Goal: Task Accomplishment & Management: Manage account settings

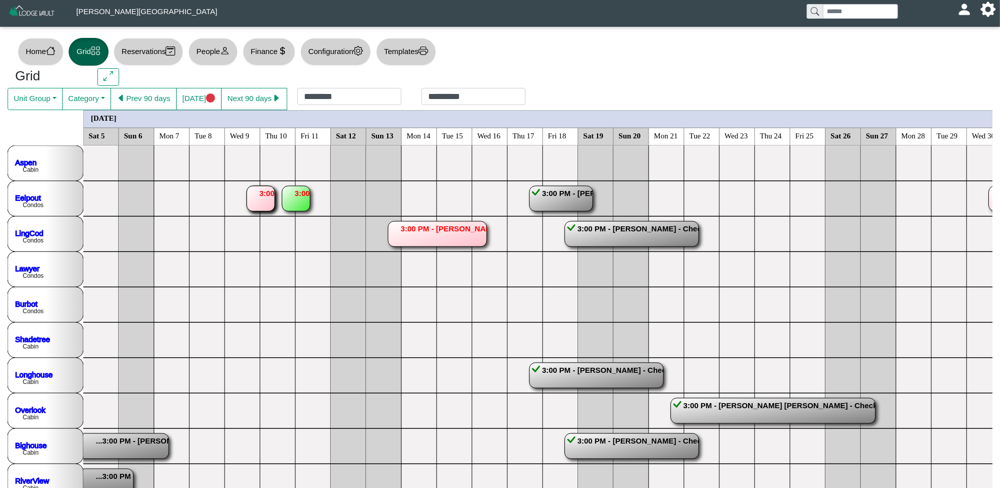
scroll to position [1073, 2281]
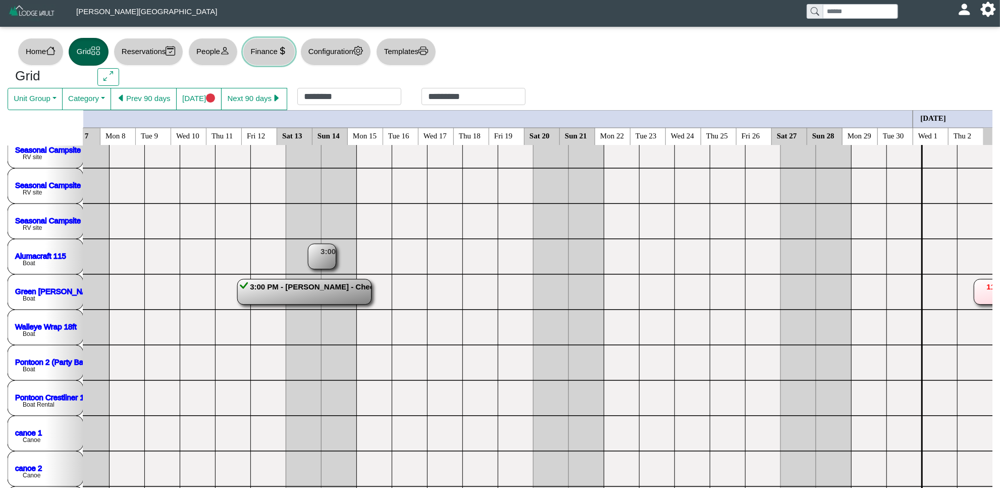
click at [268, 46] on button "Finance" at bounding box center [269, 52] width 53 height 28
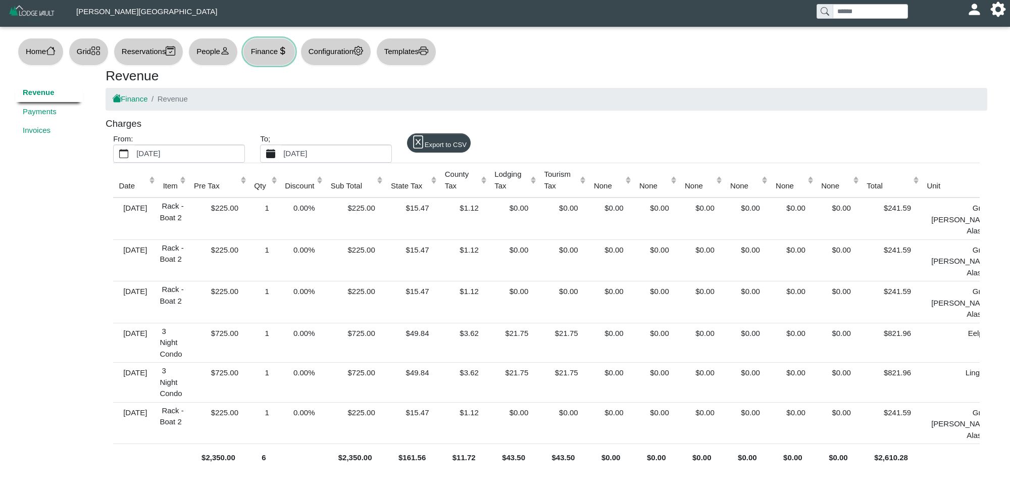
click at [266, 150] on button "[DATE]" at bounding box center [271, 153] width 21 height 17
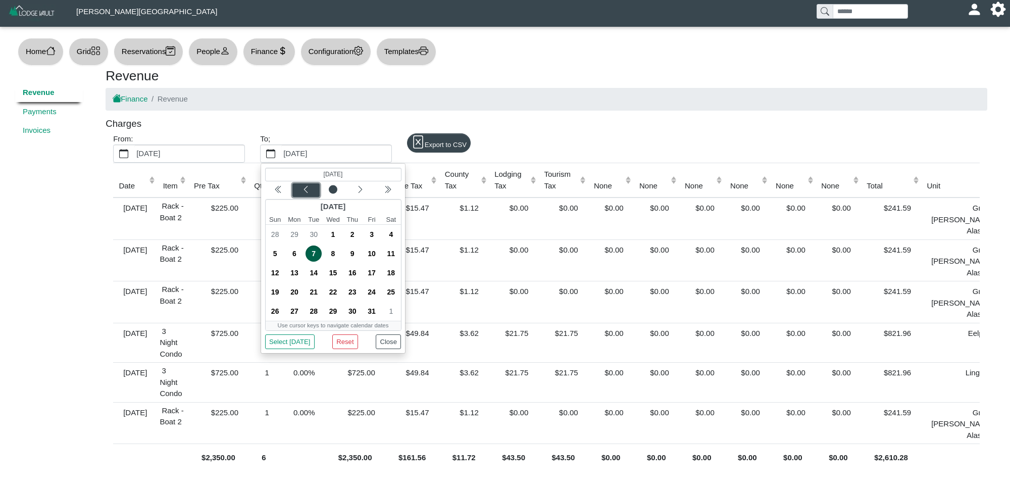
click at [307, 188] on icon "chevron left" at bounding box center [305, 189] width 8 height 8
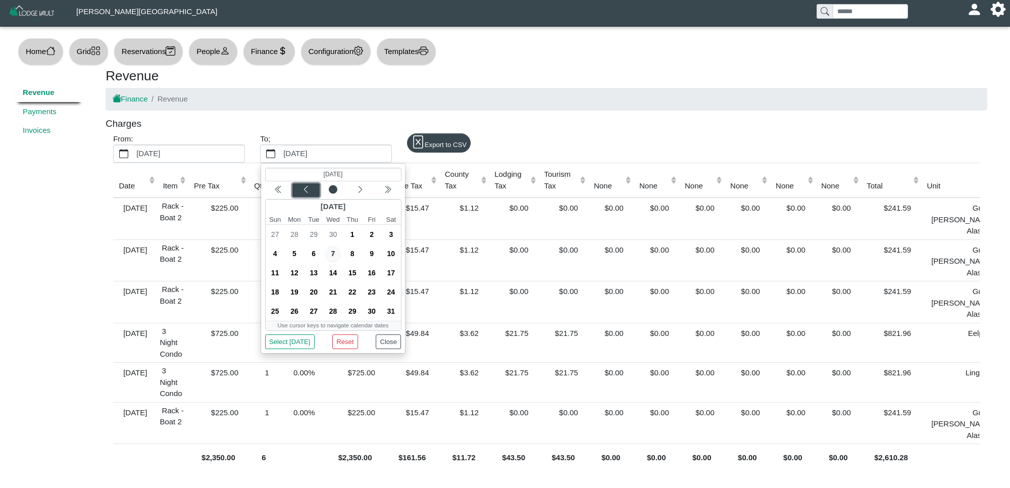
click at [307, 188] on icon "chevron left" at bounding box center [305, 189] width 8 height 8
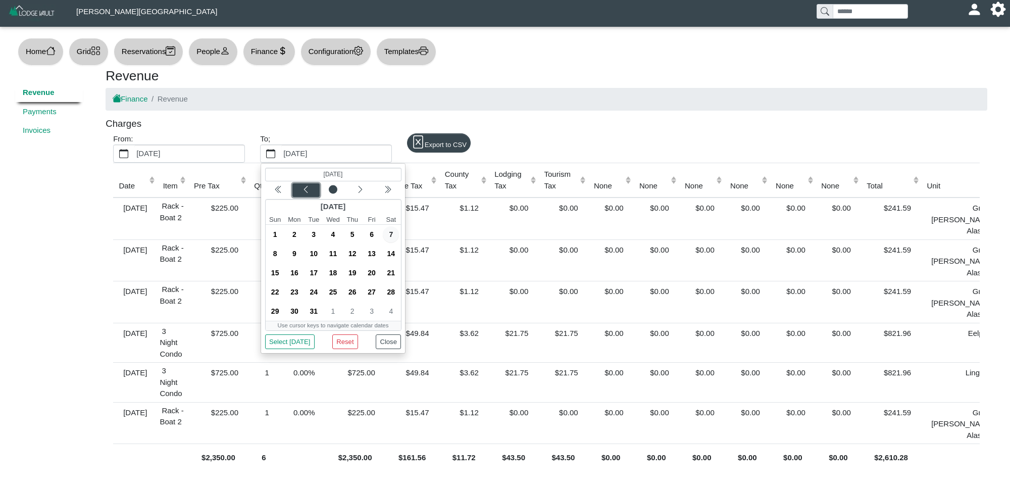
click at [307, 188] on icon "chevron left" at bounding box center [305, 189] width 8 height 8
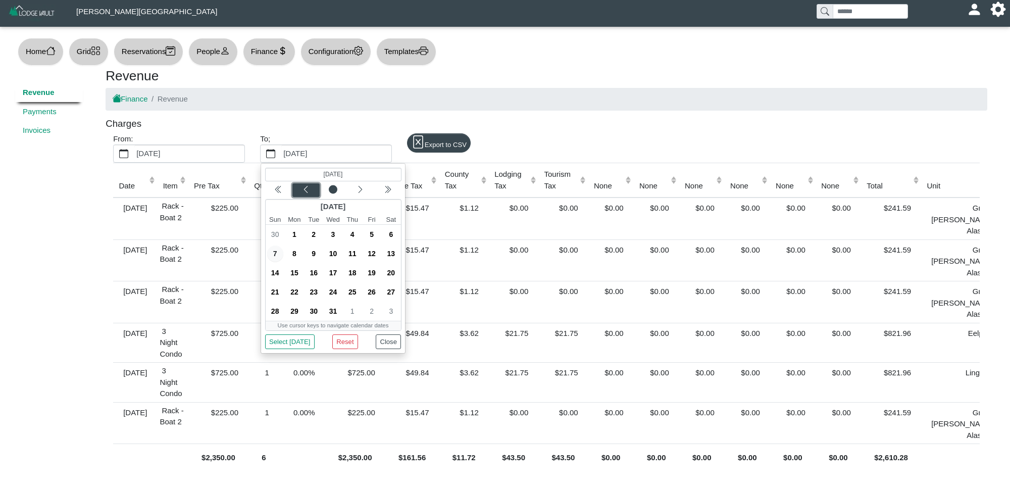
click at [307, 188] on icon "chevron left" at bounding box center [305, 189] width 8 height 8
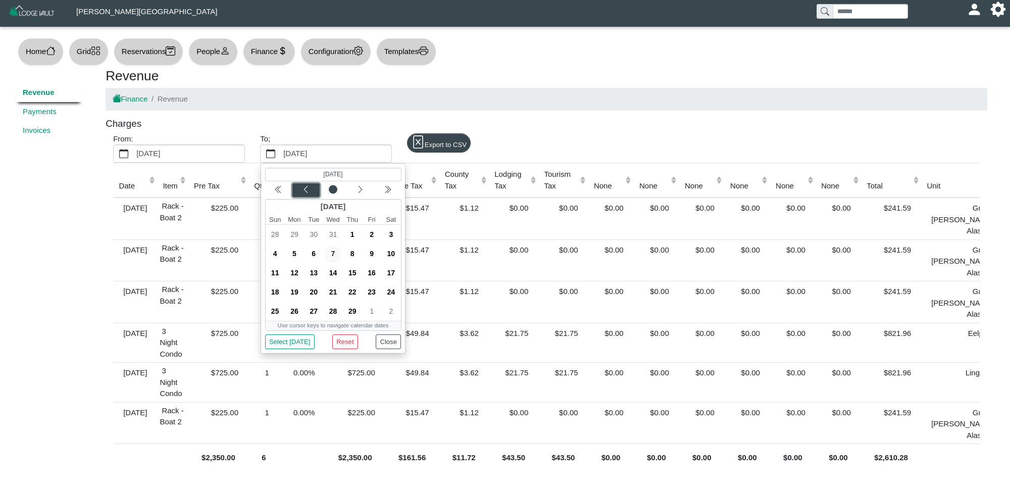
click at [307, 188] on icon "chevron left" at bounding box center [305, 189] width 8 height 8
click at [220, 149] on label "[DATE]" at bounding box center [189, 153] width 110 height 17
click at [134, 149] on button "[DATE]" at bounding box center [124, 153] width 21 height 17
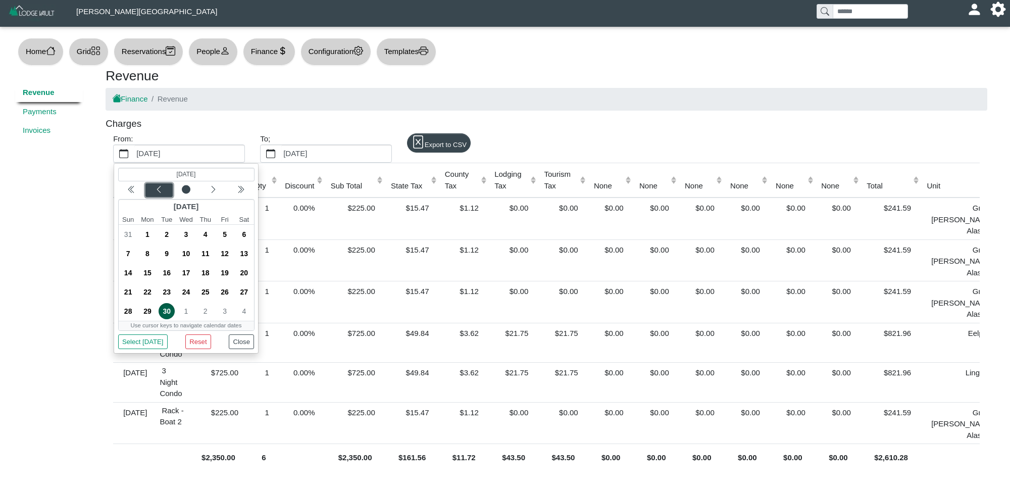
click at [165, 185] on div "Previous month" at bounding box center [159, 190] width 24 height 10
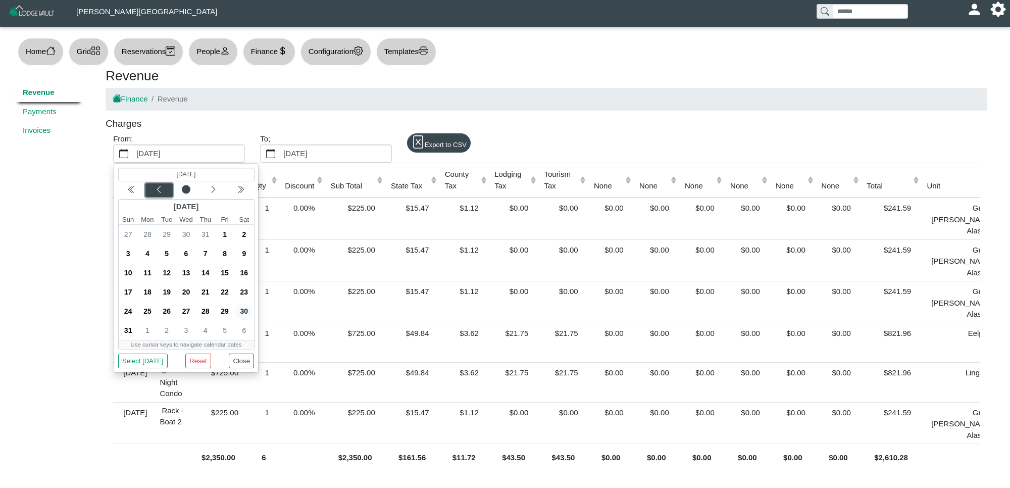
click at [164, 185] on div "Previous month" at bounding box center [159, 190] width 24 height 10
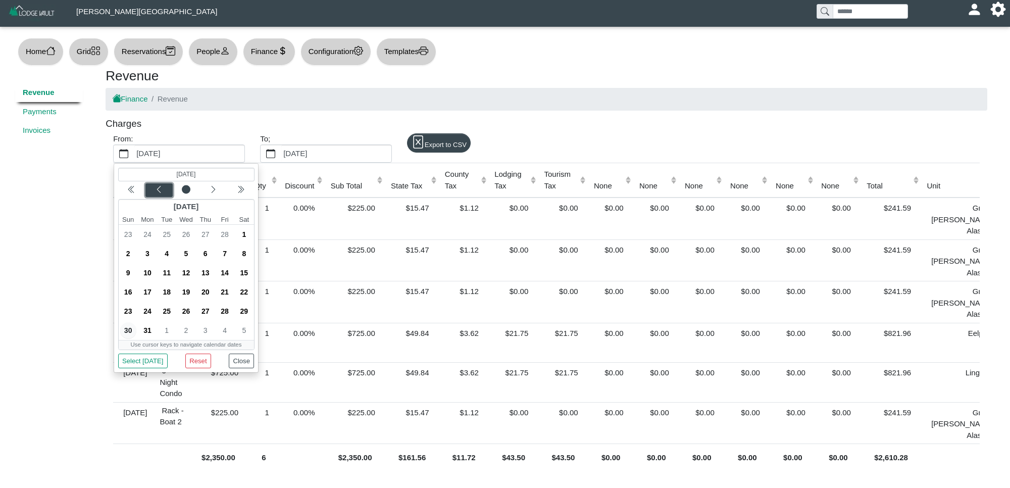
click at [164, 185] on div "Previous month" at bounding box center [159, 190] width 24 height 10
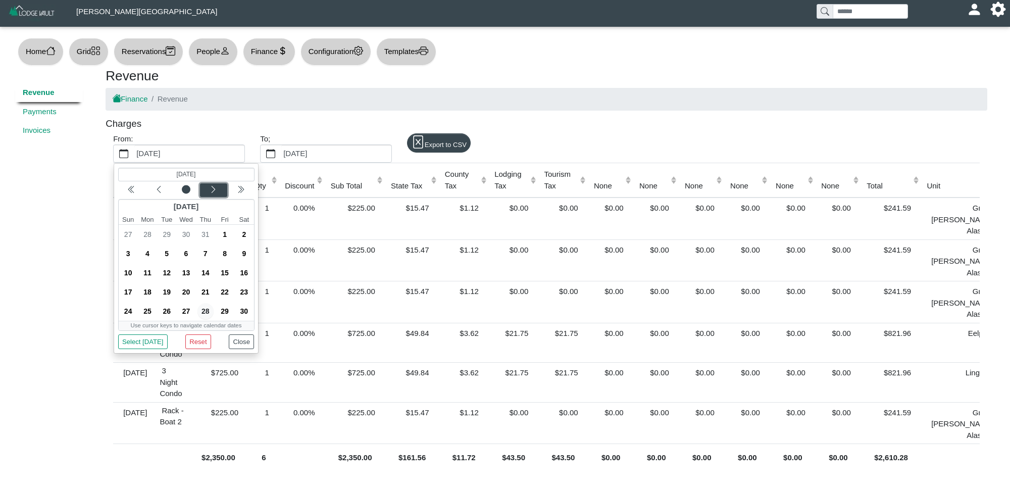
click at [216, 187] on icon "chevron left" at bounding box center [213, 189] width 8 height 8
click at [167, 188] on div "Previous month" at bounding box center [159, 190] width 24 height 10
click at [166, 188] on div "Previous month" at bounding box center [159, 190] width 24 height 10
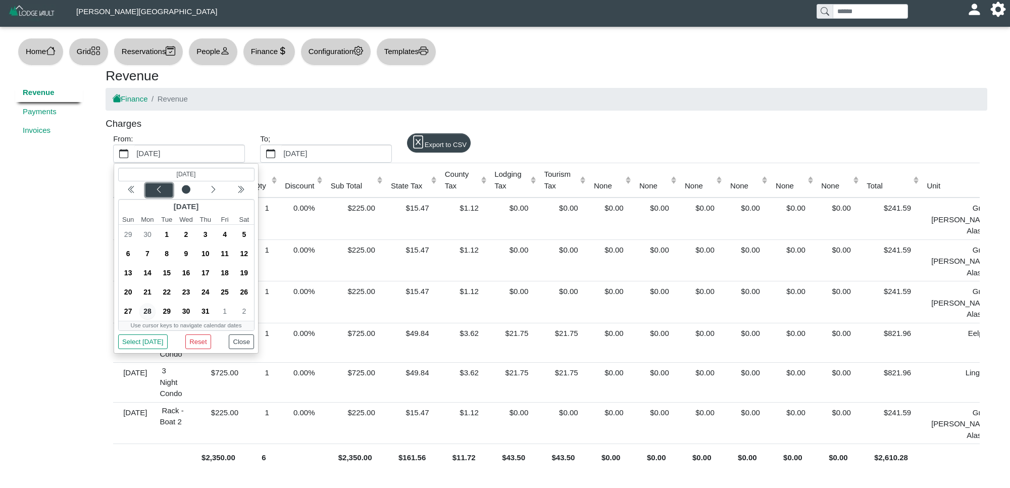
click at [166, 188] on div "Previous month" at bounding box center [159, 190] width 24 height 10
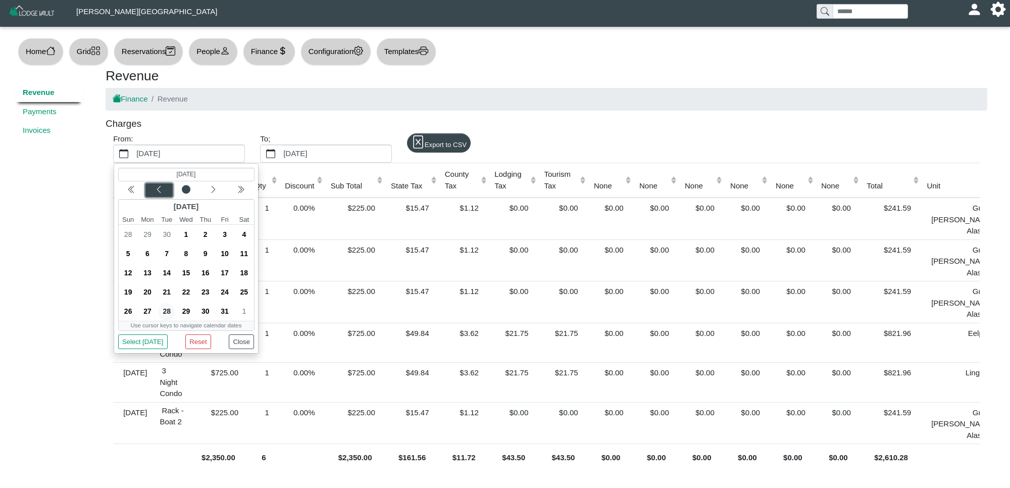
click at [166, 188] on div "Previous month" at bounding box center [159, 190] width 24 height 10
click at [165, 188] on div "Previous month" at bounding box center [159, 190] width 24 height 10
click at [145, 231] on span "1" at bounding box center [147, 234] width 16 height 16
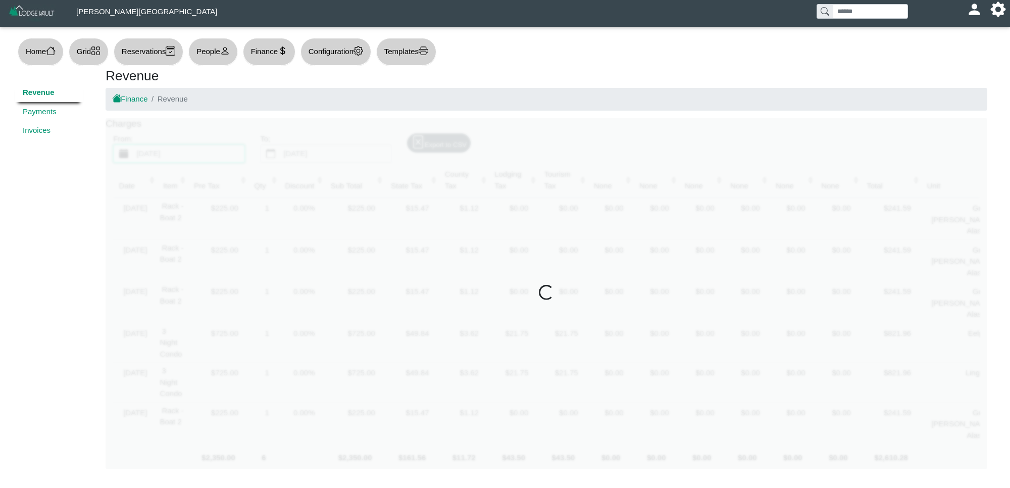
click at [284, 152] on div at bounding box center [547, 293] width 882 height 351
click at [276, 137] on div at bounding box center [547, 293] width 882 height 351
click at [43, 115] on link "Payments" at bounding box center [49, 111] width 68 height 19
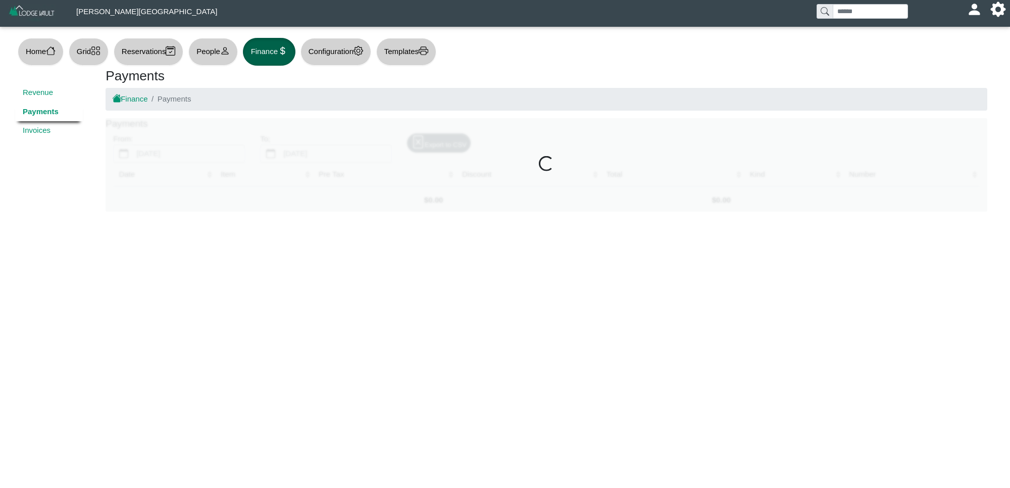
click at [232, 124] on div at bounding box center [547, 164] width 882 height 93
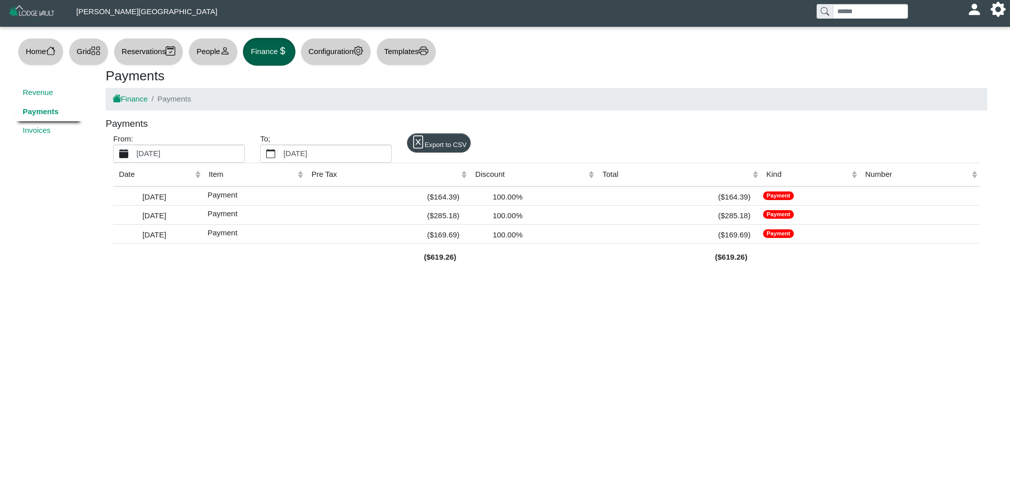
click at [215, 151] on label "[DATE]" at bounding box center [189, 153] width 110 height 17
click at [134, 151] on button "[DATE]" at bounding box center [124, 153] width 21 height 17
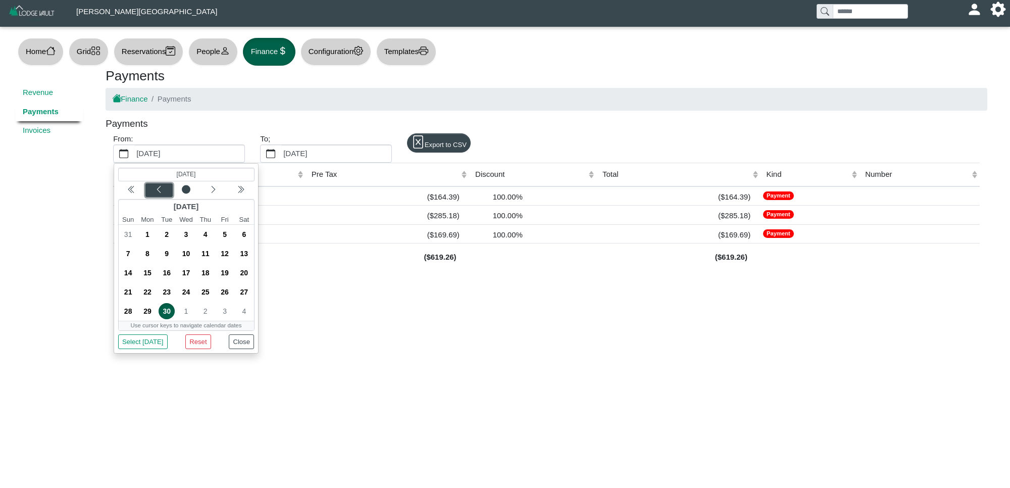
click at [160, 193] on icon "chevron left" at bounding box center [159, 189] width 8 height 8
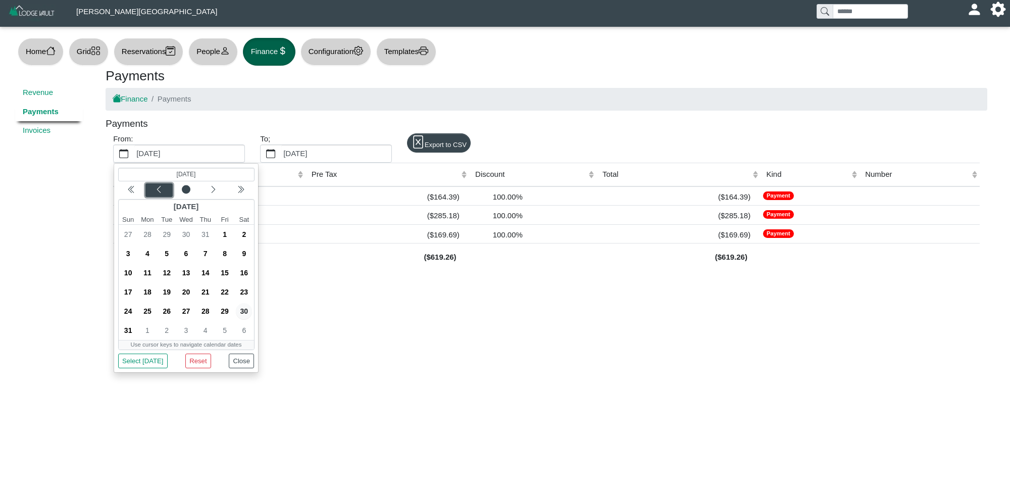
click at [160, 193] on icon "chevron left" at bounding box center [159, 189] width 8 height 8
click at [160, 192] on icon "chevron left" at bounding box center [159, 189] width 4 height 7
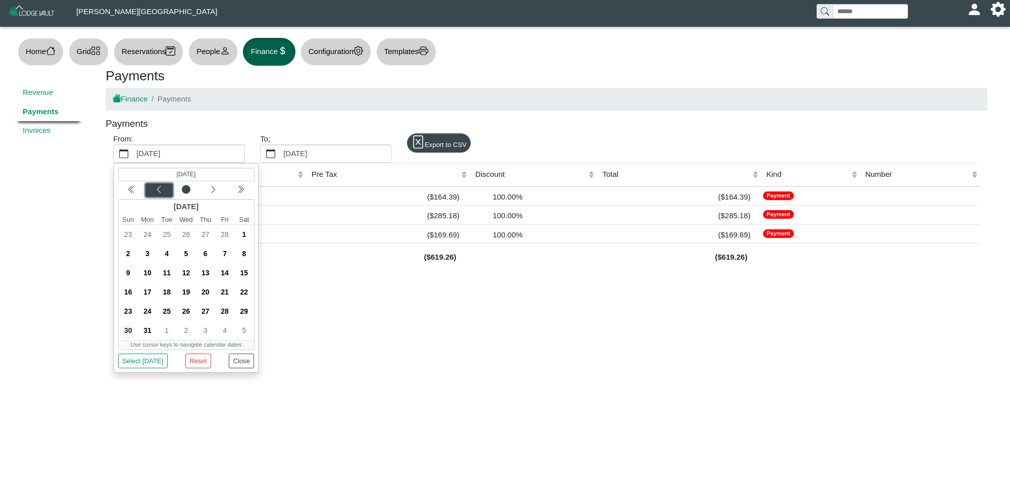
click at [160, 192] on icon "chevron left" at bounding box center [159, 189] width 4 height 7
click at [160, 192] on icon "chevron left" at bounding box center [159, 189] width 8 height 8
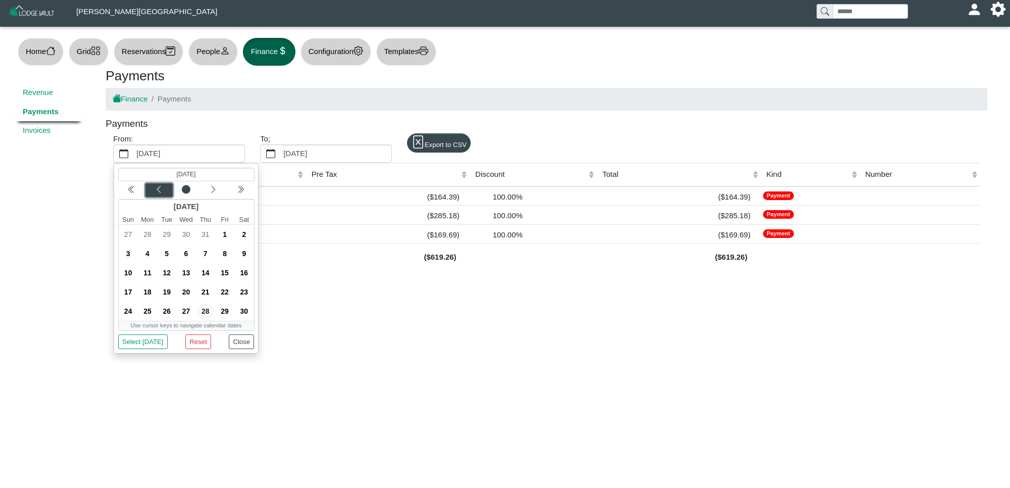
click at [160, 192] on icon "chevron left" at bounding box center [159, 189] width 8 height 8
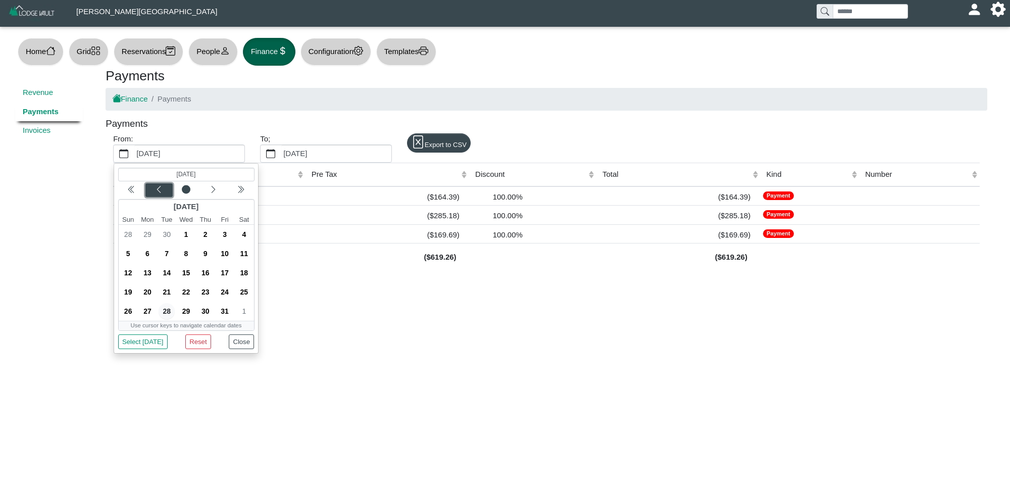
click at [160, 192] on icon "chevron left" at bounding box center [159, 189] width 8 height 8
click at [142, 231] on span "1" at bounding box center [147, 234] width 16 height 16
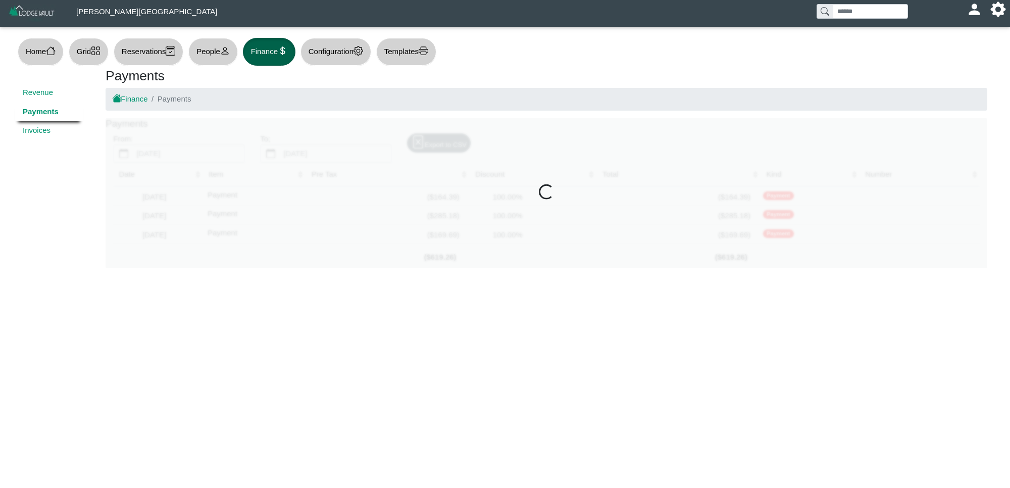
click at [272, 153] on div at bounding box center [547, 193] width 882 height 150
click at [327, 46] on button "Configuration" at bounding box center [335, 52] width 71 height 28
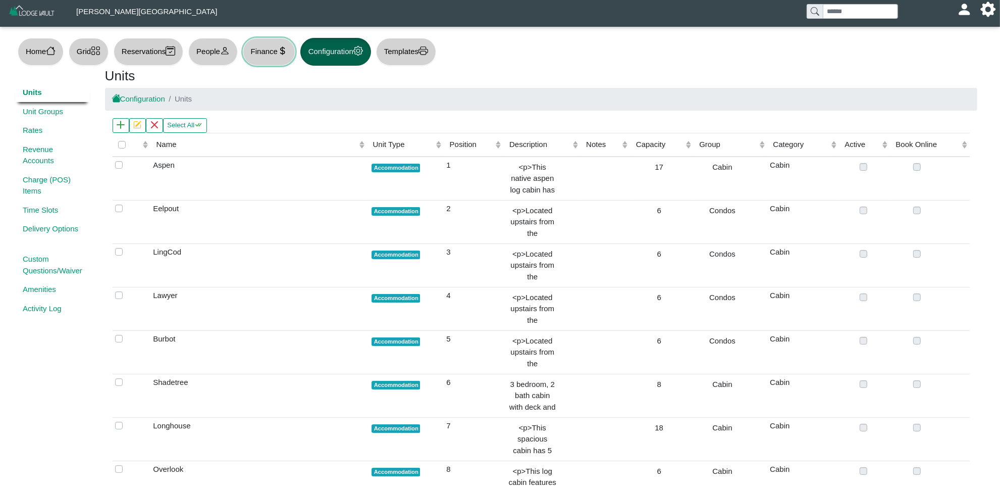
click at [268, 52] on button "Finance" at bounding box center [269, 52] width 53 height 28
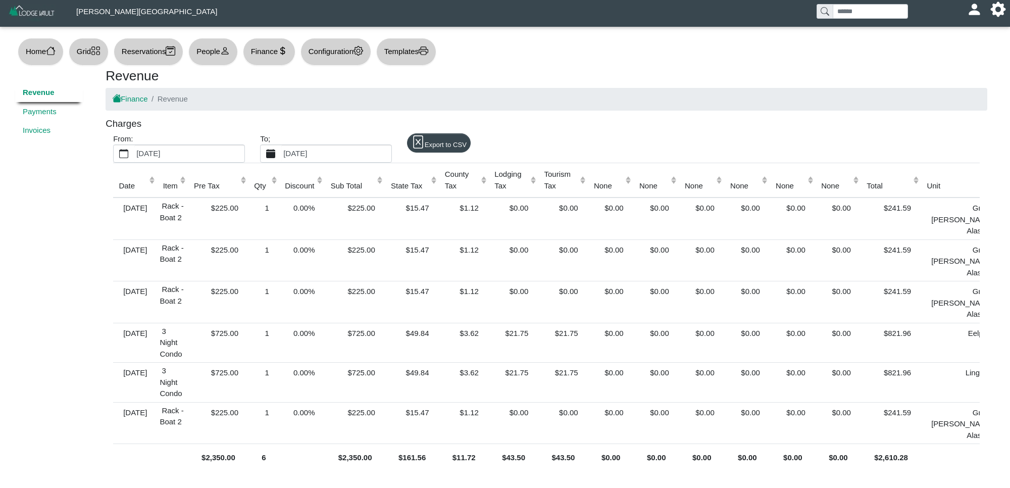
click at [275, 152] on icon "calendar fill" at bounding box center [271, 154] width 10 height 10
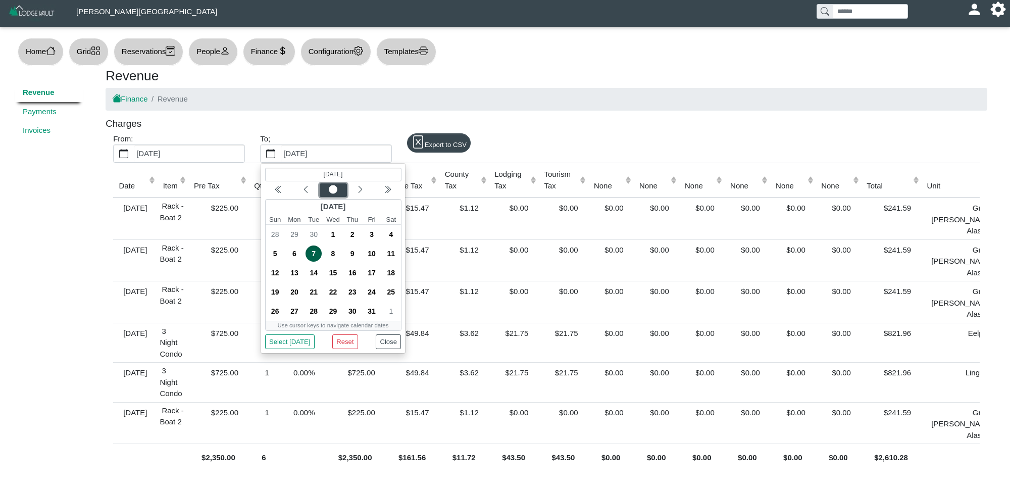
click at [332, 190] on circle "circle fill" at bounding box center [333, 189] width 8 height 8
click at [331, 190] on circle "circle fill" at bounding box center [333, 189] width 8 height 8
click at [299, 186] on div "Previous month" at bounding box center [306, 190] width 24 height 10
click at [280, 189] on icon "chevron double left" at bounding box center [278, 189] width 8 height 8
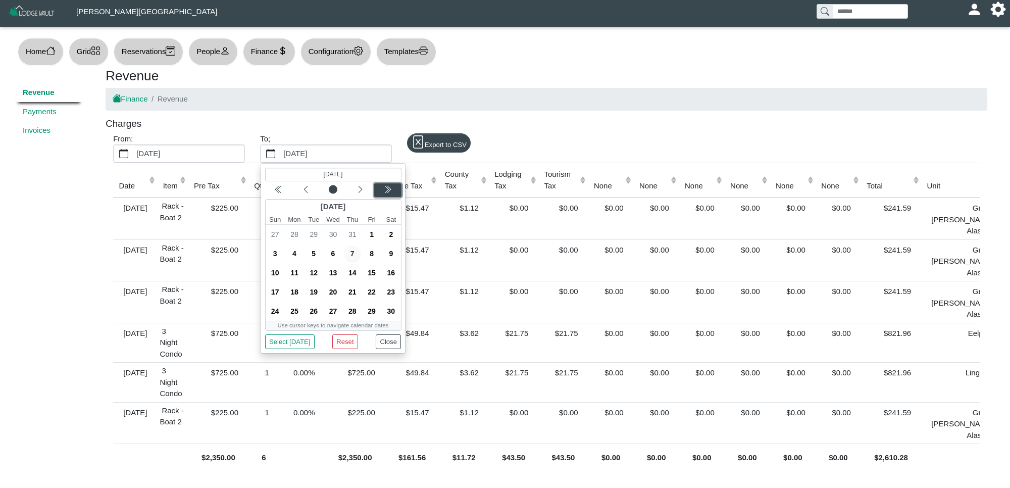
click at [386, 185] on div "Next year" at bounding box center [388, 190] width 24 height 10
click at [316, 190] on div "Previous month" at bounding box center [306, 190] width 24 height 10
click at [315, 190] on div "Previous month" at bounding box center [306, 190] width 24 height 10
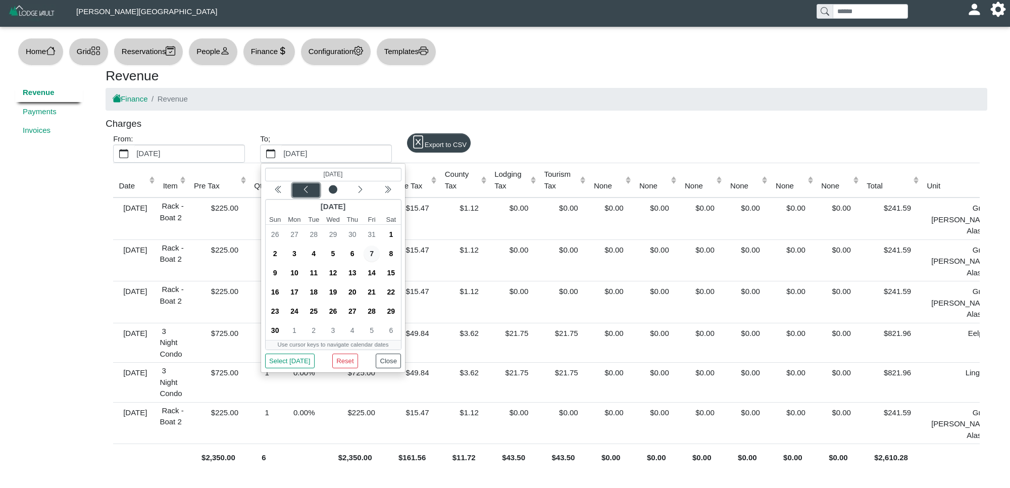
click at [315, 190] on div "Previous month" at bounding box center [306, 190] width 24 height 10
click at [314, 190] on div "Previous month" at bounding box center [306, 190] width 24 height 10
click at [317, 190] on div "Previous month" at bounding box center [306, 190] width 24 height 10
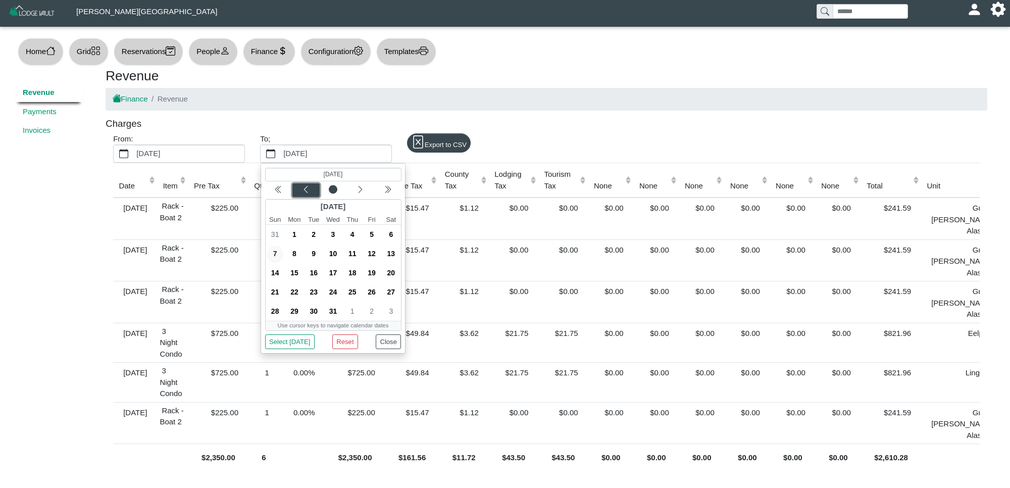
click at [314, 192] on div "Previous month" at bounding box center [306, 190] width 24 height 10
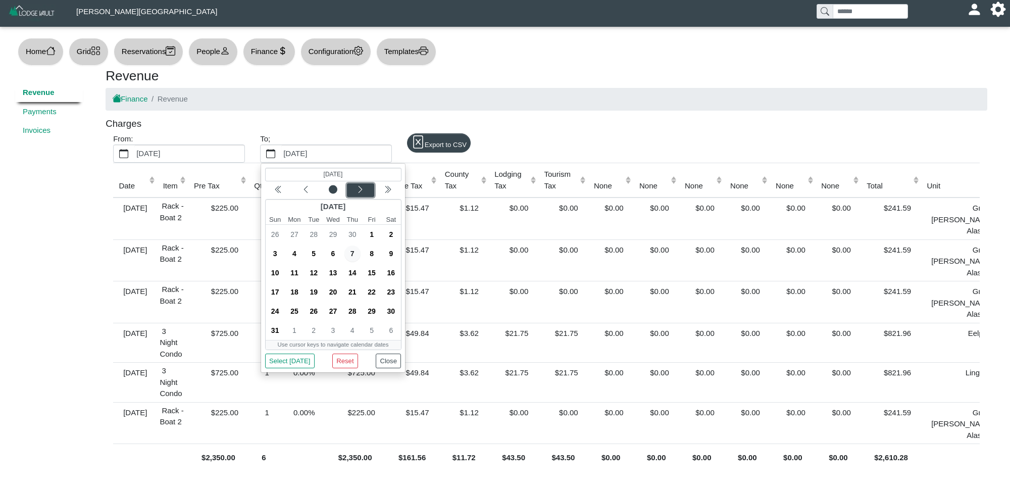
click at [354, 188] on div "Next month" at bounding box center [360, 190] width 24 height 10
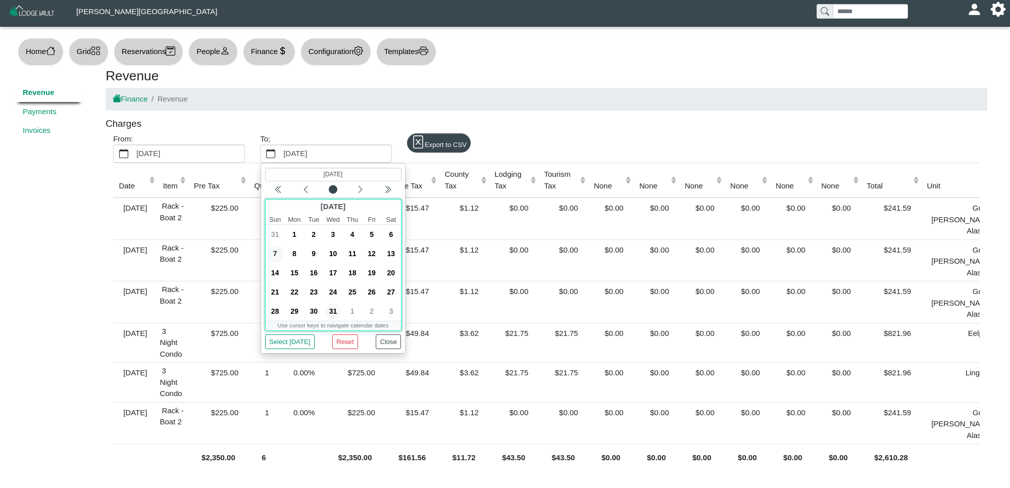
click at [333, 307] on span "31" at bounding box center [333, 311] width 16 height 16
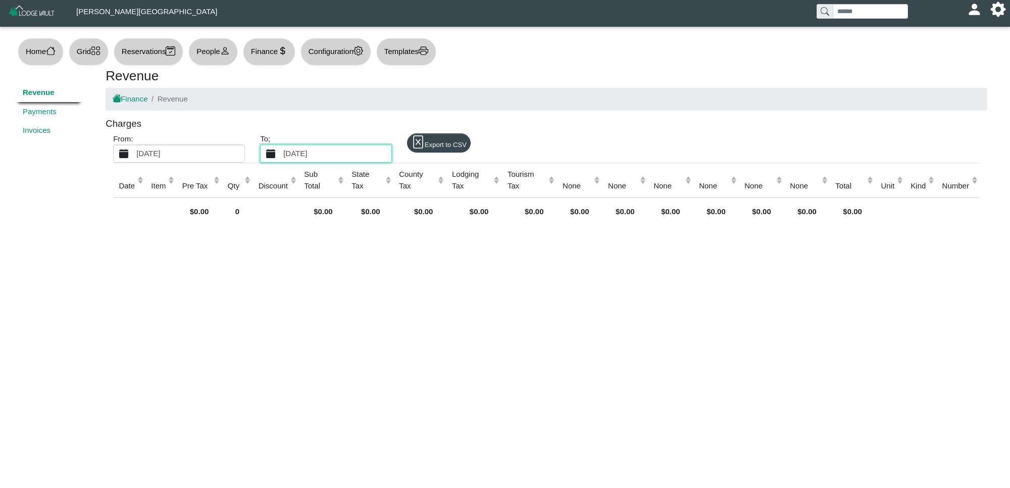
click at [224, 152] on label "[DATE]" at bounding box center [189, 153] width 110 height 17
click at [134, 152] on button "[DATE]" at bounding box center [124, 153] width 21 height 17
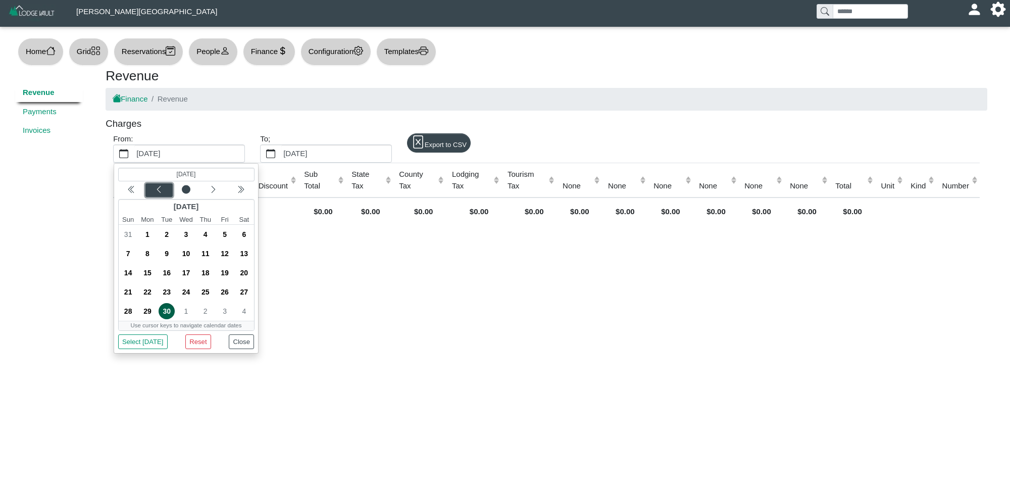
click at [170, 190] on div "Previous month" at bounding box center [159, 190] width 24 height 10
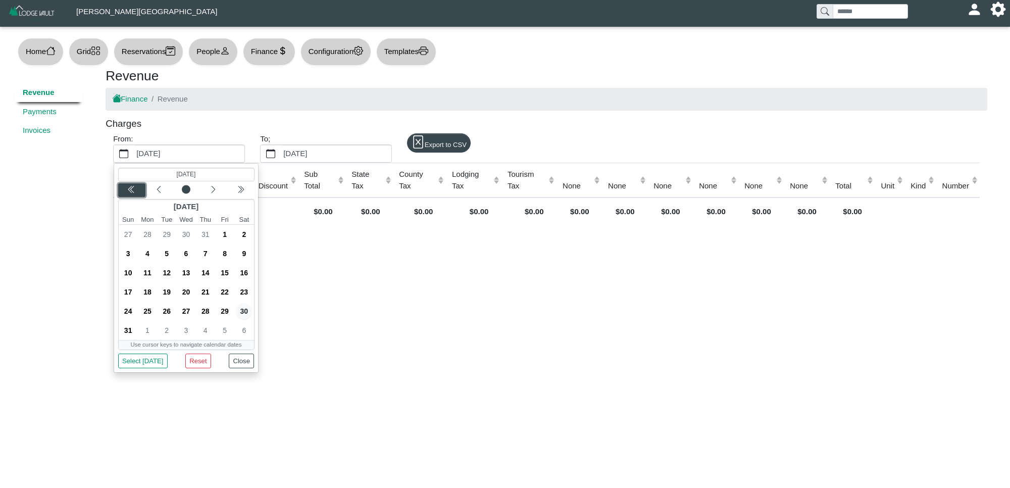
click at [130, 190] on icon "chevron double left" at bounding box center [131, 189] width 8 height 8
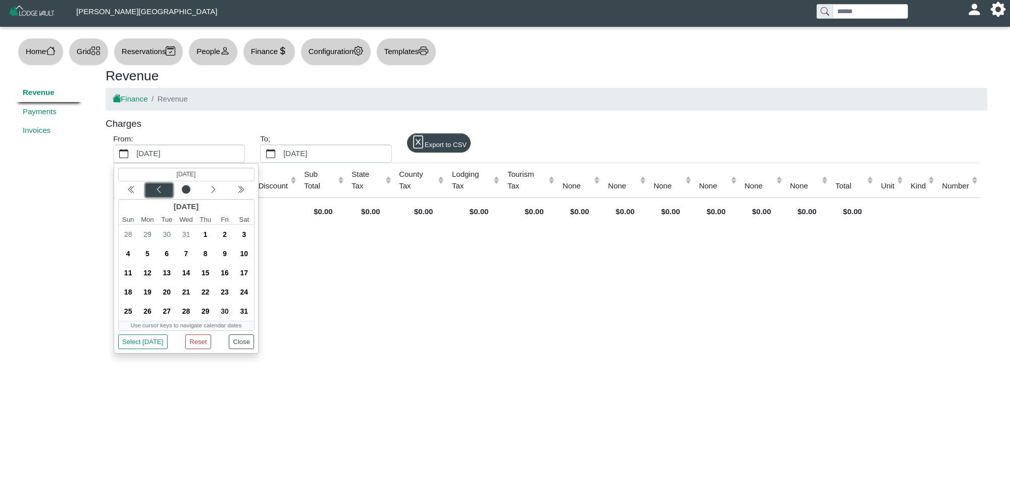
click at [165, 186] on div "Previous month" at bounding box center [159, 190] width 24 height 10
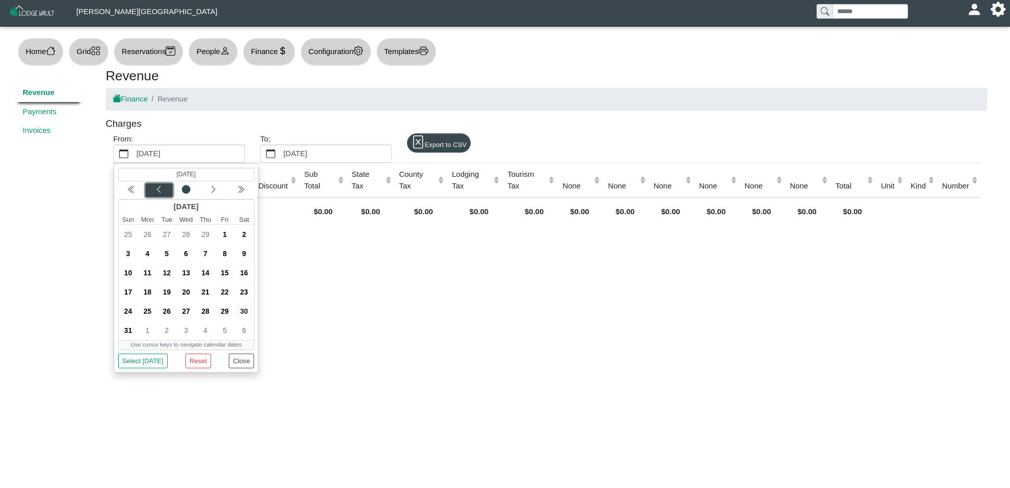
click at [165, 186] on div "Previous month" at bounding box center [159, 190] width 24 height 10
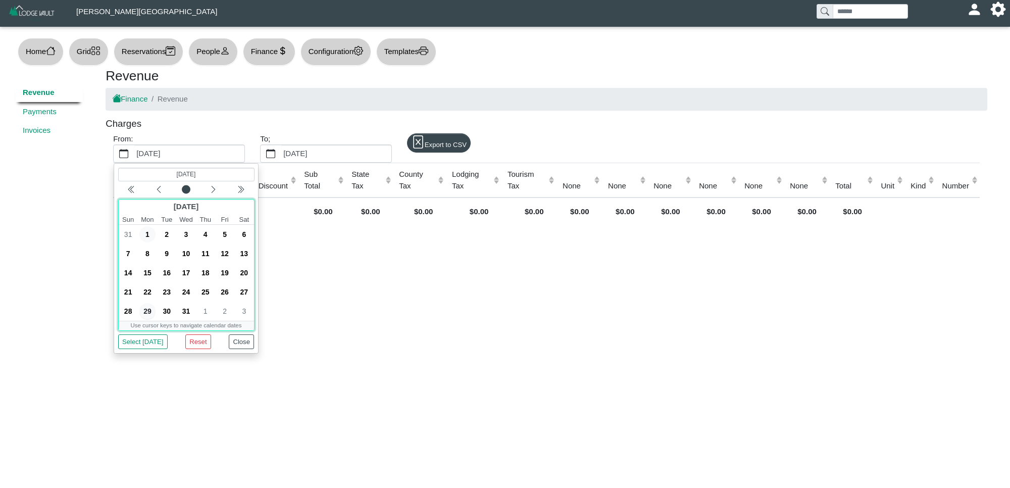
click at [145, 230] on span "1" at bounding box center [147, 234] width 16 height 16
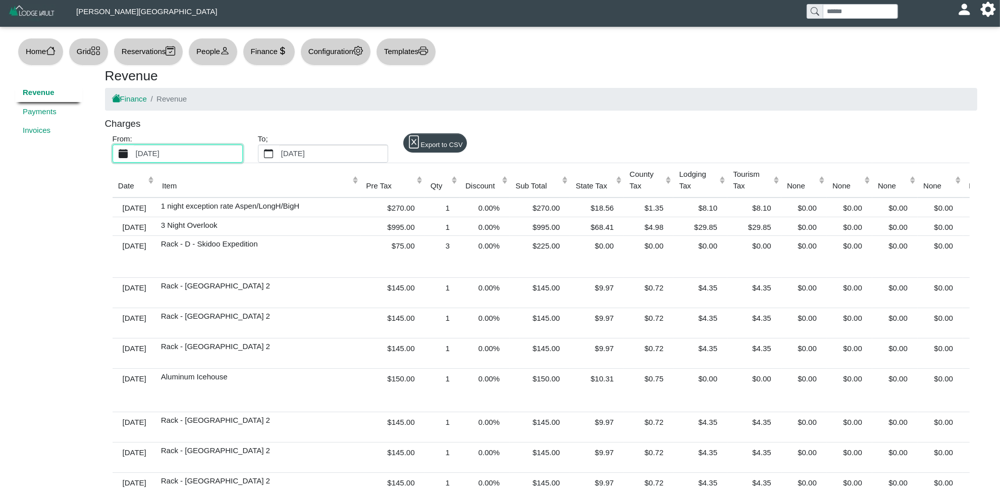
click at [122, 152] on icon "calendar fill" at bounding box center [124, 154] width 10 height 10
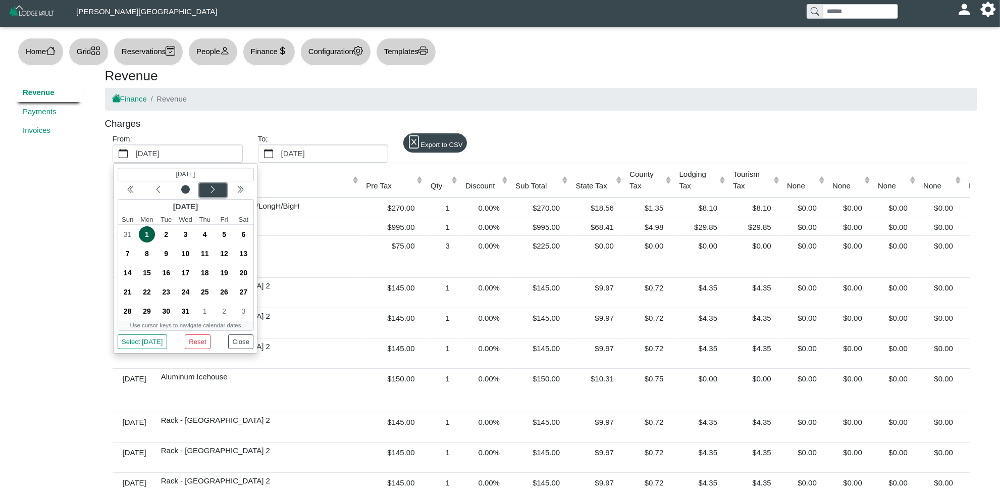
click at [205, 188] on div "Next month" at bounding box center [213, 190] width 24 height 10
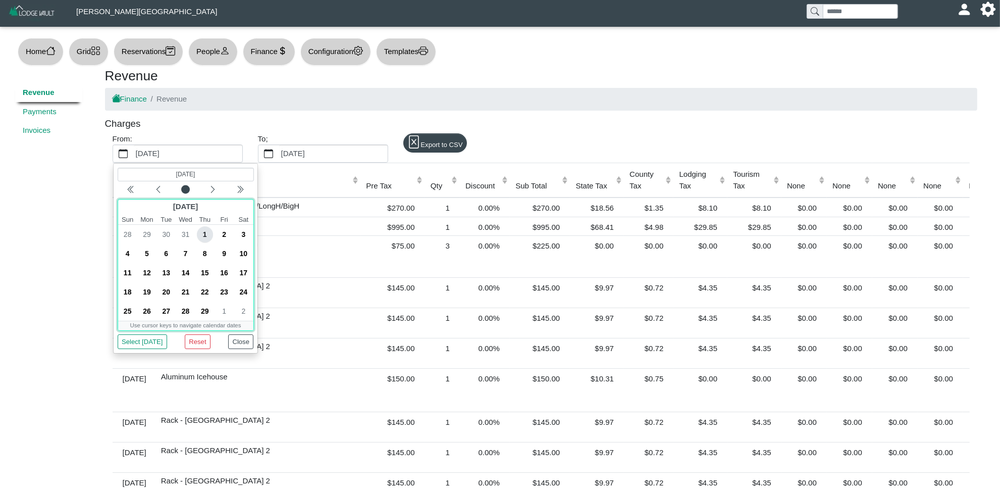
click at [202, 235] on span "1" at bounding box center [204, 234] width 16 height 16
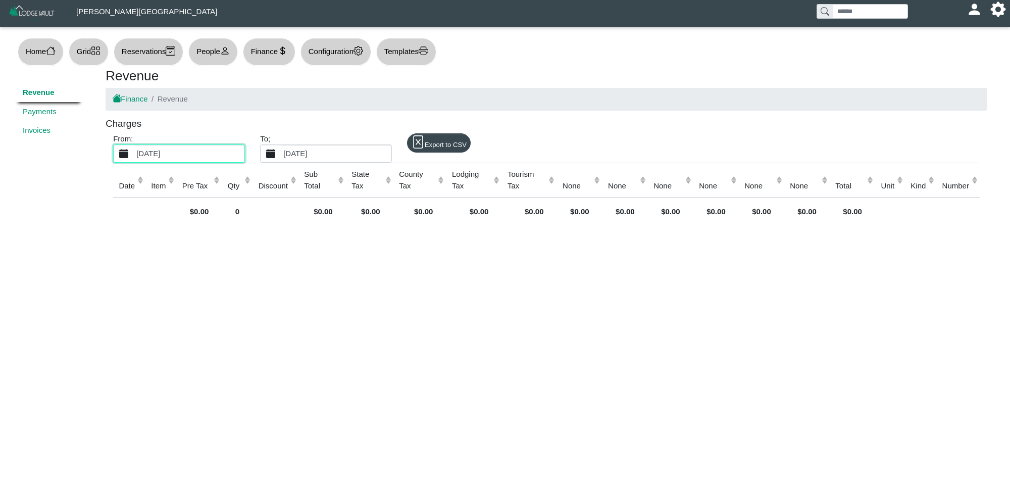
click at [283, 152] on label "[DATE]" at bounding box center [336, 153] width 110 height 17
click at [281, 152] on button "[DATE]" at bounding box center [271, 153] width 21 height 17
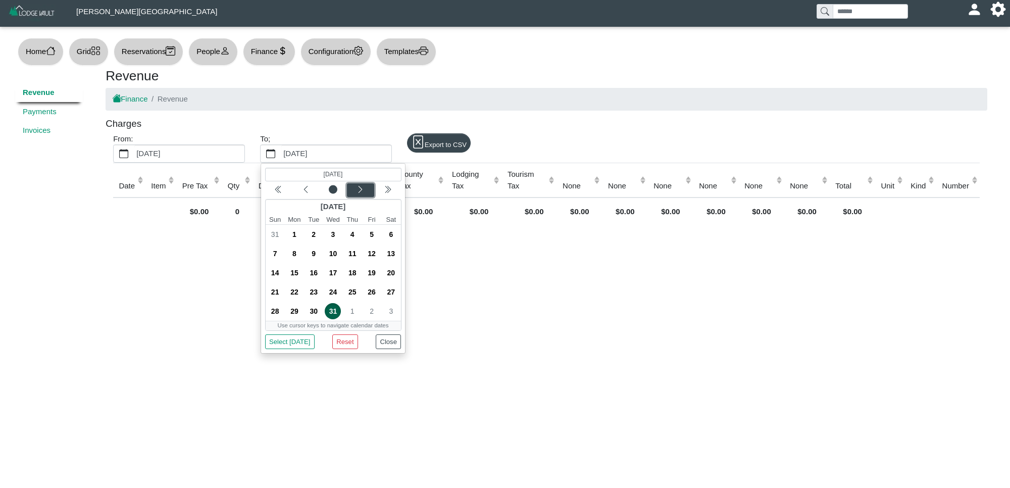
click at [364, 187] on icon "chevron left" at bounding box center [360, 189] width 8 height 8
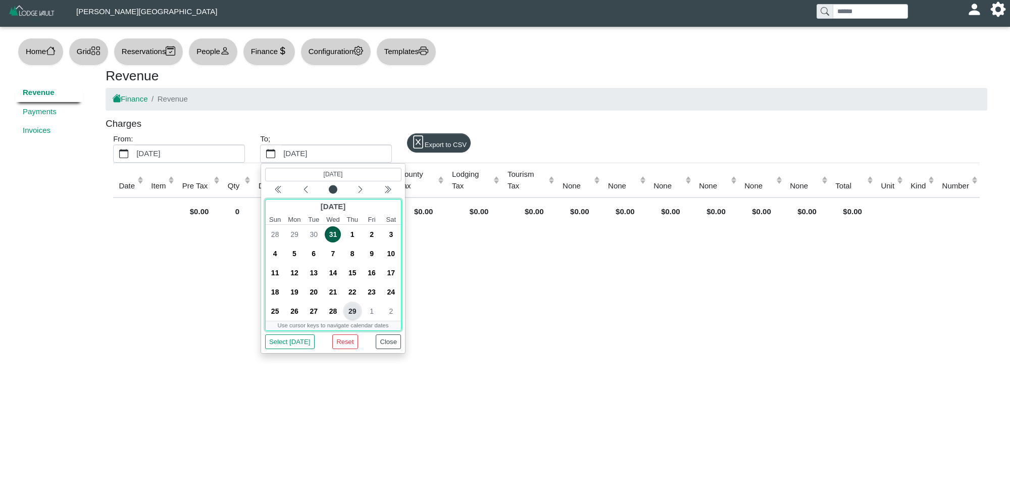
click at [352, 306] on span "29" at bounding box center [352, 311] width 16 height 16
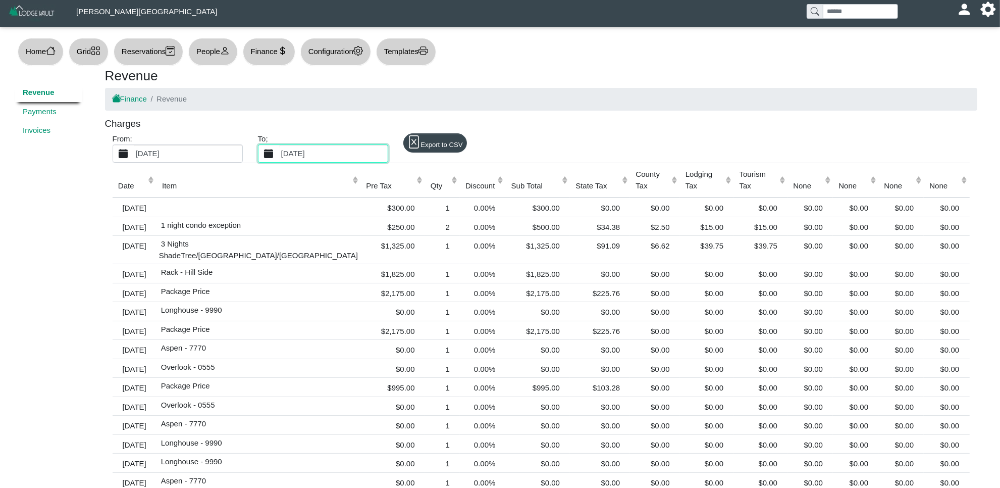
click at [122, 155] on icon "calendar fill" at bounding box center [124, 154] width 10 height 10
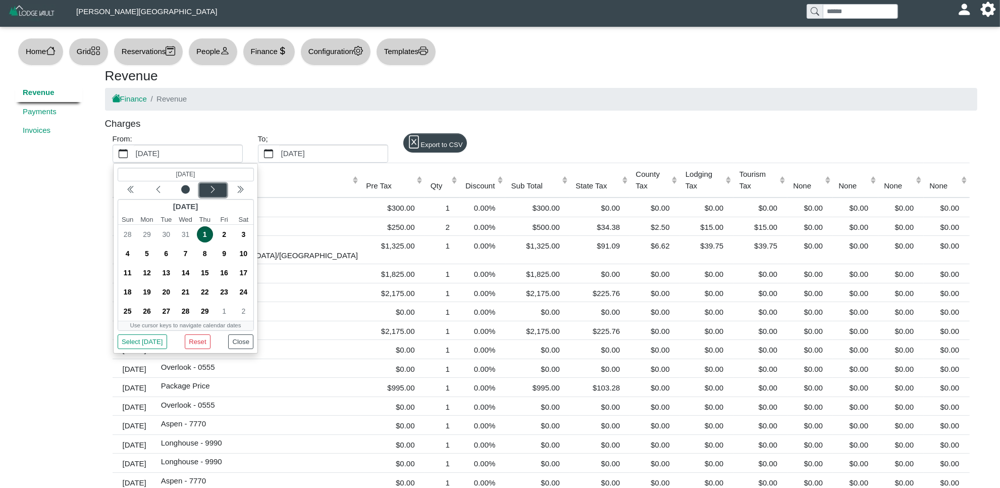
click at [220, 183] on button "Next month" at bounding box center [212, 190] width 27 height 14
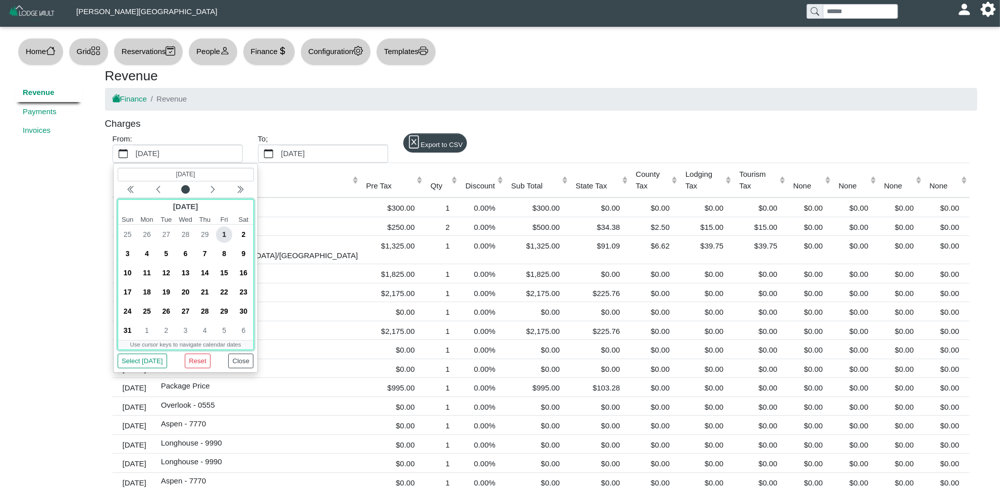
click at [224, 236] on span "1" at bounding box center [224, 234] width 16 height 16
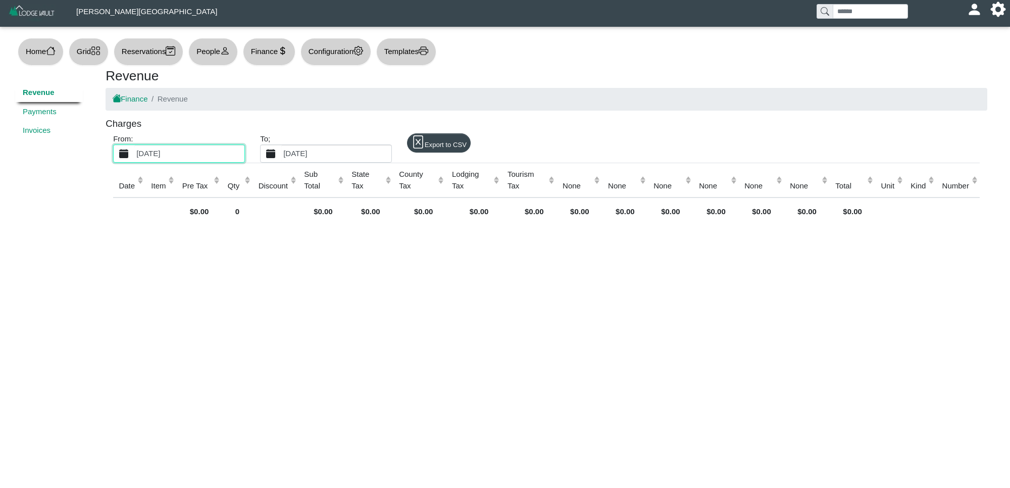
click at [269, 157] on icon "calendar fill" at bounding box center [271, 154] width 10 height 10
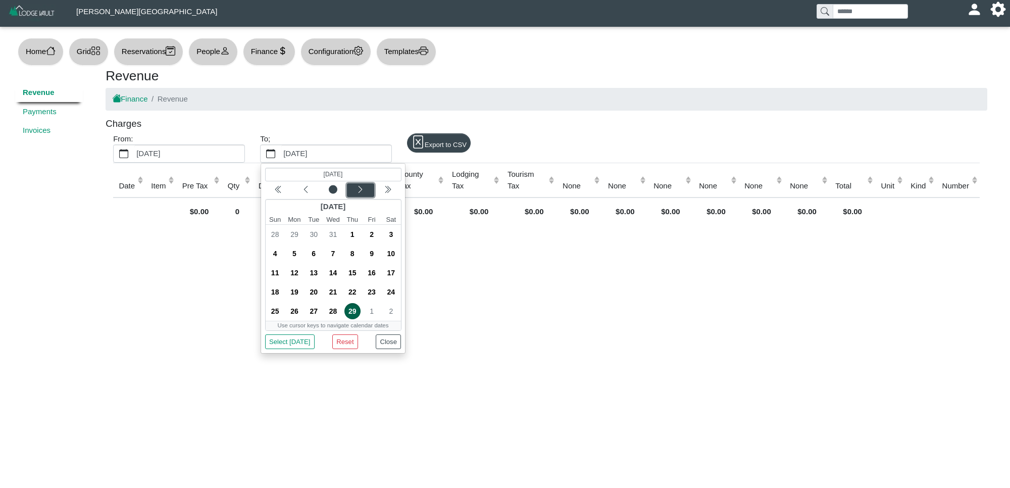
click at [356, 185] on div "Next month" at bounding box center [360, 190] width 24 height 10
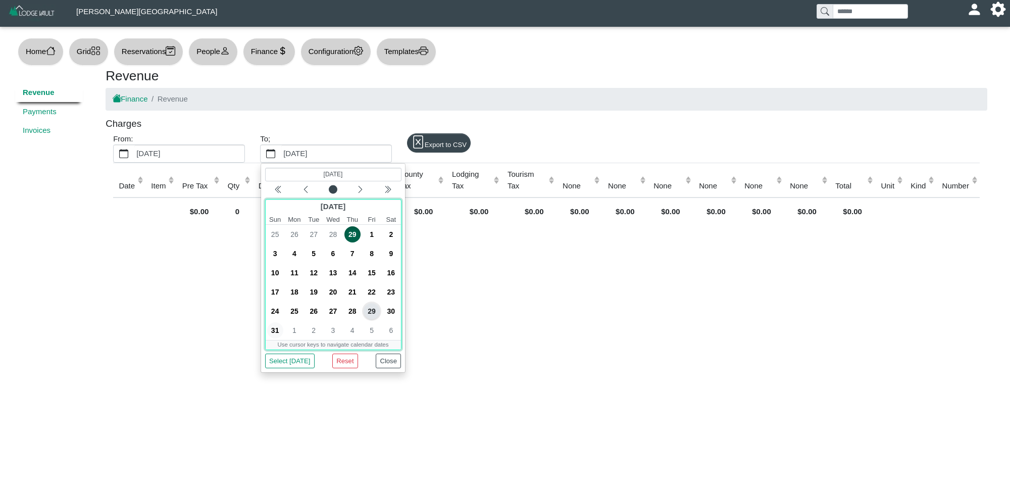
click at [277, 330] on span "31" at bounding box center [275, 330] width 16 height 16
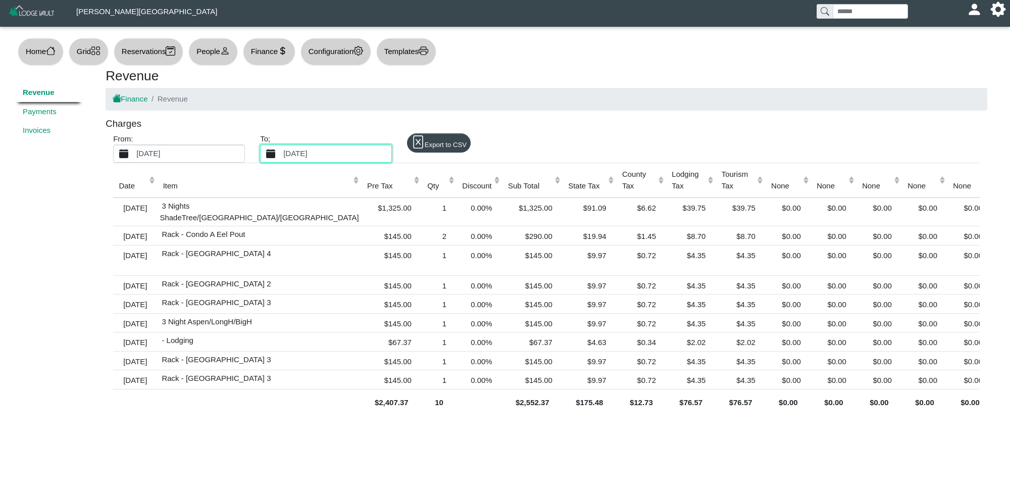
click at [129, 149] on button "[DATE]" at bounding box center [124, 153] width 21 height 17
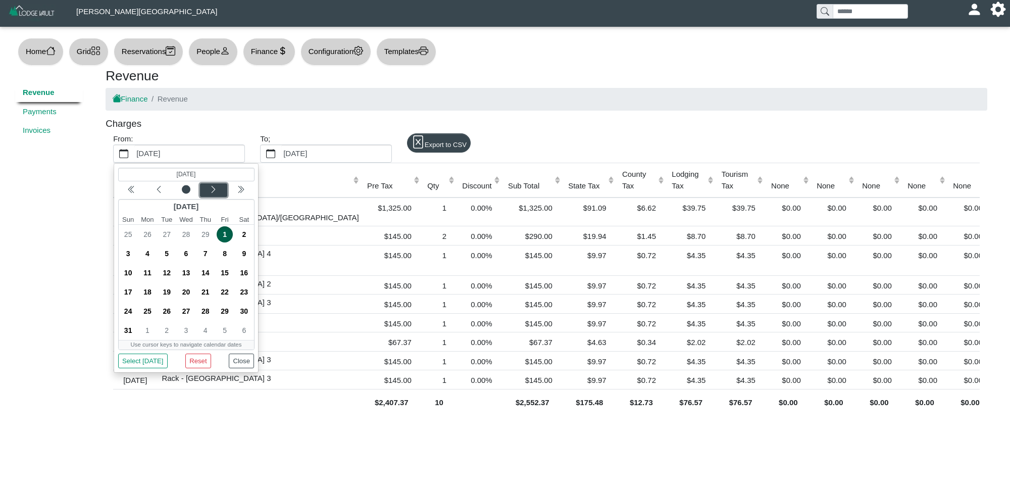
click at [215, 186] on icon "chevron left" at bounding box center [213, 189] width 8 height 8
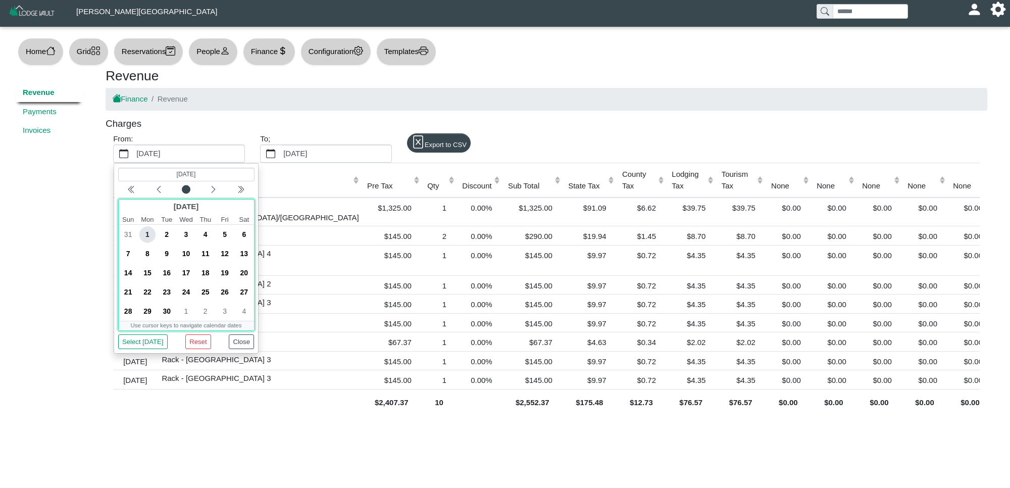
click at [145, 231] on span "1" at bounding box center [147, 234] width 16 height 16
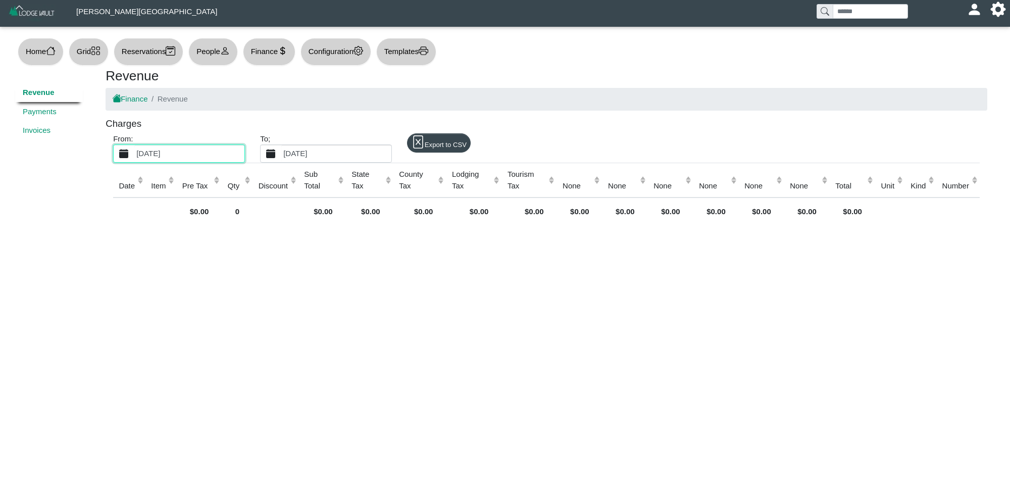
click at [278, 154] on button "[DATE]" at bounding box center [271, 153] width 21 height 17
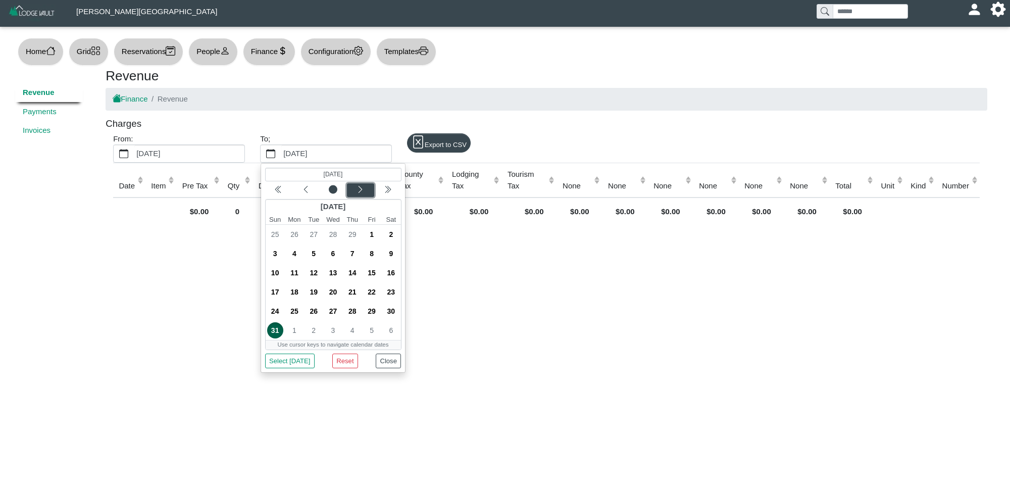
click at [356, 192] on icon "chevron left" at bounding box center [360, 189] width 8 height 8
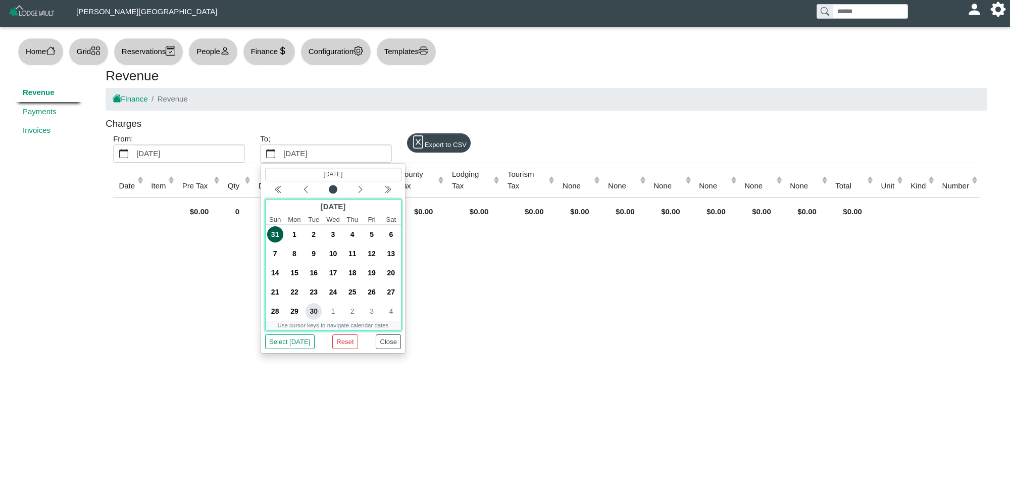
click at [311, 312] on span "30" at bounding box center [313, 311] width 16 height 16
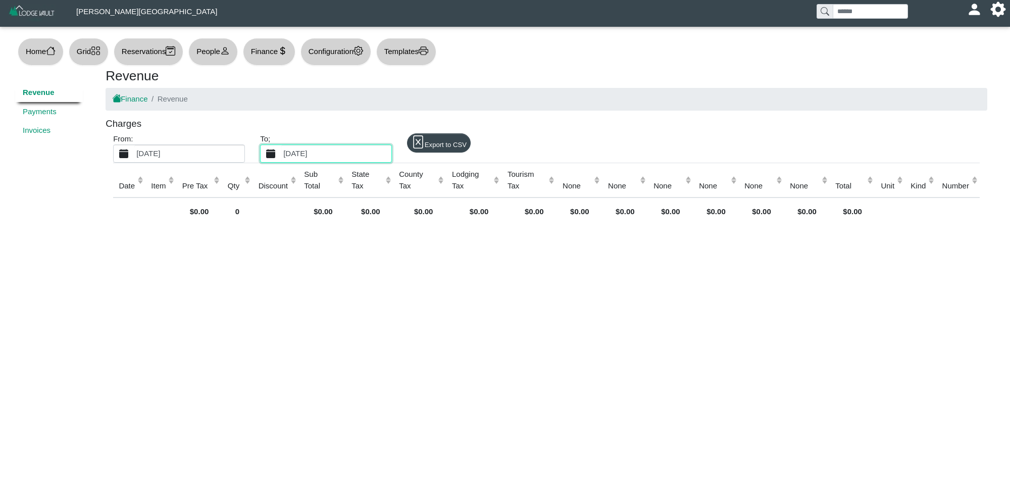
click at [132, 150] on button "[DATE]" at bounding box center [124, 153] width 21 height 17
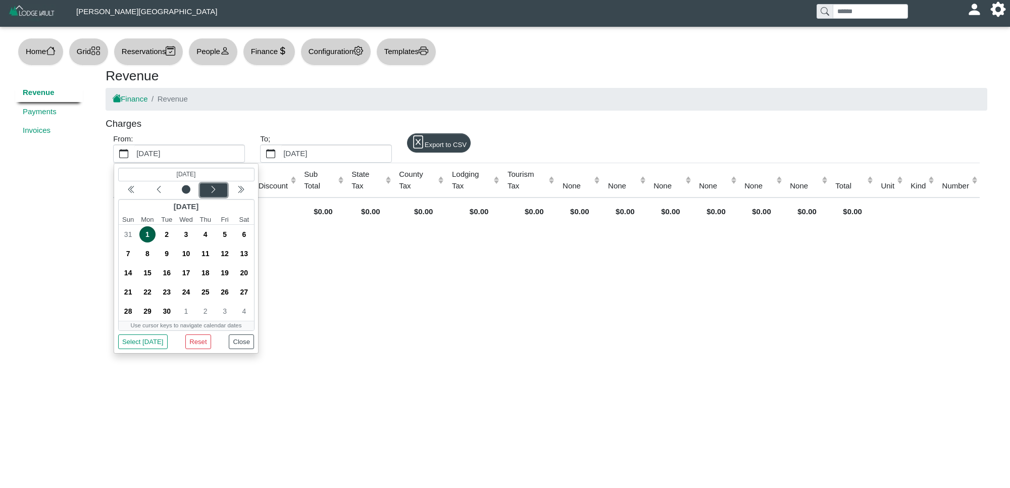
click at [208, 188] on div "Next month" at bounding box center [213, 190] width 24 height 10
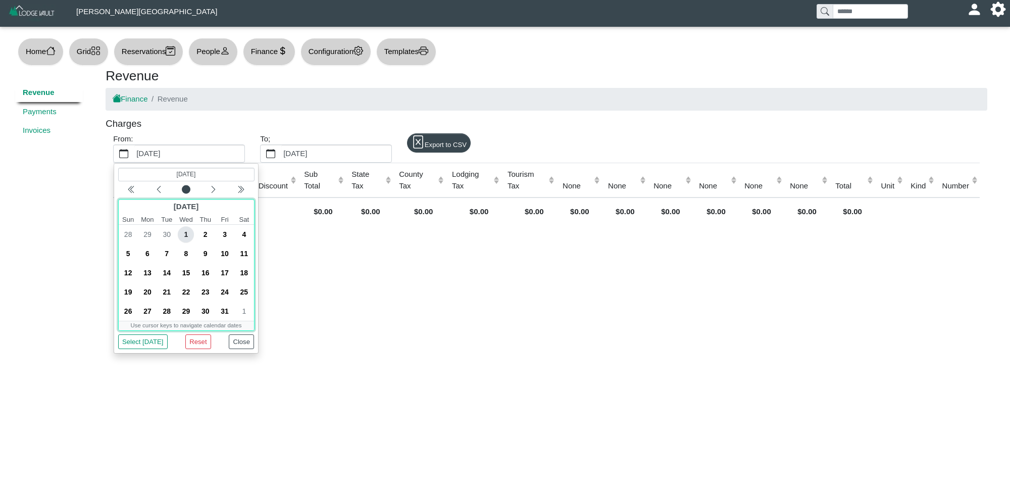
click at [192, 231] on span "1" at bounding box center [186, 234] width 16 height 16
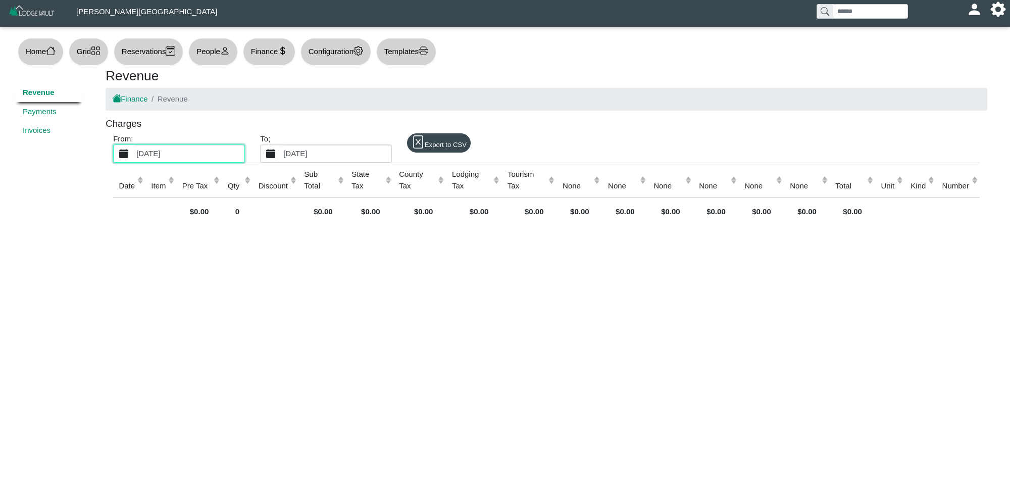
click at [274, 157] on icon "calendar fill" at bounding box center [271, 154] width 10 height 10
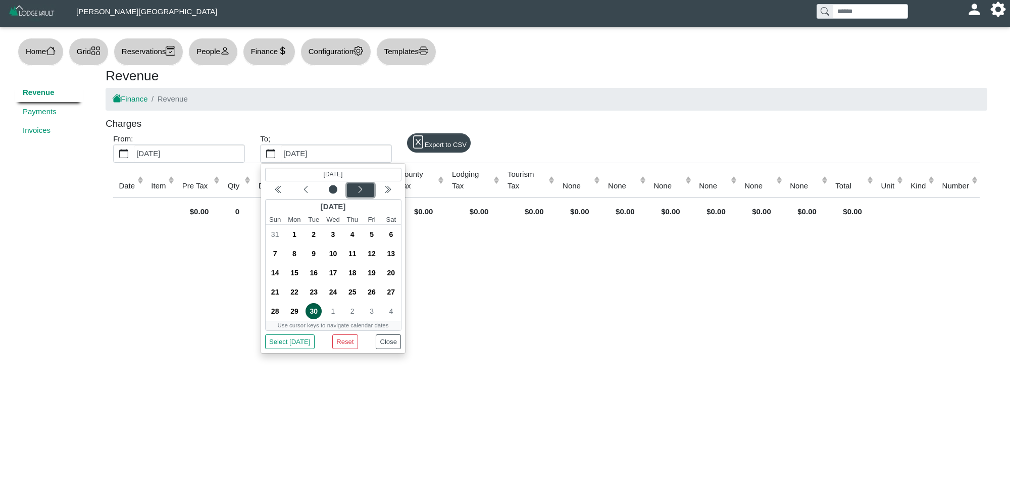
click at [366, 190] on div "Next month" at bounding box center [360, 190] width 24 height 10
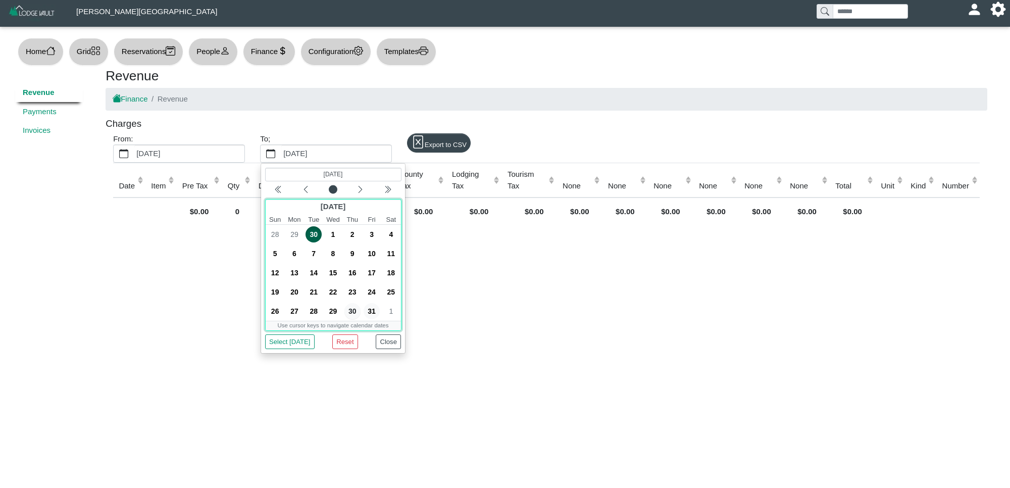
click at [370, 311] on span "31" at bounding box center [372, 311] width 16 height 16
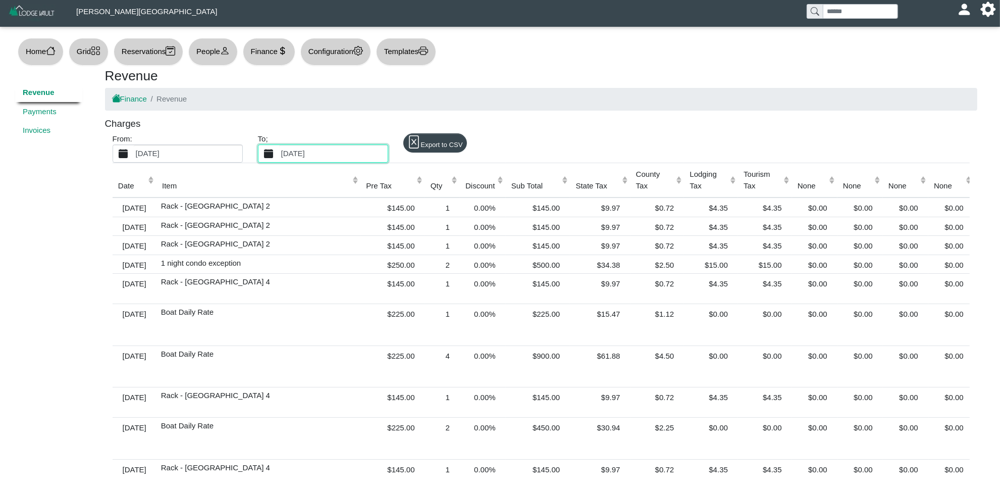
click at [120, 158] on icon "calendar fill" at bounding box center [124, 154] width 10 height 10
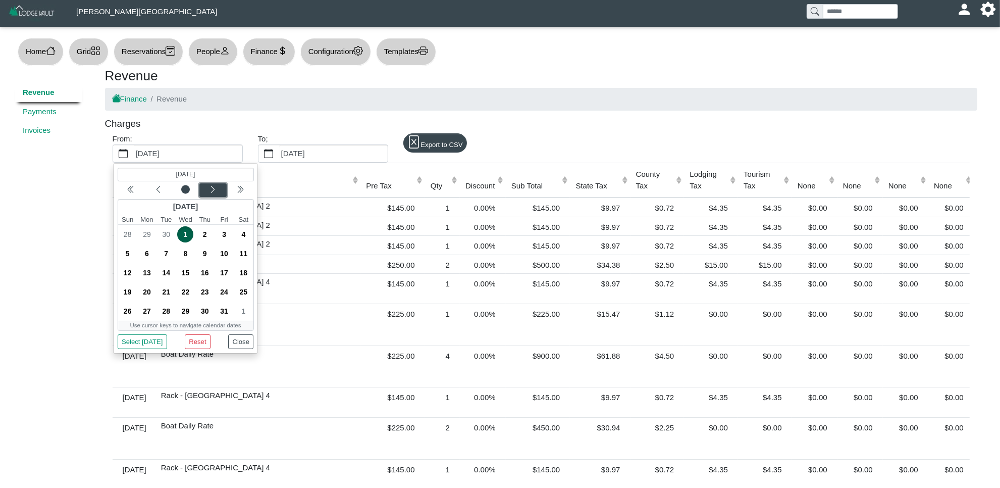
click at [208, 190] on div "Next month" at bounding box center [213, 190] width 24 height 10
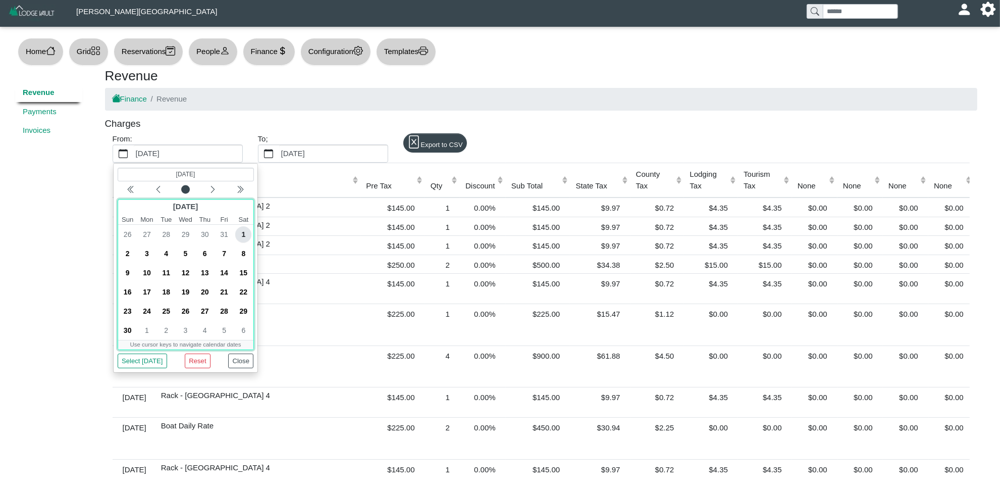
click at [238, 236] on span "1" at bounding box center [243, 234] width 16 height 16
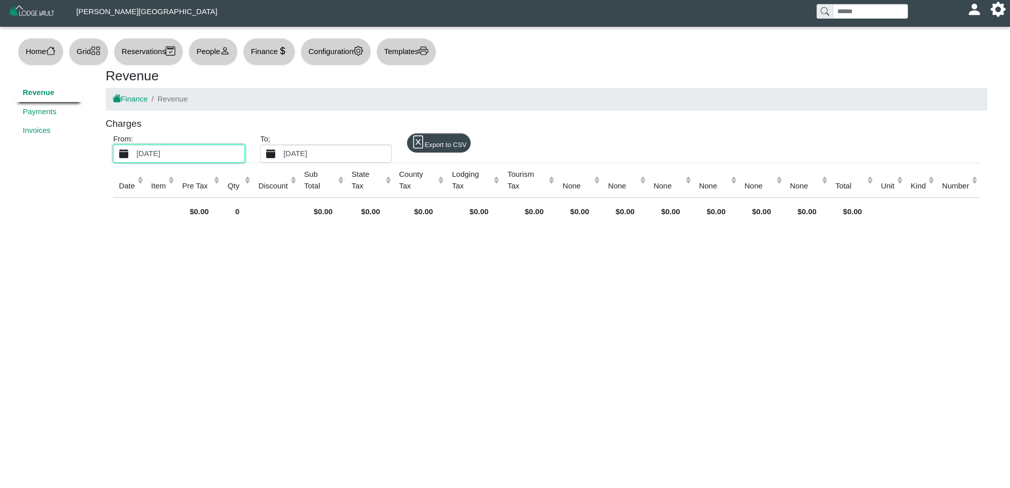
click at [272, 157] on icon "calendar fill" at bounding box center [271, 154] width 10 height 10
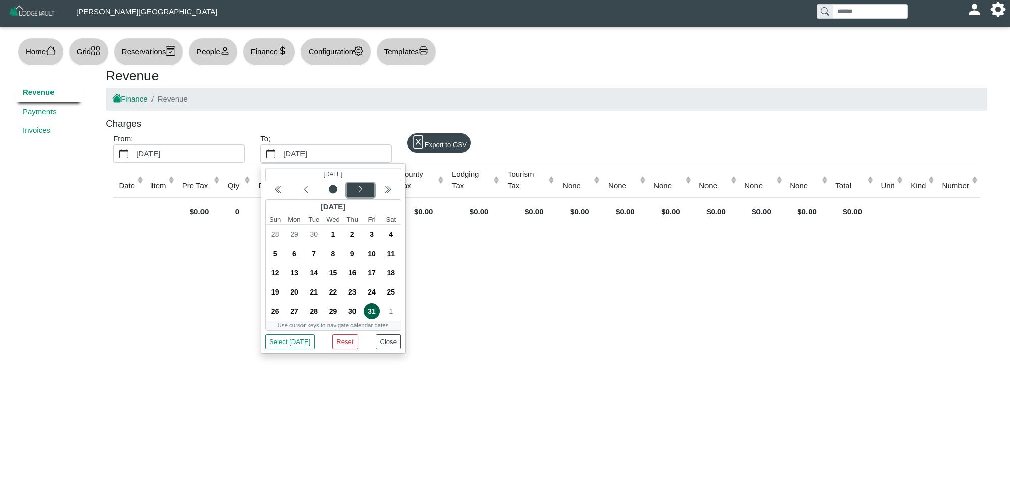
click at [356, 189] on icon "chevron left" at bounding box center [360, 189] width 8 height 8
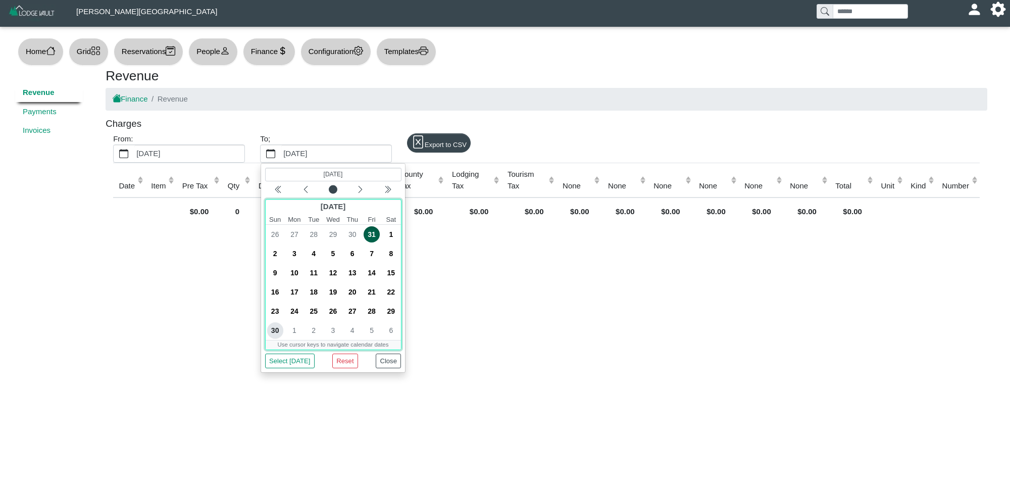
click at [273, 332] on span "30" at bounding box center [275, 330] width 16 height 16
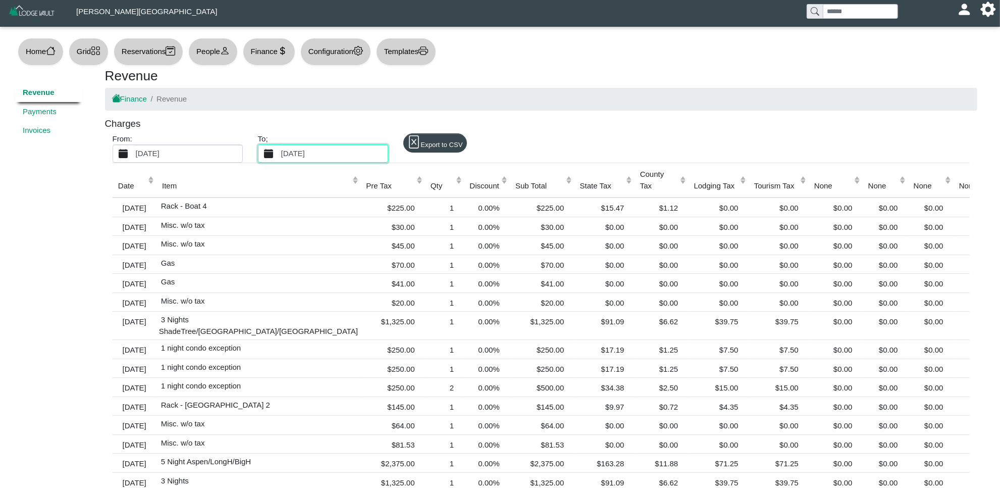
click at [130, 158] on button "[DATE]" at bounding box center [123, 153] width 21 height 17
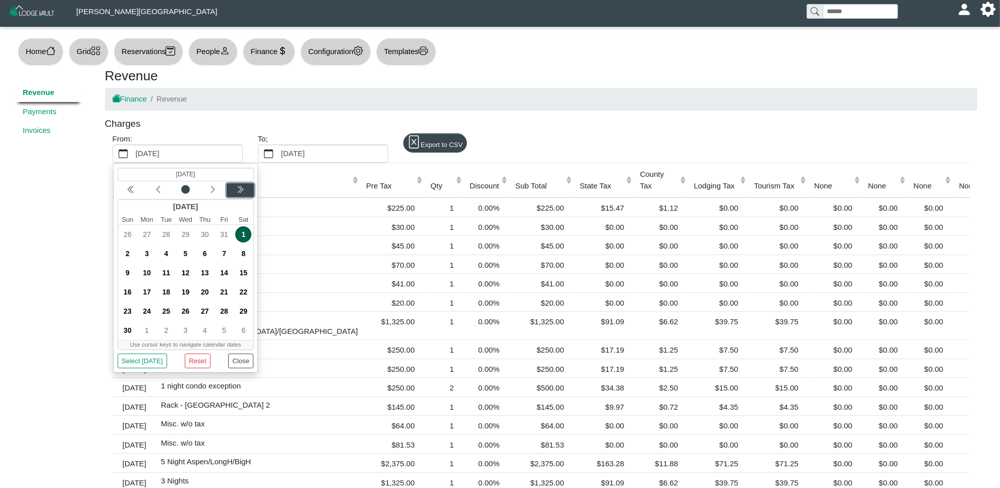
click at [247, 188] on div "Next year" at bounding box center [240, 190] width 24 height 10
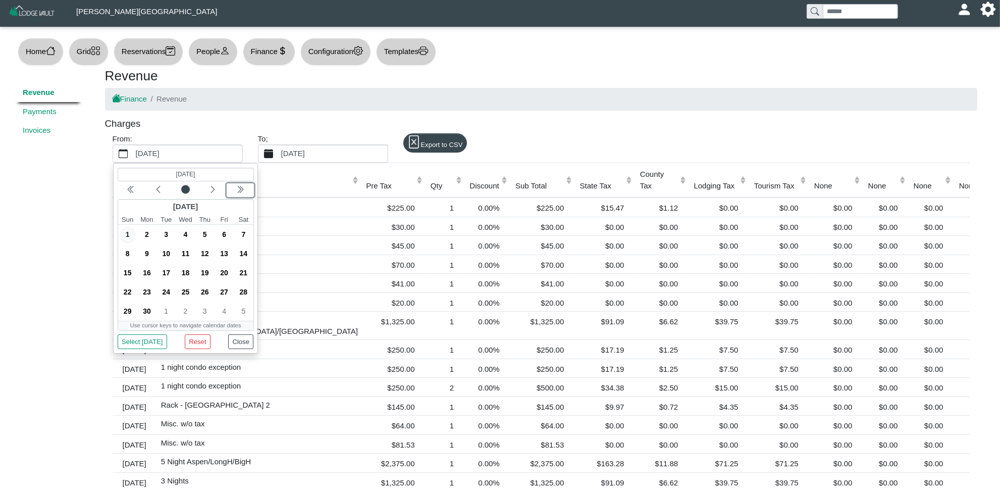
click at [270, 152] on icon "calendar fill" at bounding box center [269, 154] width 10 height 10
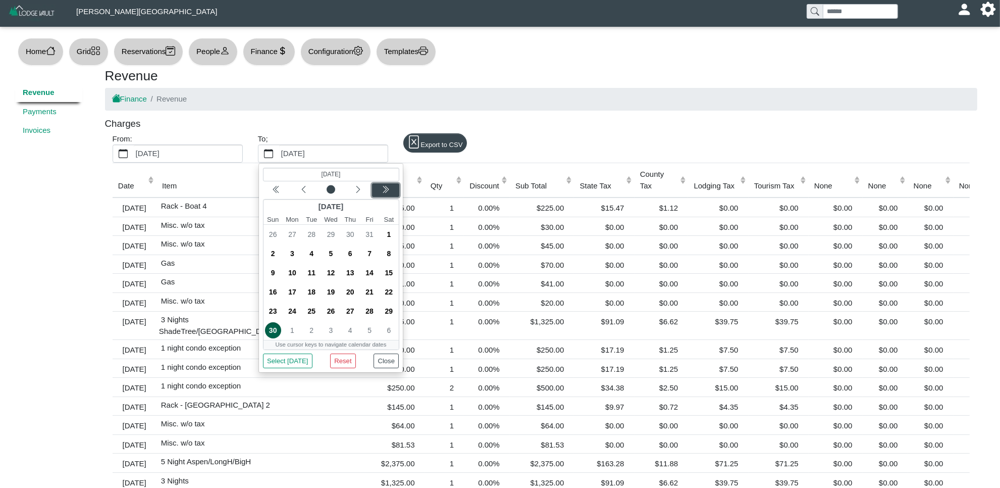
click at [379, 188] on div "Next year" at bounding box center [386, 190] width 24 height 10
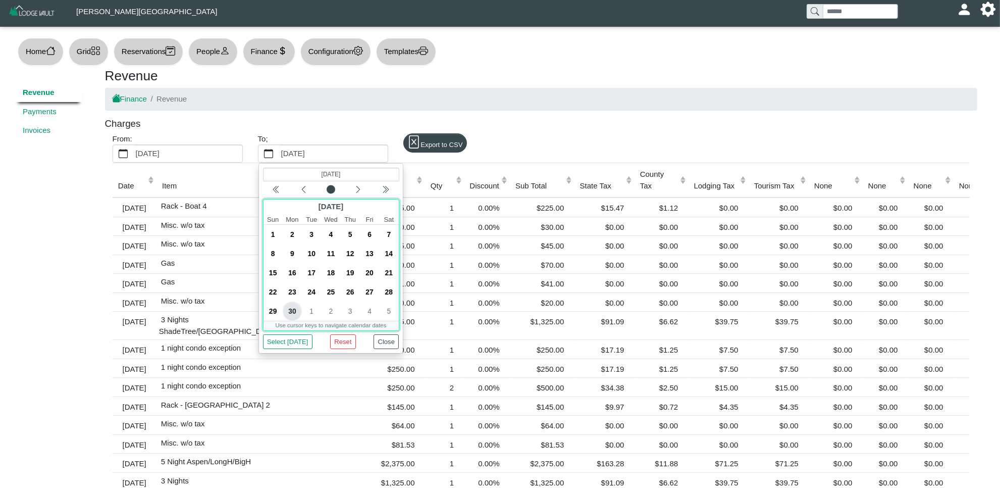
click at [293, 311] on span "30" at bounding box center [292, 311] width 16 height 16
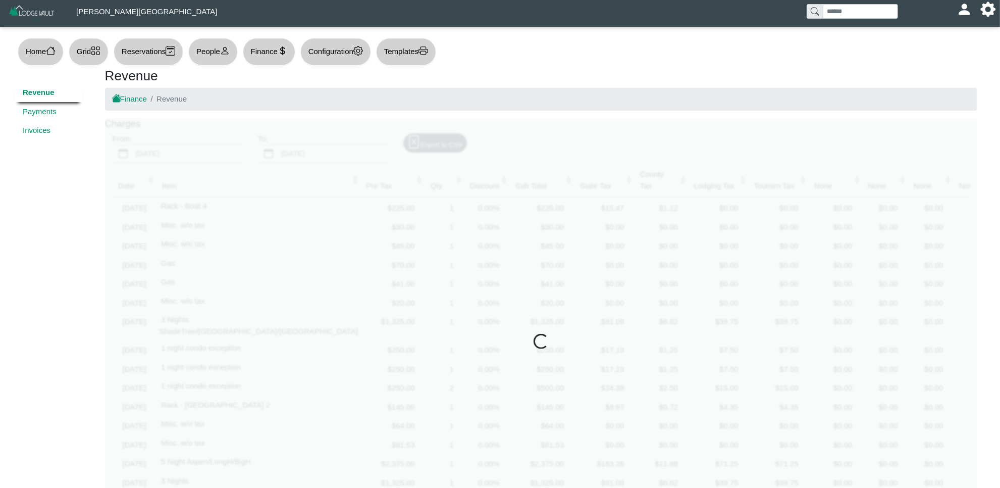
click at [270, 148] on div at bounding box center [541, 342] width 873 height 448
click at [241, 153] on div at bounding box center [541, 342] width 873 height 448
click at [211, 148] on div at bounding box center [541, 342] width 873 height 448
click at [145, 150] on div at bounding box center [541, 342] width 873 height 448
click at [117, 154] on div at bounding box center [541, 342] width 873 height 448
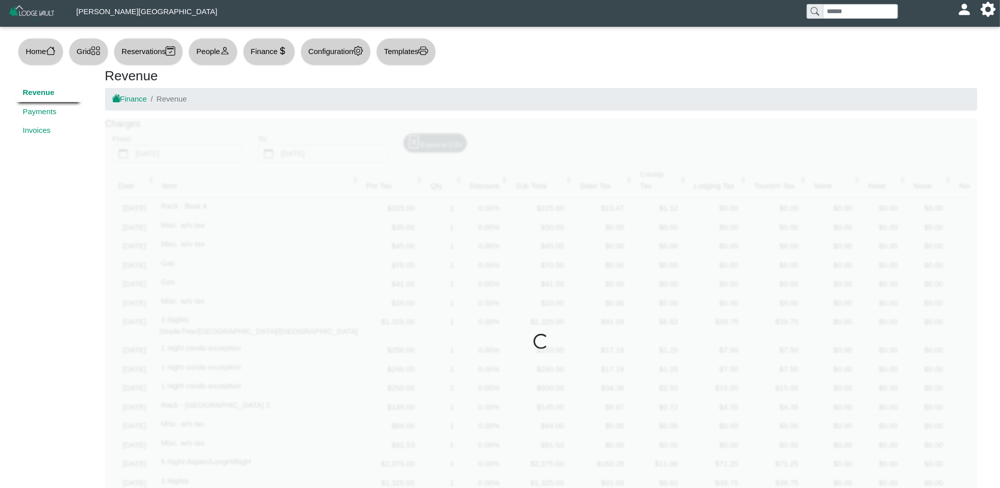
click at [119, 154] on div at bounding box center [541, 342] width 873 height 448
click at [271, 155] on div at bounding box center [541, 342] width 873 height 448
click at [271, 159] on div at bounding box center [541, 342] width 873 height 448
drag, startPoint x: 281, startPoint y: 162, endPoint x: 335, endPoint y: 170, distance: 54.6
click at [296, 164] on div at bounding box center [541, 342] width 873 height 448
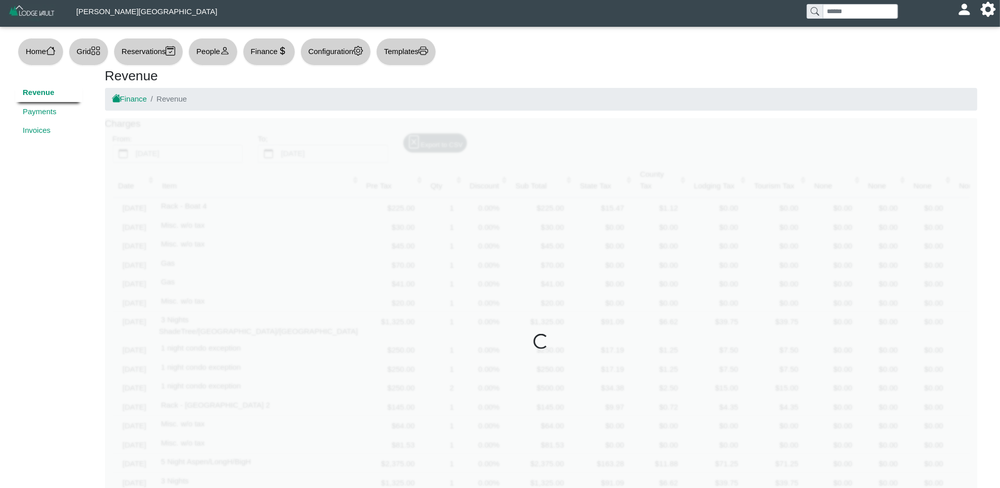
drag, startPoint x: 339, startPoint y: 172, endPoint x: 346, endPoint y: 172, distance: 6.6
click at [341, 172] on div at bounding box center [541, 342] width 873 height 448
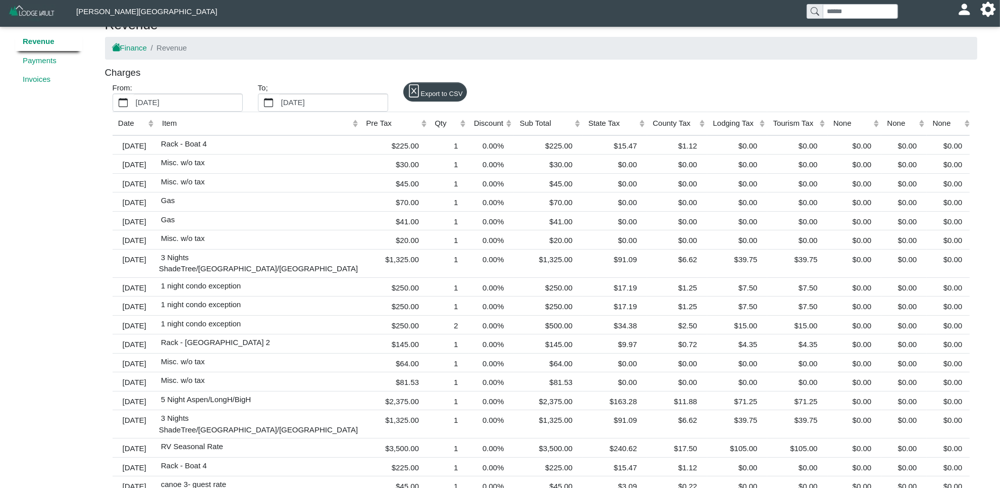
scroll to position [94, 0]
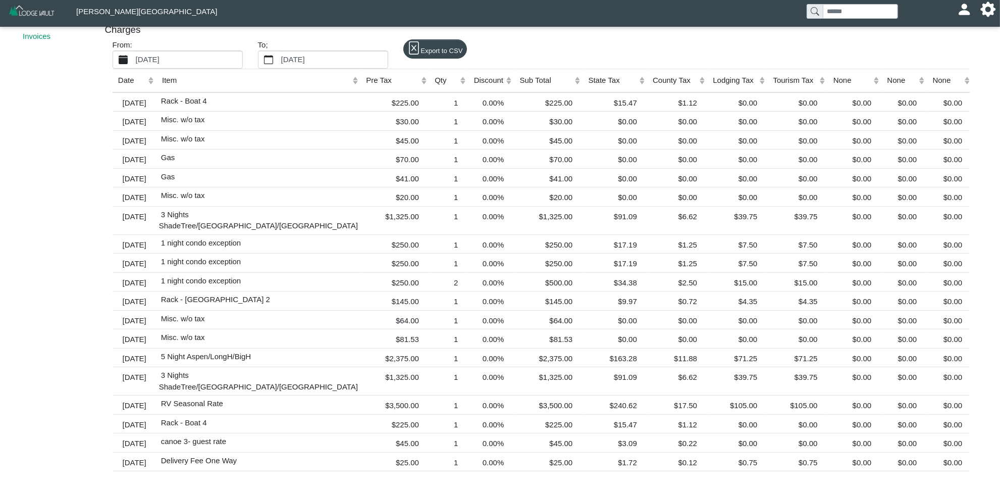
click at [130, 64] on button "[DATE]" at bounding box center [123, 59] width 21 height 17
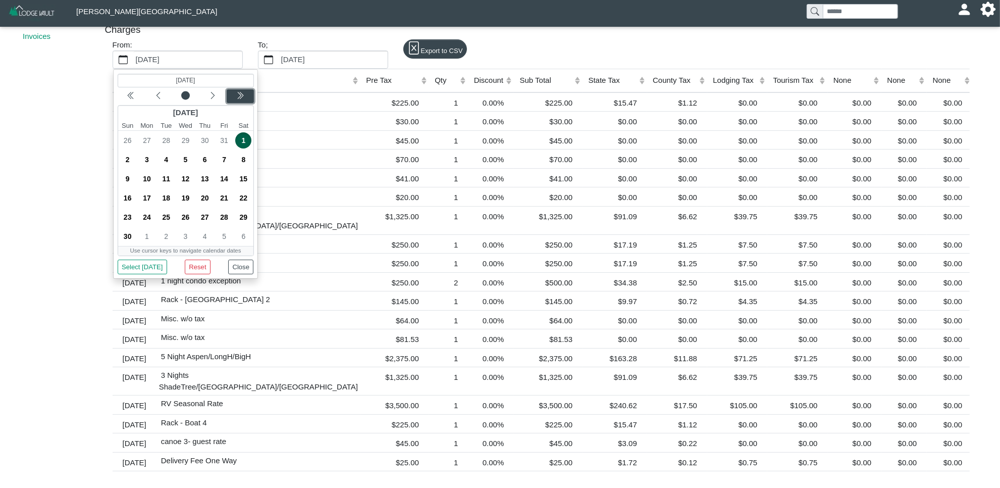
click at [245, 95] on div "Next year" at bounding box center [240, 96] width 24 height 10
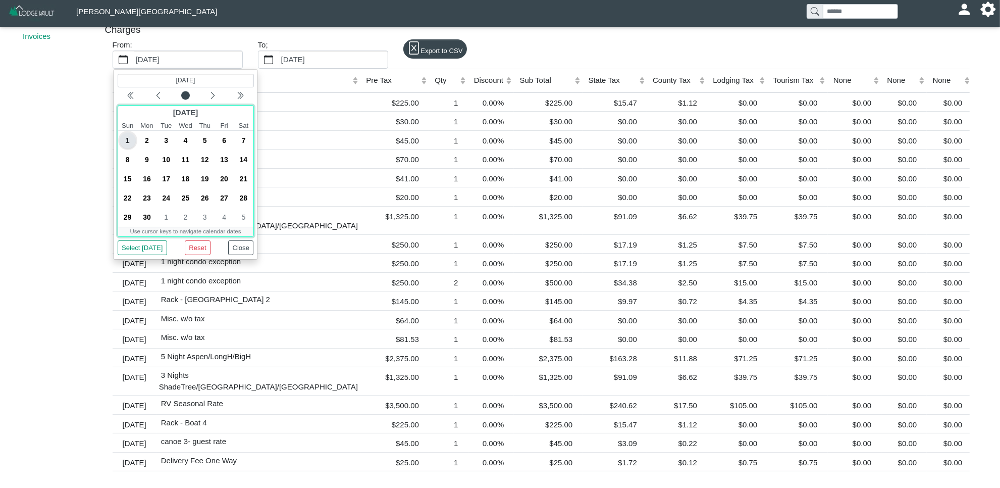
click at [129, 141] on span "1" at bounding box center [127, 140] width 16 height 16
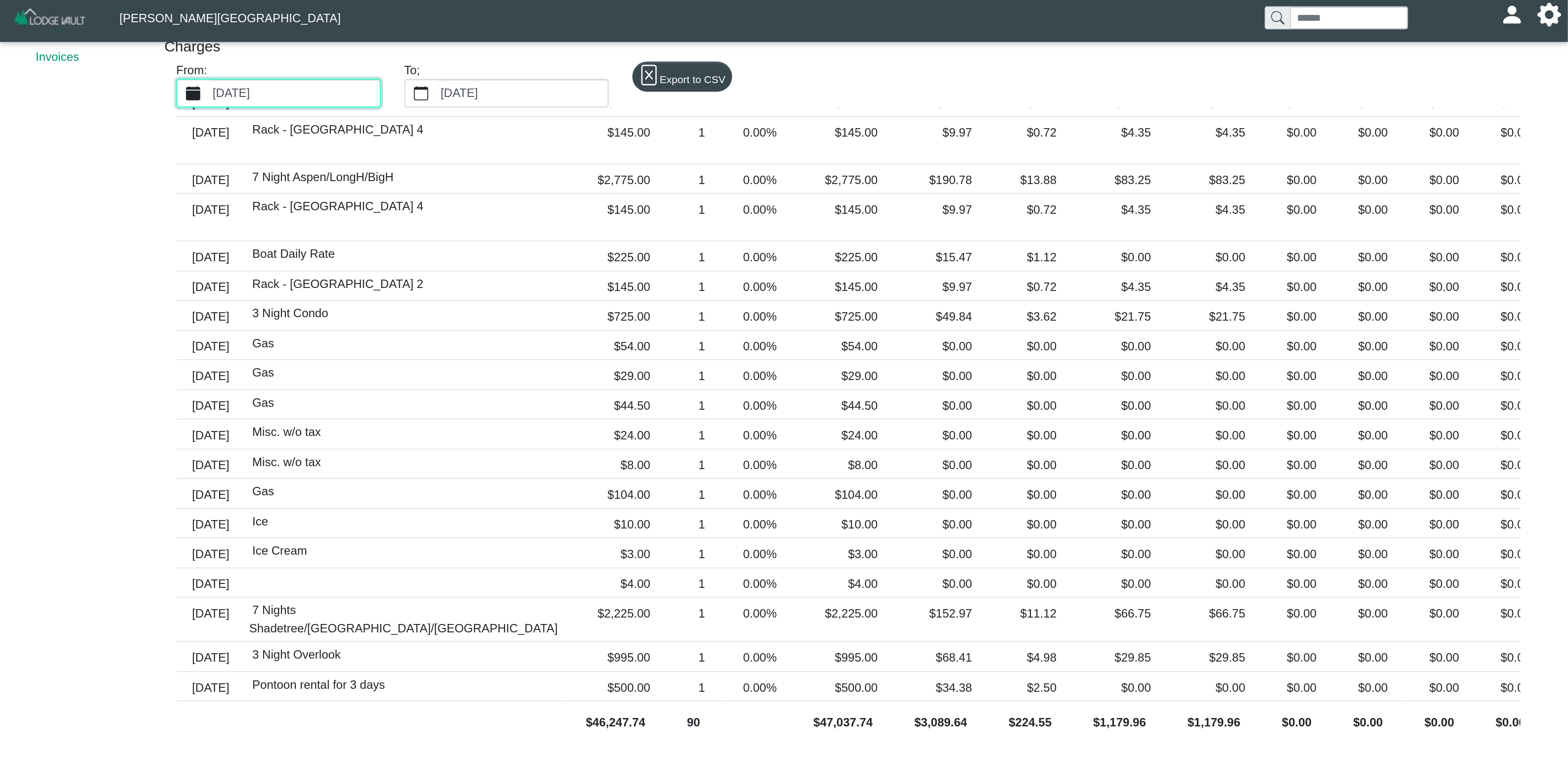
scroll to position [0, 0]
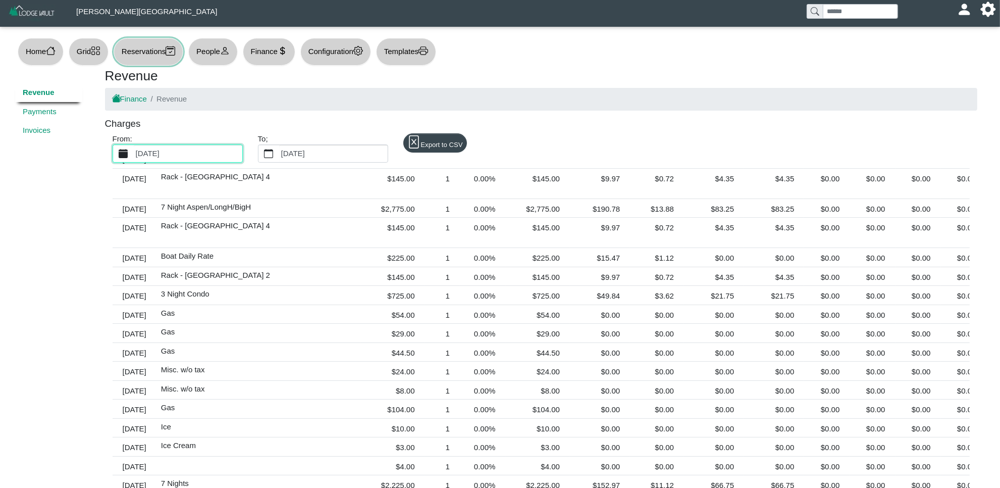
click at [144, 58] on button "Reservations" at bounding box center [149, 52] width 70 height 28
select select "***"
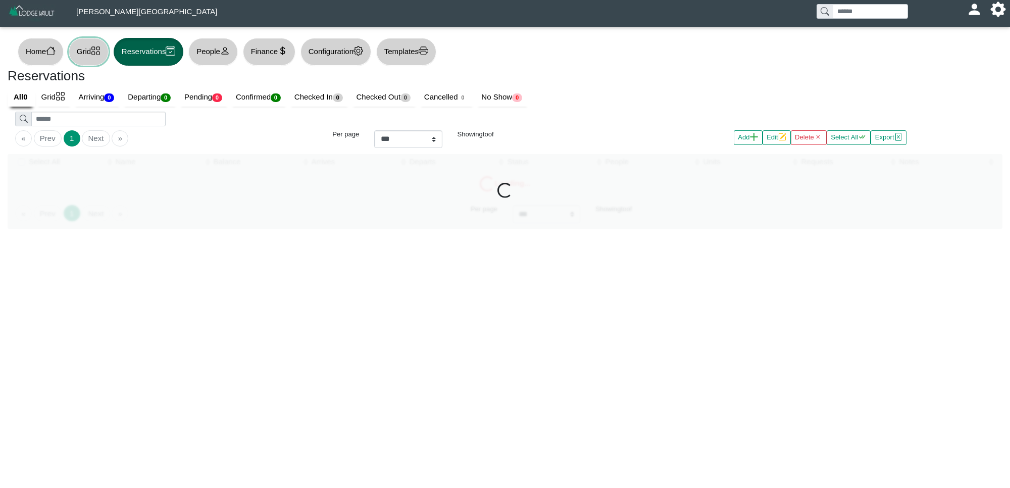
click at [100, 56] on icon "grid" at bounding box center [96, 51] width 10 height 10
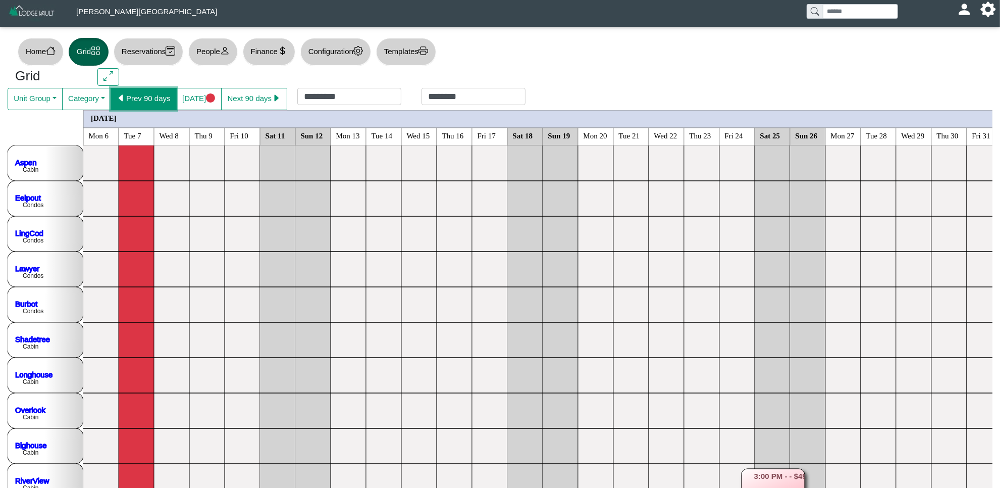
click at [153, 97] on button "Prev 90 days" at bounding box center [144, 99] width 66 height 22
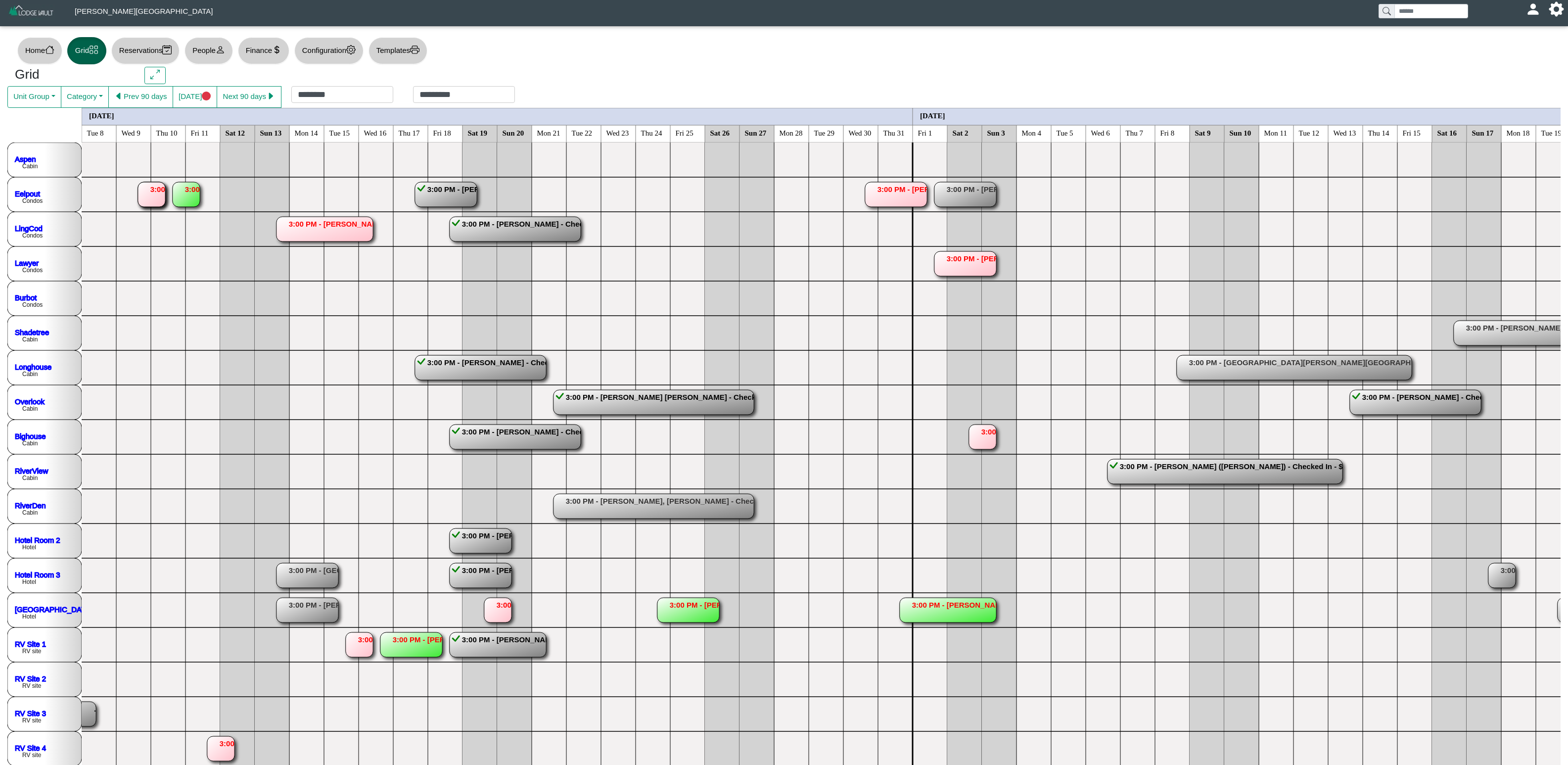
drag, startPoint x: 276, startPoint y: 302, endPoint x: 278, endPoint y: 293, distance: 9.2
click at [142, 91] on button "Prev 90 days" at bounding box center [141, 97] width 65 height 22
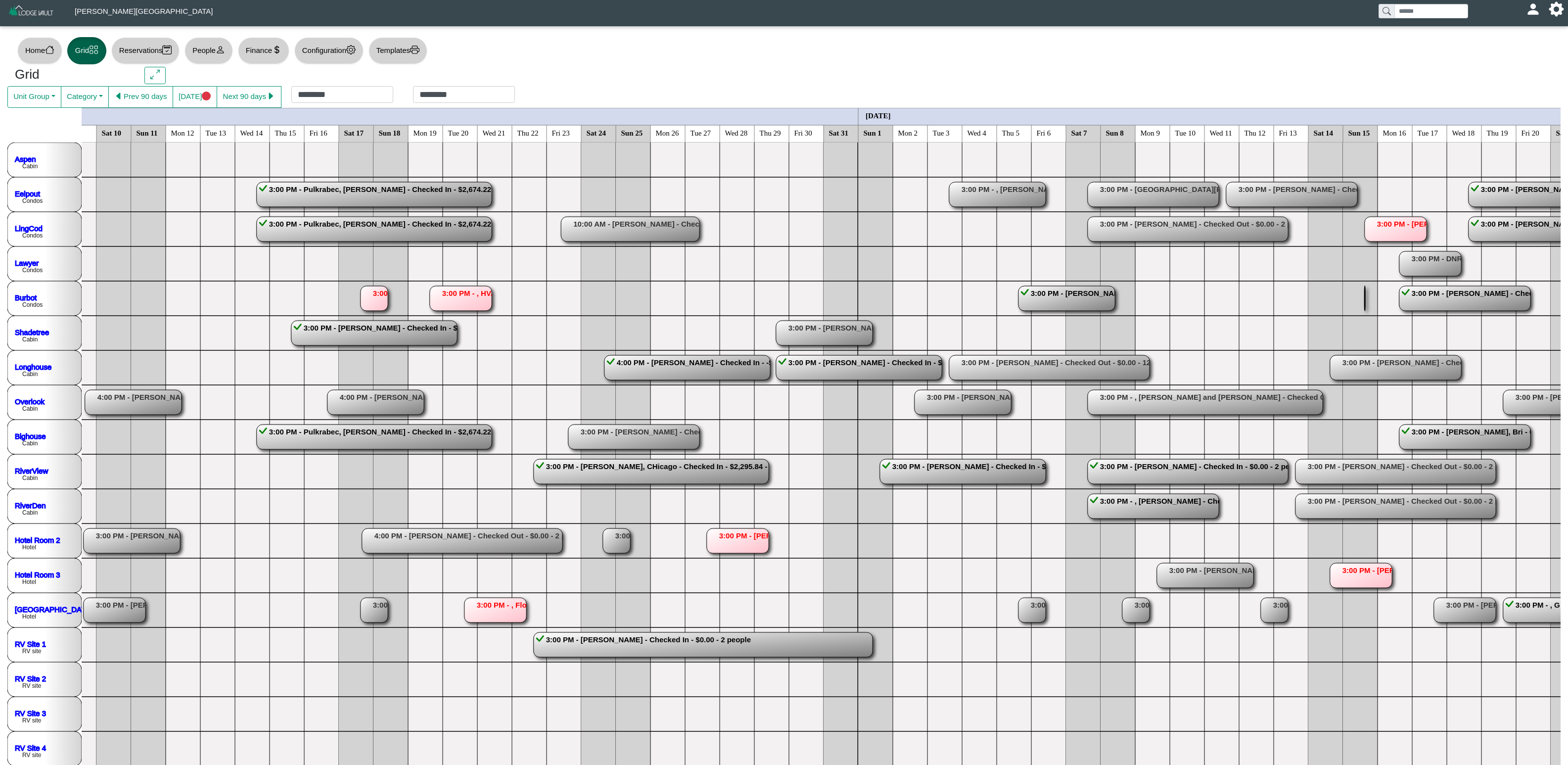
click at [979, 230] on rect at bounding box center [1395, 228] width 62 height 24
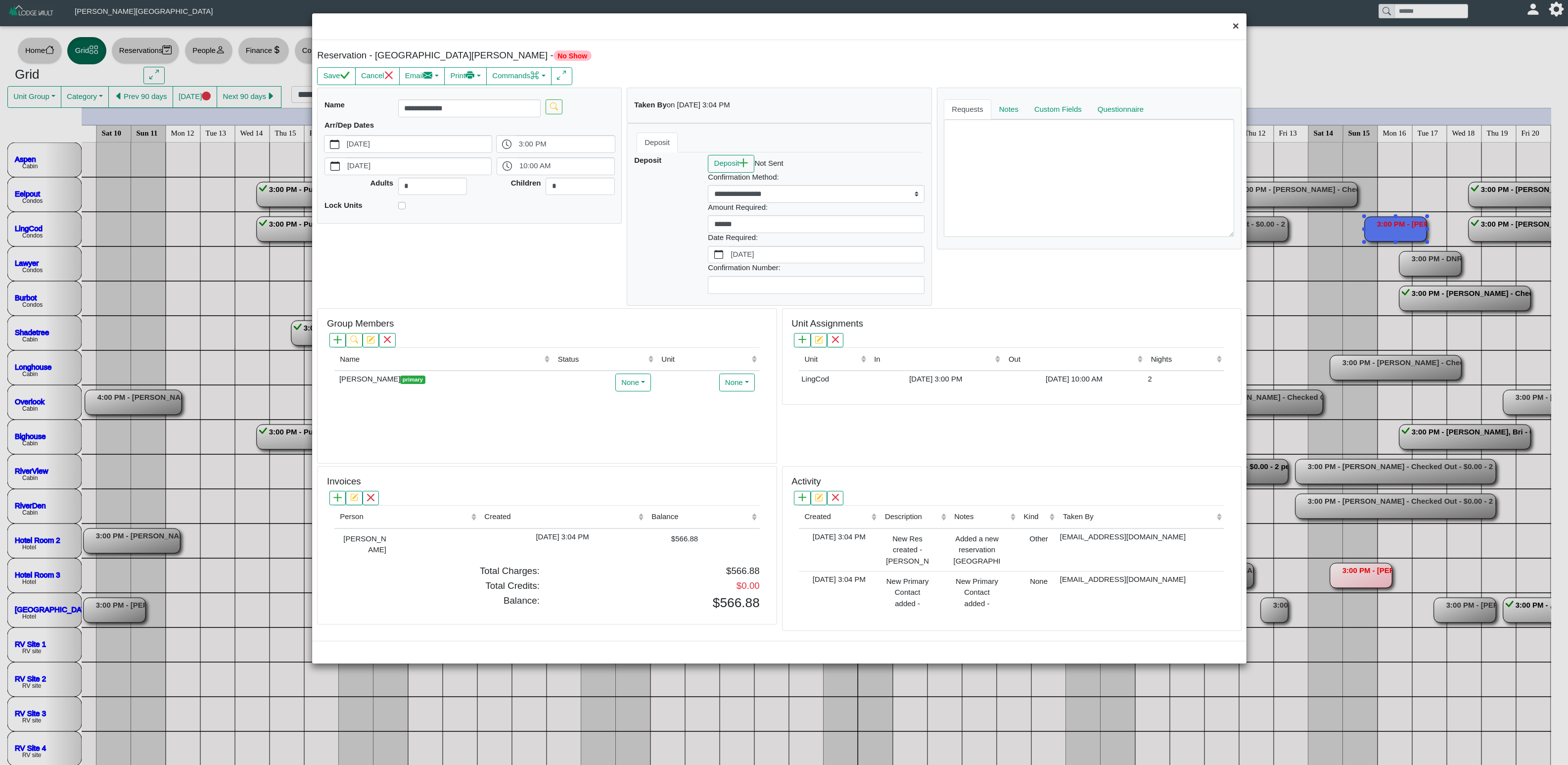
click at [979, 33] on button "×" at bounding box center [1236, 26] width 22 height 26
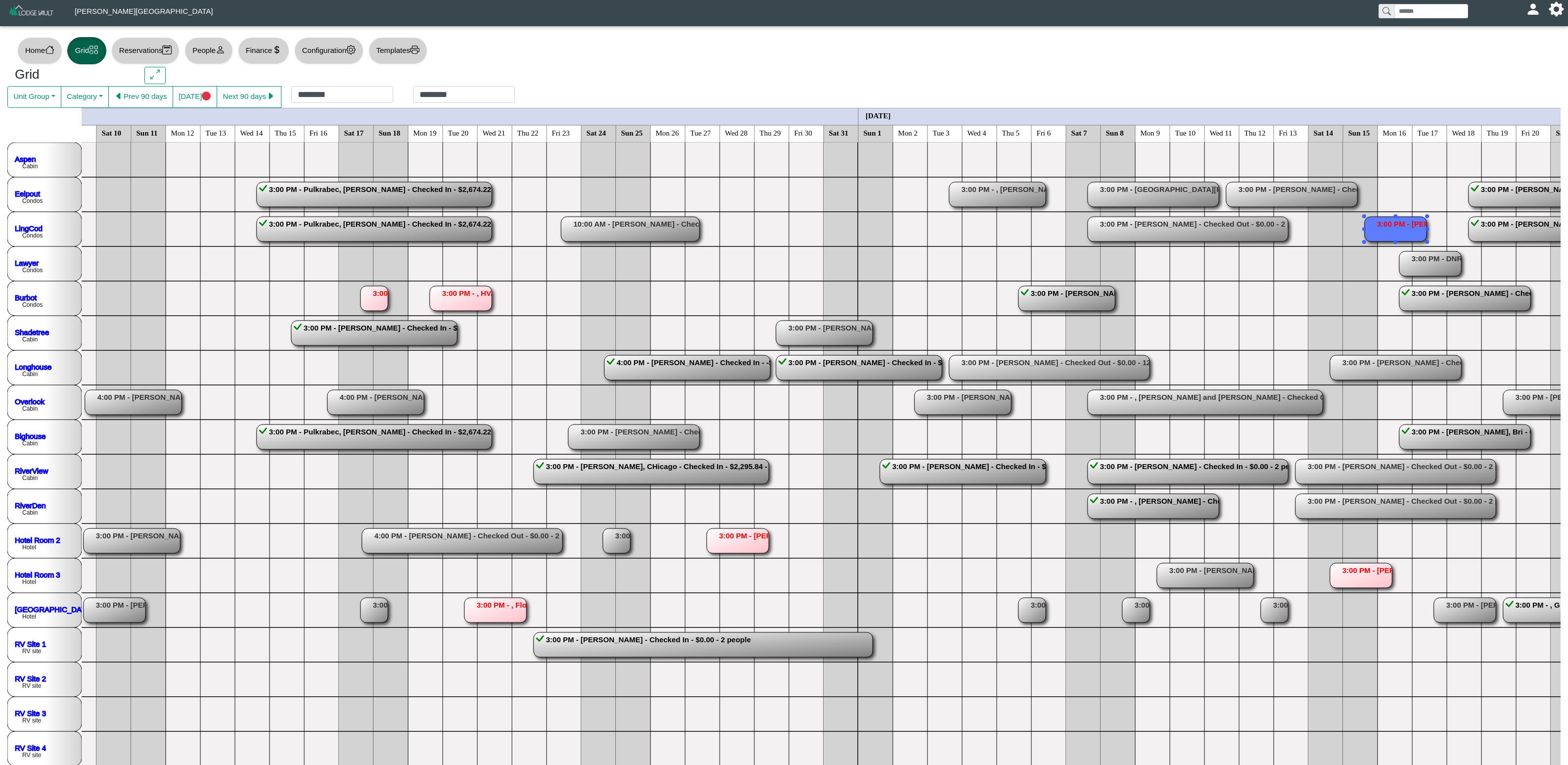
click at [481, 304] on rect at bounding box center [460, 298] width 62 height 24
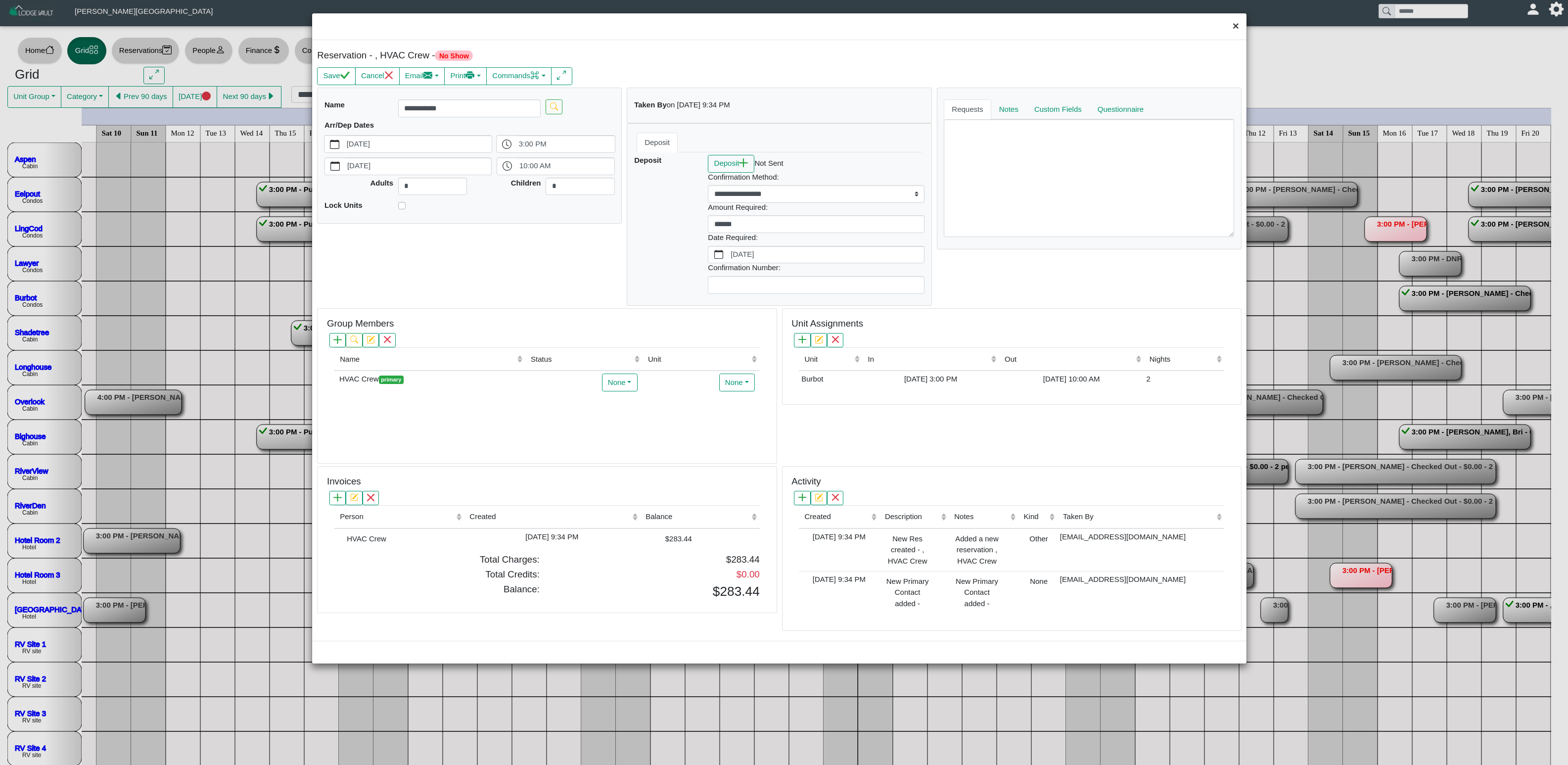
click at [979, 19] on button "×" at bounding box center [1236, 26] width 22 height 26
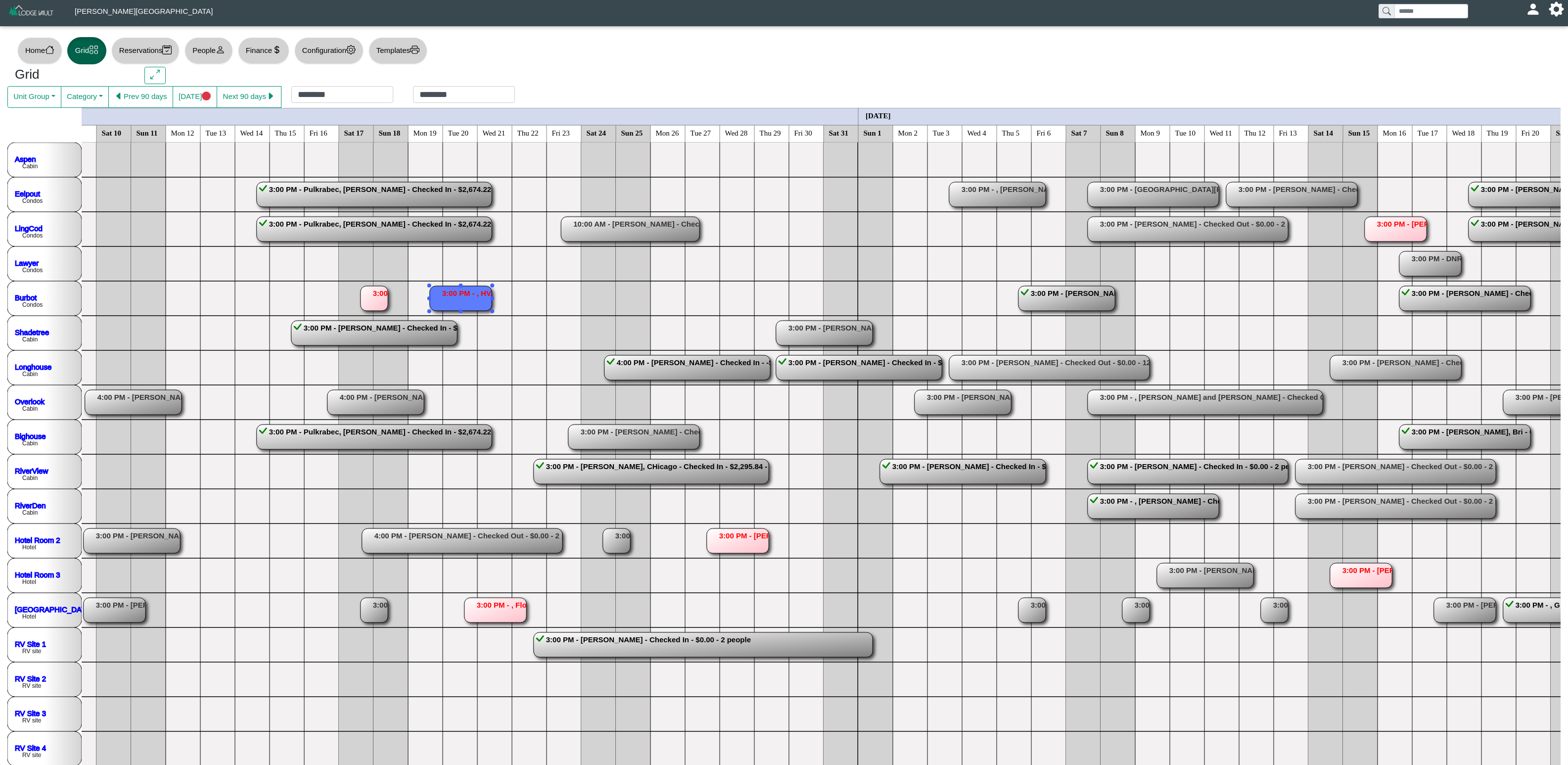
click at [470, 295] on rect at bounding box center [460, 298] width 62 height 24
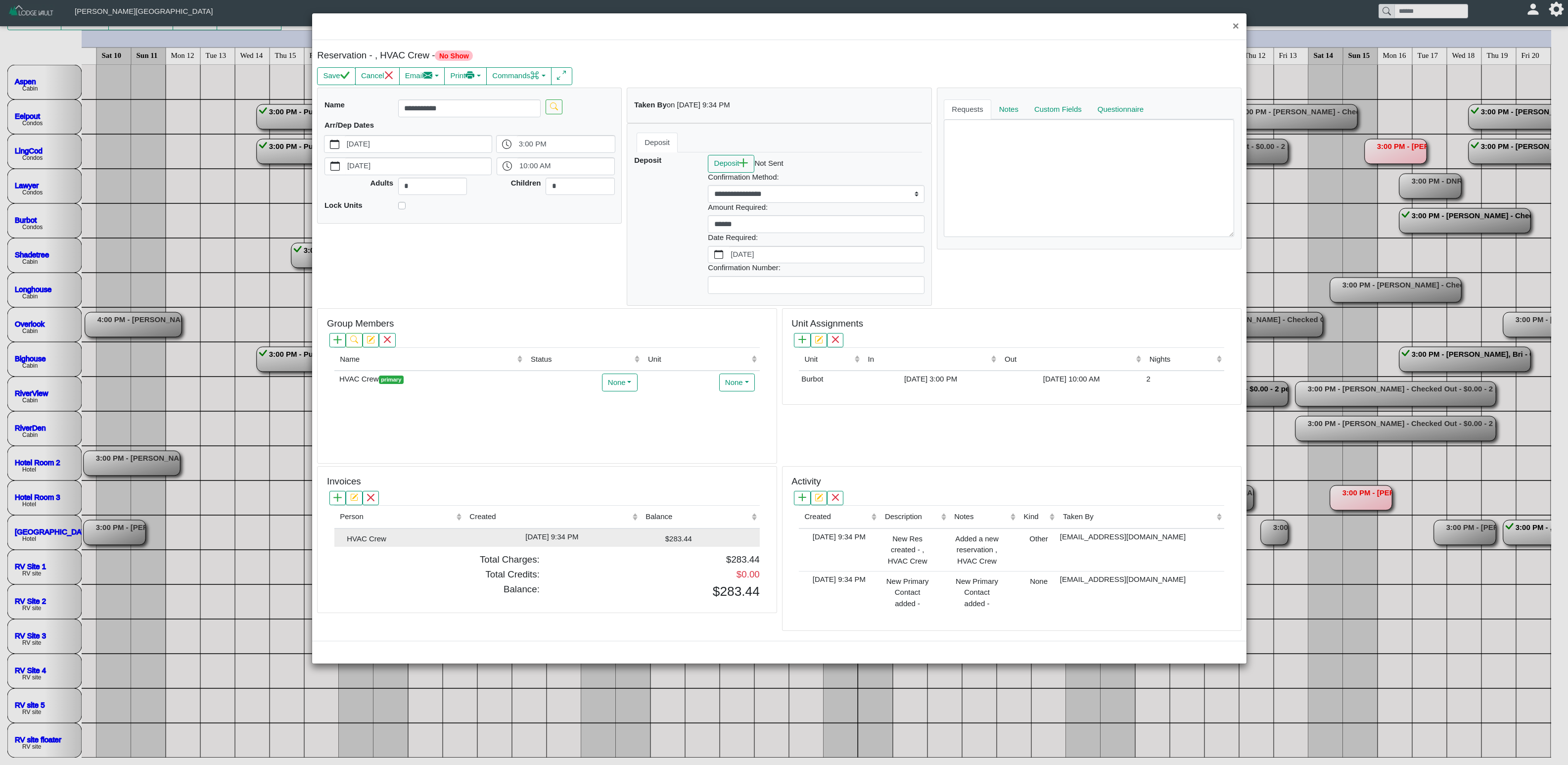
click at [629, 477] on div "[DATE] 9:34 PM" at bounding box center [551, 537] width 171 height 12
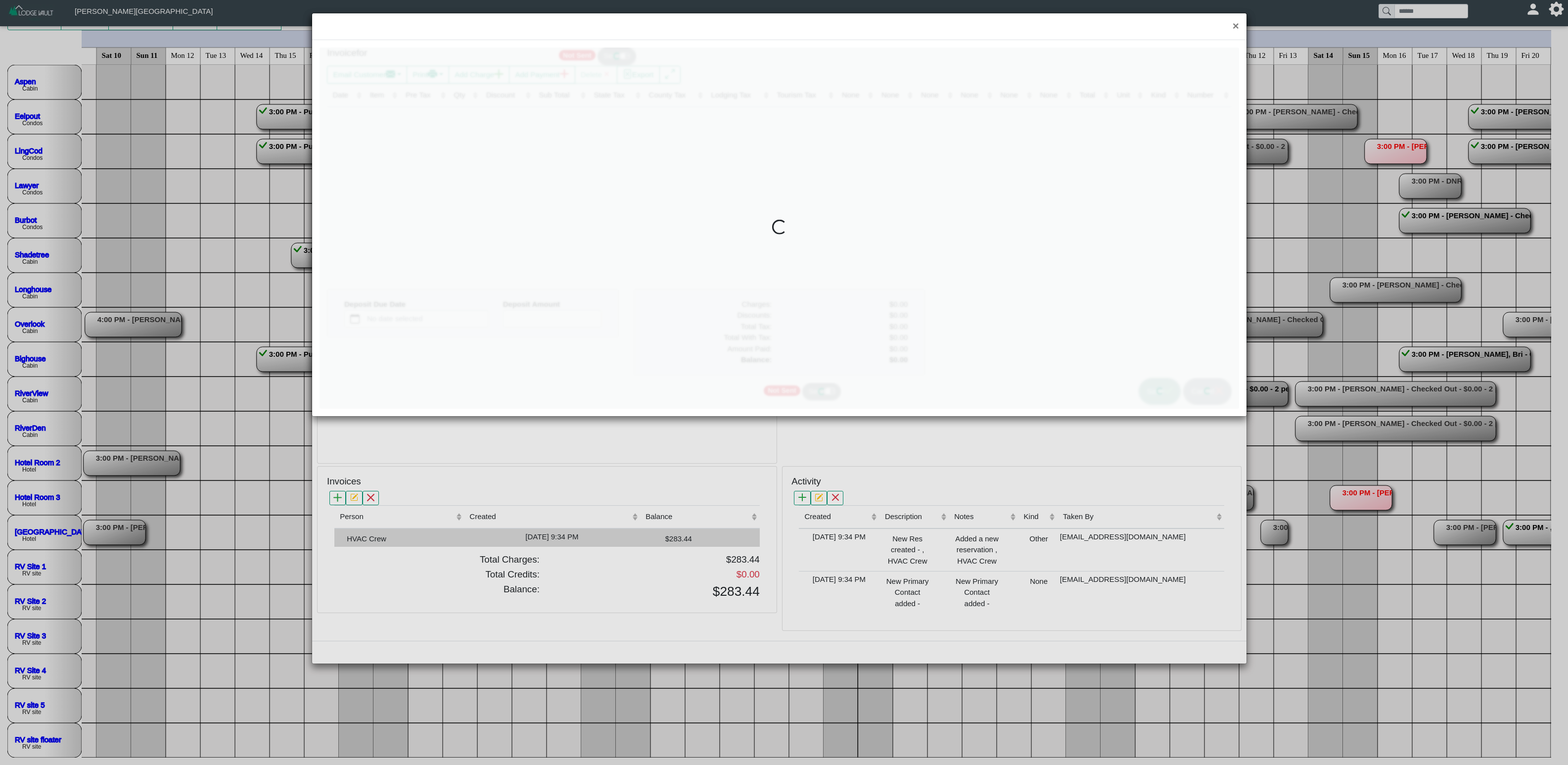
type input "*"
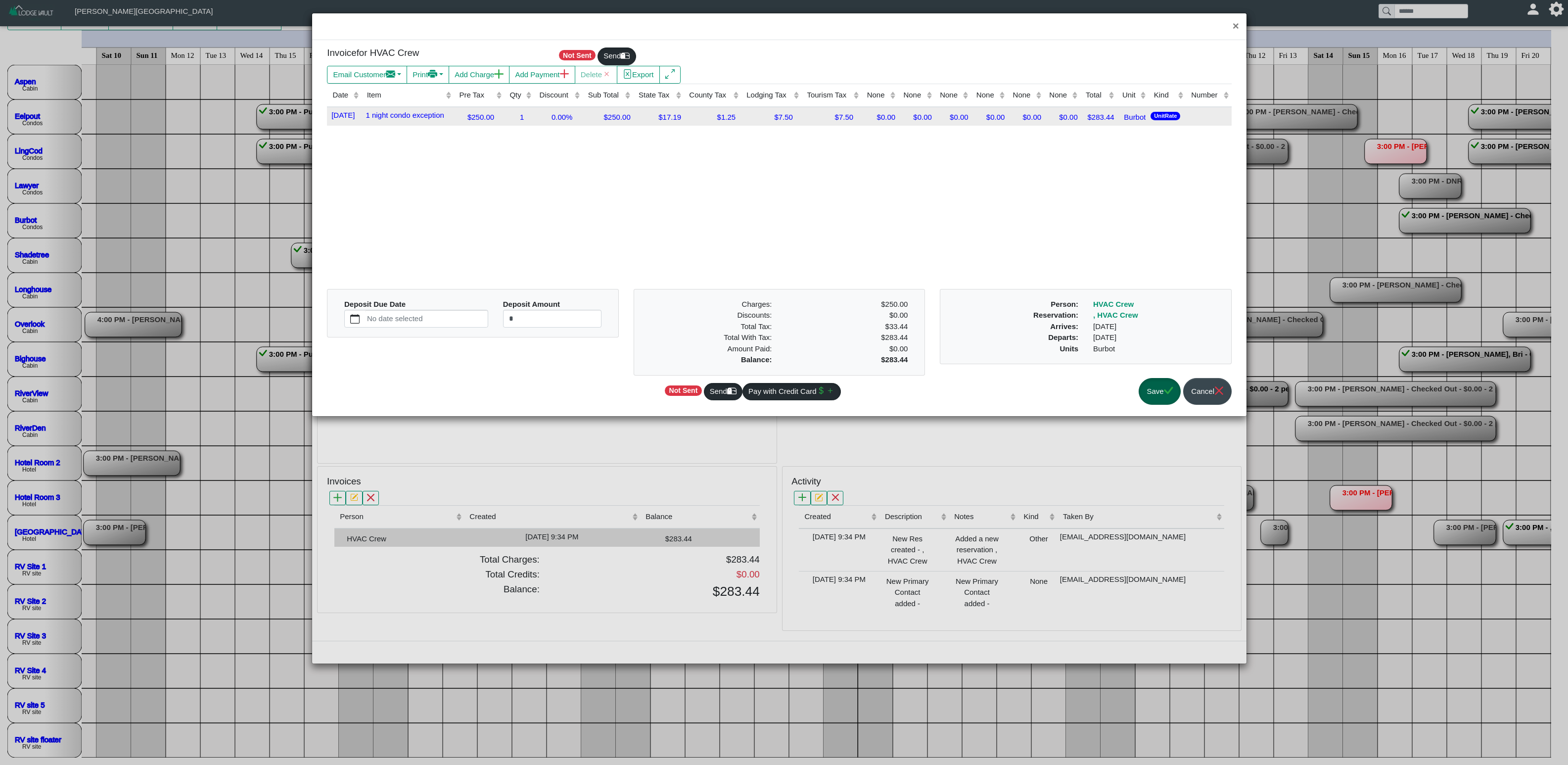
click at [526, 118] on div "1" at bounding box center [518, 117] width 24 height 14
click at [526, 108] on th "Qty (Click to sort ascending)" at bounding box center [538, 96] width 92 height 24
click at [553, 127] on input "*" at bounding box center [537, 119] width 87 height 18
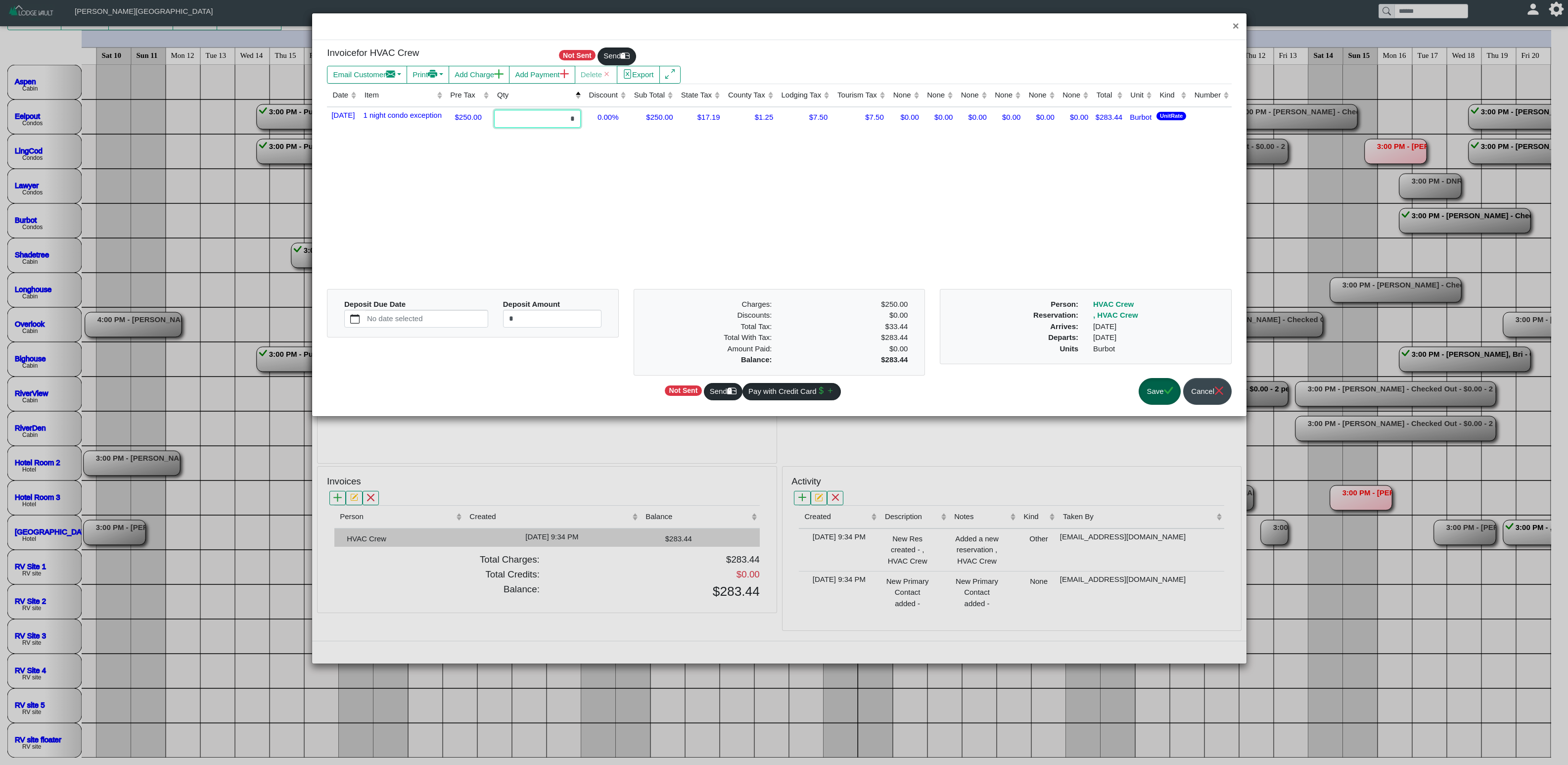
type input "*"
click at [979, 384] on button "Save" at bounding box center [1159, 392] width 42 height 27
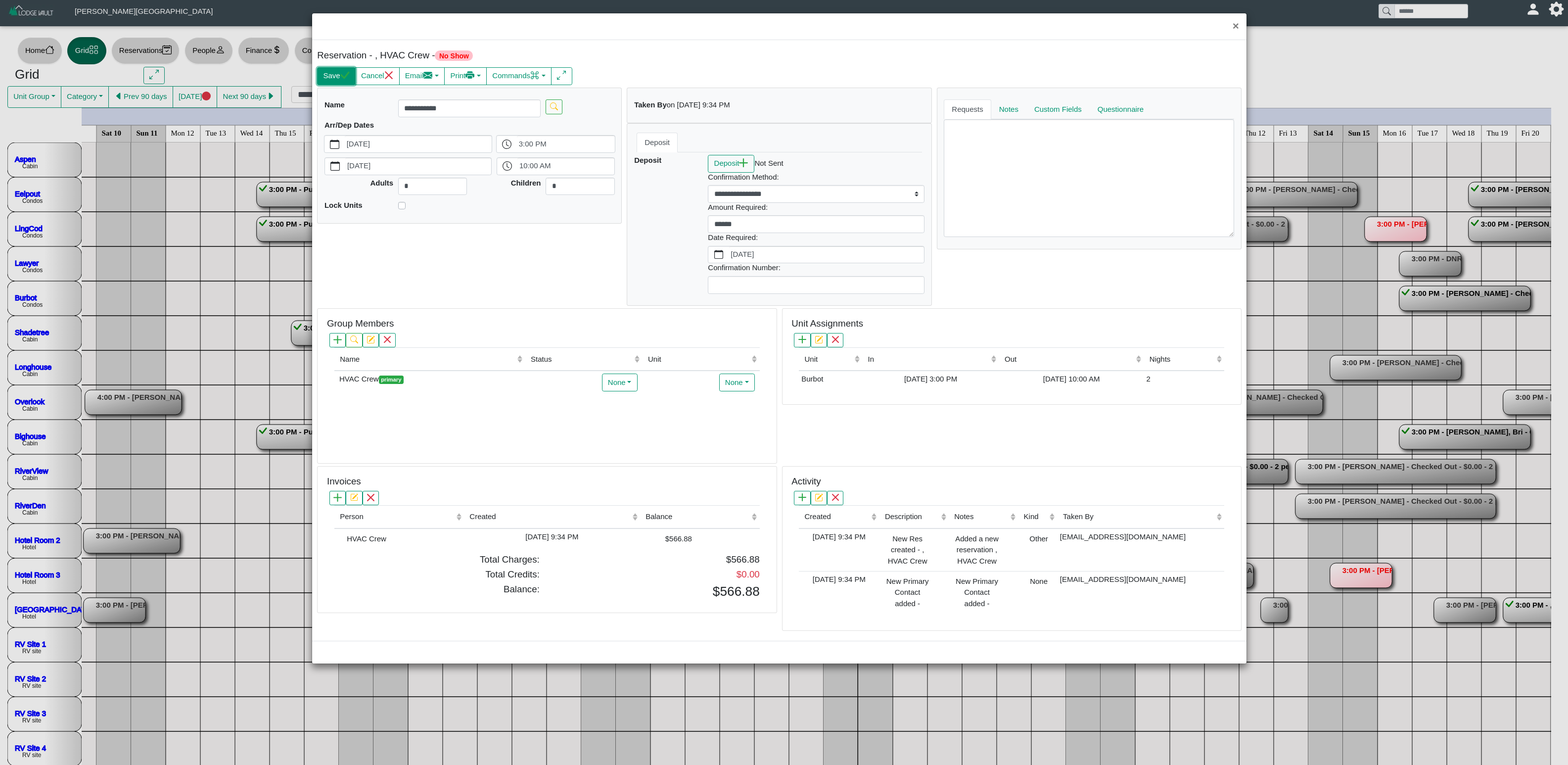
click at [324, 74] on button "Save" at bounding box center [336, 76] width 38 height 18
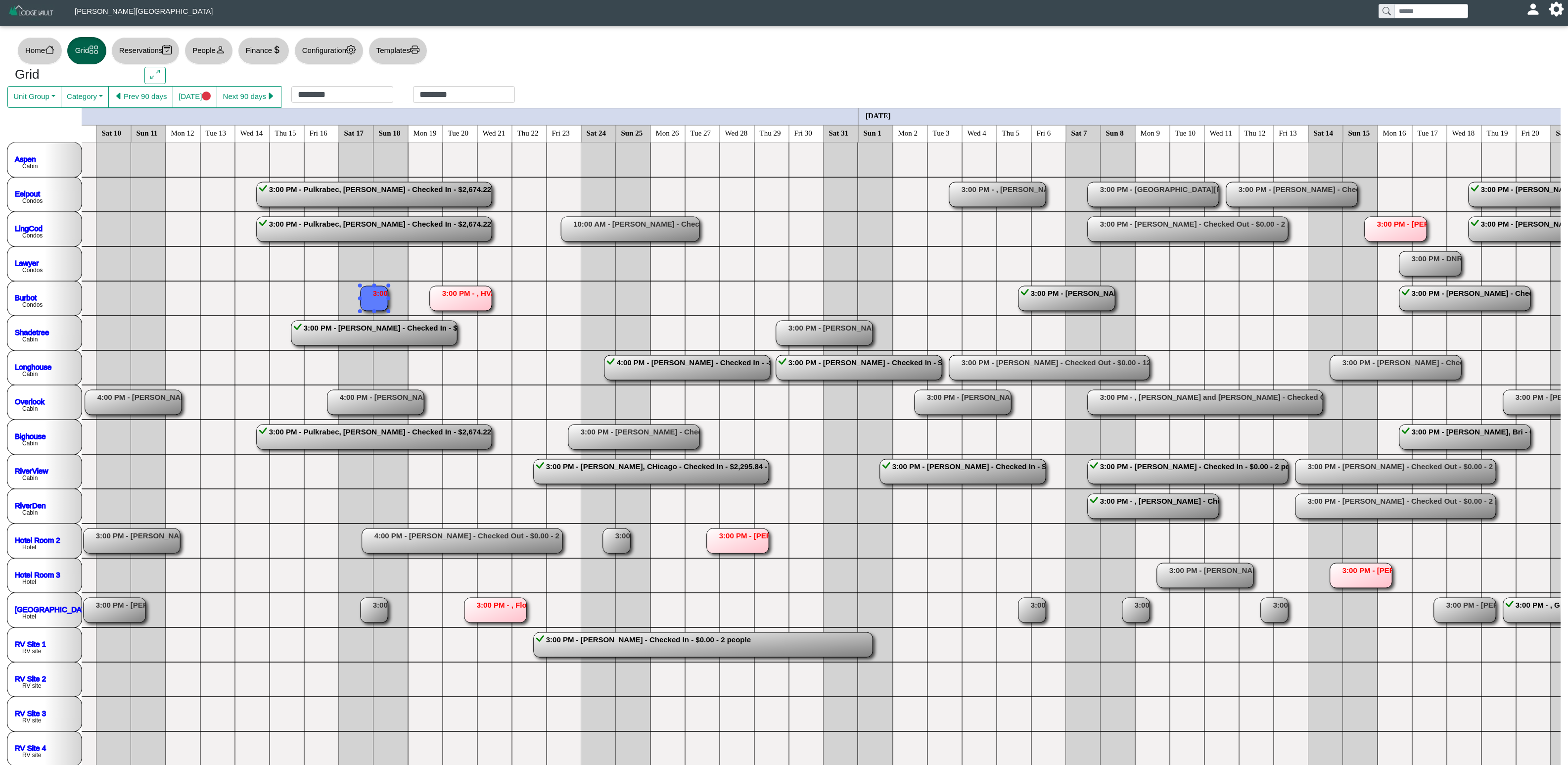
click at [373, 298] on rect at bounding box center [374, 298] width 27 height 24
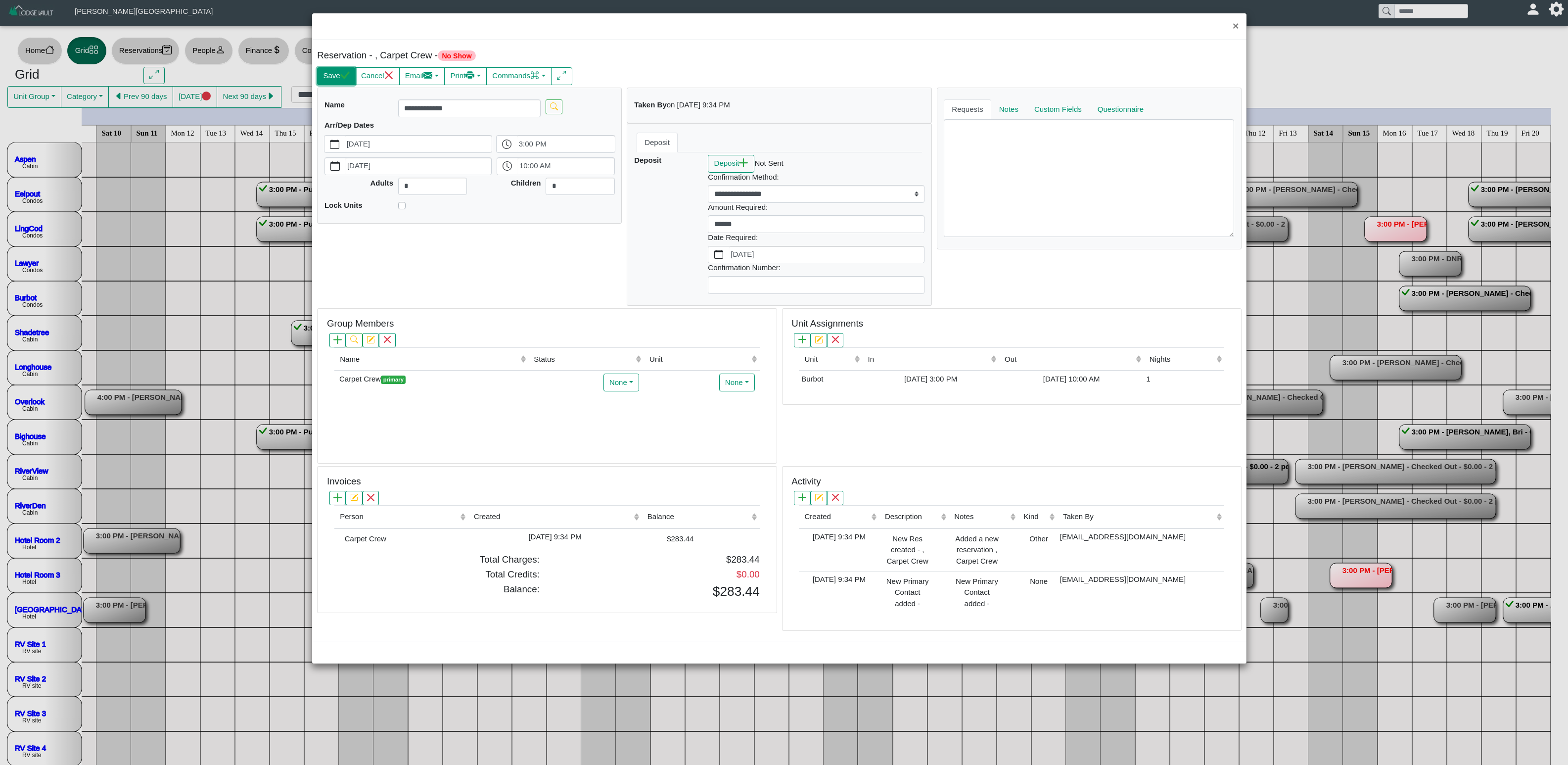
click at [346, 74] on icon "check" at bounding box center [345, 75] width 10 height 10
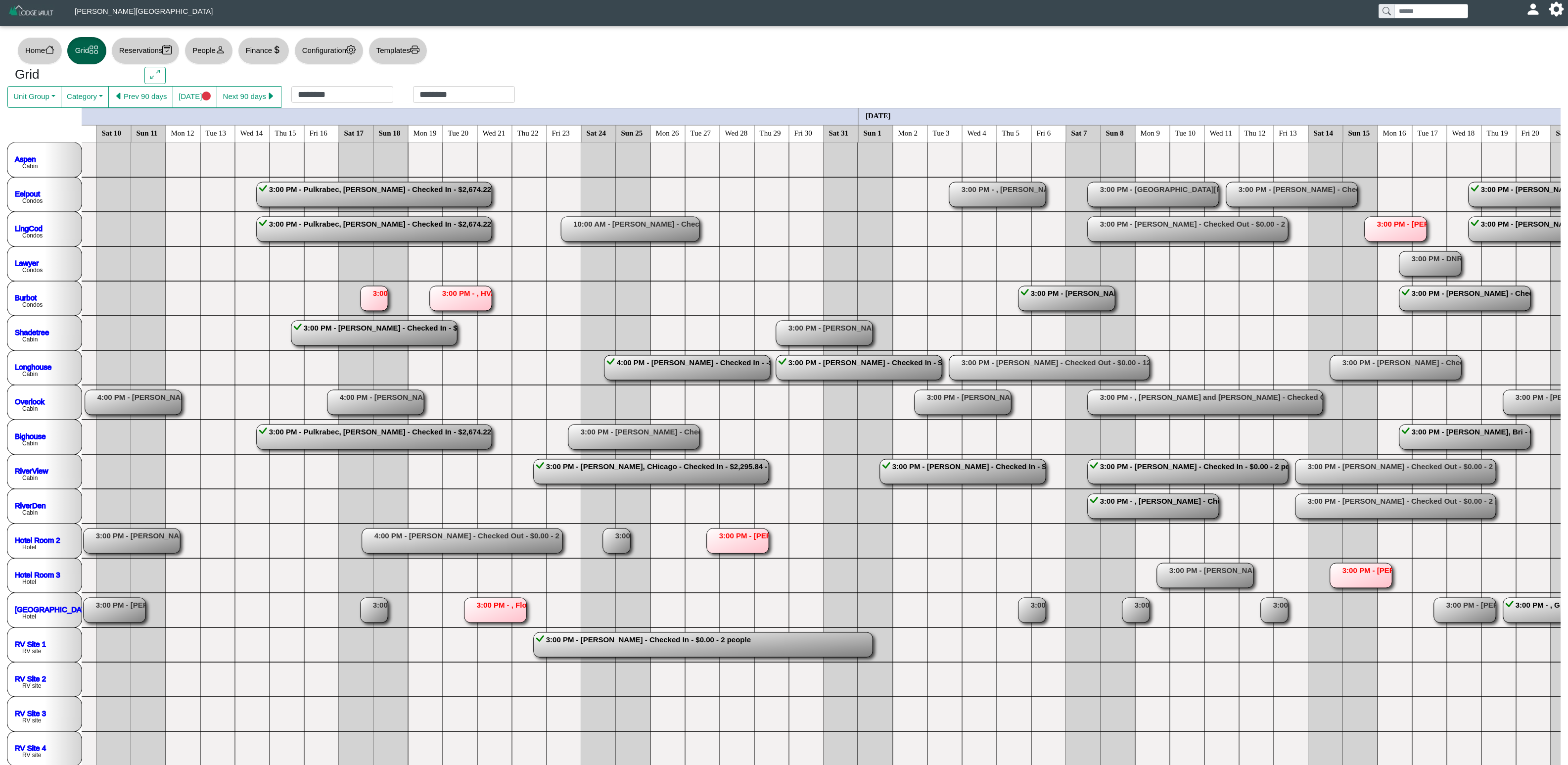
click at [368, 299] on rect at bounding box center [374, 298] width 27 height 24
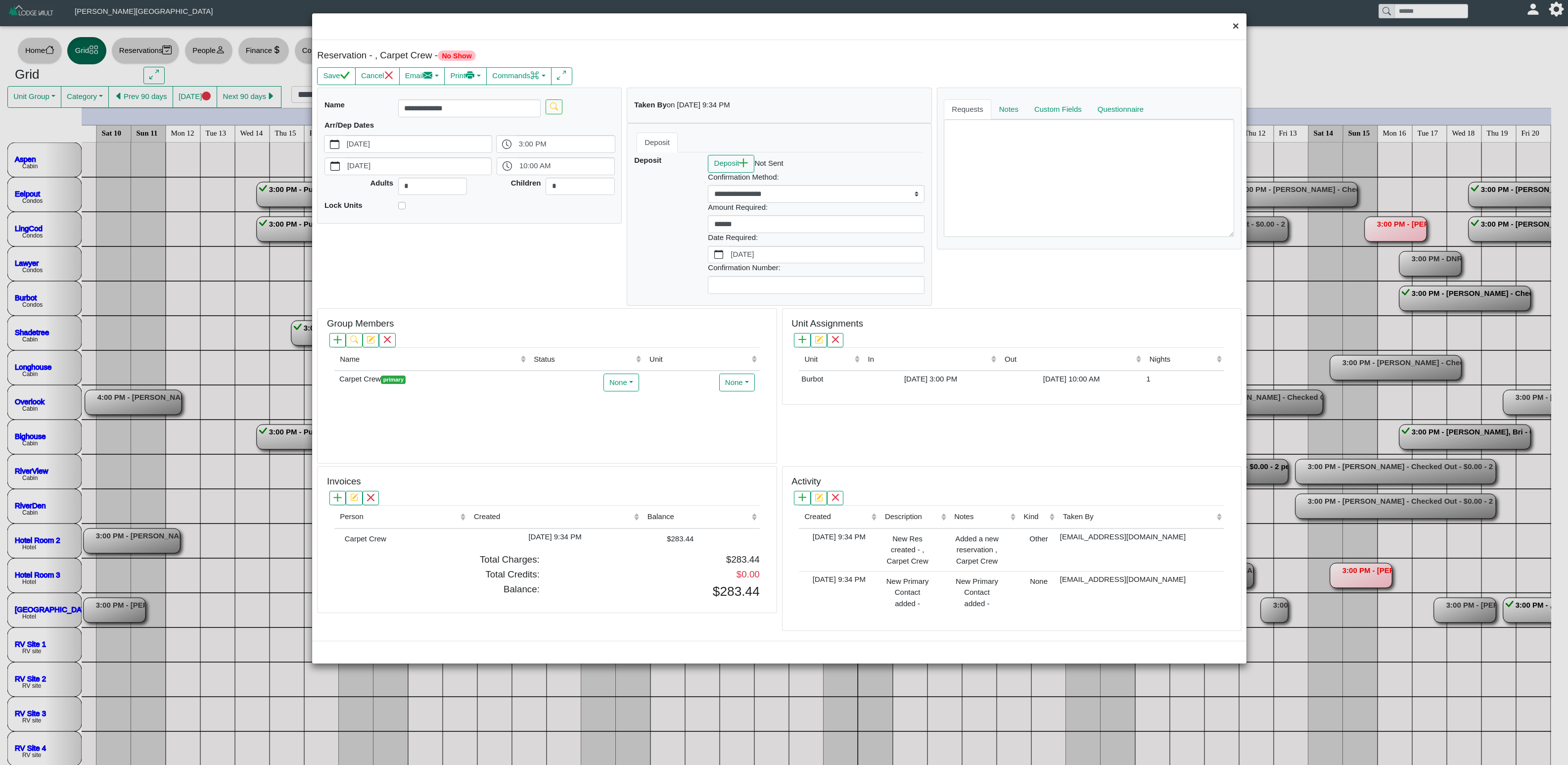
click at [979, 25] on button "×" at bounding box center [1236, 26] width 22 height 26
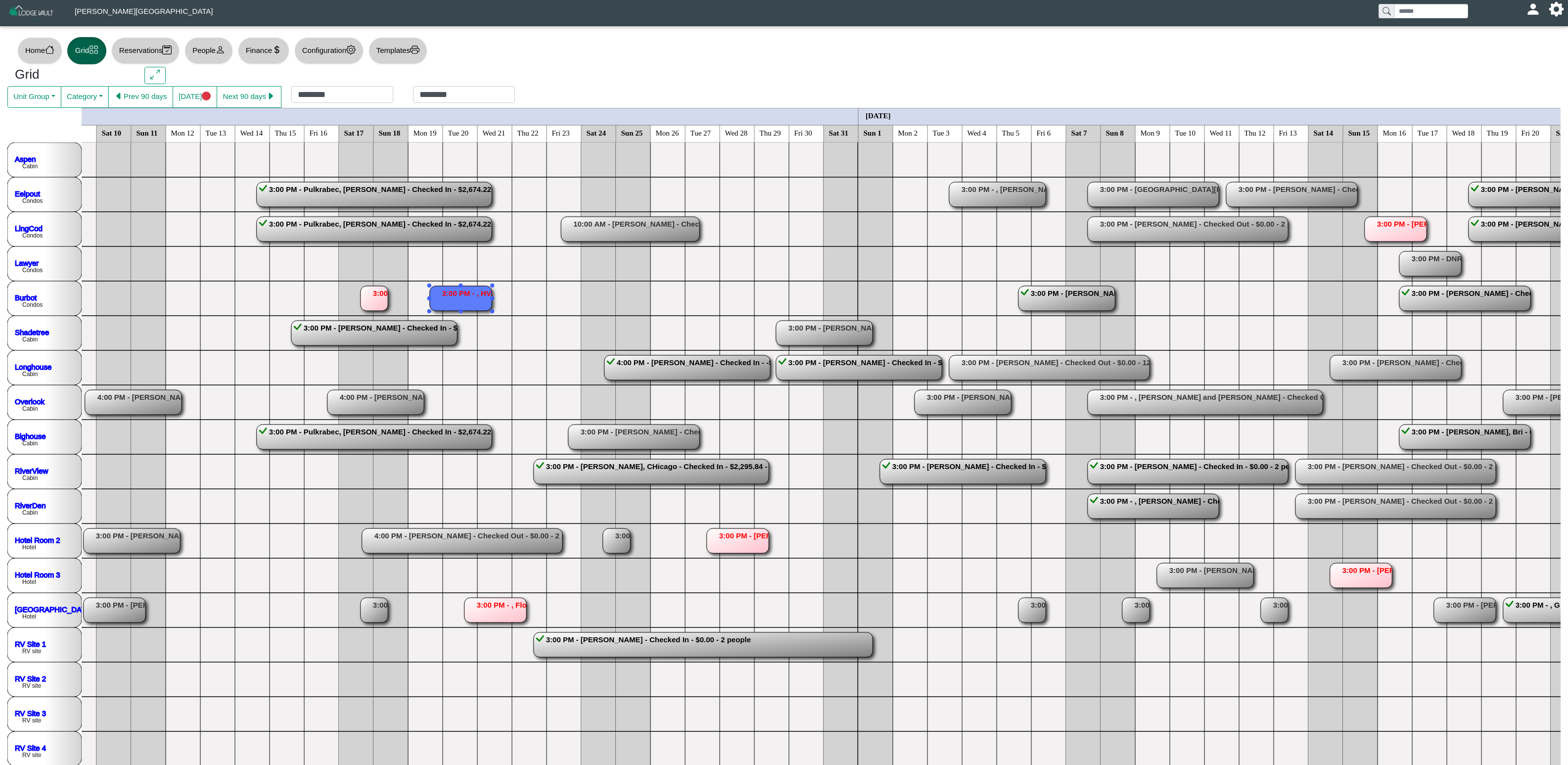
click at [467, 295] on rect at bounding box center [460, 298] width 62 height 24
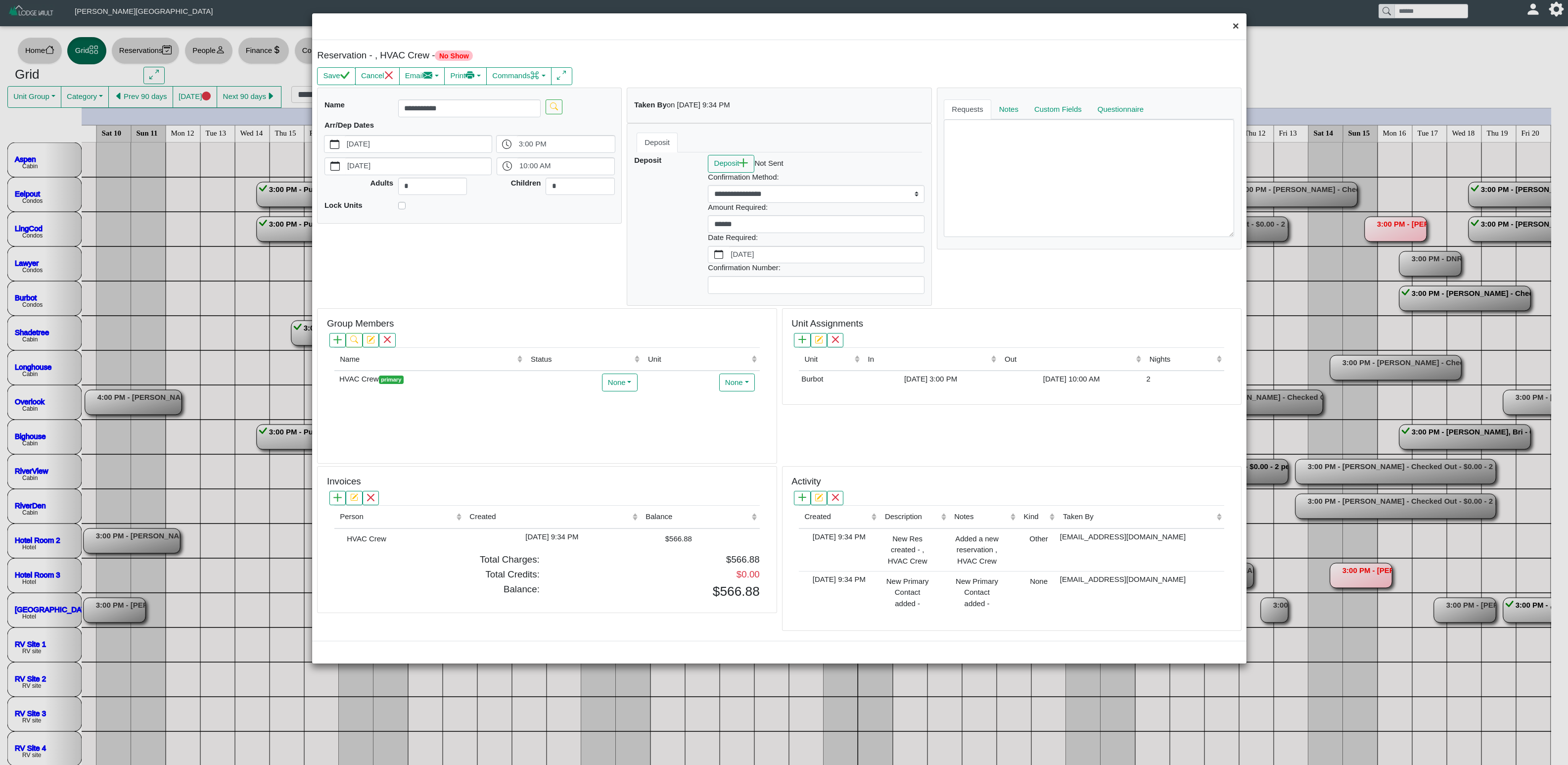
click at [979, 27] on button "×" at bounding box center [1236, 26] width 22 height 26
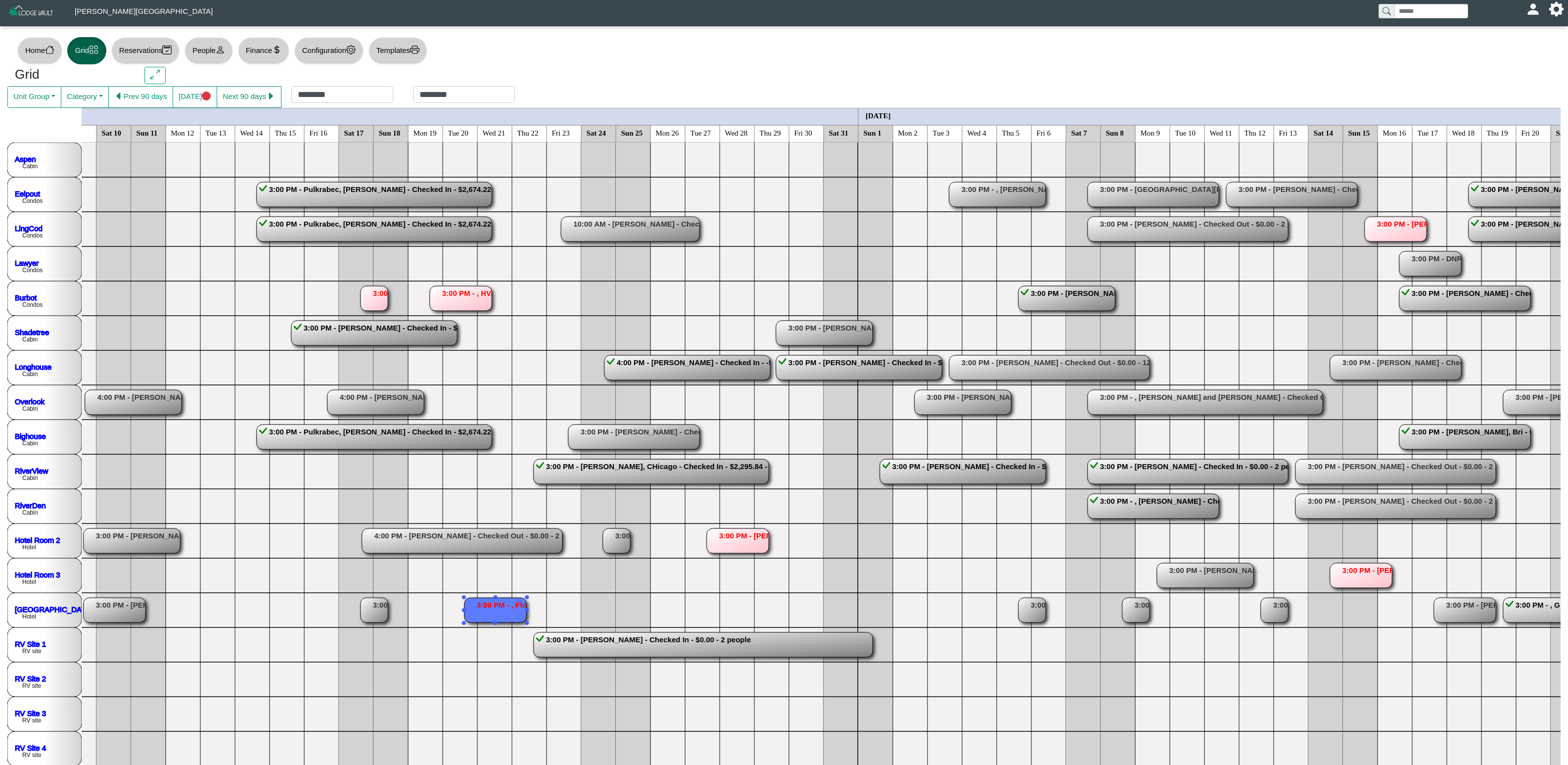
click at [498, 477] on rect at bounding box center [495, 609] width 62 height 24
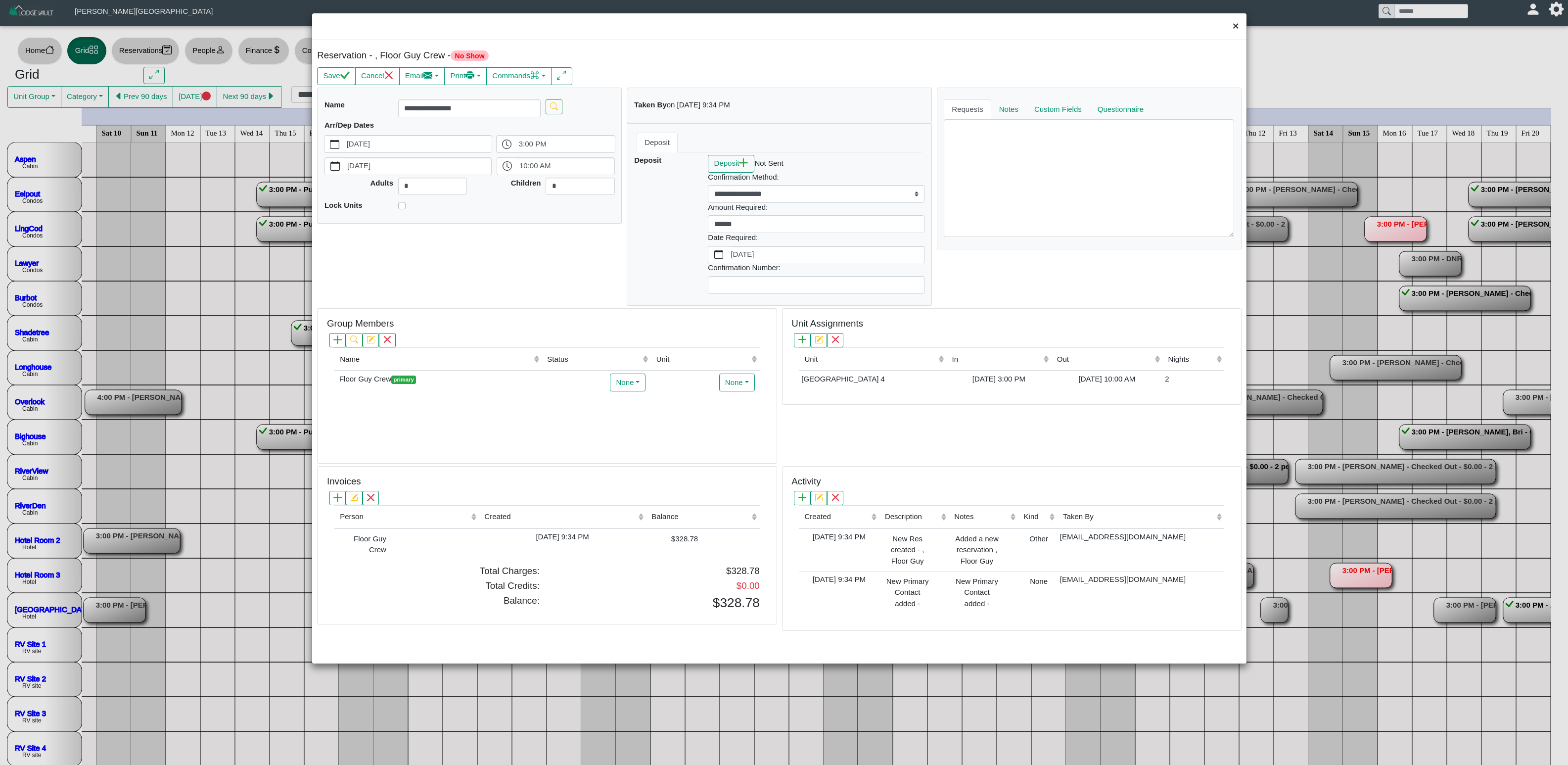
click at [979, 24] on button "×" at bounding box center [1236, 26] width 22 height 26
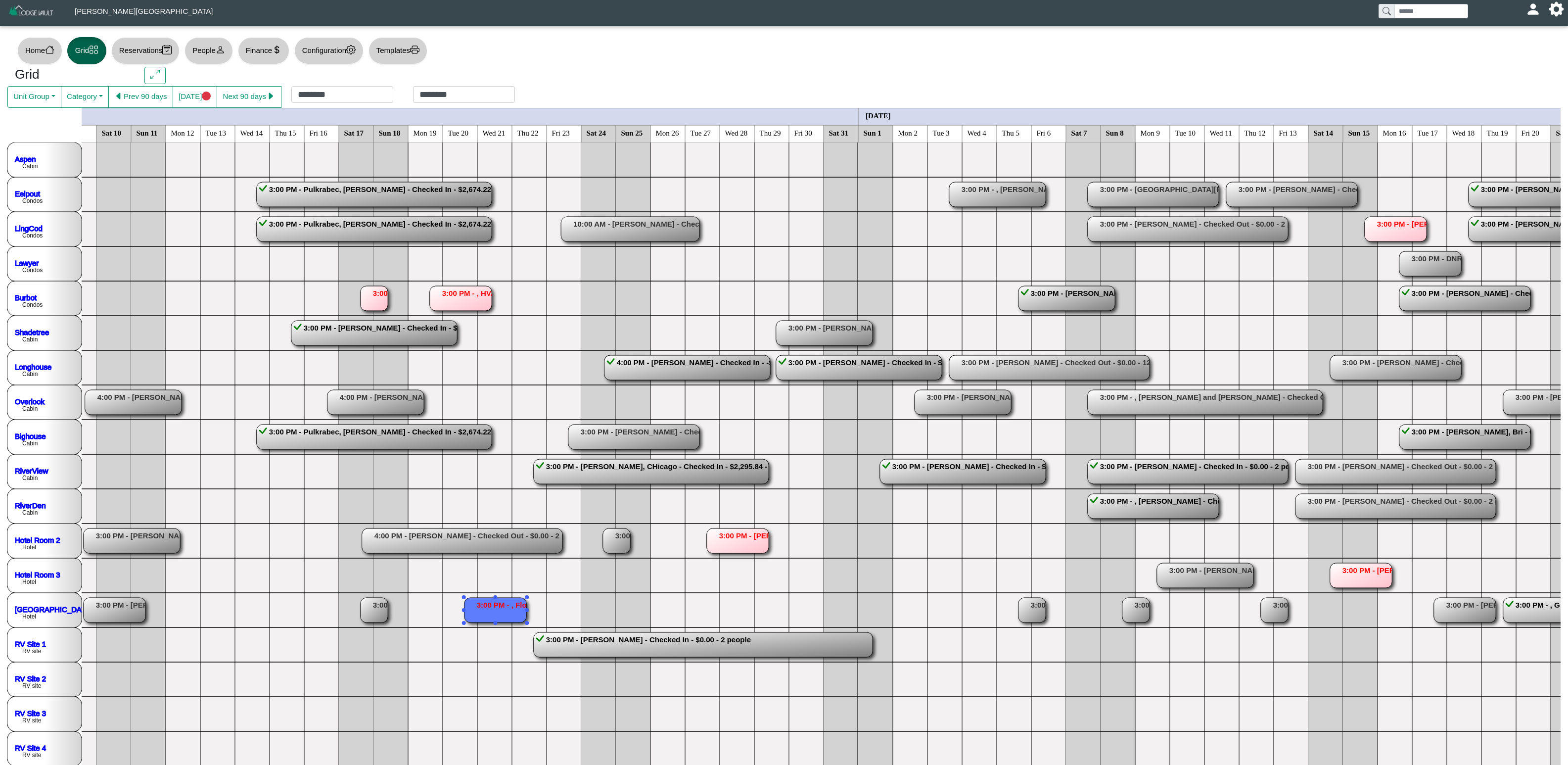
click at [499, 477] on rect at bounding box center [495, 609] width 62 height 24
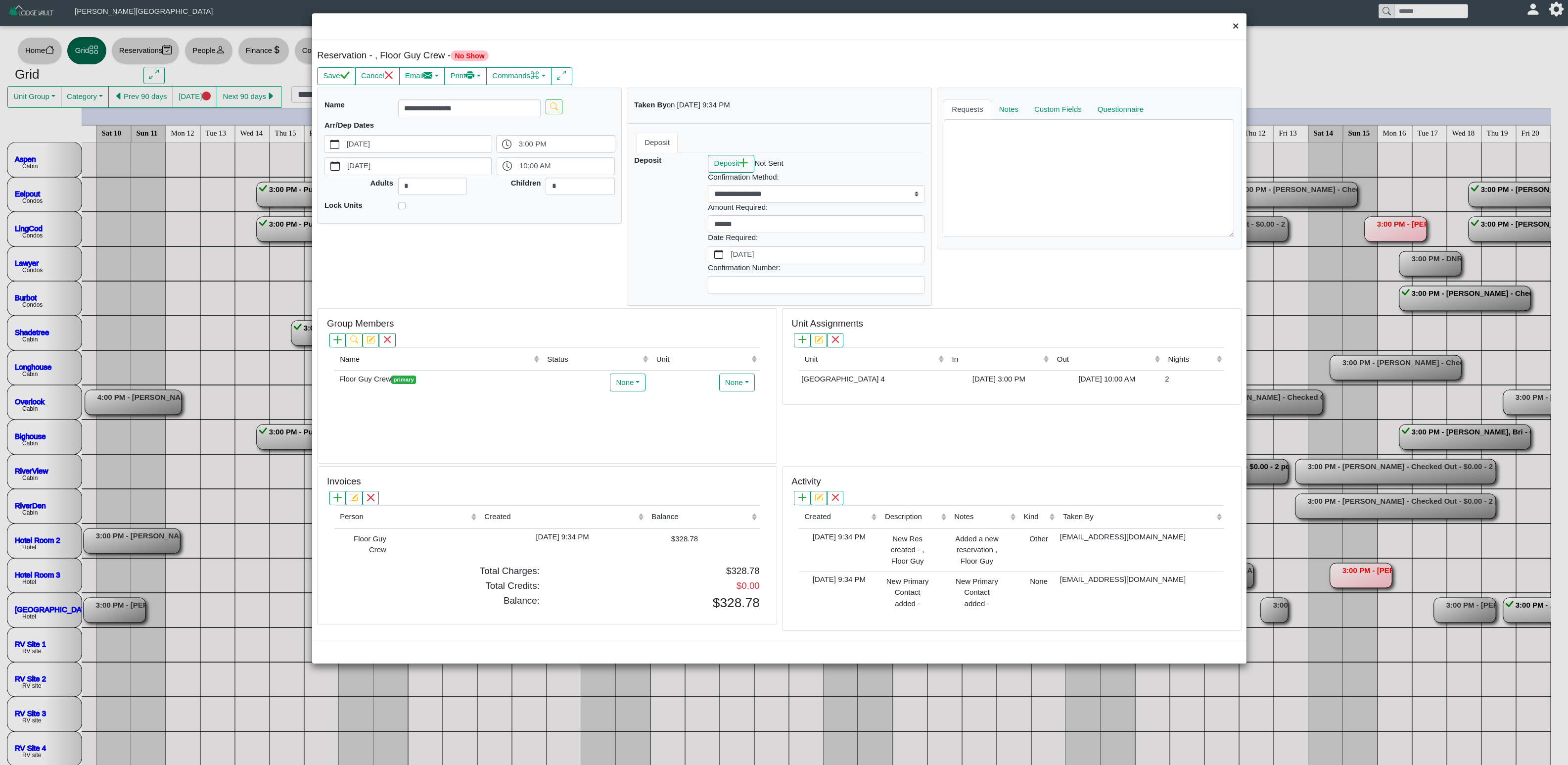
click at [979, 30] on button "×" at bounding box center [1236, 26] width 22 height 26
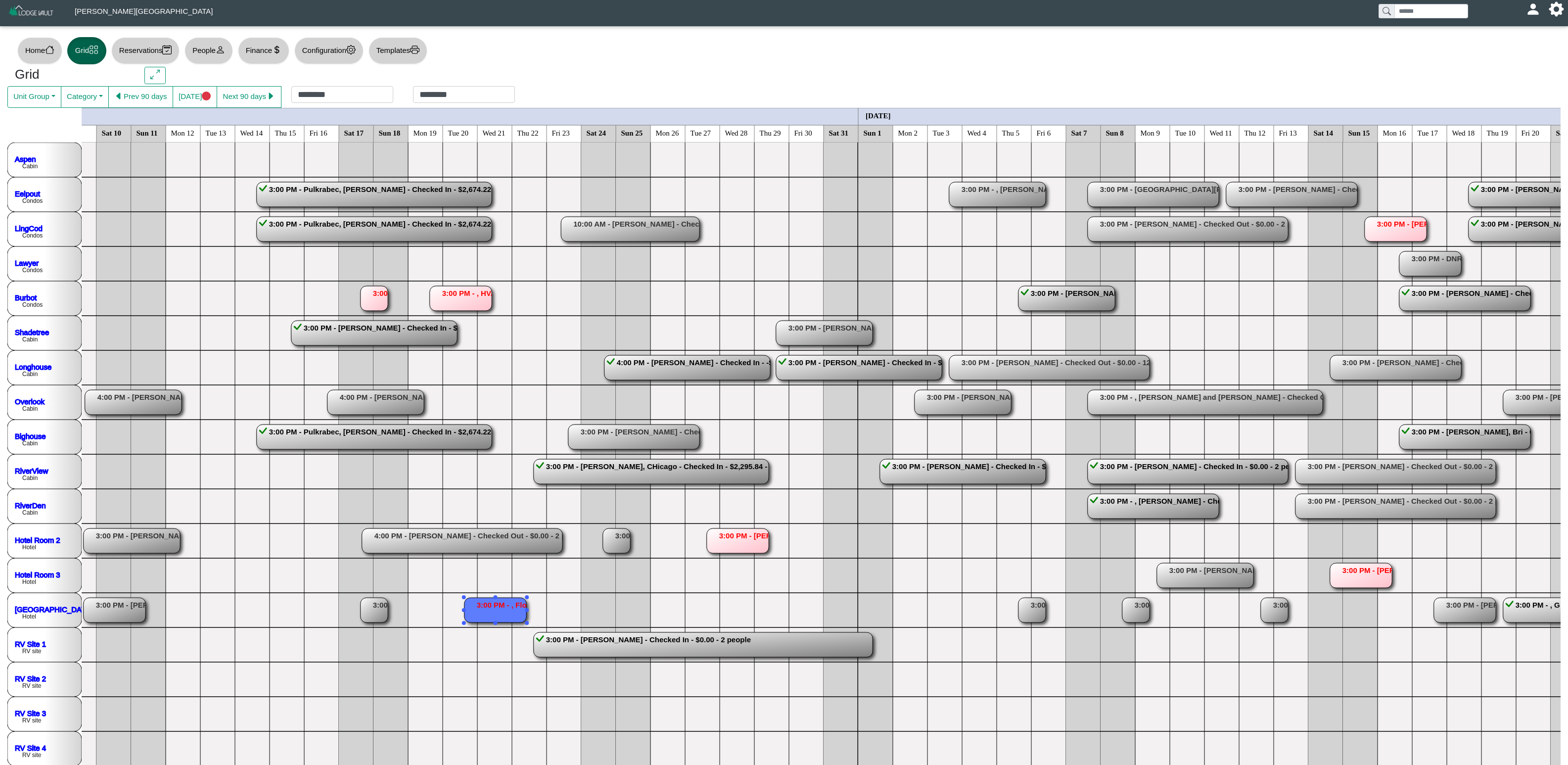
click at [746, 477] on rect at bounding box center [737, 540] width 62 height 24
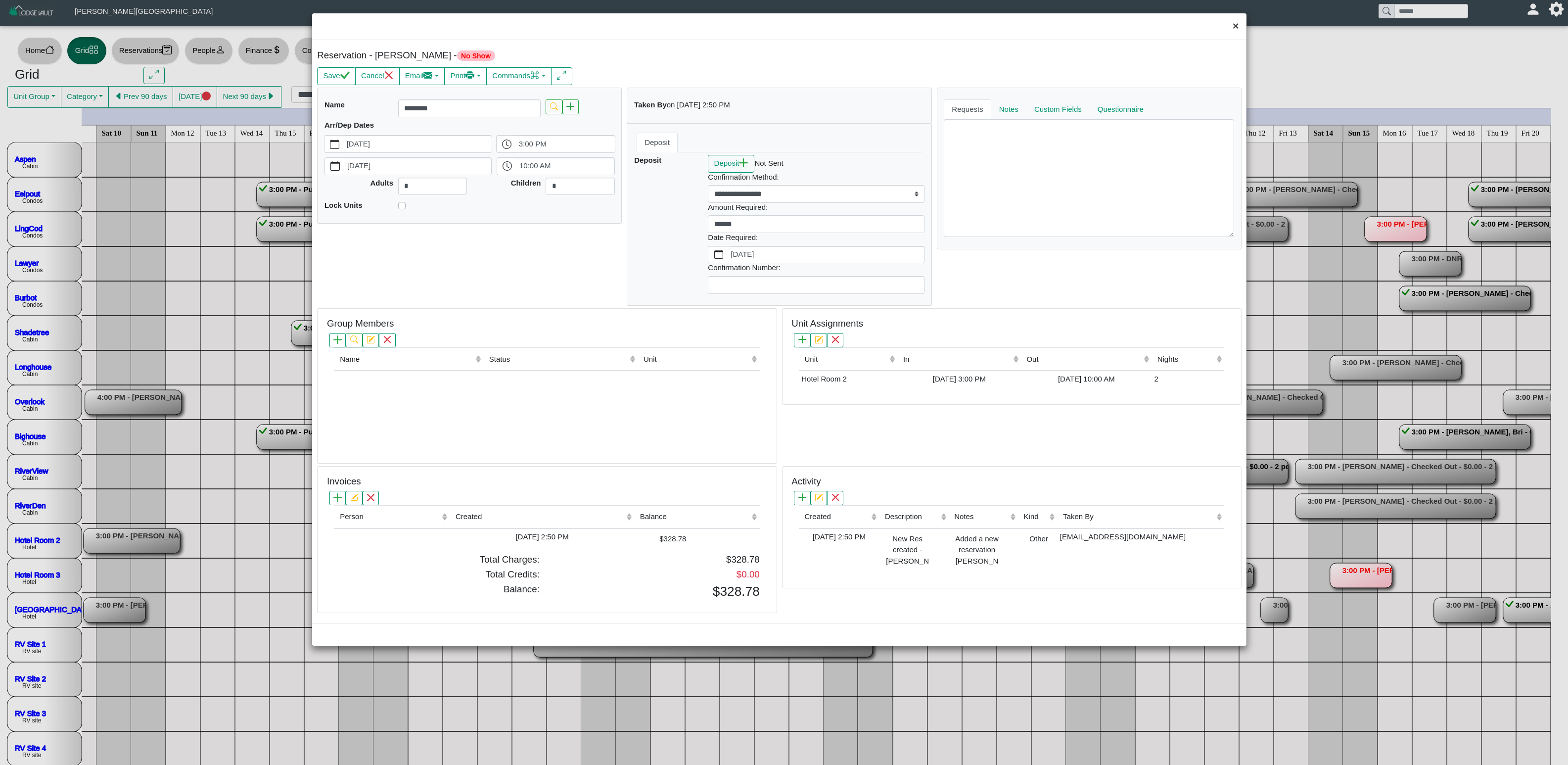
click at [979, 24] on button "×" at bounding box center [1236, 26] width 22 height 26
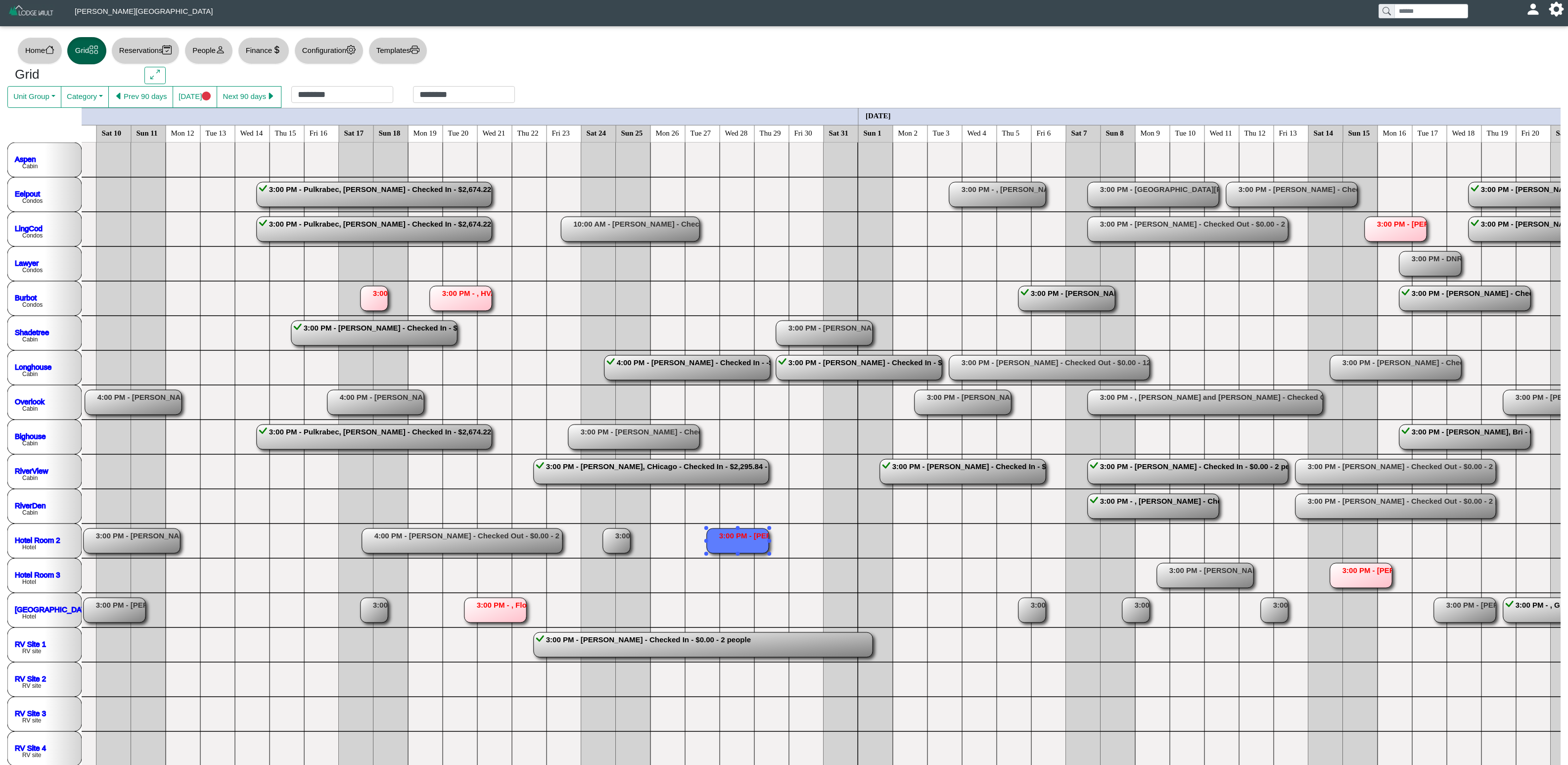
click at [979, 222] on rect at bounding box center [1395, 228] width 62 height 24
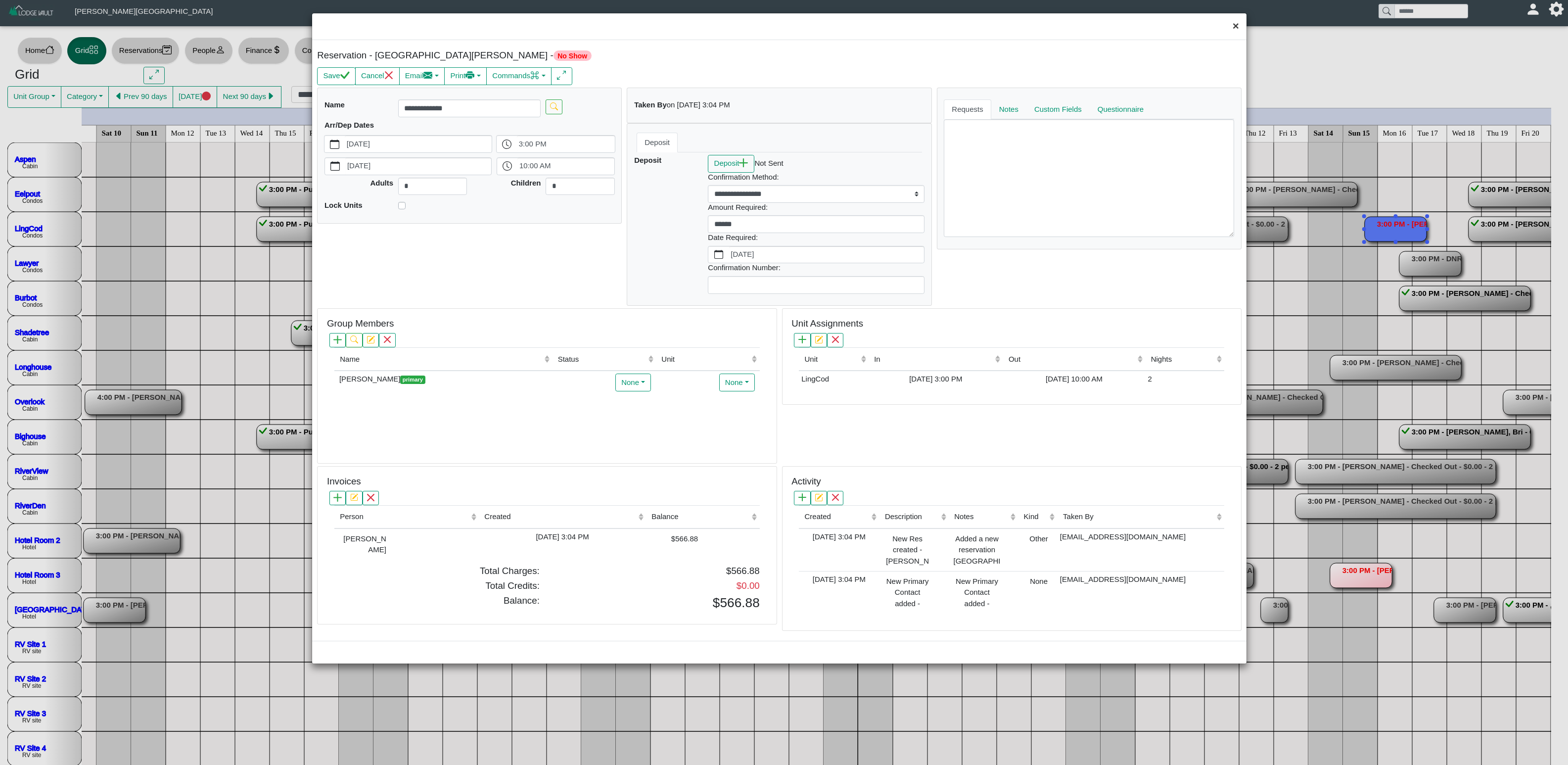
click at [979, 28] on button "×" at bounding box center [1236, 26] width 22 height 26
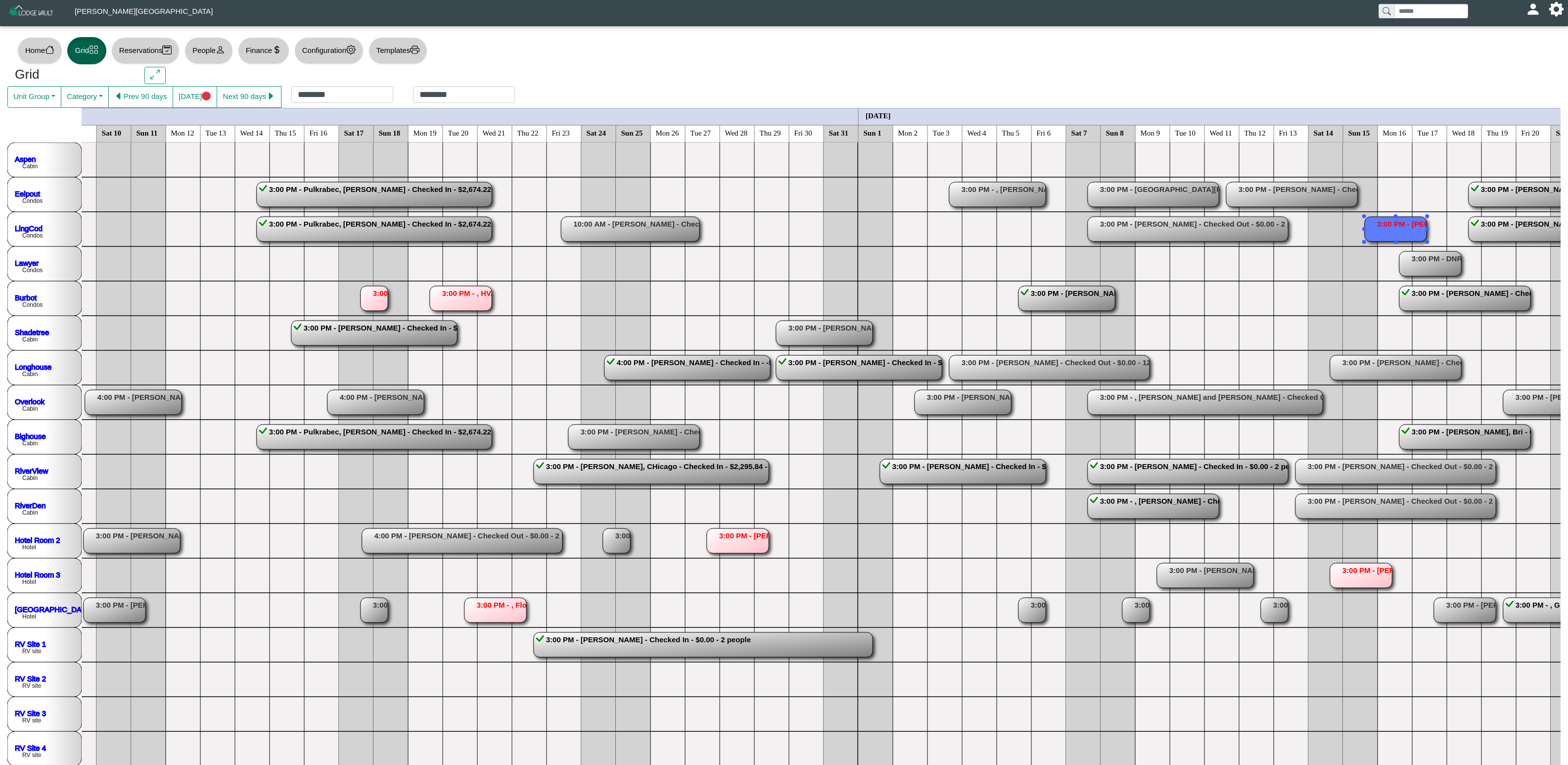
drag, startPoint x: 1294, startPoint y: 381, endPoint x: 1286, endPoint y: 349, distance: 33.0
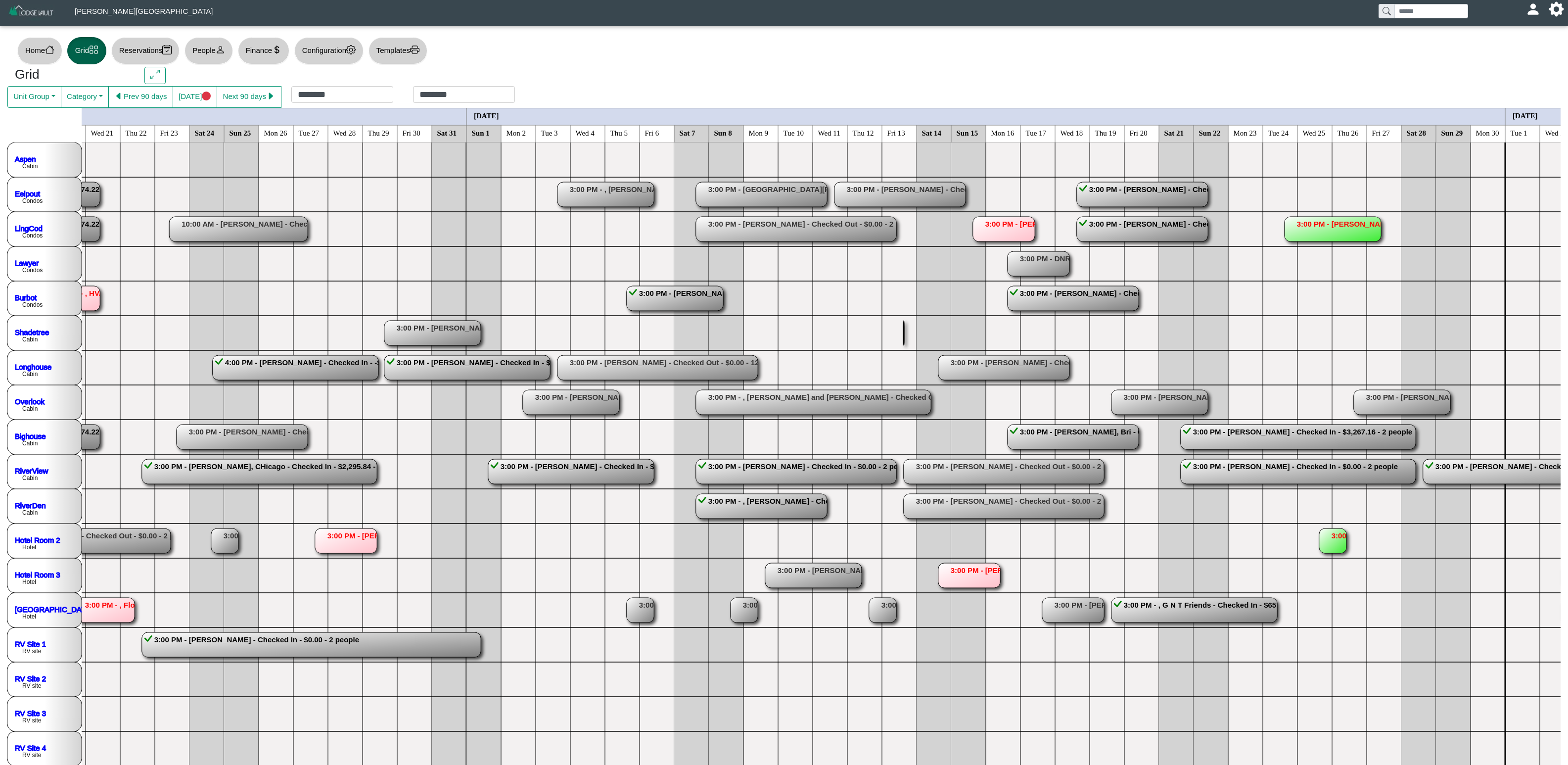
scroll to position [0, 1614]
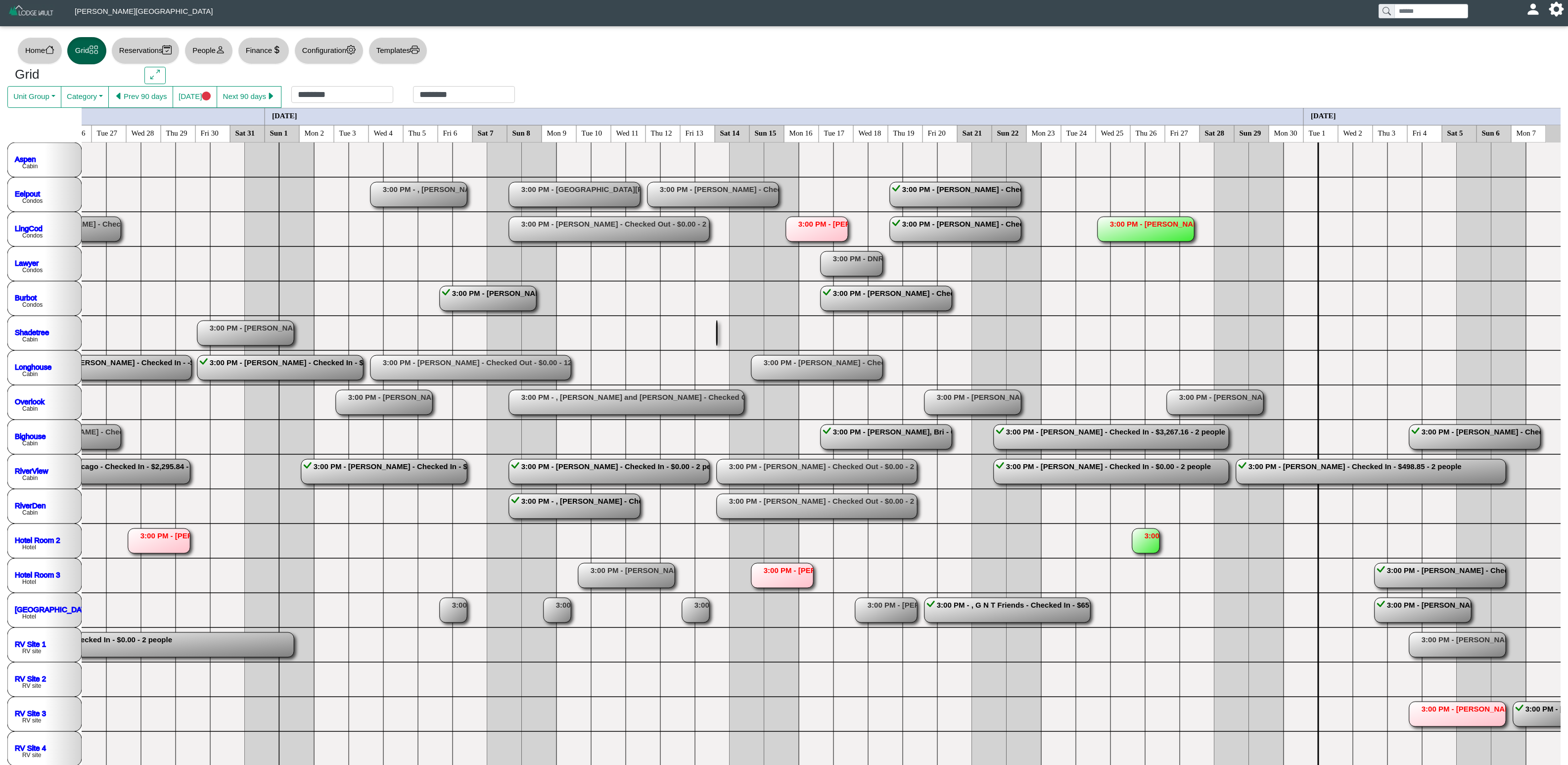
click at [979, 477] on rect at bounding box center [1146, 540] width 27 height 24
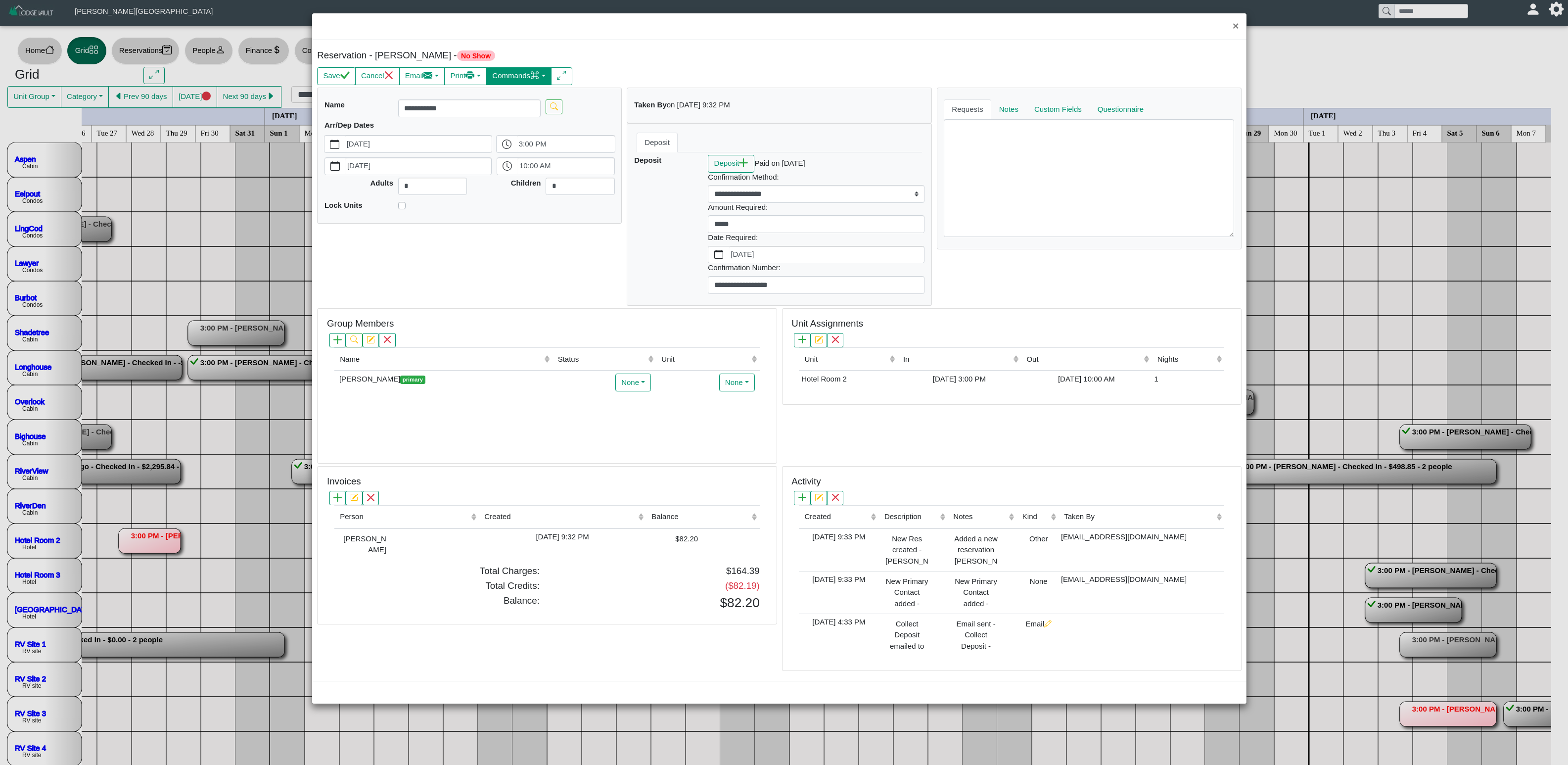
click at [531, 74] on button "Commands" at bounding box center [518, 76] width 66 height 18
click at [529, 108] on link "Check Out" at bounding box center [498, 113] width 110 height 15
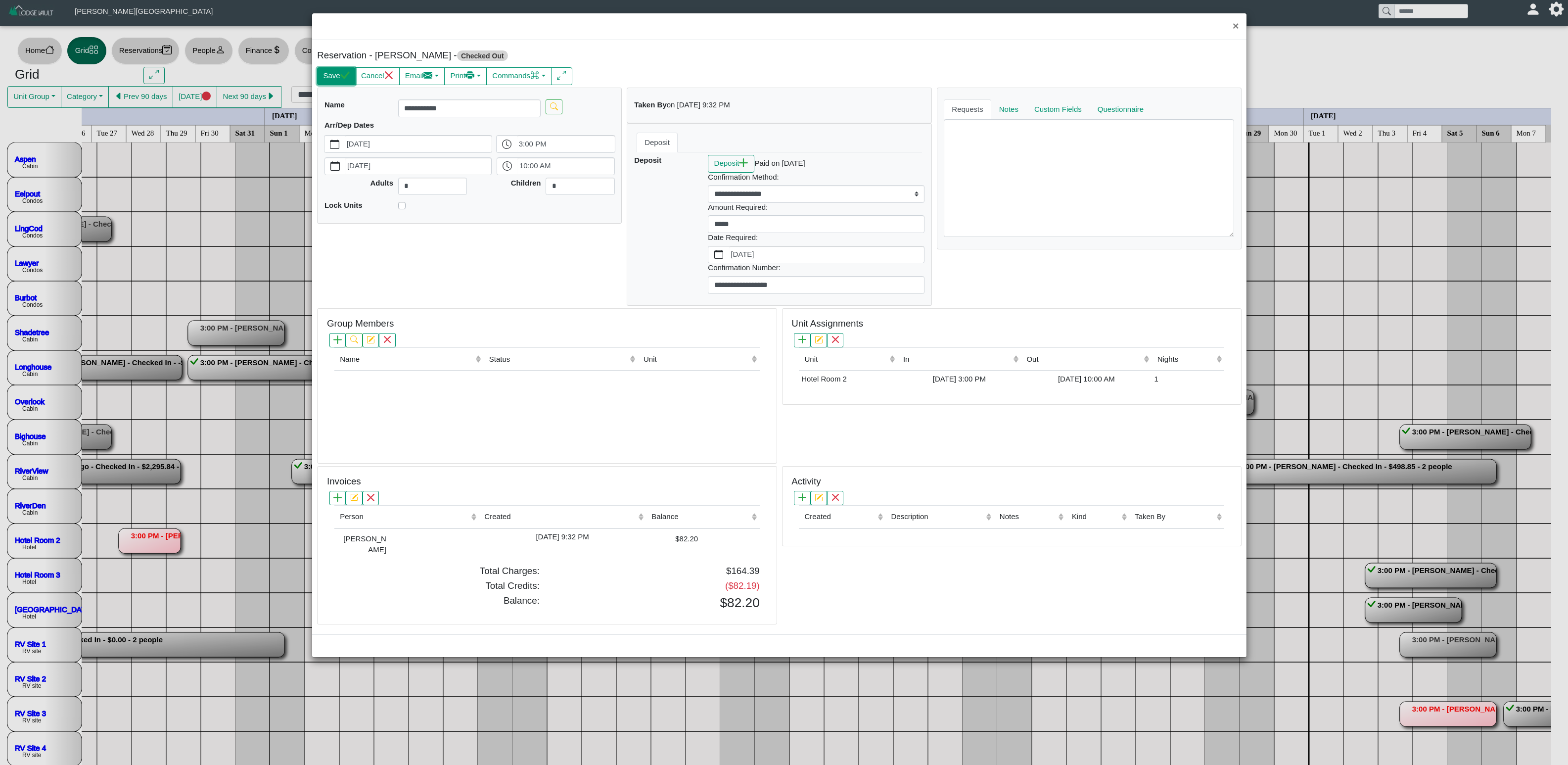
click at [346, 75] on icon "check" at bounding box center [345, 75] width 10 height 10
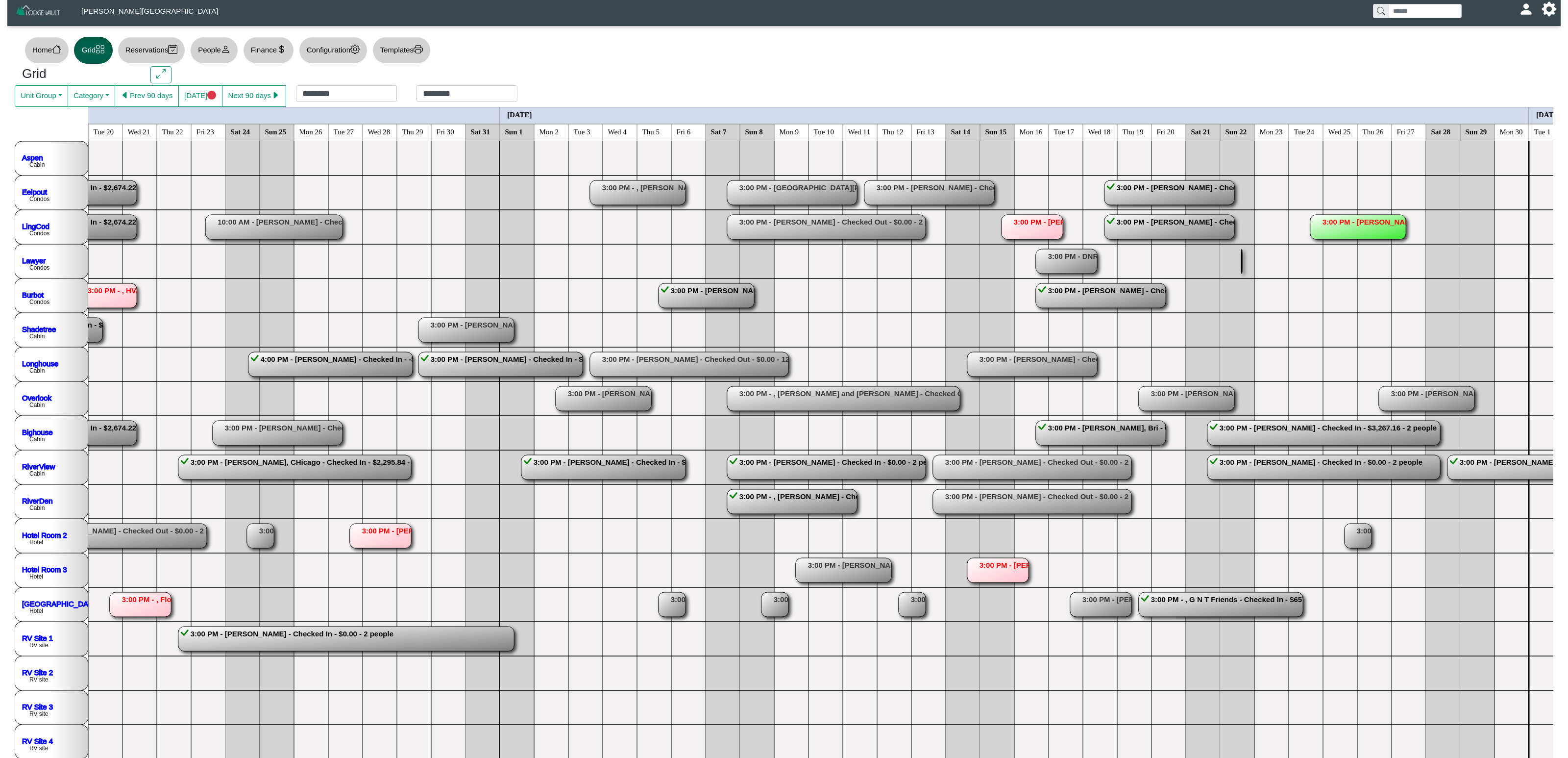
scroll to position [0, 1284]
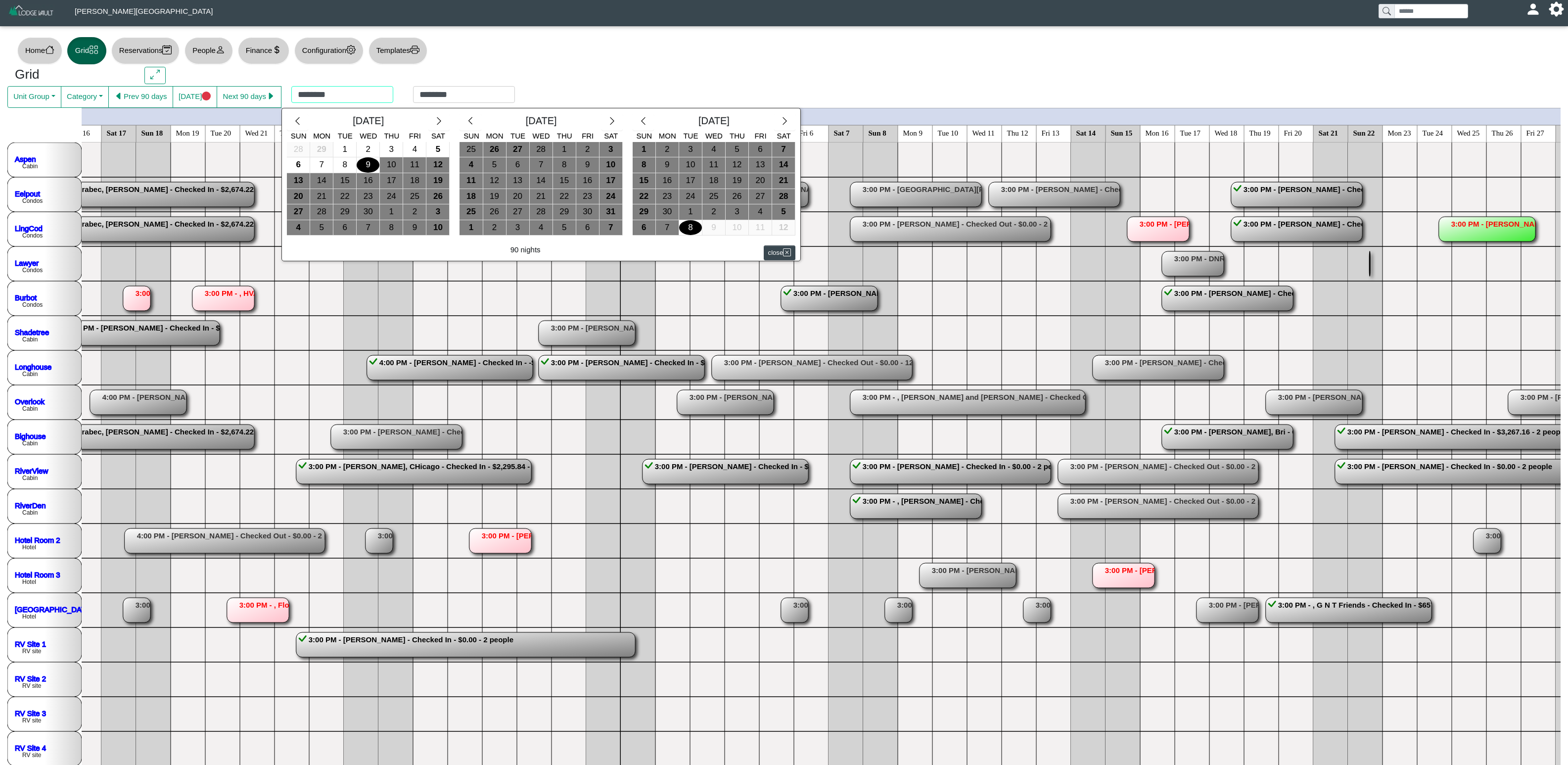
click at [334, 90] on div "******** ******** [DATE] Sun Mon Tue Wed Thu Fri Sat 28 29 1 2 3 4 5 6 7 8 9 10…" at bounding box center [403, 97] width 243 height 22
click at [635, 41] on div at bounding box center [784, 382] width 1568 height 765
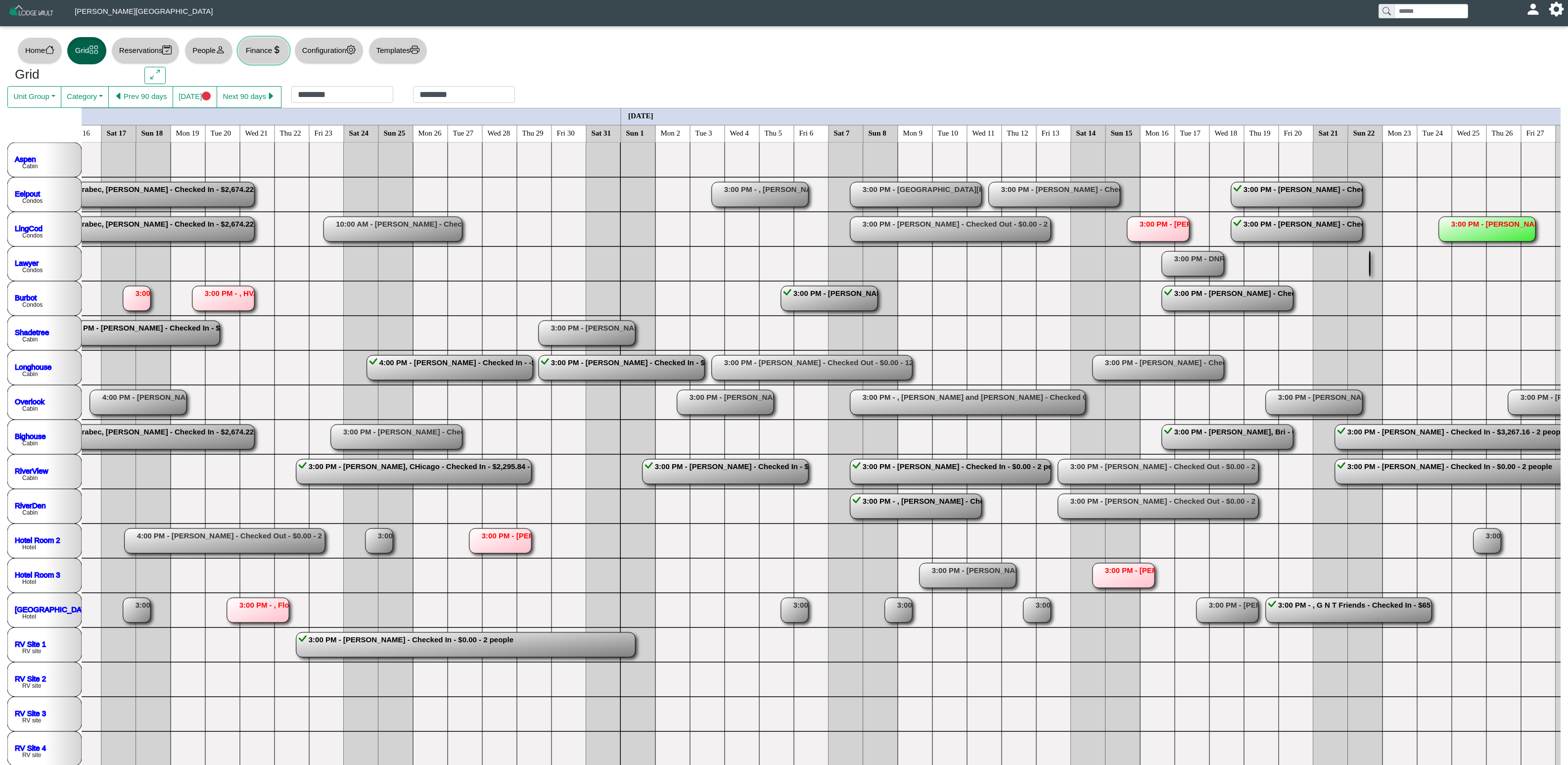
click at [247, 45] on button "Finance" at bounding box center [263, 51] width 52 height 27
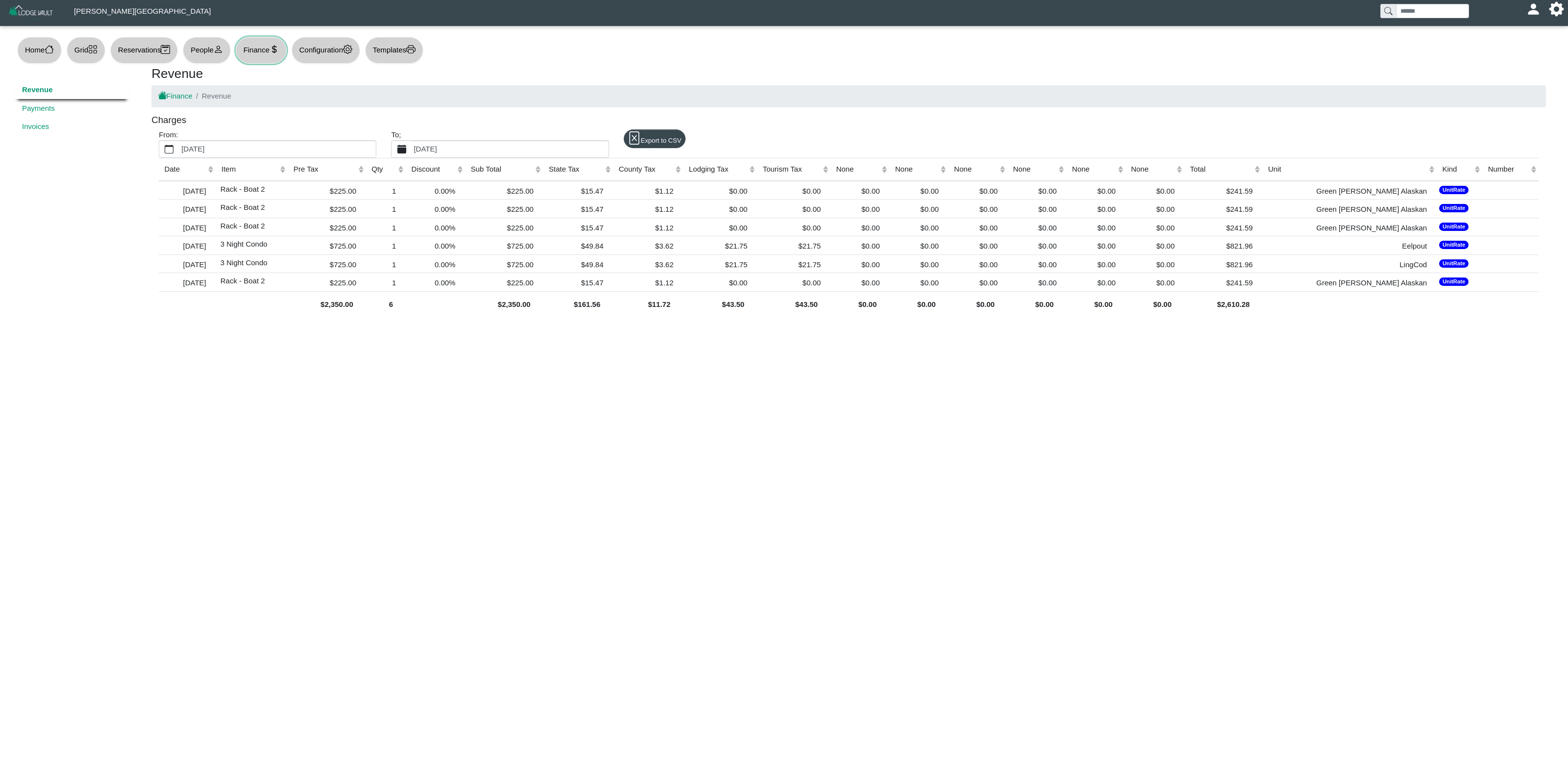
click at [403, 145] on icon "calendar fill" at bounding box center [403, 149] width 10 height 10
click at [406, 181] on button "Previous year" at bounding box center [408, 184] width 26 height 14
click at [406, 183] on icon "chevron double left" at bounding box center [409, 183] width 8 height 8
click at [430, 183] on div "Previous month" at bounding box center [436, 184] width 23 height 10
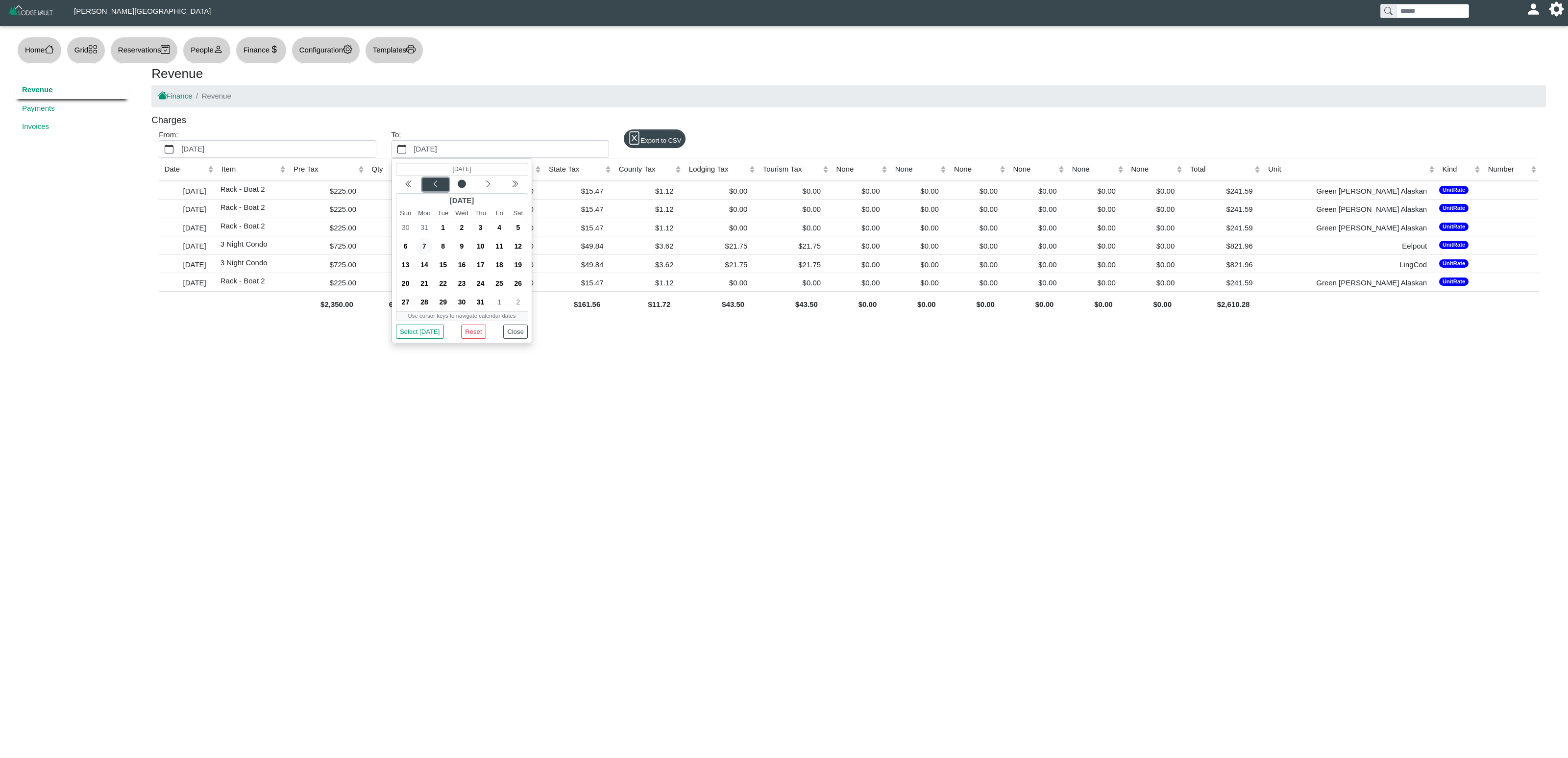
click at [430, 183] on div "Previous month" at bounding box center [436, 184] width 23 height 10
click at [434, 182] on icon "chevron left" at bounding box center [436, 183] width 8 height 8
click at [498, 305] on span "30" at bounding box center [500, 302] width 16 height 16
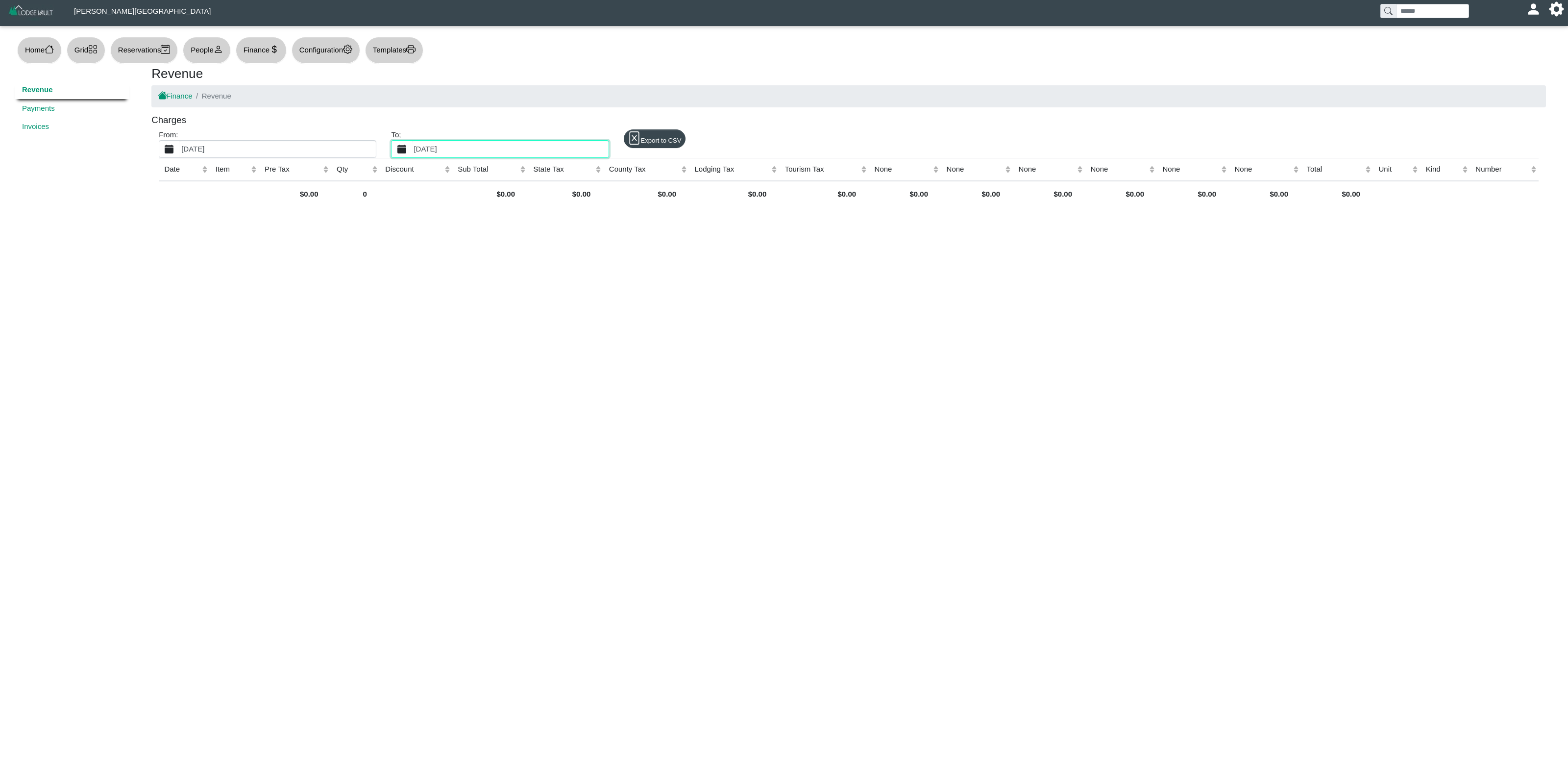
click at [224, 153] on label "[DATE]" at bounding box center [278, 148] width 196 height 16
click at [180, 153] on button "[DATE]" at bounding box center [169, 148] width 20 height 16
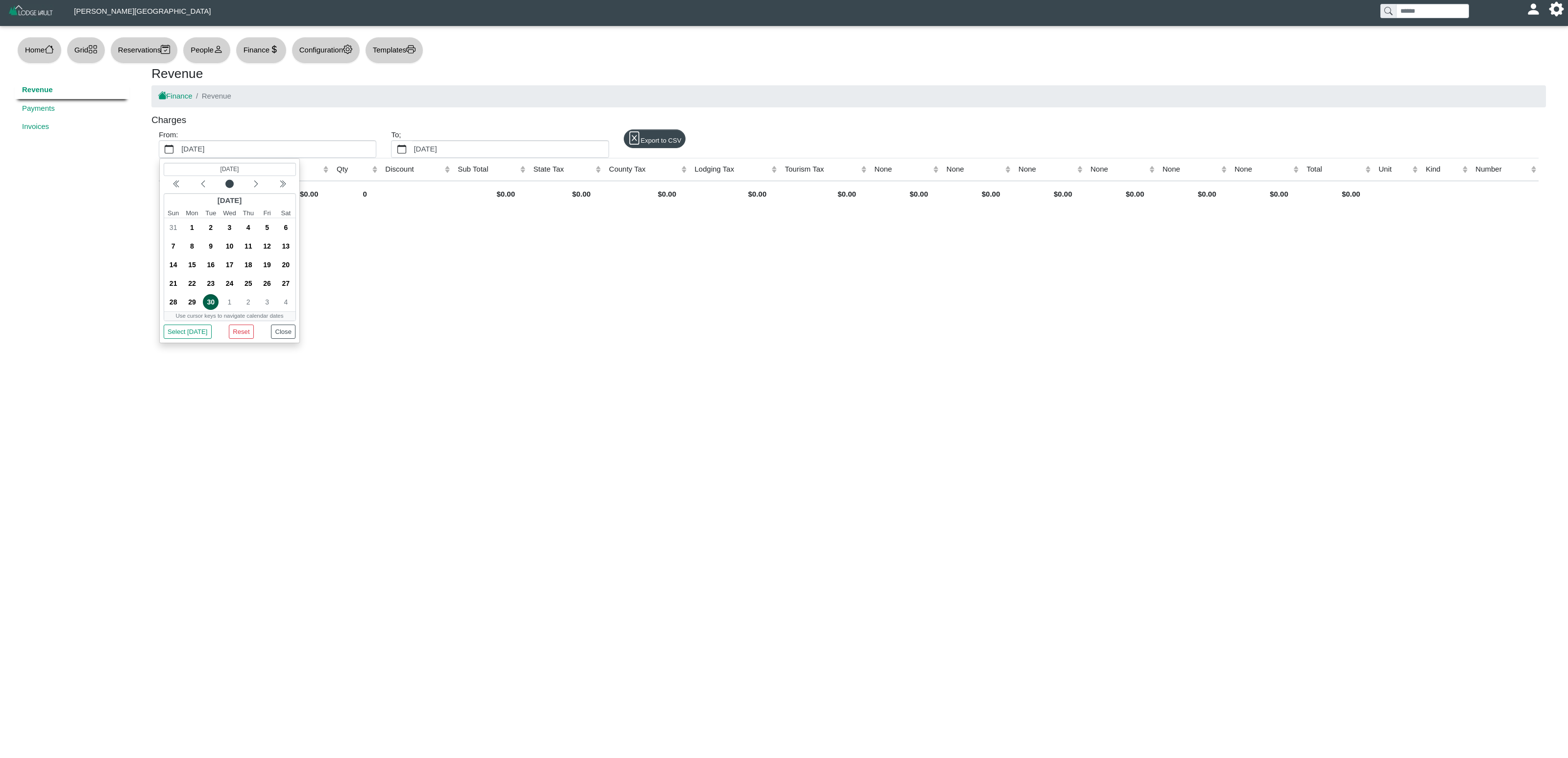
click at [180, 179] on div "(Selected date) [DATE] [DATE] Sun Mon Tue Wed Thu Fri Sat 31 1 2 3 4 5 6 7 8 9 …" at bounding box center [230, 250] width 132 height 177
click at [177, 183] on icon "chevron double left" at bounding box center [177, 183] width 8 height 8
click at [204, 186] on icon "chevron left" at bounding box center [203, 183] width 8 height 8
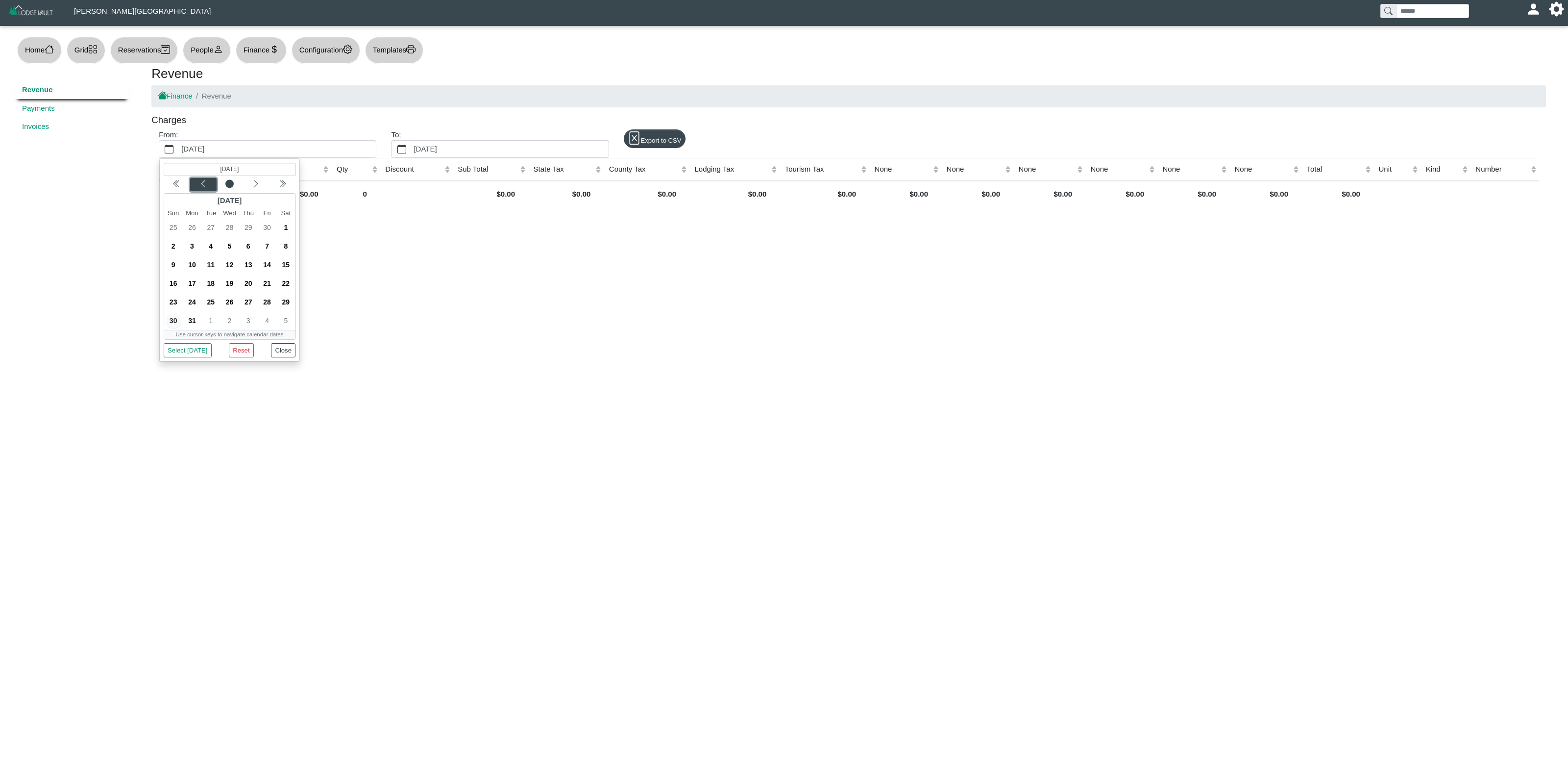
click at [204, 186] on icon "chevron left" at bounding box center [203, 183] width 8 height 8
click at [244, 230] on span "1" at bounding box center [248, 227] width 16 height 16
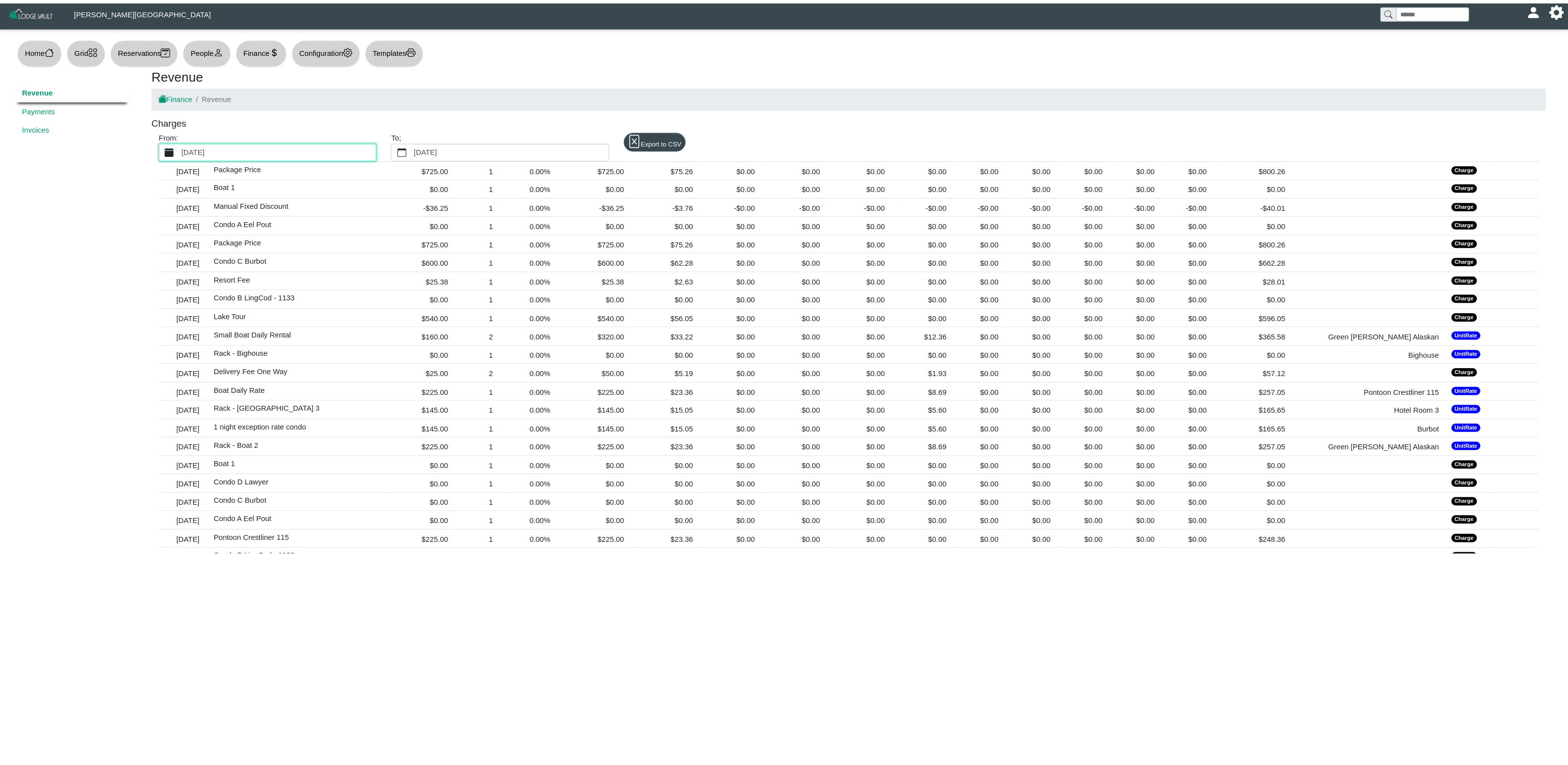
scroll to position [2929, 0]
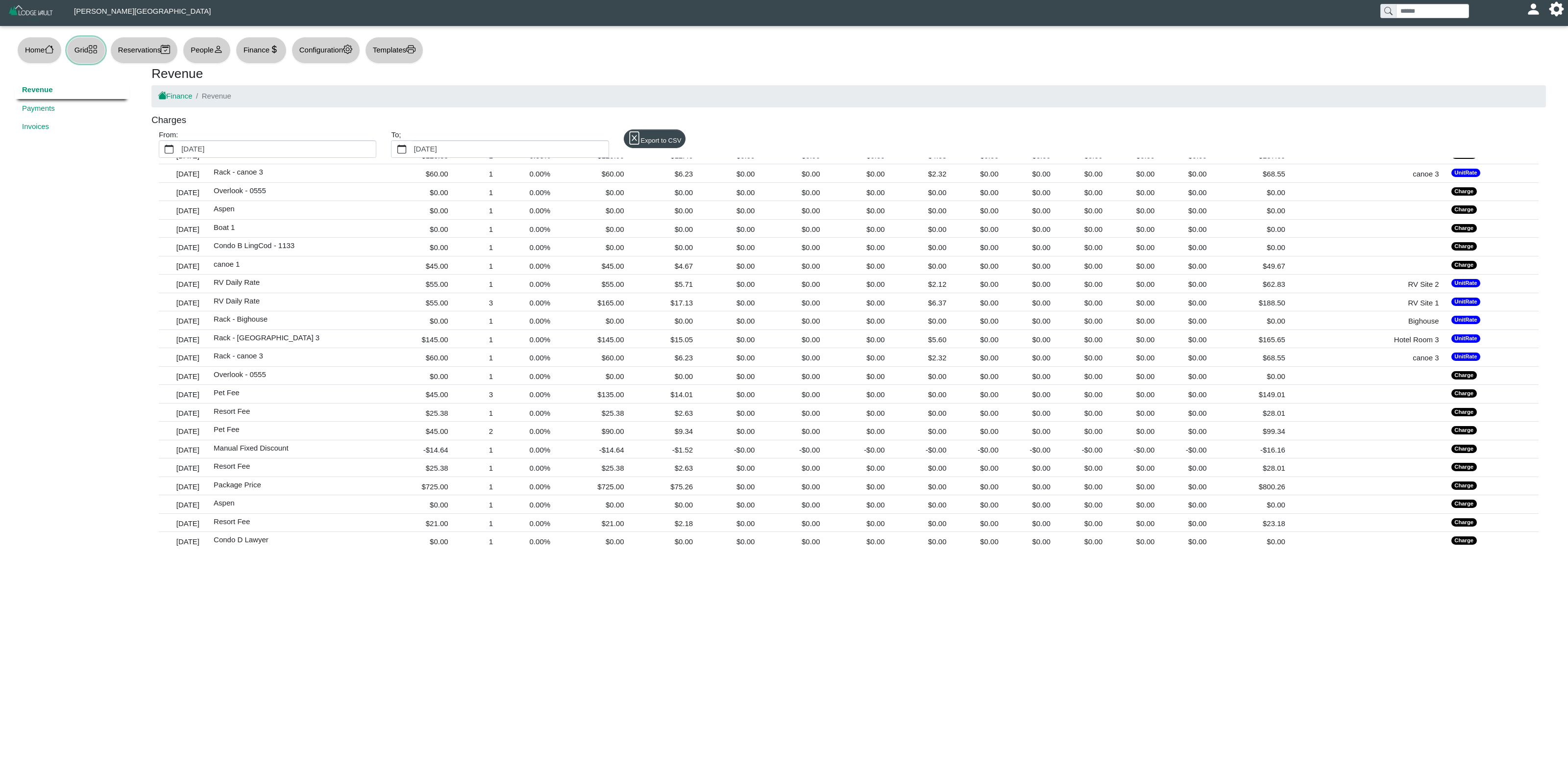
click at [95, 49] on icon "grid" at bounding box center [93, 49] width 10 height 10
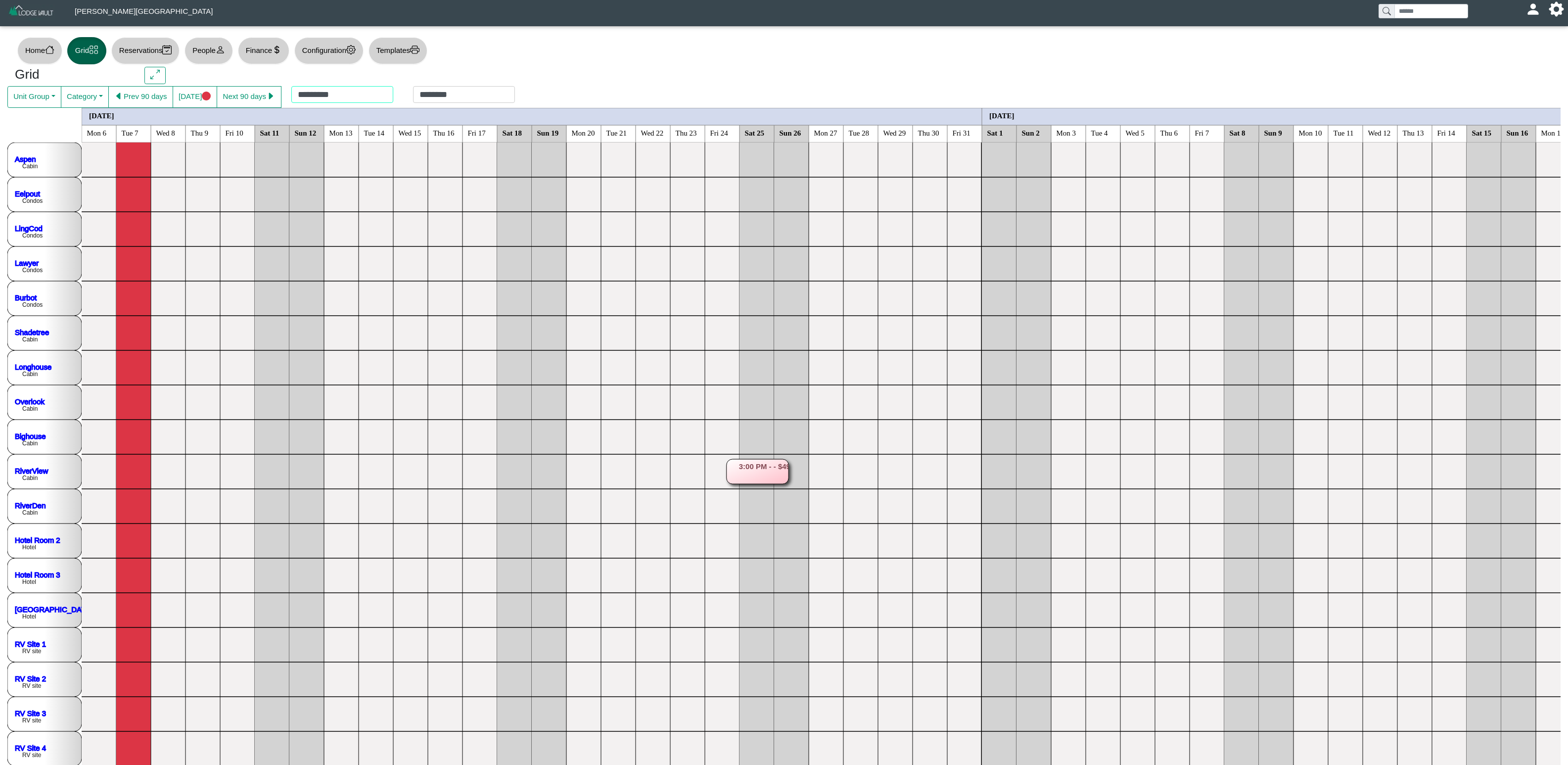
click at [317, 87] on div "********* ********" at bounding box center [403, 97] width 243 height 22
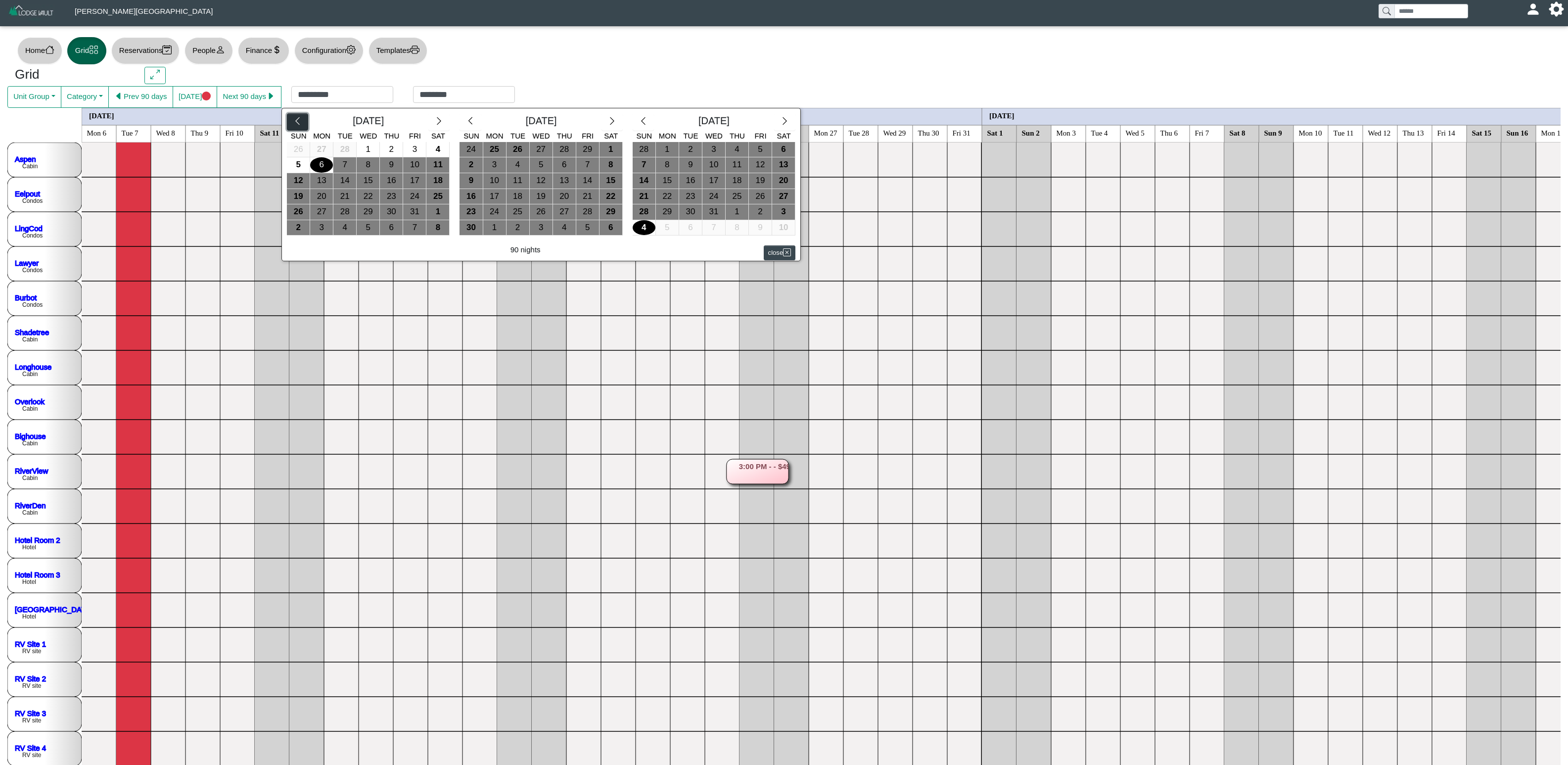
click at [303, 121] on icon "chevron left" at bounding box center [298, 121] width 10 height 10
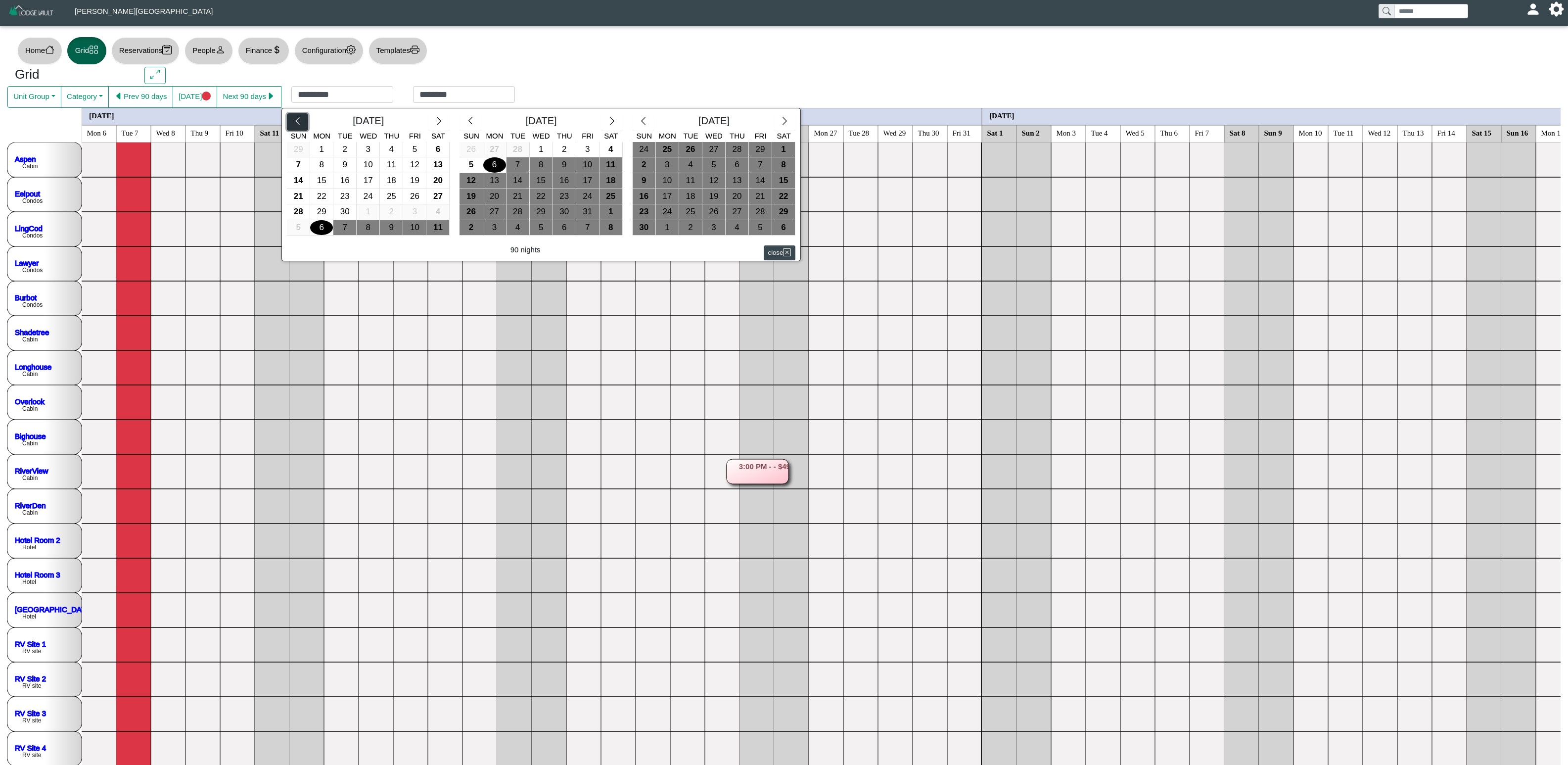
click at [303, 121] on icon "chevron left" at bounding box center [298, 121] width 10 height 10
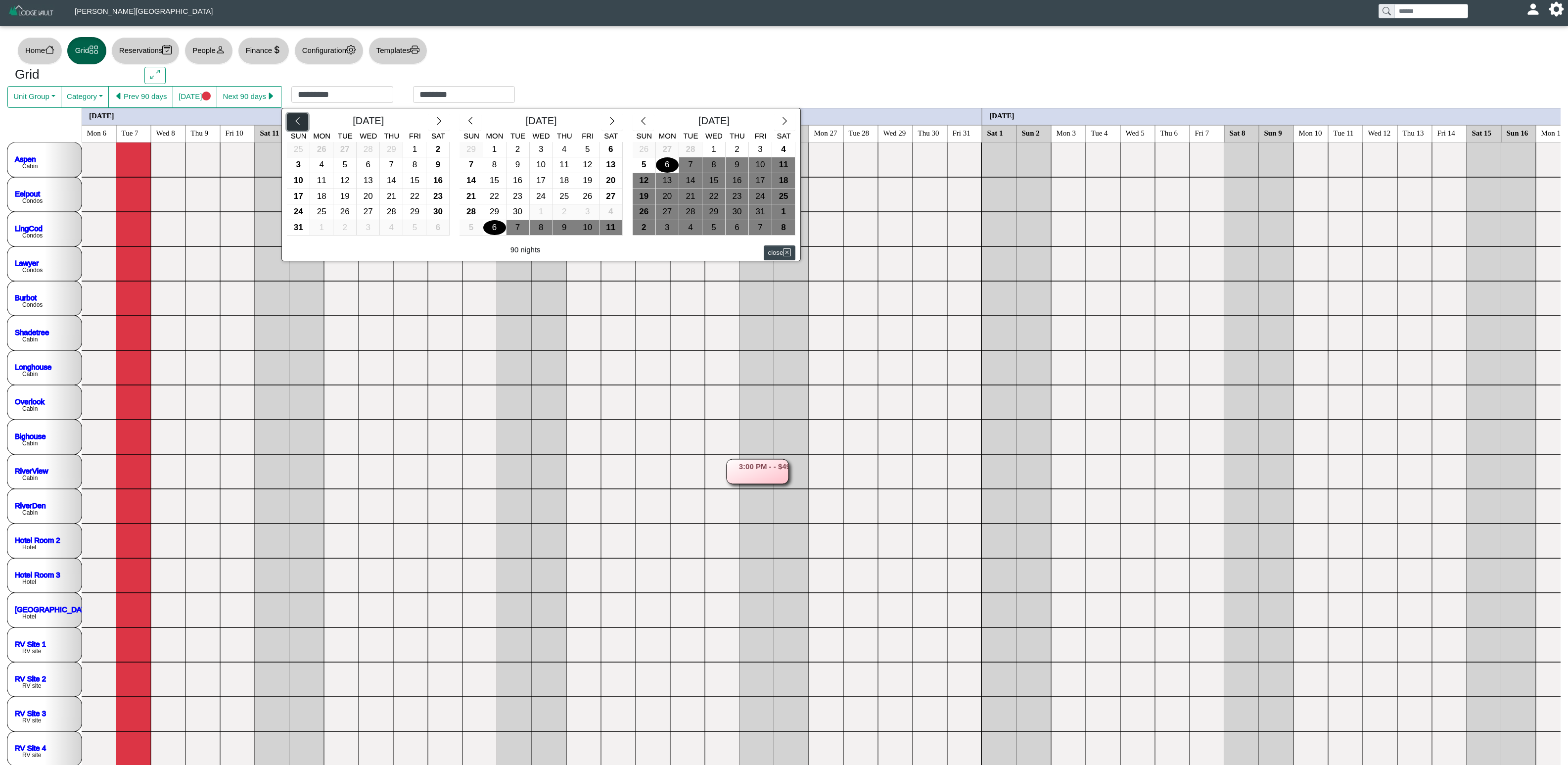
click at [303, 121] on icon "chevron left" at bounding box center [298, 121] width 10 height 10
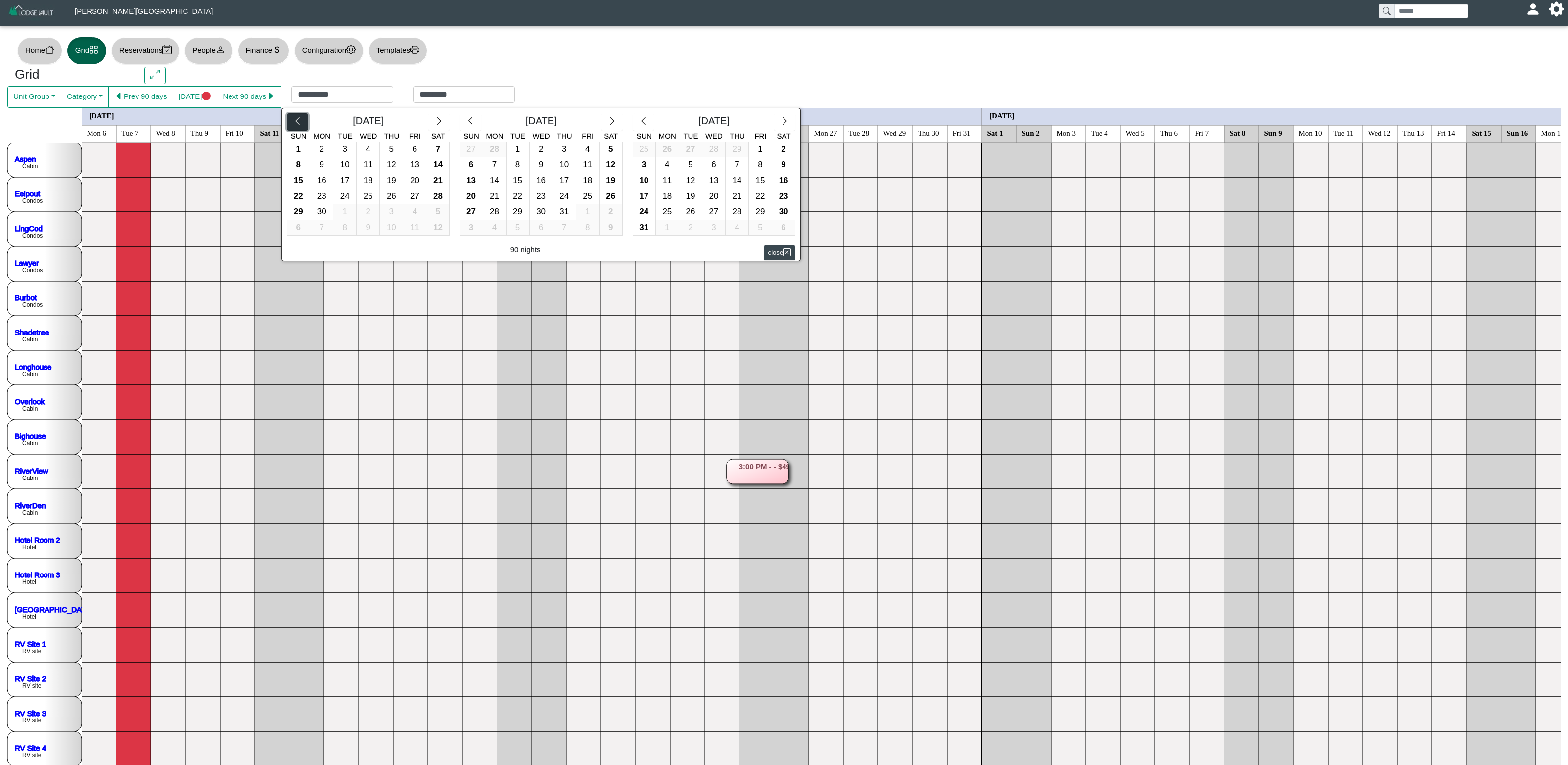
click at [303, 121] on icon "chevron left" at bounding box center [298, 121] width 10 height 10
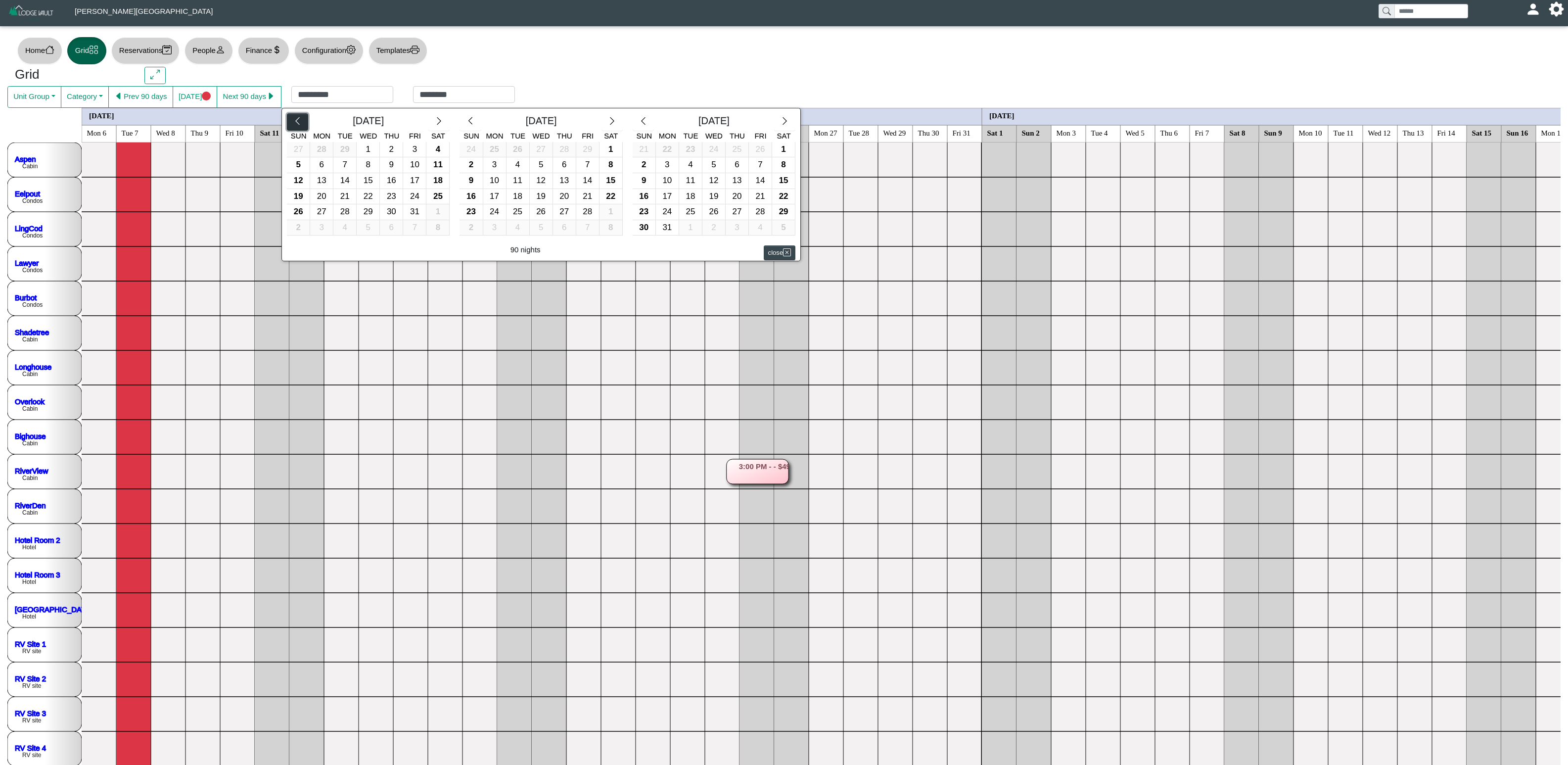
click at [303, 121] on icon "chevron left" at bounding box center [298, 121] width 10 height 10
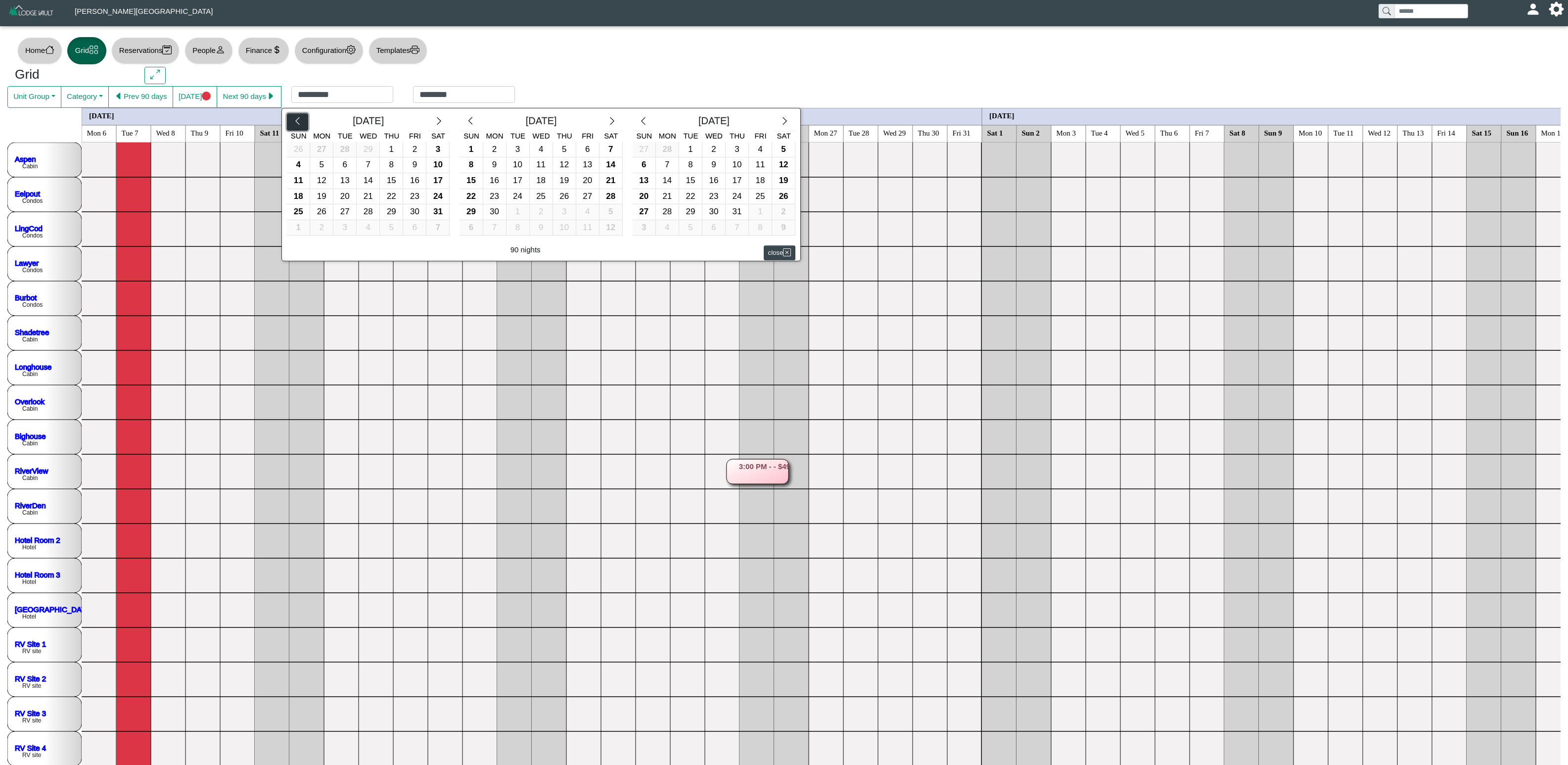
click at [303, 121] on icon "chevron left" at bounding box center [298, 121] width 10 height 10
click at [306, 120] on button "button" at bounding box center [298, 122] width 22 height 18
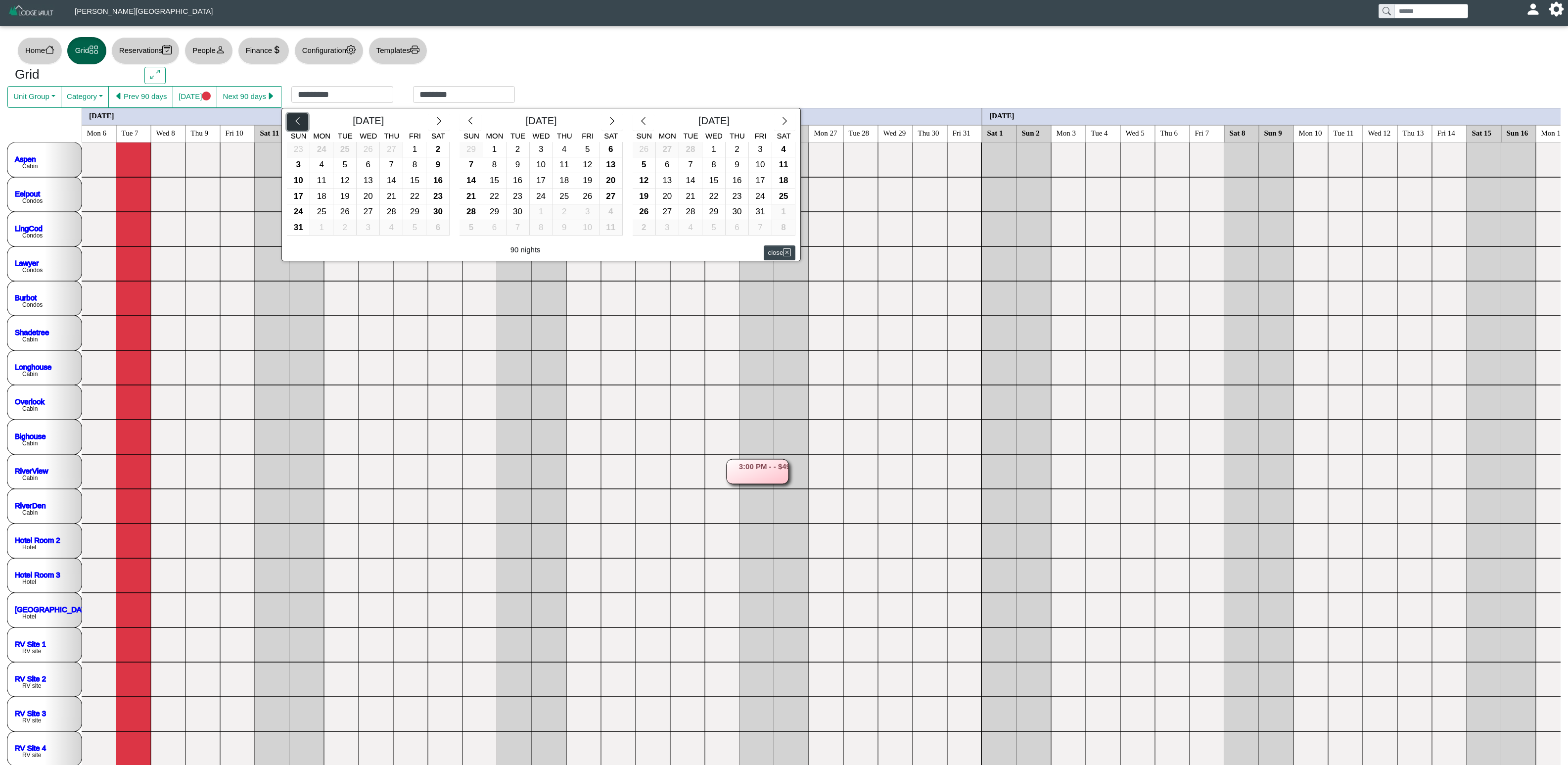
click at [306, 120] on button "button" at bounding box center [298, 122] width 22 height 18
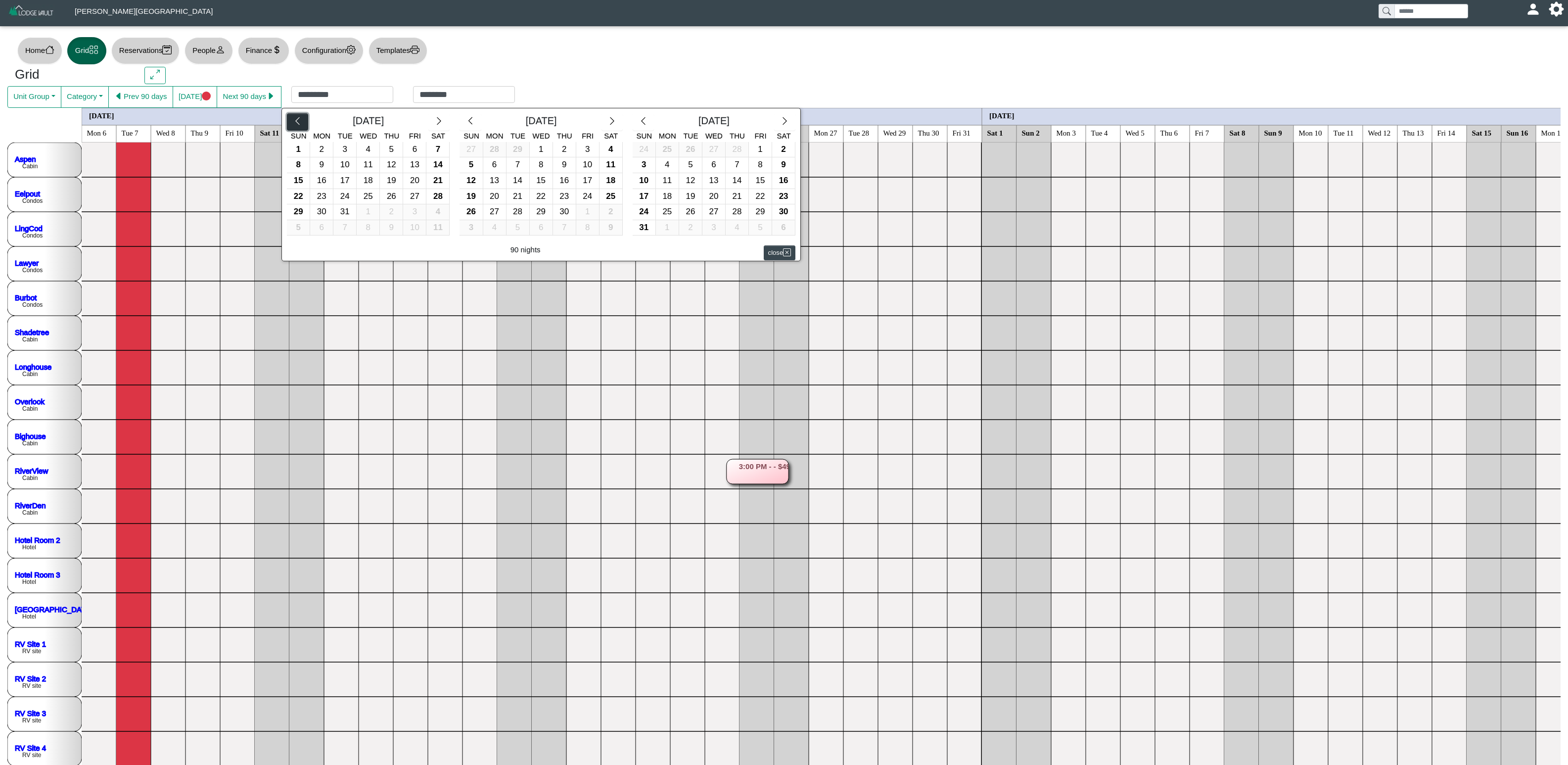
click at [306, 120] on button "button" at bounding box center [298, 122] width 22 height 18
click at [398, 154] on div "1" at bounding box center [391, 150] width 23 height 16
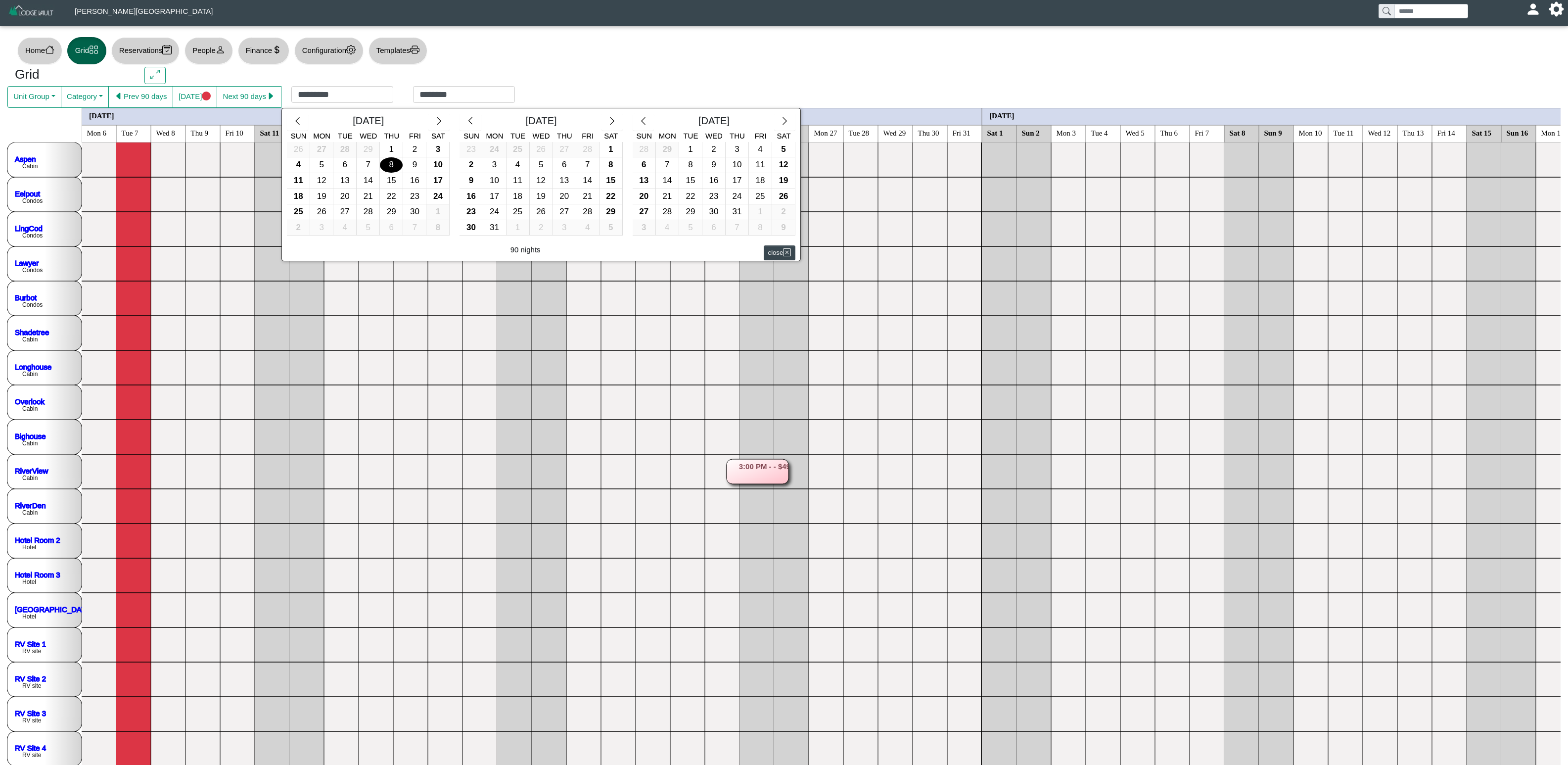
type input "********"
click at [410, 212] on div "30" at bounding box center [414, 213] width 23 height 16
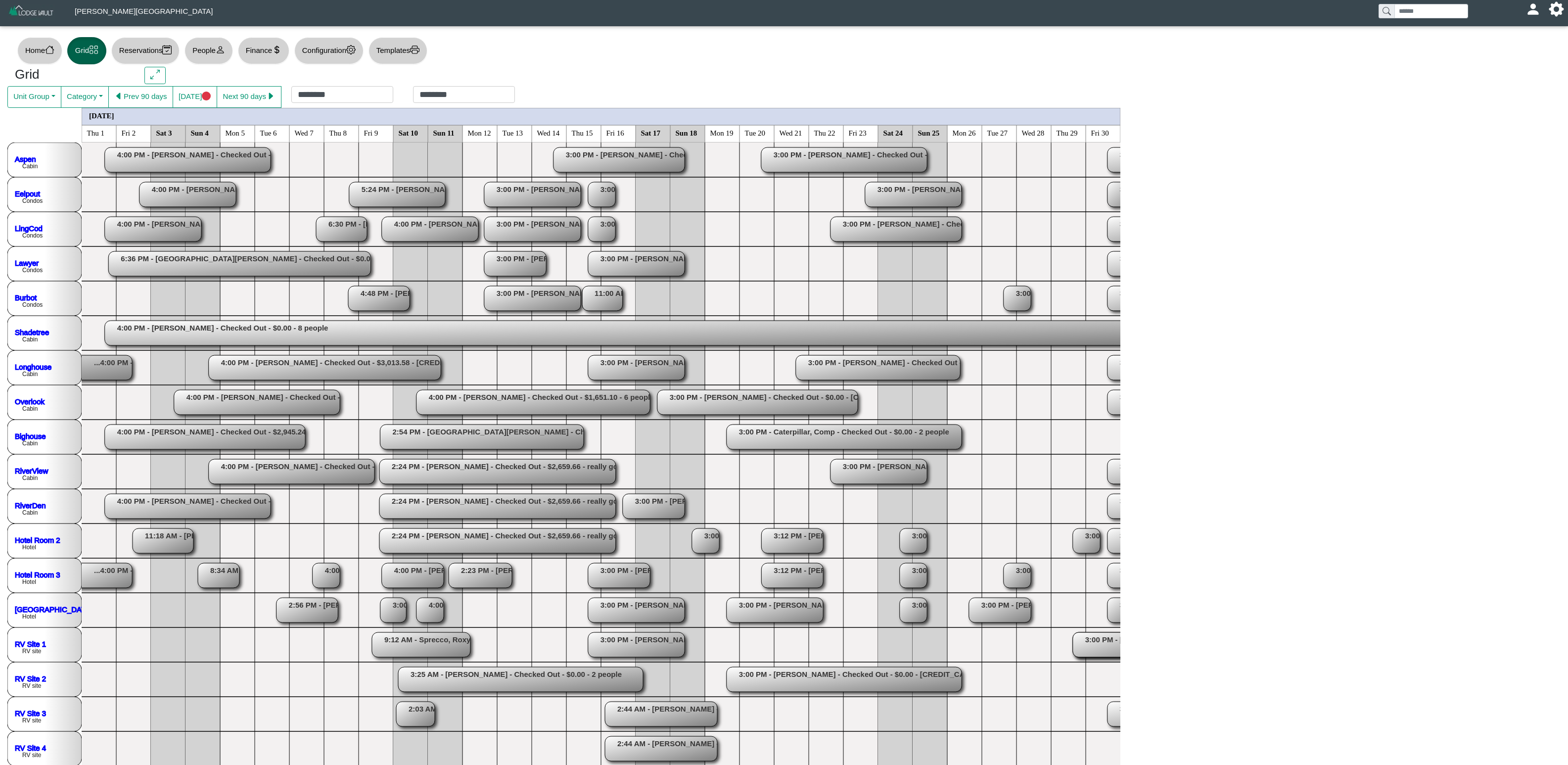
click at [179, 265] on rect at bounding box center [240, 263] width 262 height 24
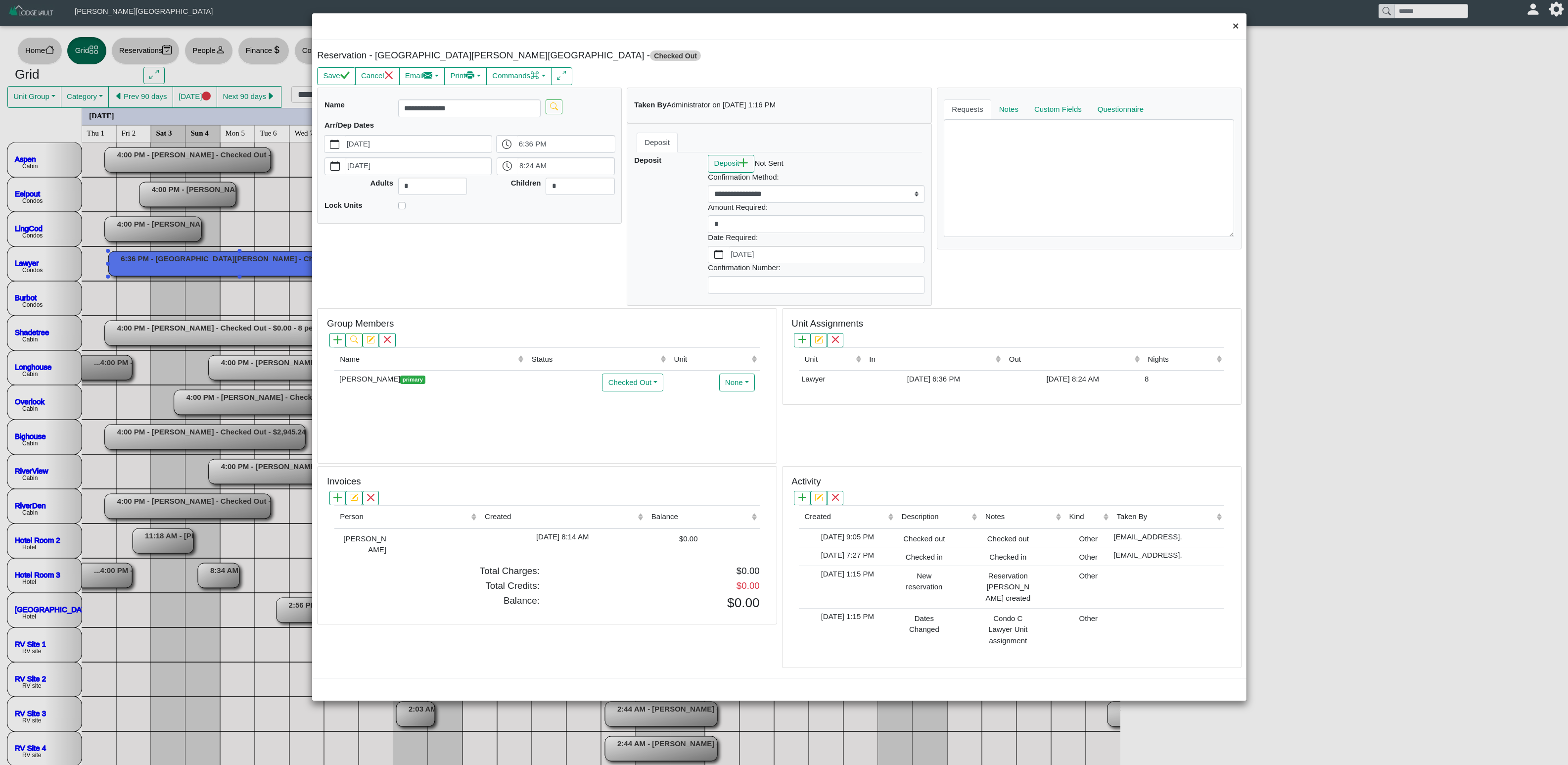
click at [979, 28] on button "×" at bounding box center [1236, 26] width 22 height 26
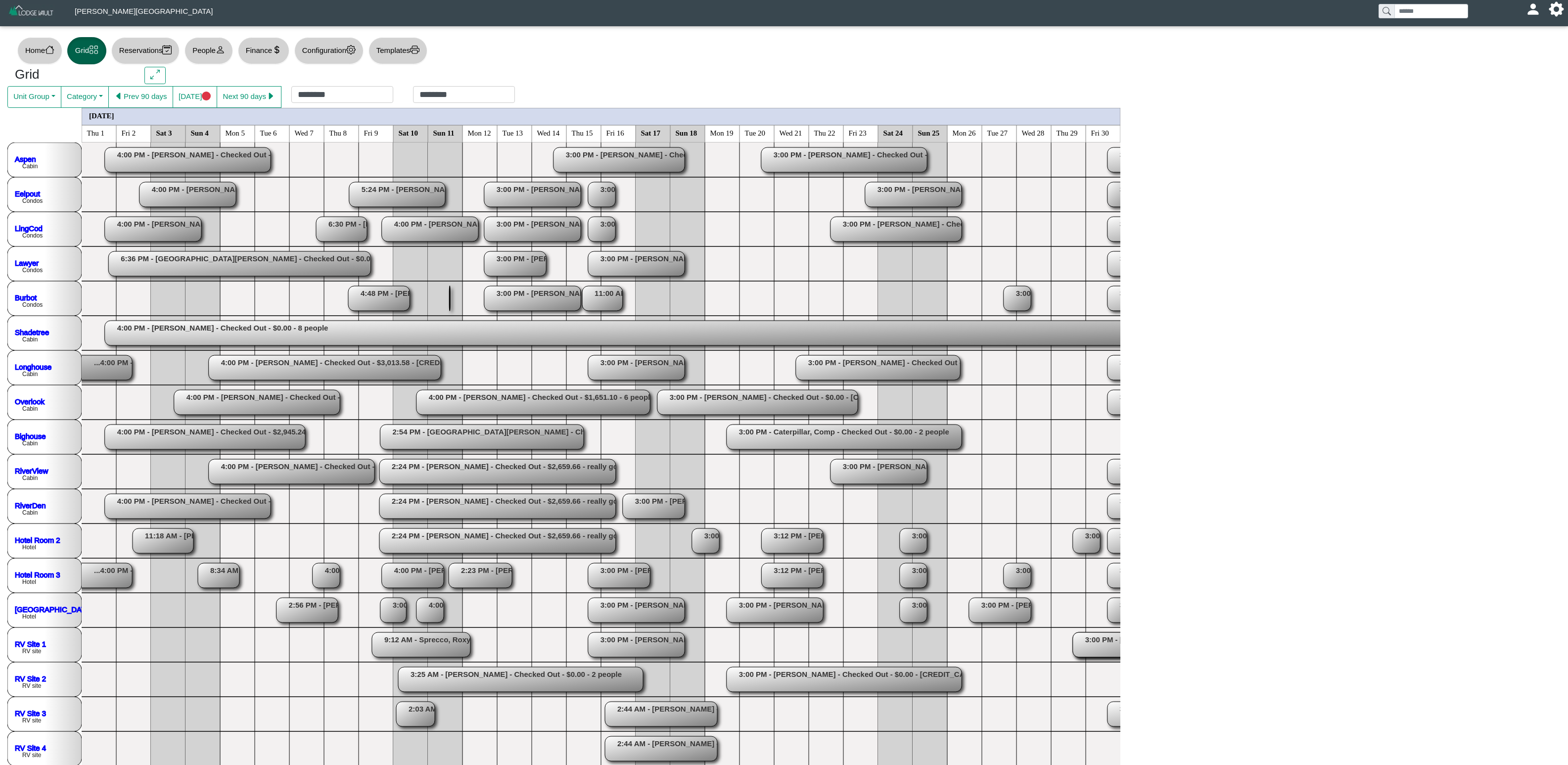
click at [487, 435] on rect at bounding box center [482, 436] width 204 height 24
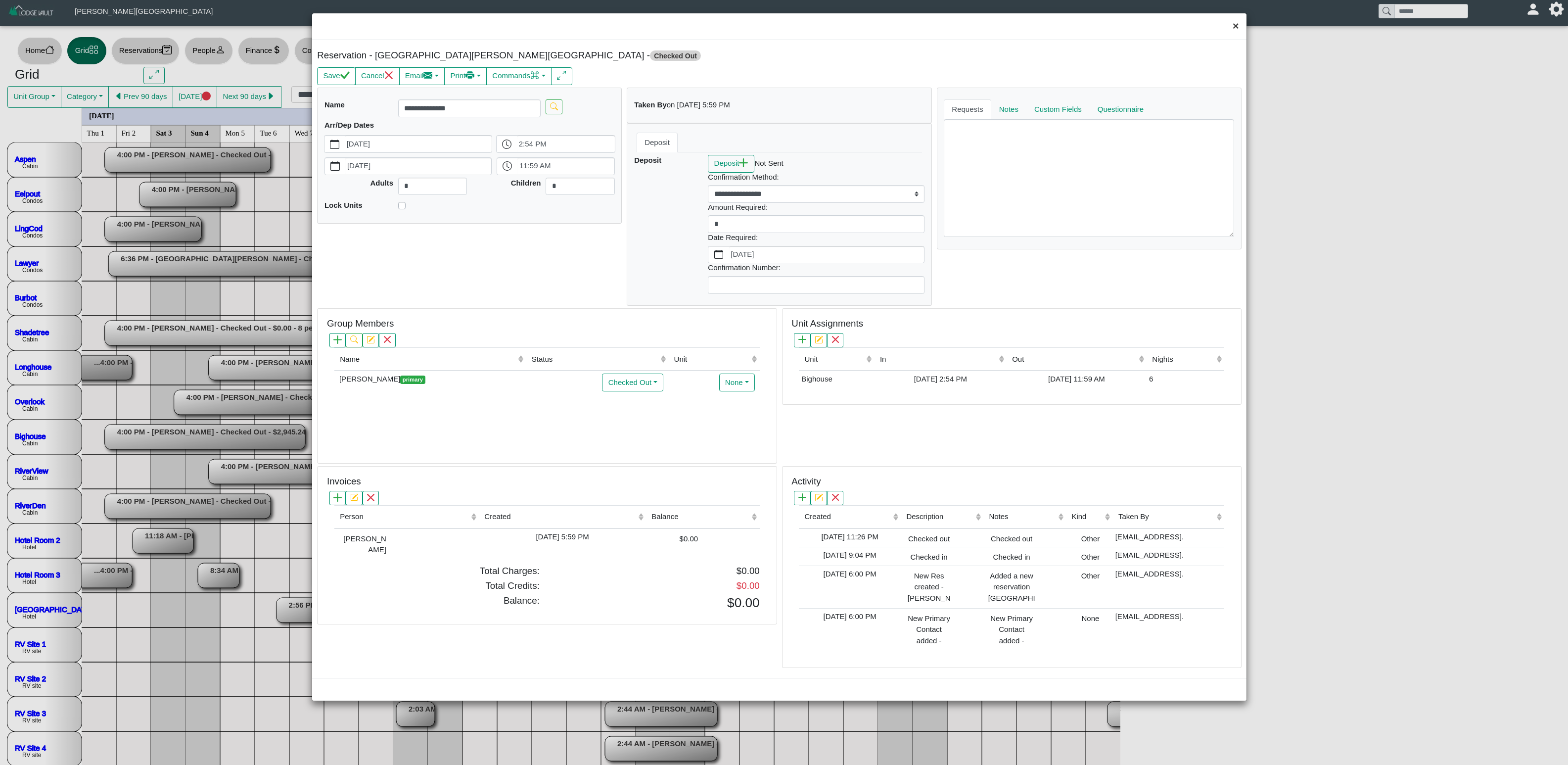
click at [979, 25] on button "×" at bounding box center [1236, 26] width 22 height 26
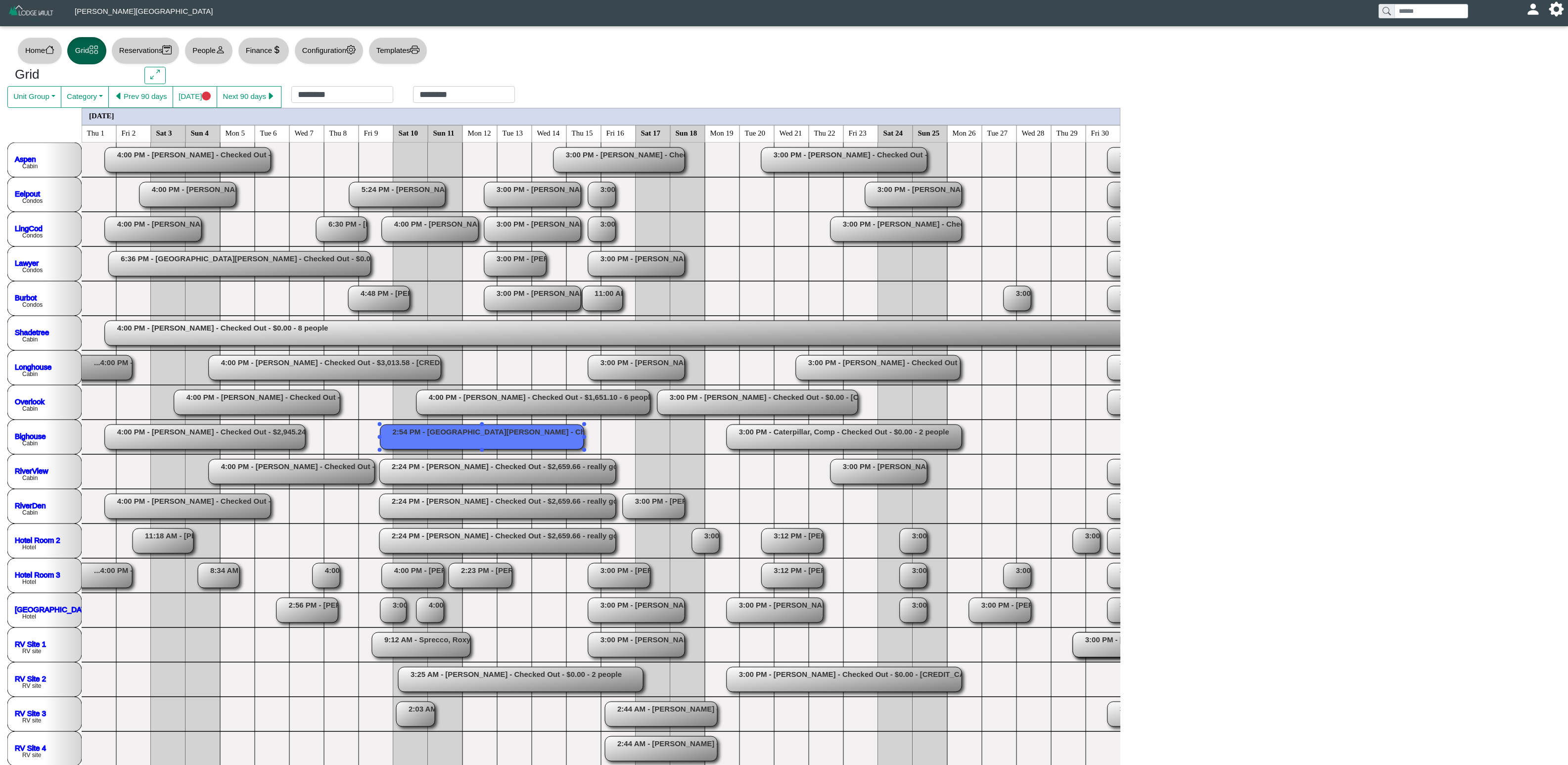
click at [548, 439] on rect at bounding box center [482, 436] width 204 height 24
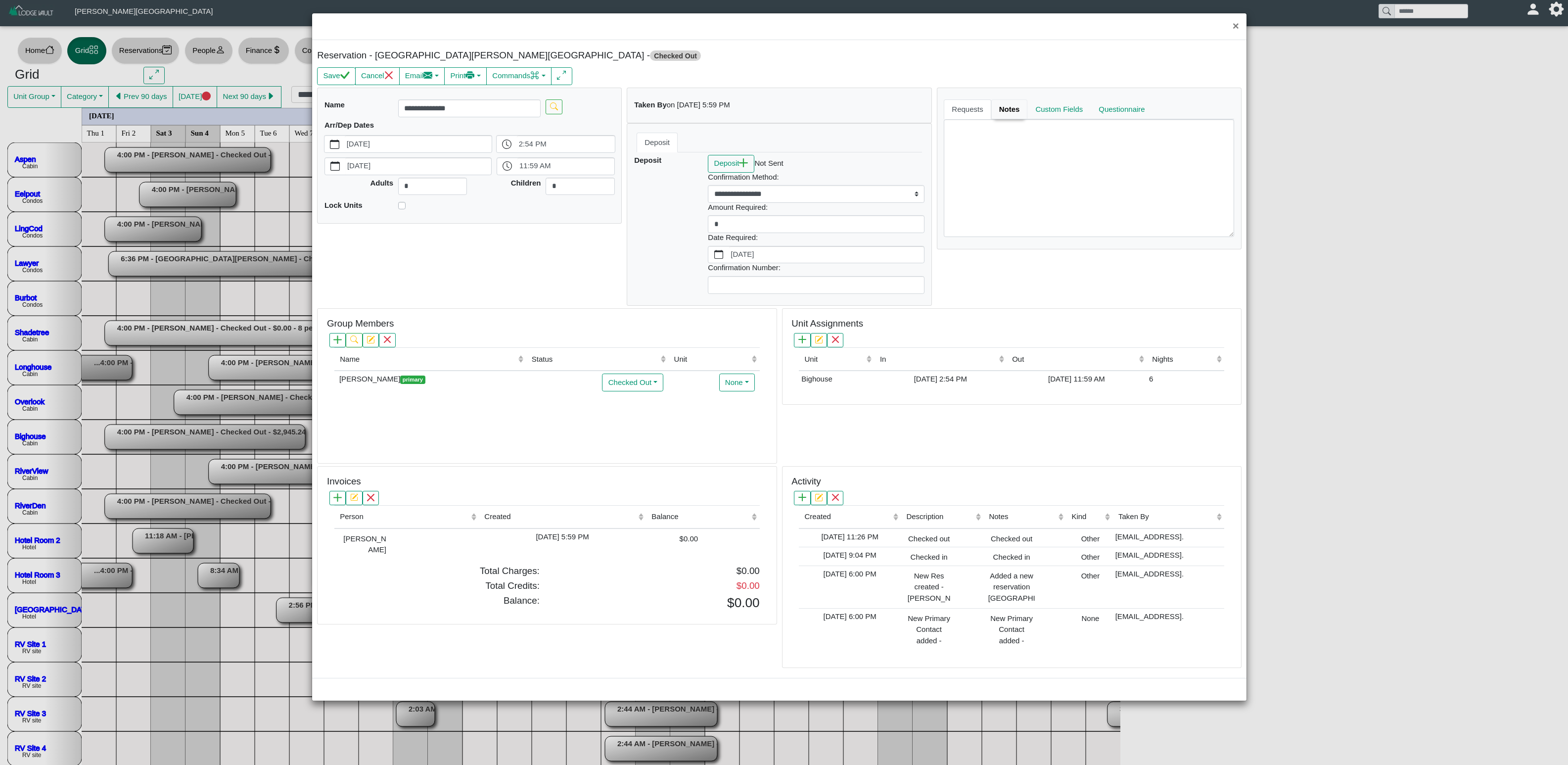
click at [979, 120] on link "Notes" at bounding box center [1009, 109] width 36 height 20
click at [979, 112] on link "Custom Fields" at bounding box center [1060, 109] width 67 height 20
click at [979, 110] on link "Questionnaire" at bounding box center [1121, 109] width 66 height 20
click at [979, 23] on button "×" at bounding box center [1236, 26] width 22 height 26
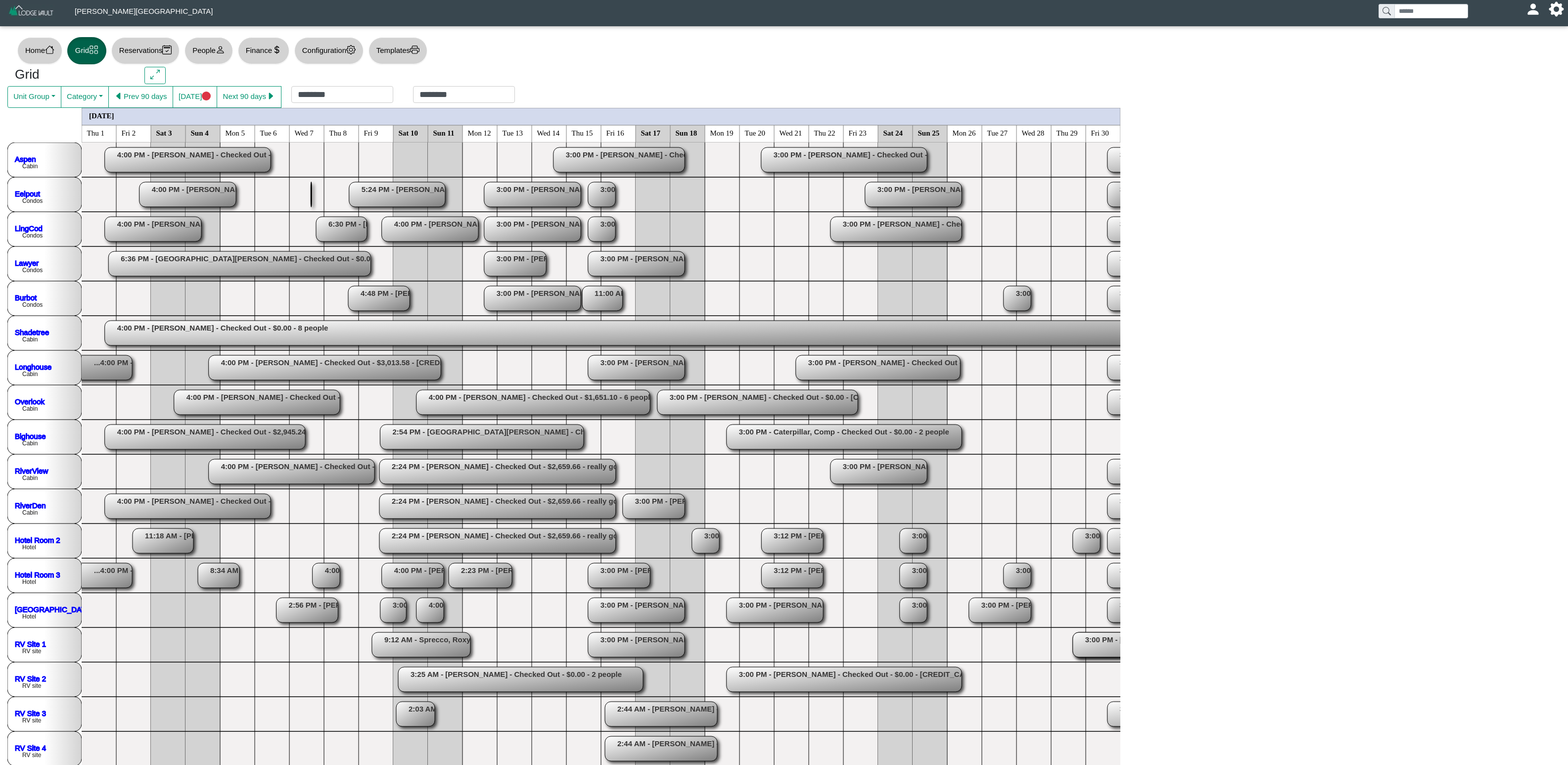
click at [393, 188] on rect at bounding box center [397, 194] width 96 height 24
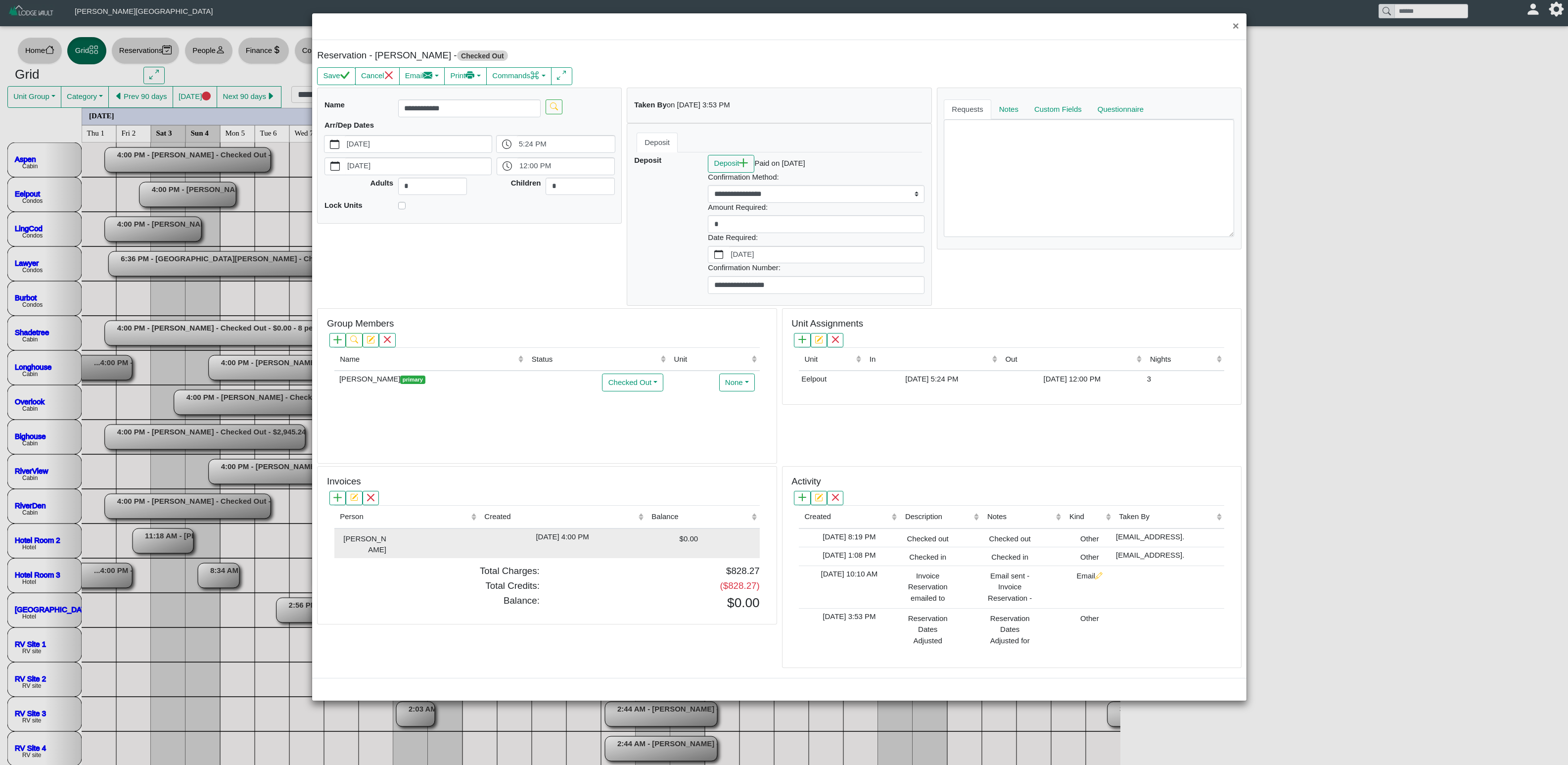
click at [624, 477] on div "[DATE] 4:00 PM" at bounding box center [562, 537] width 163 height 12
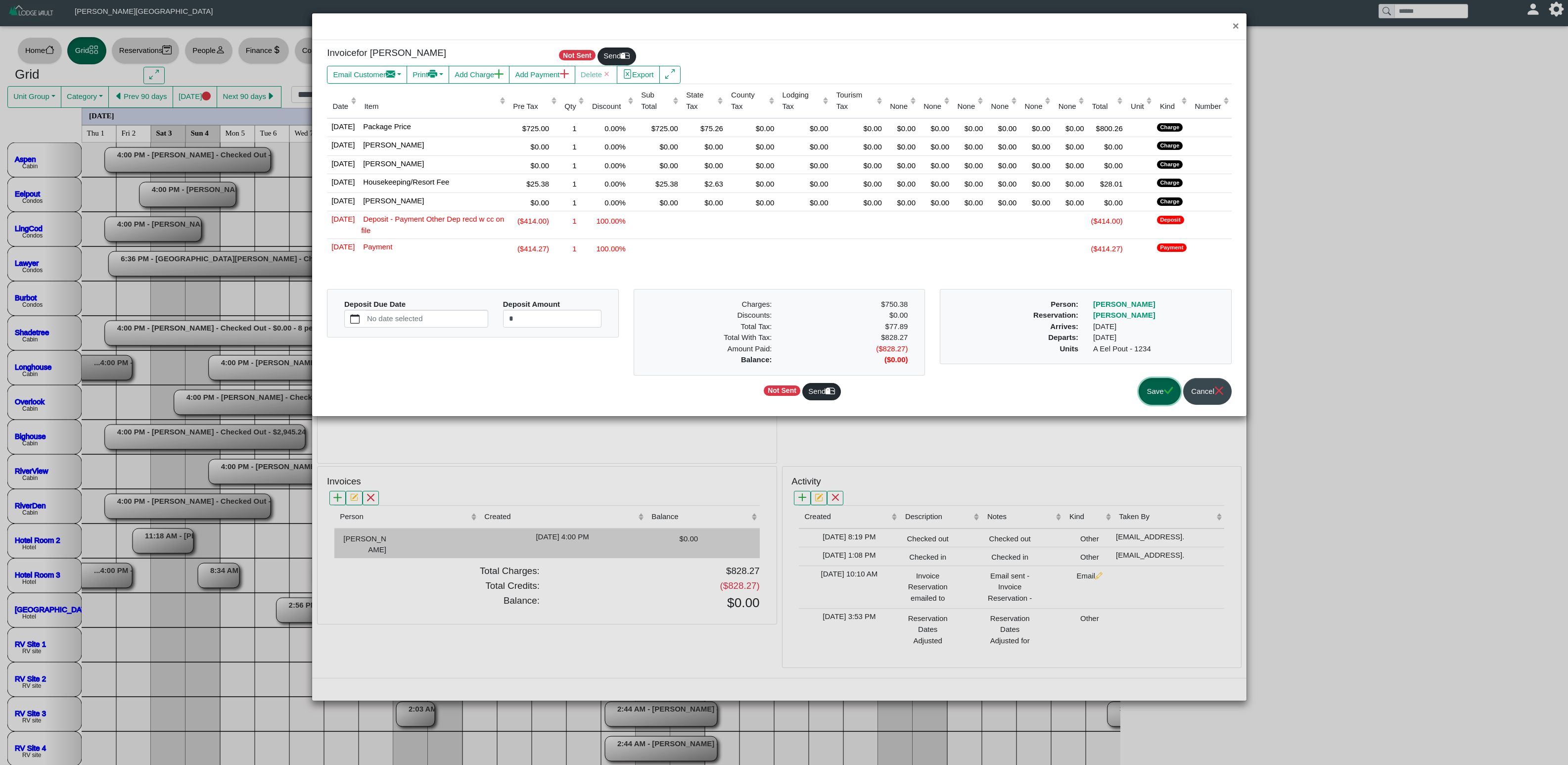
click at [979, 387] on button "Save" at bounding box center [1159, 392] width 42 height 27
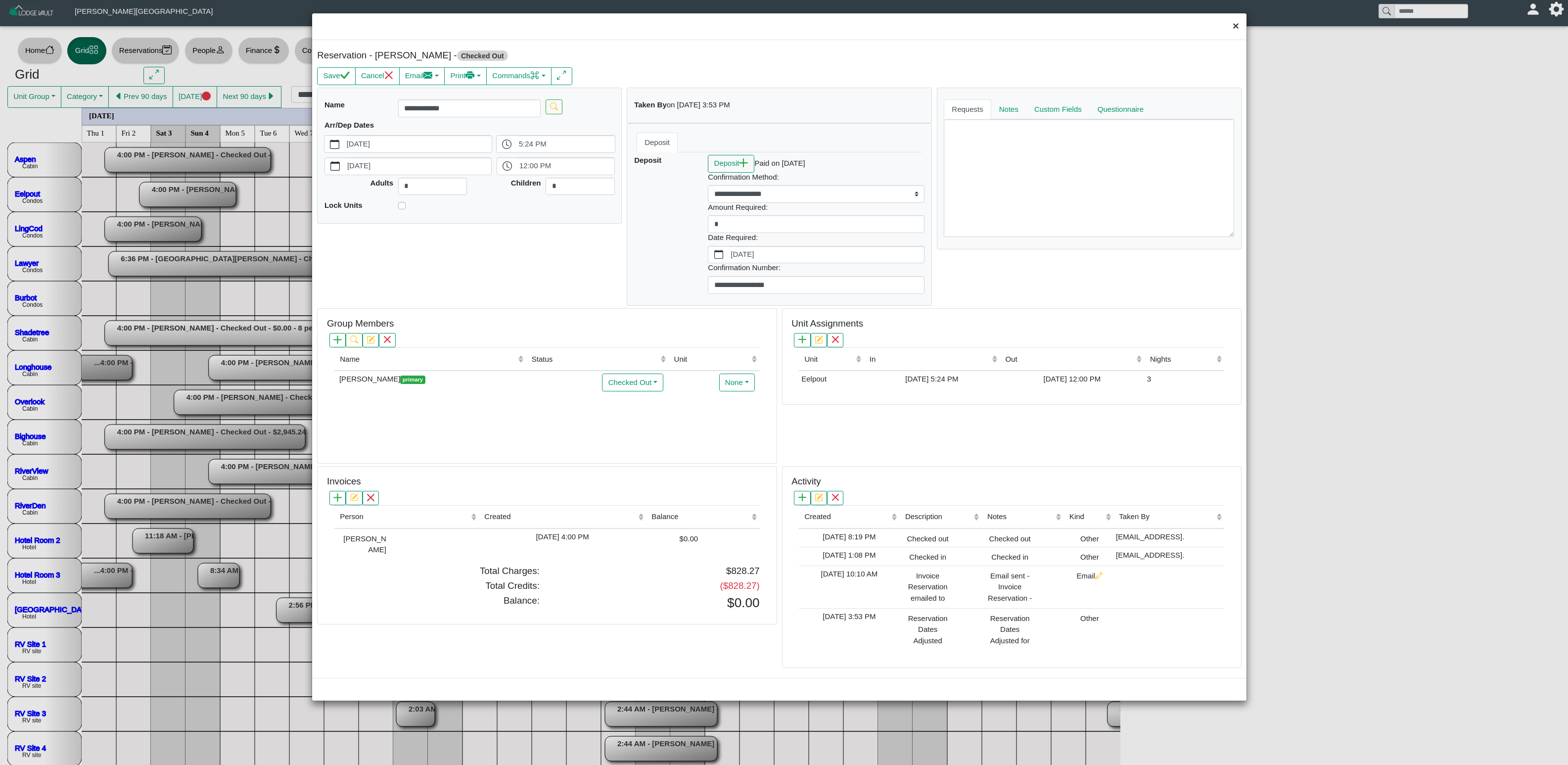
click at [979, 27] on button "×" at bounding box center [1236, 26] width 22 height 26
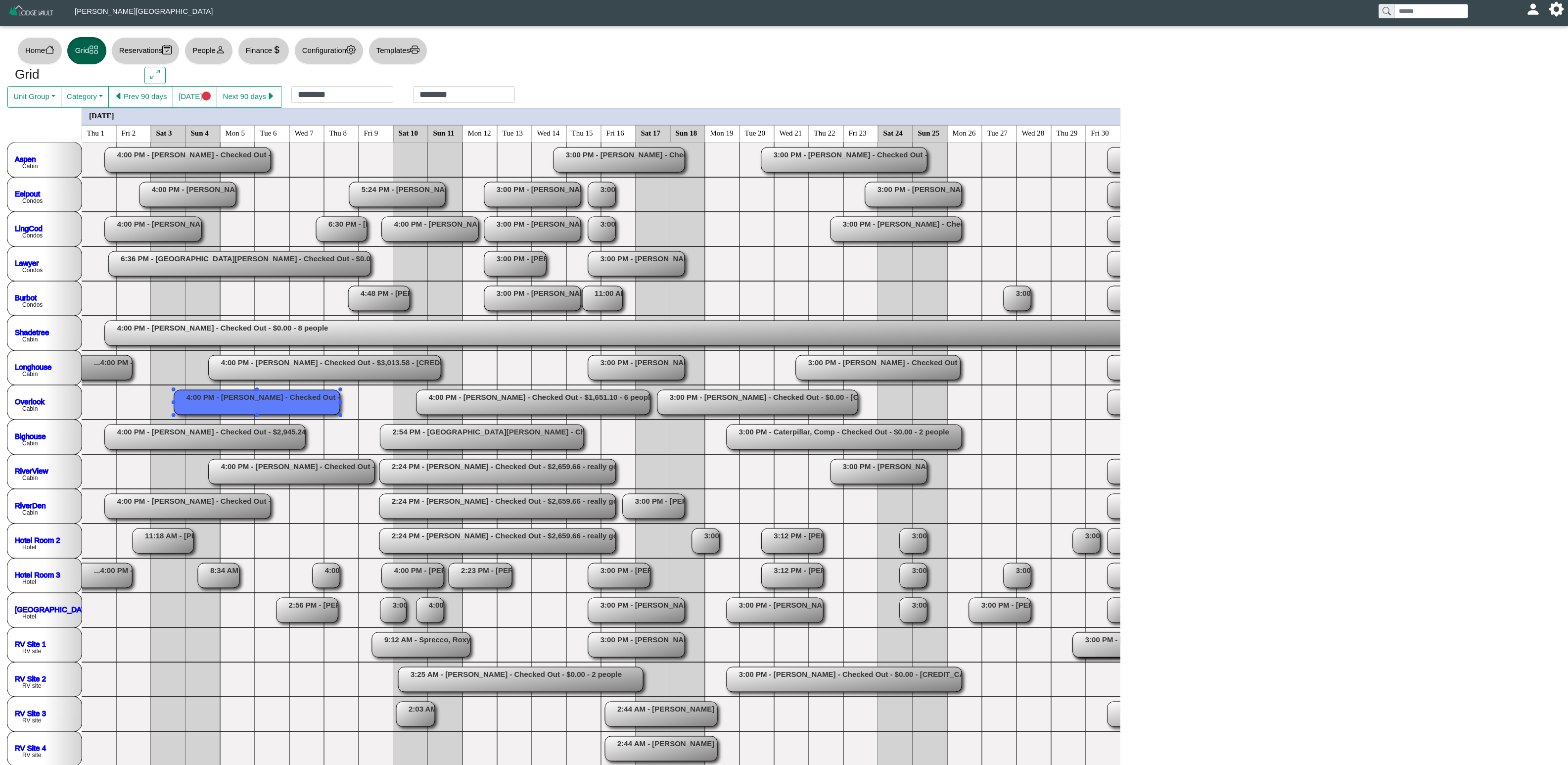
click at [283, 400] on rect at bounding box center [257, 402] width 166 height 24
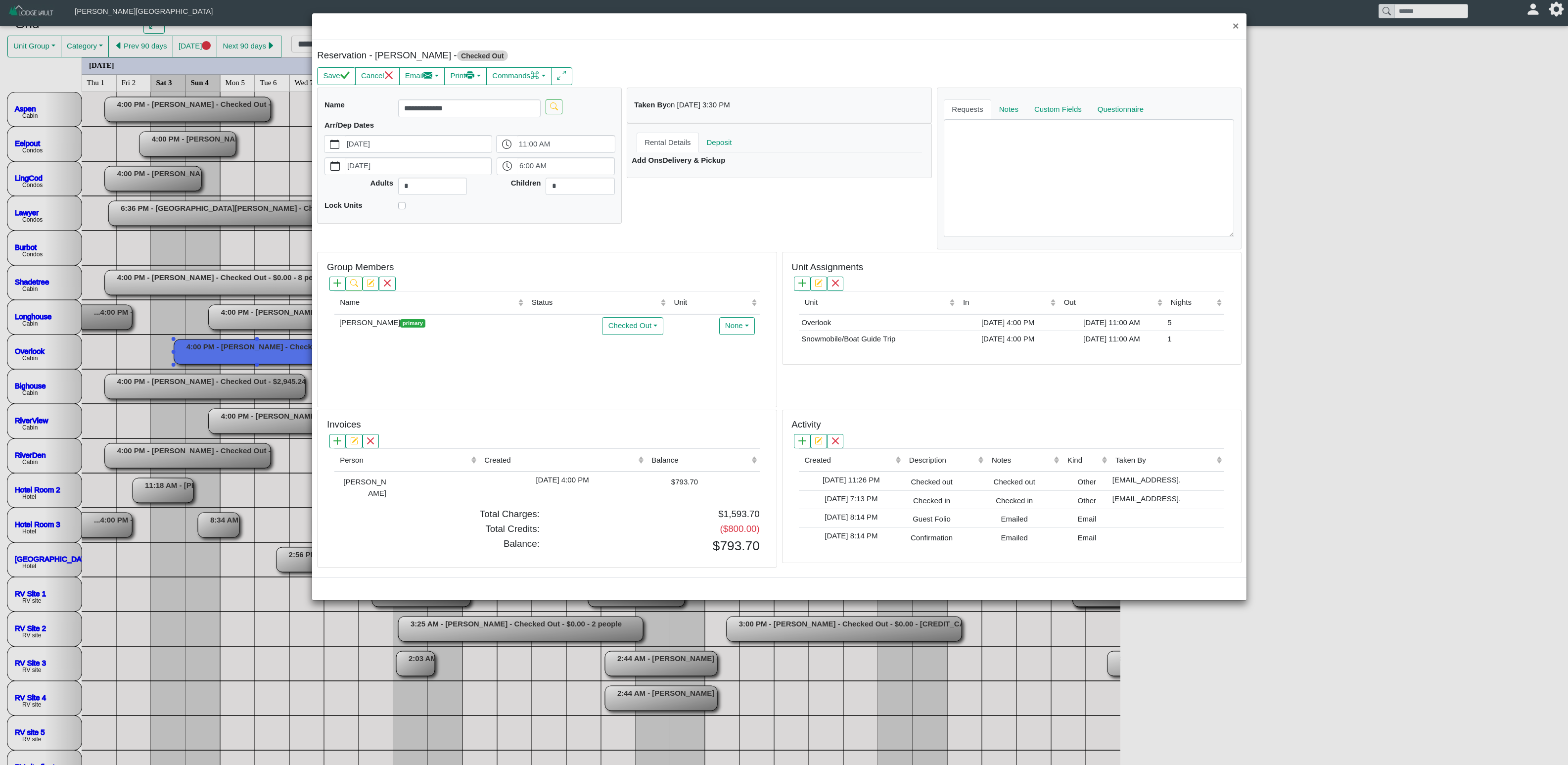
scroll to position [78, 0]
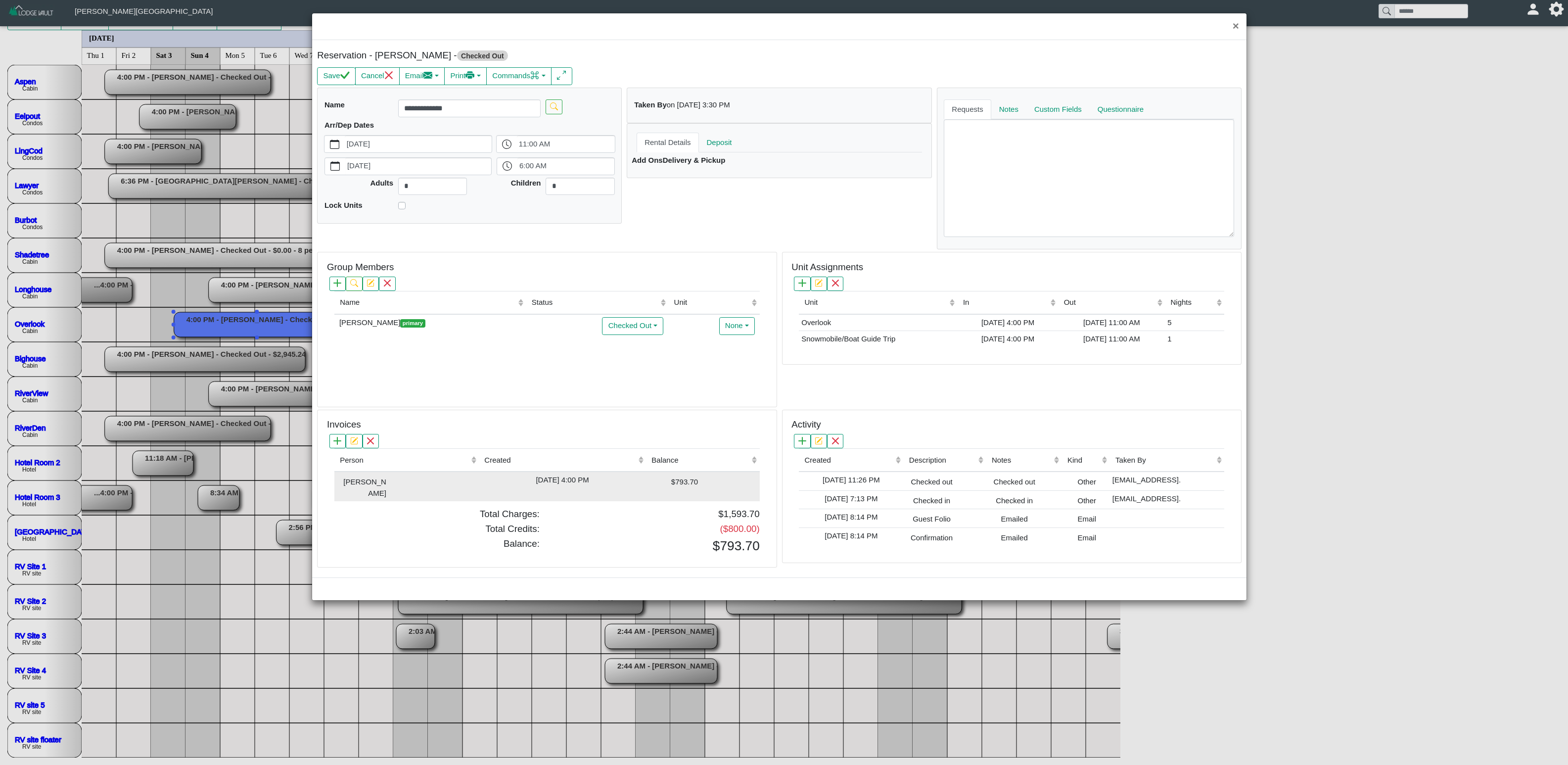
click at [656, 477] on div "$793.70" at bounding box center [673, 481] width 49 height 14
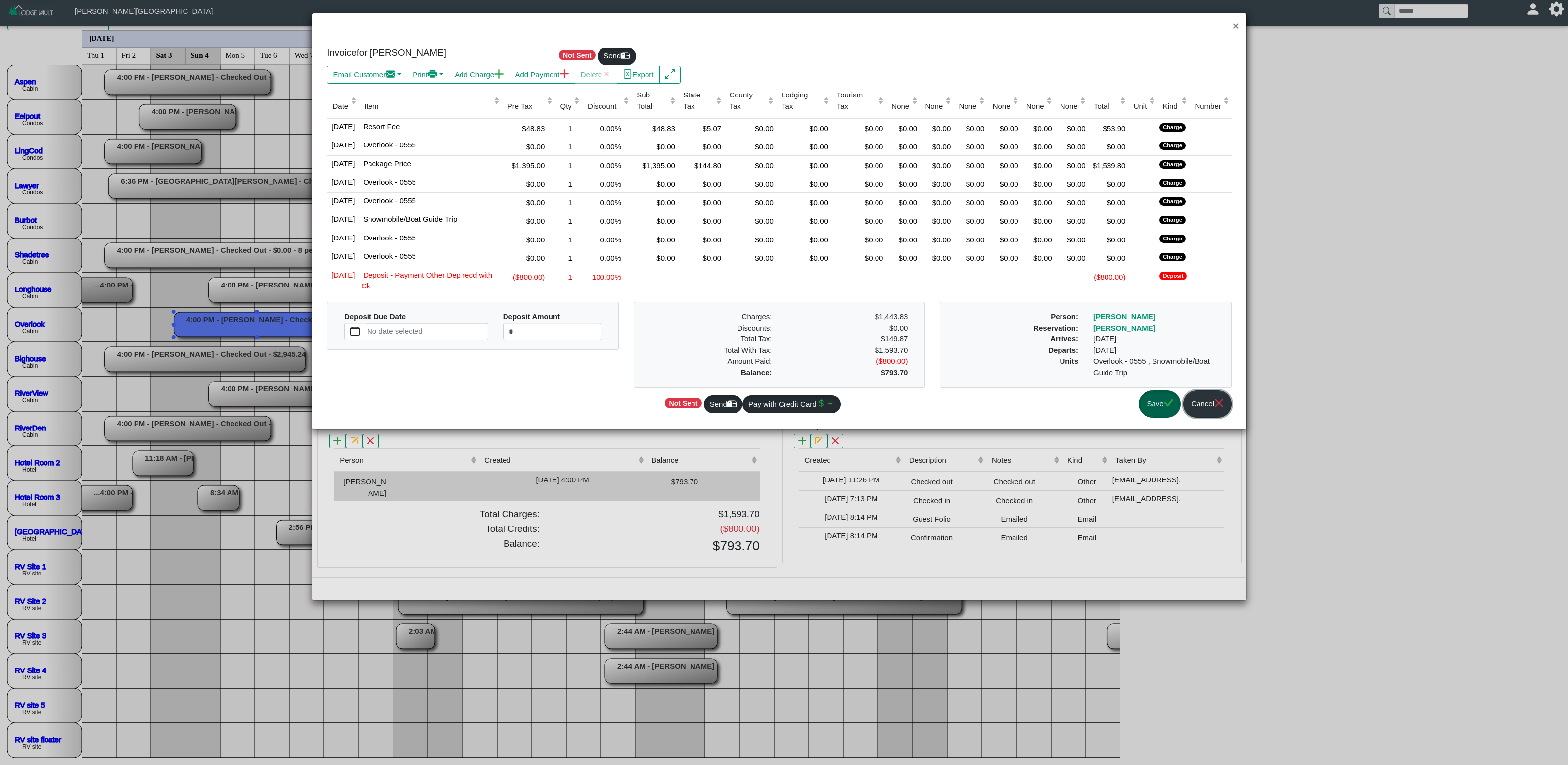
click at [979, 407] on icon "x" at bounding box center [1219, 403] width 10 height 10
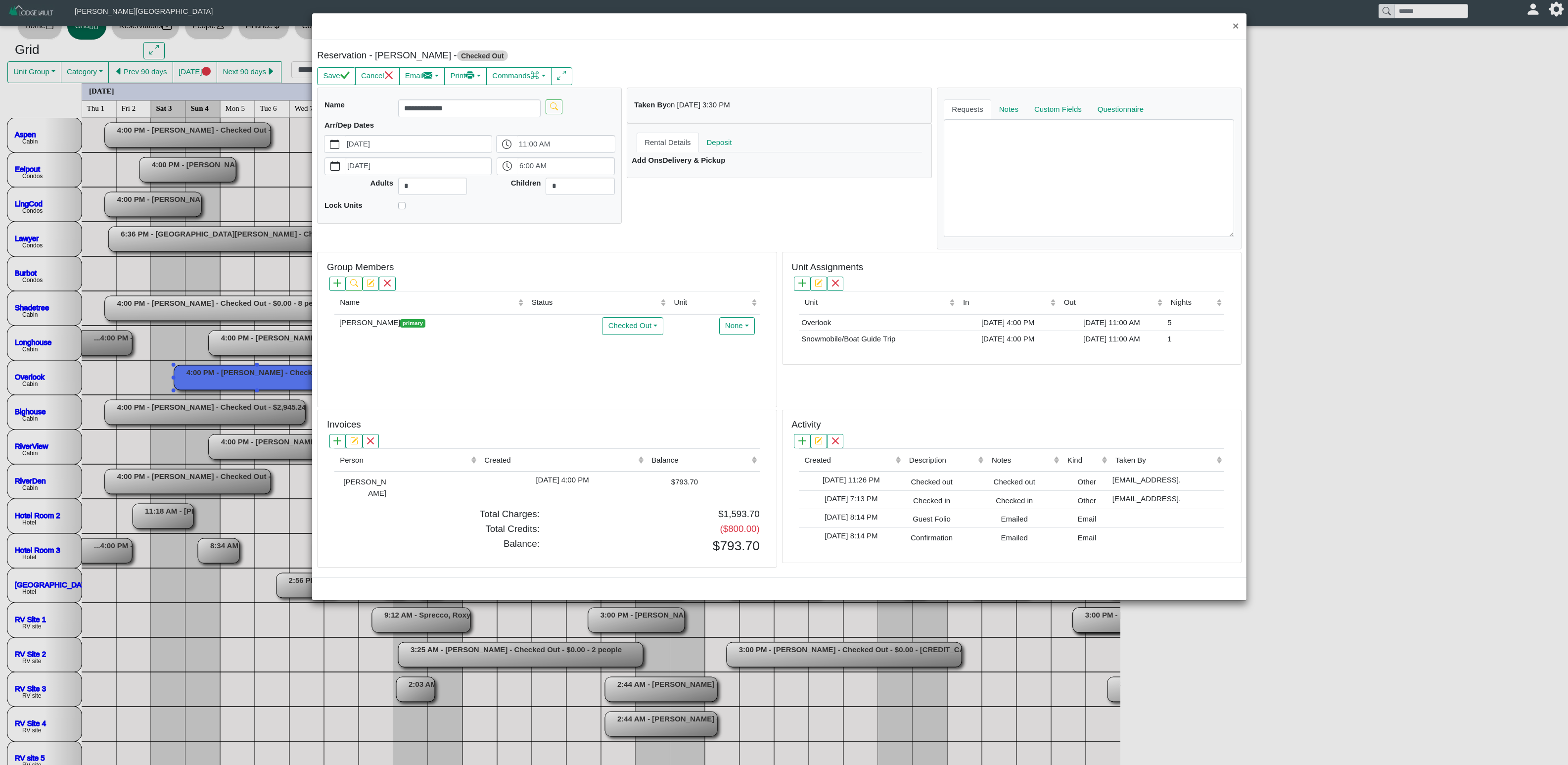
scroll to position [0, 0]
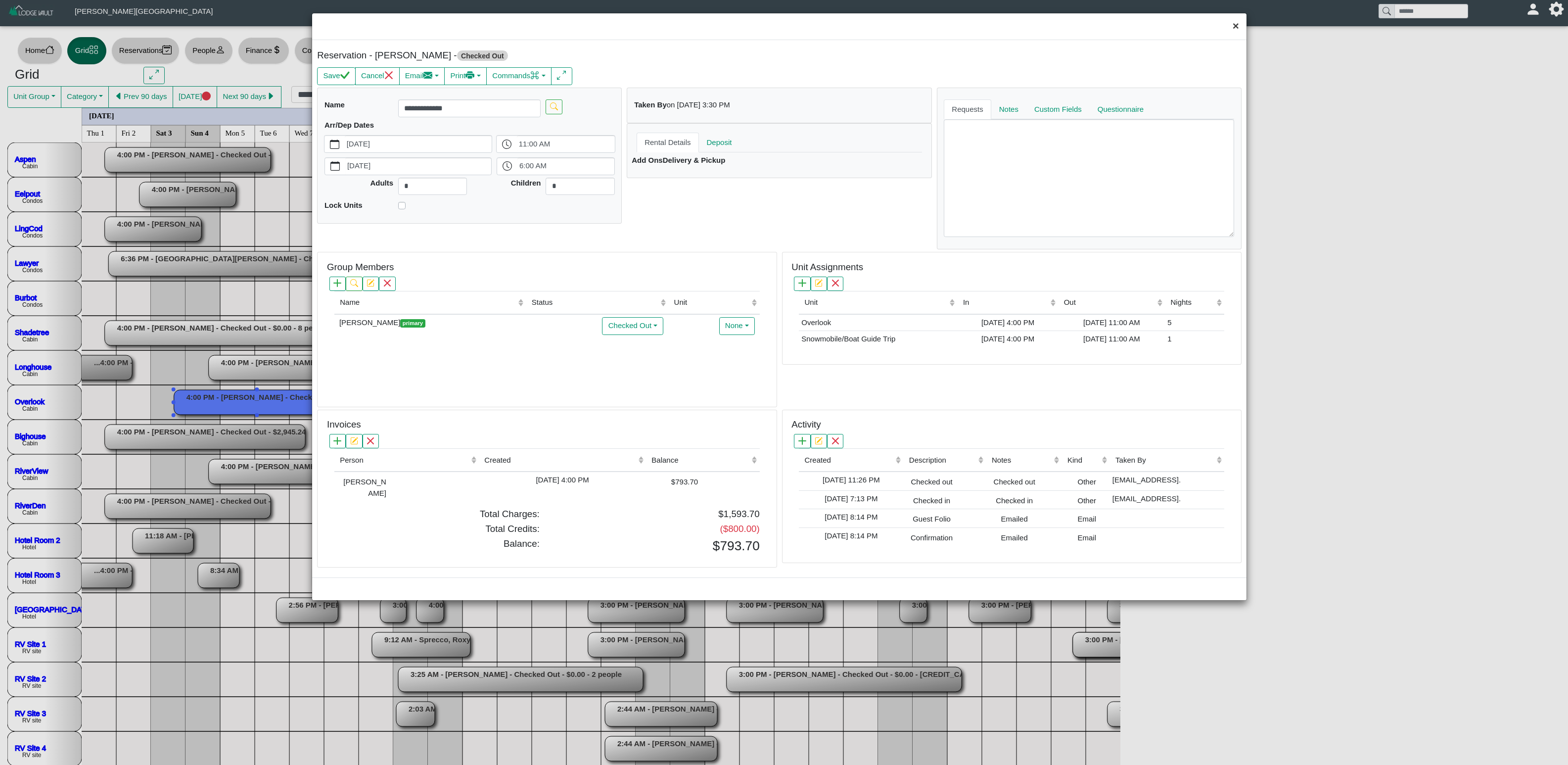
click at [979, 28] on button "×" at bounding box center [1236, 26] width 22 height 26
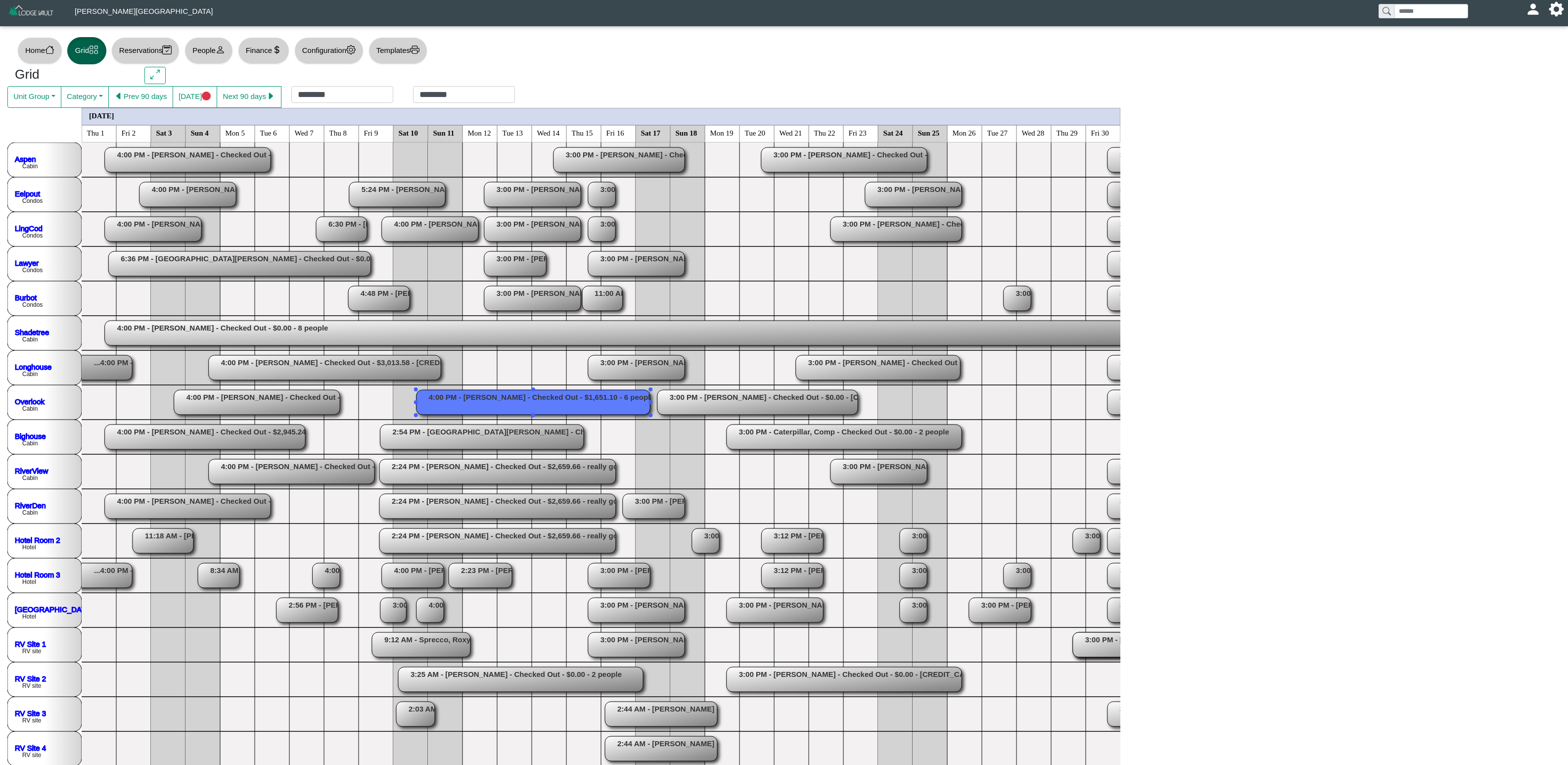
click at [597, 403] on rect at bounding box center [533, 402] width 234 height 24
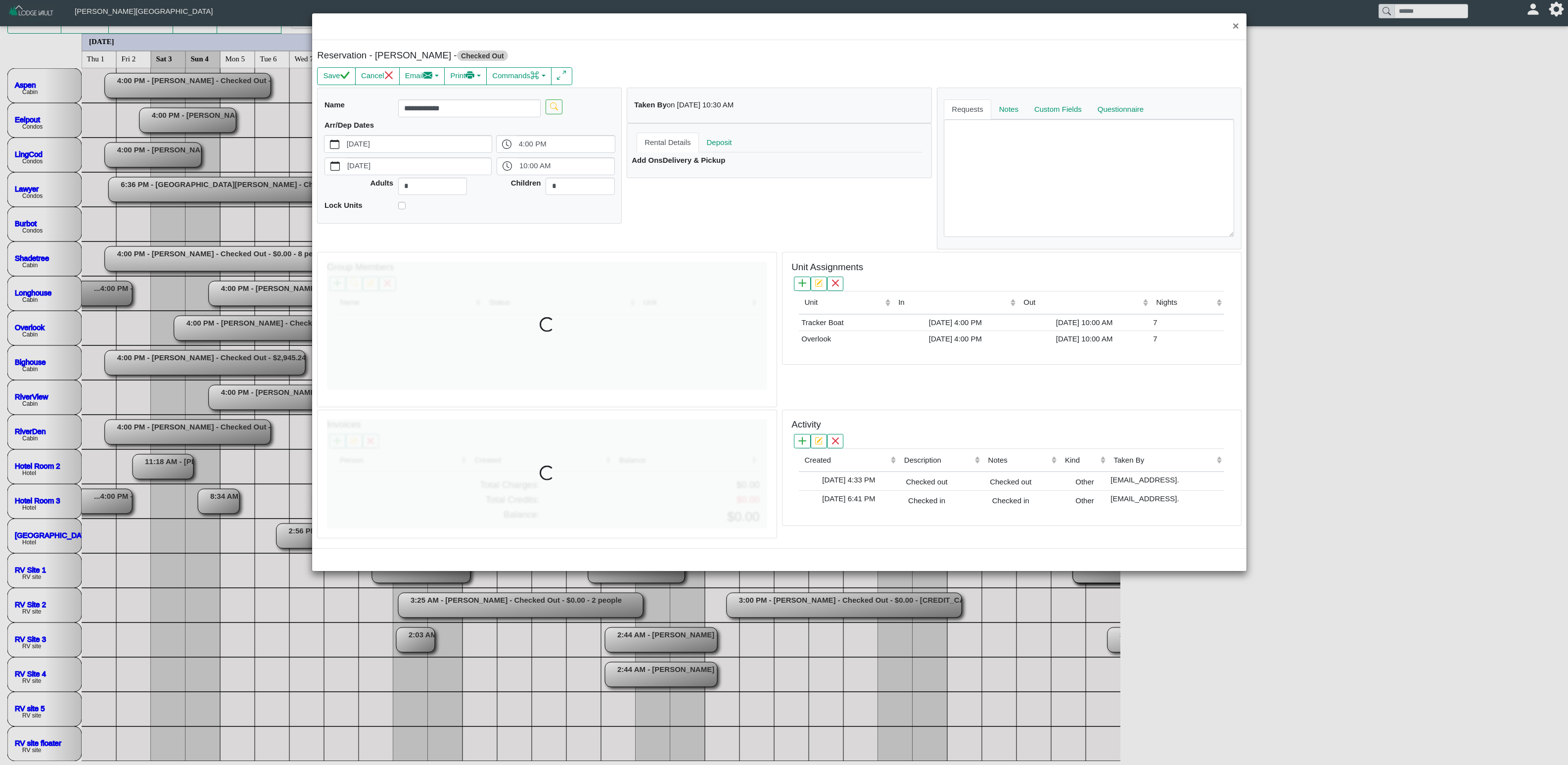
scroll to position [78, 0]
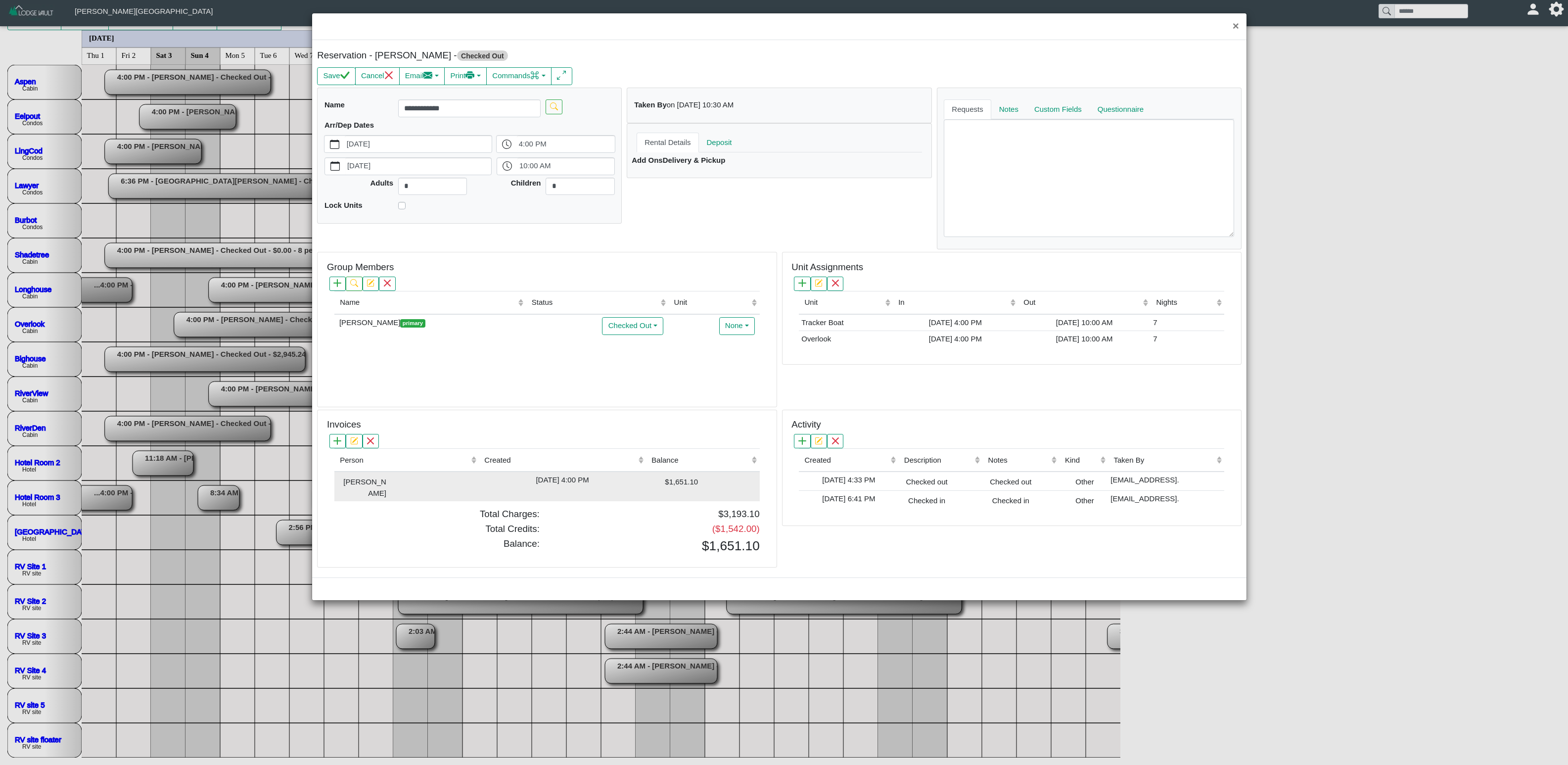
click at [645, 477] on td "[DATE] 4:00 PM" at bounding box center [562, 486] width 167 height 29
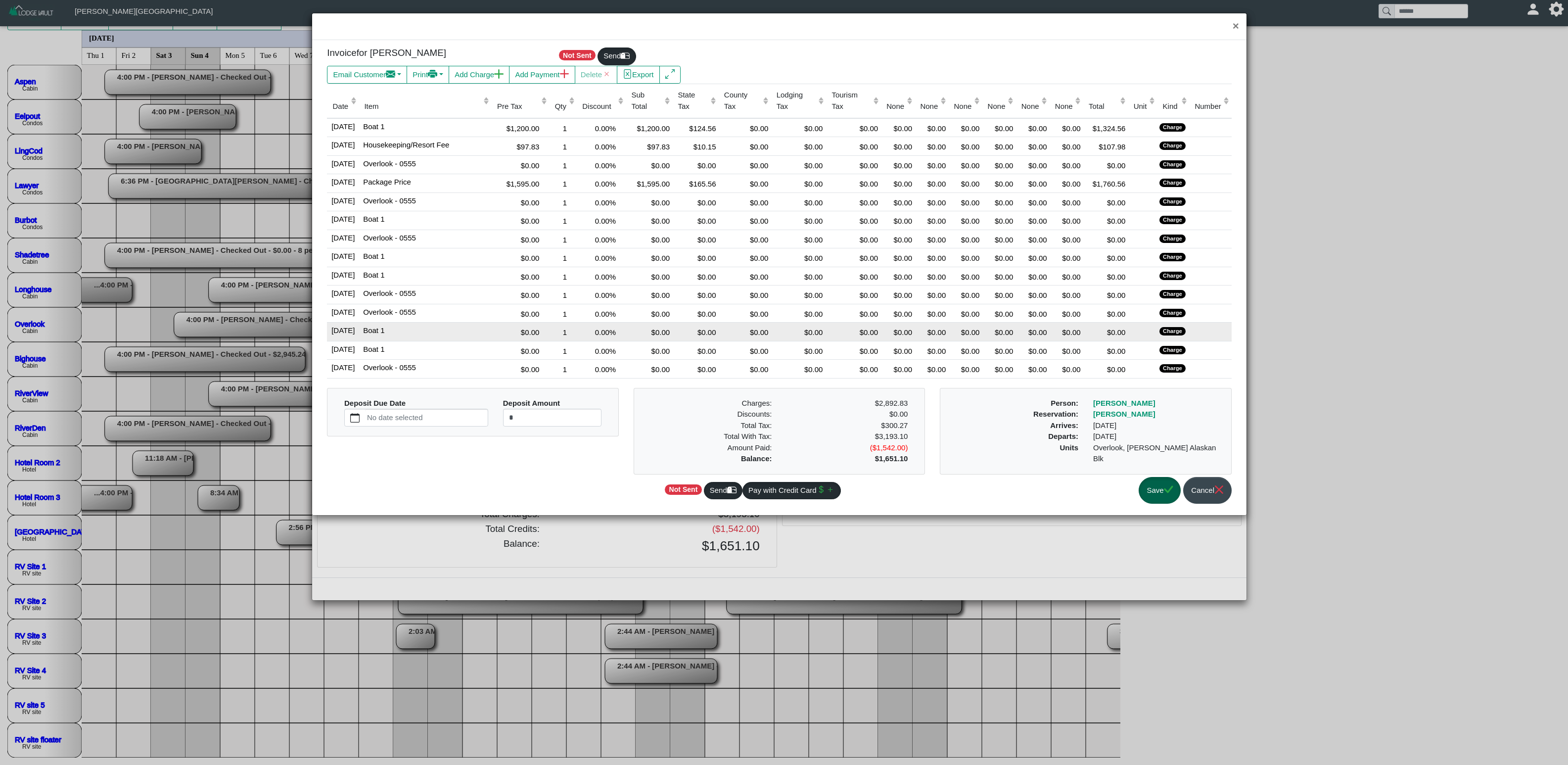
scroll to position [71, 0]
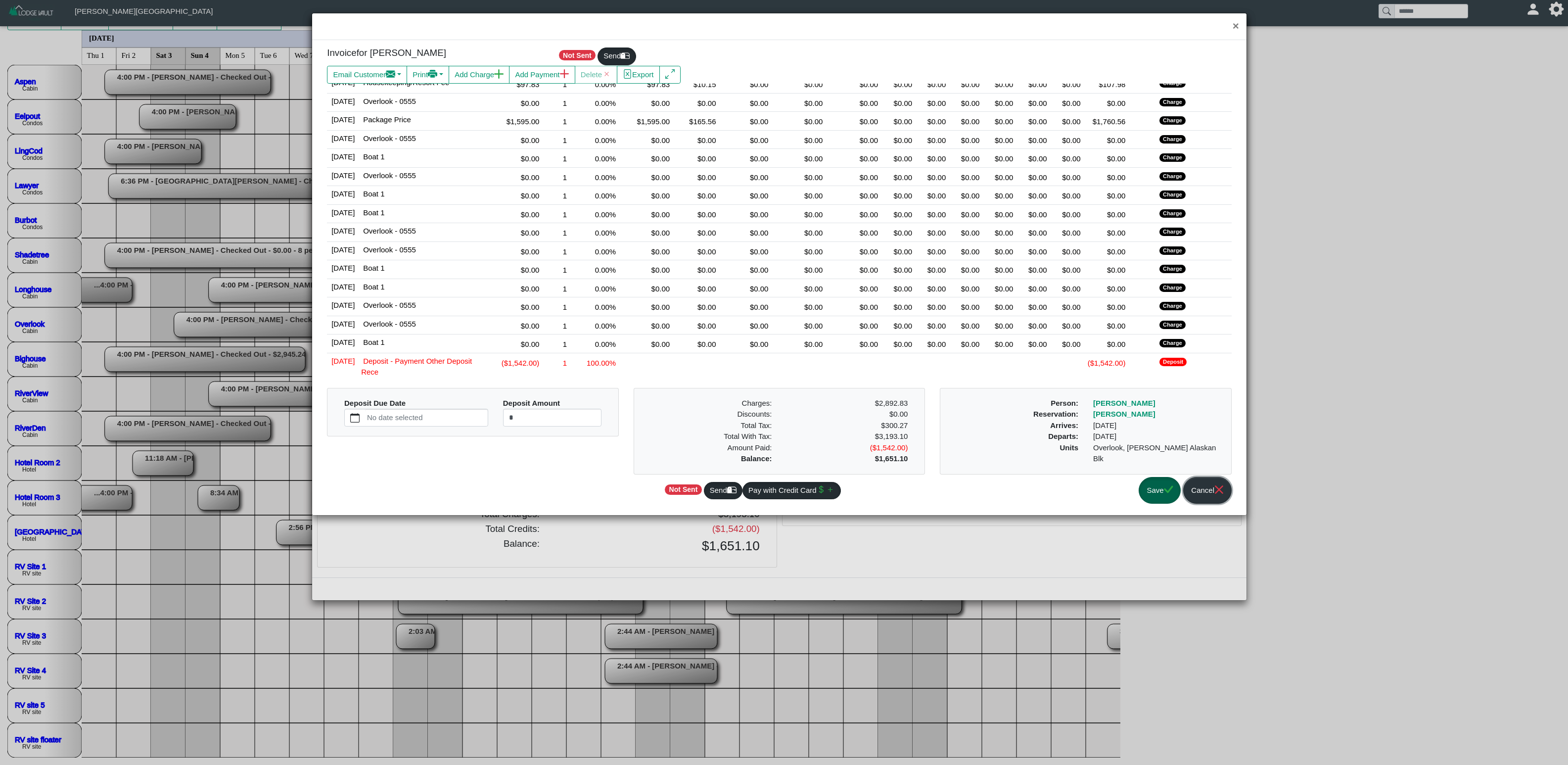
click at [979, 477] on button "Cancel" at bounding box center [1207, 491] width 48 height 27
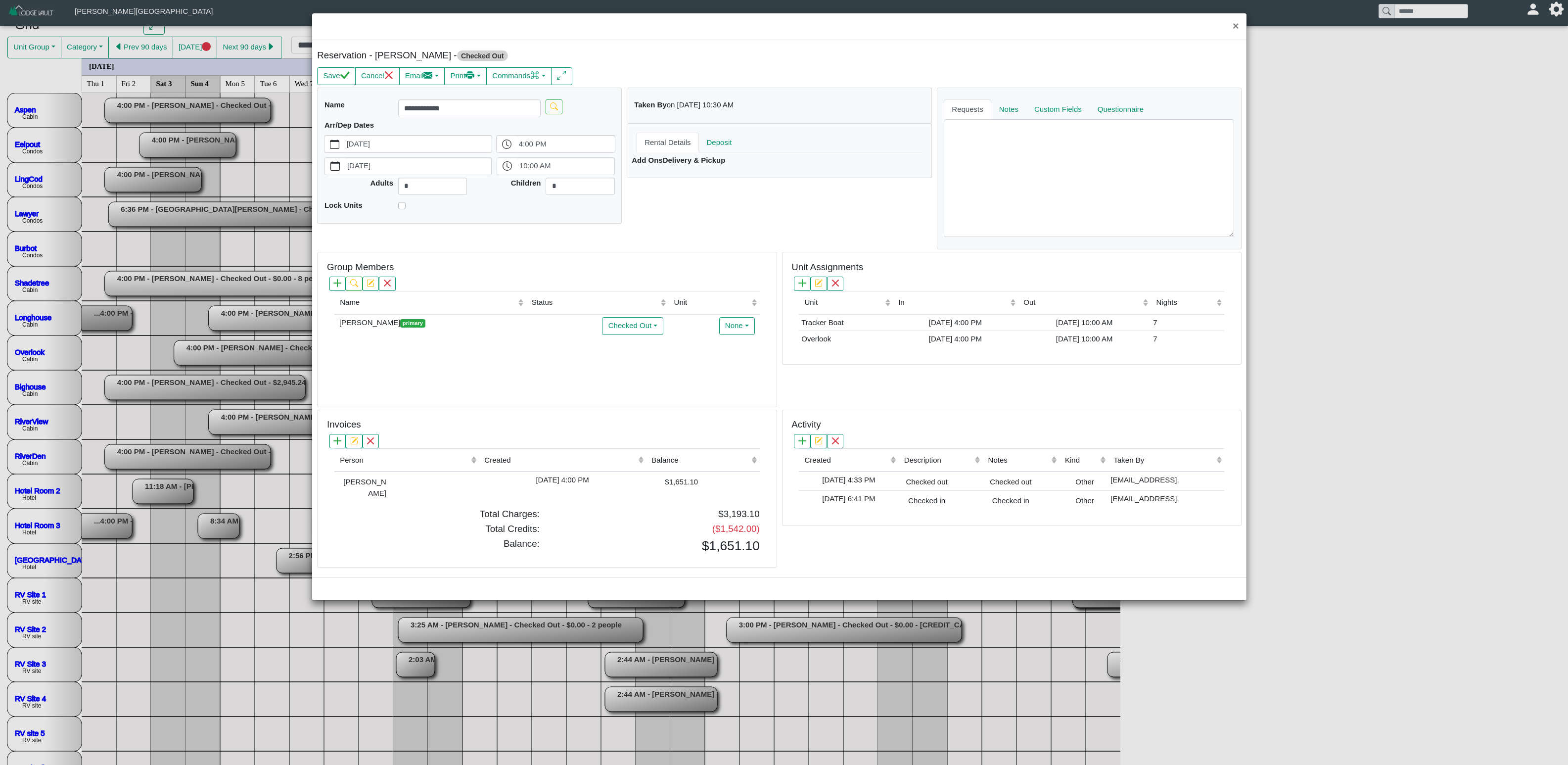
scroll to position [0, 0]
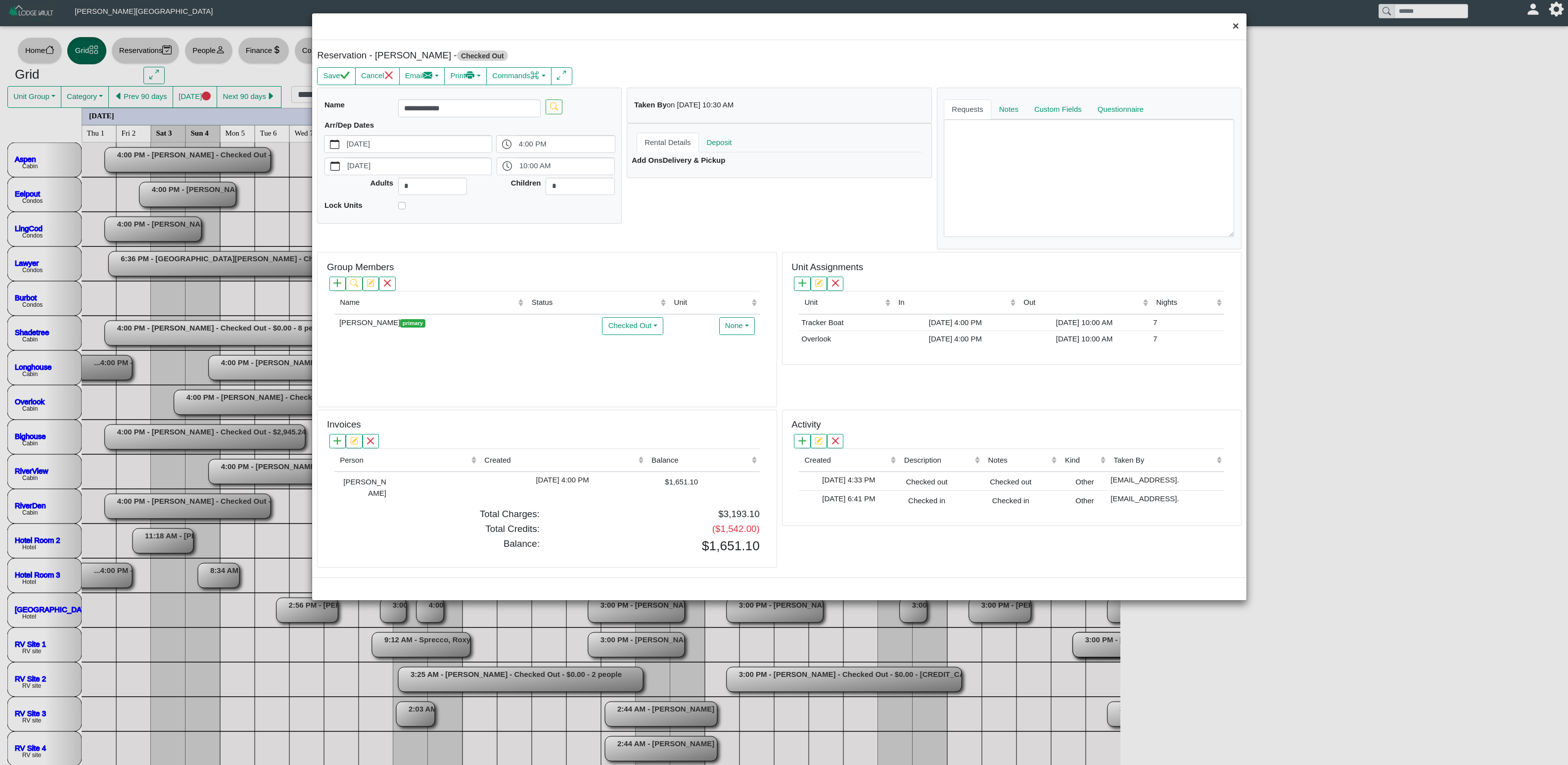
click at [979, 28] on button "×" at bounding box center [1236, 26] width 22 height 26
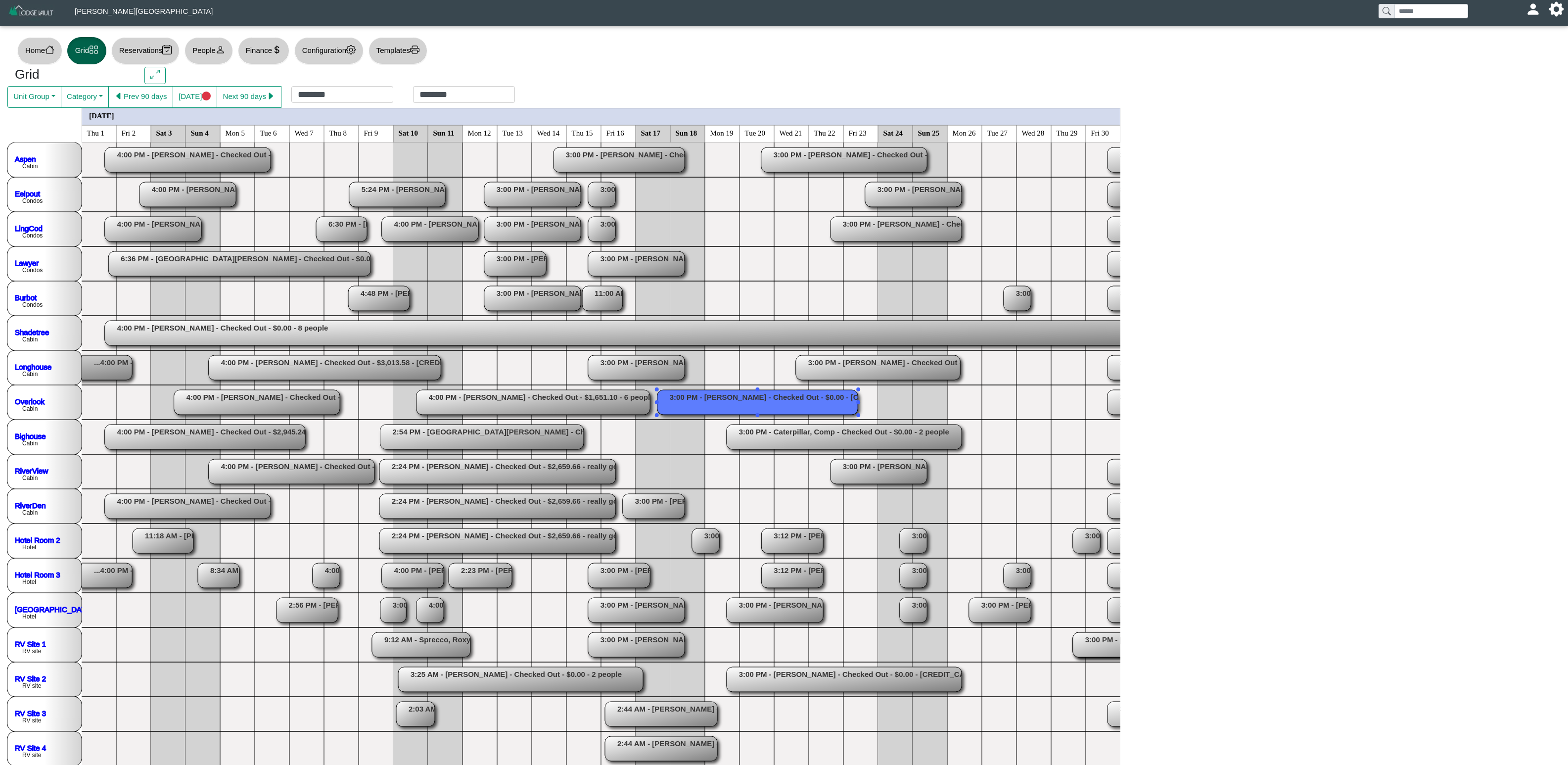
click at [714, 397] on rect at bounding box center [757, 402] width 201 height 24
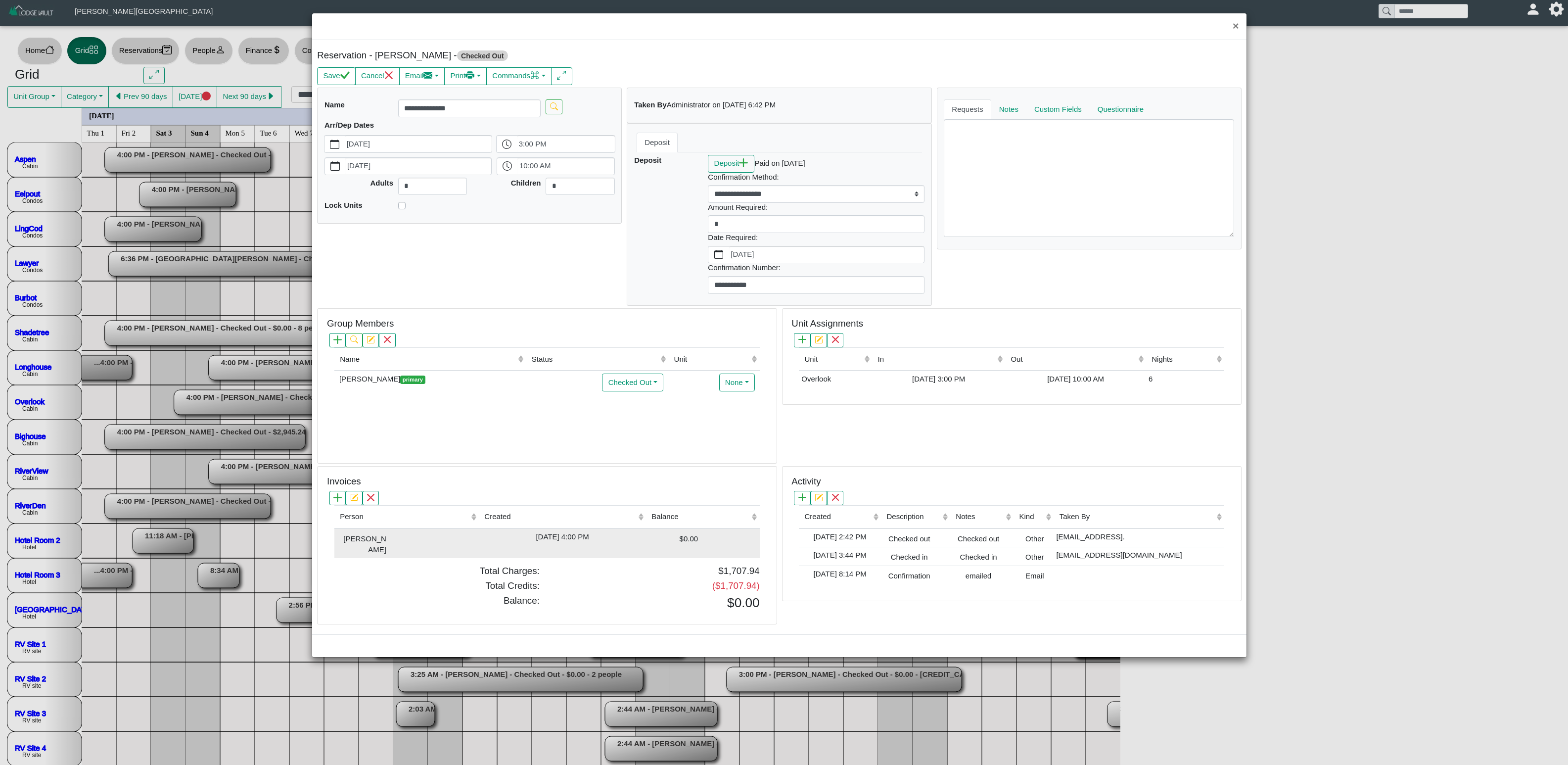
click at [637, 477] on div "[DATE] 4:00 PM" at bounding box center [562, 537] width 163 height 12
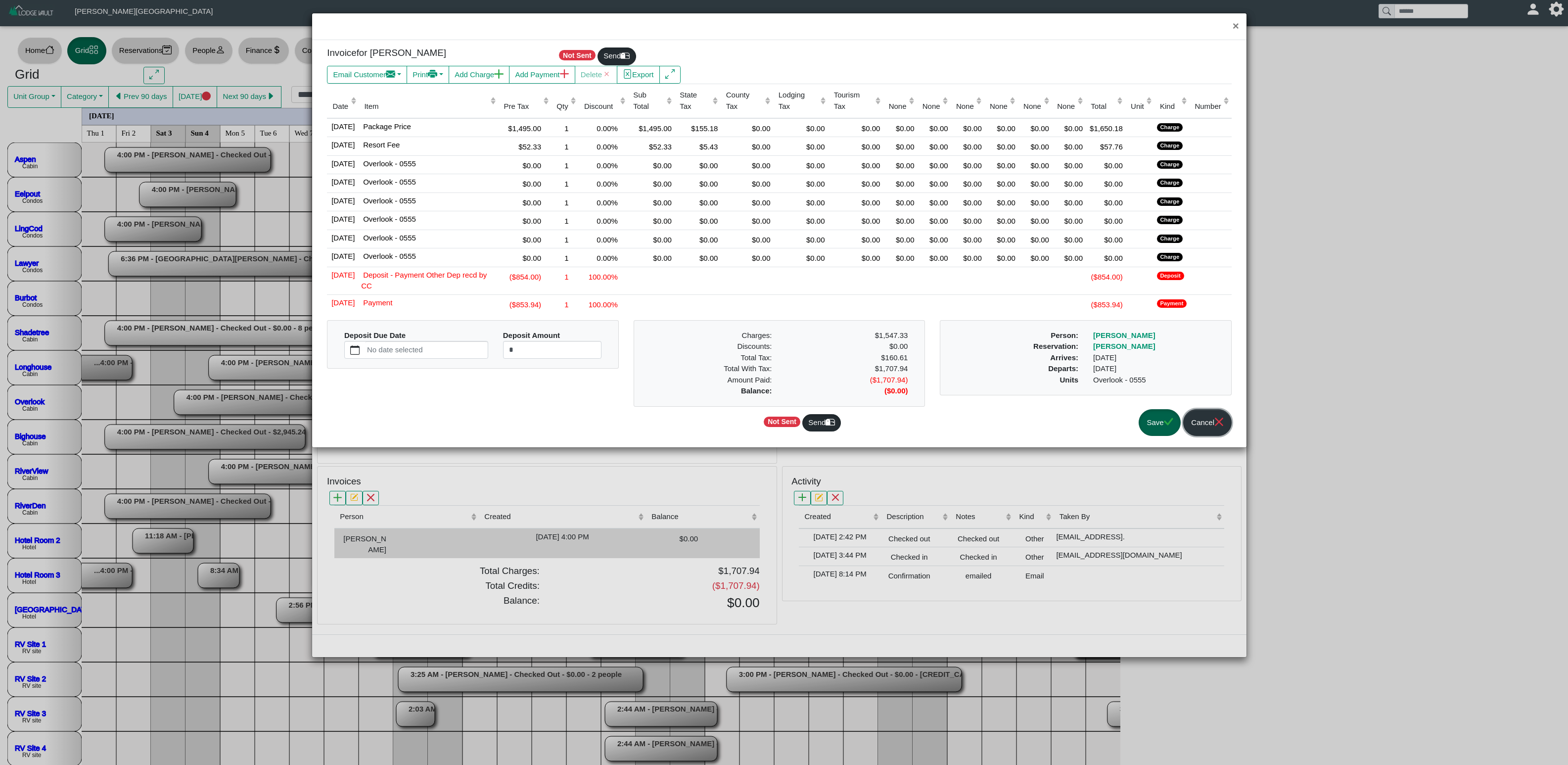
click at [979, 427] on button "Cancel" at bounding box center [1207, 423] width 48 height 27
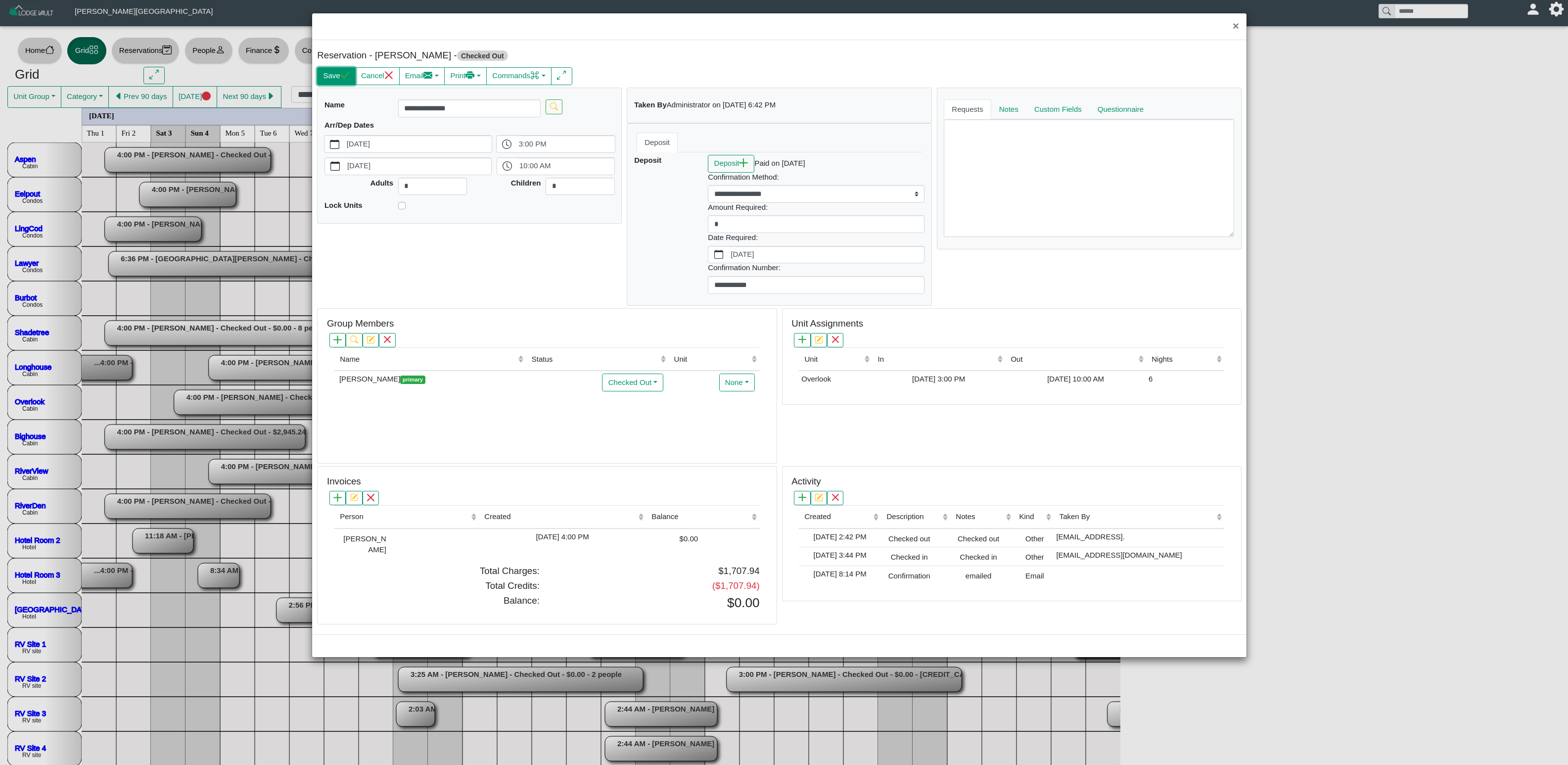
click at [347, 74] on icon "check" at bounding box center [345, 75] width 10 height 10
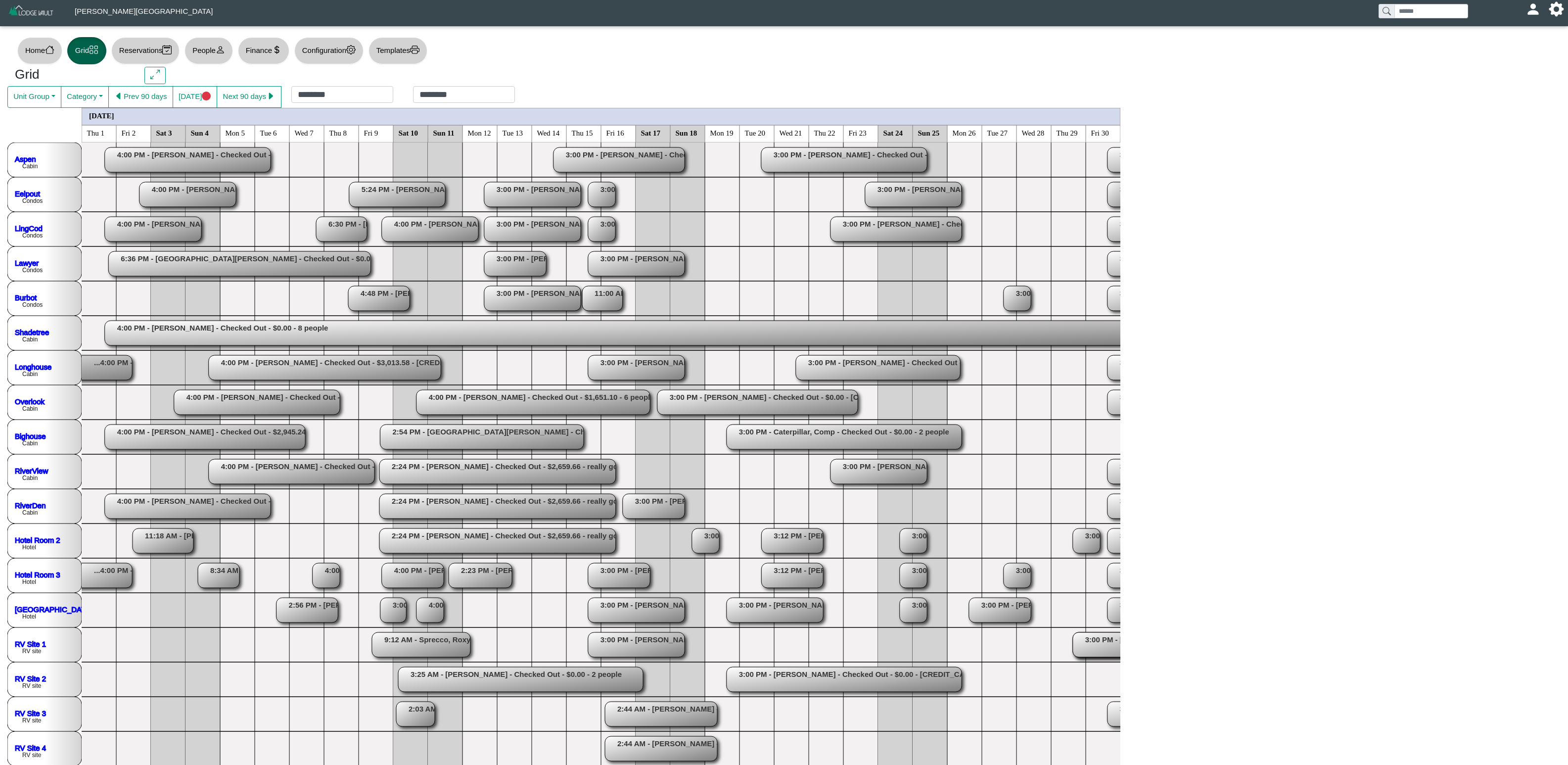
click at [641, 268] on rect at bounding box center [636, 263] width 96 height 24
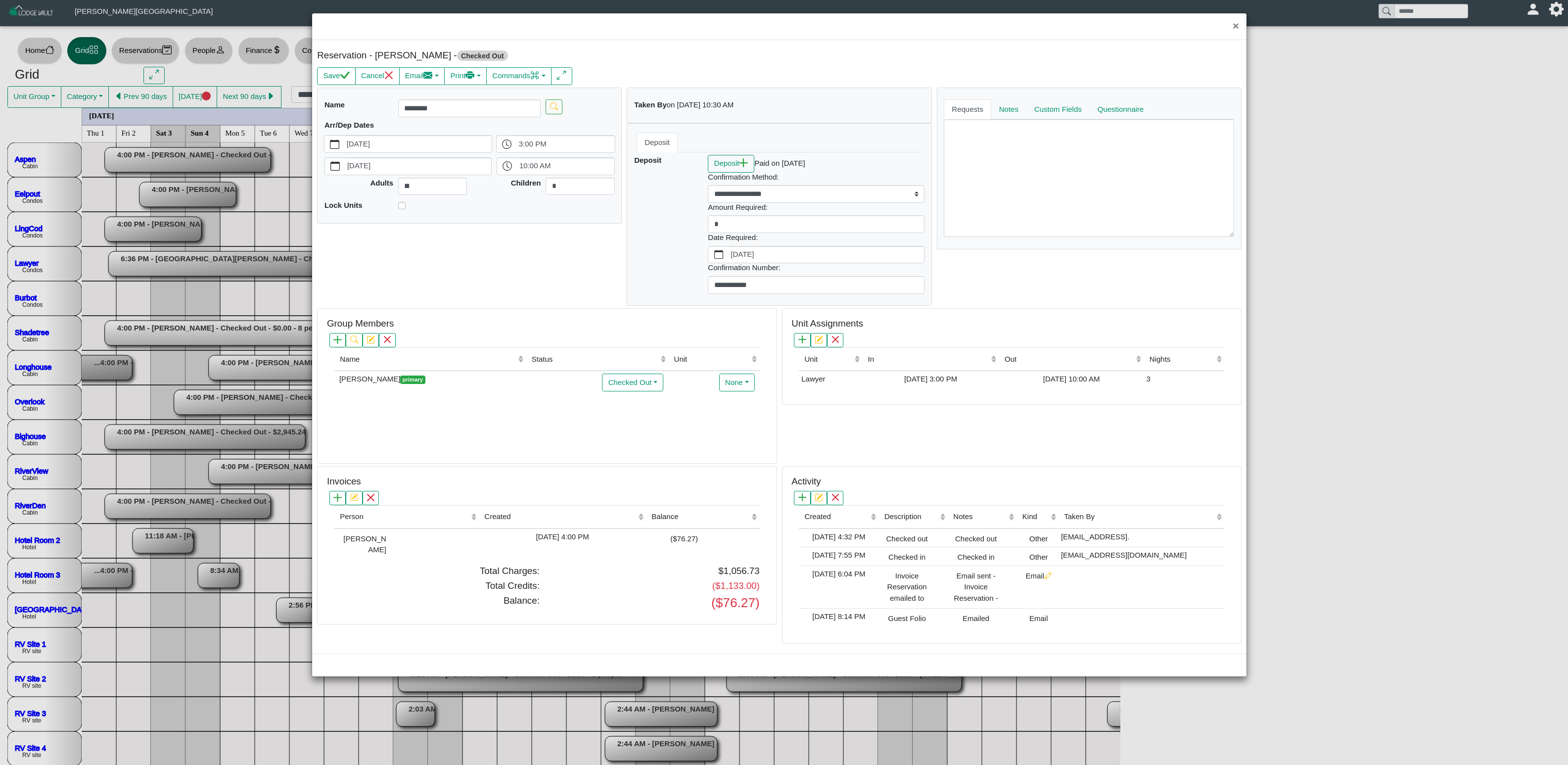
scroll to position [78, 0]
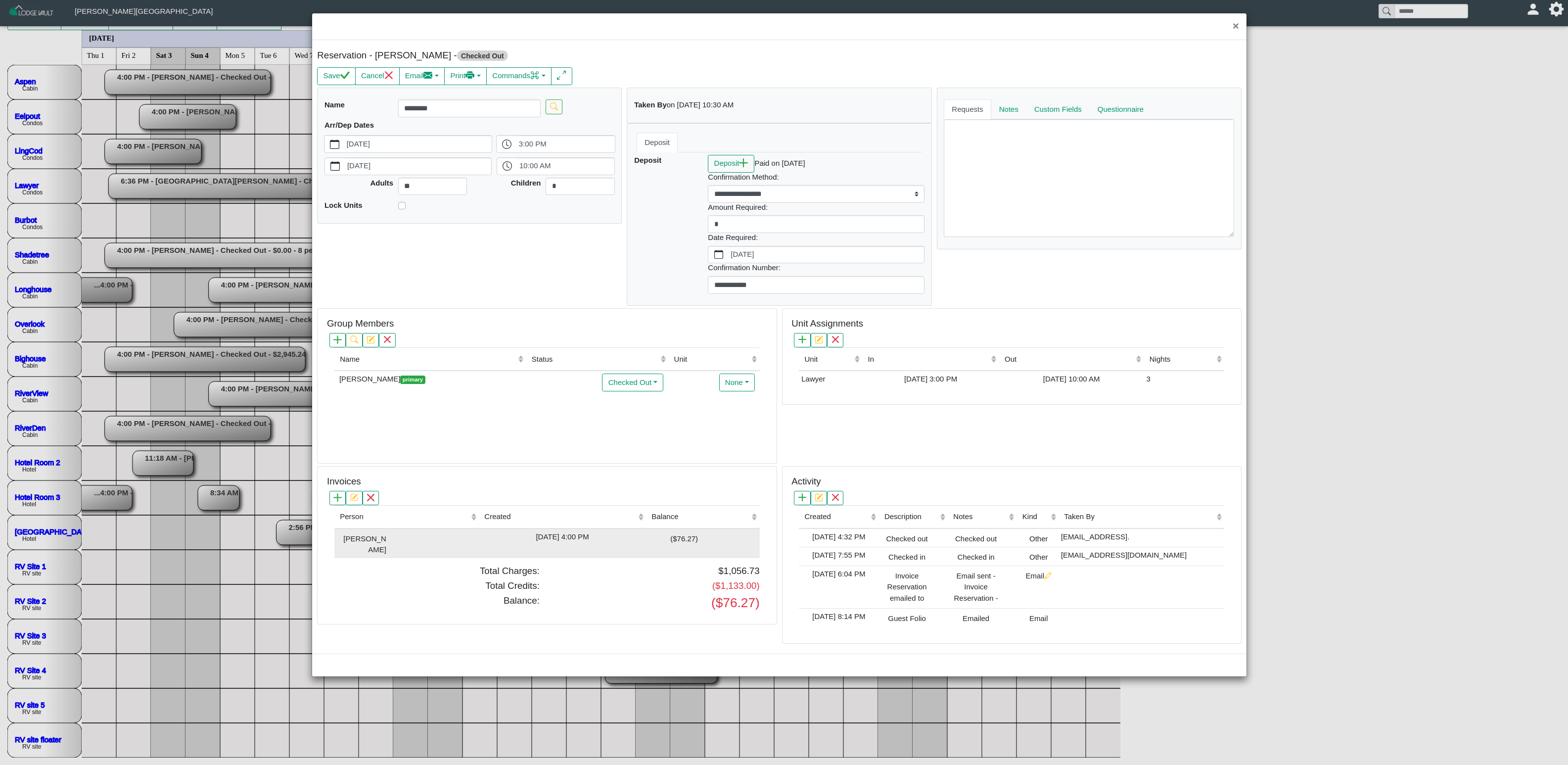
click at [665, 477] on div "($76.27)" at bounding box center [673, 538] width 49 height 14
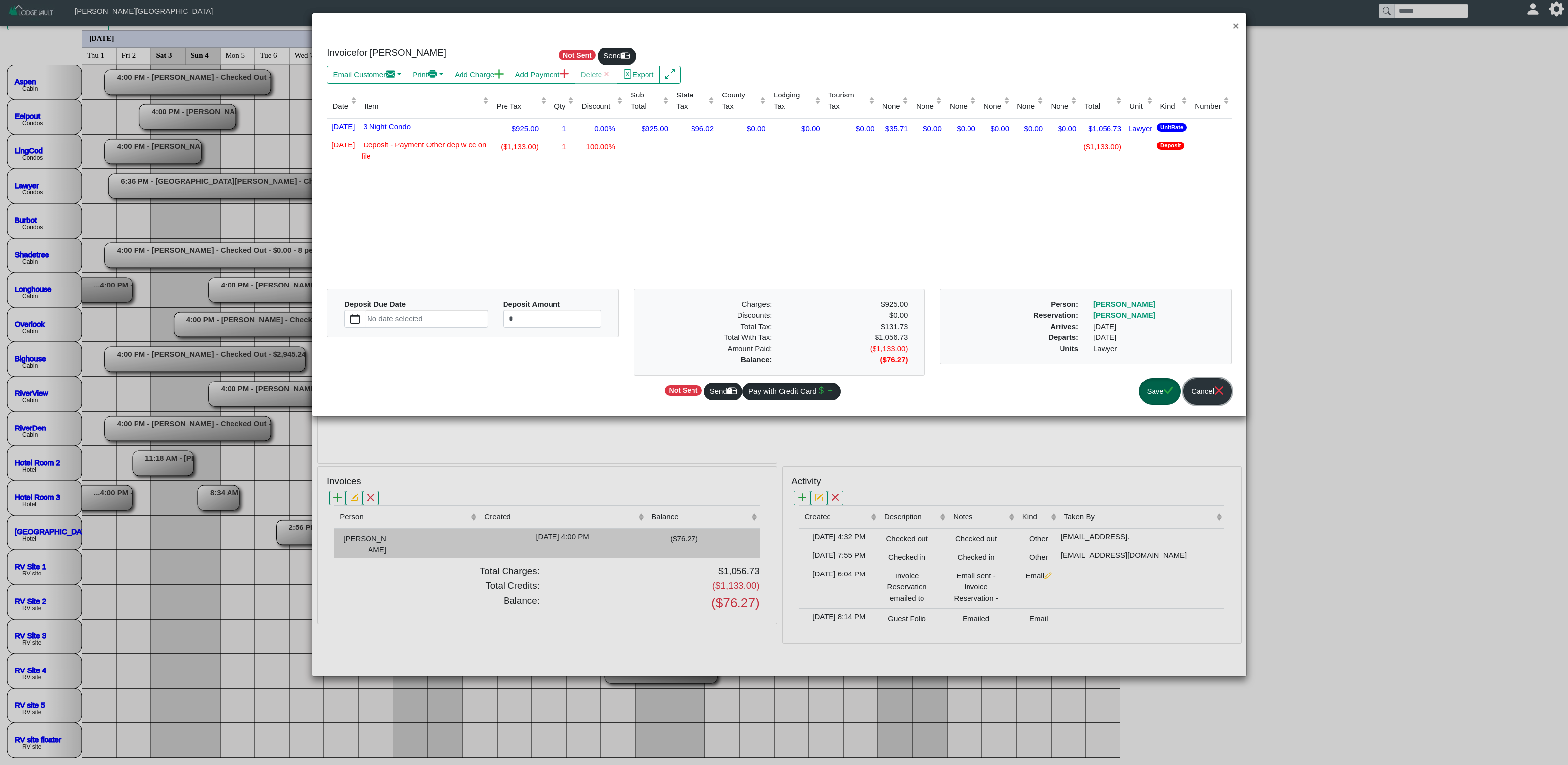
click at [979, 399] on button "Cancel" at bounding box center [1207, 392] width 48 height 27
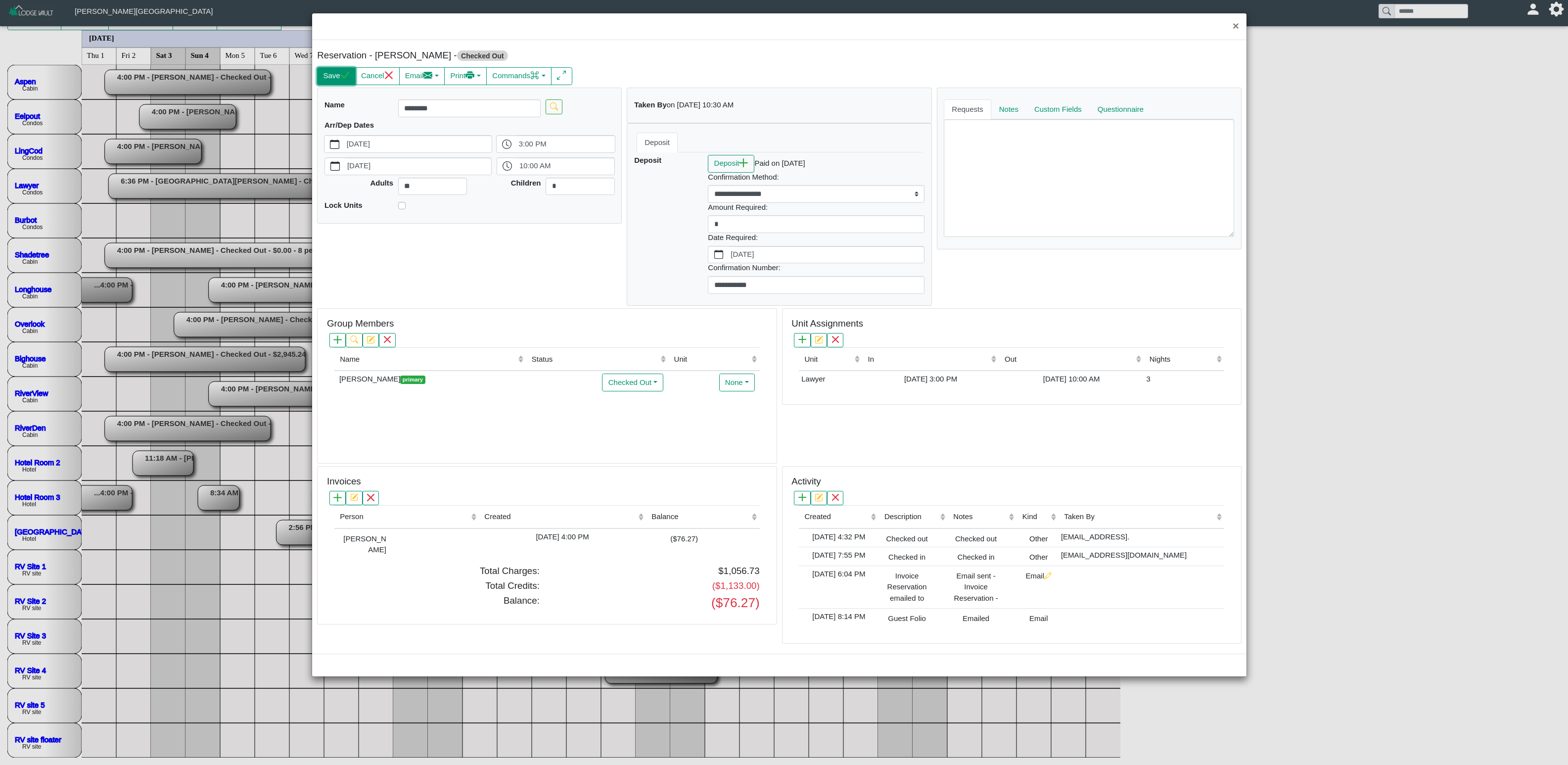
click at [339, 80] on button "Save" at bounding box center [336, 76] width 38 height 18
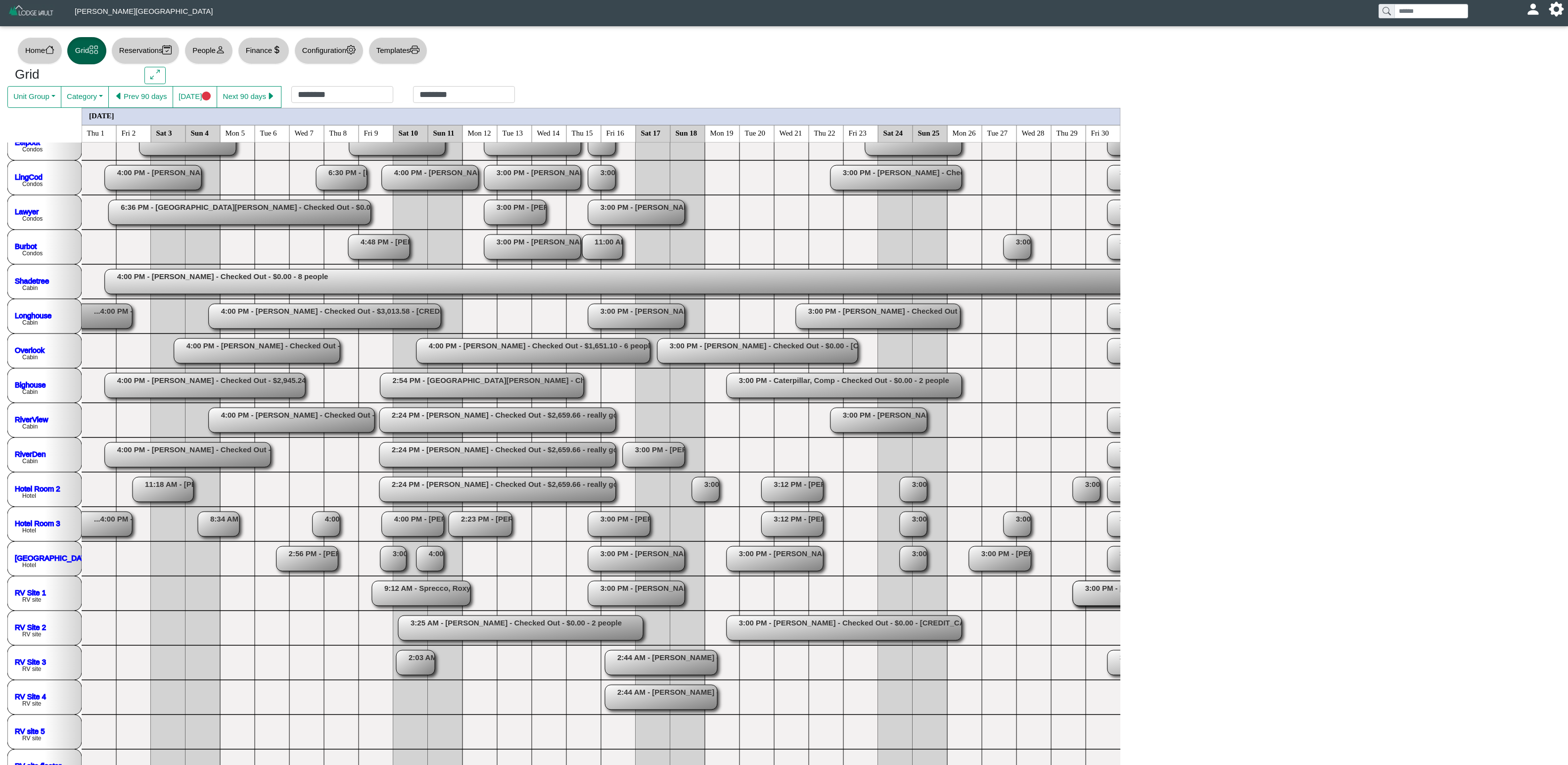
scroll to position [99, 0]
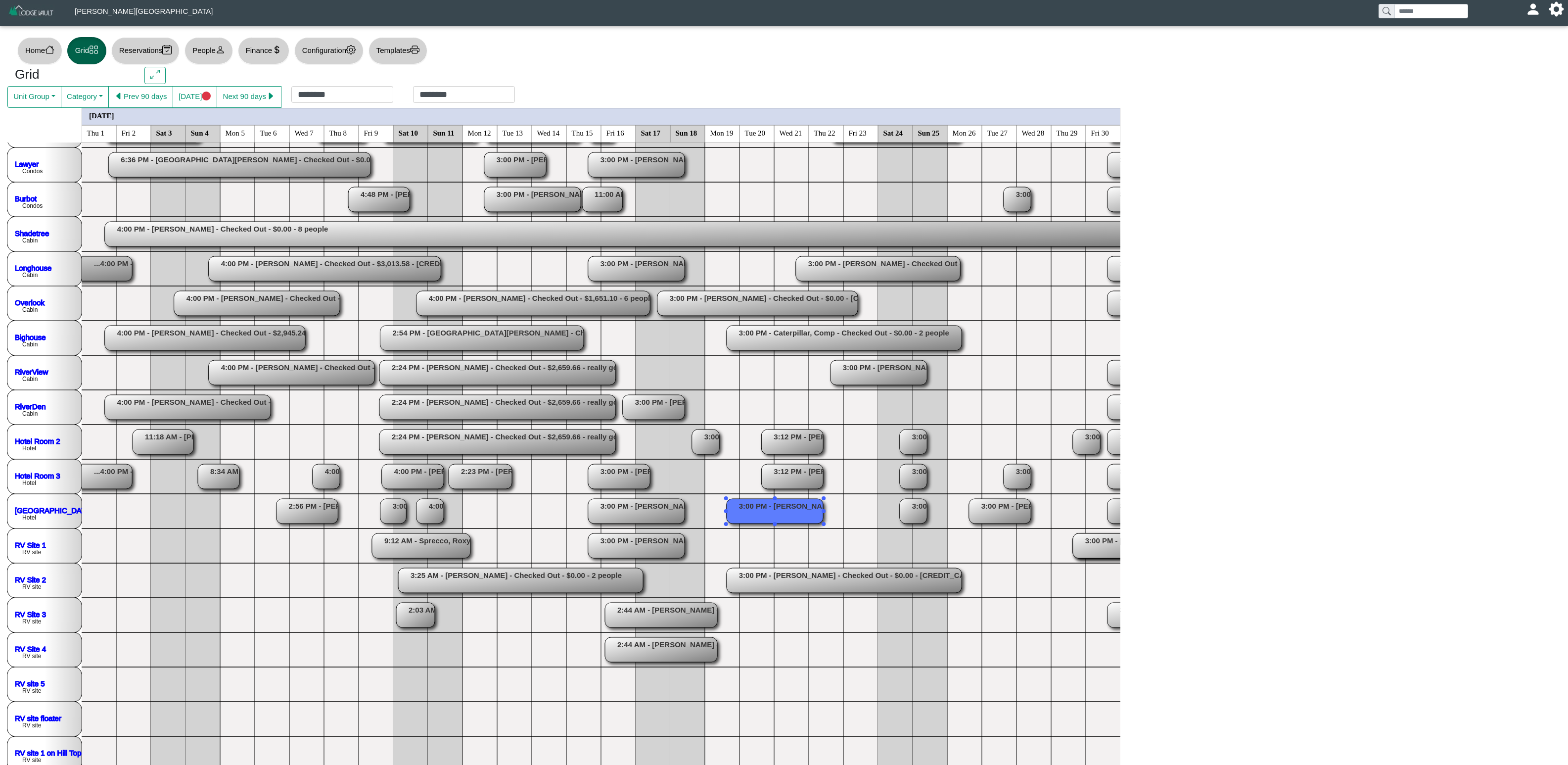
click at [790, 477] on rect at bounding box center [775, 510] width 96 height 24
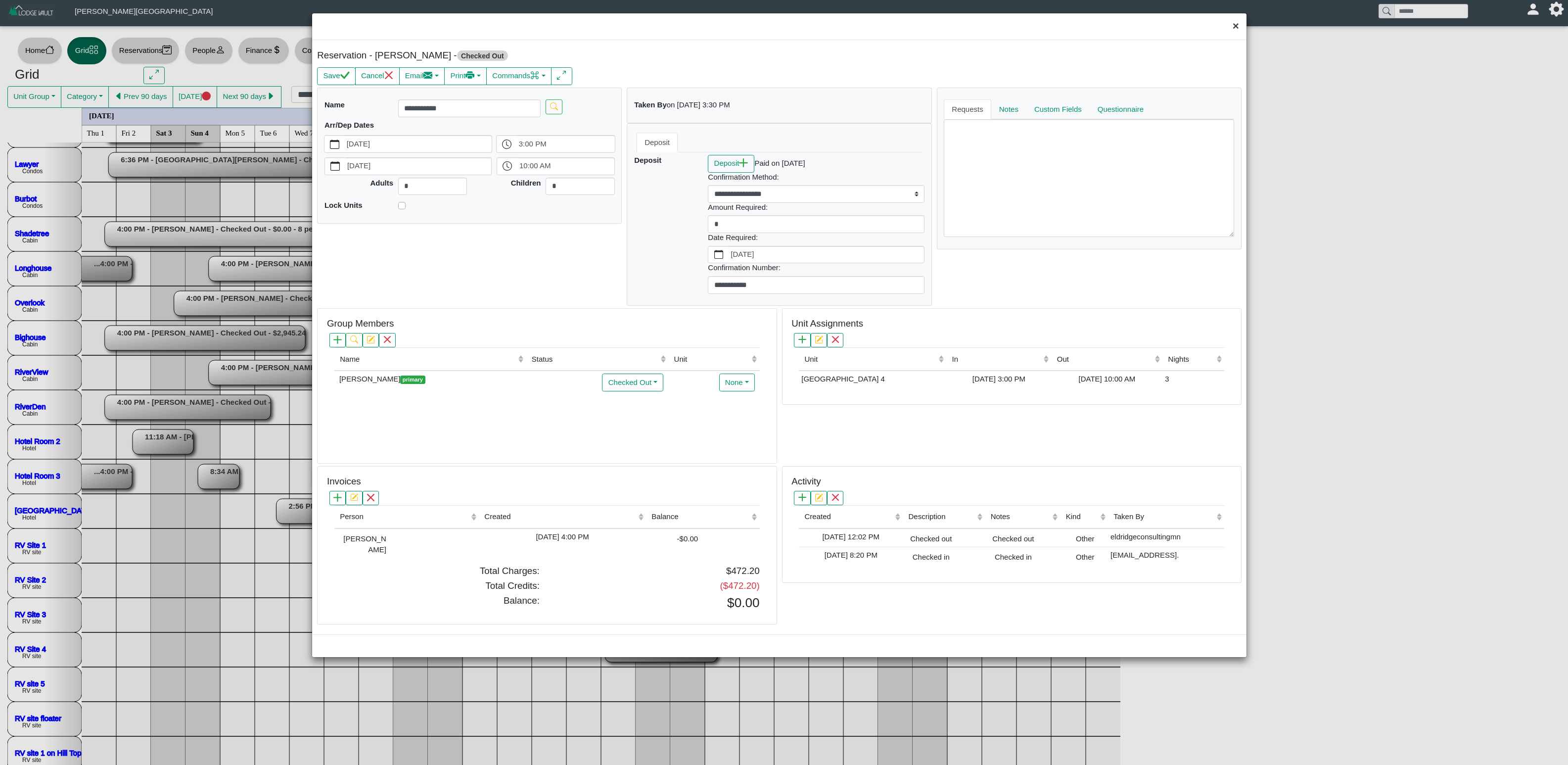
click at [979, 26] on button "×" at bounding box center [1236, 26] width 22 height 26
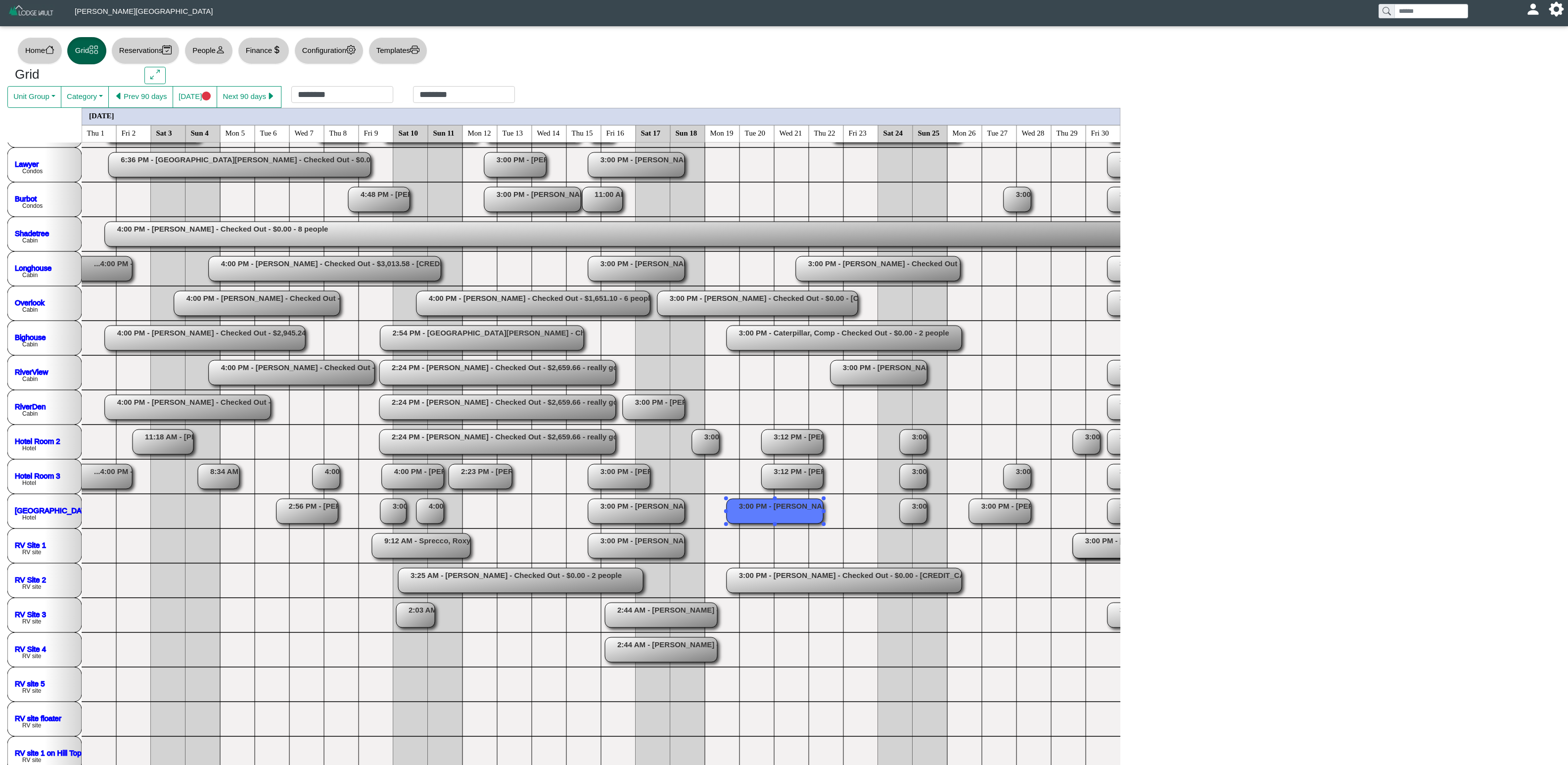
click at [636, 301] on rect at bounding box center [533, 303] width 234 height 24
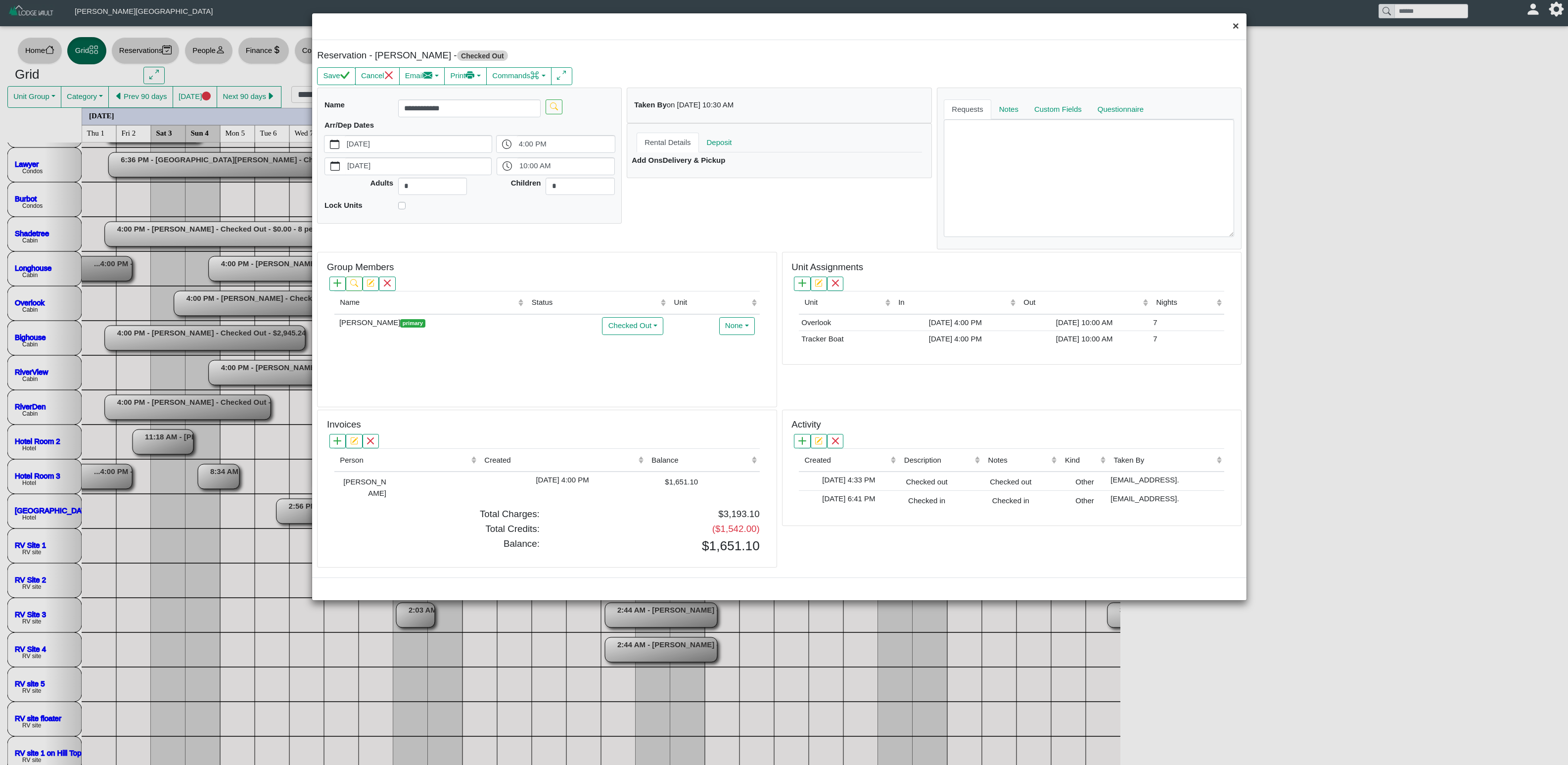
click at [979, 29] on button "×" at bounding box center [1236, 26] width 22 height 26
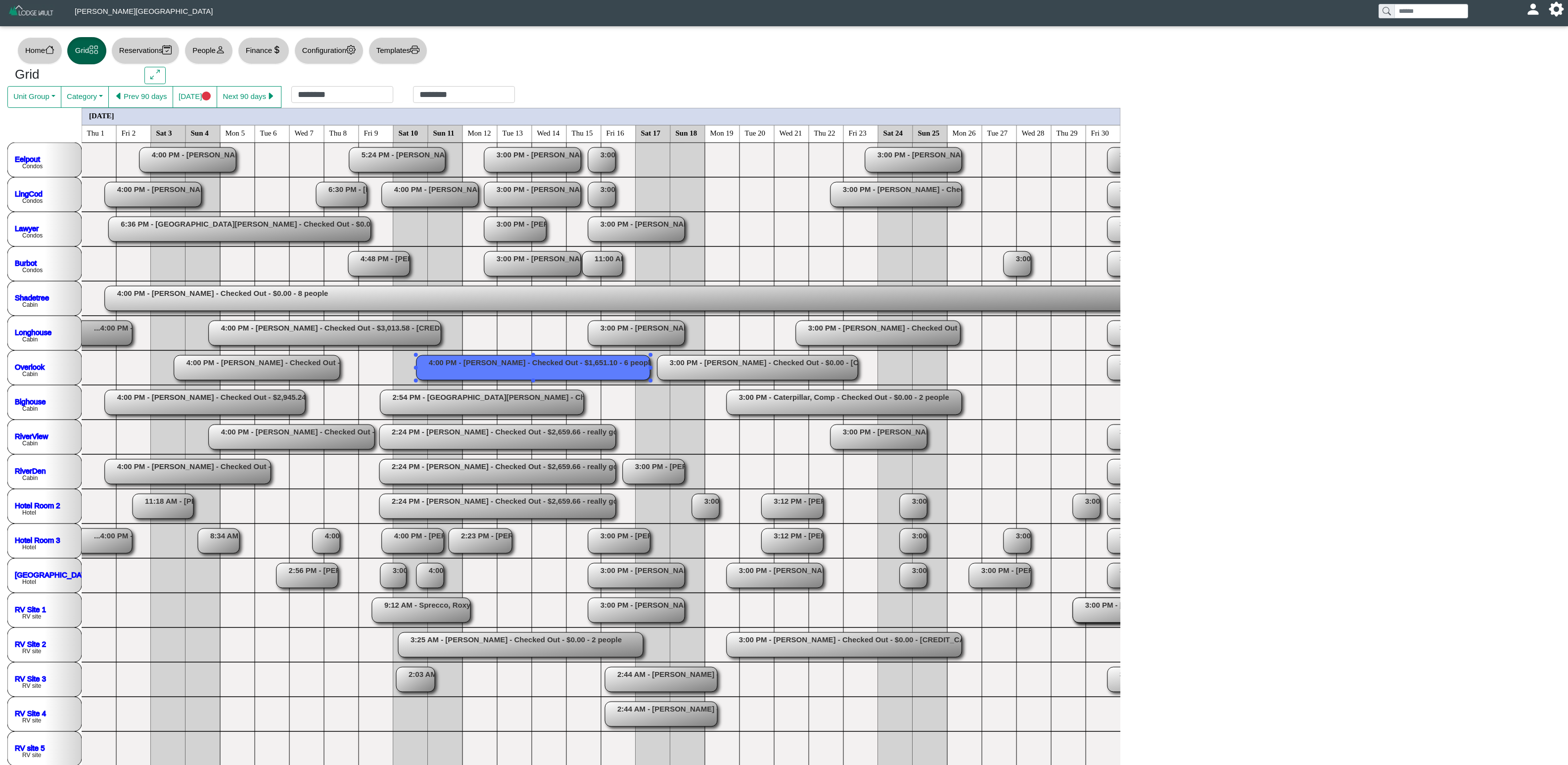
scroll to position [0, 0]
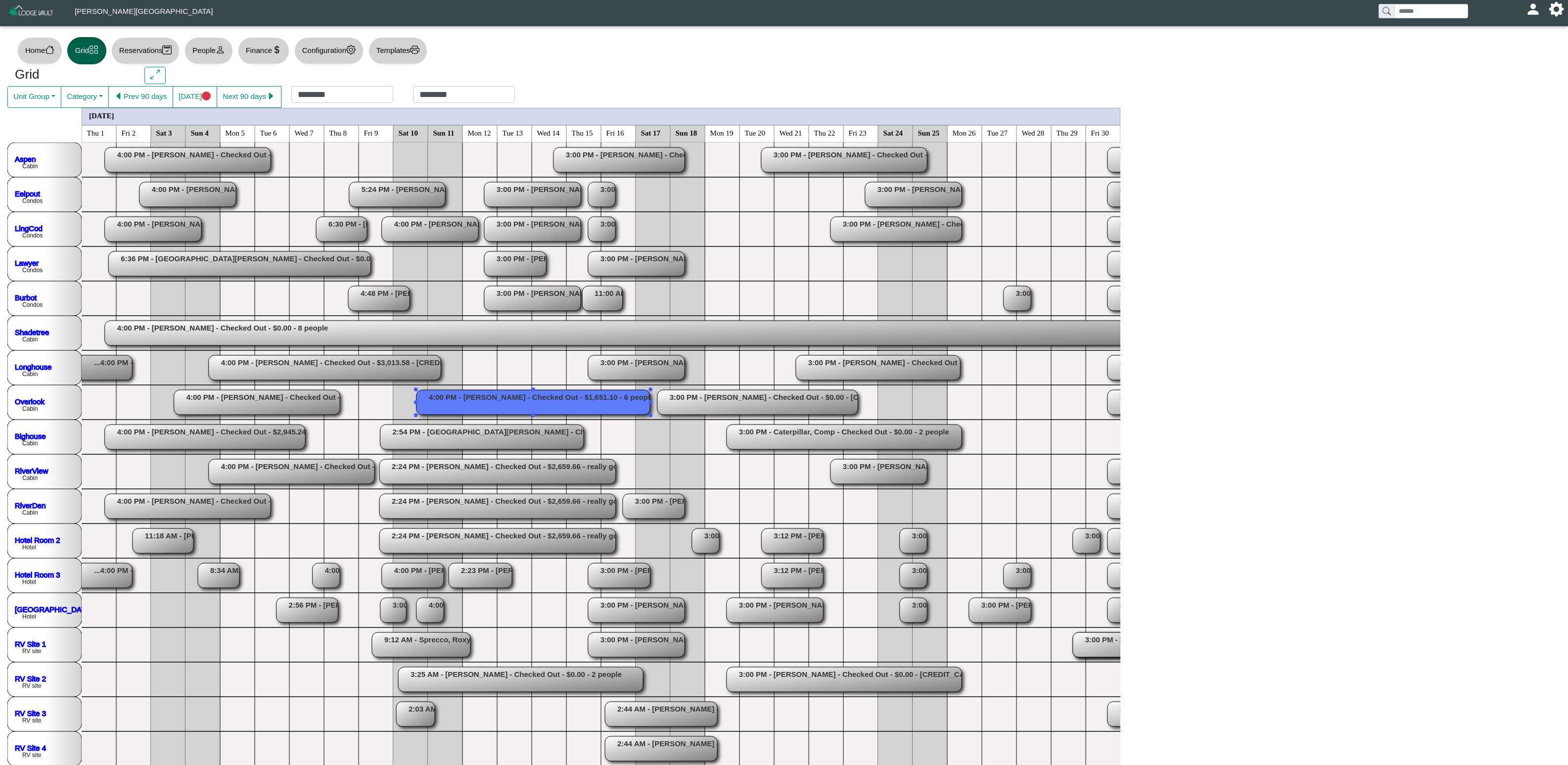
click at [295, 406] on rect at bounding box center [257, 402] width 166 height 24
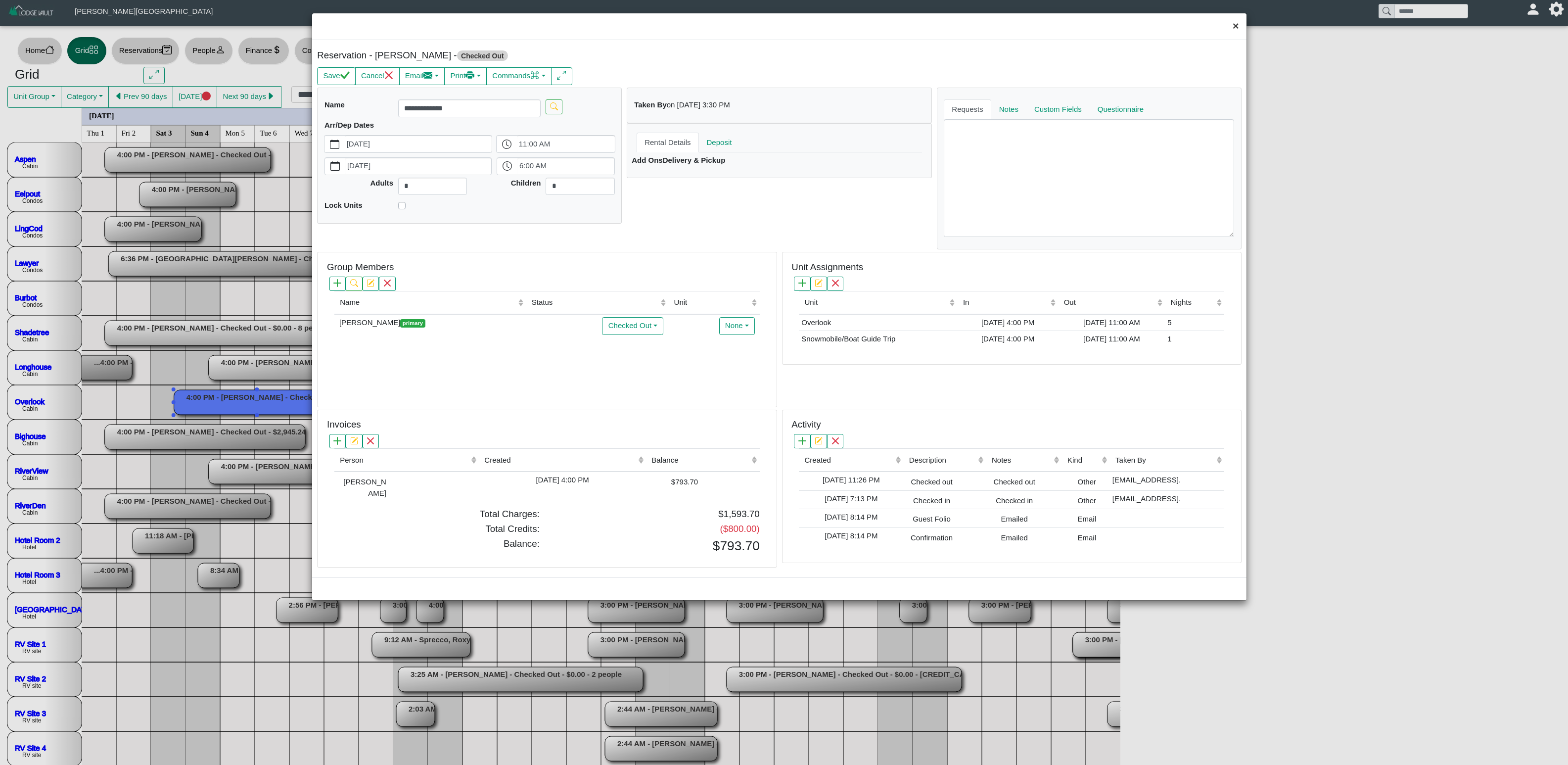
click at [979, 23] on button "×" at bounding box center [1236, 26] width 22 height 26
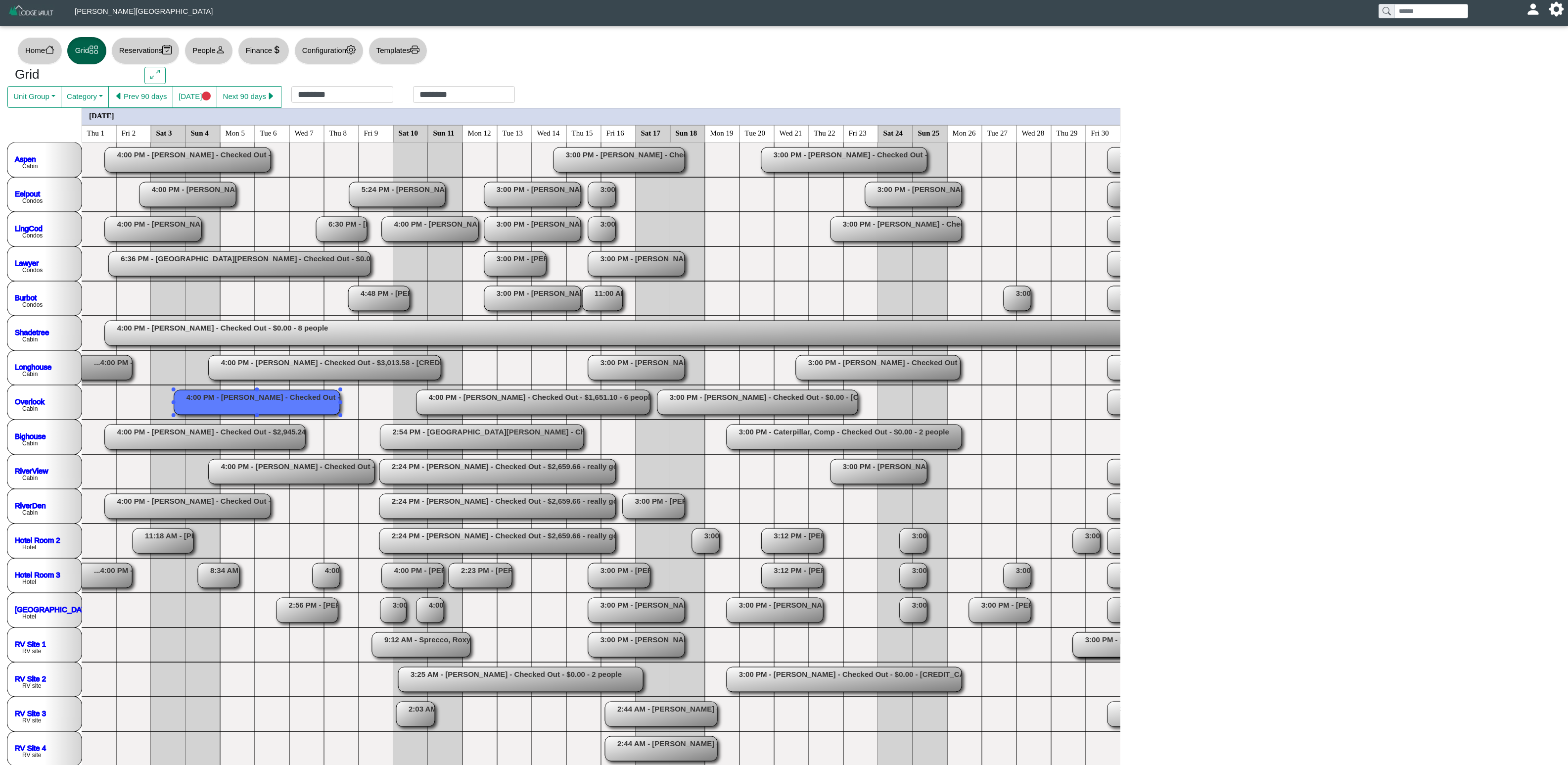
click at [254, 469] on rect at bounding box center [291, 471] width 166 height 24
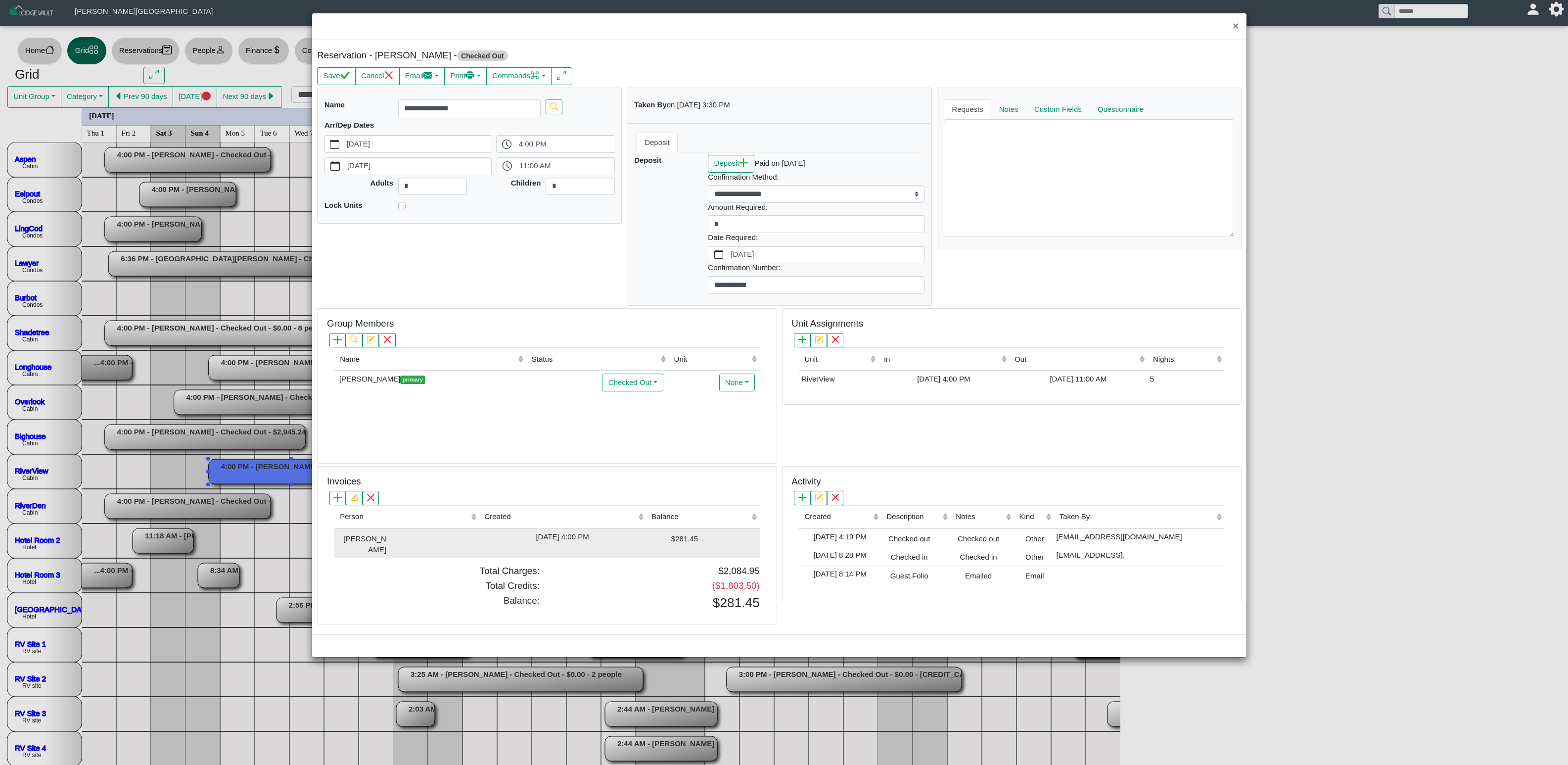
click at [641, 477] on div "[DATE] 4:00 PM" at bounding box center [562, 537] width 163 height 12
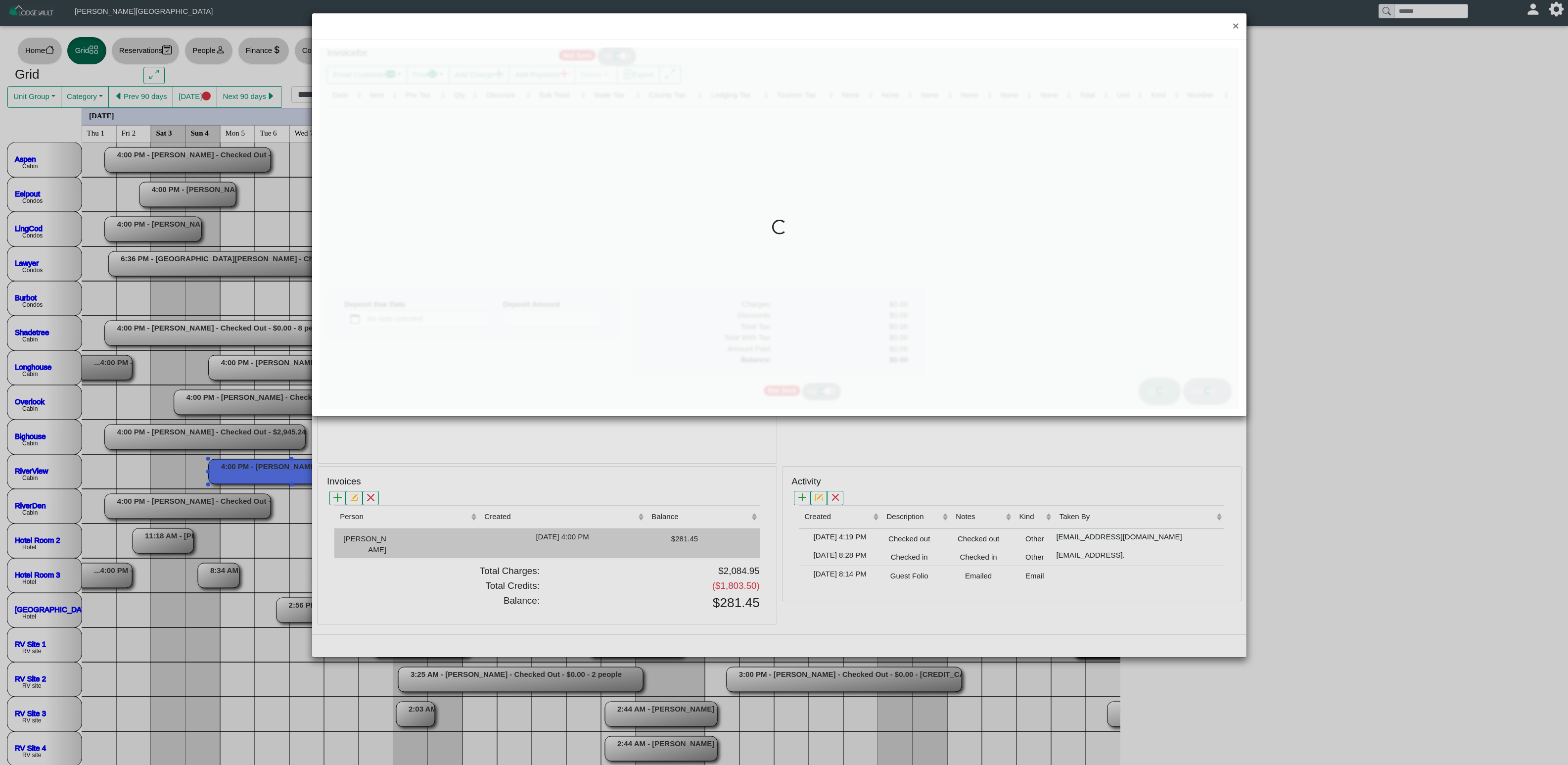
type input "*"
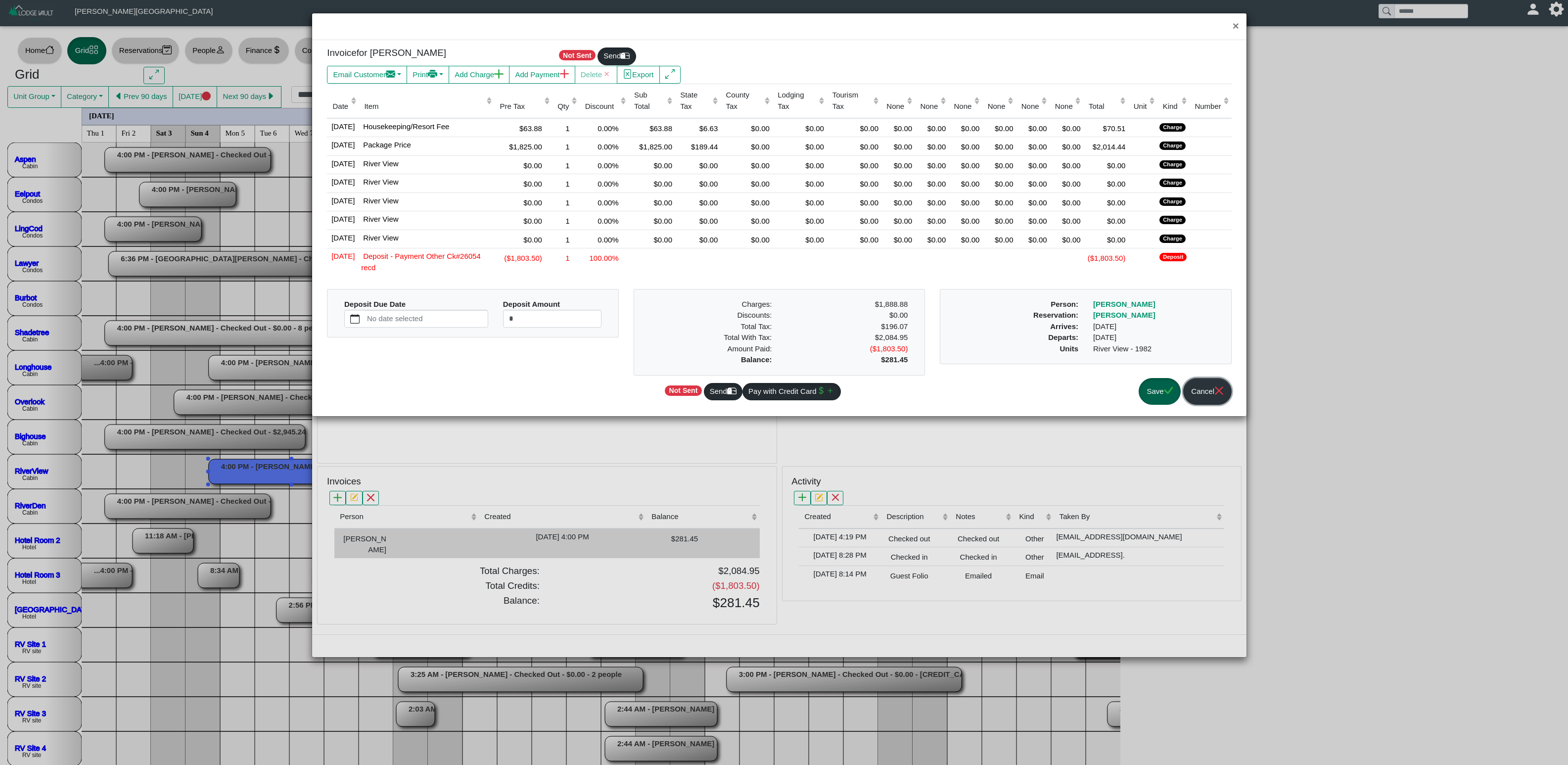
click at [979, 391] on button "Cancel" at bounding box center [1207, 392] width 48 height 27
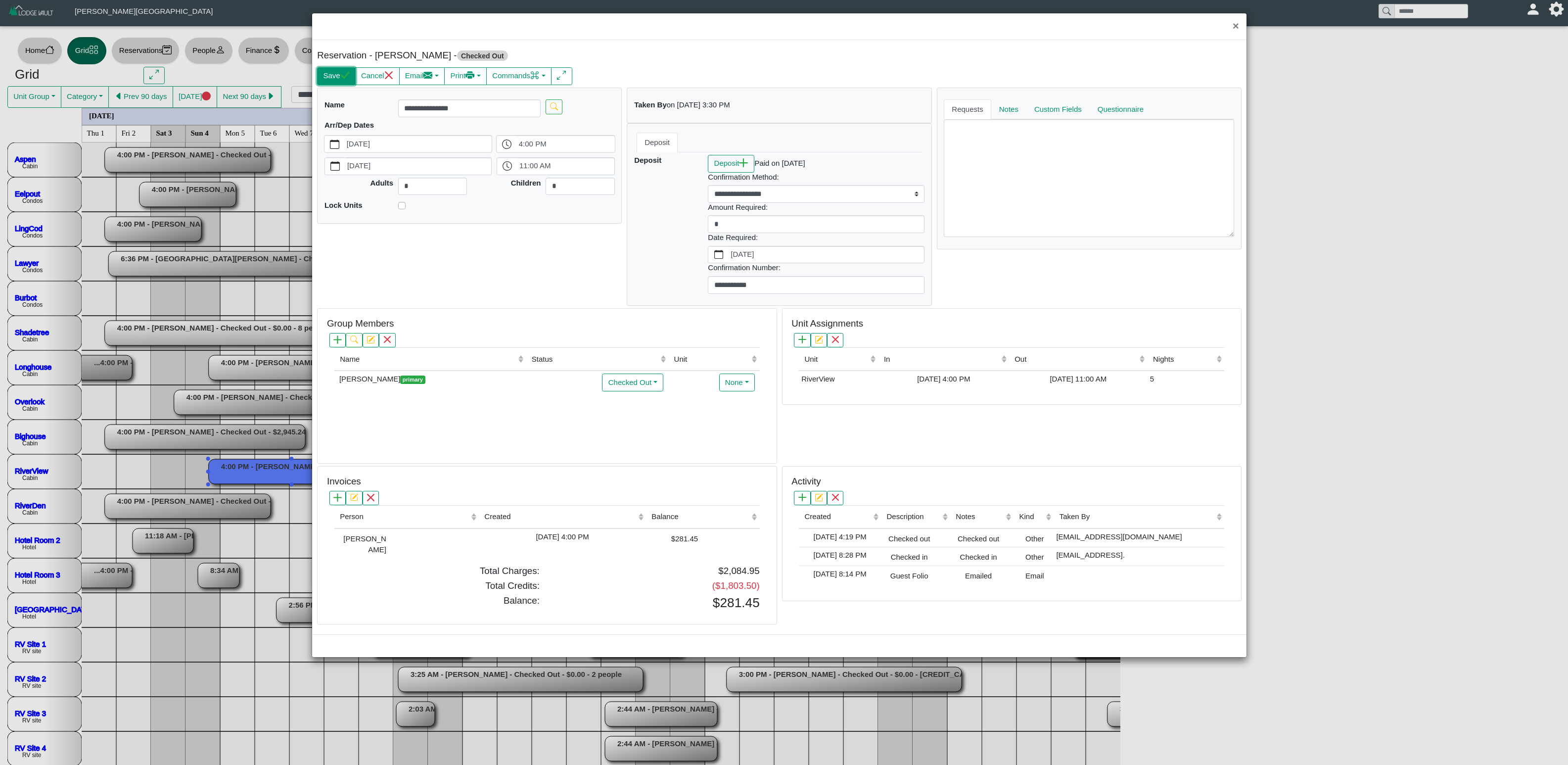
click at [338, 80] on button "Save" at bounding box center [336, 76] width 38 height 18
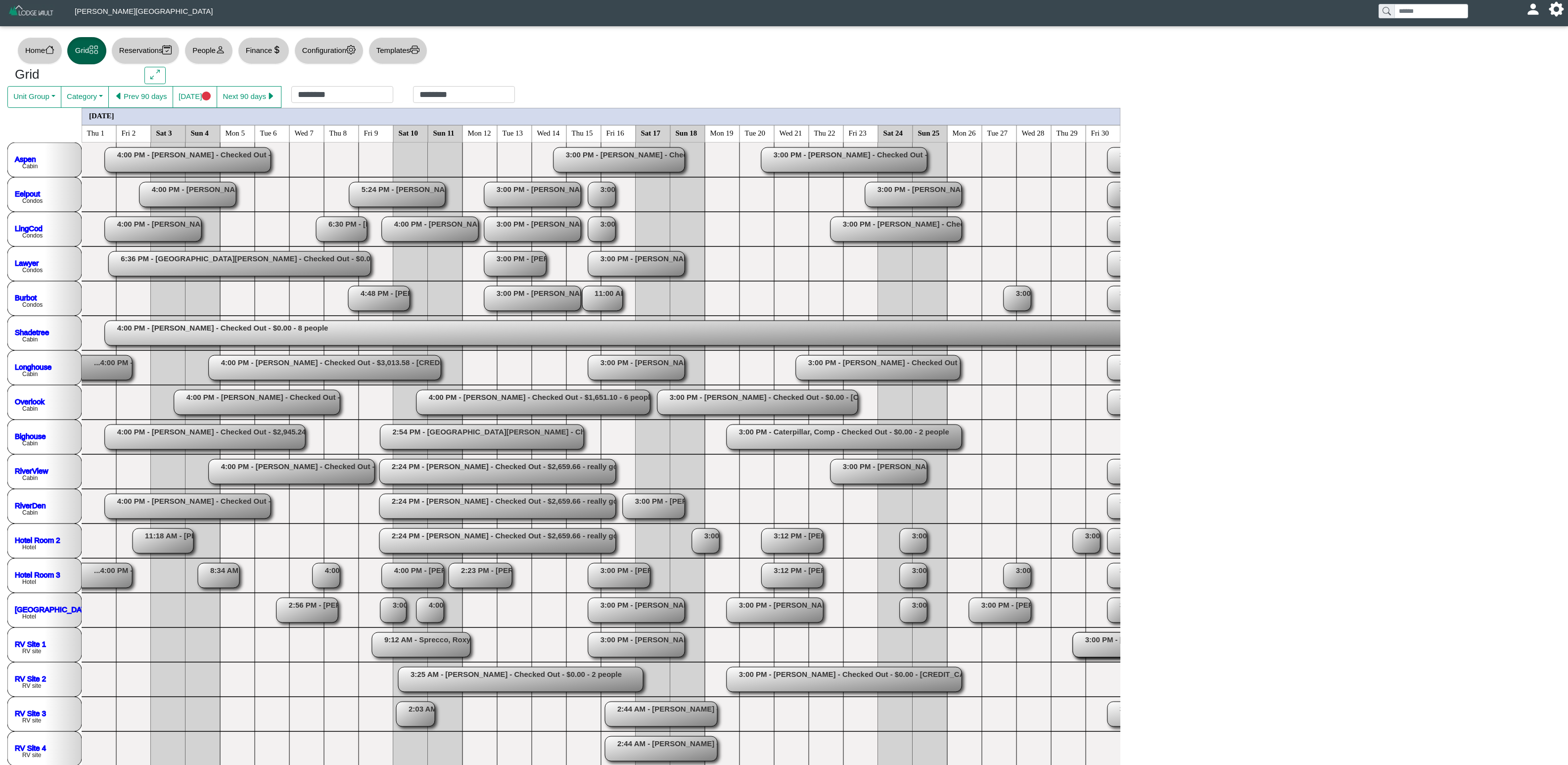
click at [227, 436] on rect at bounding box center [205, 436] width 201 height 24
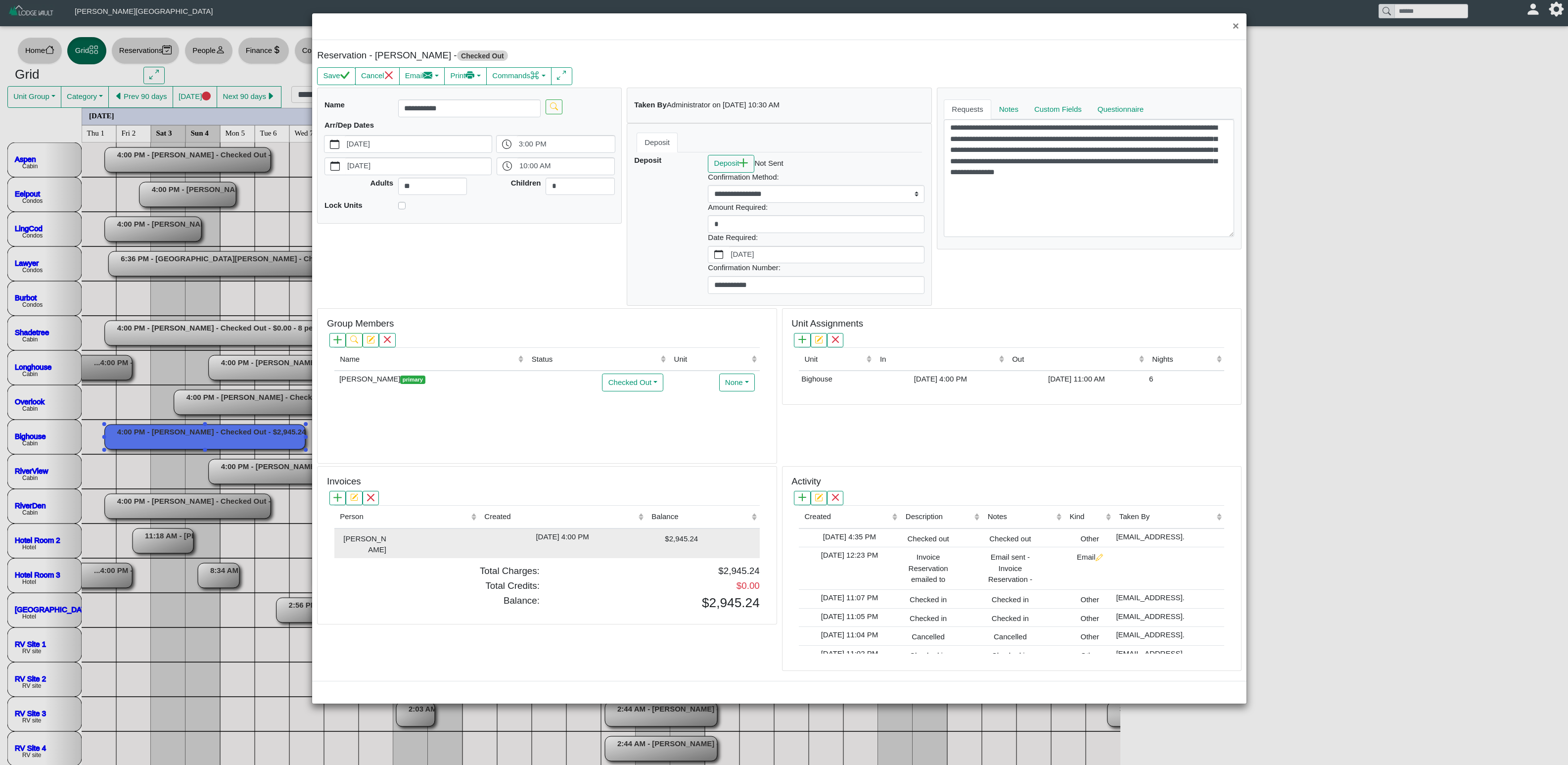
click at [599, 477] on div "[DATE] 4:00 PM" at bounding box center [562, 537] width 163 height 12
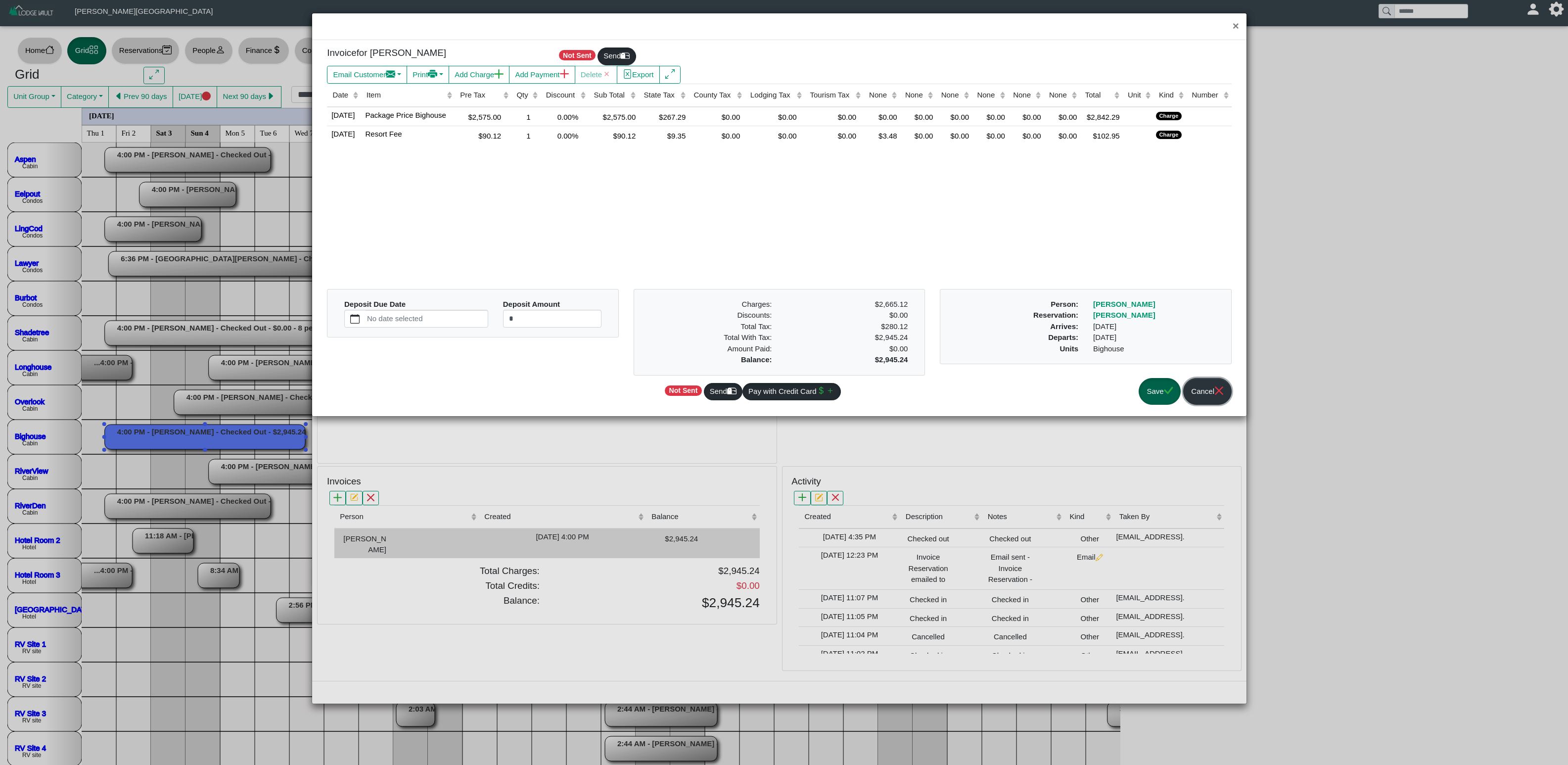
click at [979, 397] on button "Cancel" at bounding box center [1207, 392] width 48 height 27
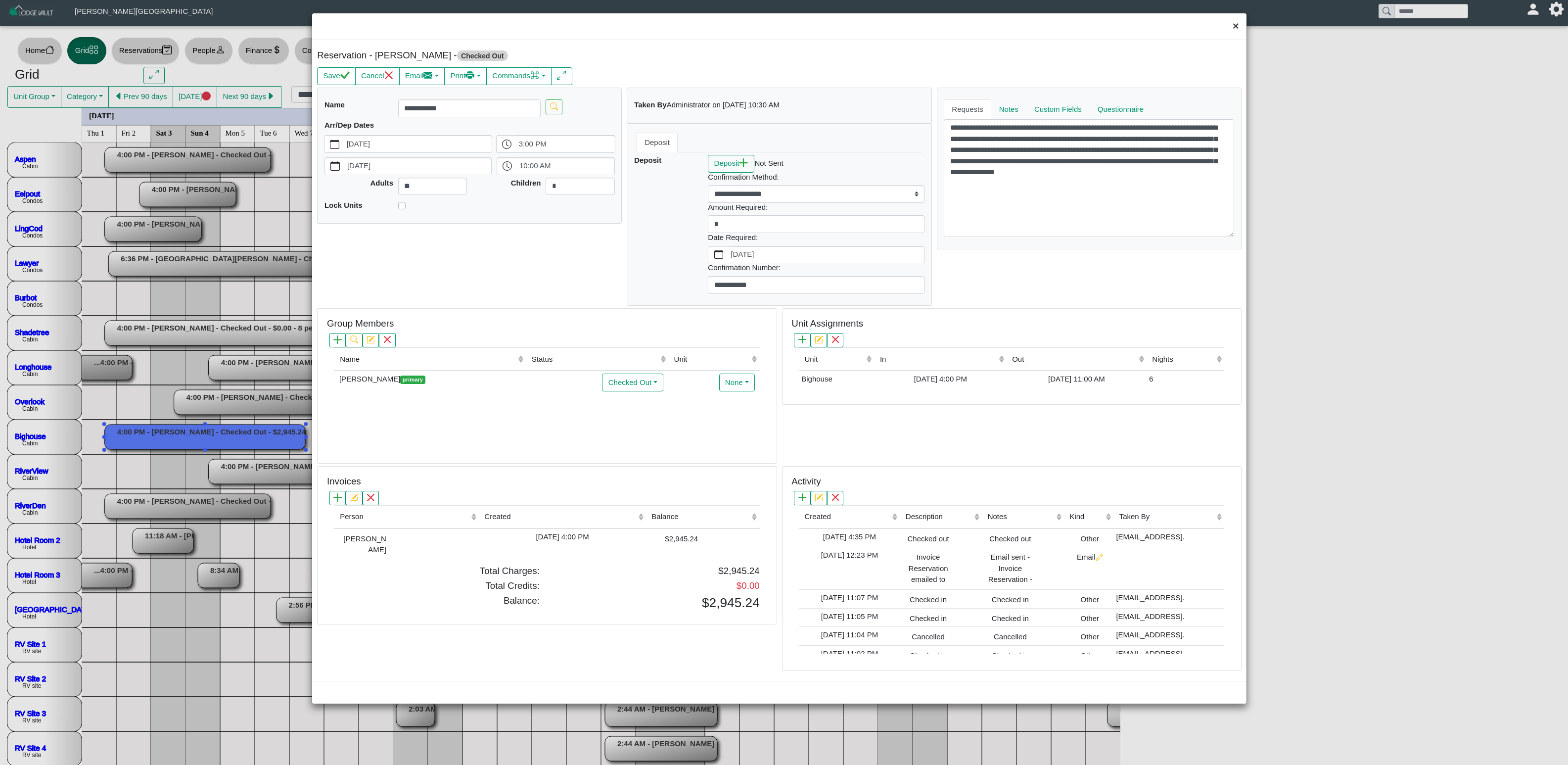
click at [979, 26] on button "×" at bounding box center [1236, 26] width 22 height 26
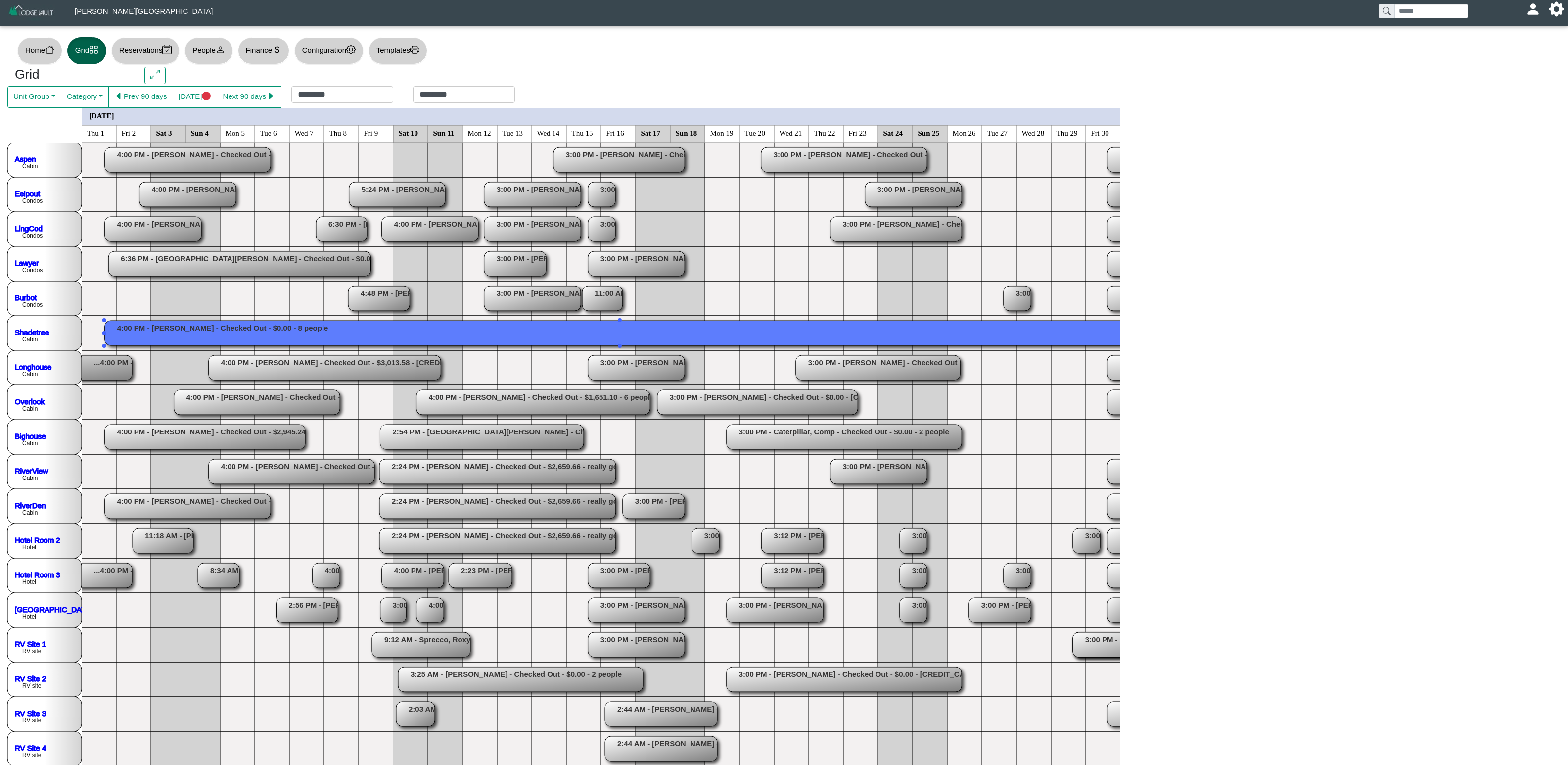
click at [237, 325] on rect at bounding box center [620, 332] width 1030 height 24
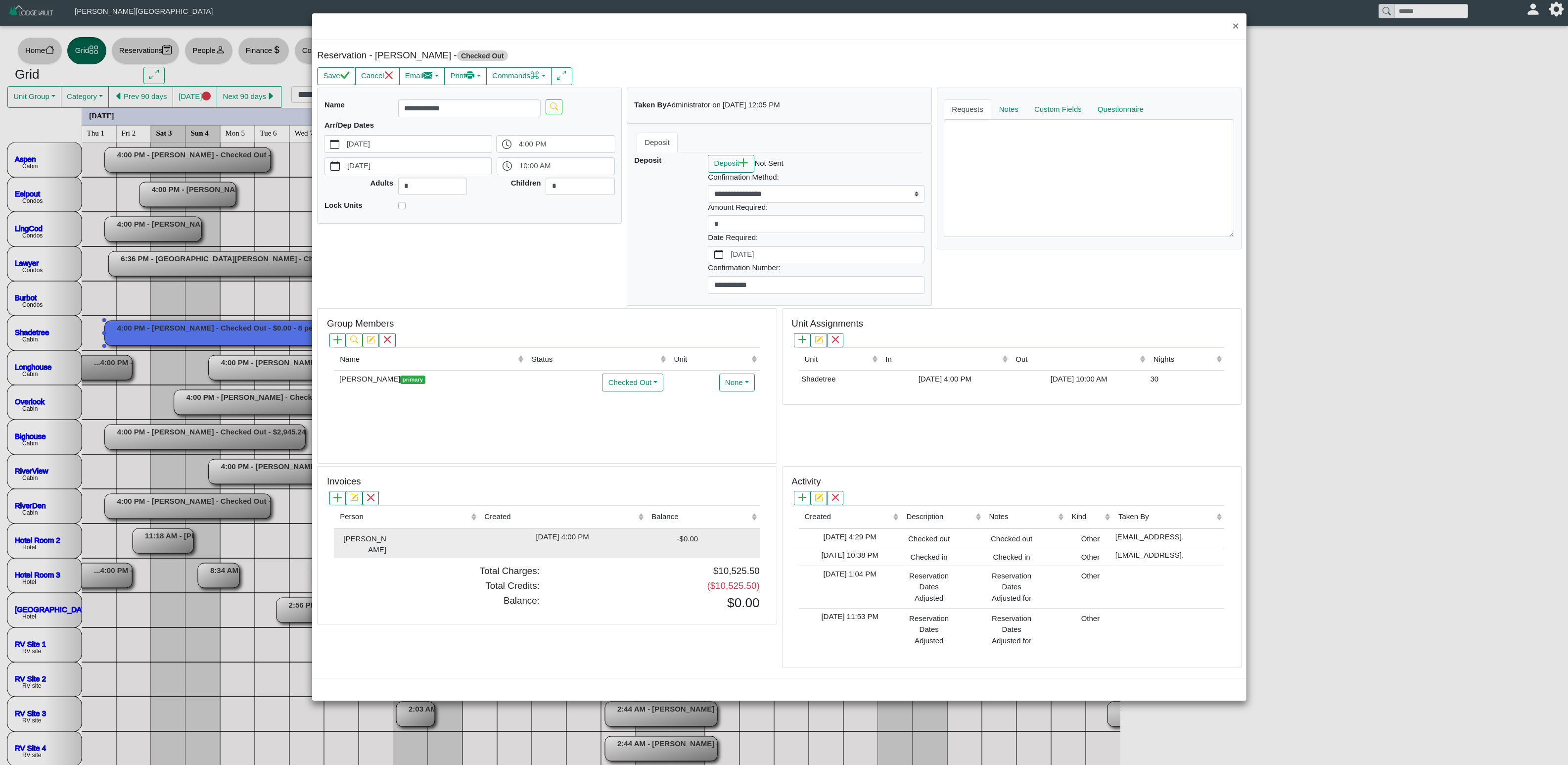
click at [682, 477] on div "-$0.00" at bounding box center [673, 538] width 49 height 14
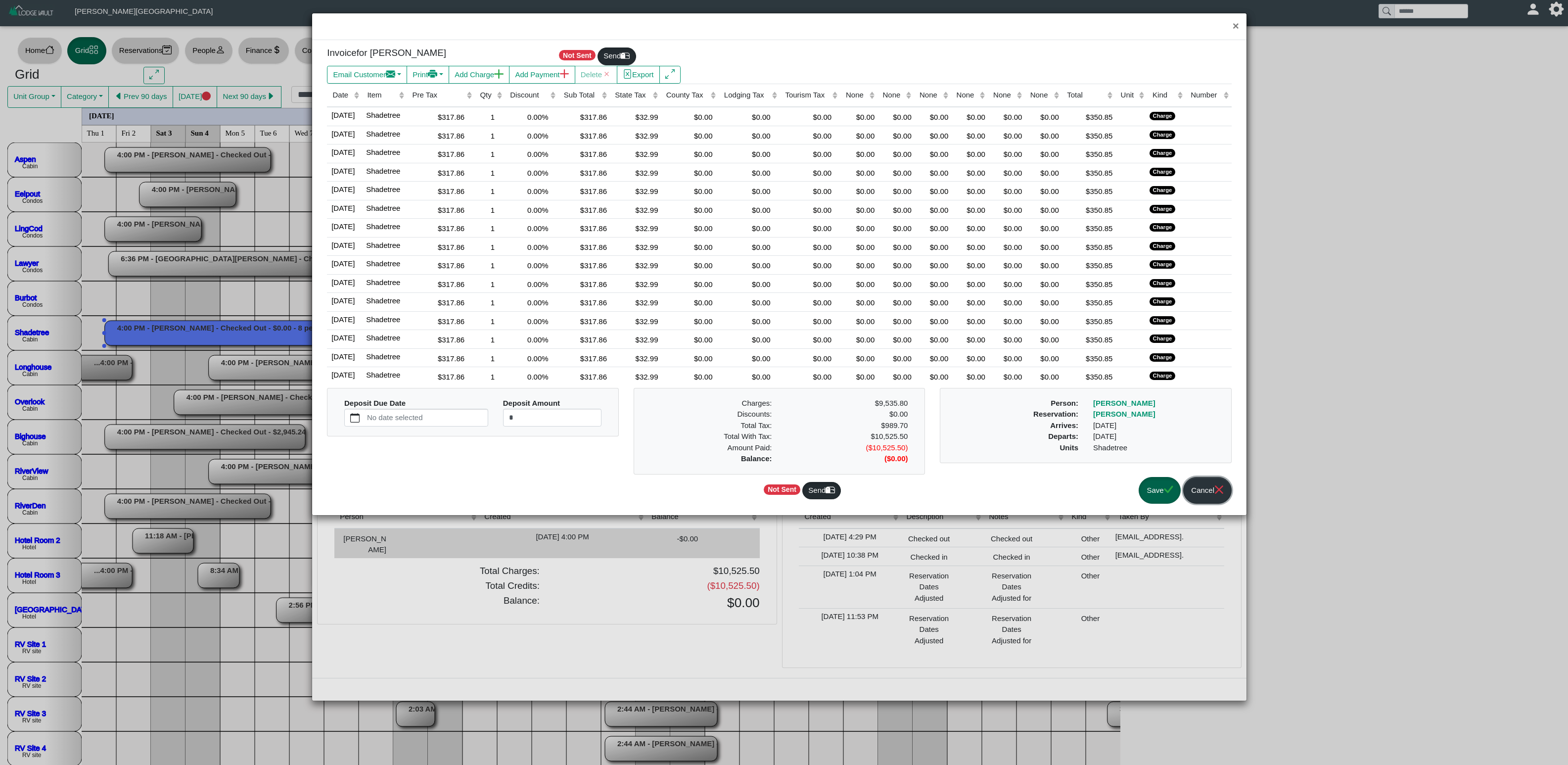
click at [979, 477] on button "Cancel" at bounding box center [1207, 491] width 48 height 27
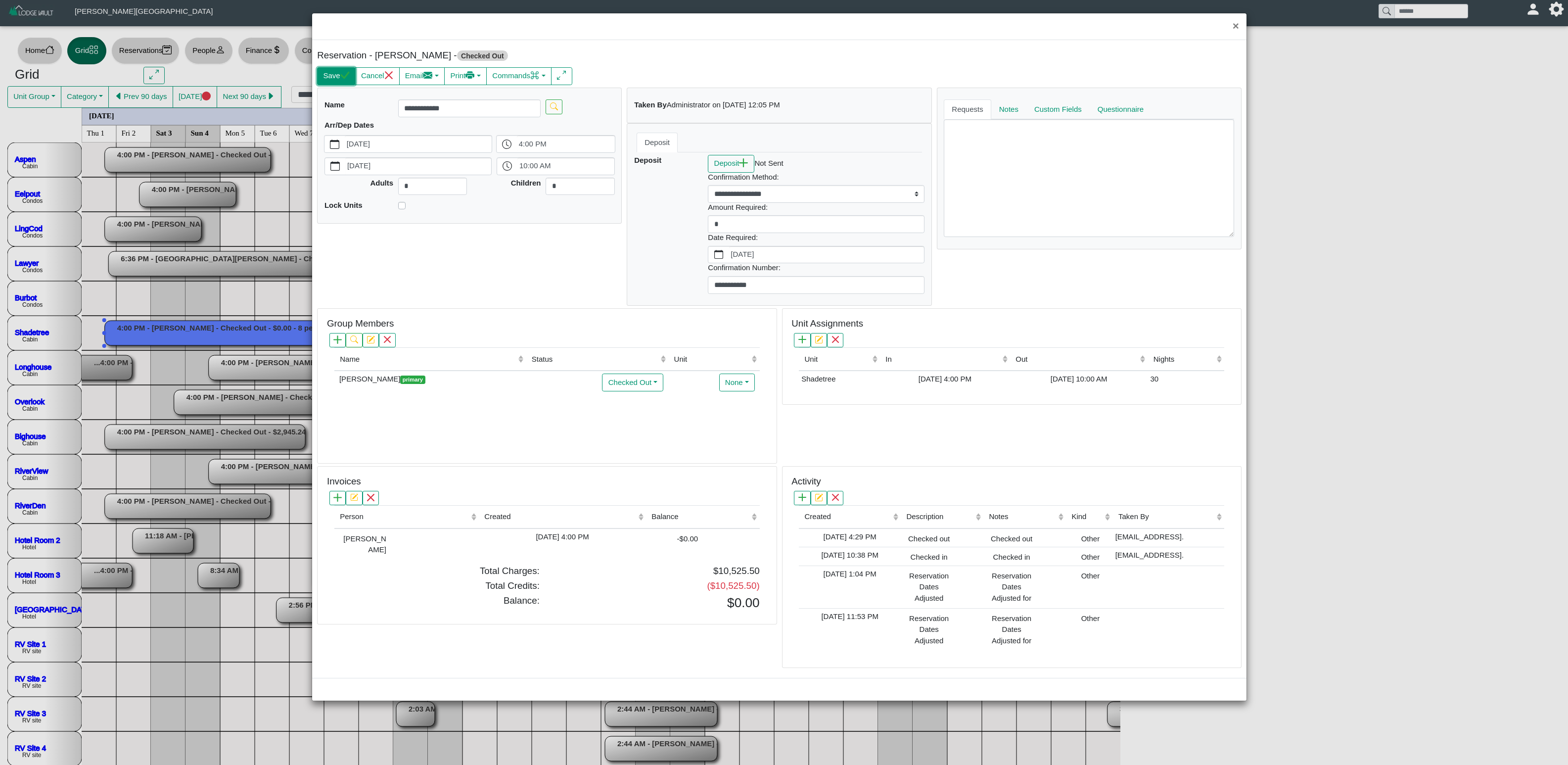
click at [347, 76] on icon "check" at bounding box center [345, 75] width 10 height 10
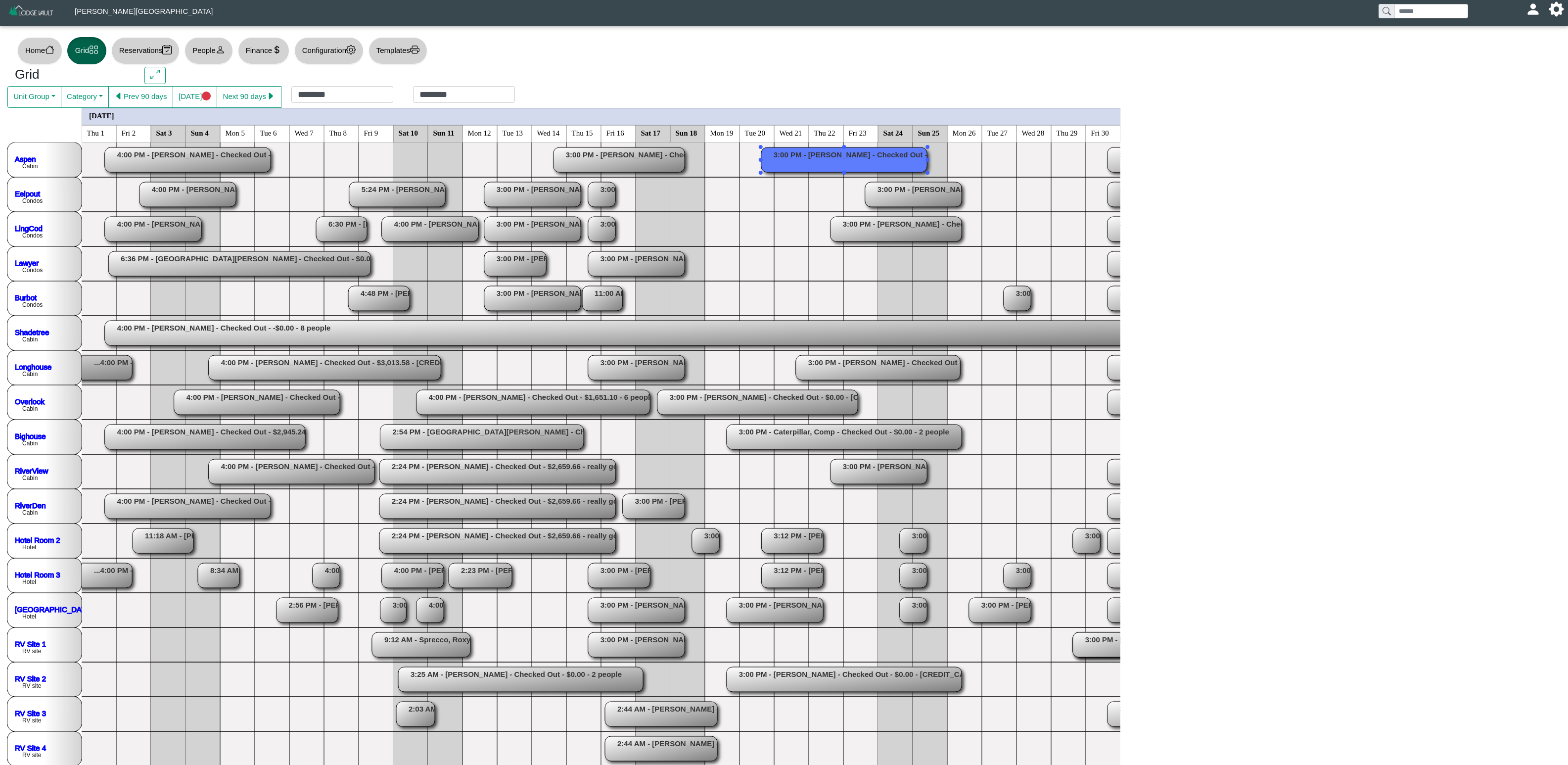
click at [850, 162] on rect at bounding box center [843, 159] width 166 height 24
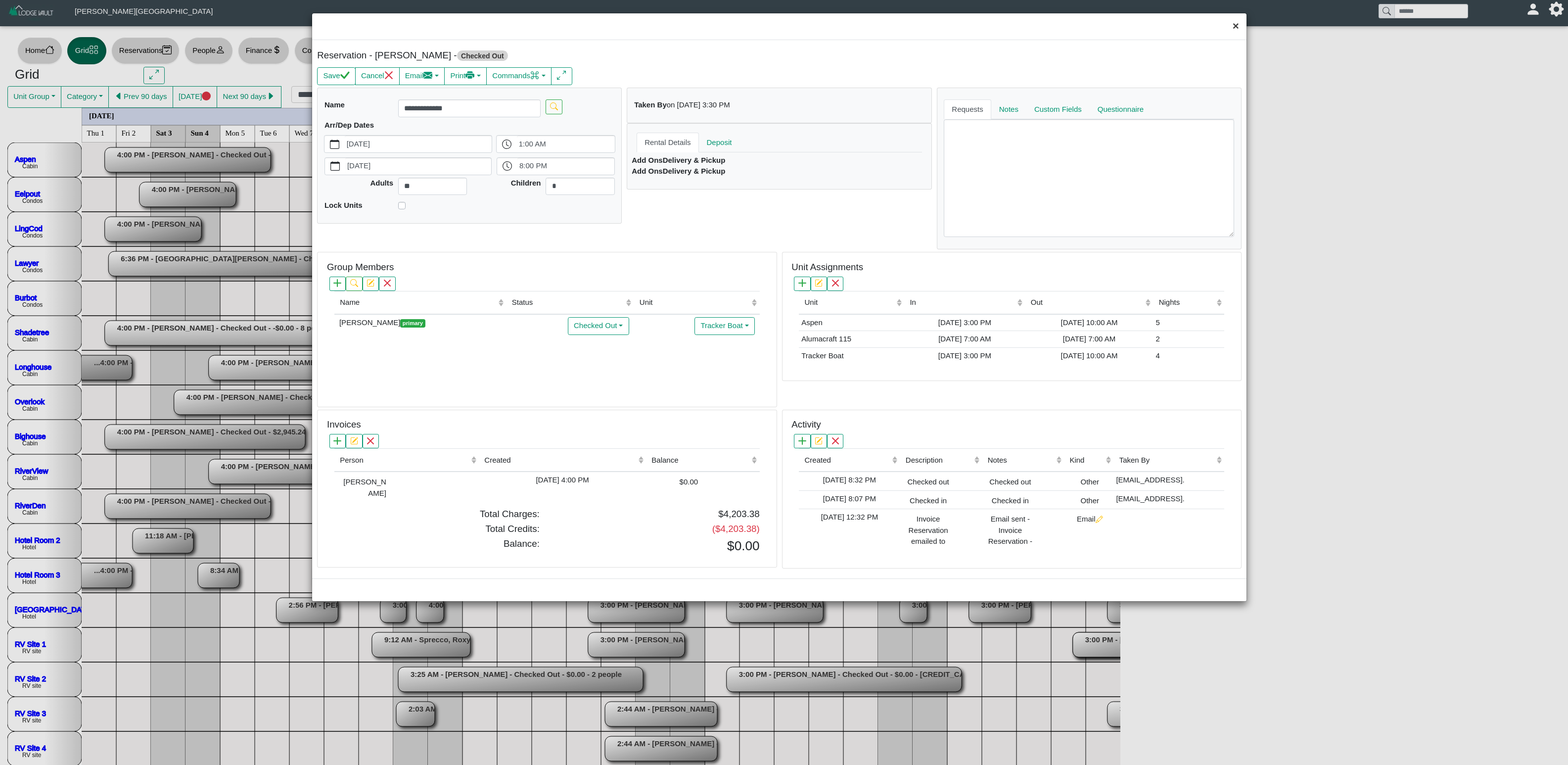
click at [979, 33] on button "×" at bounding box center [1236, 26] width 22 height 26
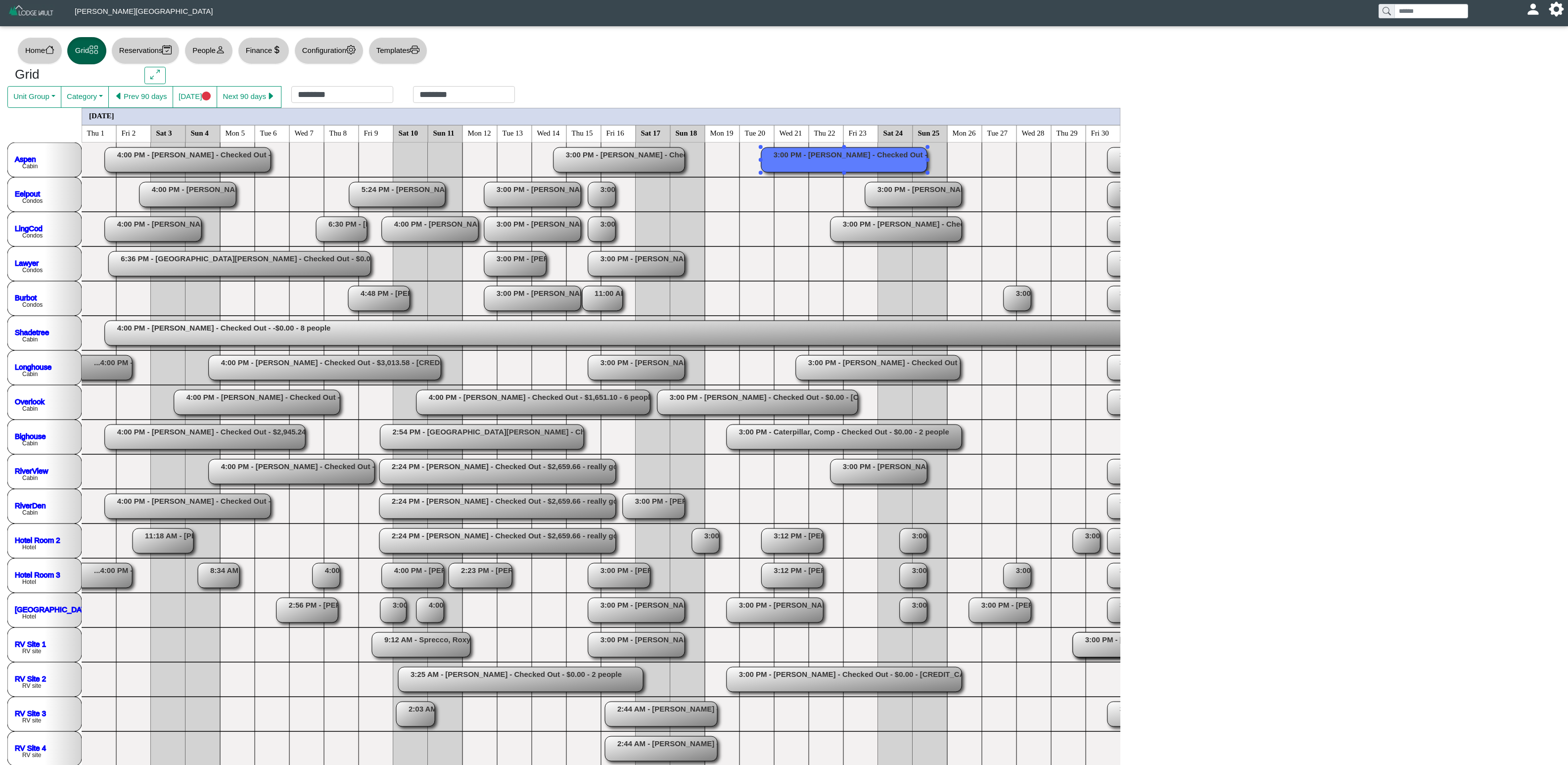
click at [541, 477] on rect at bounding box center [497, 505] width 236 height 24
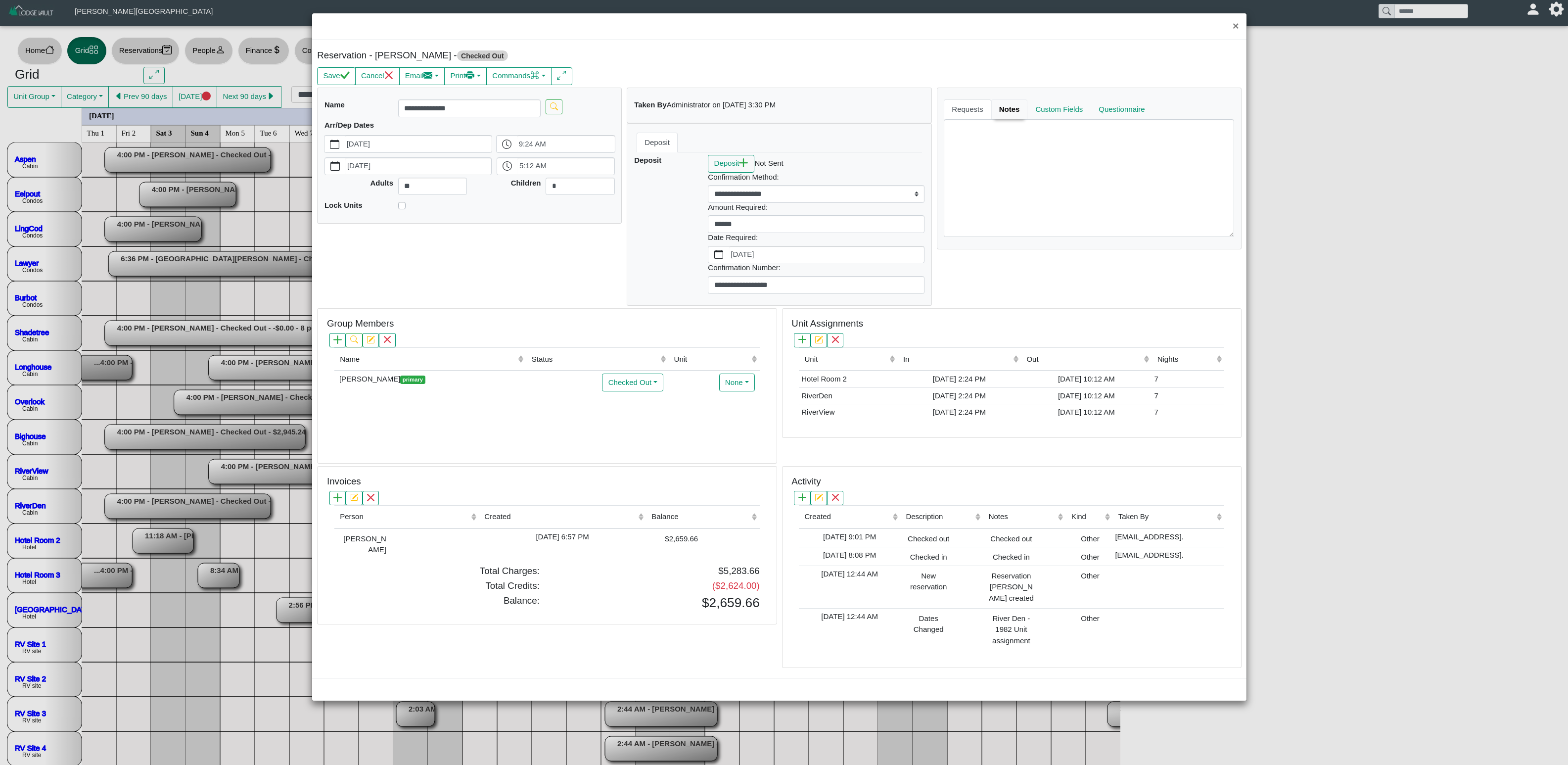
click at [979, 117] on link "Notes" at bounding box center [1009, 109] width 36 height 20
click at [979, 28] on button "×" at bounding box center [1236, 26] width 22 height 26
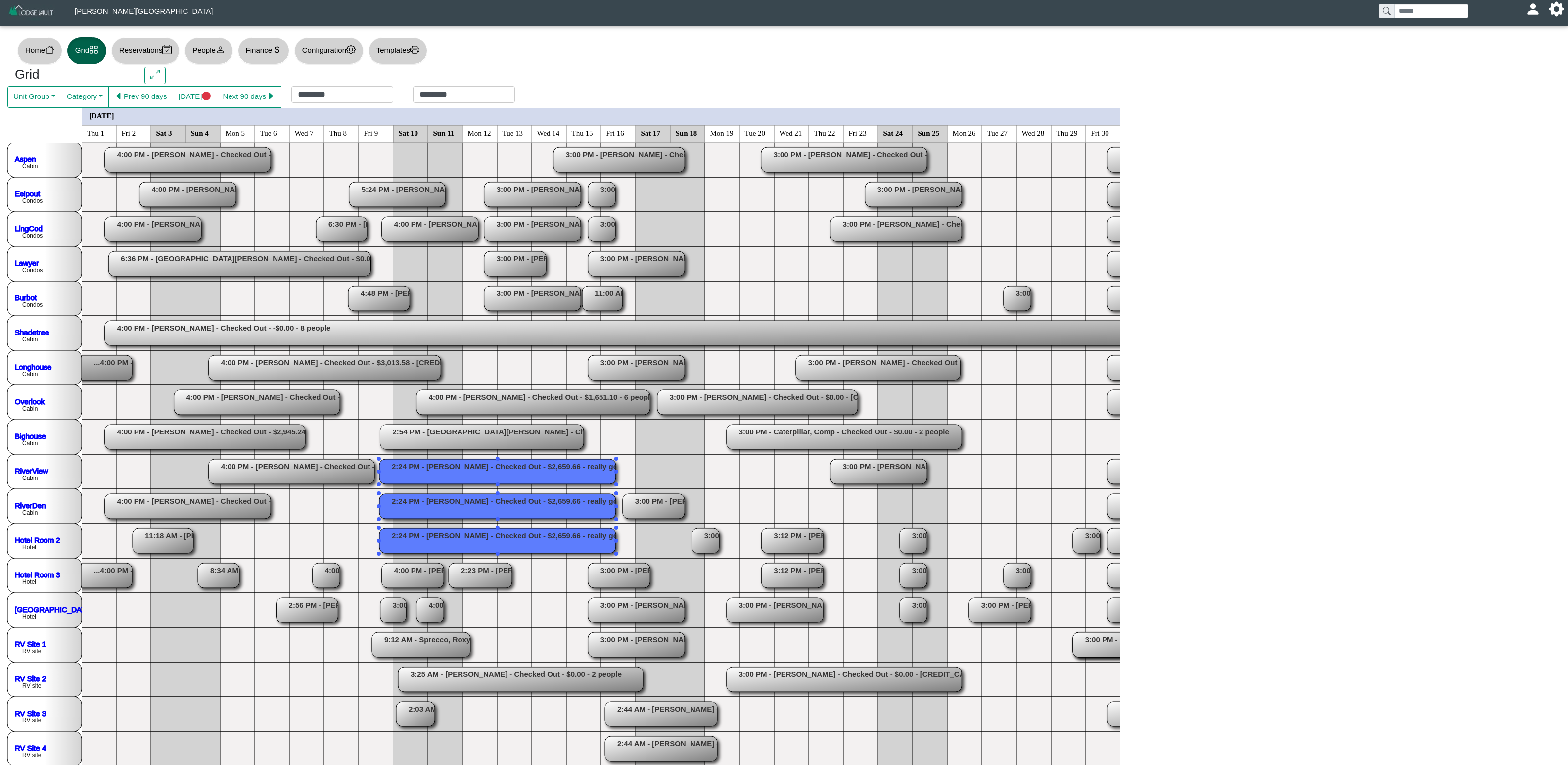
click at [791, 394] on rect at bounding box center [757, 402] width 201 height 24
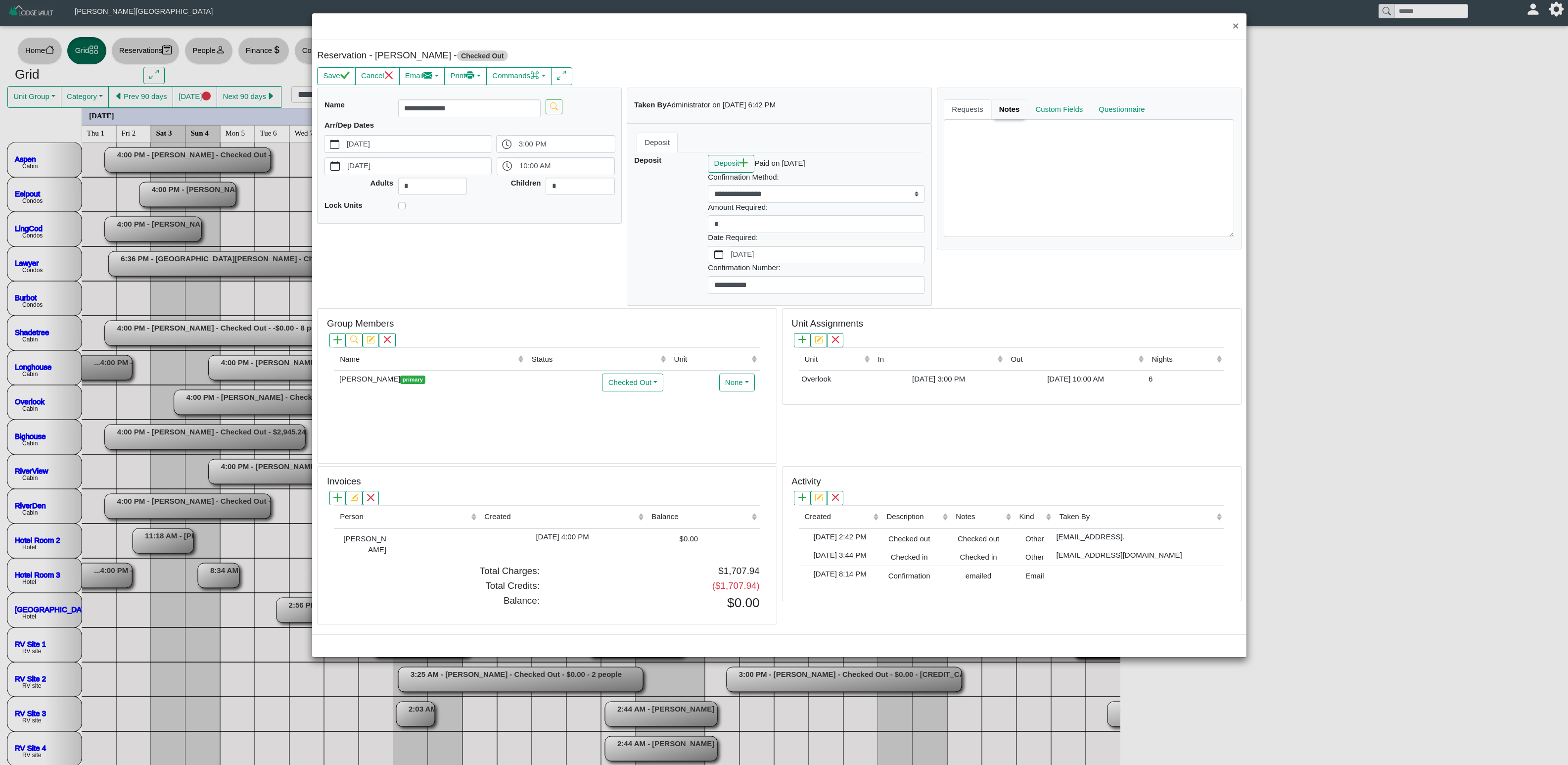
click at [979, 112] on link "Notes" at bounding box center [1009, 109] width 36 height 20
click at [979, 31] on button "×" at bounding box center [1236, 26] width 22 height 26
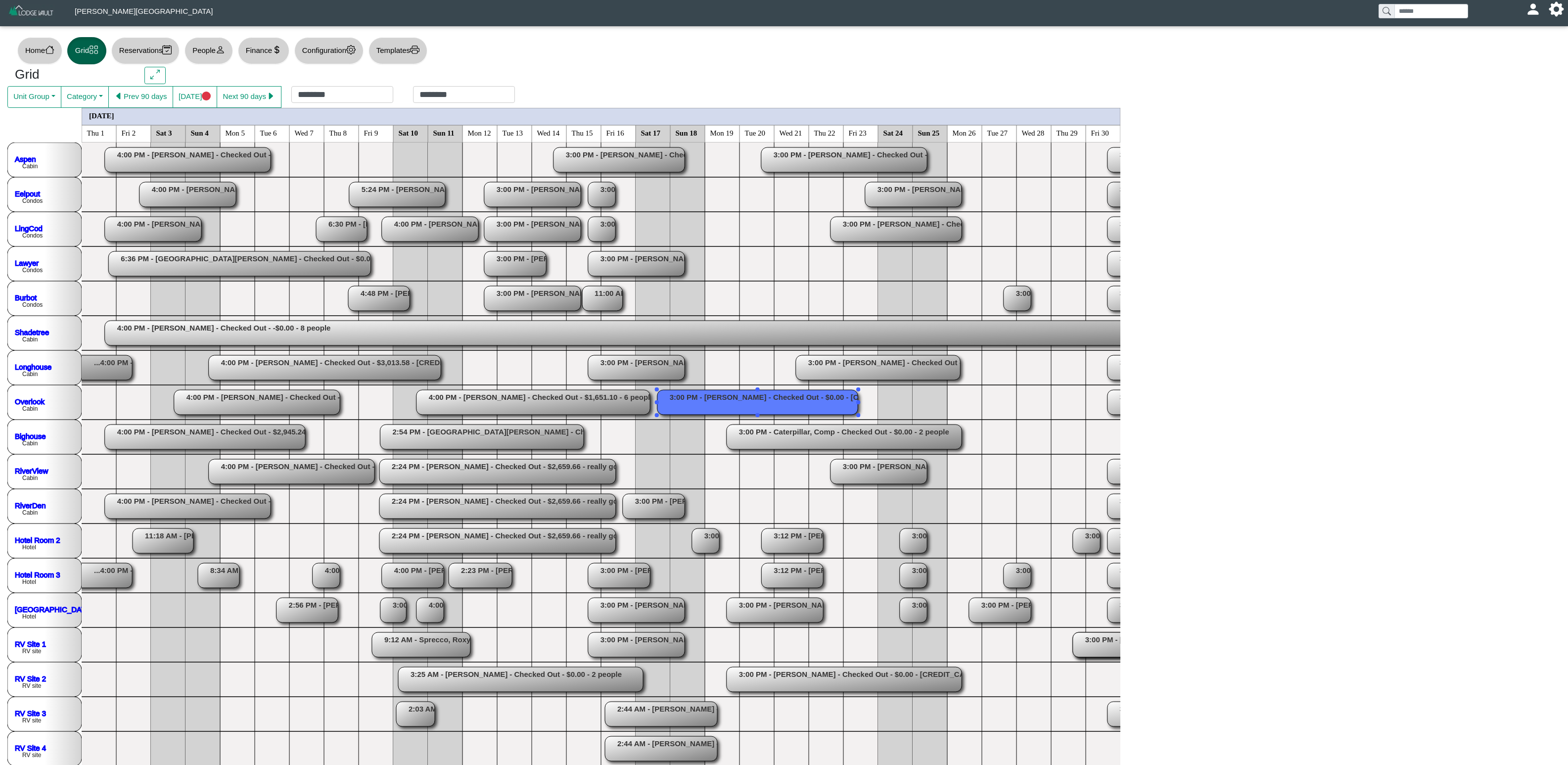
click at [626, 368] on rect at bounding box center [636, 367] width 96 height 24
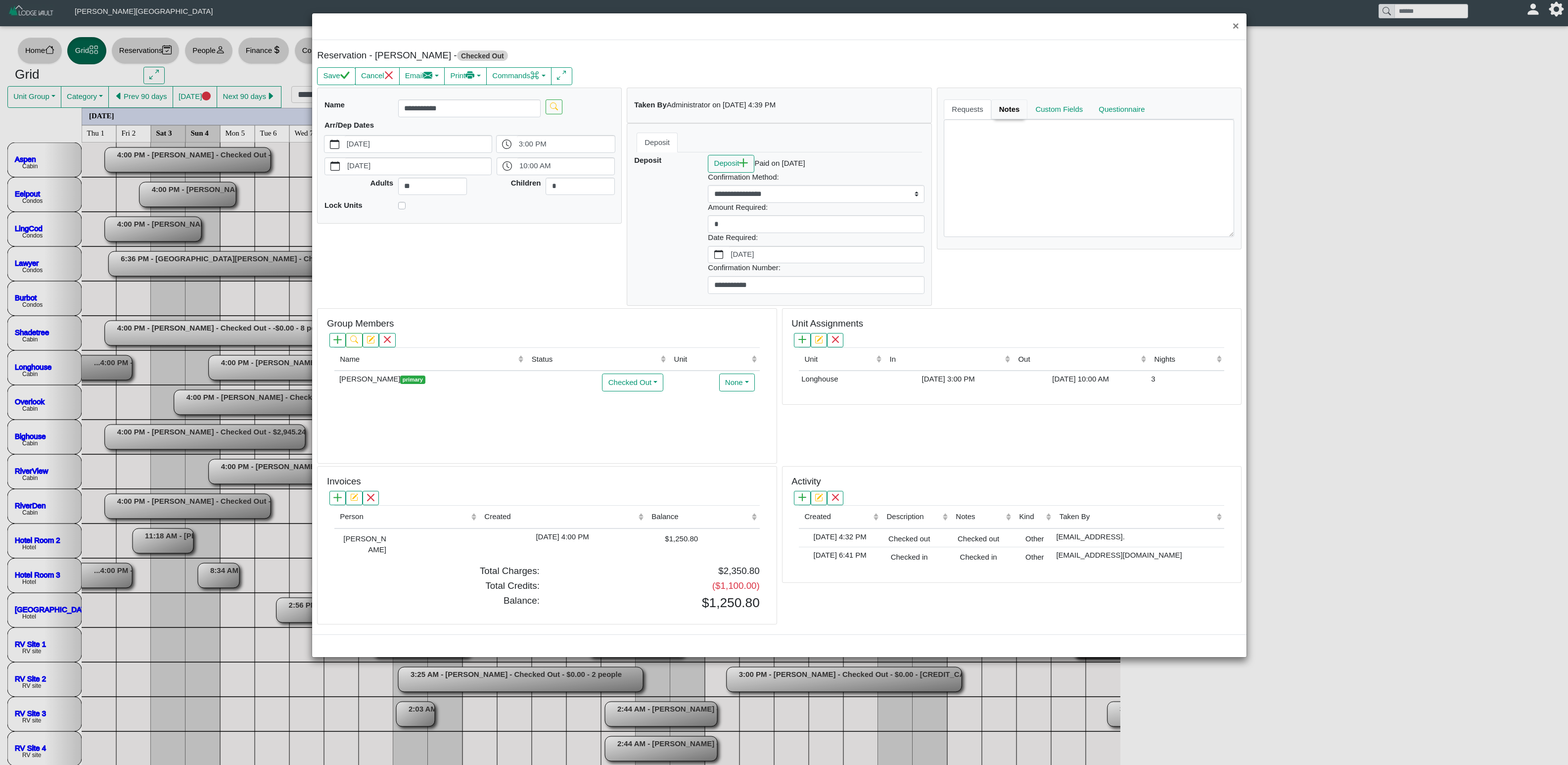
click at [979, 120] on link "Notes" at bounding box center [1009, 109] width 36 height 20
click at [979, 29] on button "×" at bounding box center [1236, 26] width 22 height 26
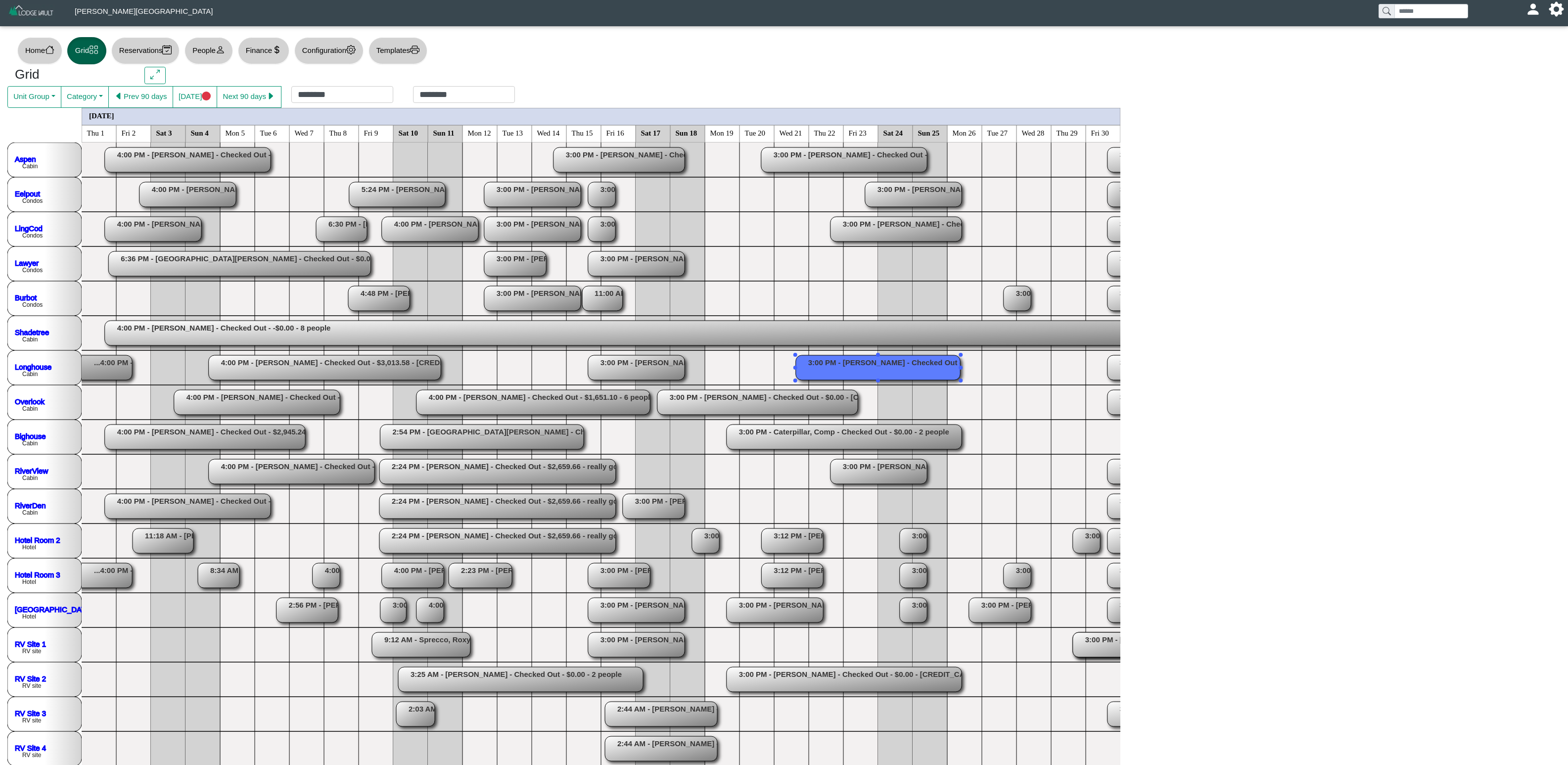
click at [830, 361] on rect at bounding box center [878, 367] width 165 height 24
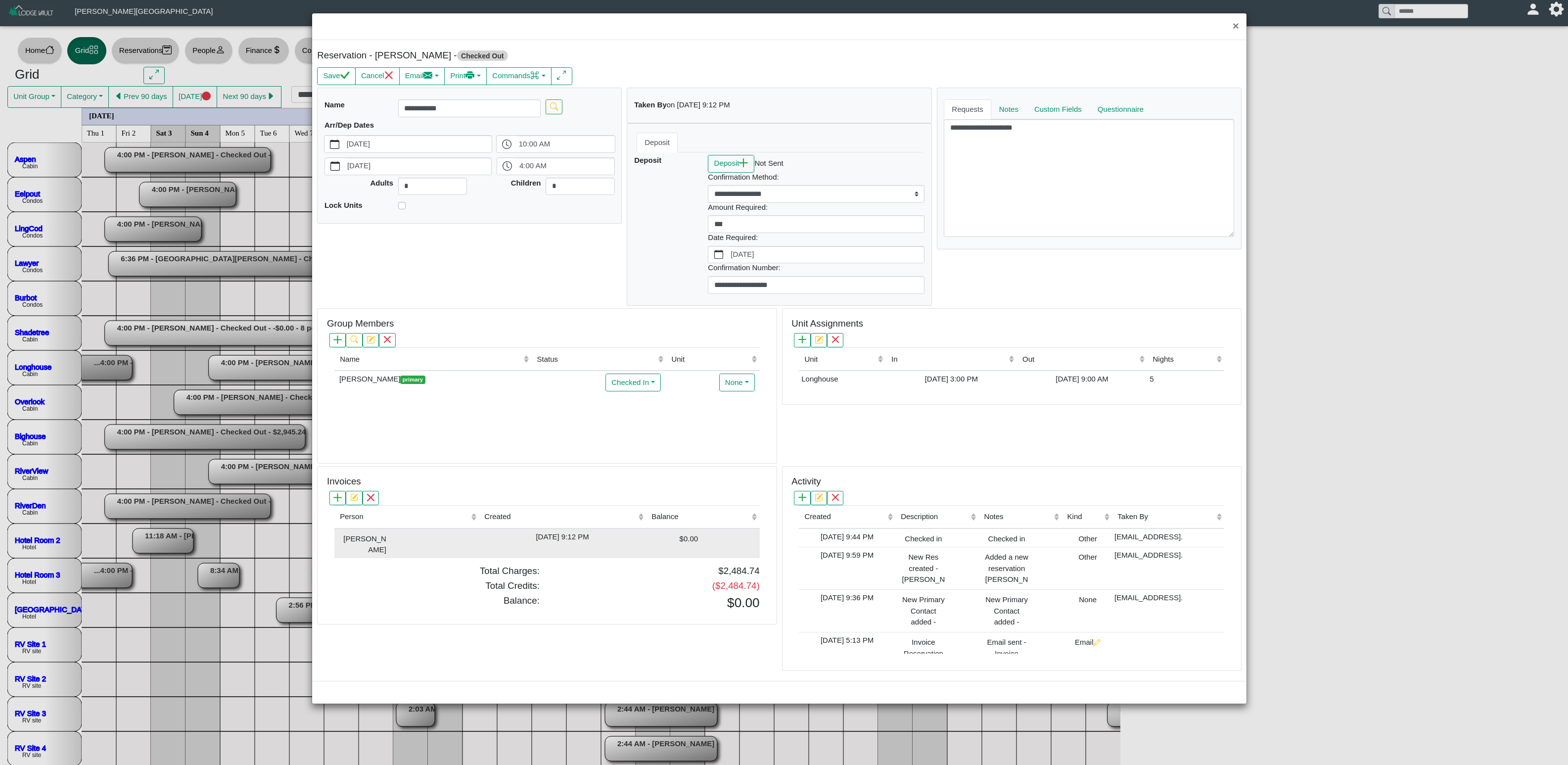
click at [668, 477] on div "$0.00" at bounding box center [673, 538] width 49 height 14
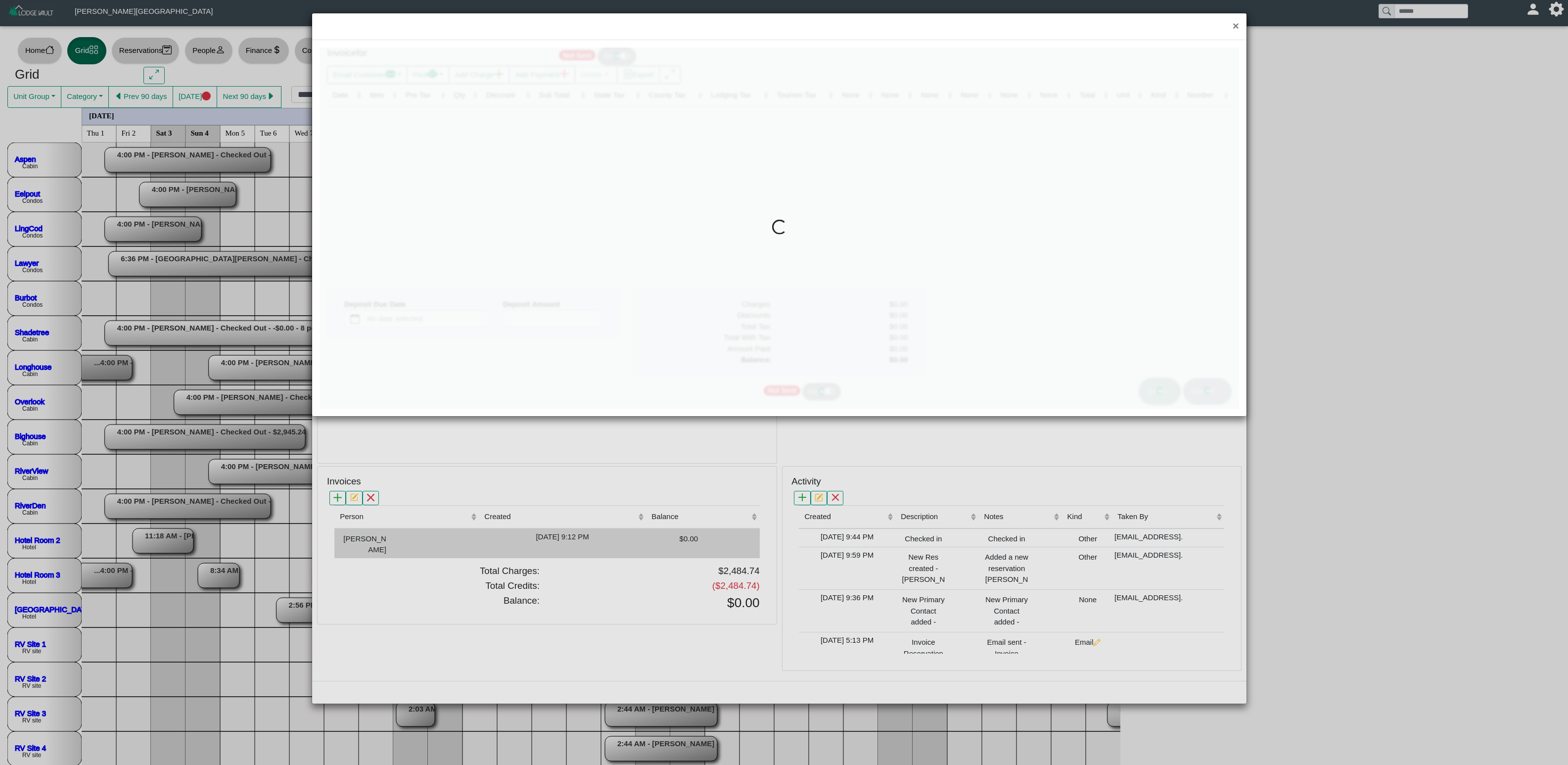
type input "*"
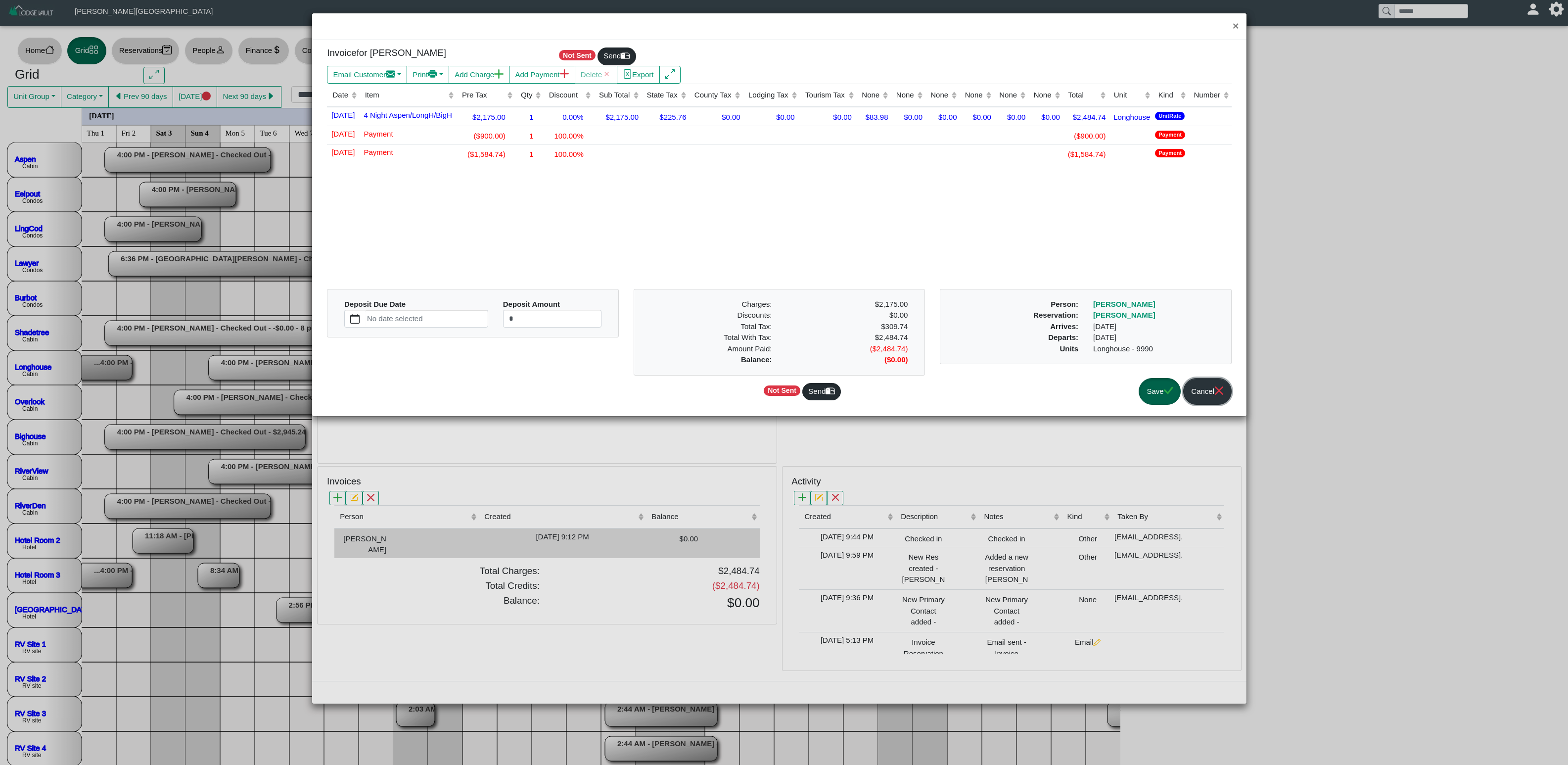
click at [979, 392] on button "Cancel" at bounding box center [1207, 392] width 48 height 27
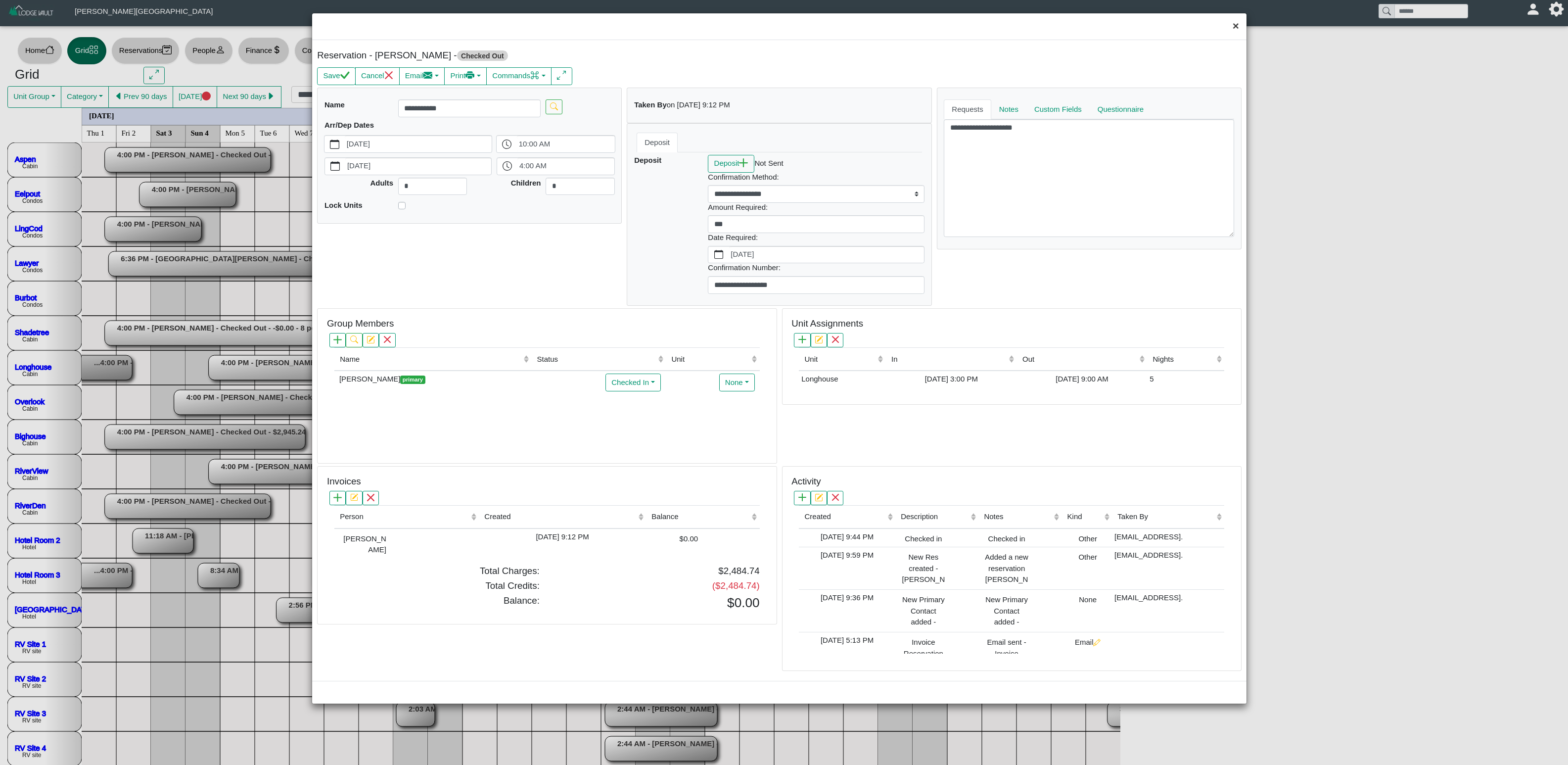
click at [979, 25] on button "×" at bounding box center [1236, 26] width 22 height 26
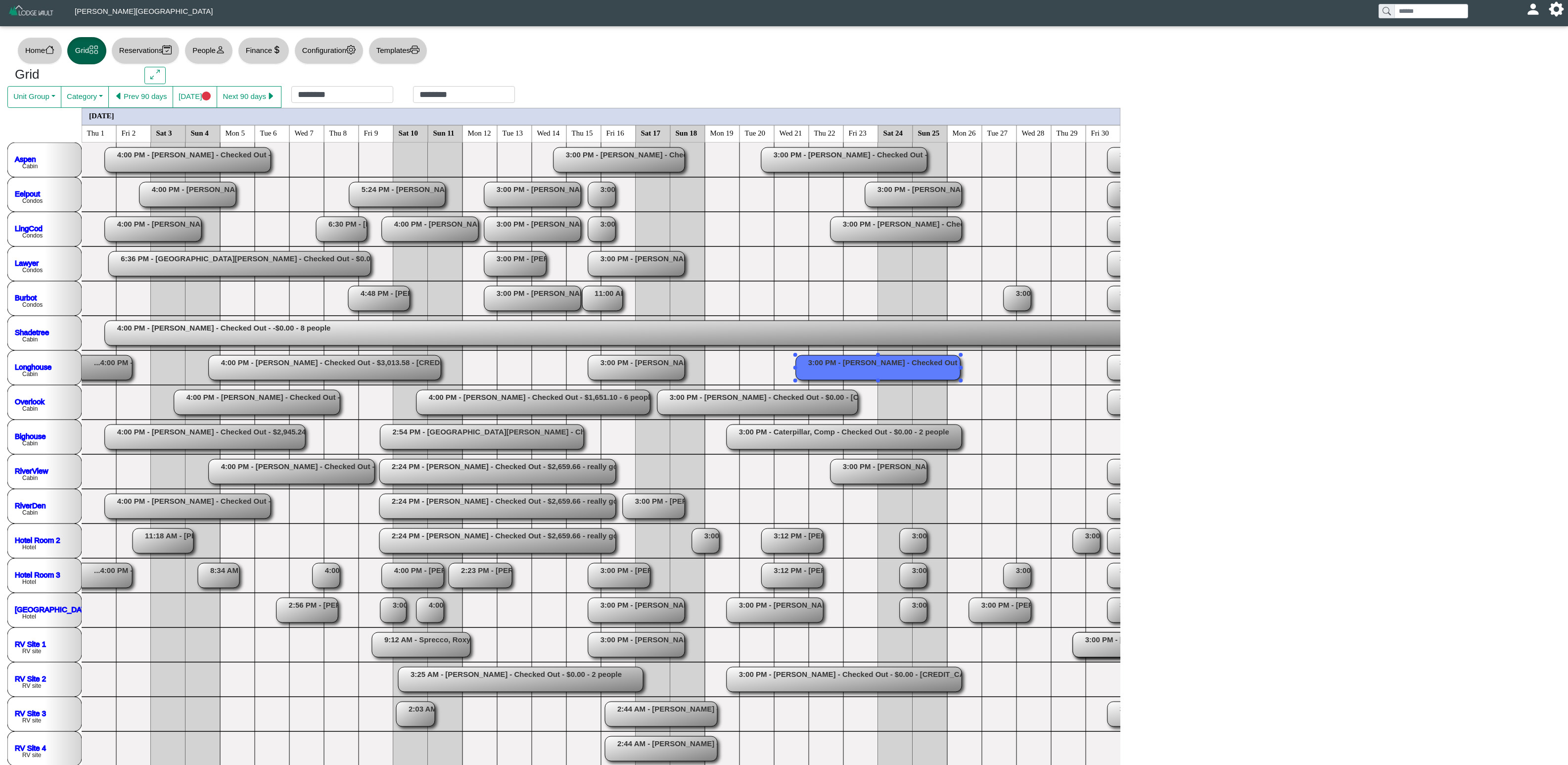
click at [413, 477] on rect at bounding box center [421, 644] width 98 height 24
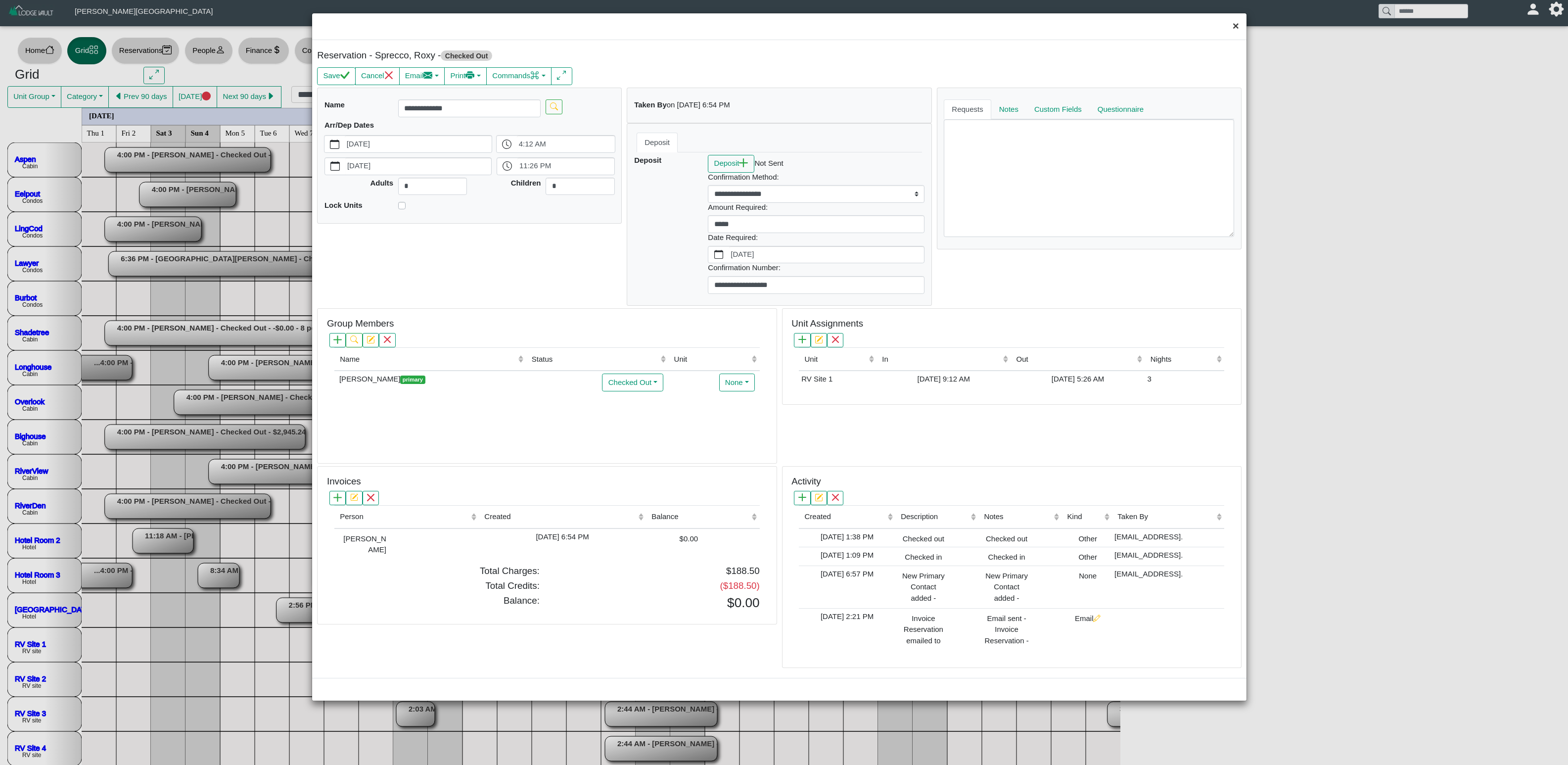
click at [979, 27] on button "×" at bounding box center [1236, 26] width 22 height 26
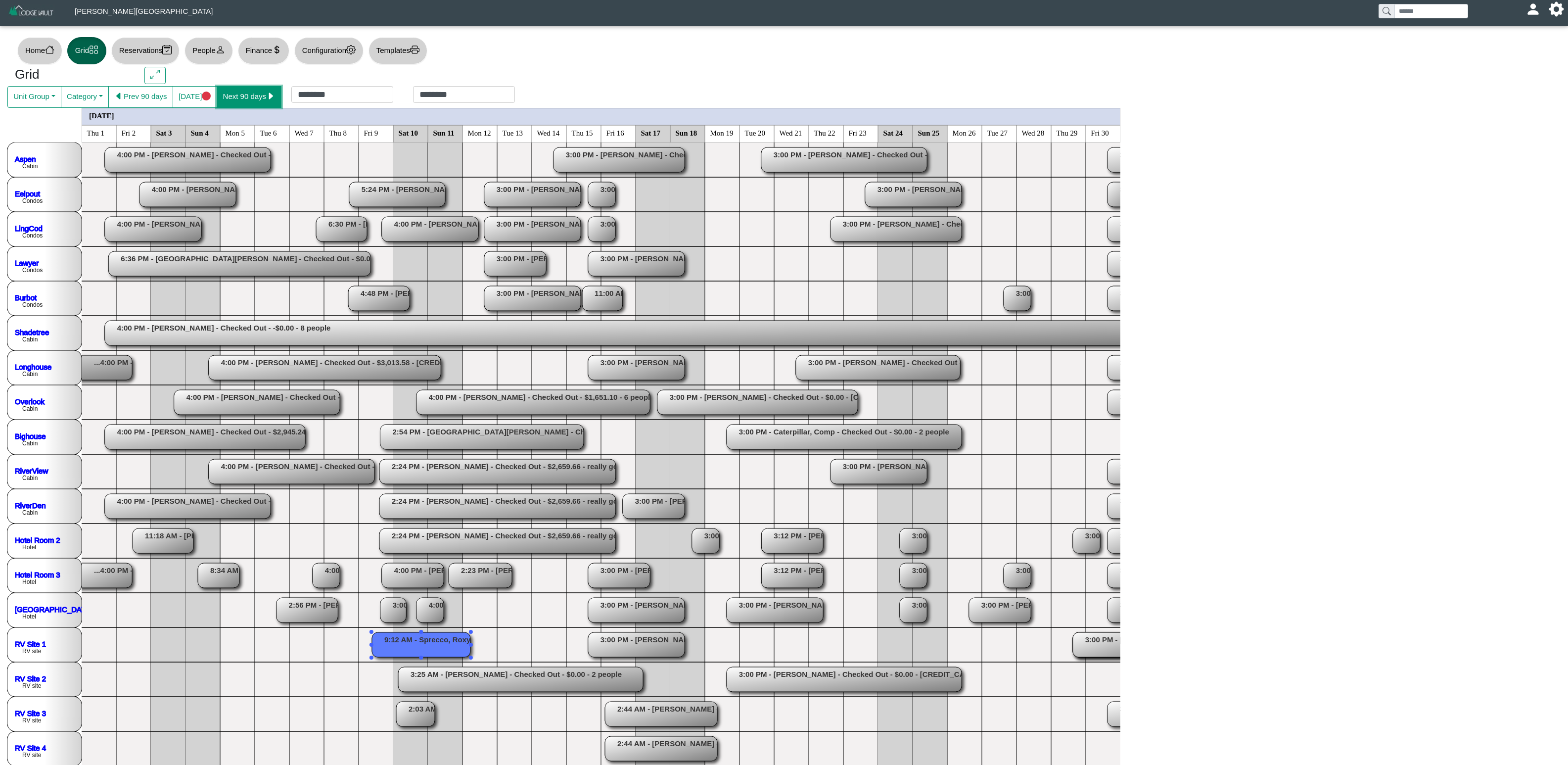
click at [241, 93] on button "Next 90 days" at bounding box center [249, 97] width 65 height 22
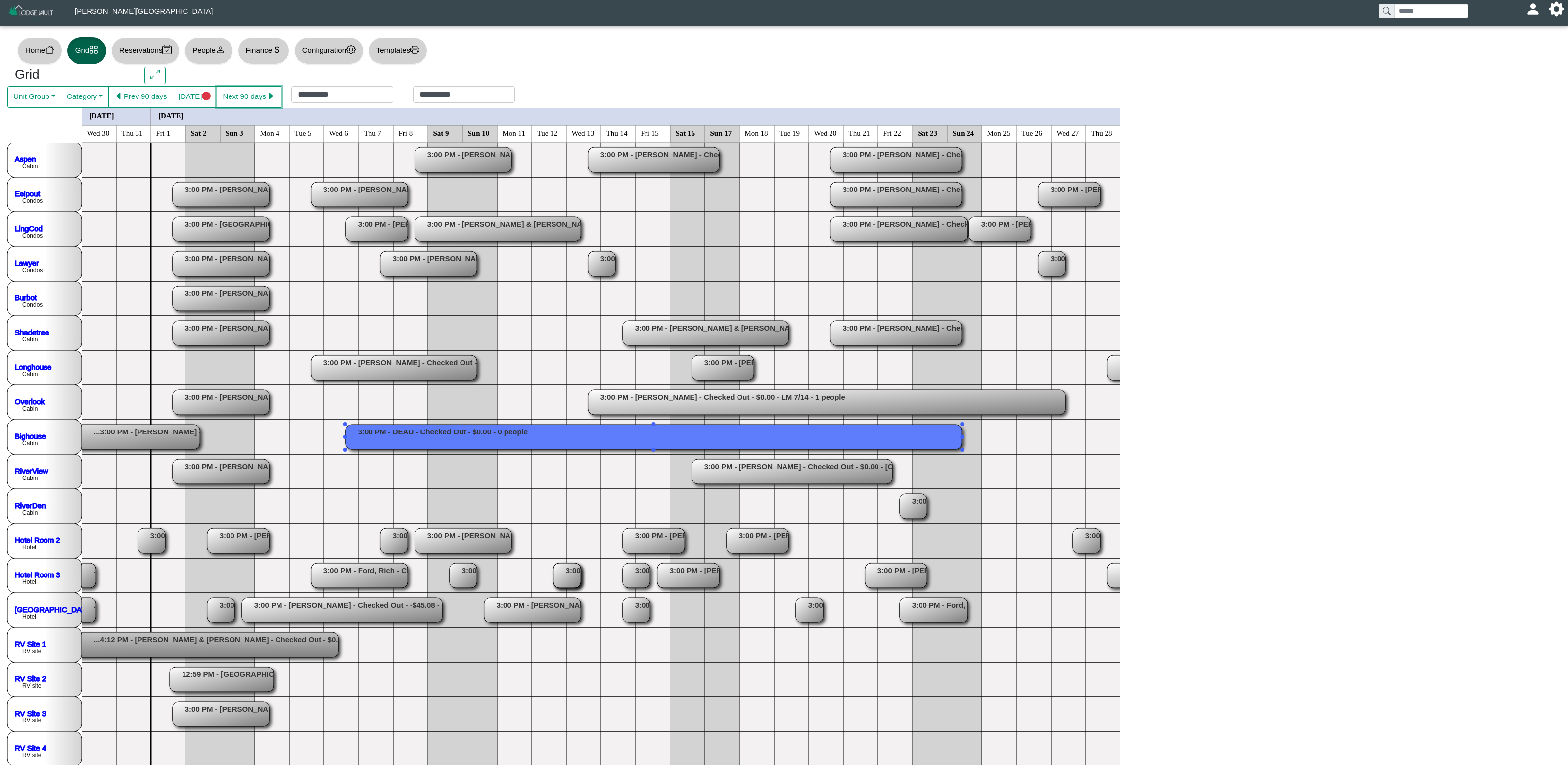
click at [367, 438] on rect at bounding box center [653, 436] width 616 height 24
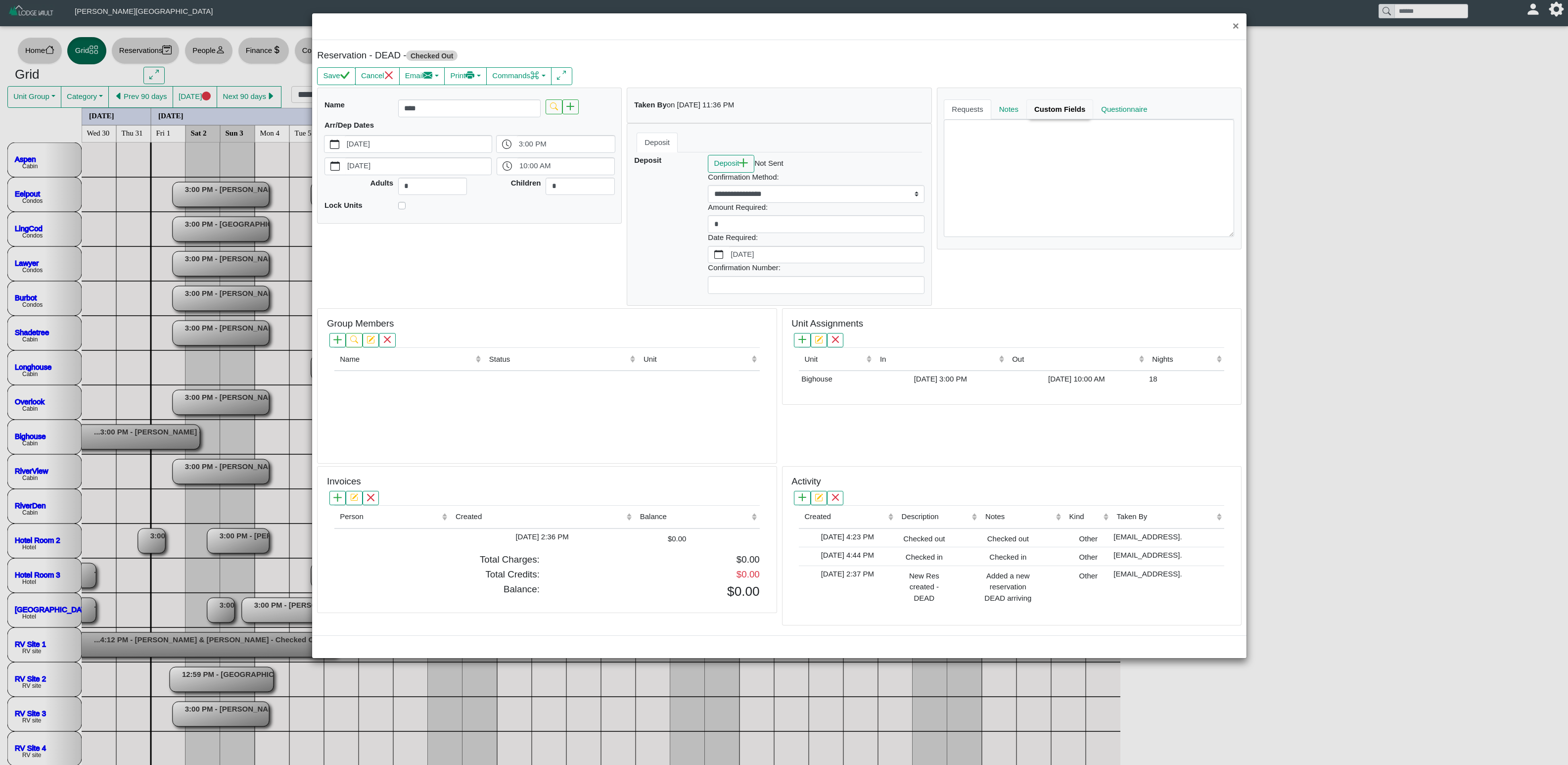
drag, startPoint x: 1049, startPoint y: 118, endPoint x: 1032, endPoint y: 118, distance: 17.0
click at [979, 118] on link "Custom Fields" at bounding box center [1060, 109] width 67 height 20
click at [979, 112] on link "Notes" at bounding box center [1009, 109] width 36 height 20
drag, startPoint x: 1083, startPoint y: 105, endPoint x: 1123, endPoint y: 98, distance: 40.6
click at [979, 105] on link "Custom Fields" at bounding box center [1060, 109] width 67 height 20
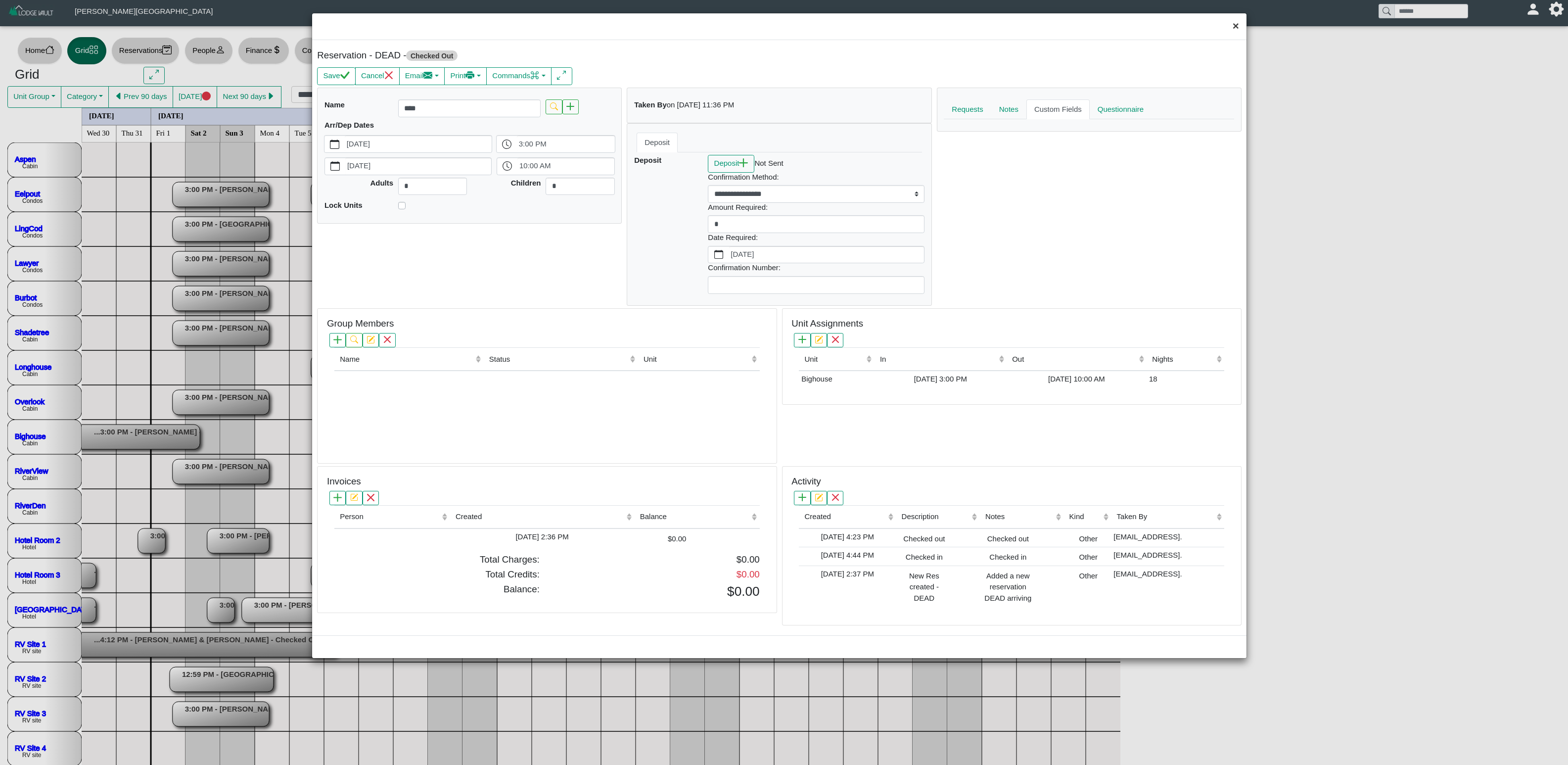
click at [979, 24] on button "×" at bounding box center [1236, 26] width 22 height 26
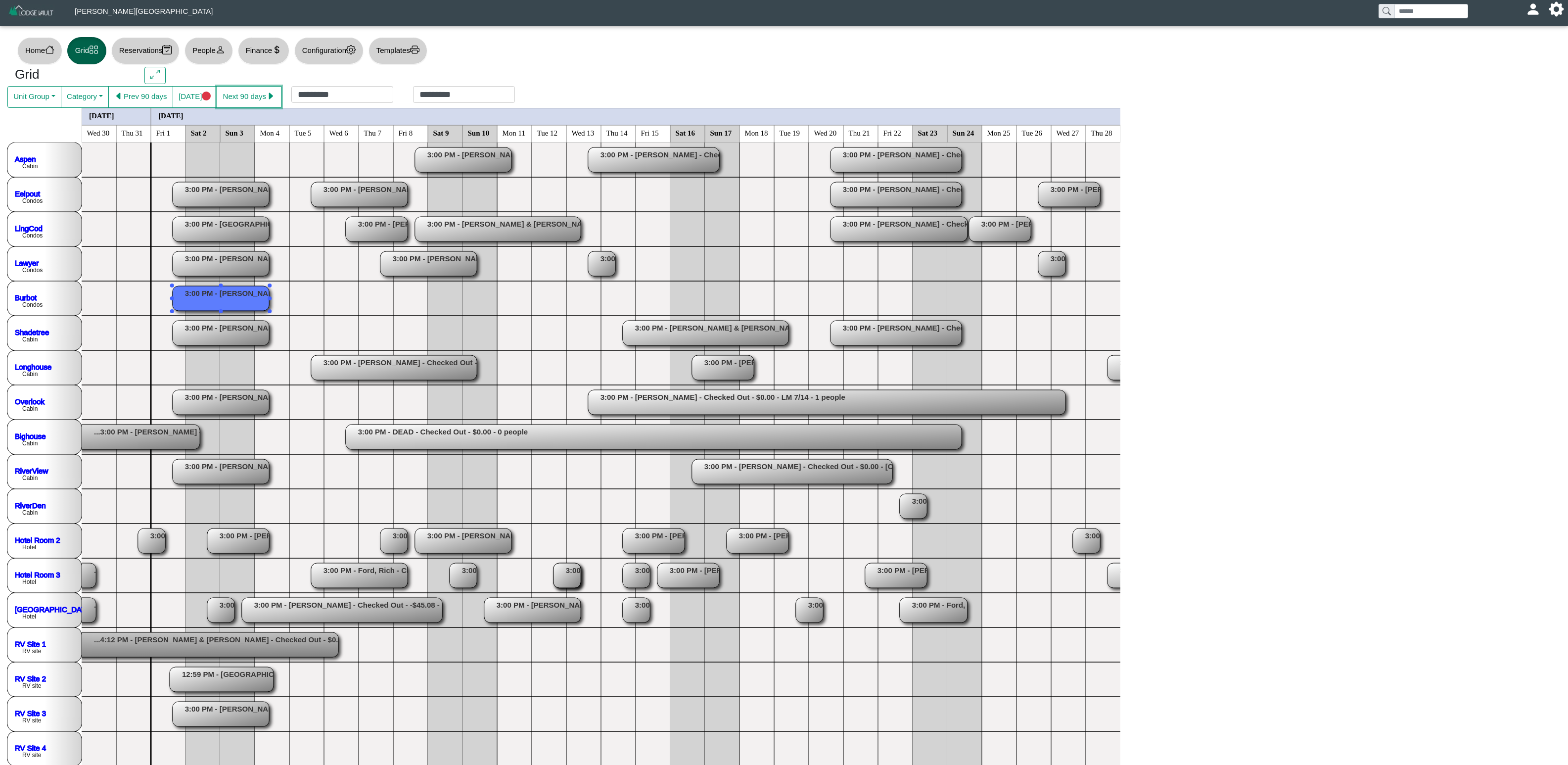
click at [242, 287] on rect at bounding box center [220, 298] width 96 height 24
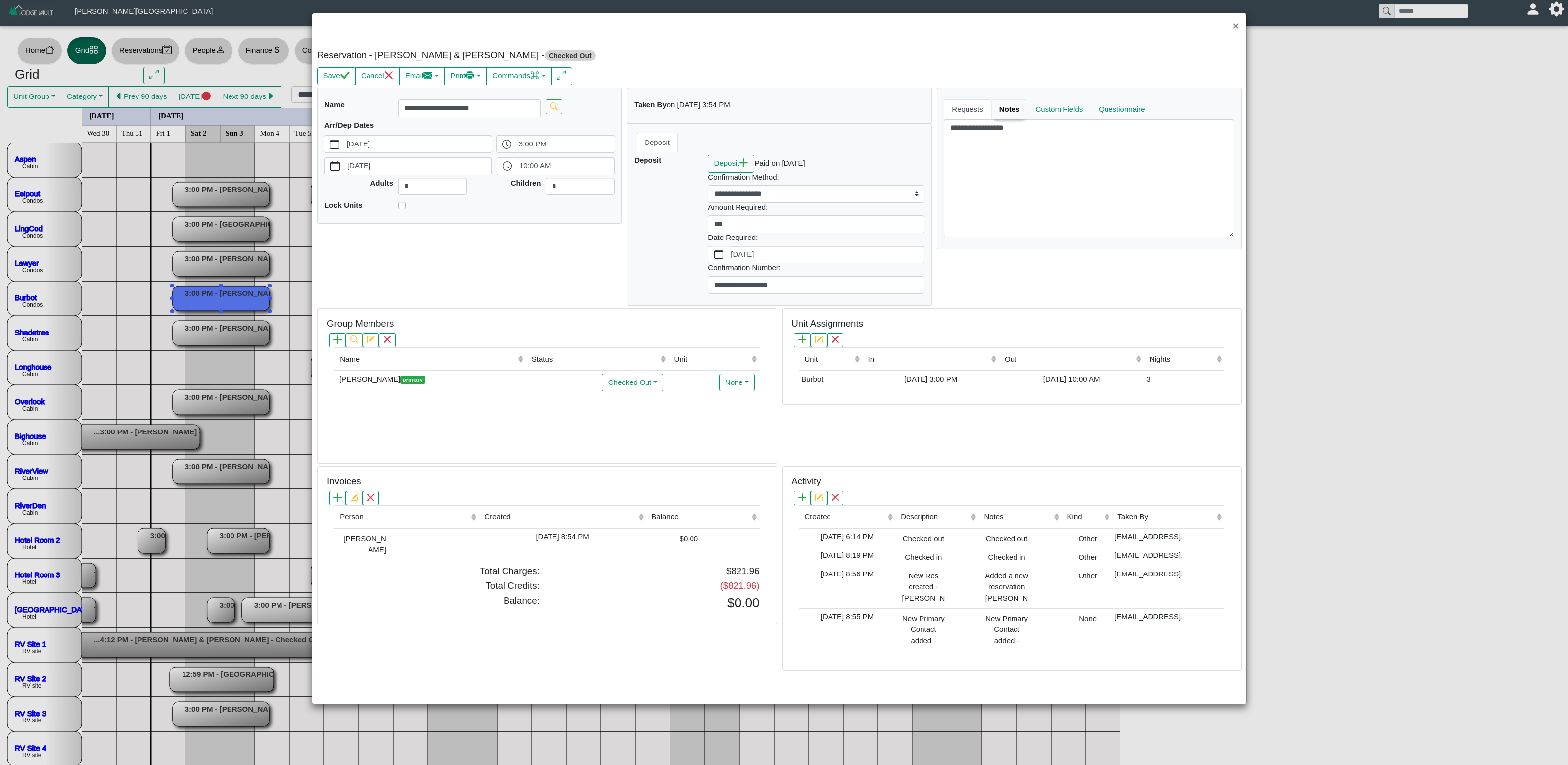
click at [979, 107] on link "Notes" at bounding box center [1009, 109] width 36 height 20
click at [979, 28] on button "×" at bounding box center [1236, 26] width 22 height 26
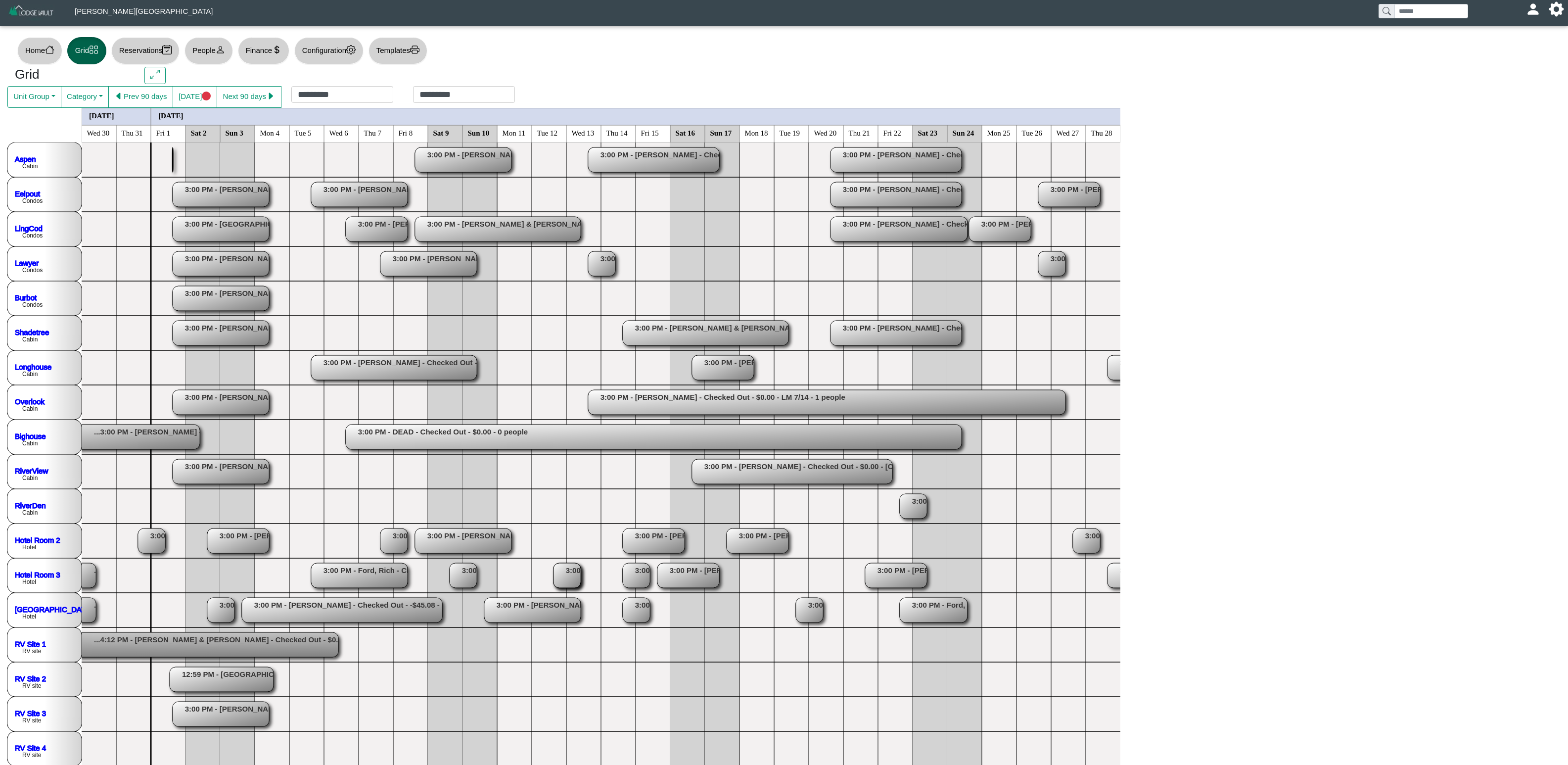
click at [157, 96] on button "Prev 90 days" at bounding box center [141, 97] width 65 height 22
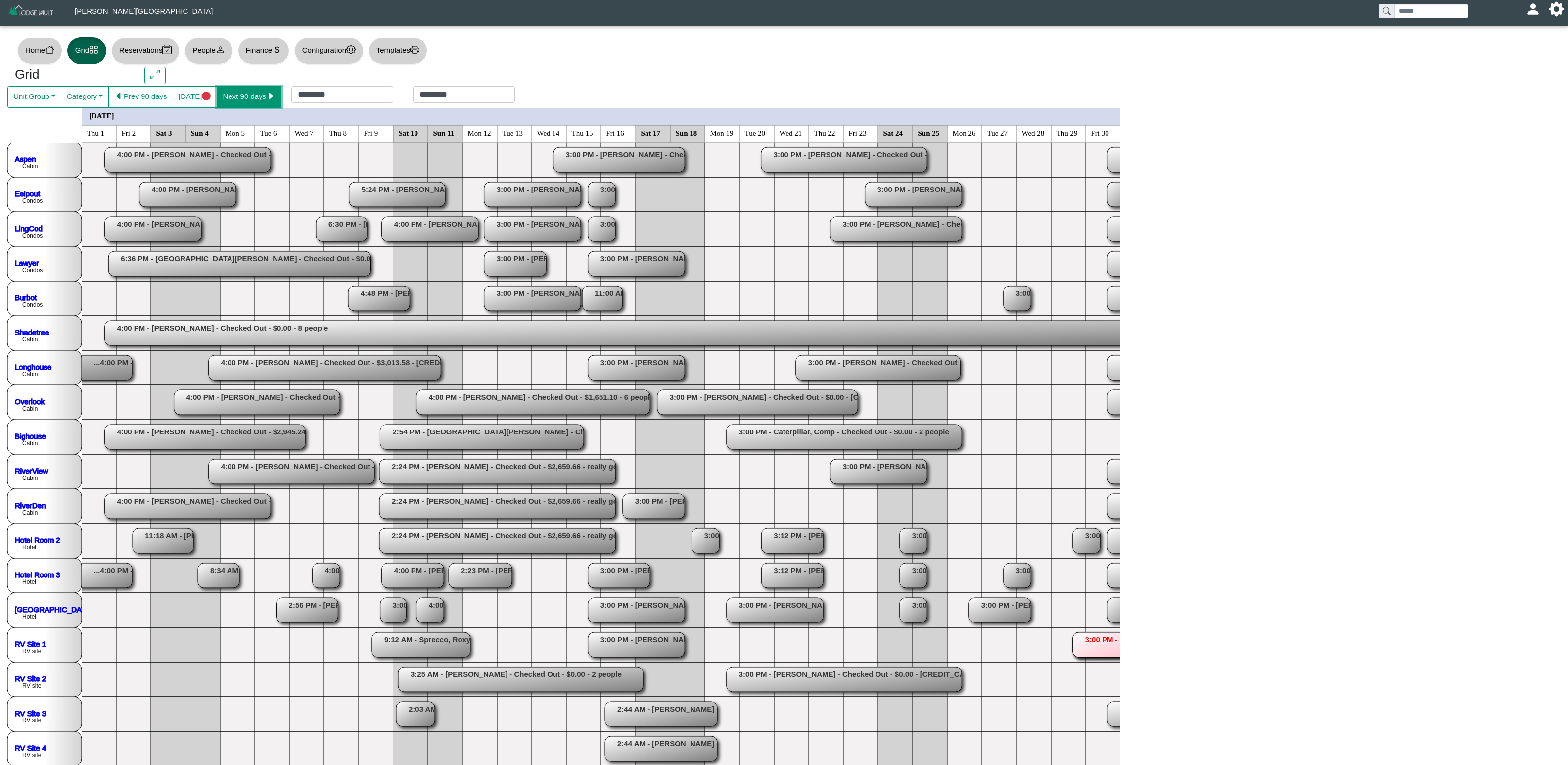
click at [236, 99] on button "Next 90 days" at bounding box center [249, 97] width 65 height 22
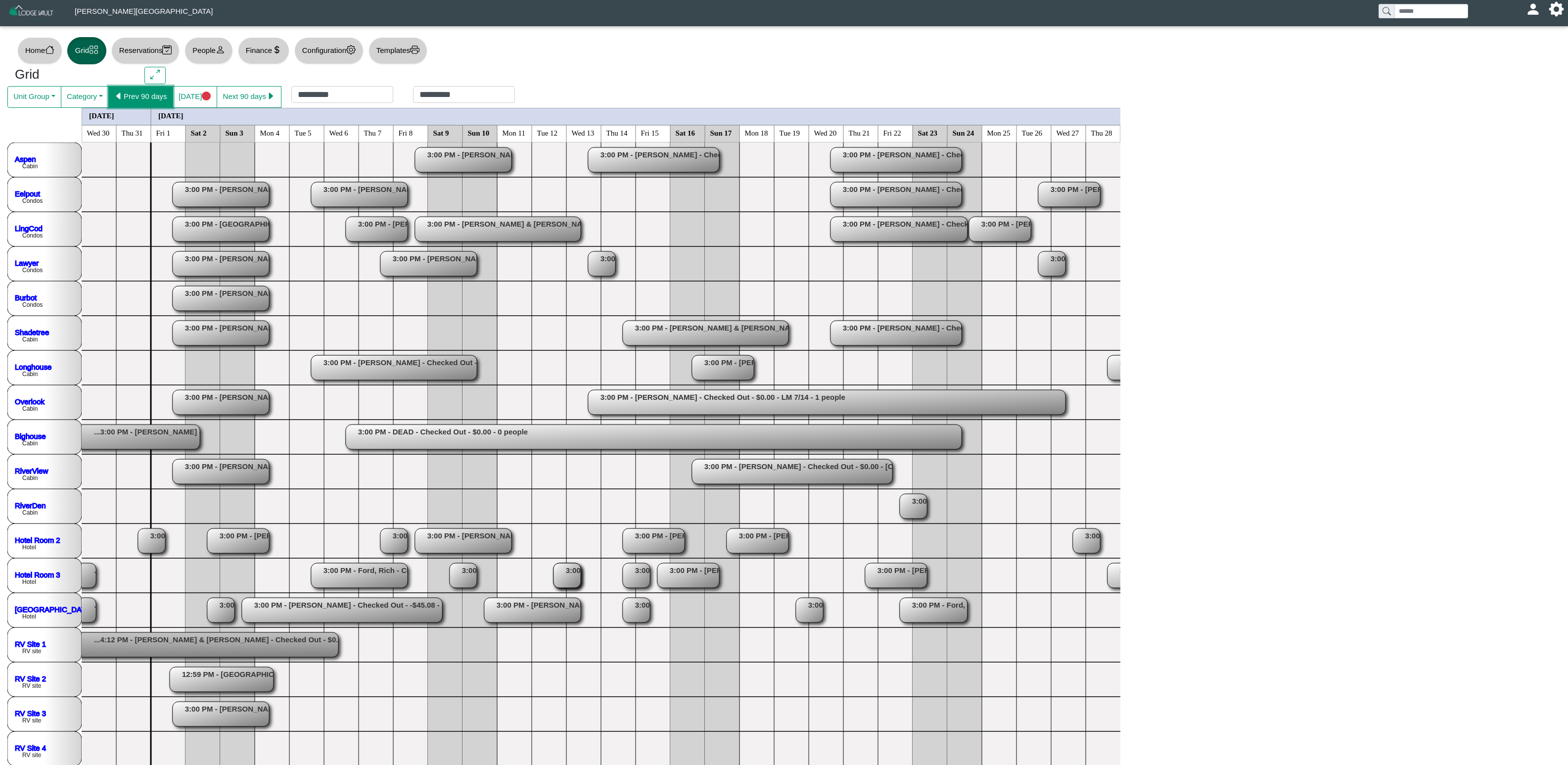
click at [148, 99] on button "Prev 90 days" at bounding box center [141, 97] width 65 height 22
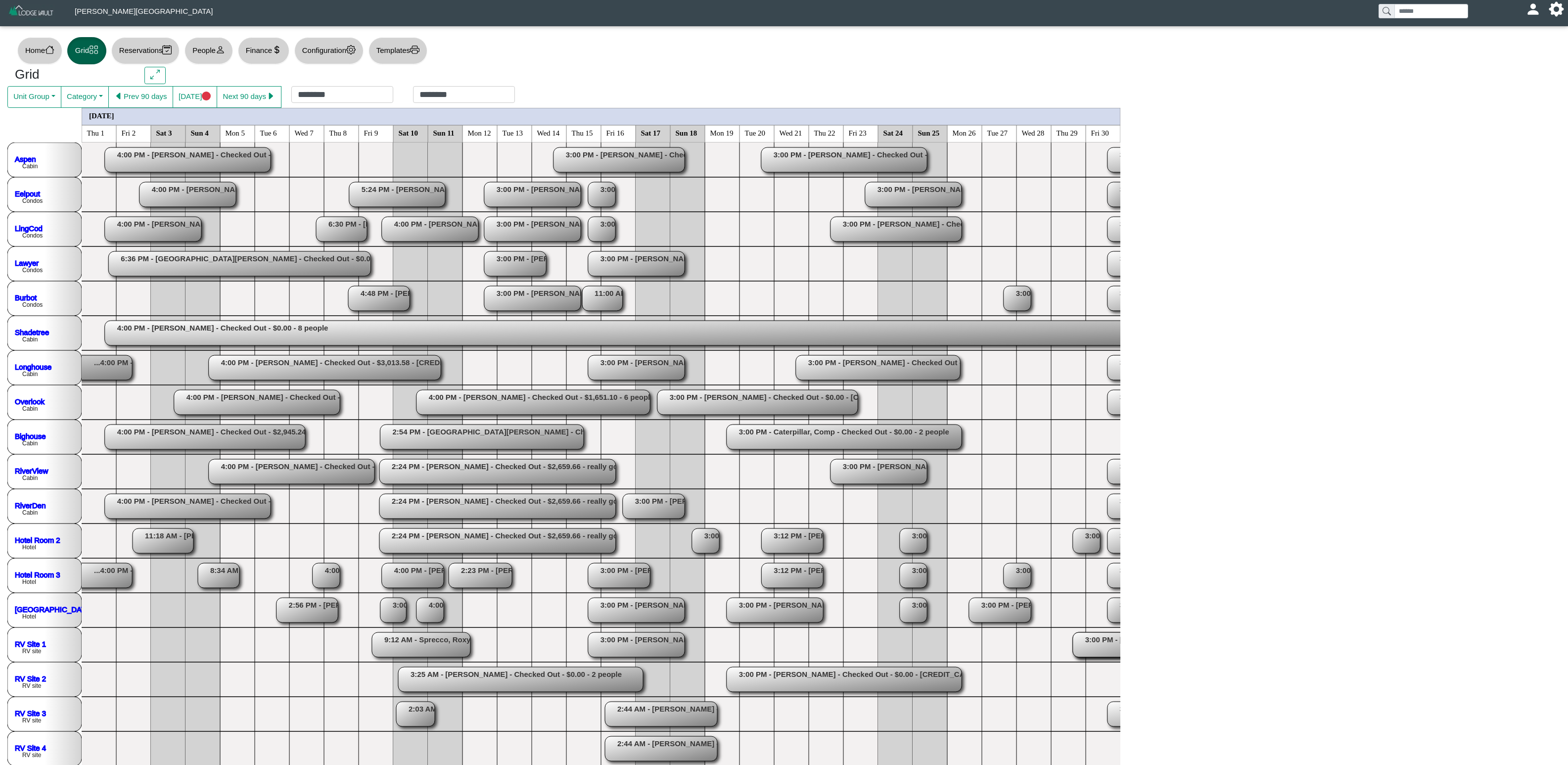
click at [979, 165] on rect at bounding box center [1173, 159] width 131 height 24
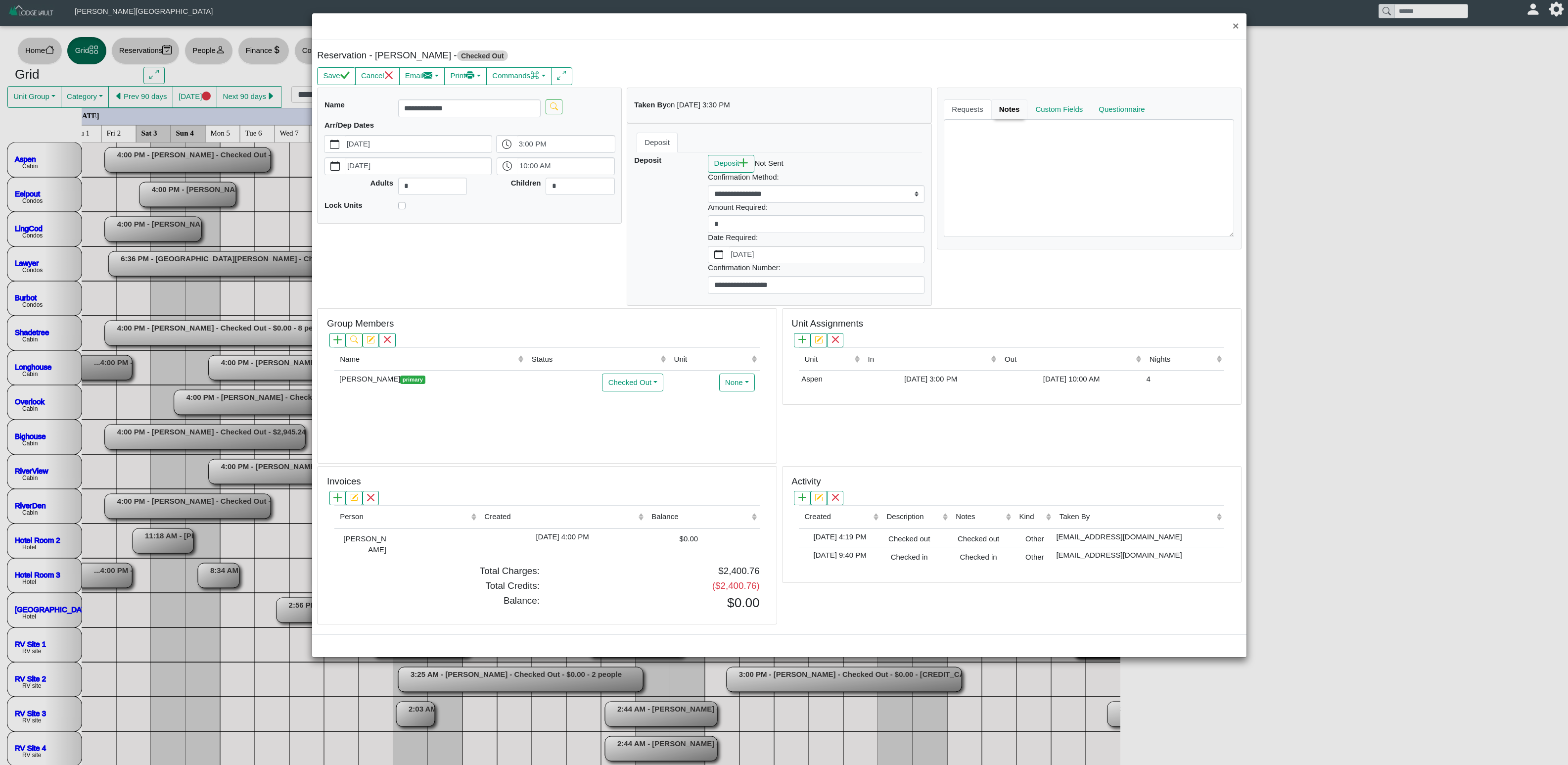
drag, startPoint x: 994, startPoint y: 114, endPoint x: 1014, endPoint y: 112, distance: 20.1
click at [979, 114] on link "Notes" at bounding box center [1009, 109] width 36 height 20
click at [979, 21] on button "×" at bounding box center [1236, 26] width 22 height 26
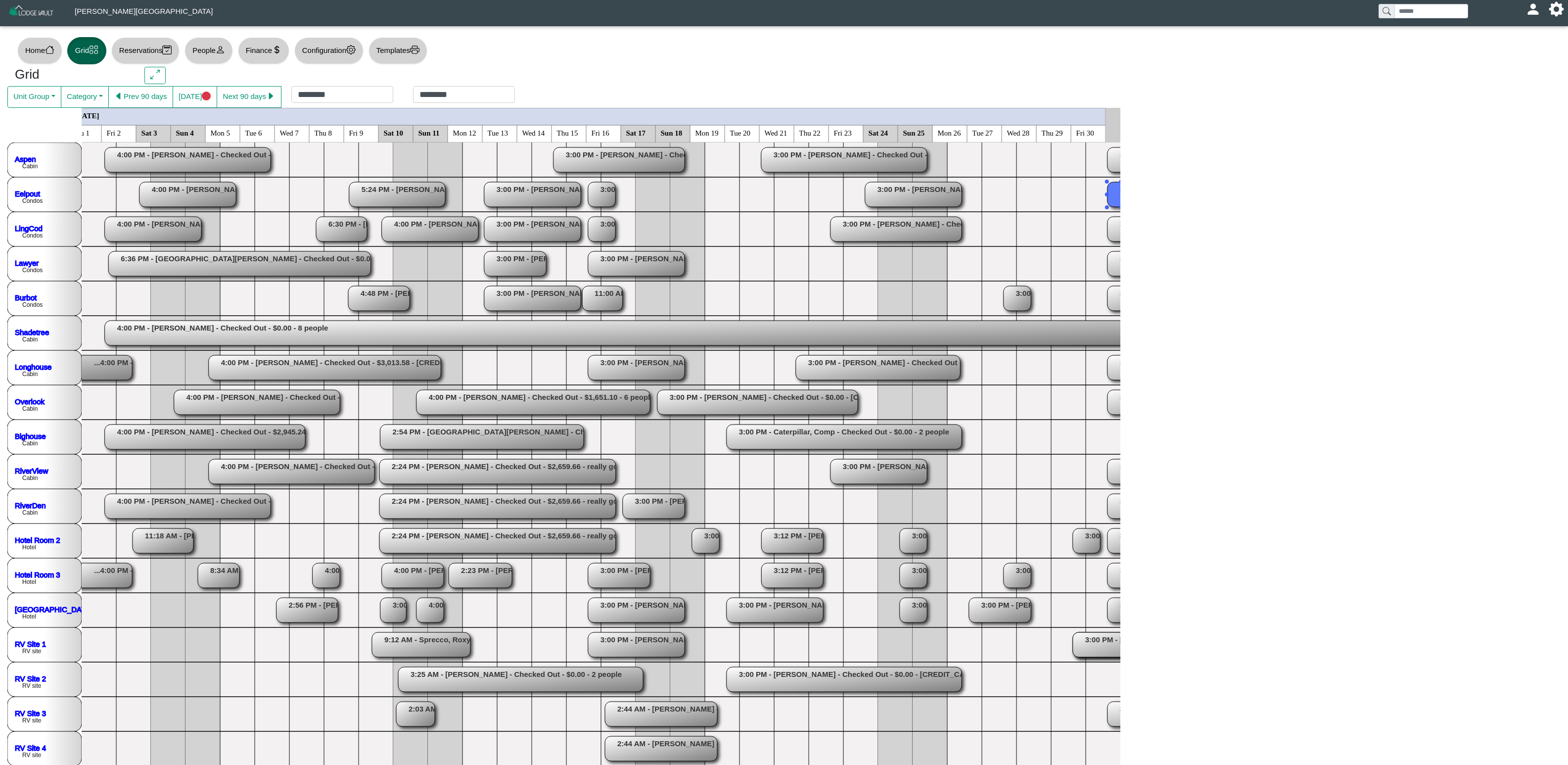
click at [979, 189] on rect at bounding box center [1121, 194] width 27 height 24
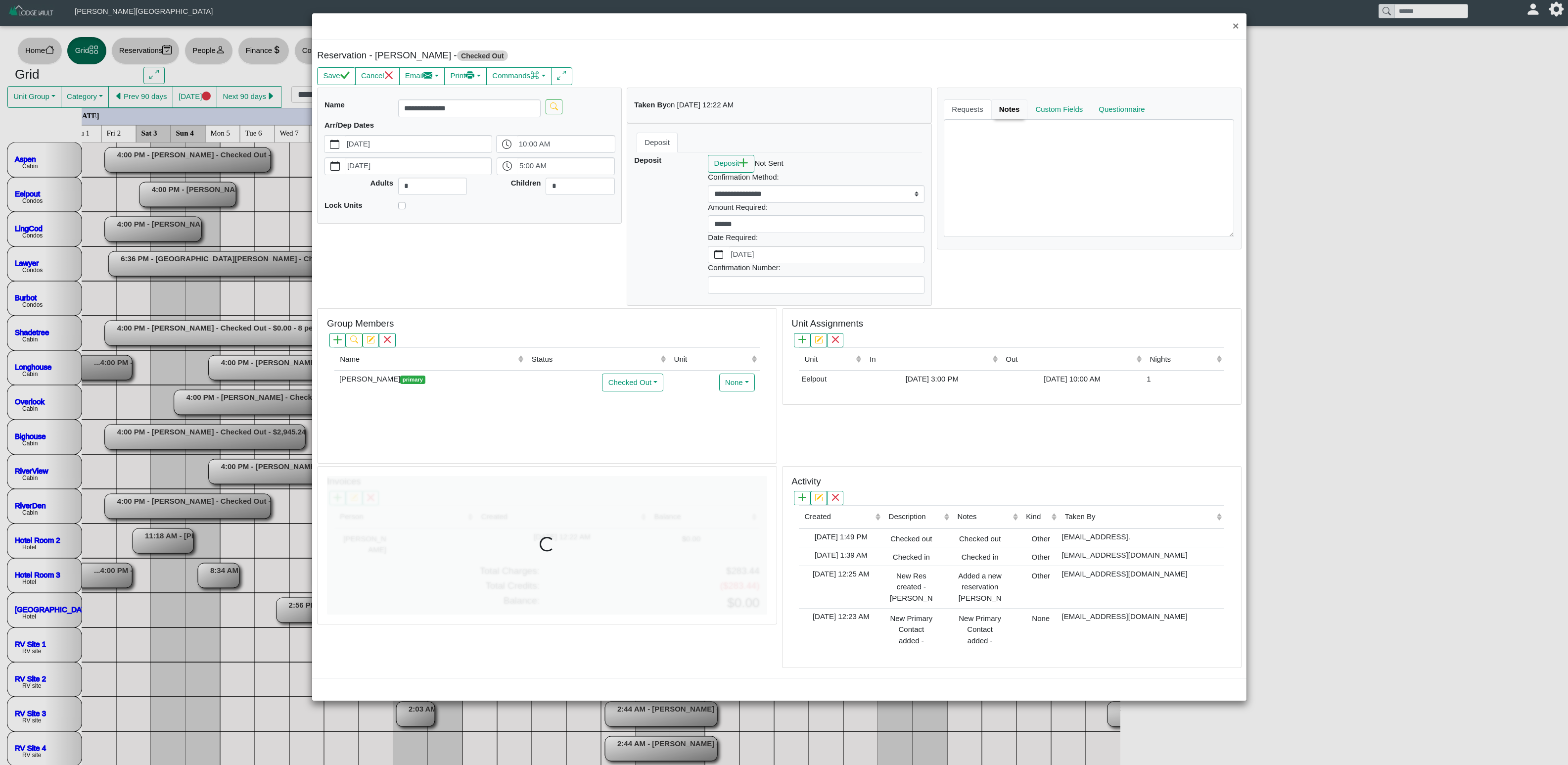
click at [979, 114] on link "Notes" at bounding box center [1009, 109] width 36 height 20
click at [979, 21] on button "×" at bounding box center [1236, 26] width 22 height 26
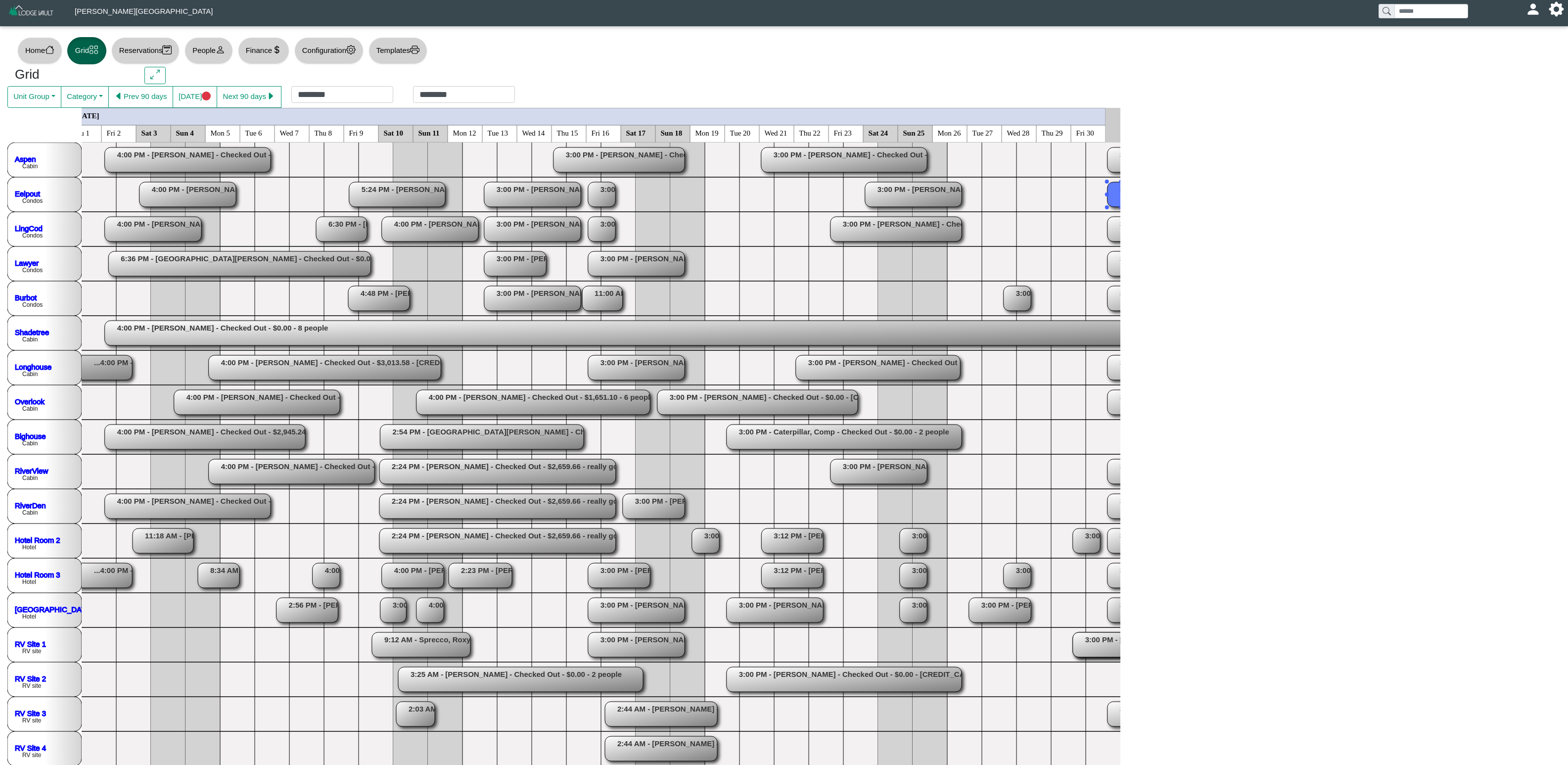
click at [979, 234] on rect at bounding box center [1155, 228] width 95 height 24
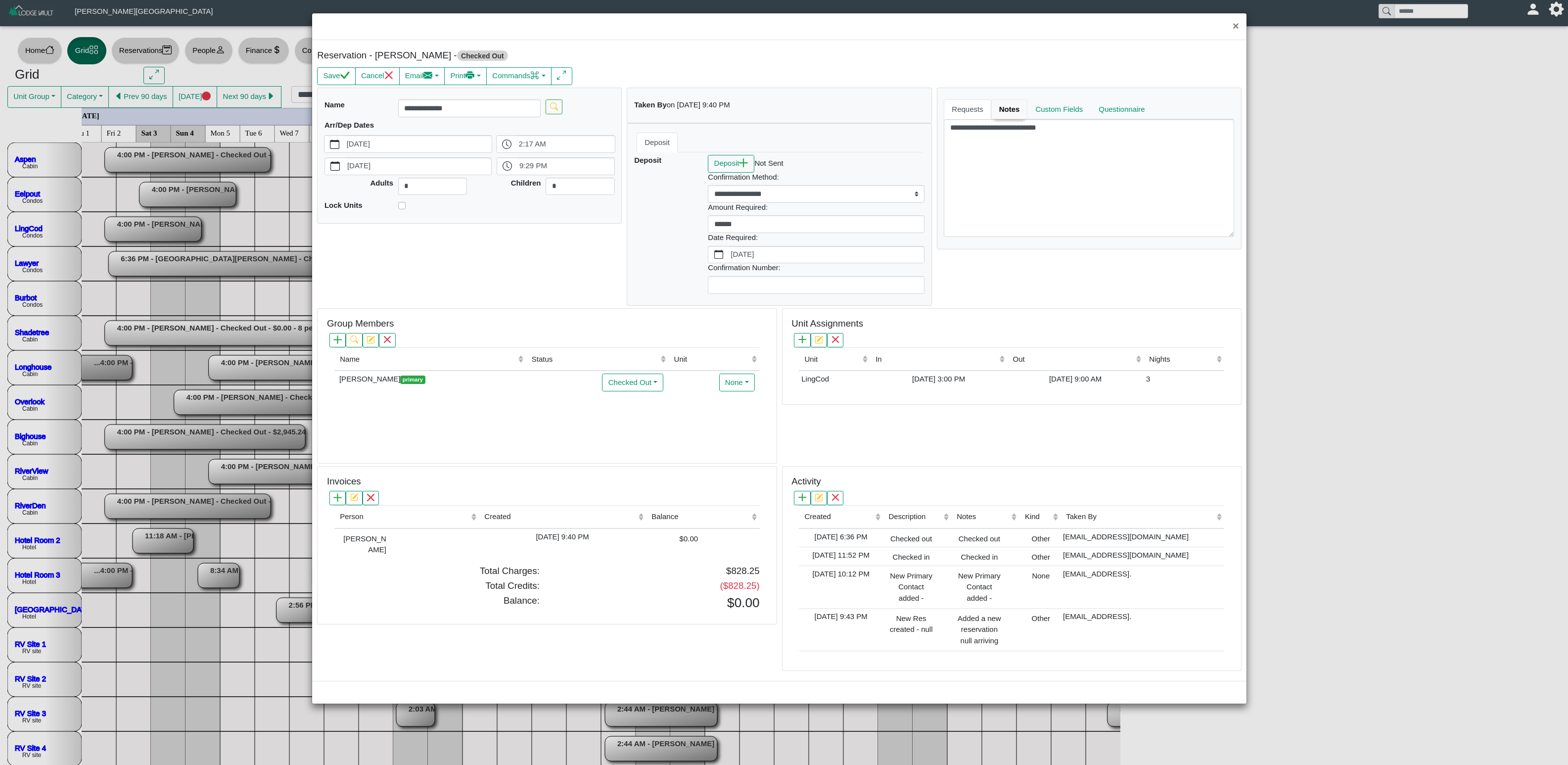
click at [979, 103] on link "Notes" at bounding box center [1009, 109] width 36 height 20
click at [979, 32] on button "×" at bounding box center [1236, 26] width 22 height 26
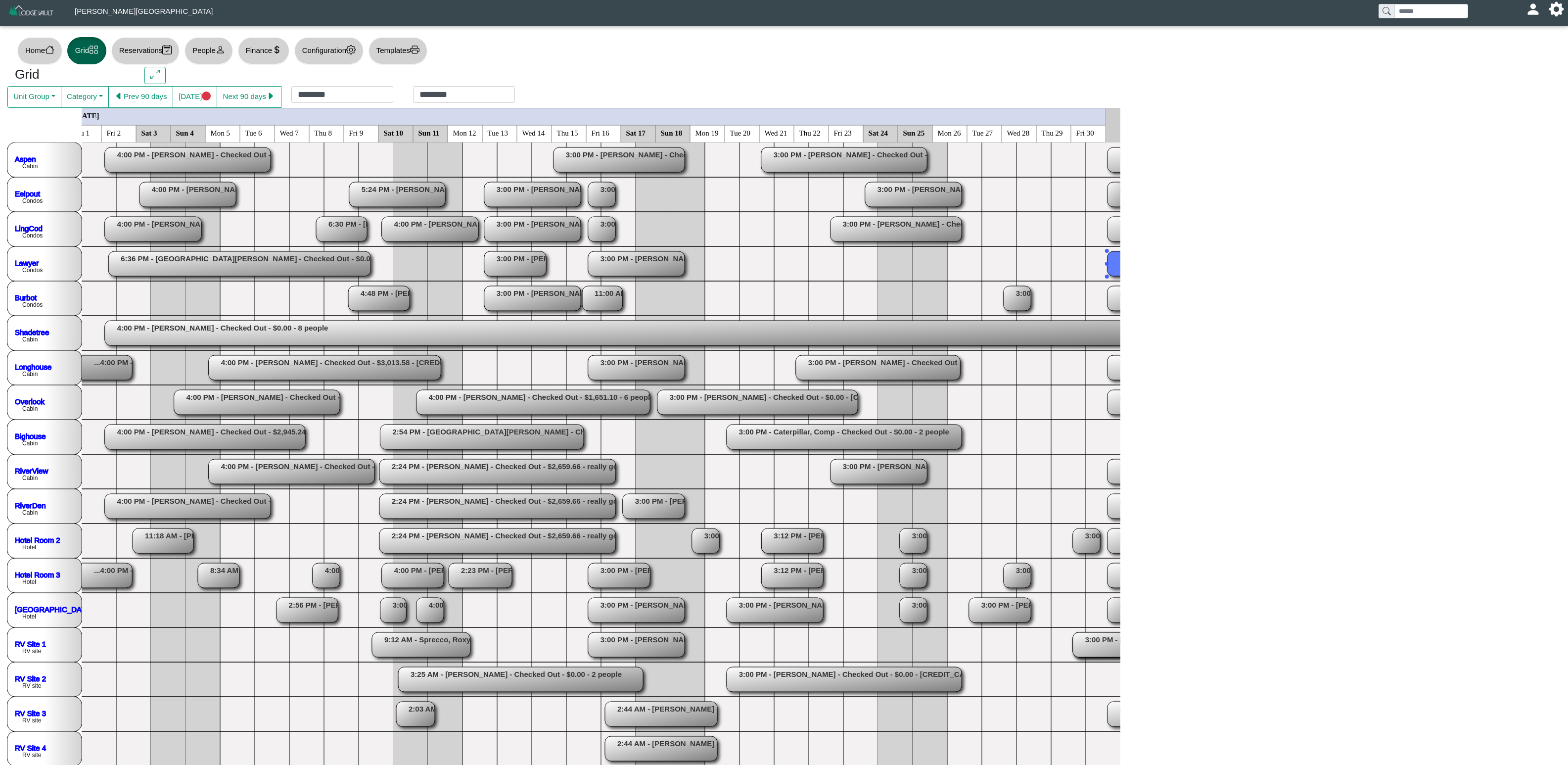
click at [979, 263] on rect at bounding box center [1173, 263] width 131 height 24
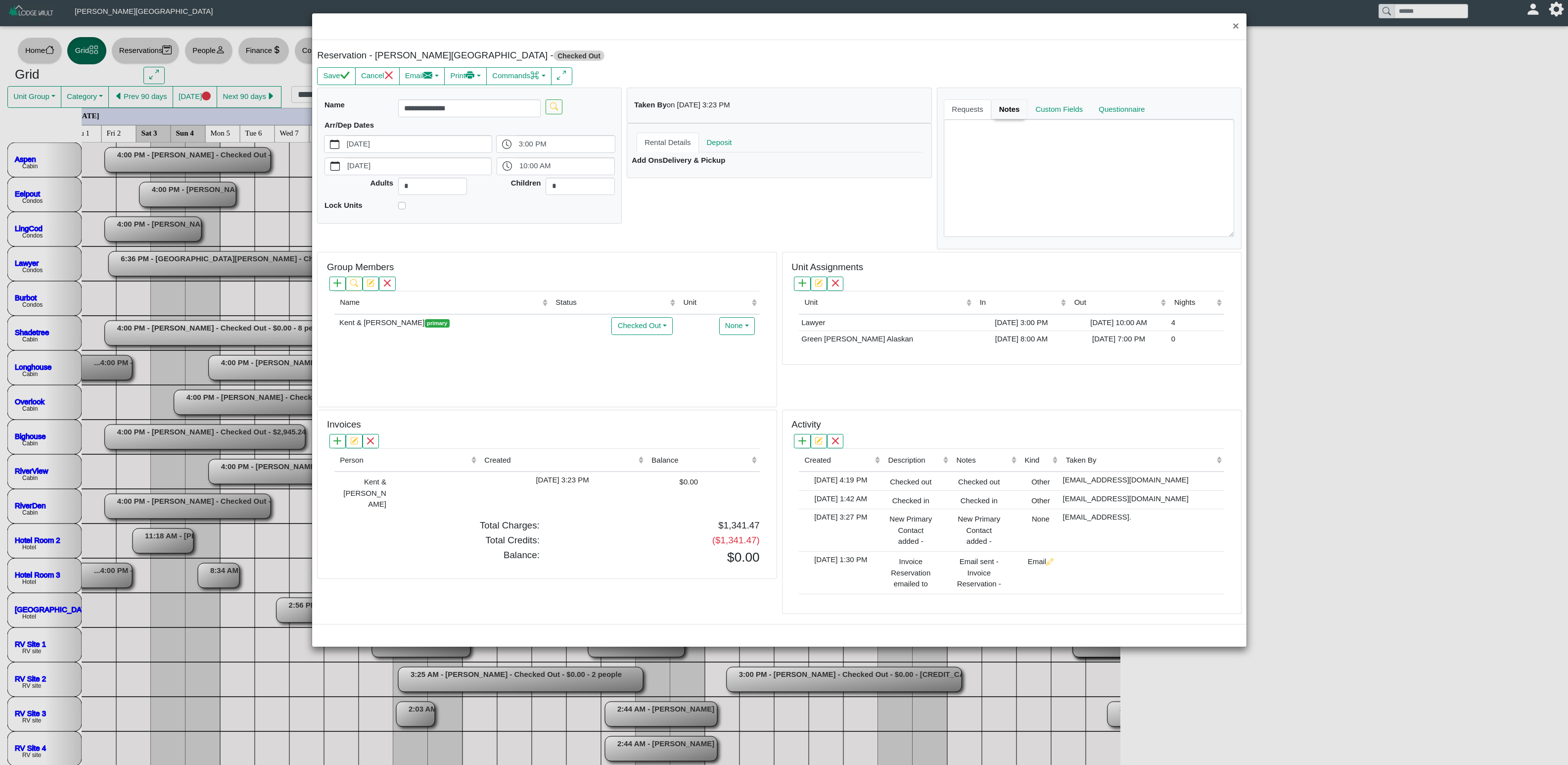
click at [979, 108] on link "Notes" at bounding box center [1009, 109] width 36 height 20
click at [979, 27] on button "×" at bounding box center [1236, 26] width 22 height 26
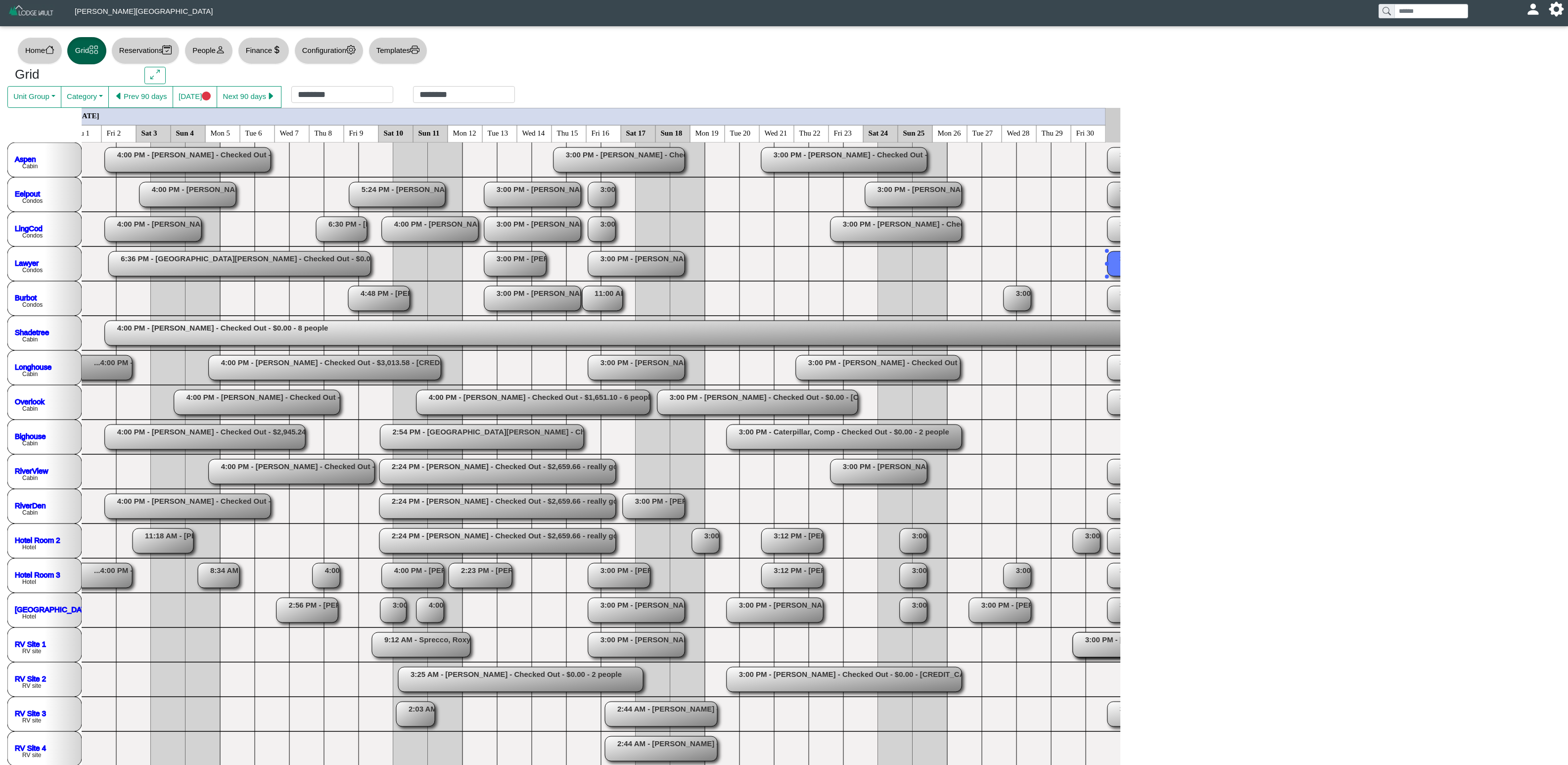
click at [979, 299] on rect at bounding box center [1156, 298] width 96 height 24
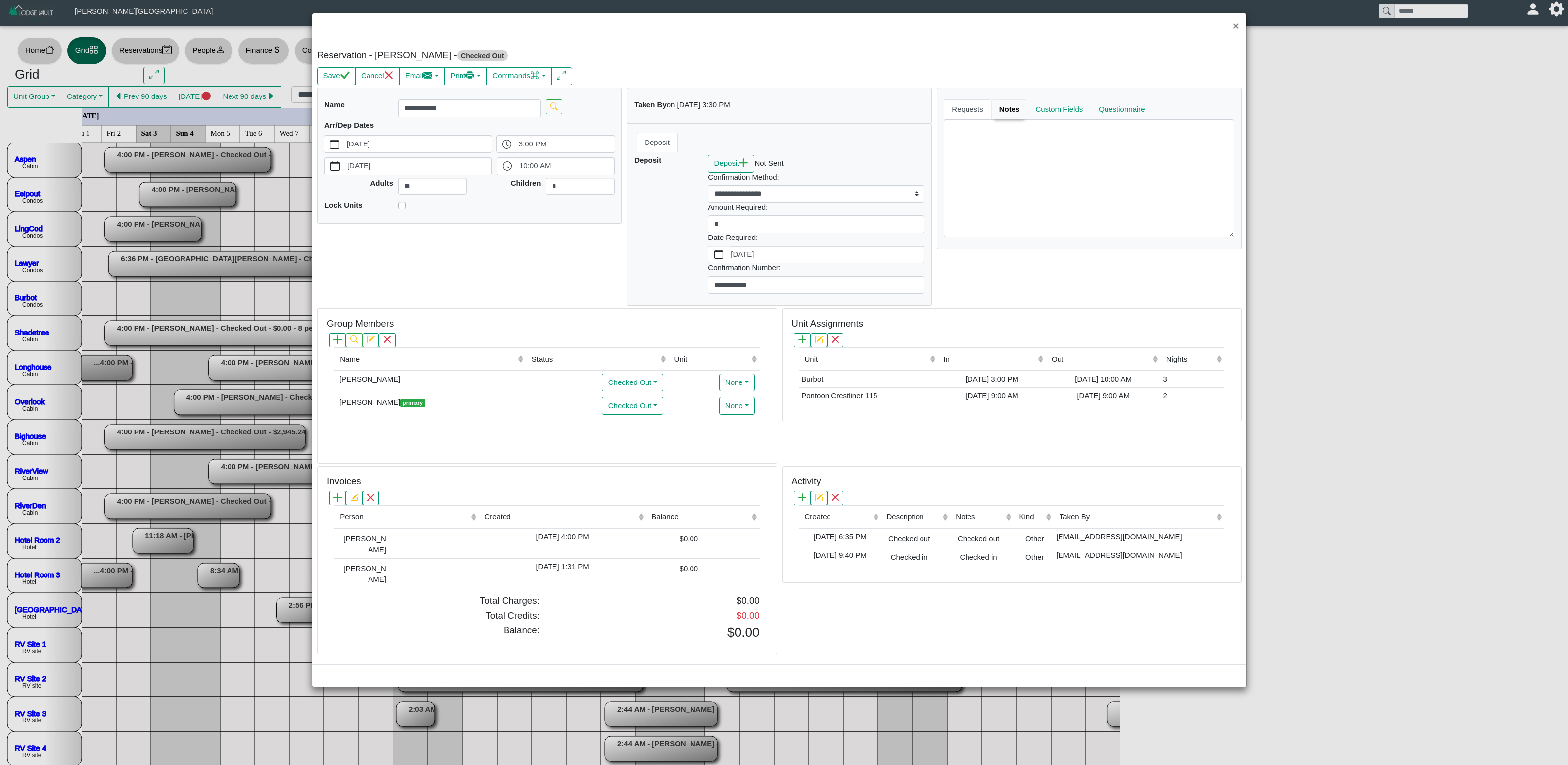
click at [979, 120] on link "Notes" at bounding box center [1009, 109] width 36 height 20
click at [979, 30] on button "×" at bounding box center [1236, 26] width 22 height 26
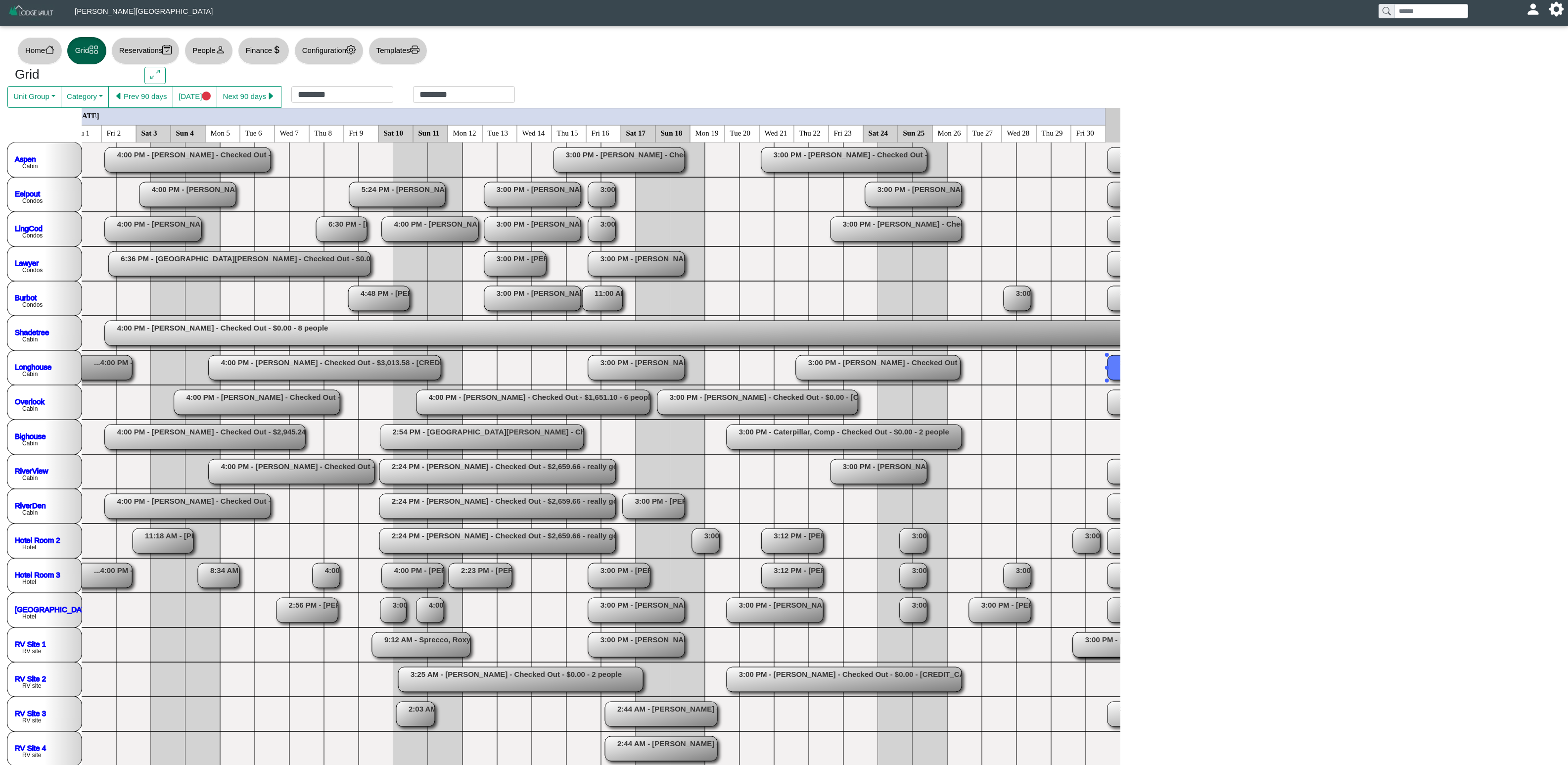
click at [979, 365] on rect at bounding box center [1225, 367] width 235 height 24
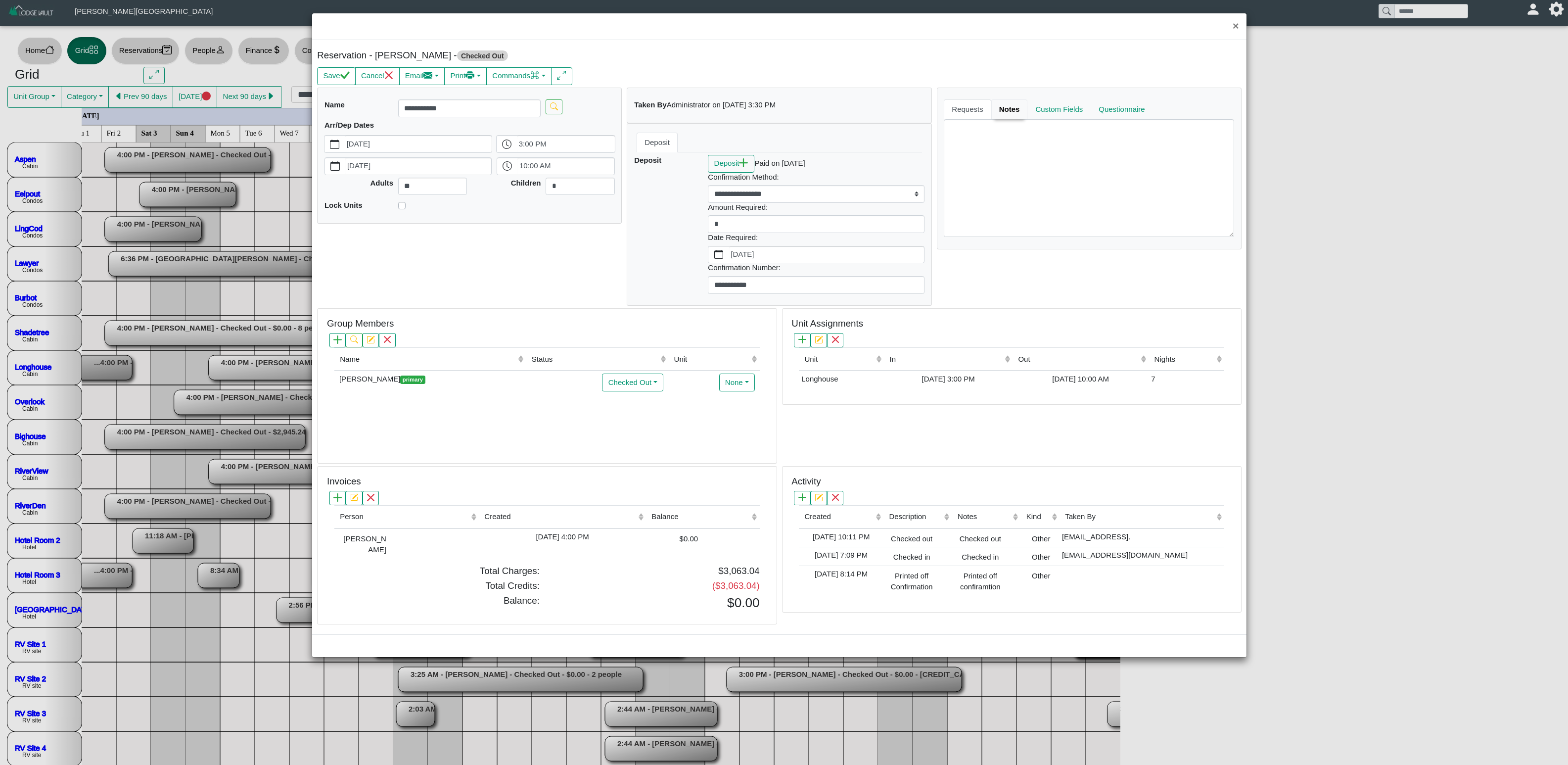
click at [979, 115] on link "Notes" at bounding box center [1009, 109] width 36 height 20
click at [979, 24] on button "×" at bounding box center [1236, 26] width 22 height 26
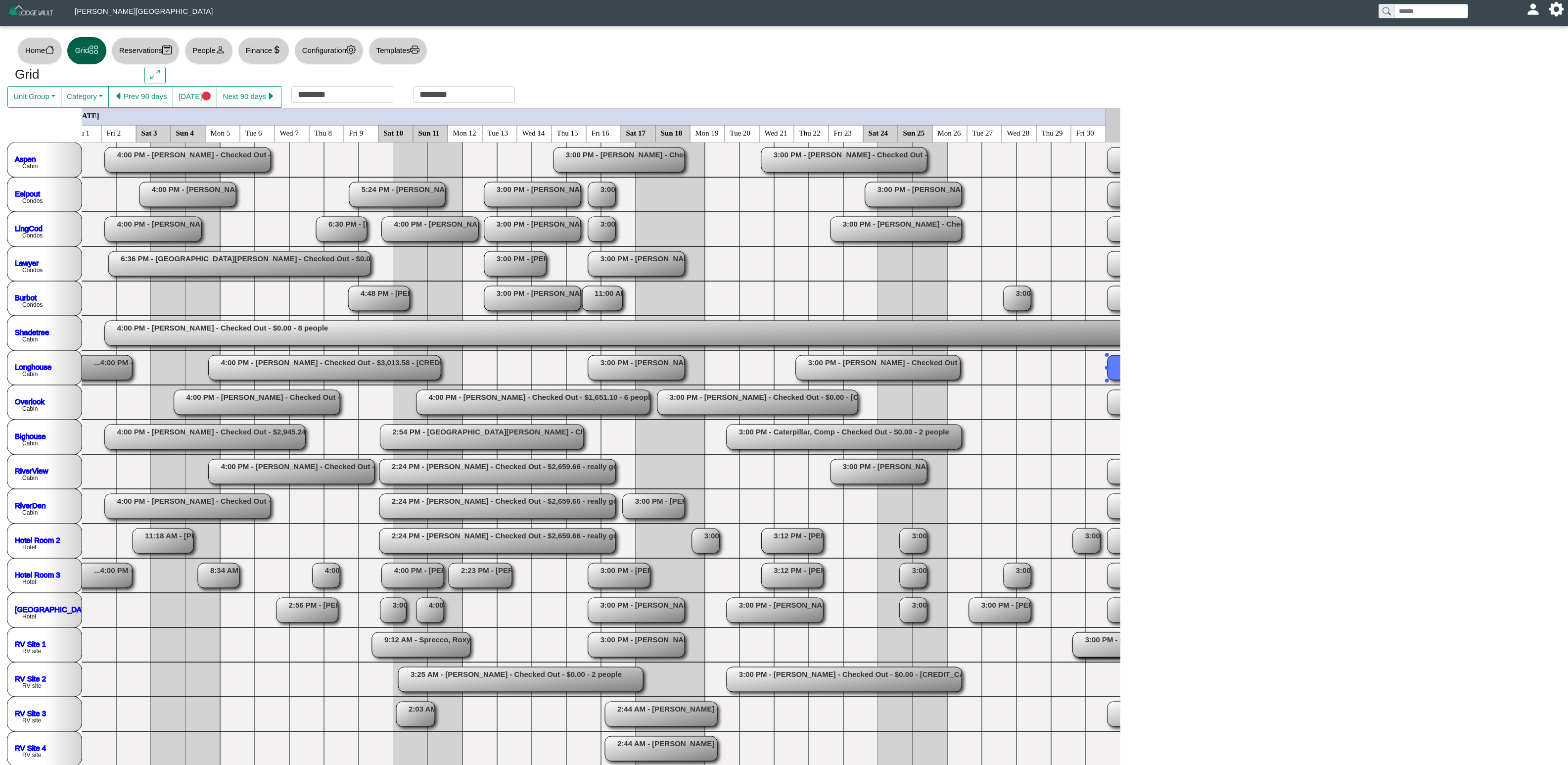
click at [979, 403] on rect at bounding box center [1156, 402] width 96 height 24
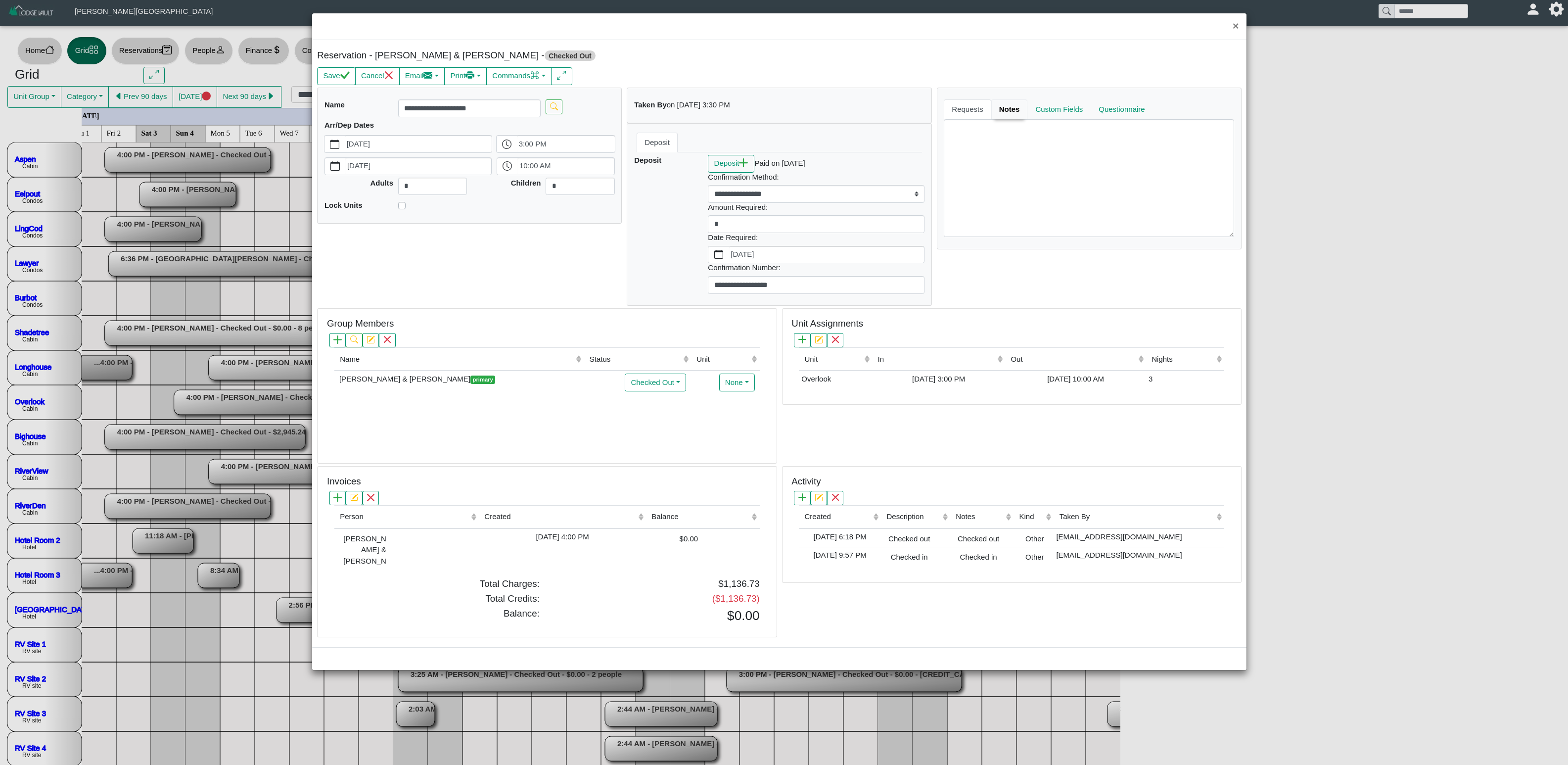
click at [979, 116] on link "Notes" at bounding box center [1009, 109] width 36 height 20
drag, startPoint x: 1242, startPoint y: 25, endPoint x: 1233, endPoint y: 35, distance: 13.5
click at [979, 26] on button "×" at bounding box center [1236, 26] width 22 height 26
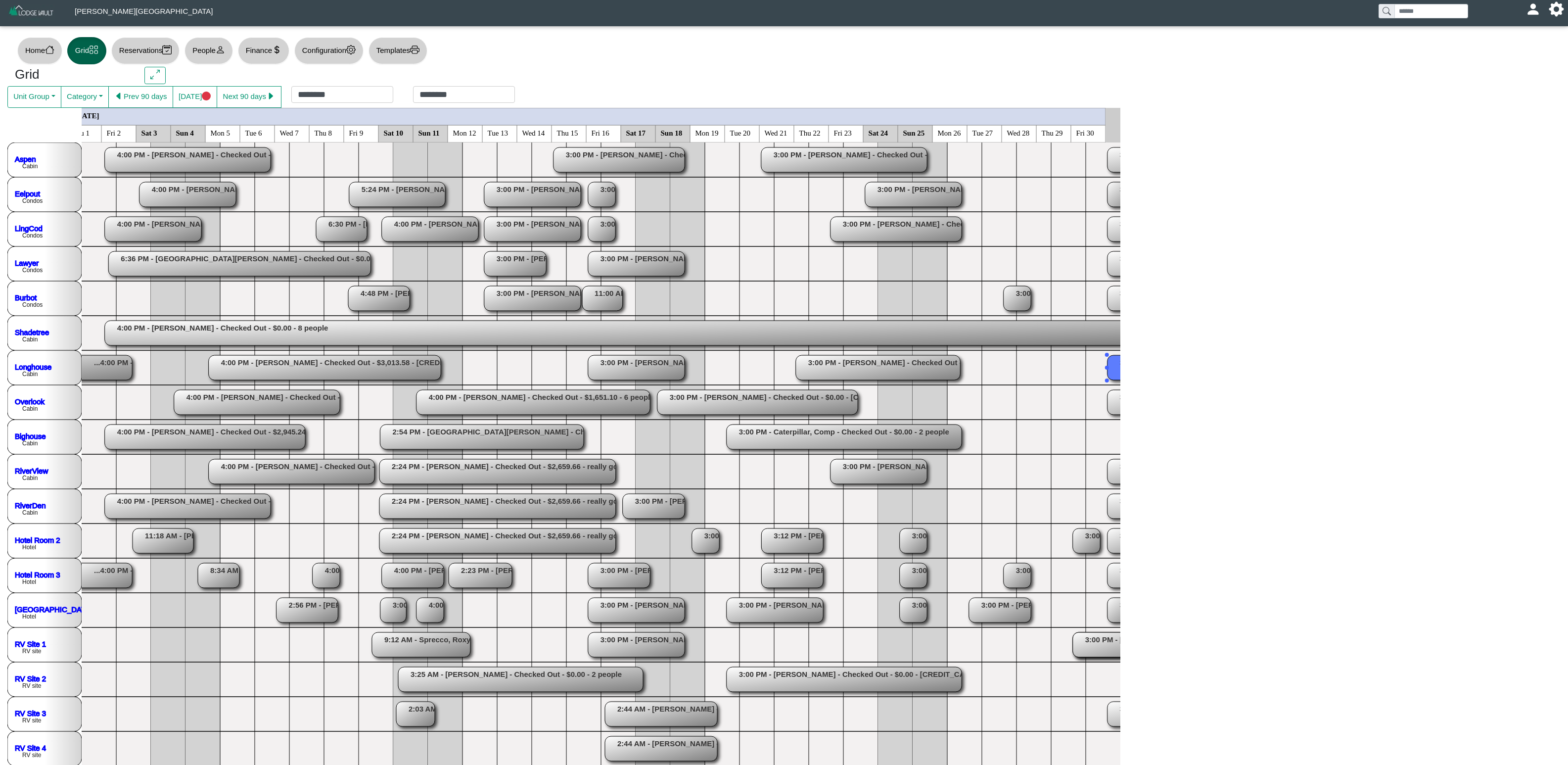
click at [979, 366] on rect at bounding box center [1225, 367] width 235 height 24
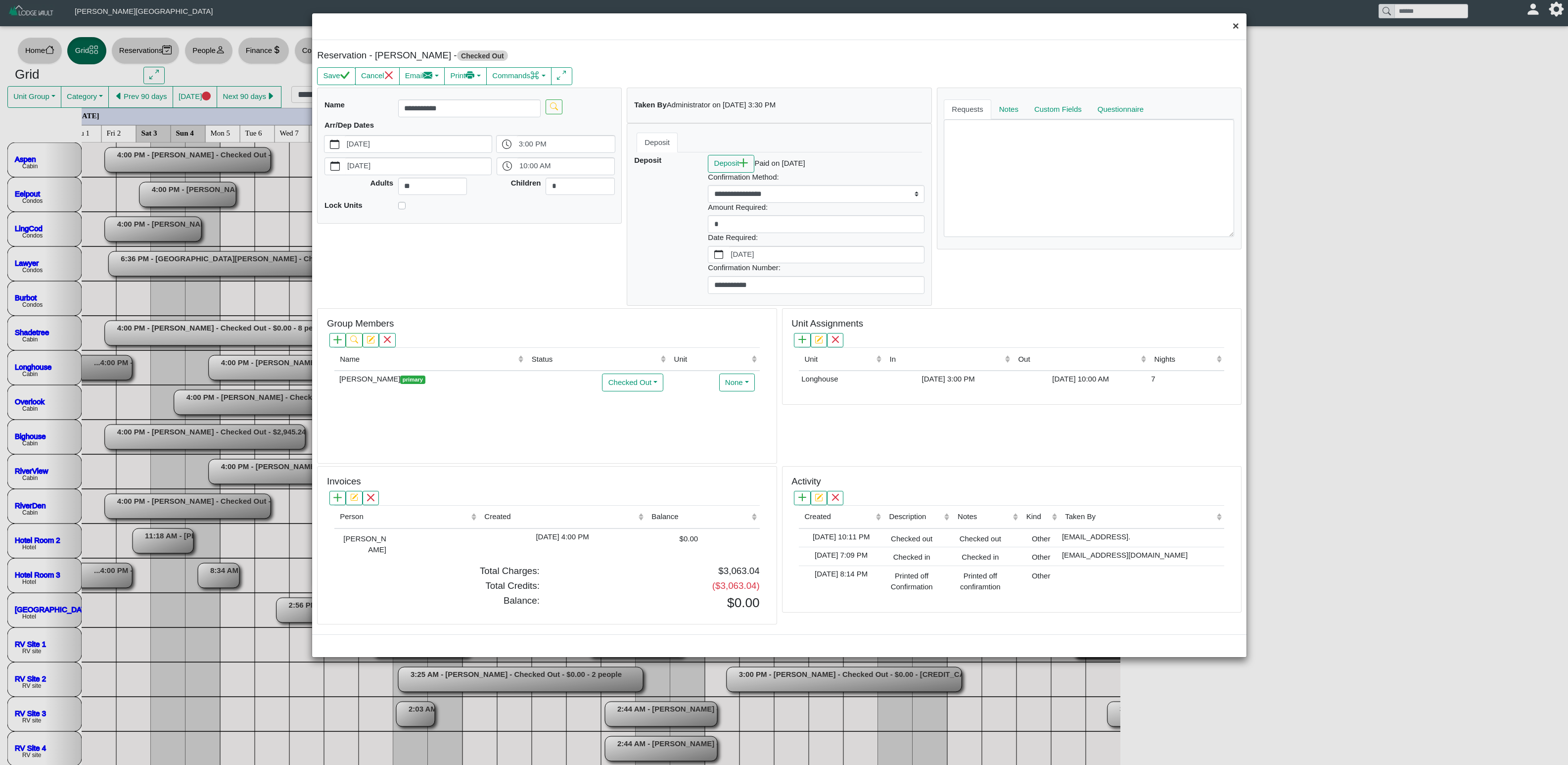
click at [979, 24] on button "×" at bounding box center [1236, 26] width 22 height 26
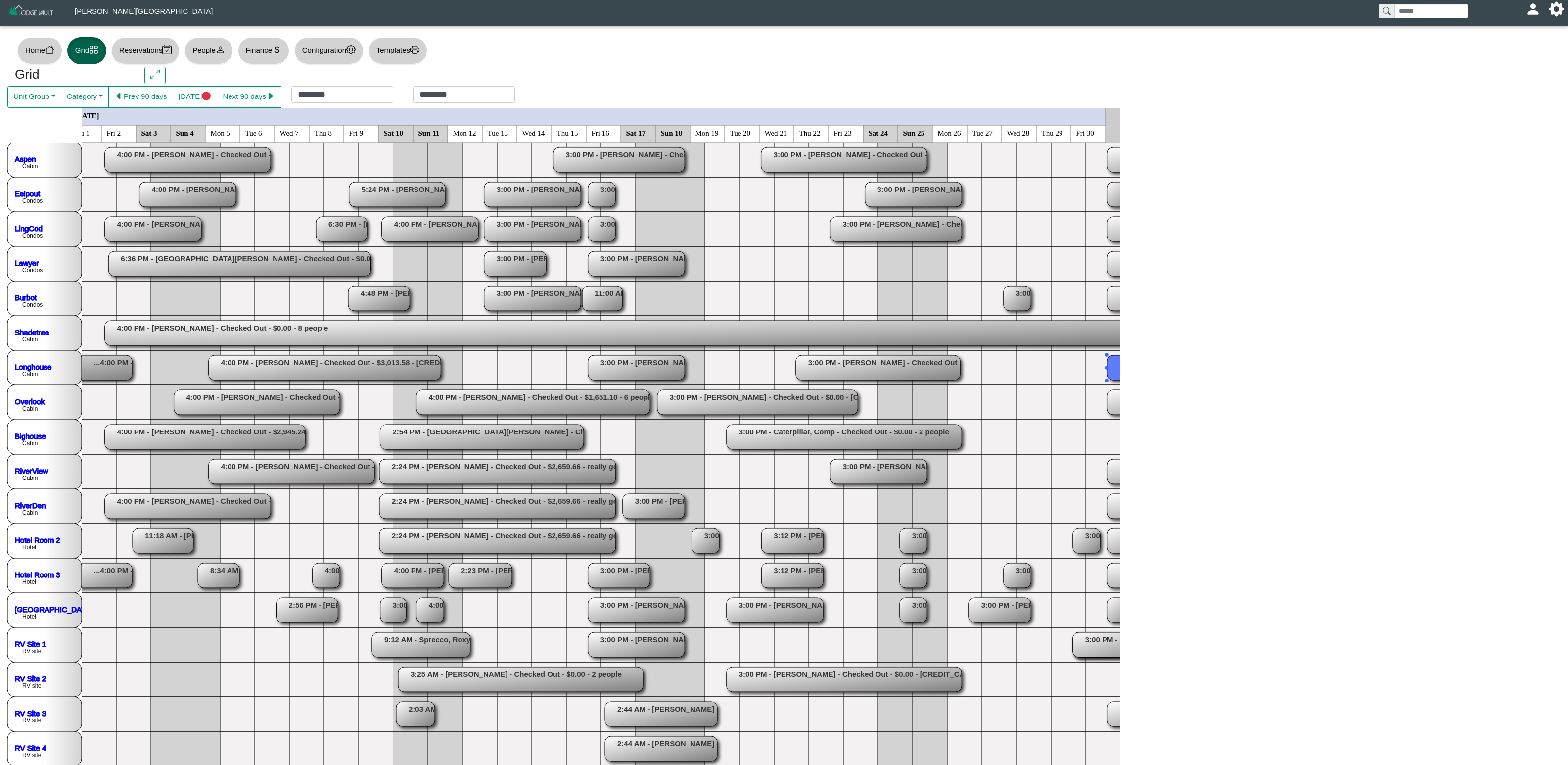
click at [979, 472] on rect at bounding box center [1156, 471] width 96 height 24
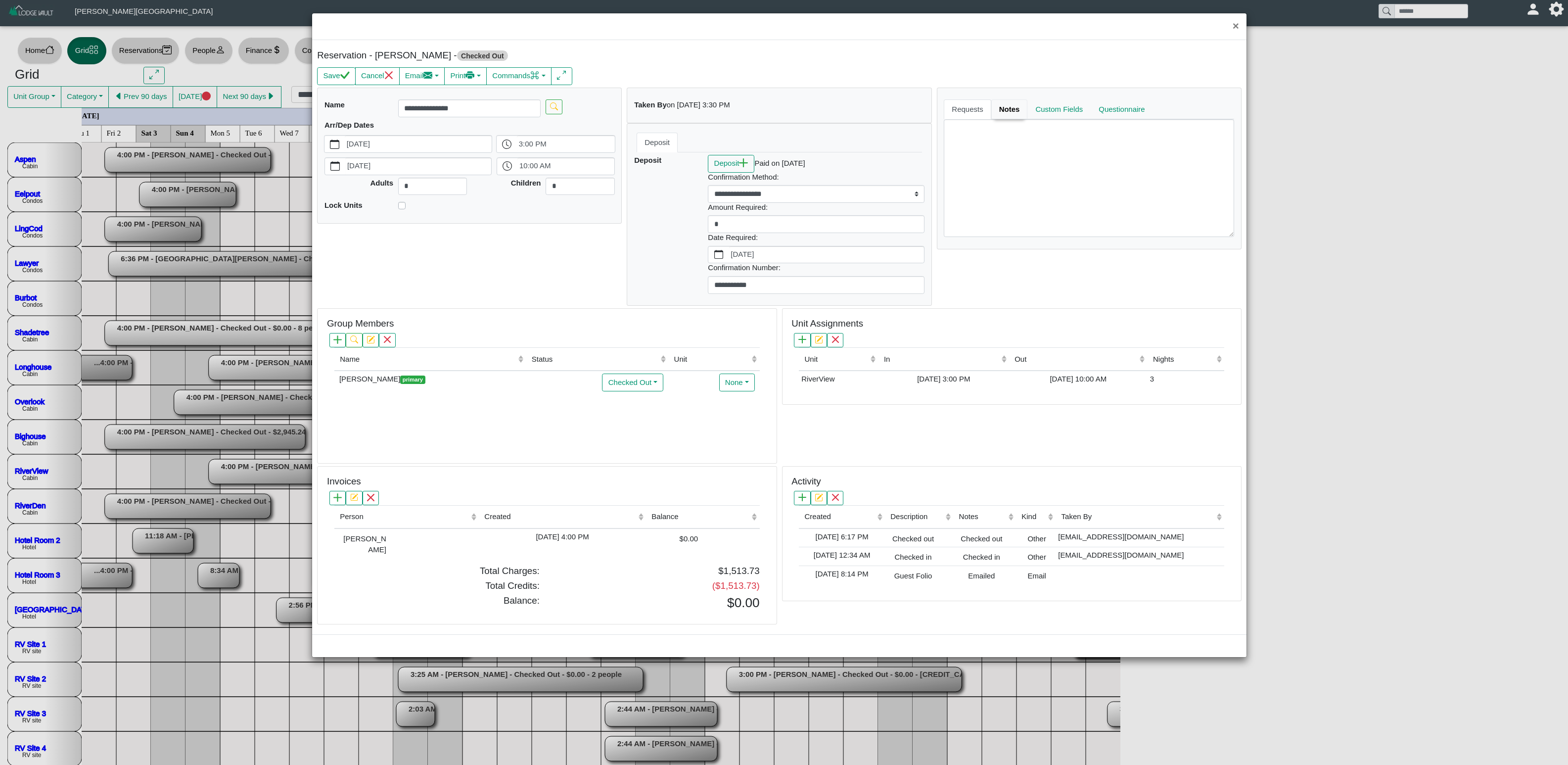
click at [979, 117] on link "Notes" at bounding box center [1009, 109] width 36 height 20
click at [979, 20] on button "×" at bounding box center [1236, 26] width 22 height 26
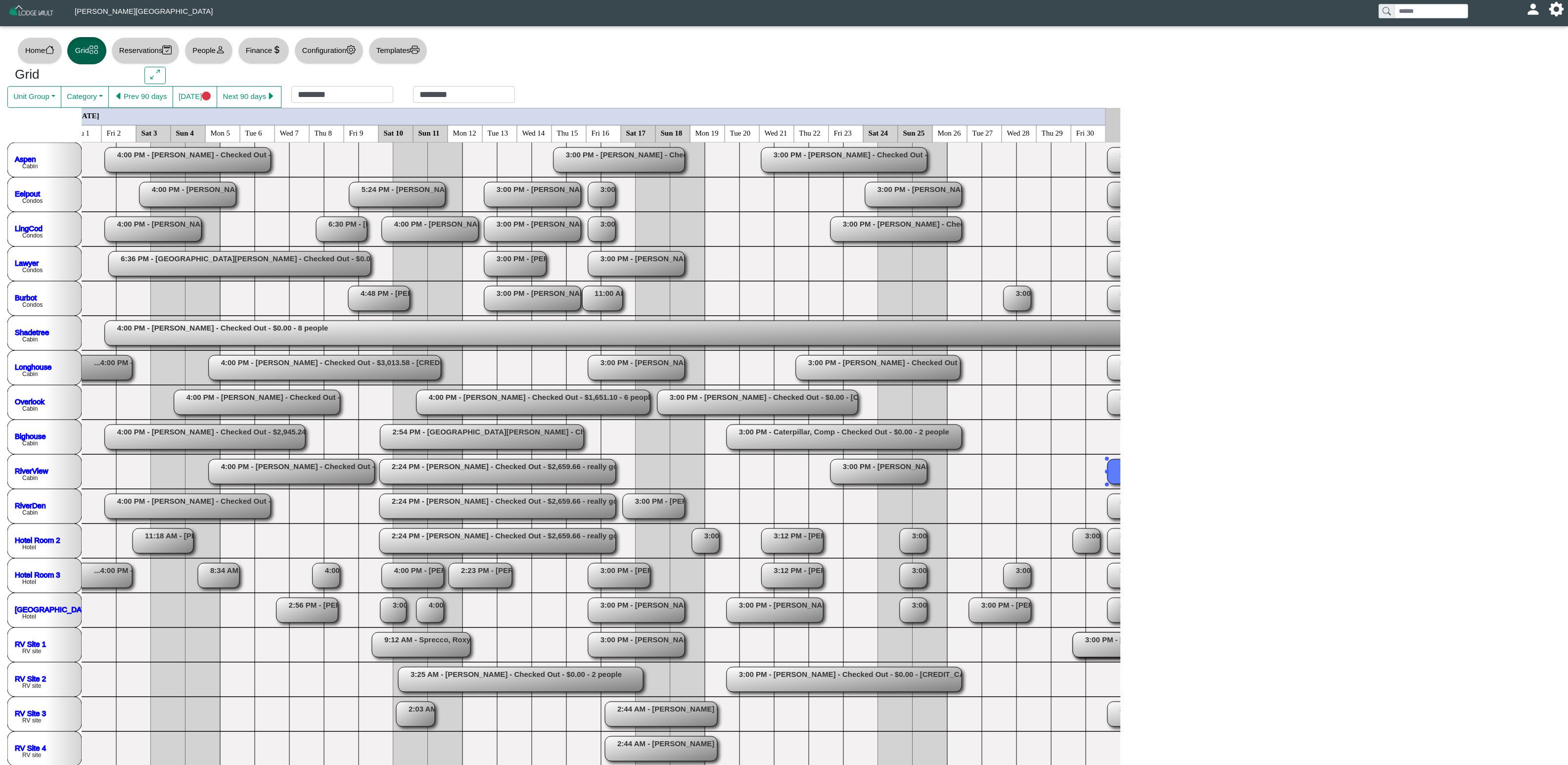
click at [979, 477] on rect at bounding box center [1190, 505] width 166 height 24
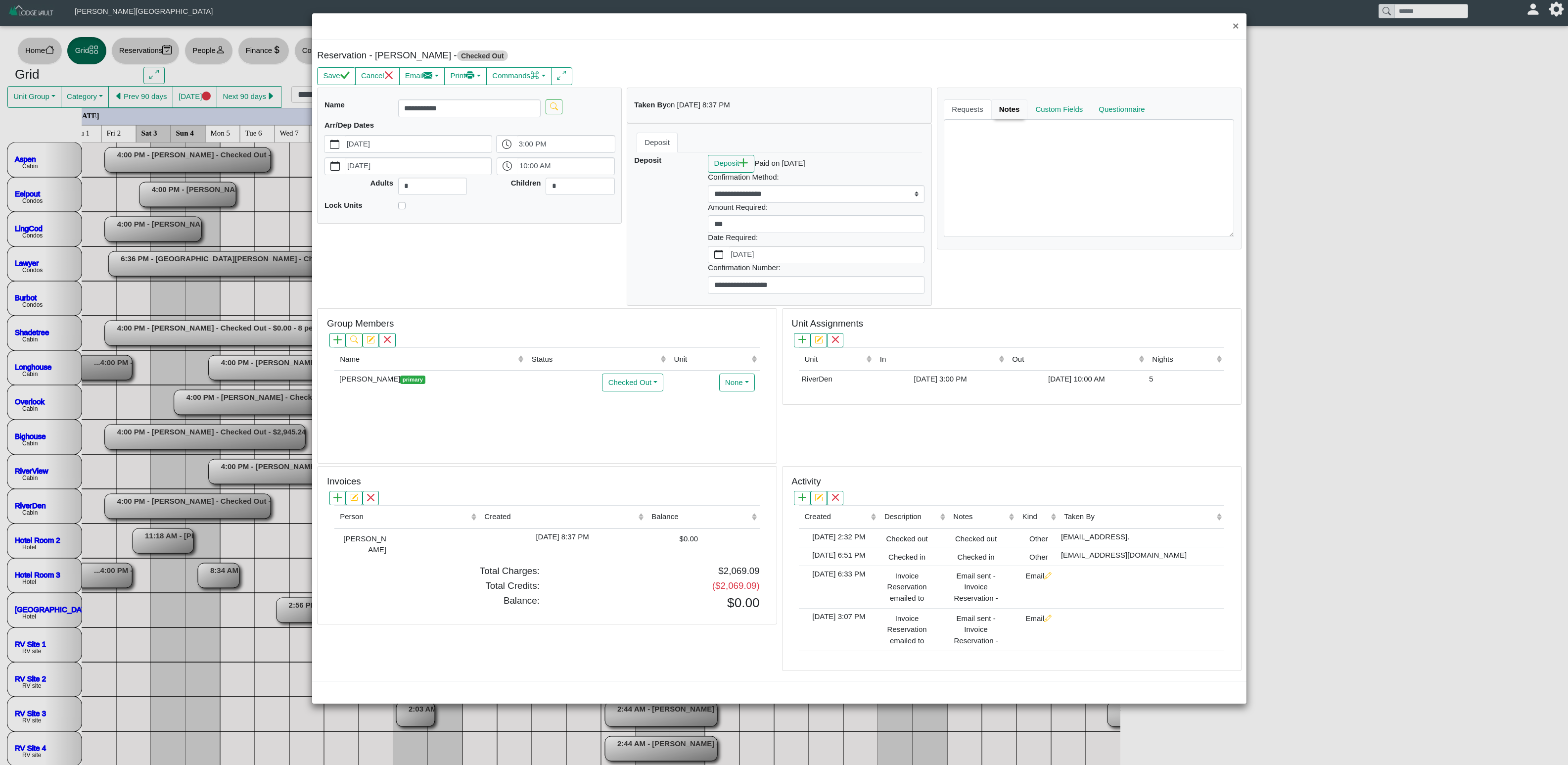
click at [979, 109] on link "Notes" at bounding box center [1009, 109] width 36 height 20
click at [979, 27] on button "×" at bounding box center [1236, 26] width 22 height 26
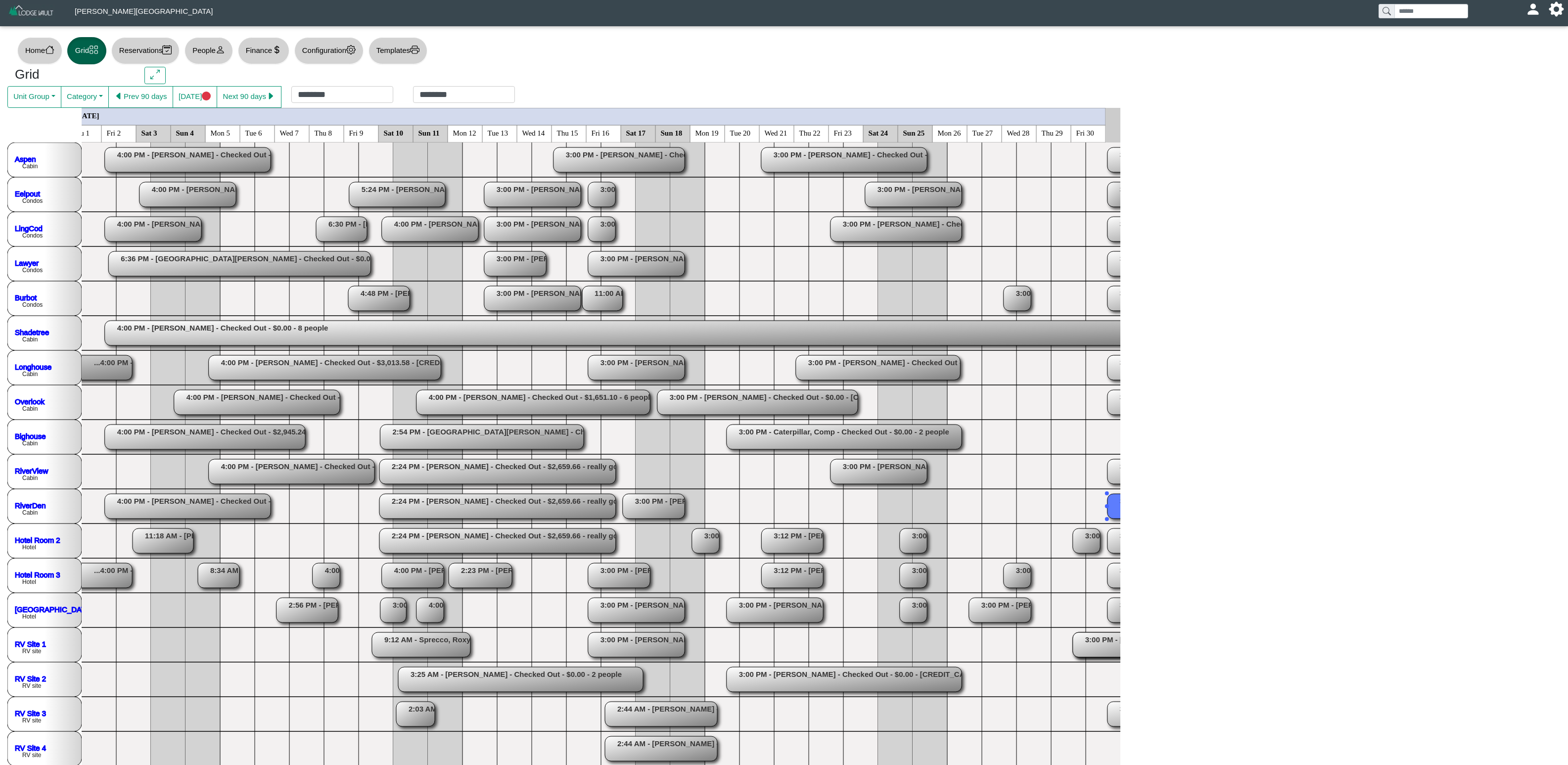
click at [979, 477] on rect at bounding box center [1138, 540] width 62 height 24
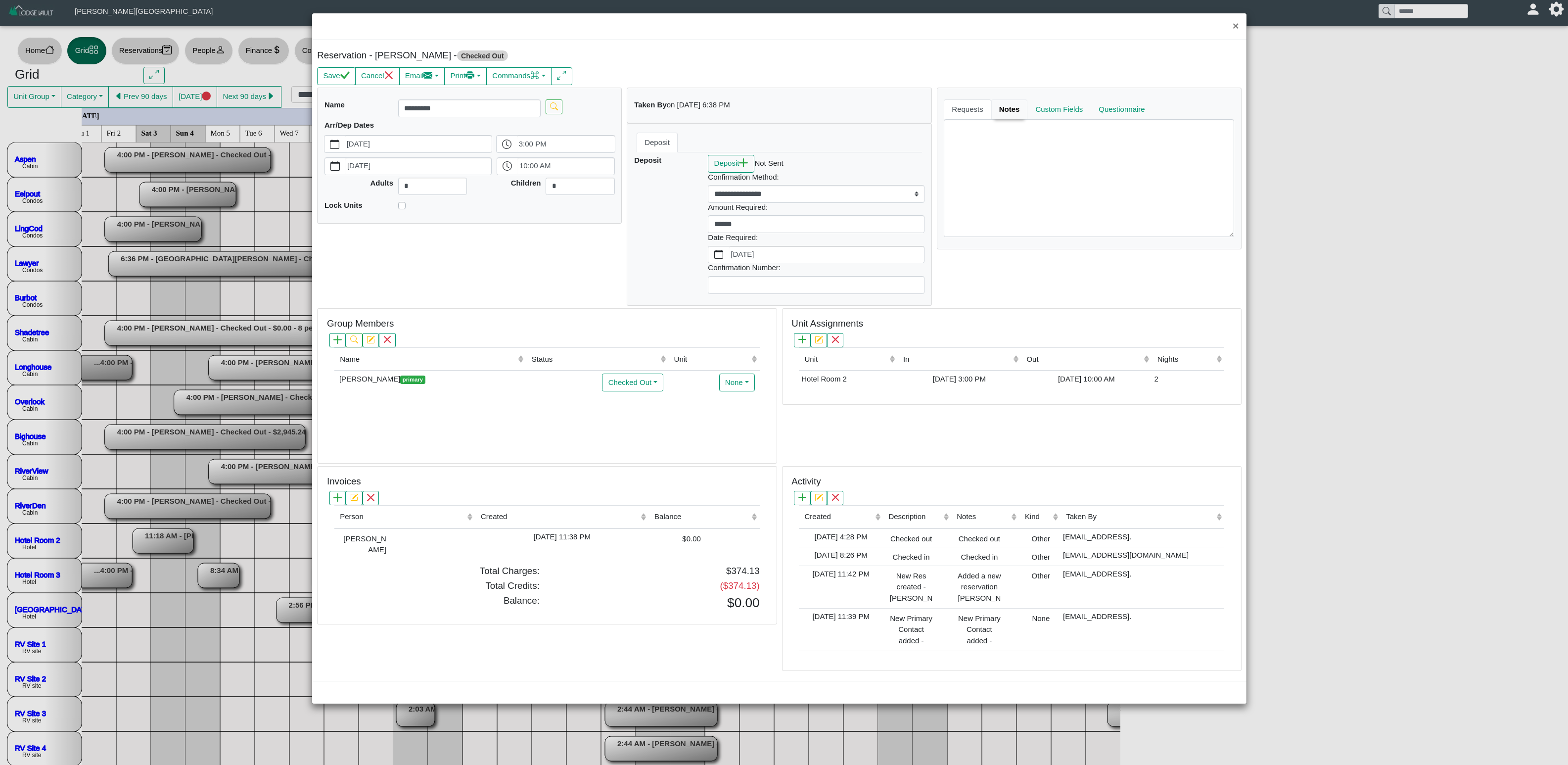
click at [979, 116] on link "Notes" at bounding box center [1009, 109] width 36 height 20
click at [979, 35] on button "×" at bounding box center [1236, 26] width 22 height 26
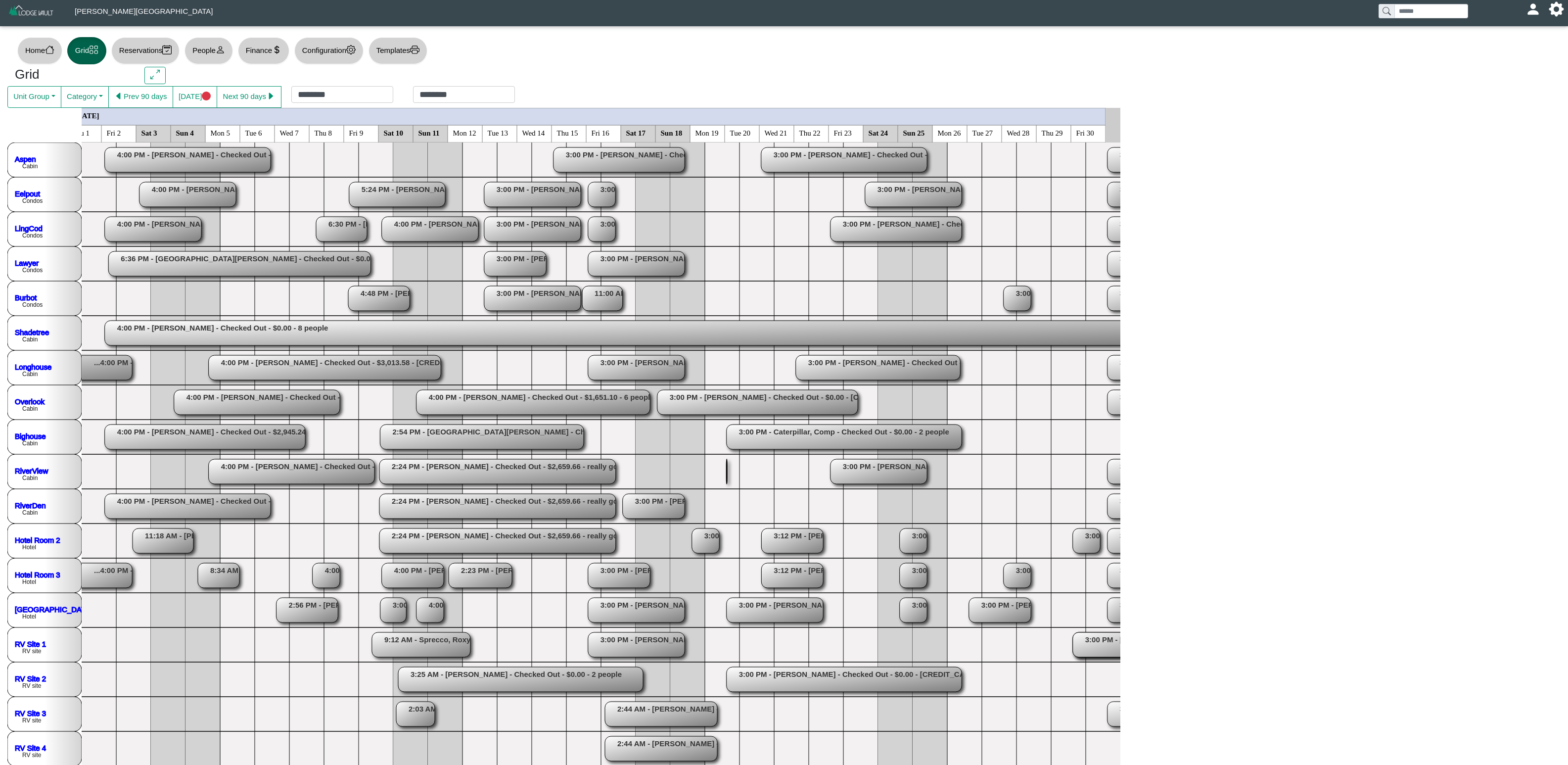
click at [768, 431] on rect at bounding box center [844, 436] width 235 height 24
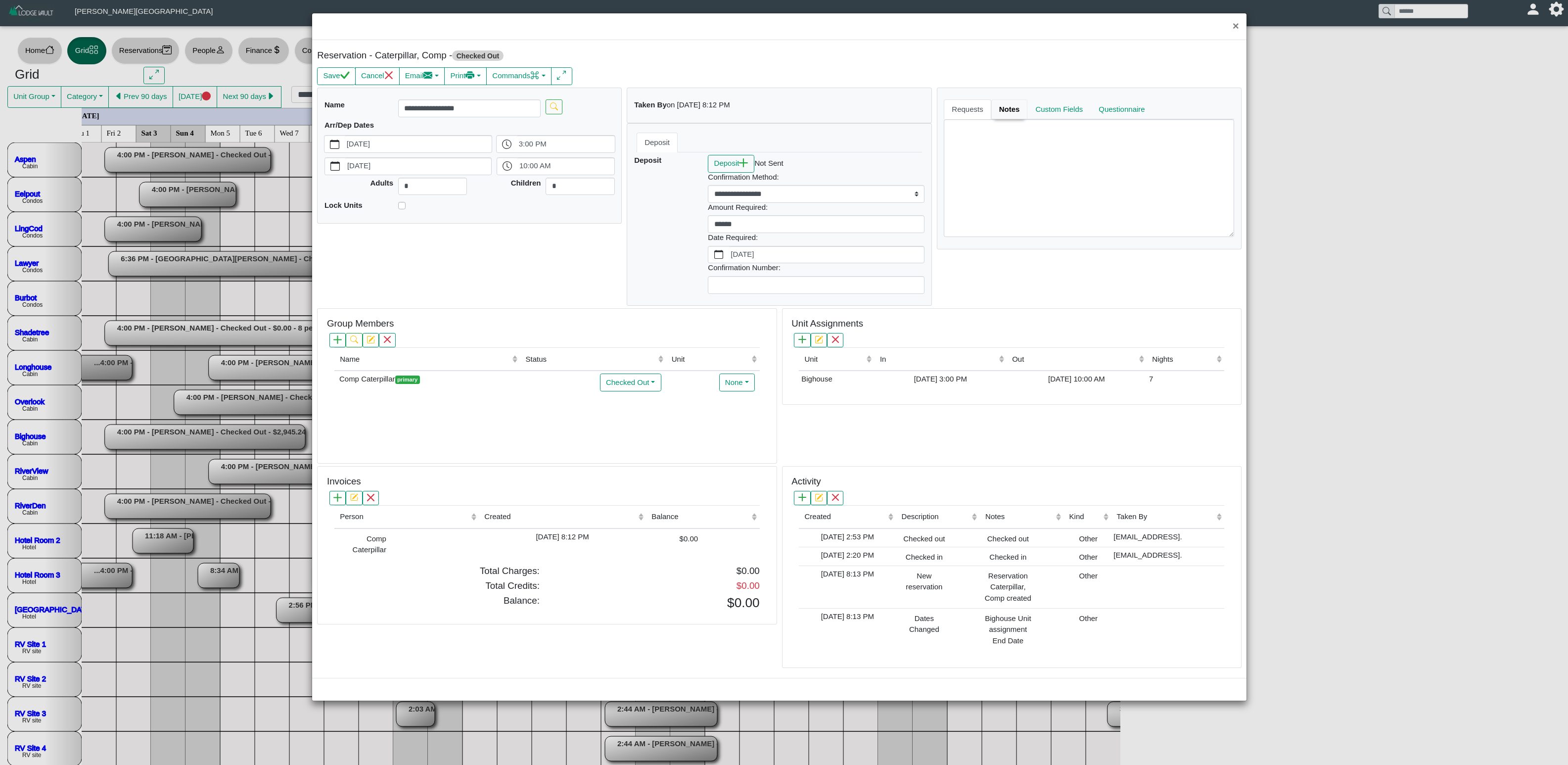
click at [979, 109] on link "Notes" at bounding box center [1009, 109] width 36 height 20
click at [979, 31] on button "×" at bounding box center [1236, 26] width 22 height 26
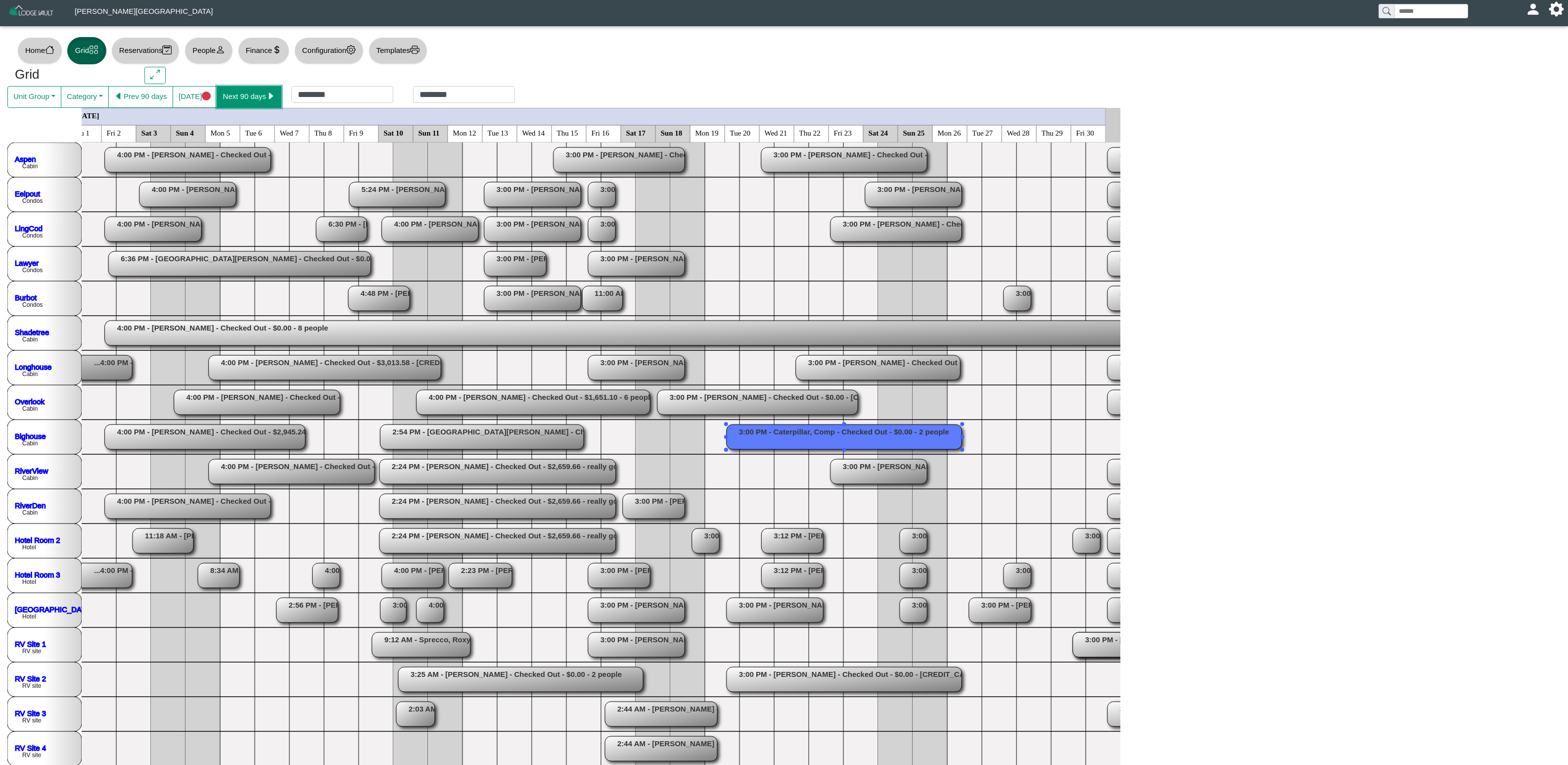
click at [242, 90] on button "Next 90 days" at bounding box center [249, 97] width 65 height 22
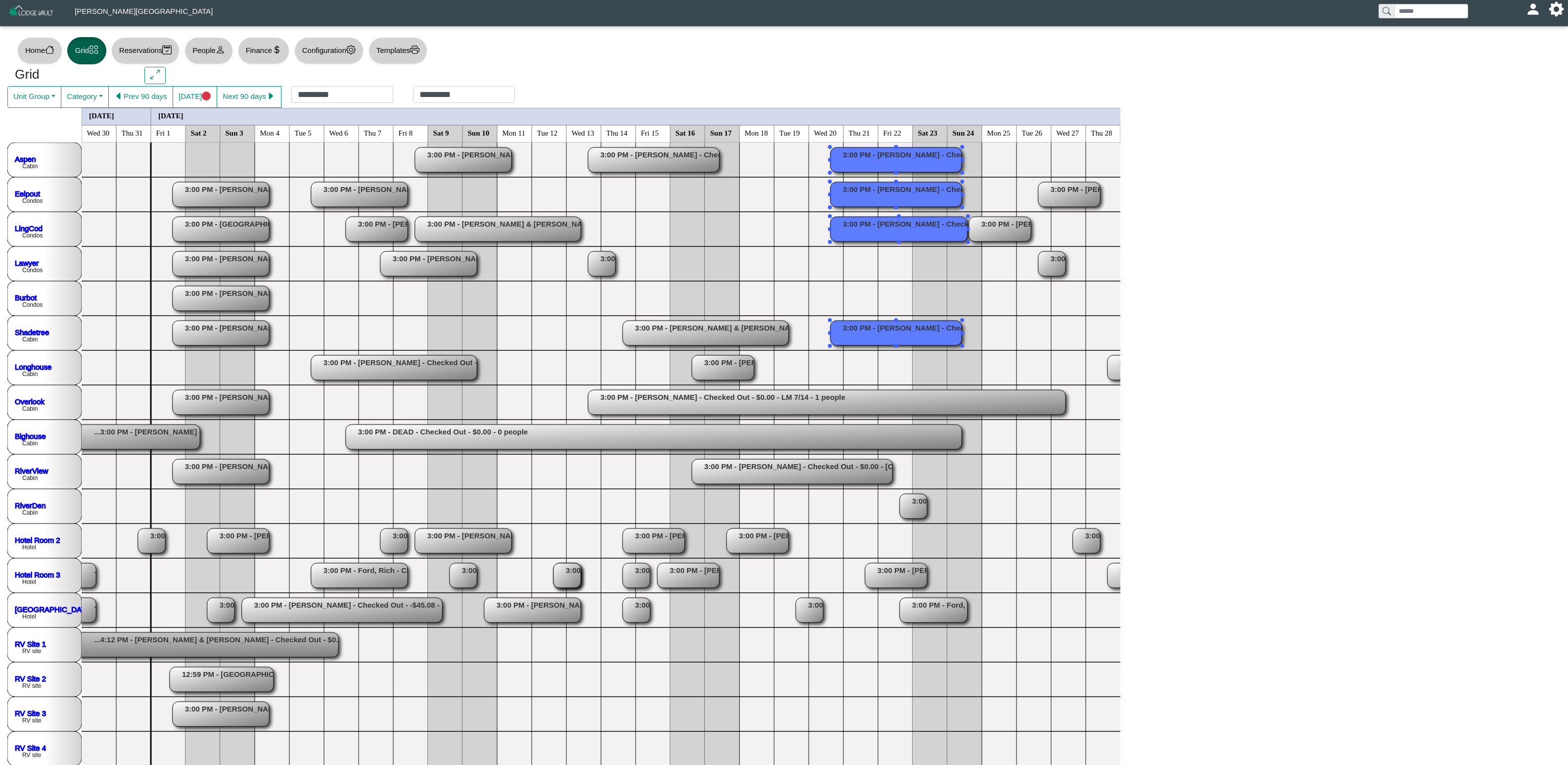
click at [892, 219] on rect at bounding box center [899, 228] width 137 height 24
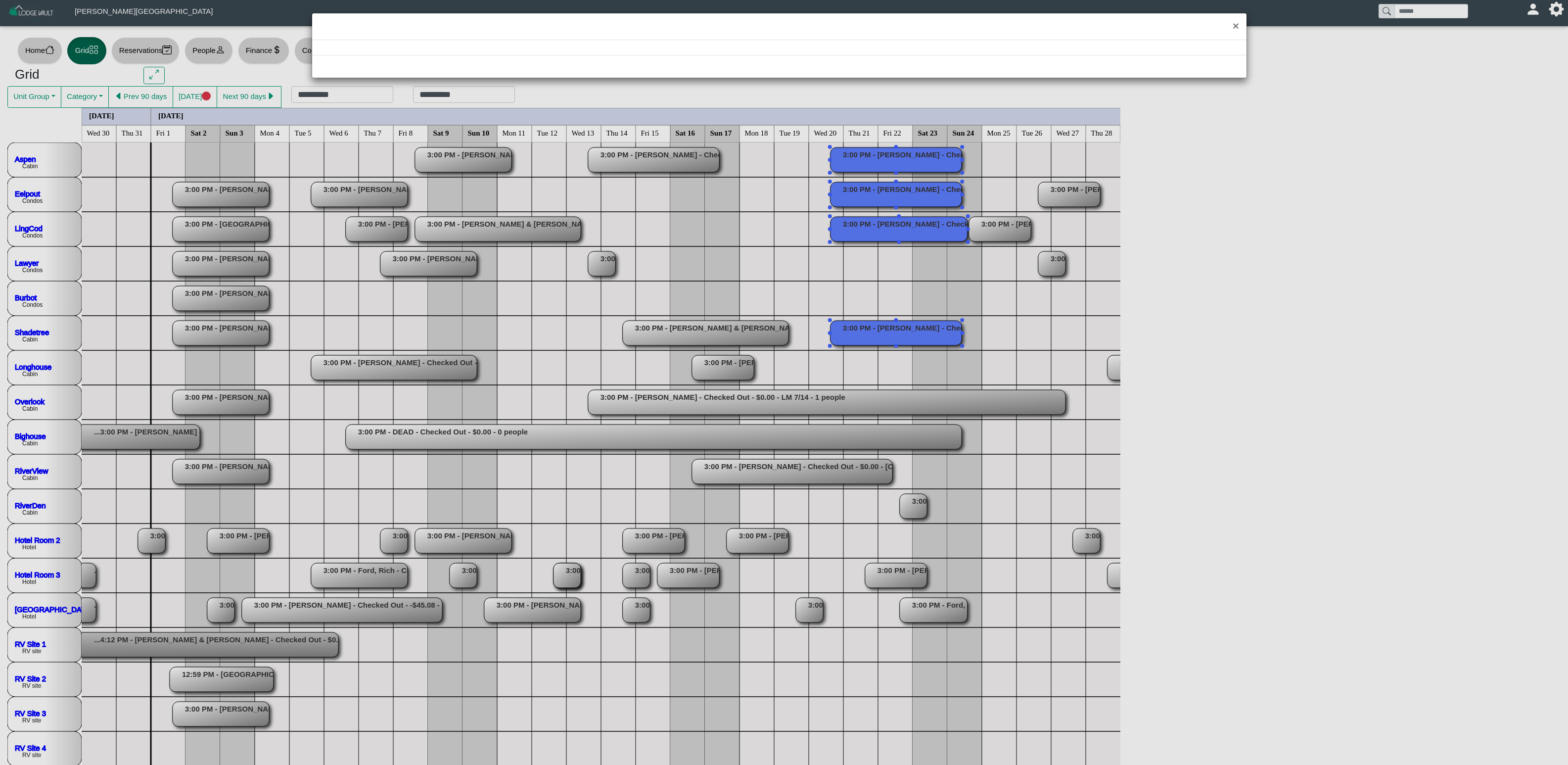
select select "*"
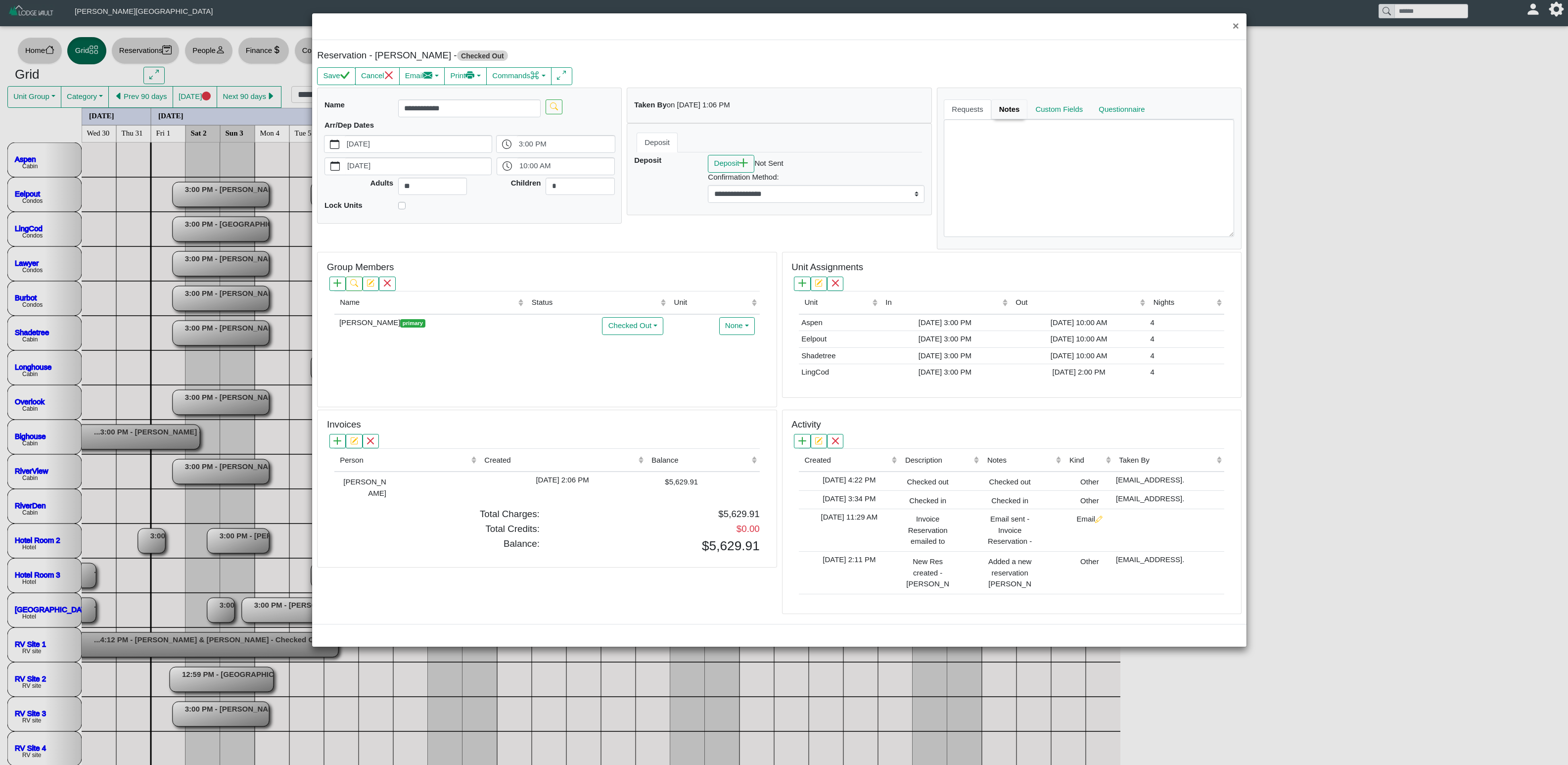
click at [979, 110] on link "Notes" at bounding box center [1009, 109] width 36 height 20
click at [979, 26] on button "×" at bounding box center [1236, 26] width 22 height 26
select select "*"
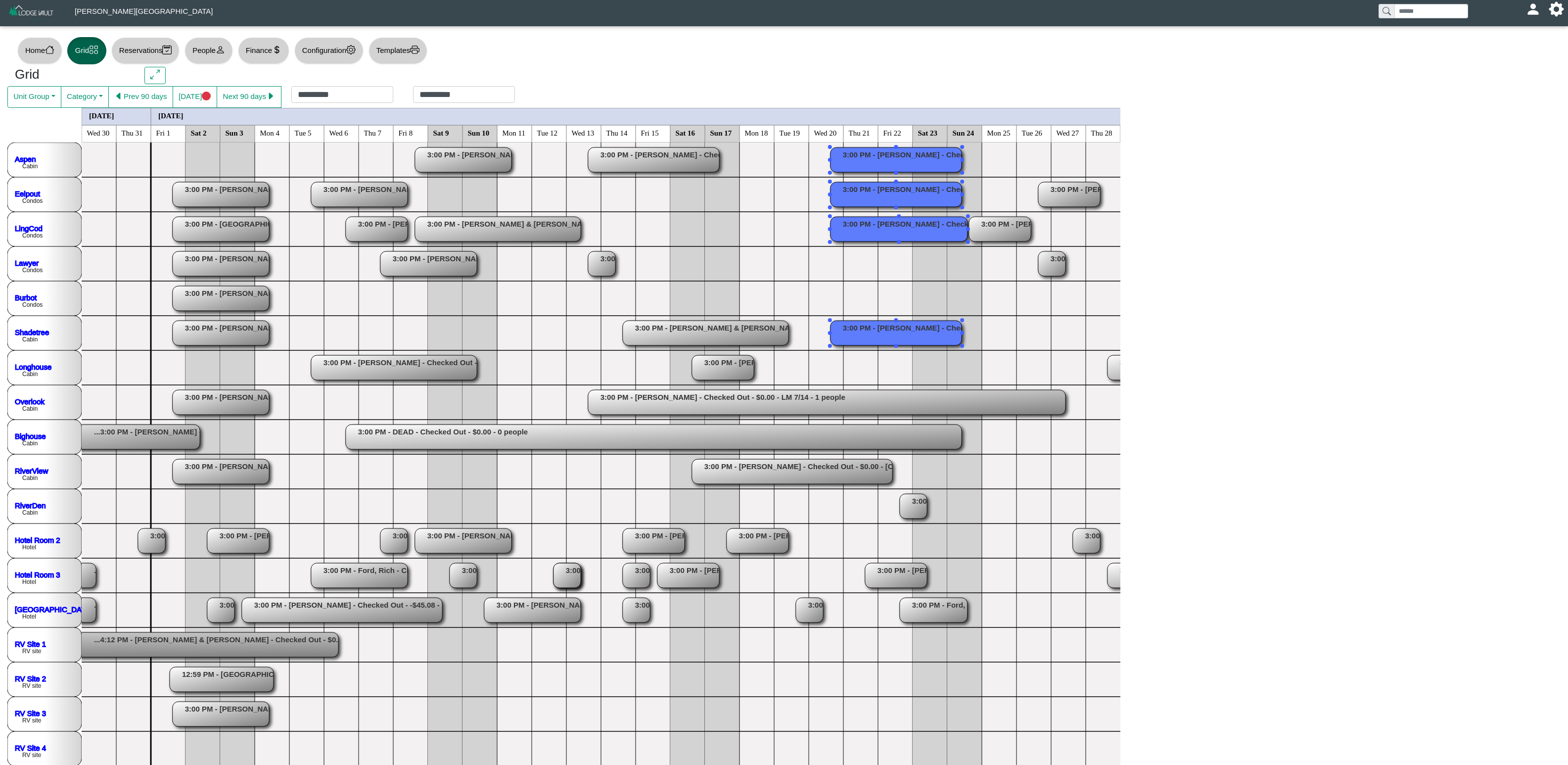
click at [811, 470] on rect at bounding box center [791, 471] width 201 height 24
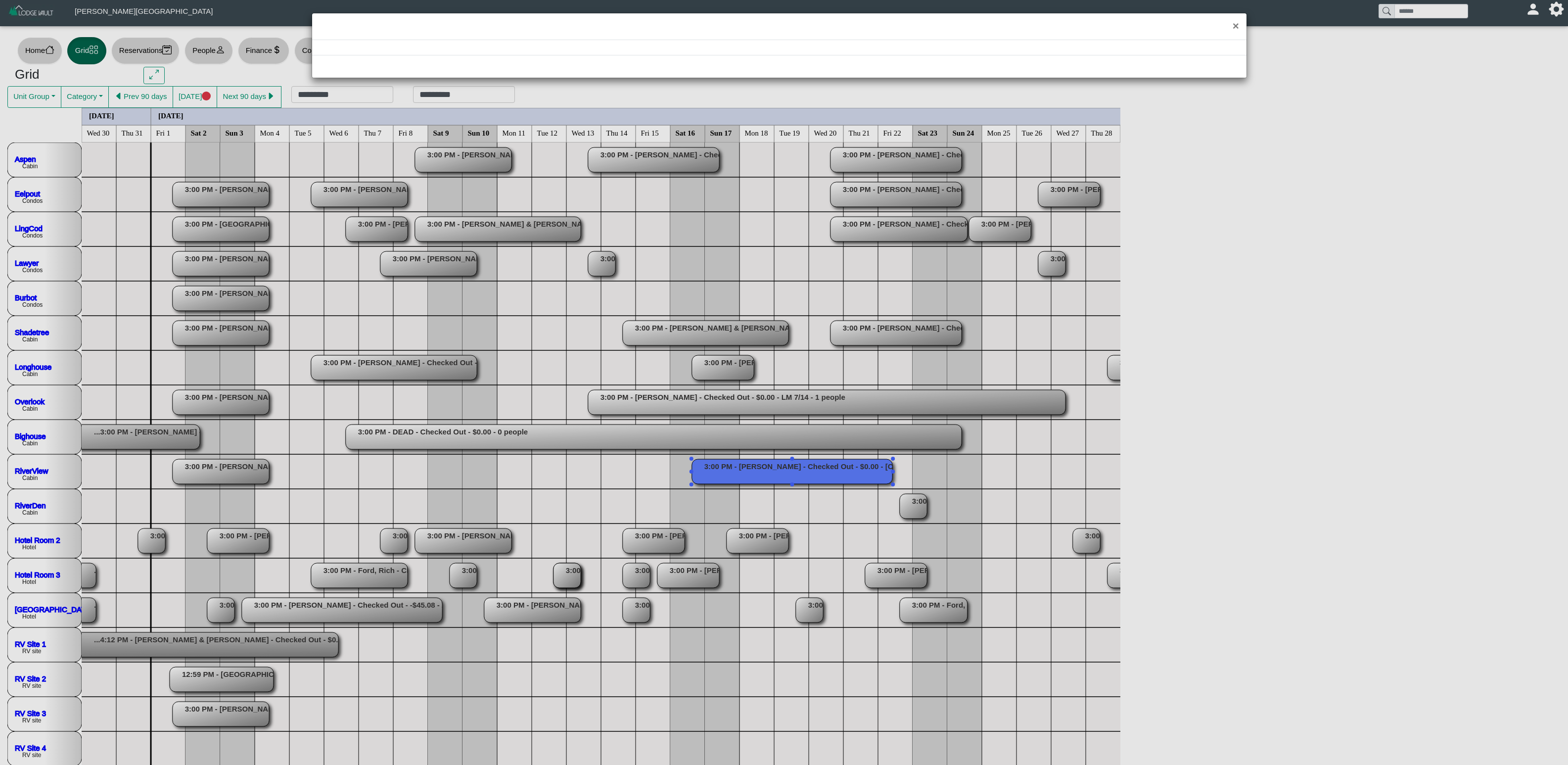
select select "*"
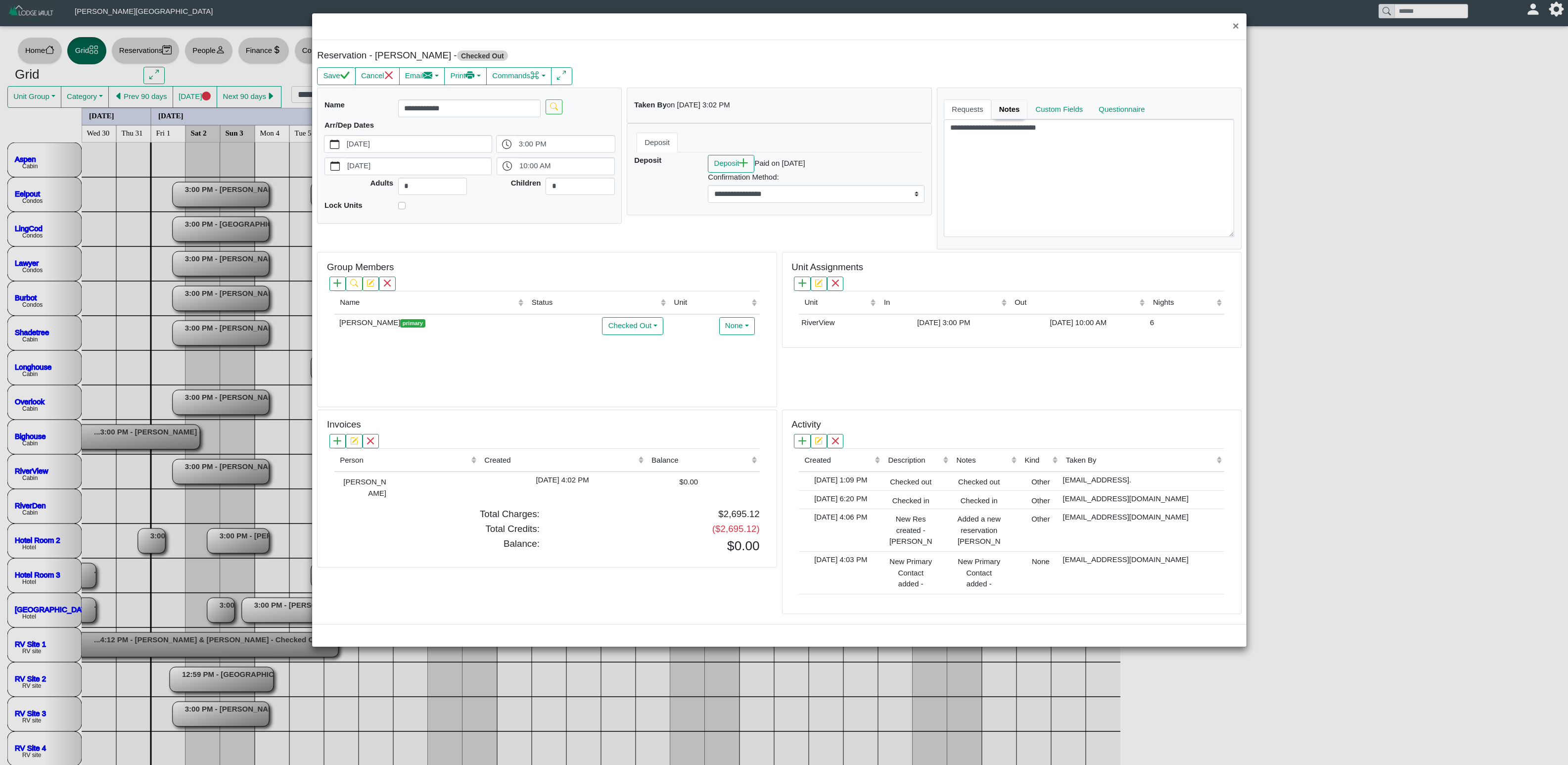
click at [979, 113] on link "Notes" at bounding box center [1009, 109] width 36 height 20
click at [979, 22] on button "×" at bounding box center [1236, 26] width 22 height 26
select select "*"
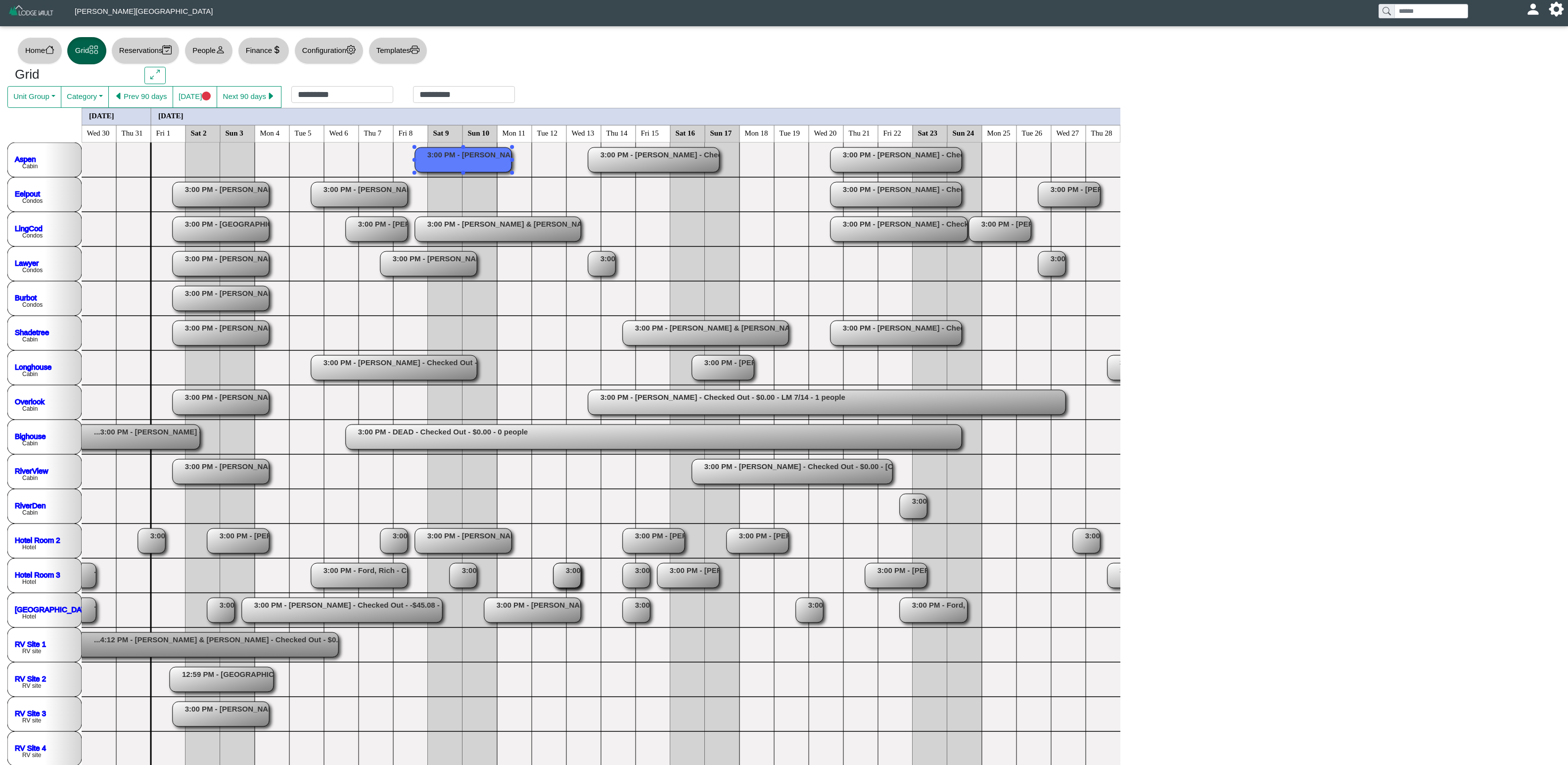
click at [458, 156] on rect at bounding box center [463, 159] width 96 height 24
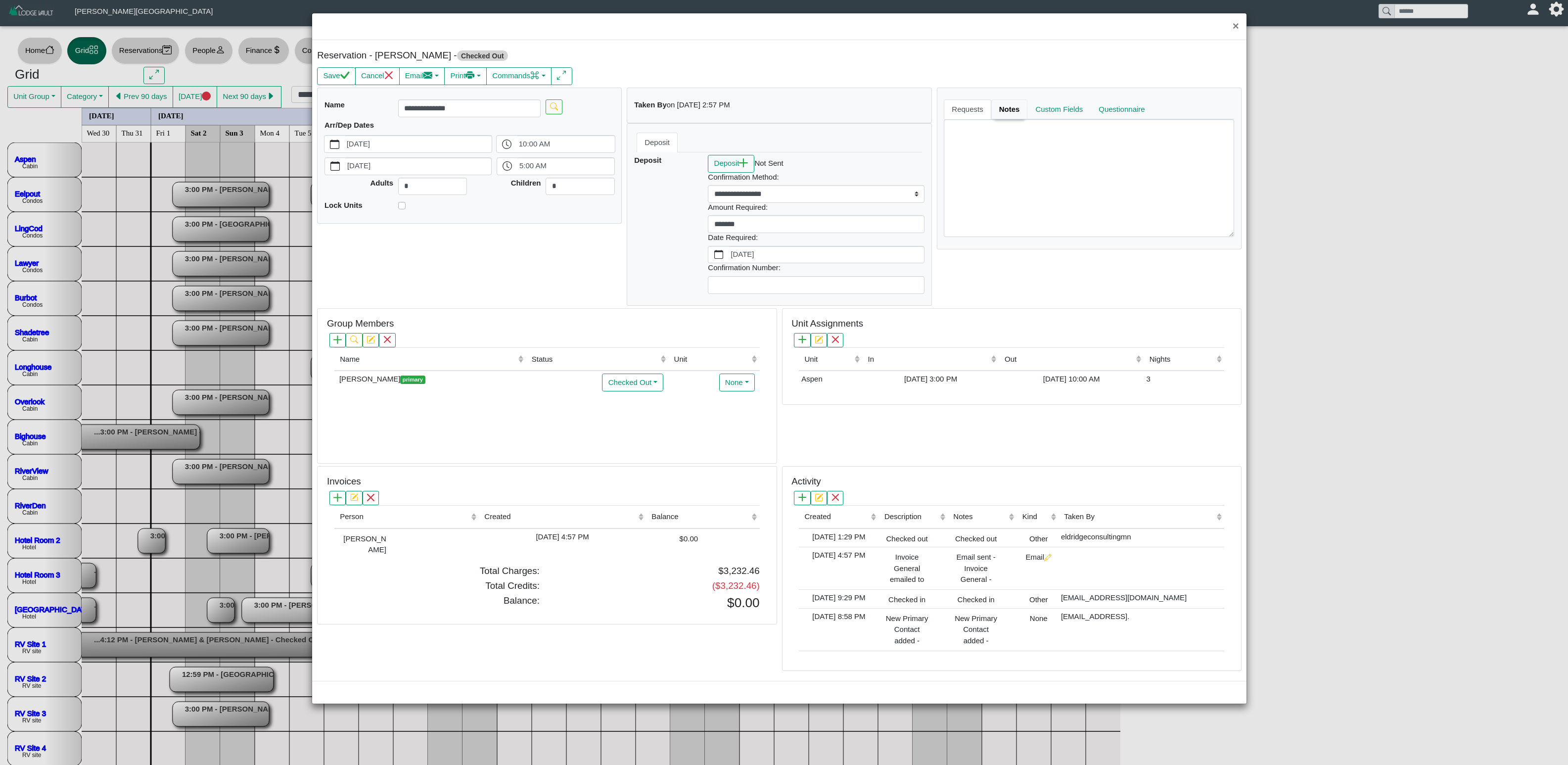
click at [979, 119] on link "Notes" at bounding box center [1009, 109] width 36 height 20
click at [979, 30] on button "×" at bounding box center [1236, 26] width 22 height 26
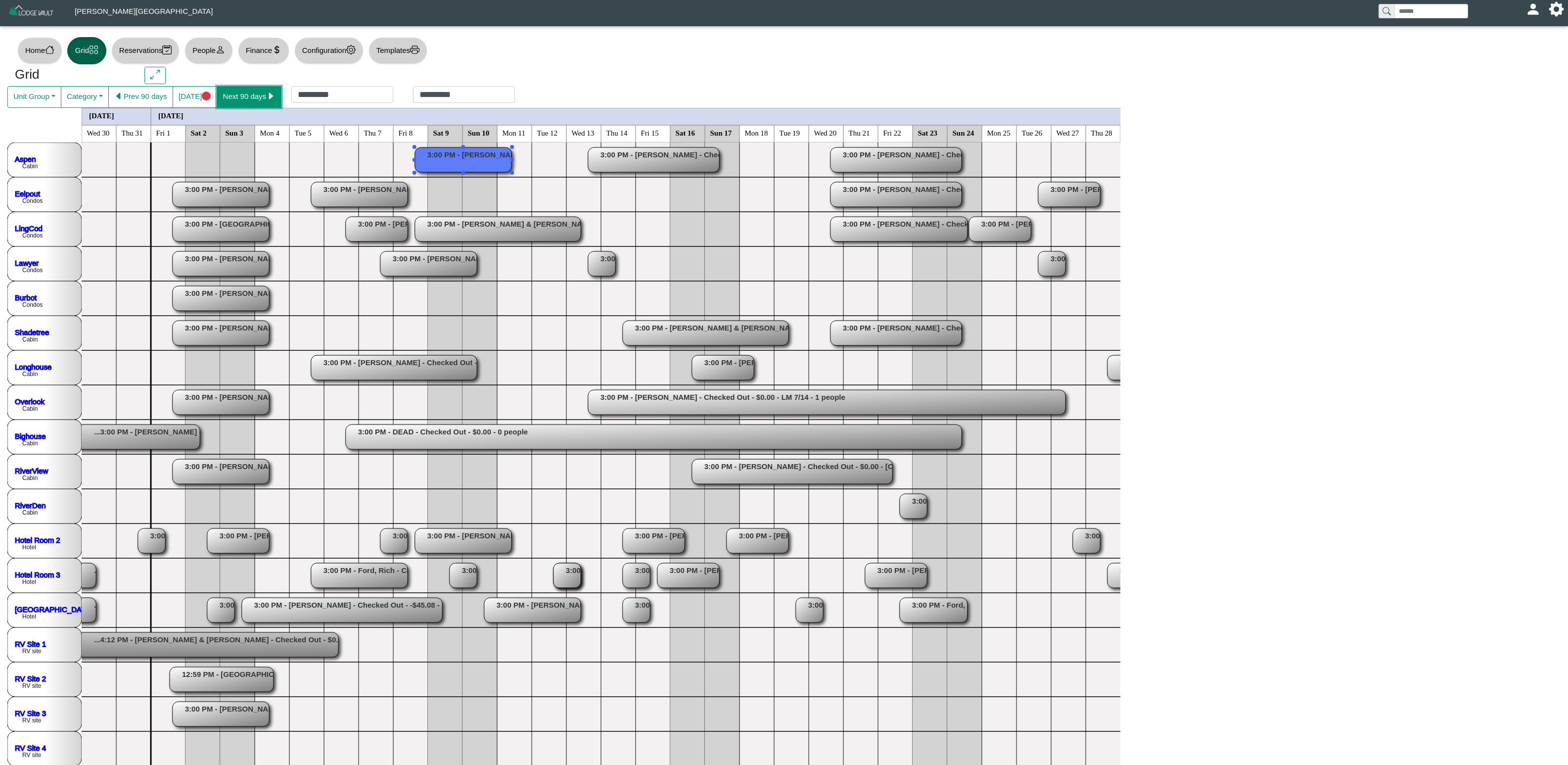
click at [268, 96] on icon "caret right fill" at bounding box center [271, 96] width 10 height 10
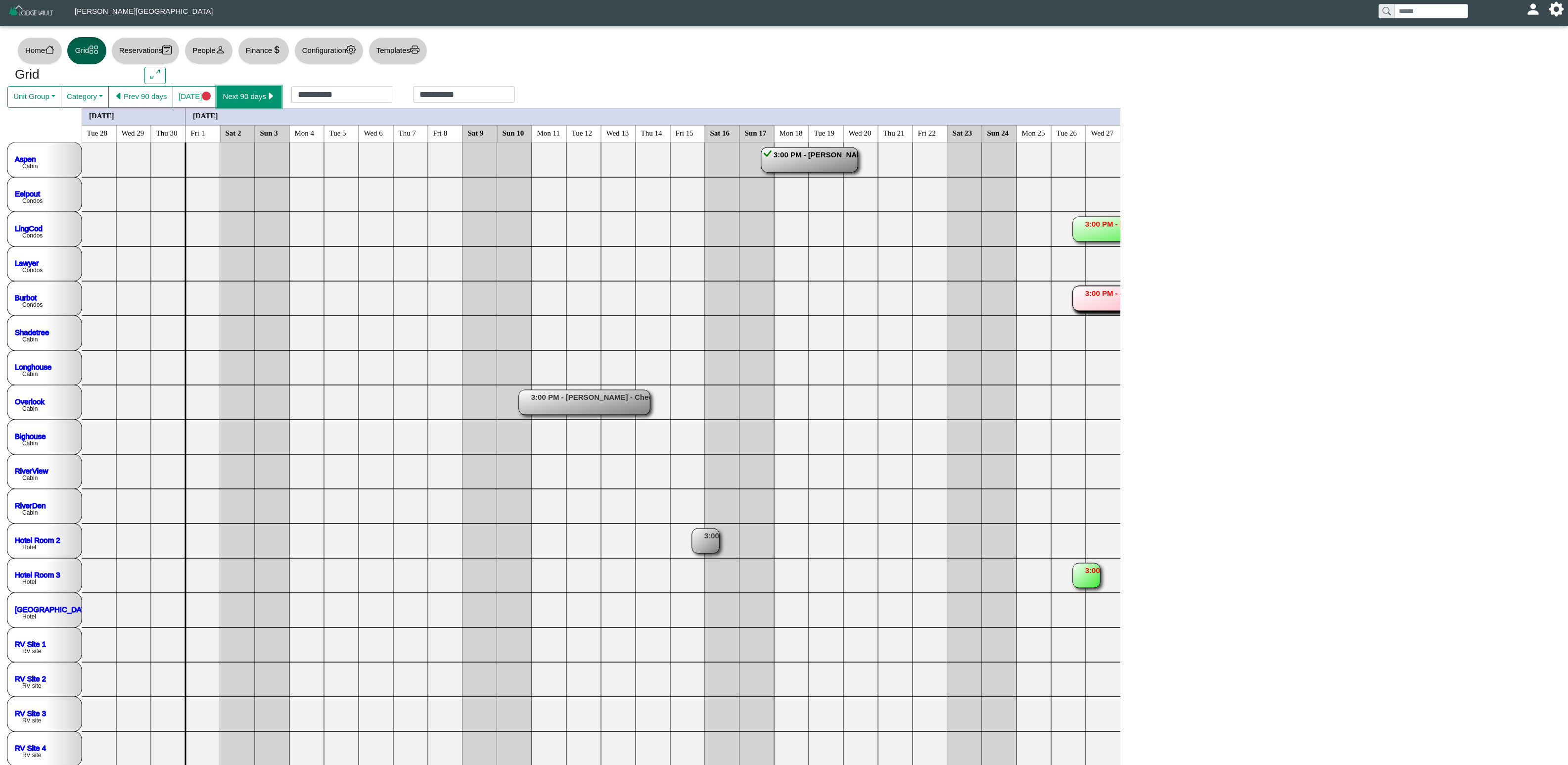
click at [233, 100] on button "Next 90 days" at bounding box center [249, 97] width 65 height 22
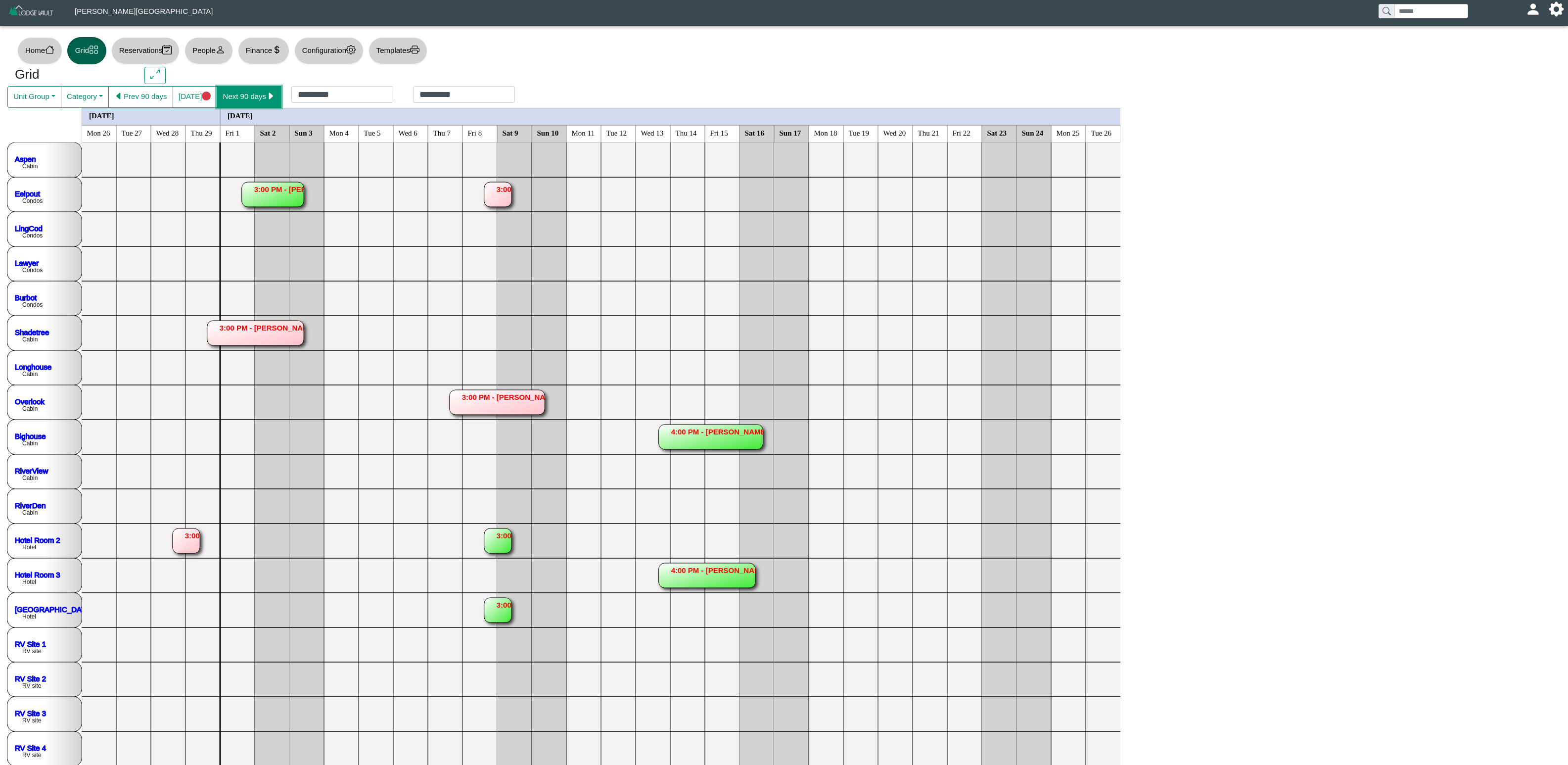
click at [256, 89] on button "Next 90 days" at bounding box center [249, 97] width 65 height 22
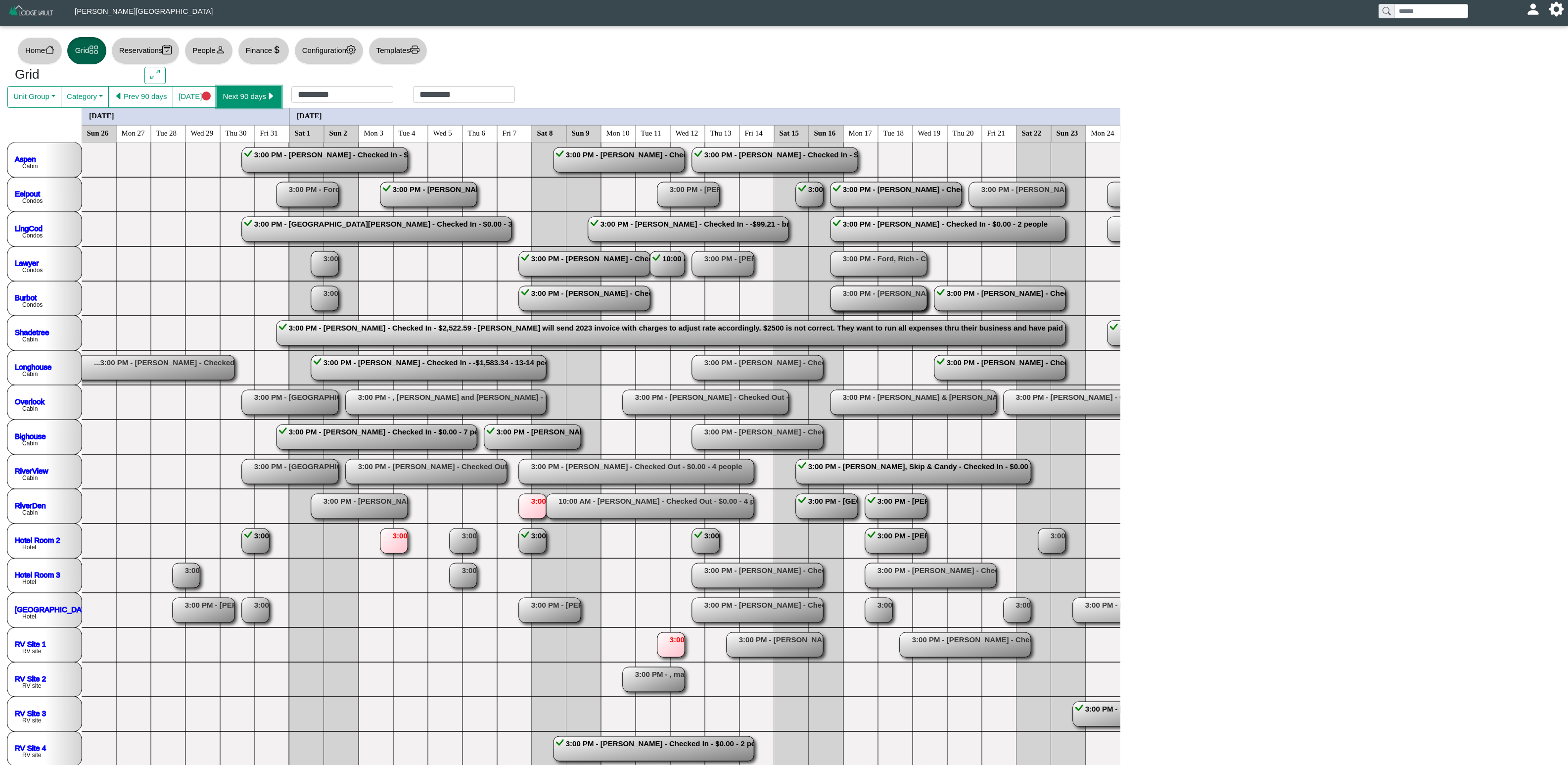
click at [237, 93] on button "Next 90 days" at bounding box center [249, 97] width 65 height 22
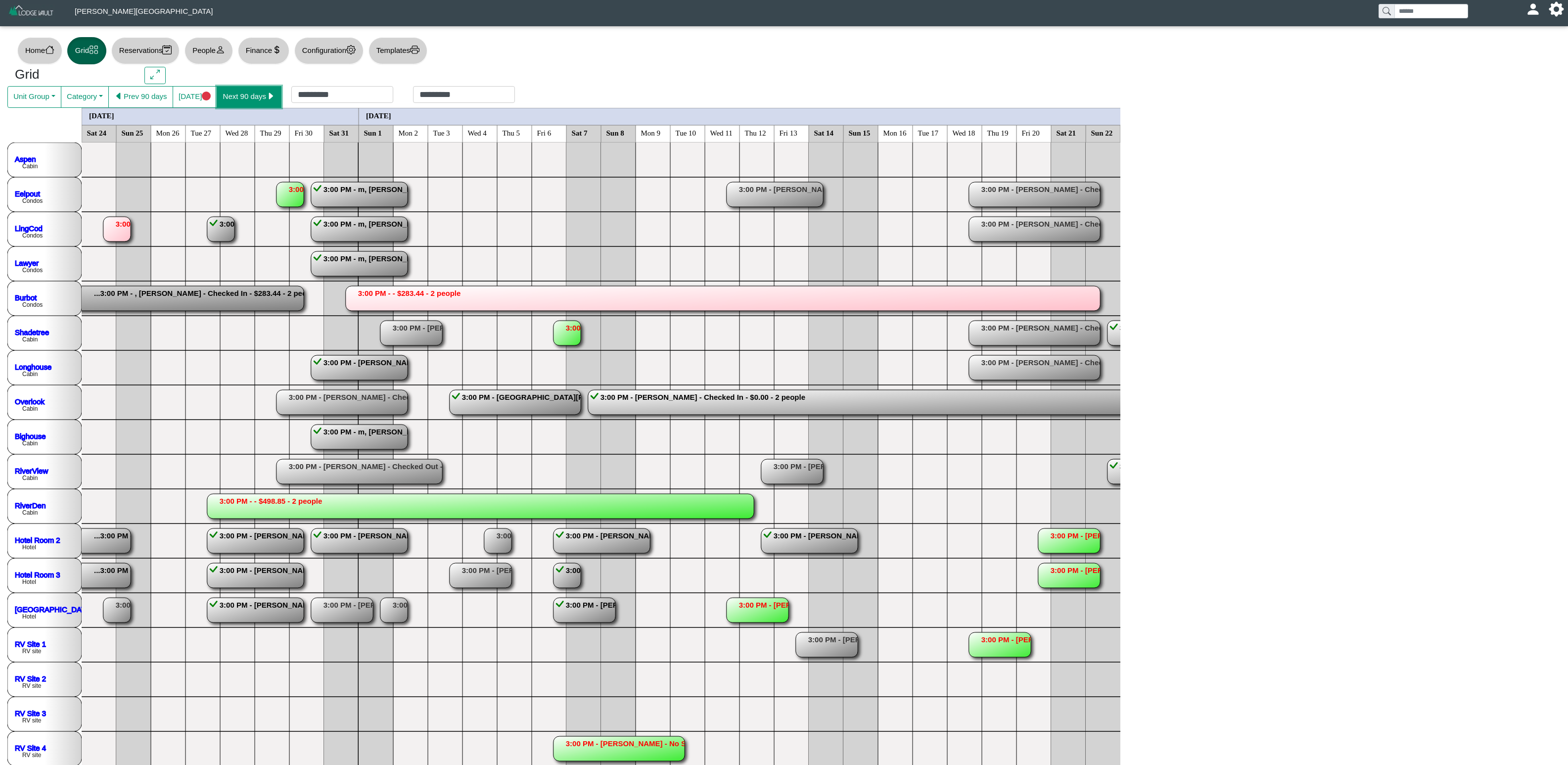
click at [237, 93] on button "Next 90 days" at bounding box center [249, 97] width 65 height 22
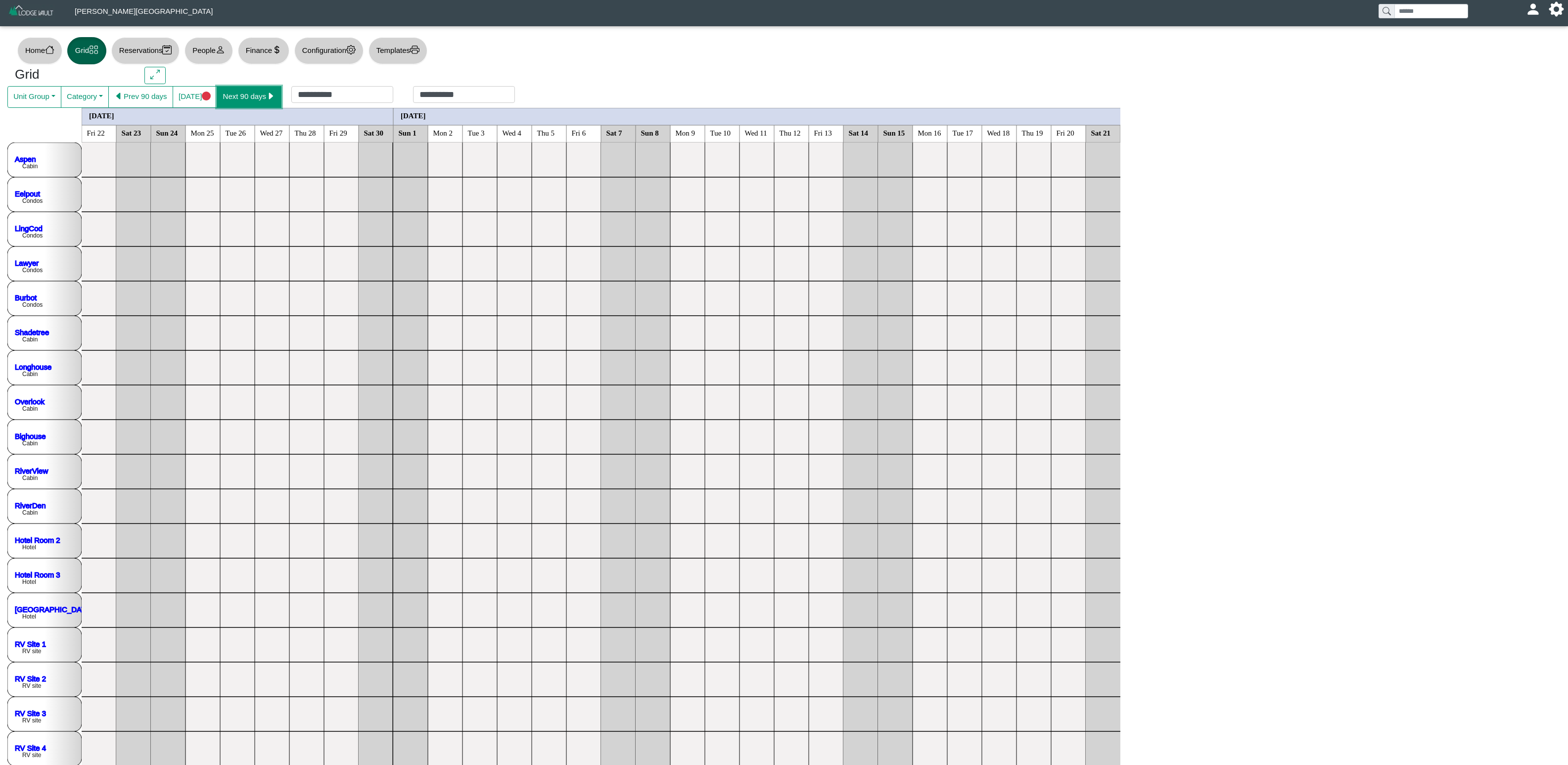
click at [237, 93] on button "Next 90 days" at bounding box center [249, 97] width 65 height 22
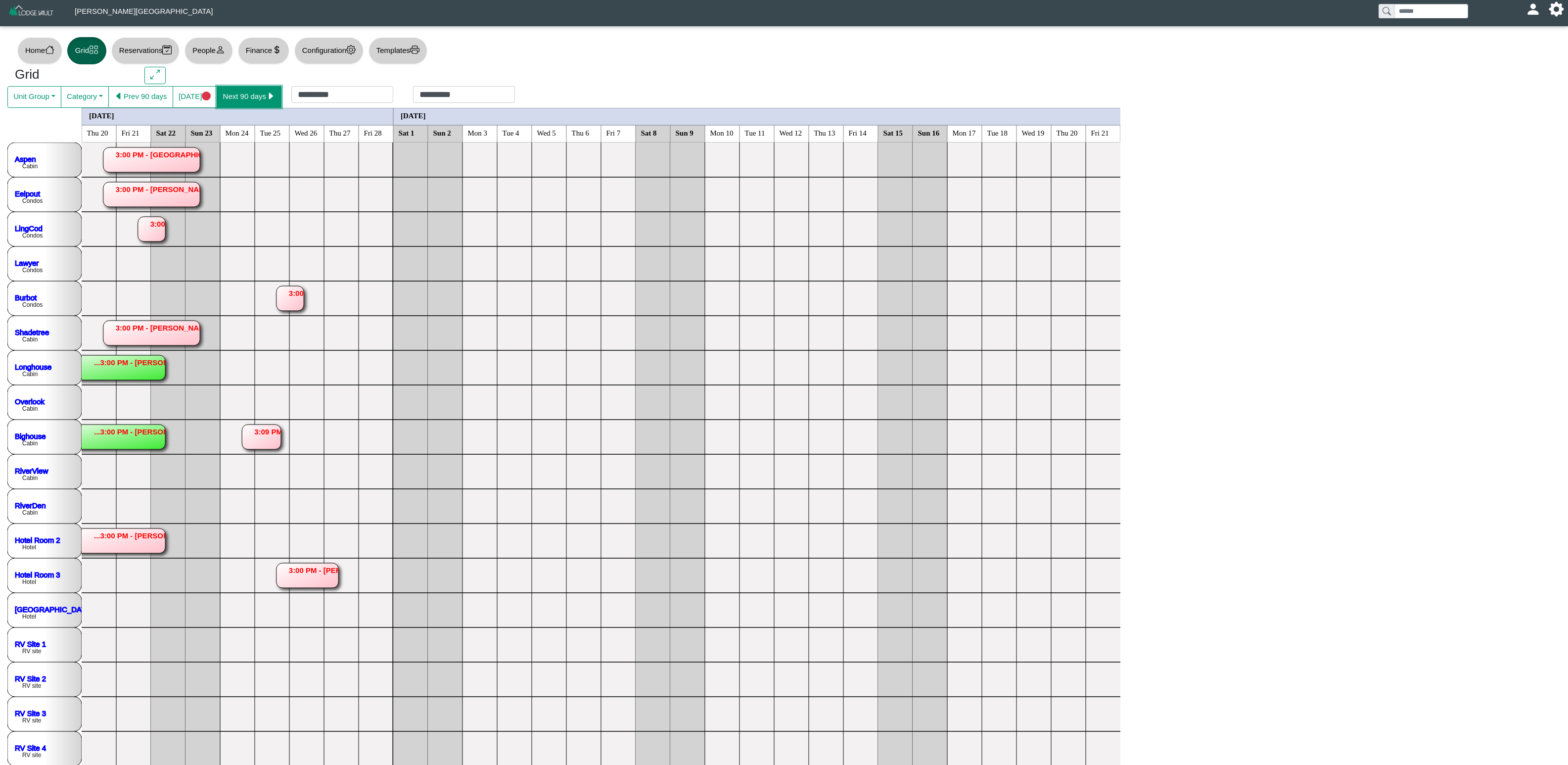
click at [237, 93] on button "Next 90 days" at bounding box center [249, 97] width 65 height 22
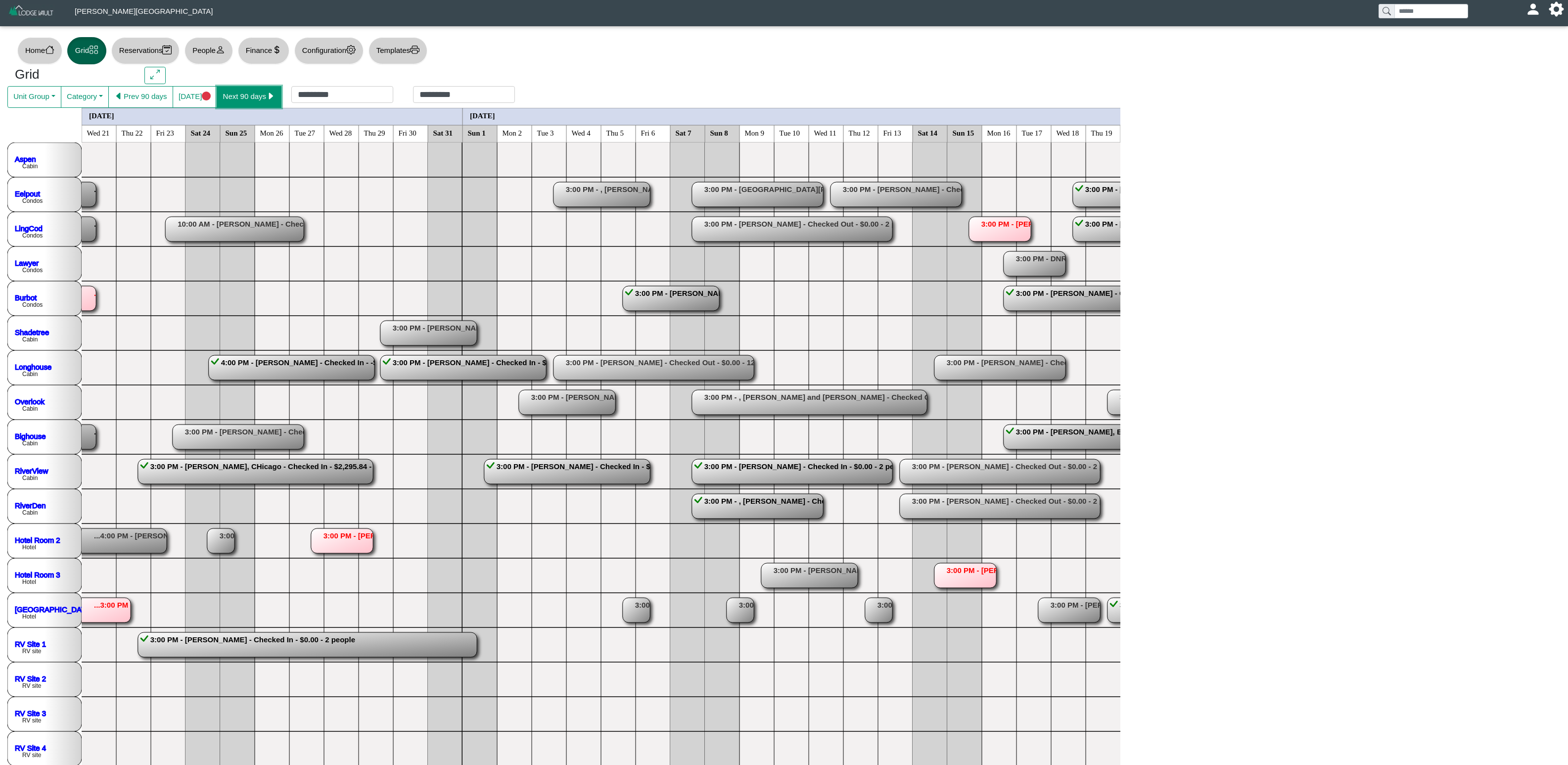
click at [237, 93] on button "Next 90 days" at bounding box center [249, 97] width 65 height 22
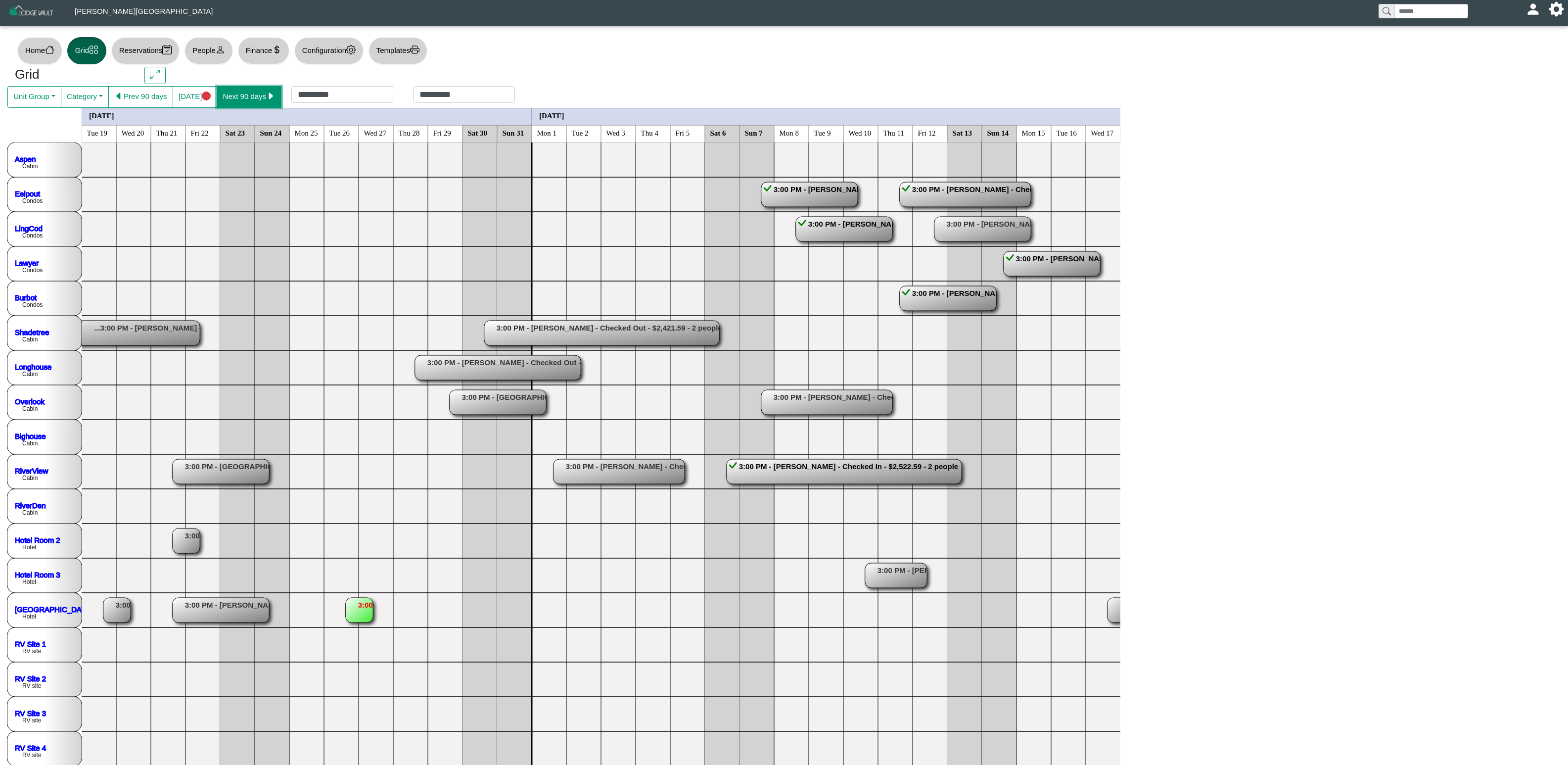
click at [237, 93] on button "Next 90 days" at bounding box center [249, 97] width 65 height 22
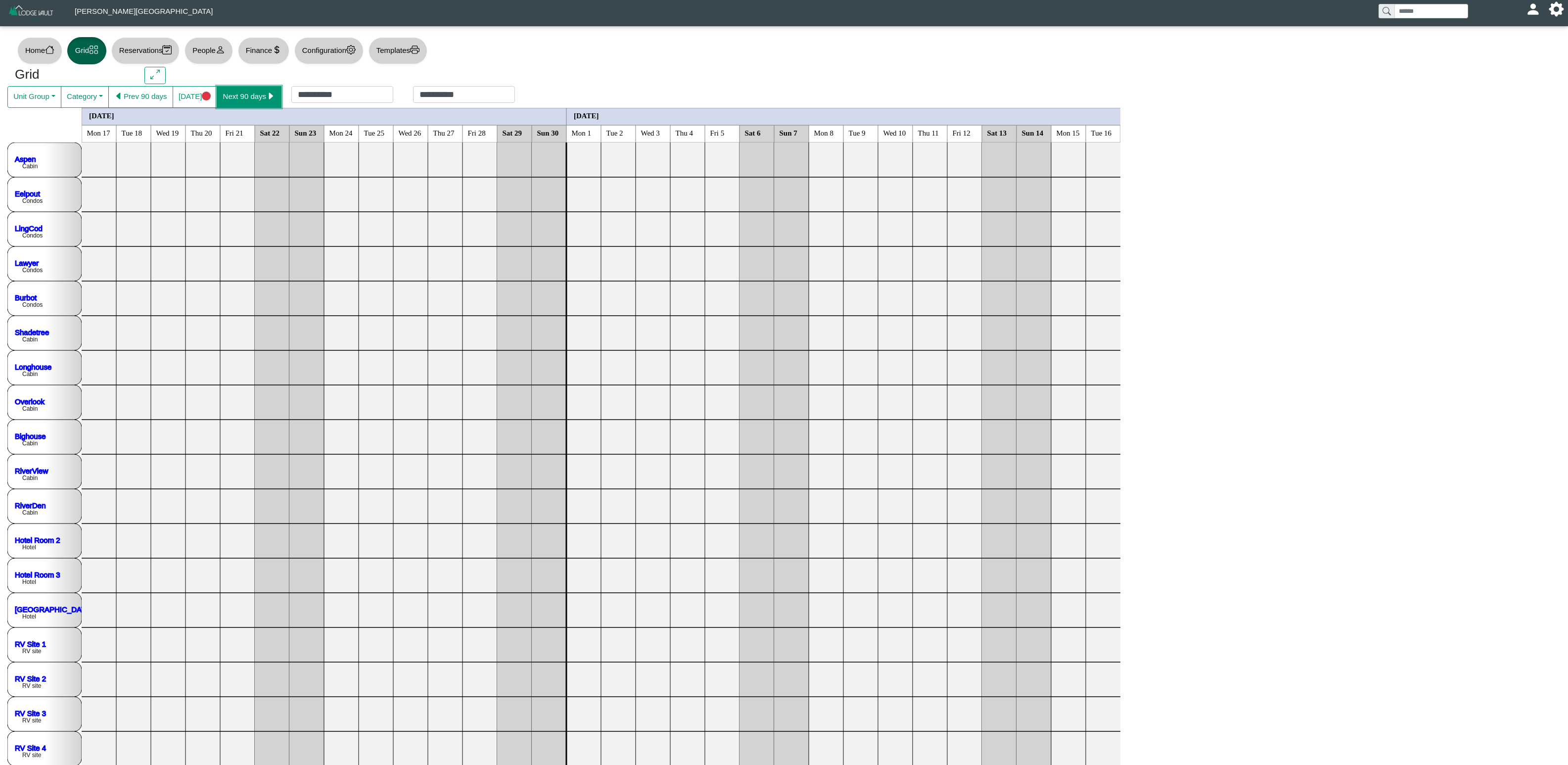
click at [237, 93] on button "Next 90 days" at bounding box center [249, 97] width 65 height 22
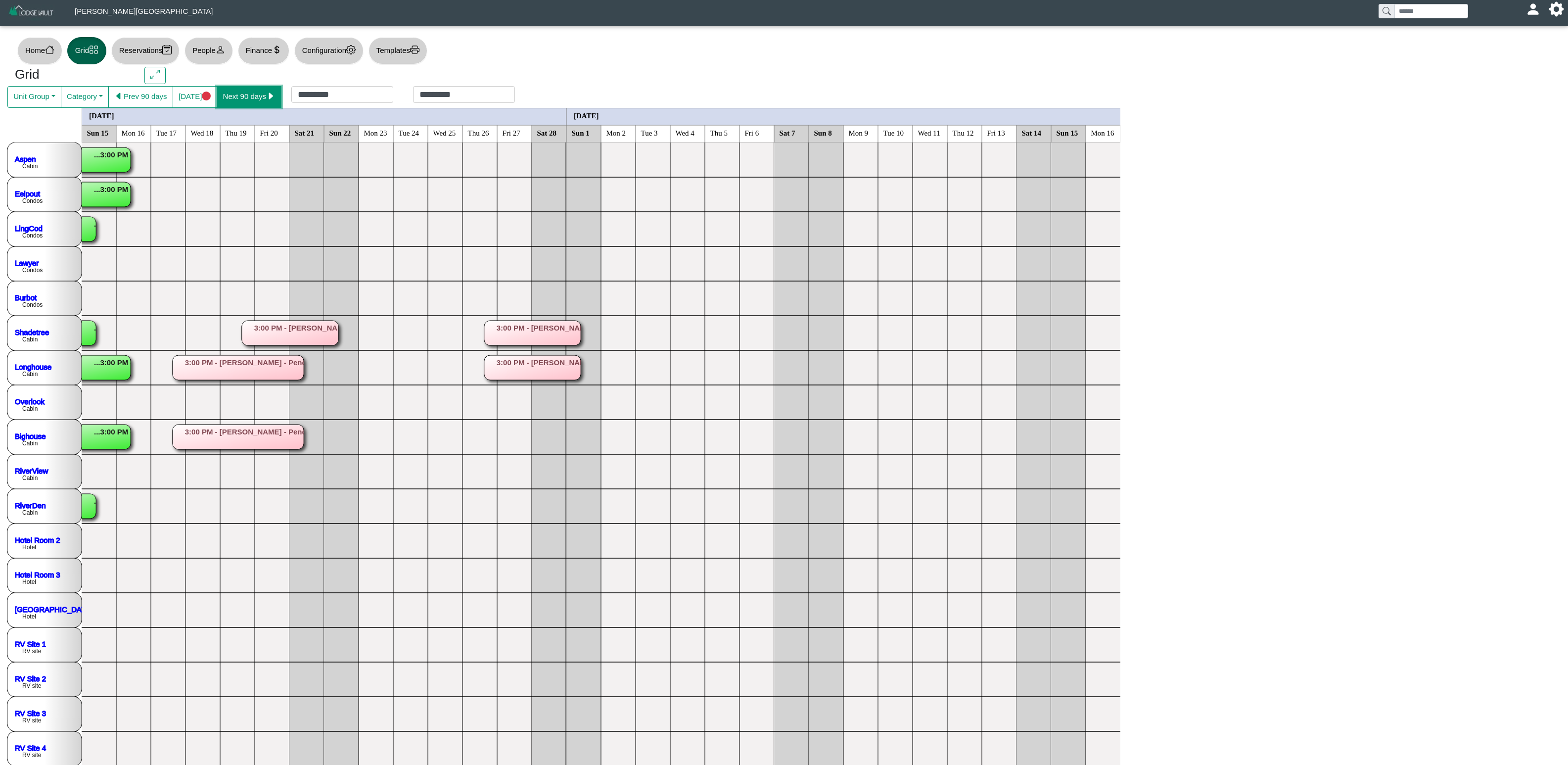
click at [237, 93] on button "Next 90 days" at bounding box center [249, 97] width 65 height 22
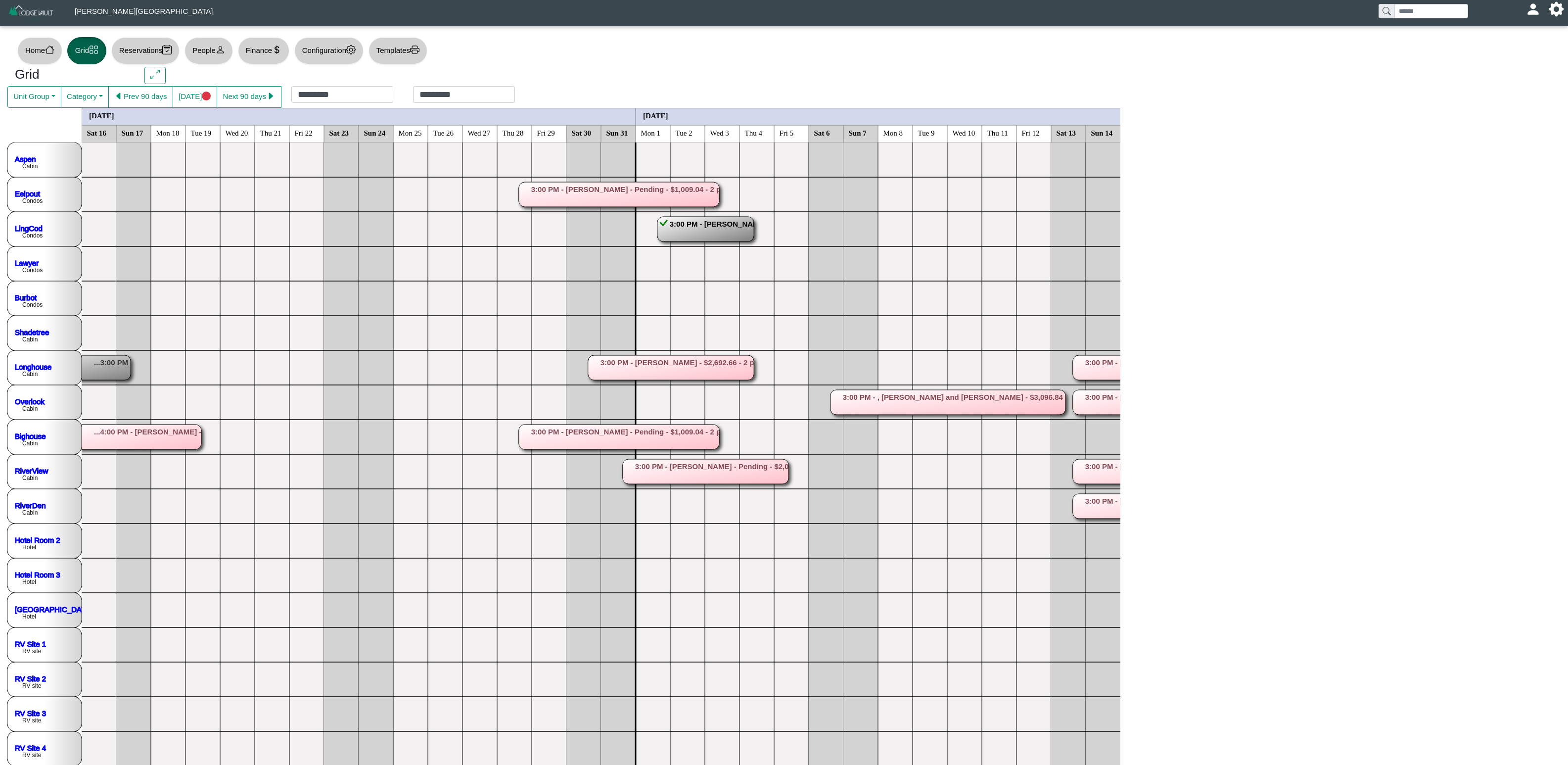
drag, startPoint x: 938, startPoint y: 294, endPoint x: 1240, endPoint y: 354, distance: 307.9
click at [979, 340] on div "[GEOGRAPHIC_DATA] Eelpout Condos LingCod Condos Lawyer Condos Burbot Condos Sha…" at bounding box center [784, 488] width 1553 height 693
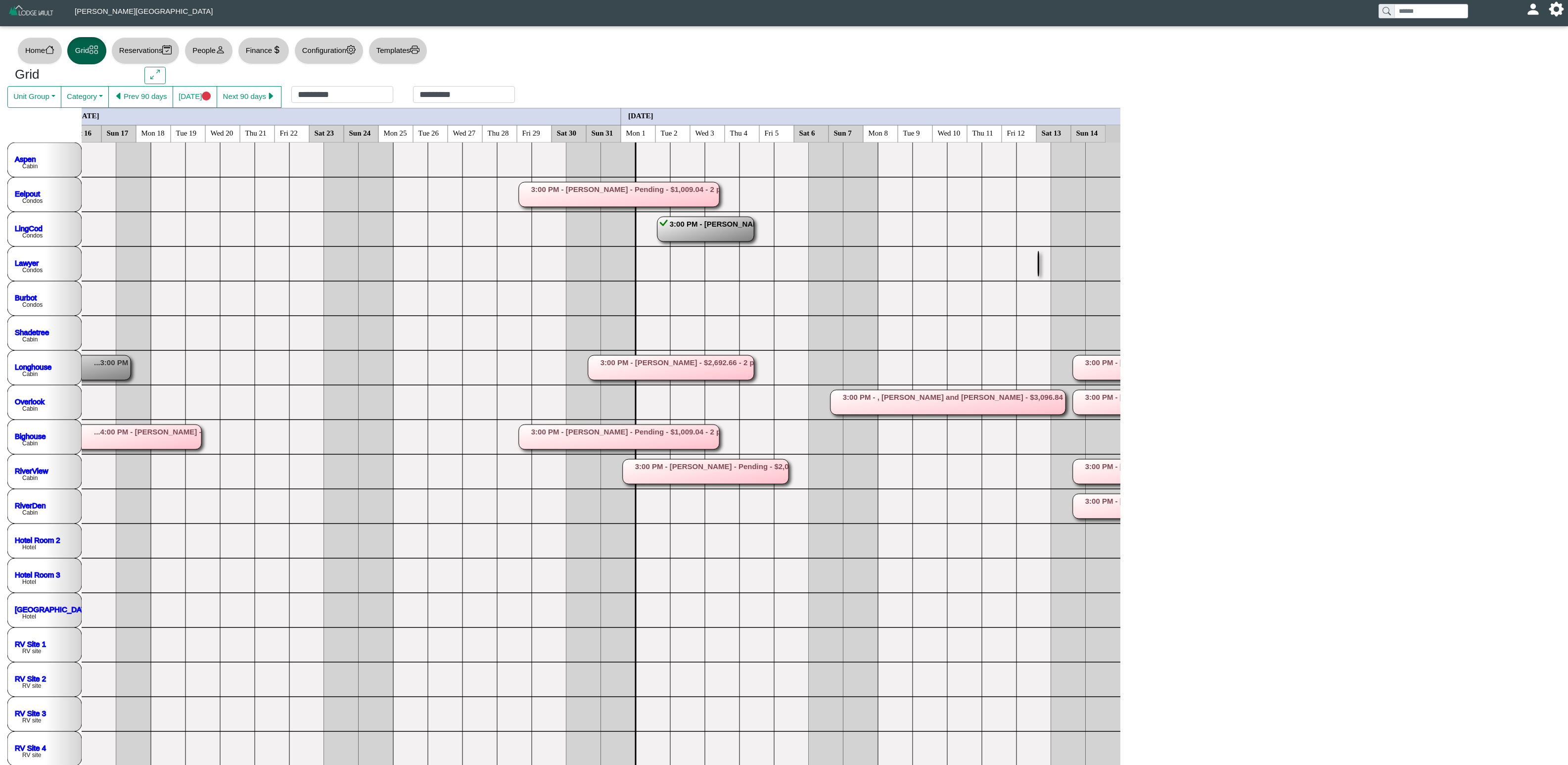
click at [979, 360] on rect at bounding box center [1138, 367] width 131 height 24
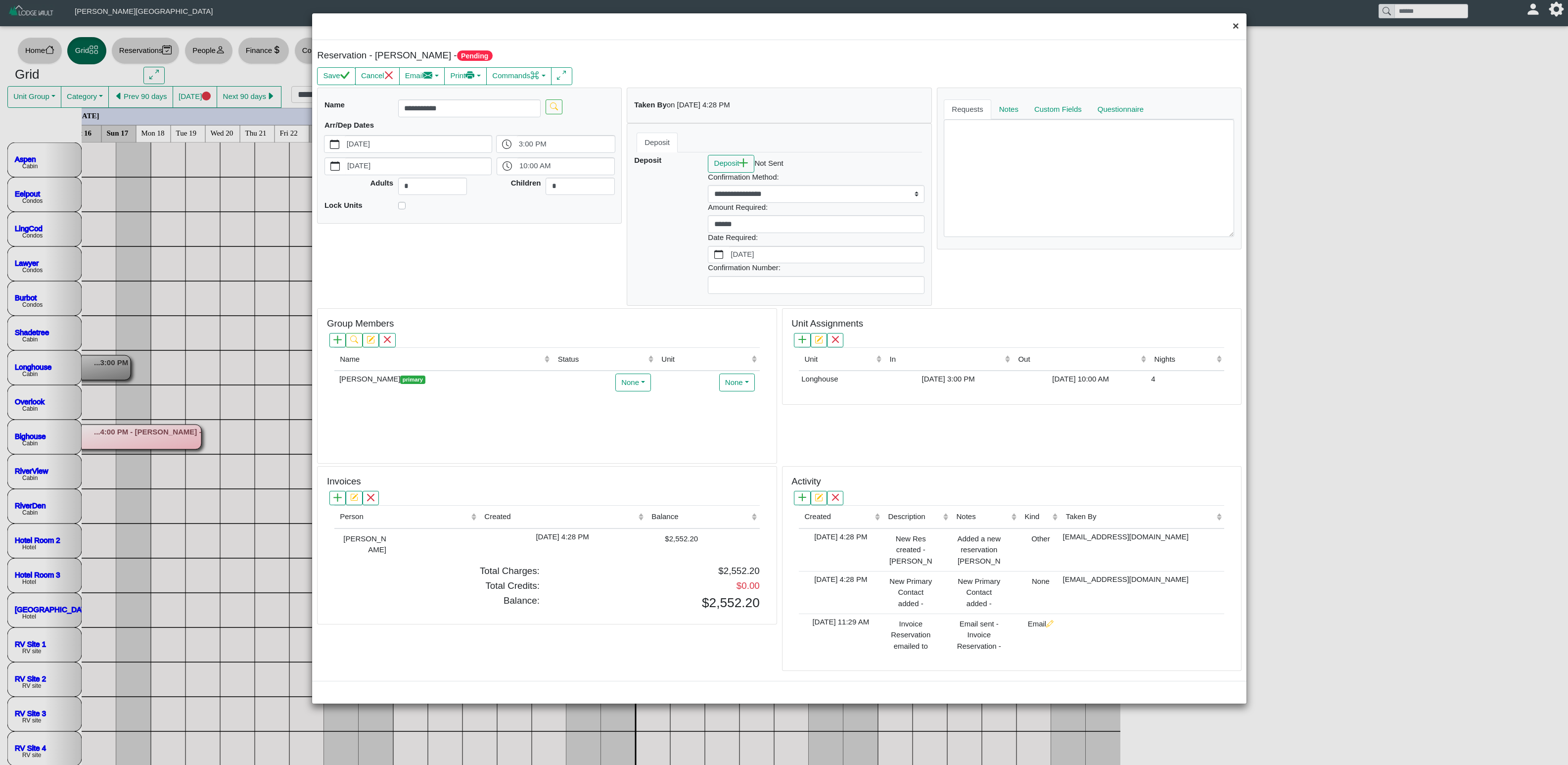
click at [979, 31] on button "×" at bounding box center [1236, 26] width 22 height 26
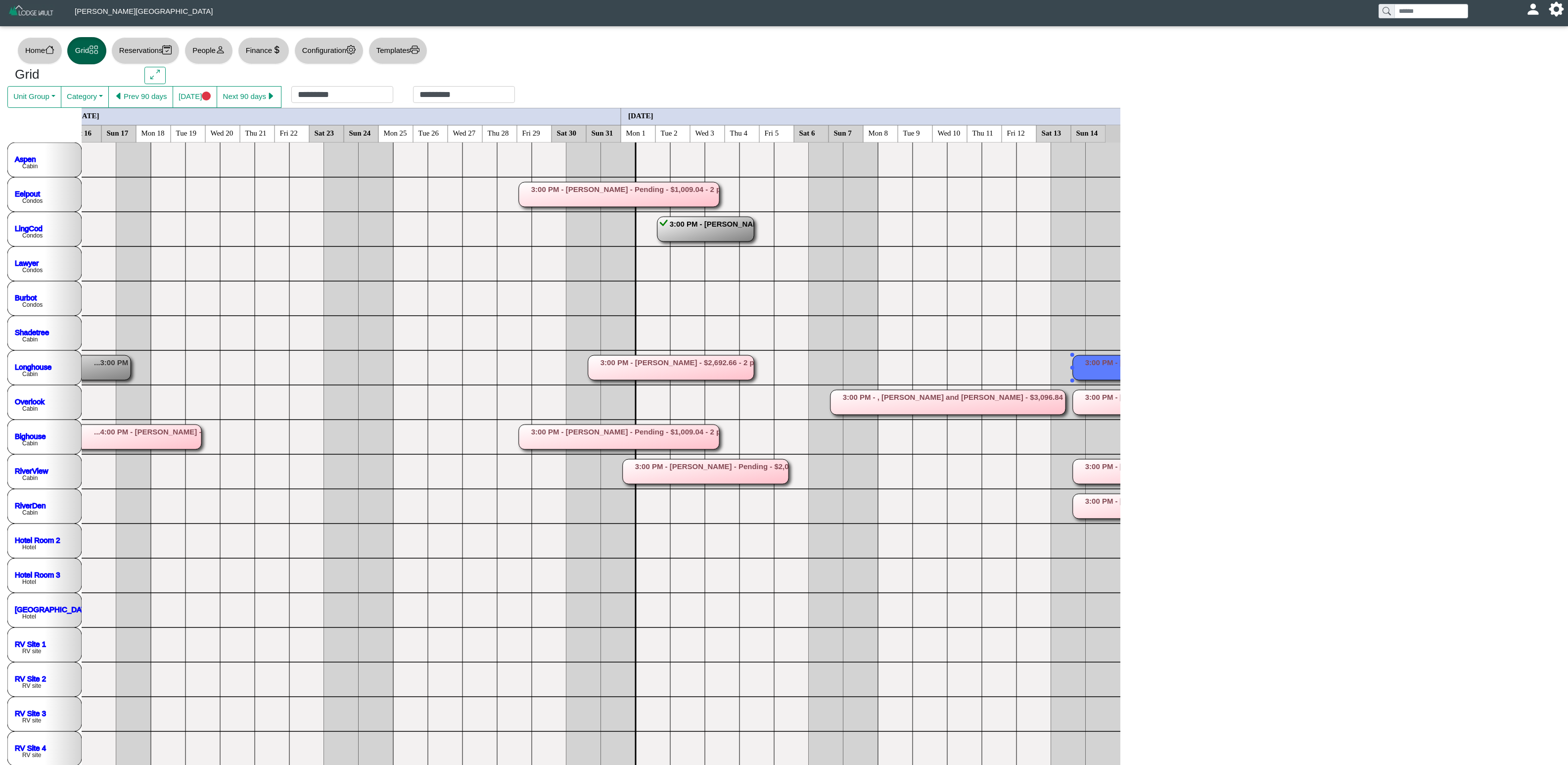
click at [979, 469] on rect at bounding box center [1155, 471] width 166 height 24
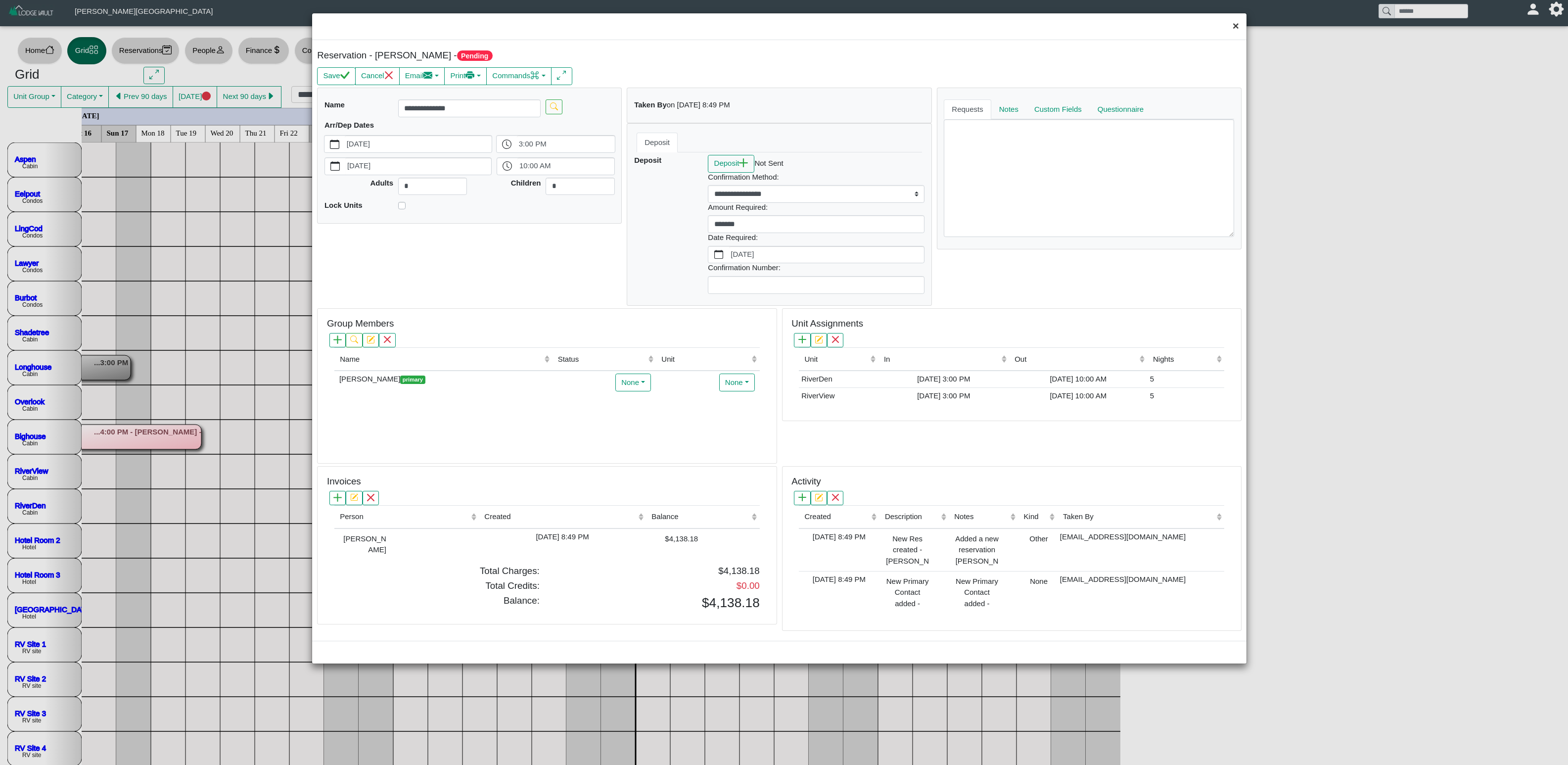
click at [979, 26] on button "×" at bounding box center [1236, 26] width 22 height 26
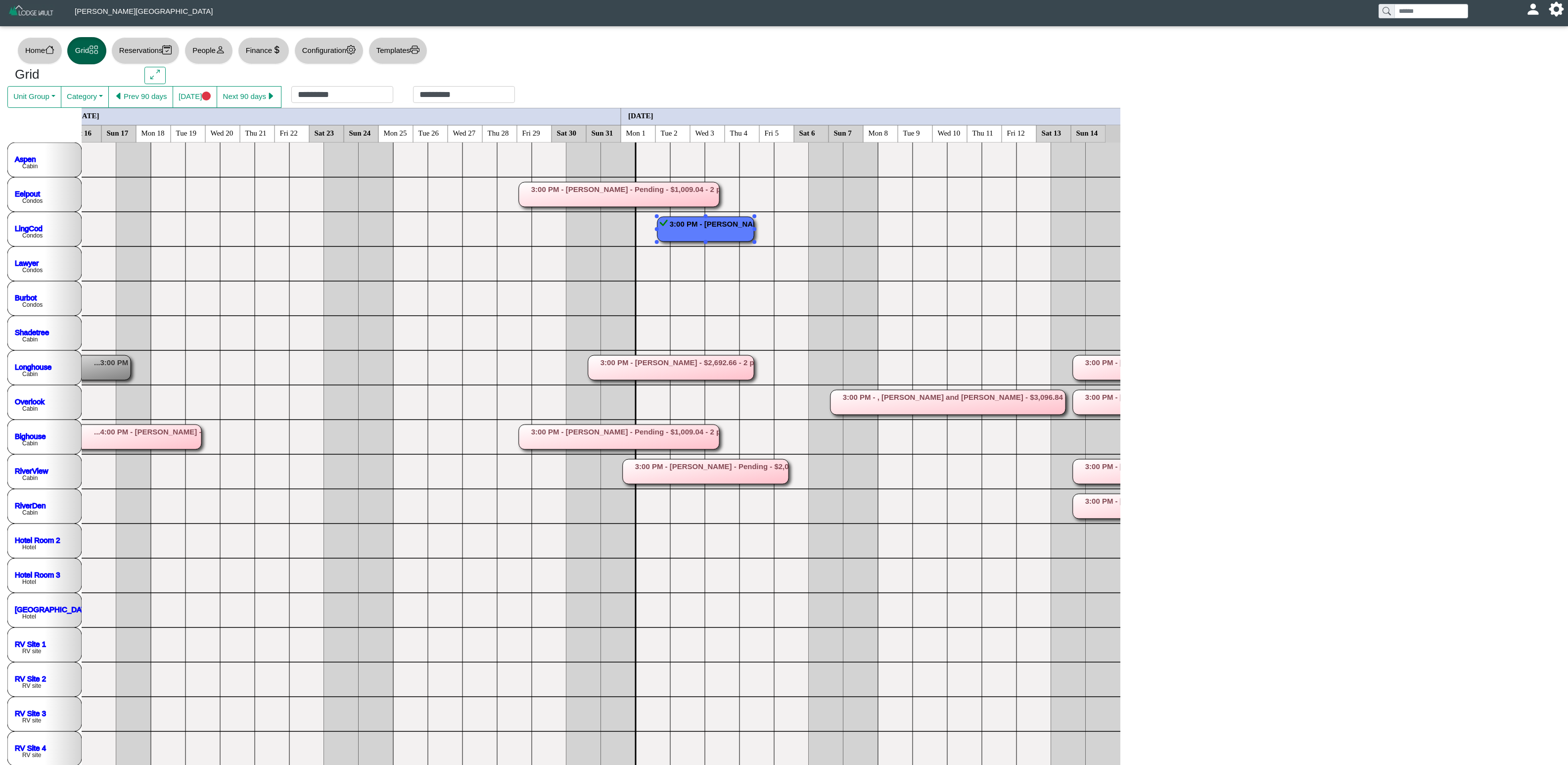
click at [699, 226] on rect at bounding box center [705, 228] width 96 height 24
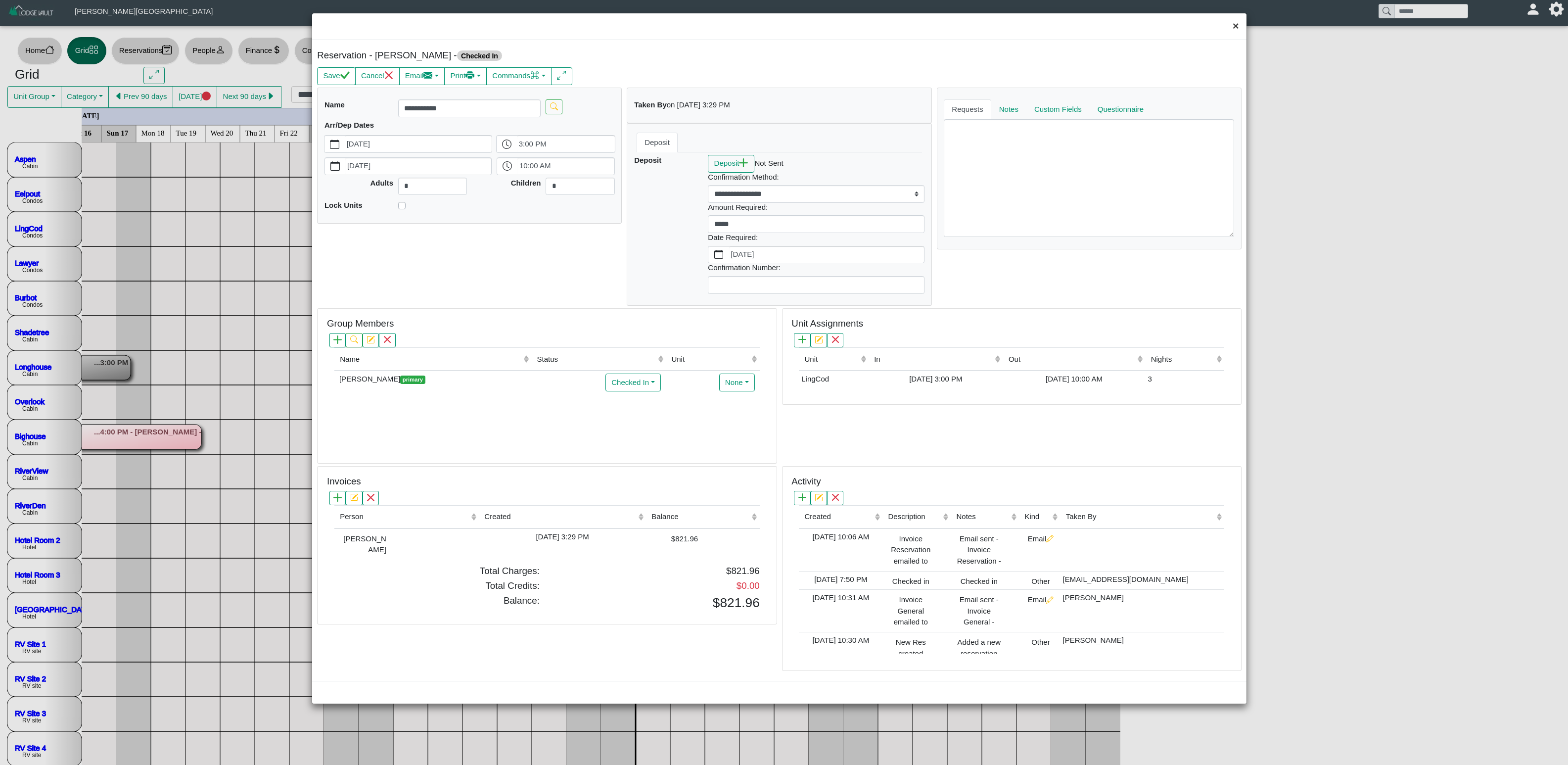
click at [979, 16] on button "×" at bounding box center [1236, 26] width 22 height 26
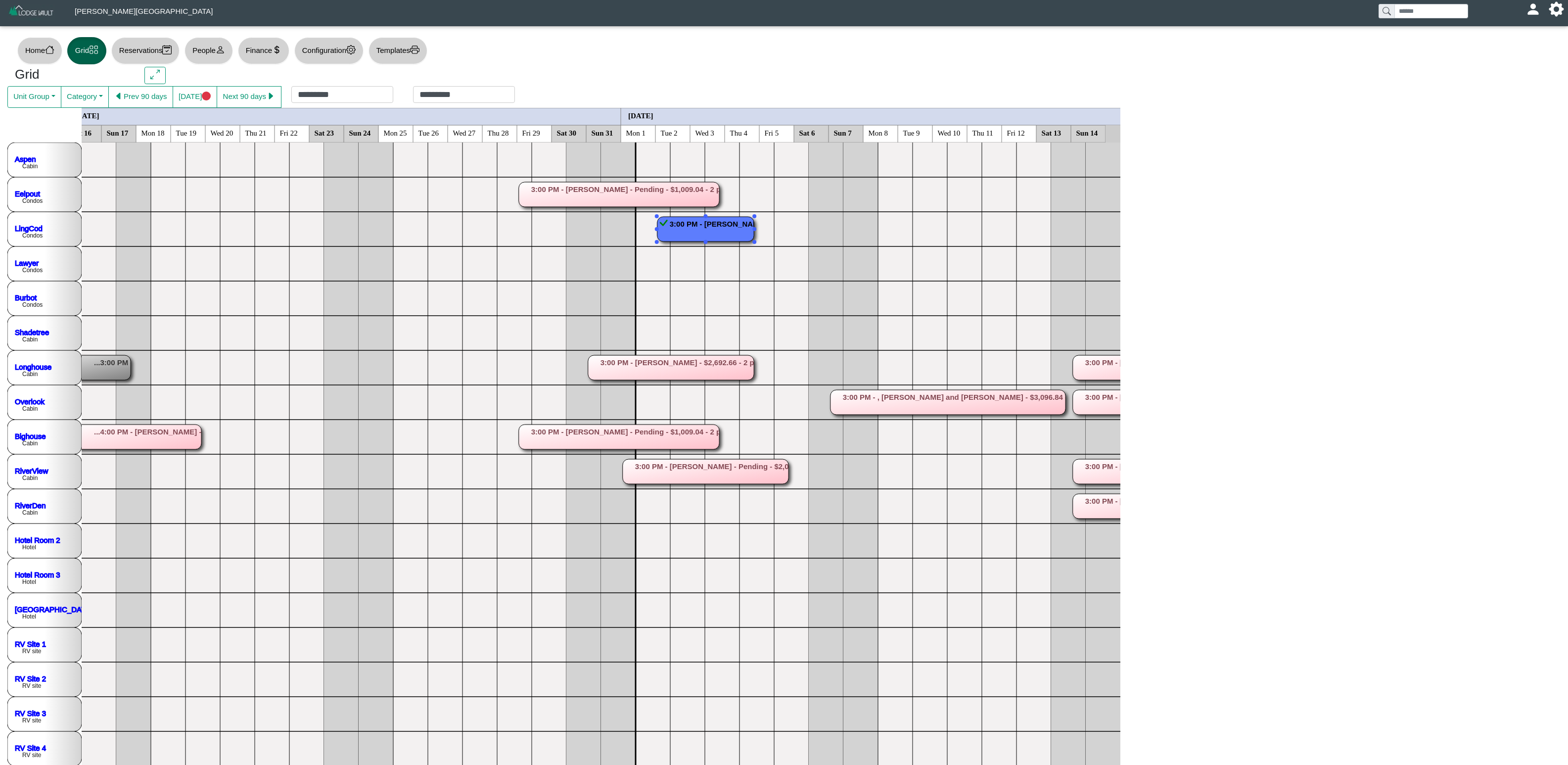
click at [277, 315] on polyline at bounding box center [600, 315] width 1038 height 0
click at [161, 436] on rect at bounding box center [136, 436] width 131 height 24
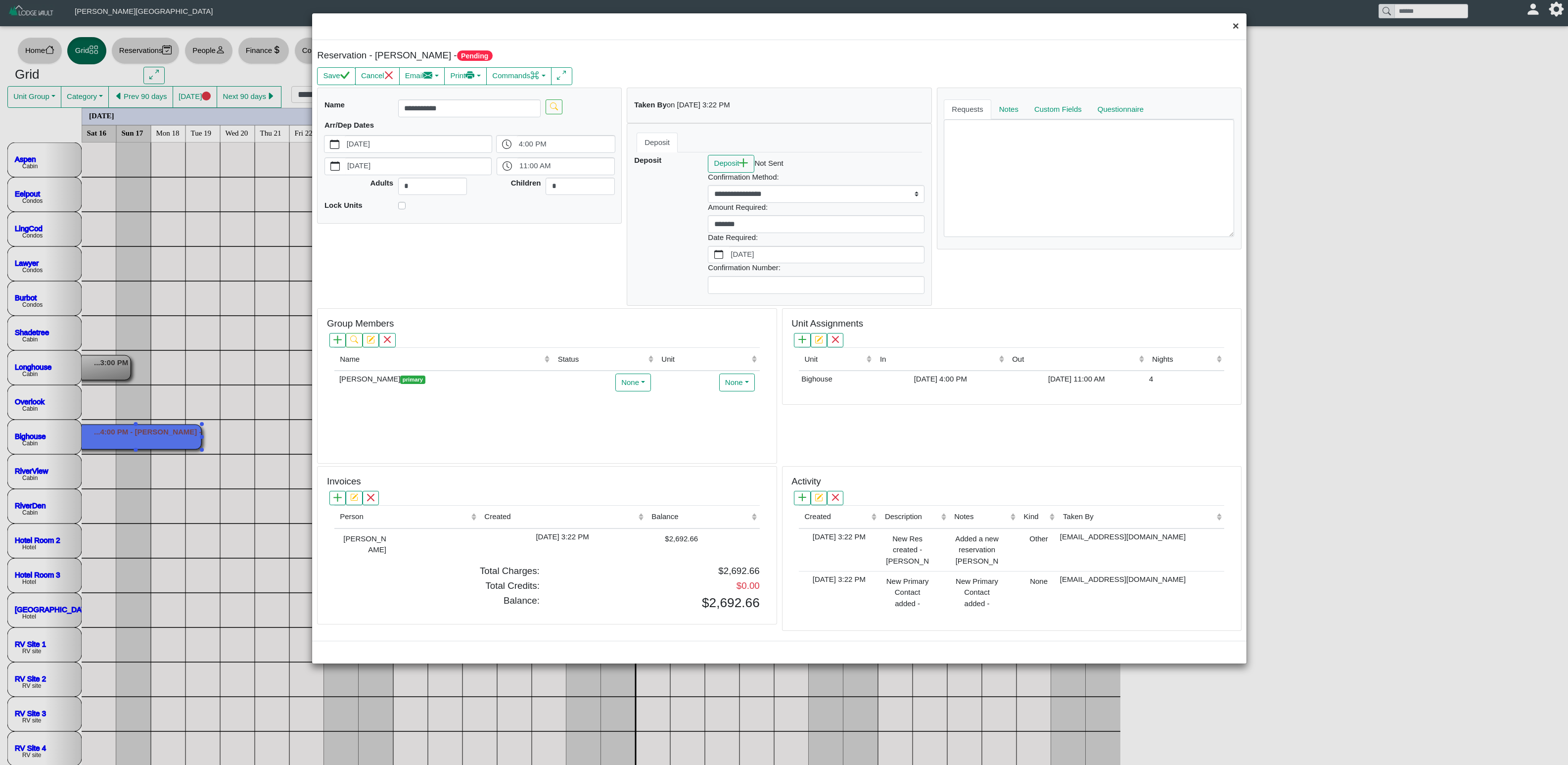
click at [979, 23] on button "×" at bounding box center [1236, 26] width 22 height 26
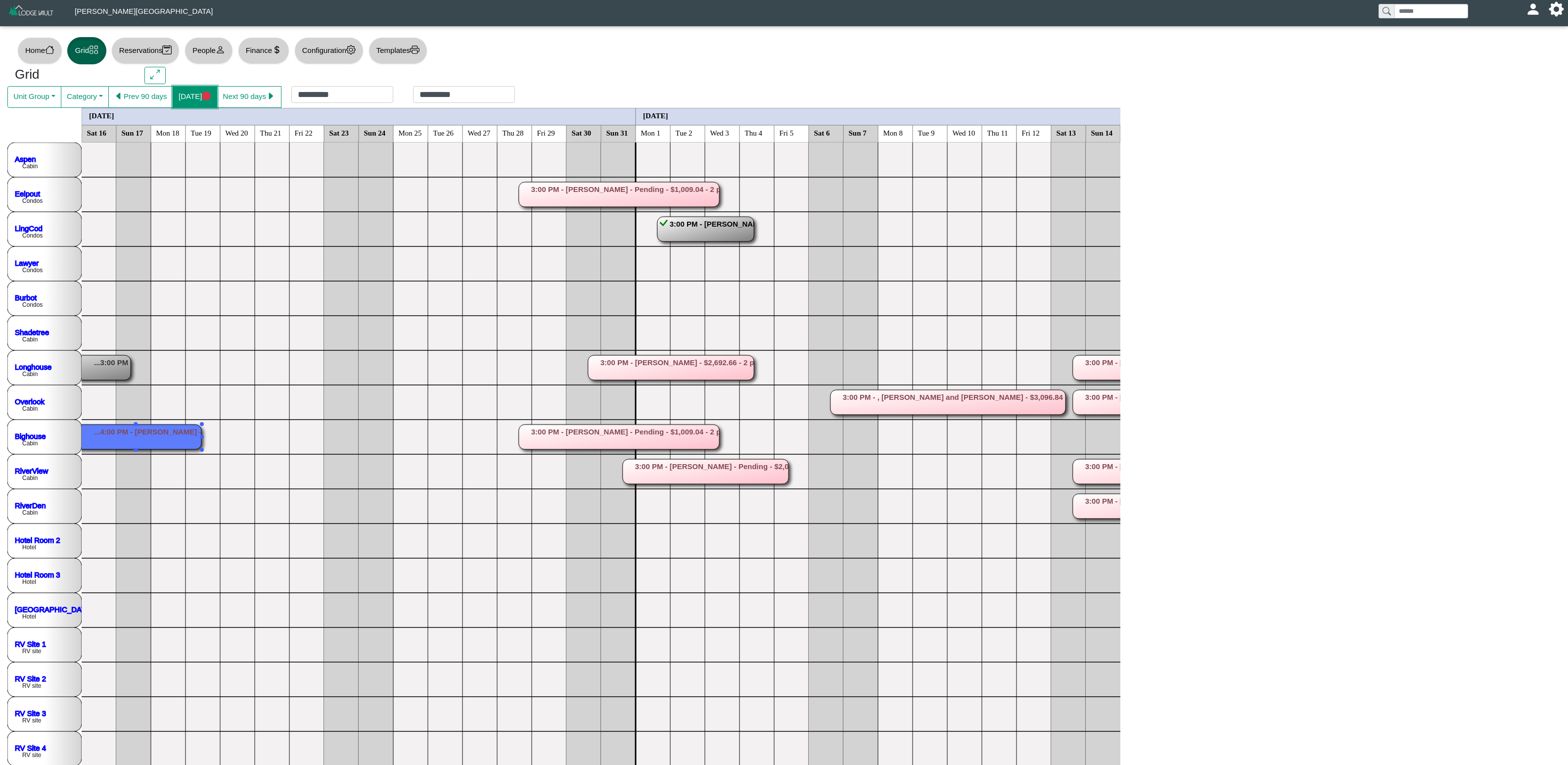
click at [185, 100] on button "[DATE]" at bounding box center [194, 97] width 44 height 22
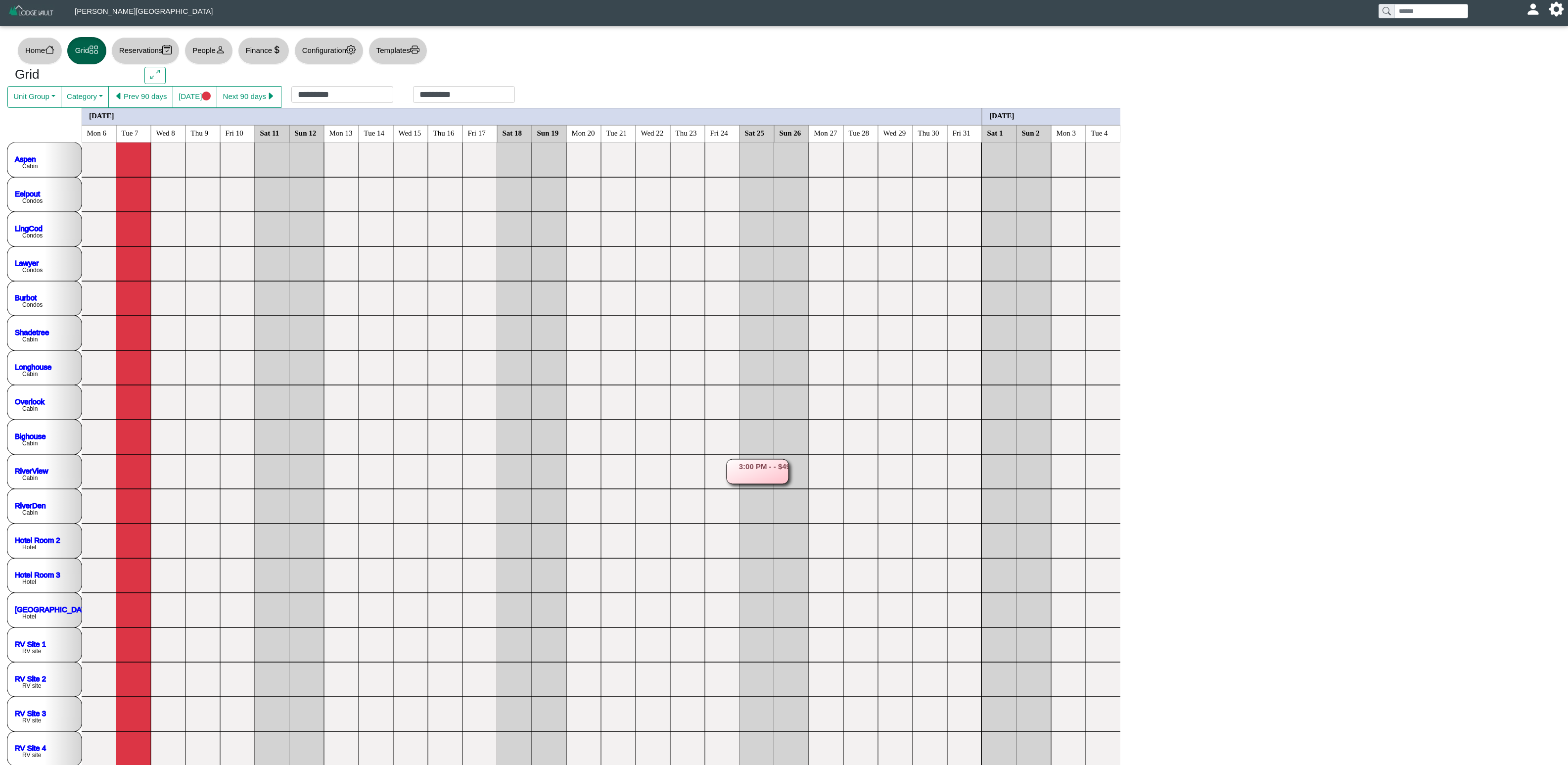
click at [149, 97] on button "Prev 90 days" at bounding box center [141, 97] width 65 height 22
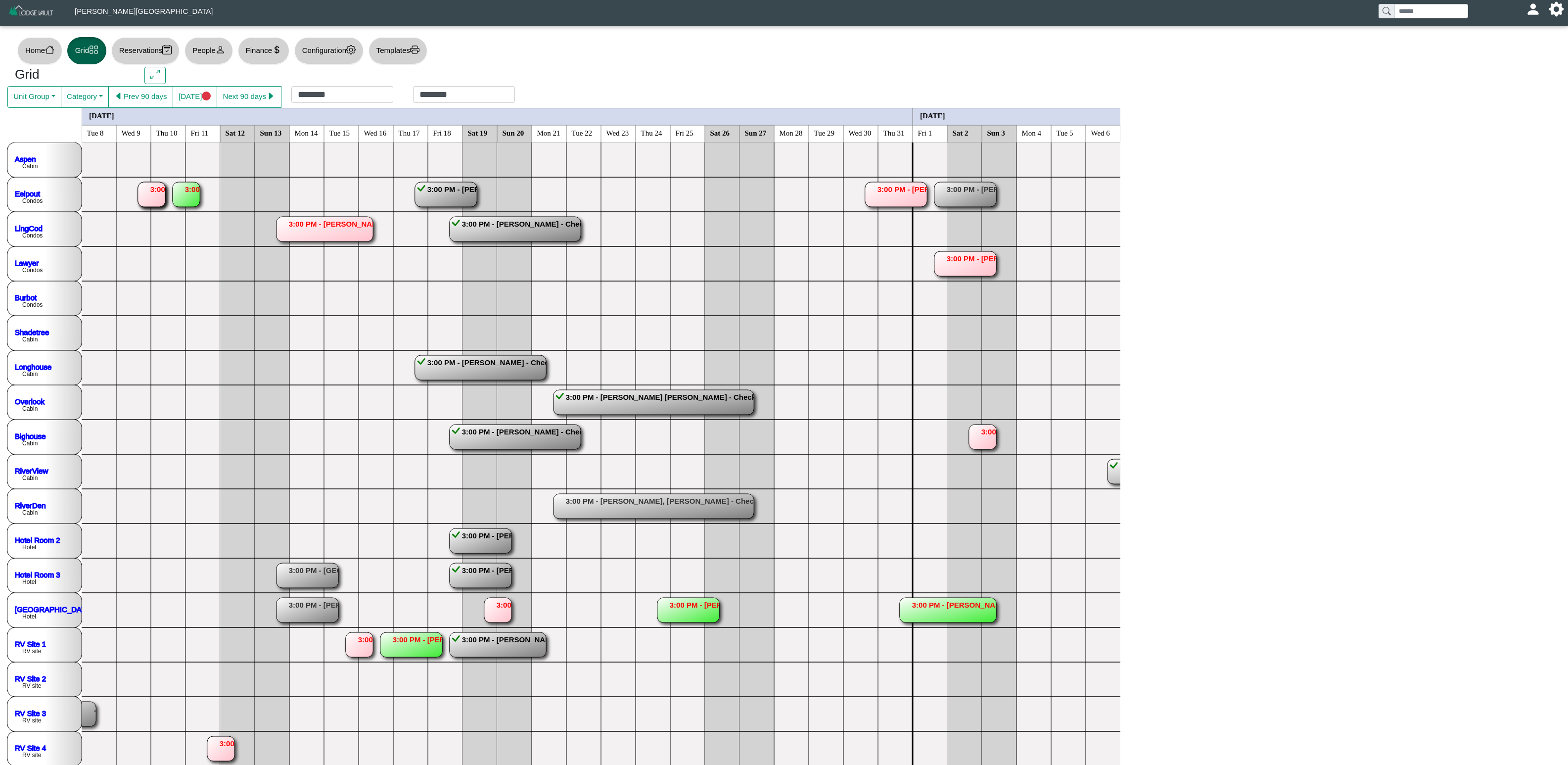
click at [263, 96] on button "Next 90 days" at bounding box center [249, 97] width 65 height 22
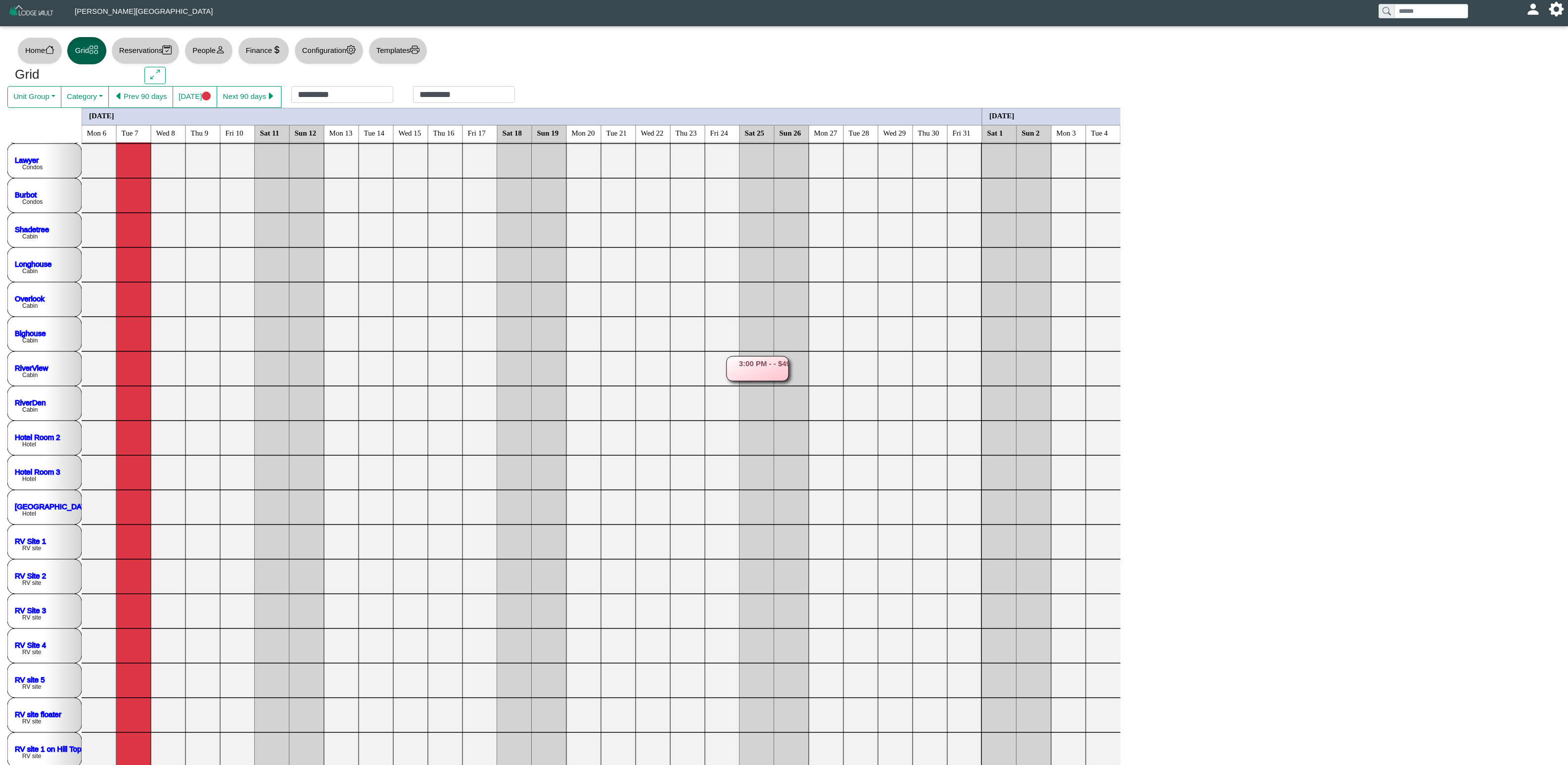
scroll to position [119, 0]
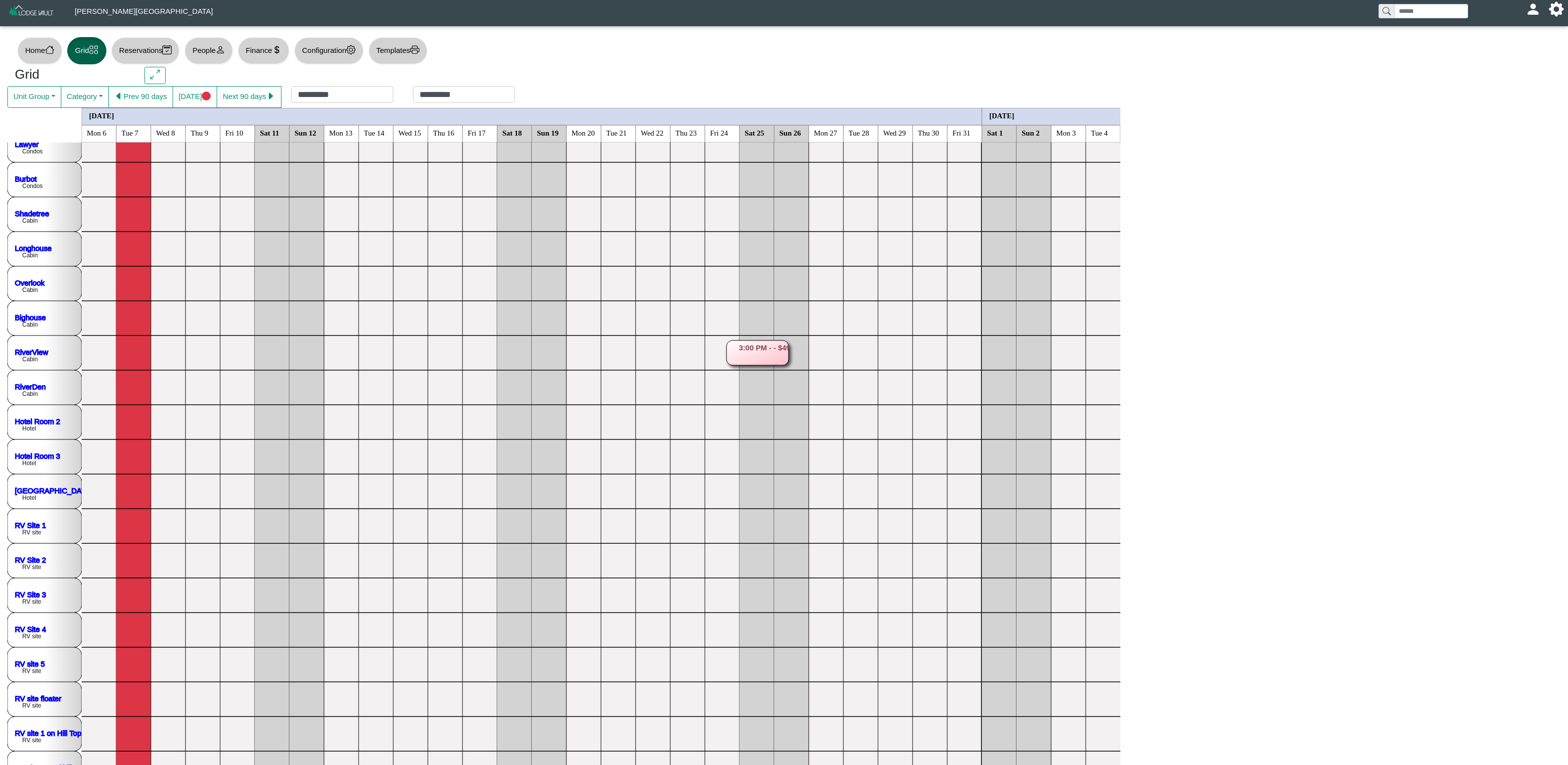
click at [309, 85] on div "Grid" at bounding box center [784, 76] width 1553 height 20
click at [309, 91] on div "********* *********" at bounding box center [403, 97] width 243 height 22
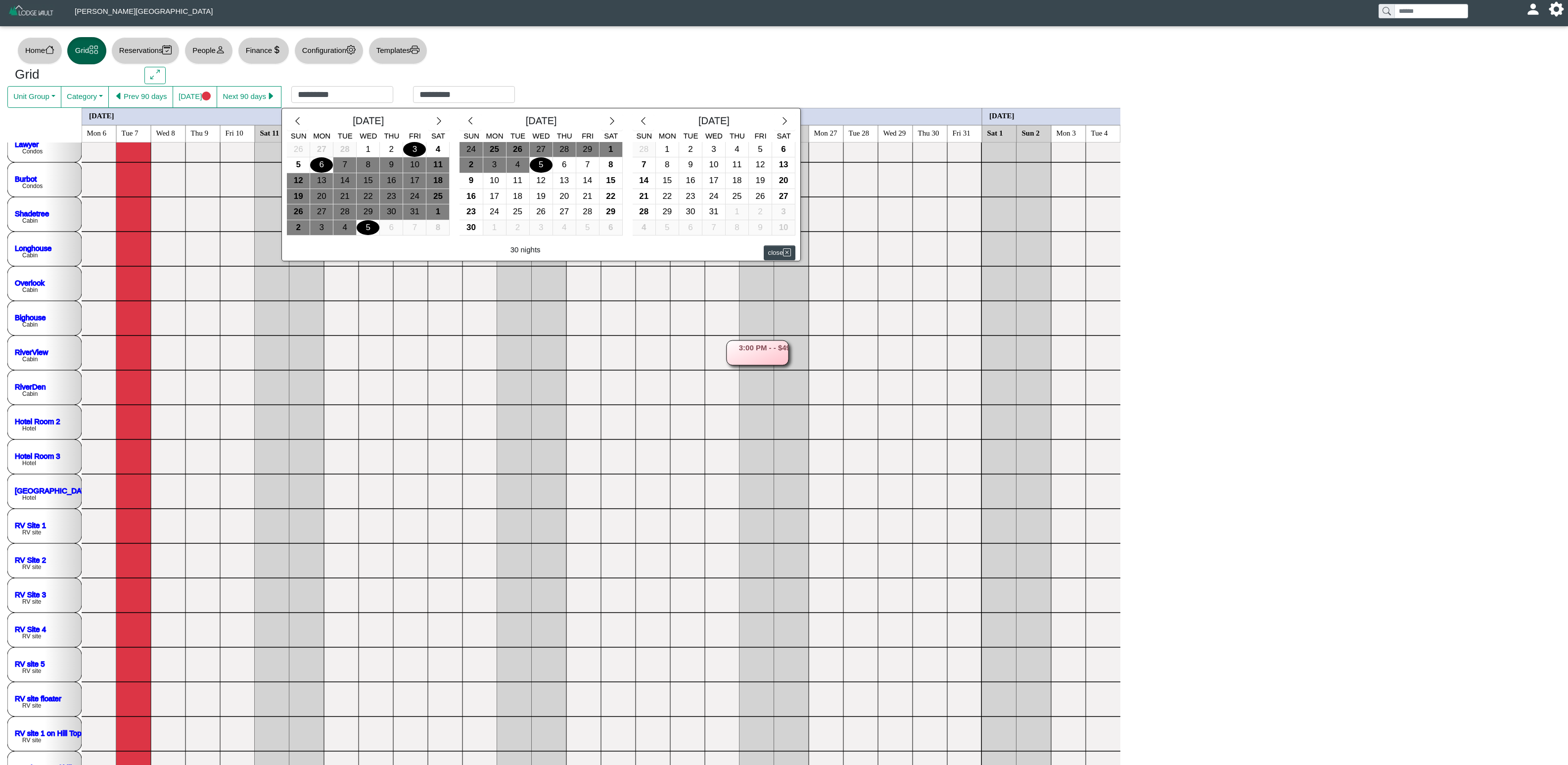
click at [420, 148] on div "3" at bounding box center [414, 150] width 23 height 16
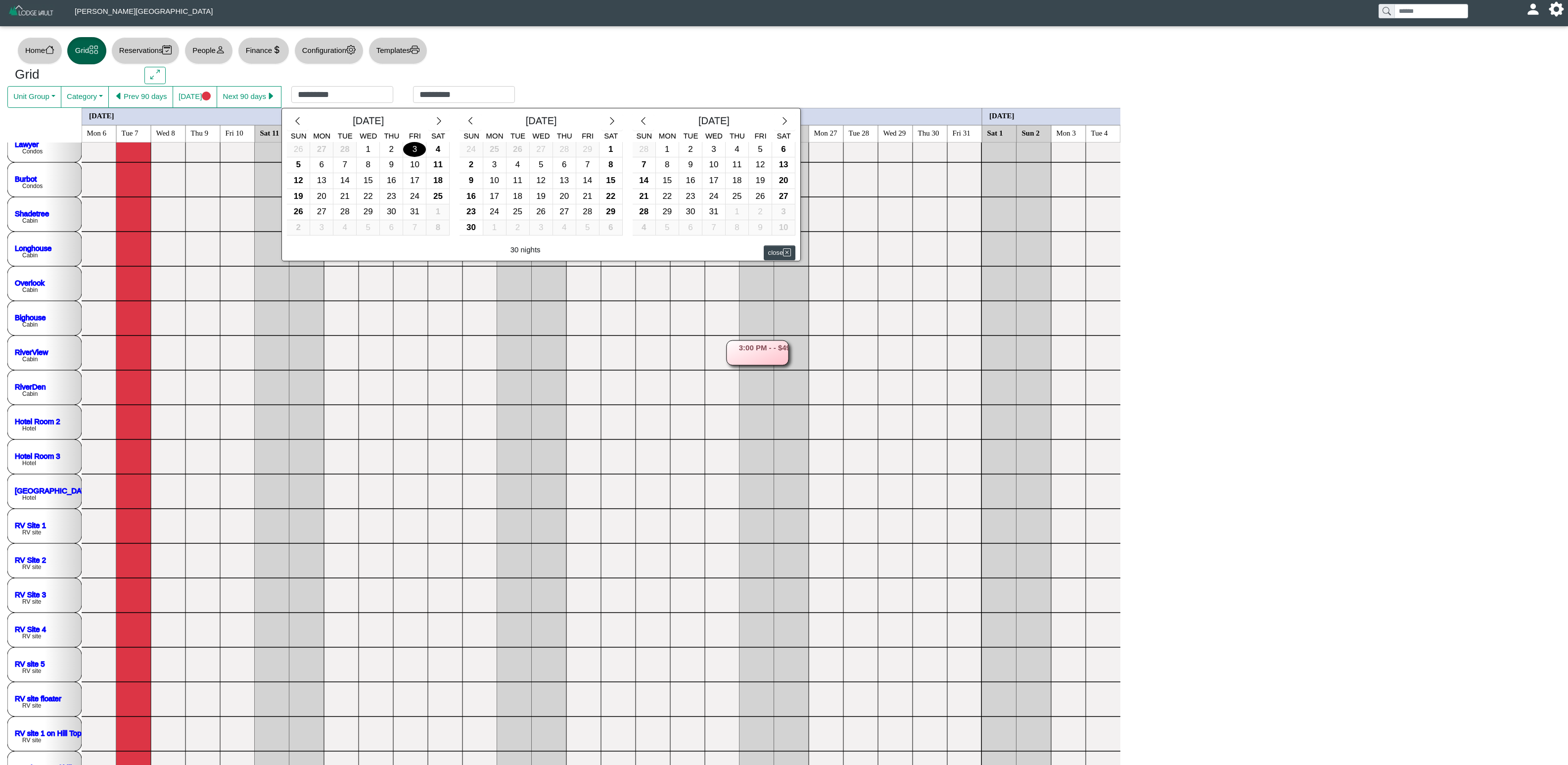
type input "*********"
click at [412, 148] on div "3" at bounding box center [414, 150] width 23 height 16
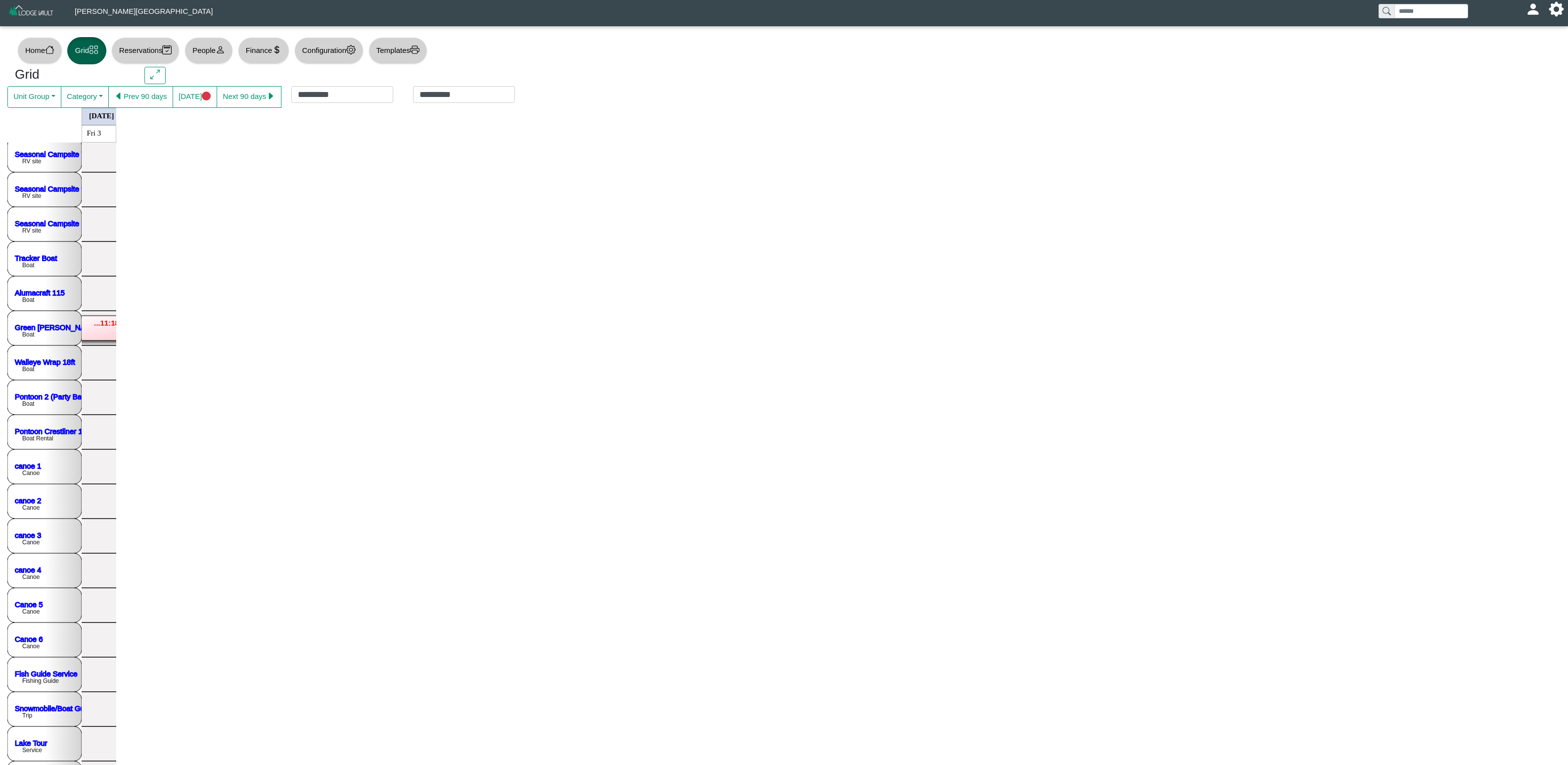
click at [92, 332] on rect at bounding box center [121, 327] width 117 height 24
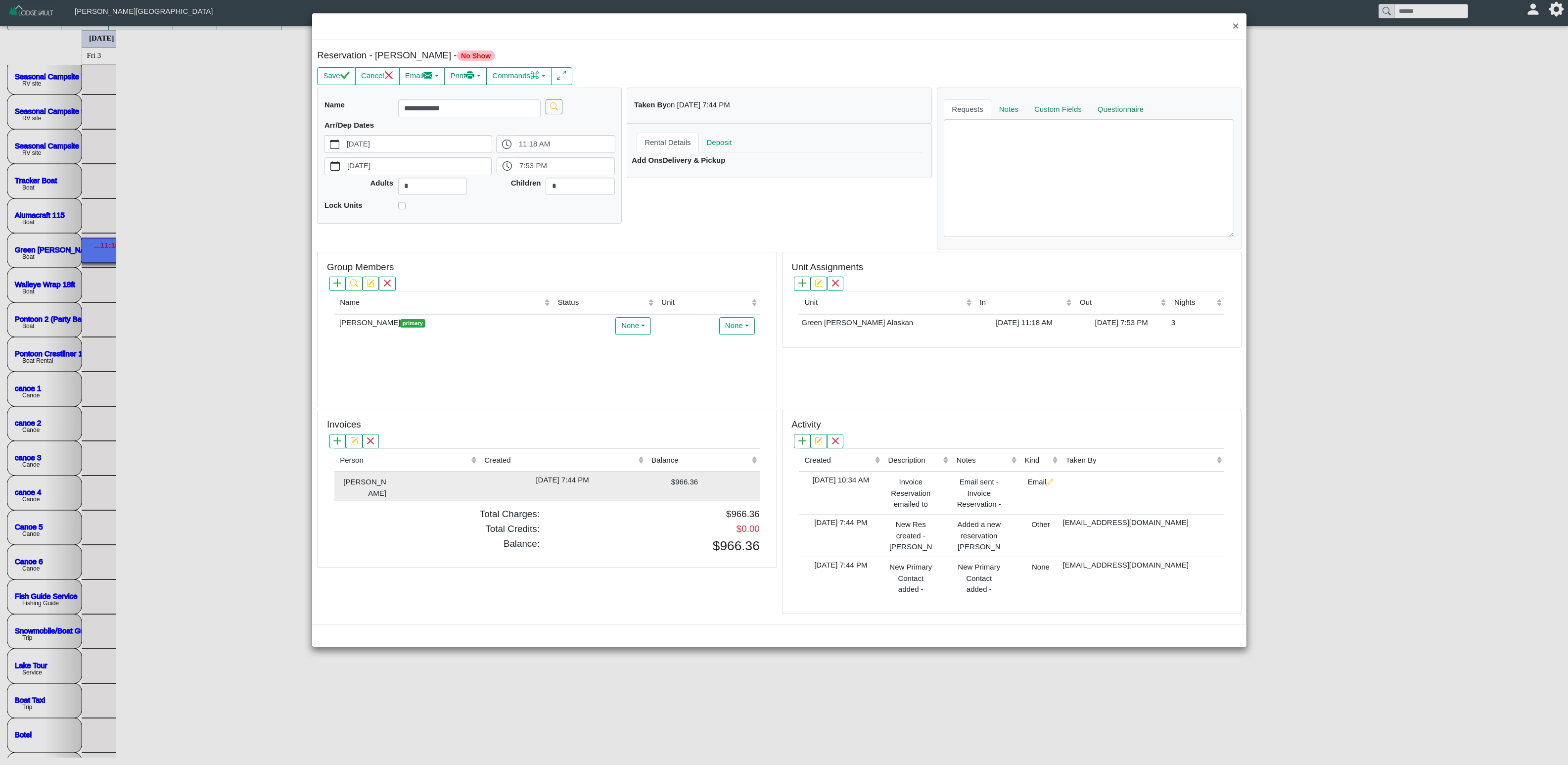
click at [644, 477] on td "[DATE] 7:44 PM" at bounding box center [562, 486] width 167 height 29
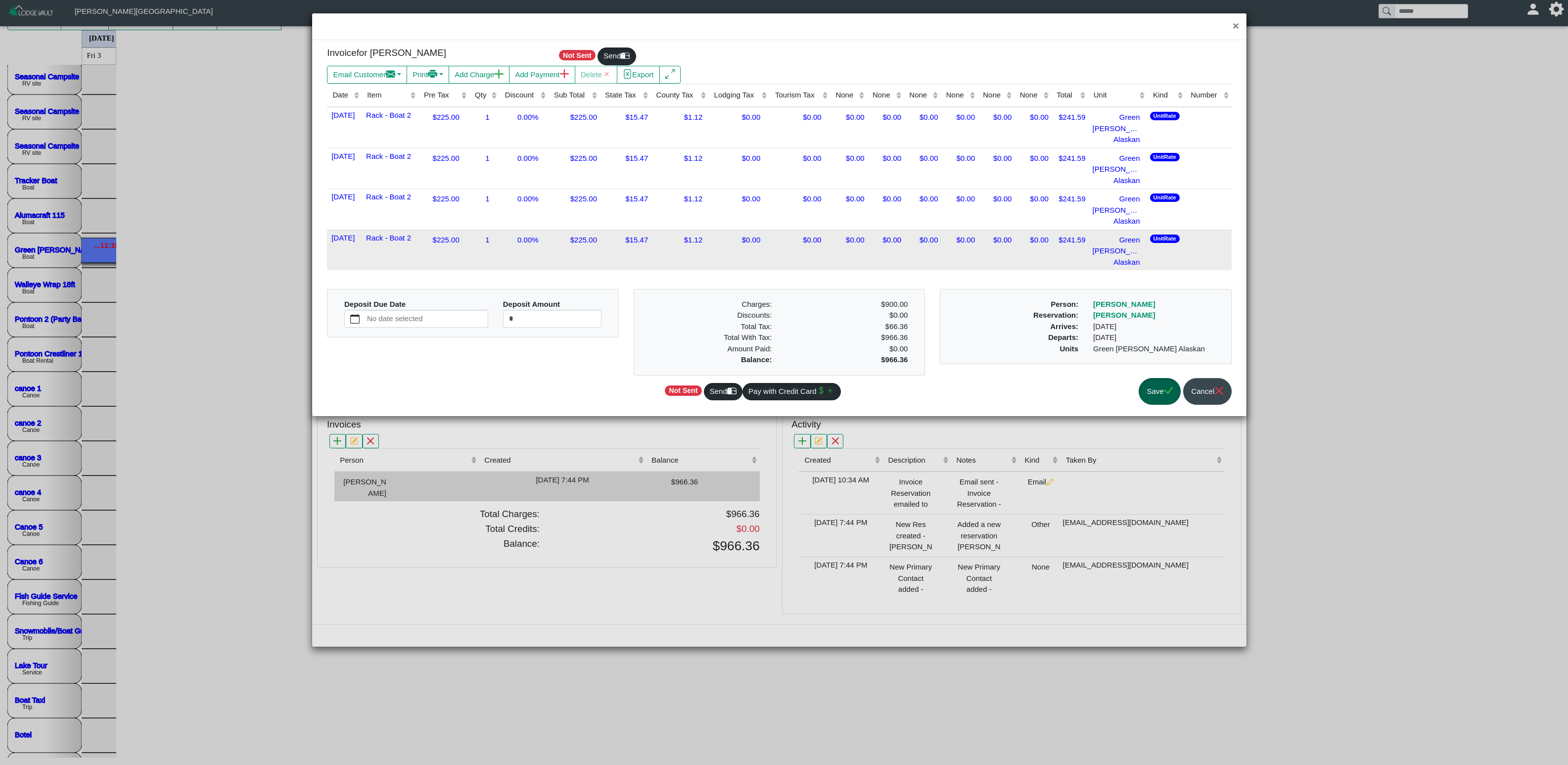
click at [499, 229] on td "1" at bounding box center [484, 249] width 30 height 40
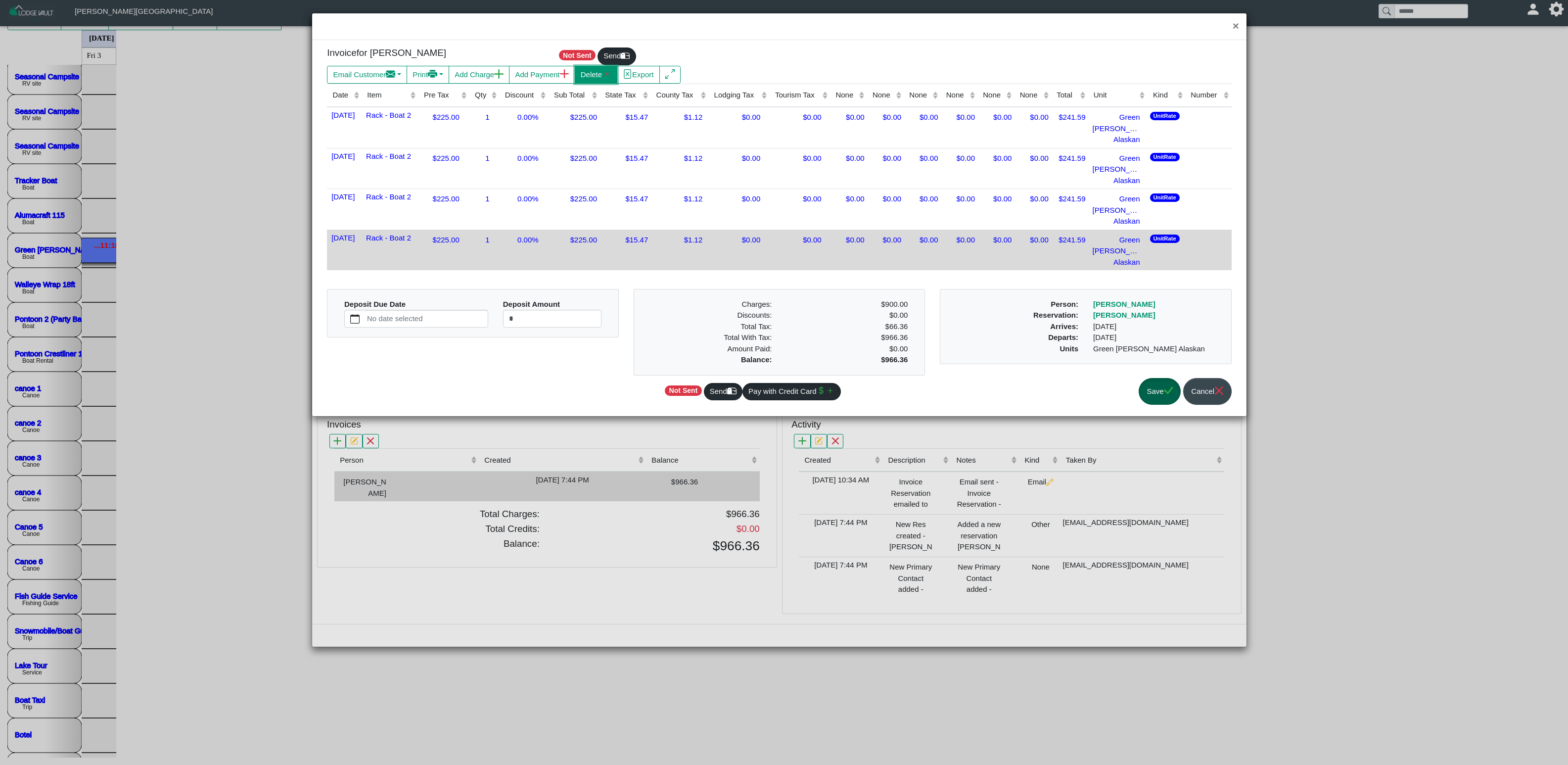
click at [608, 78] on button "Delete" at bounding box center [596, 74] width 43 height 18
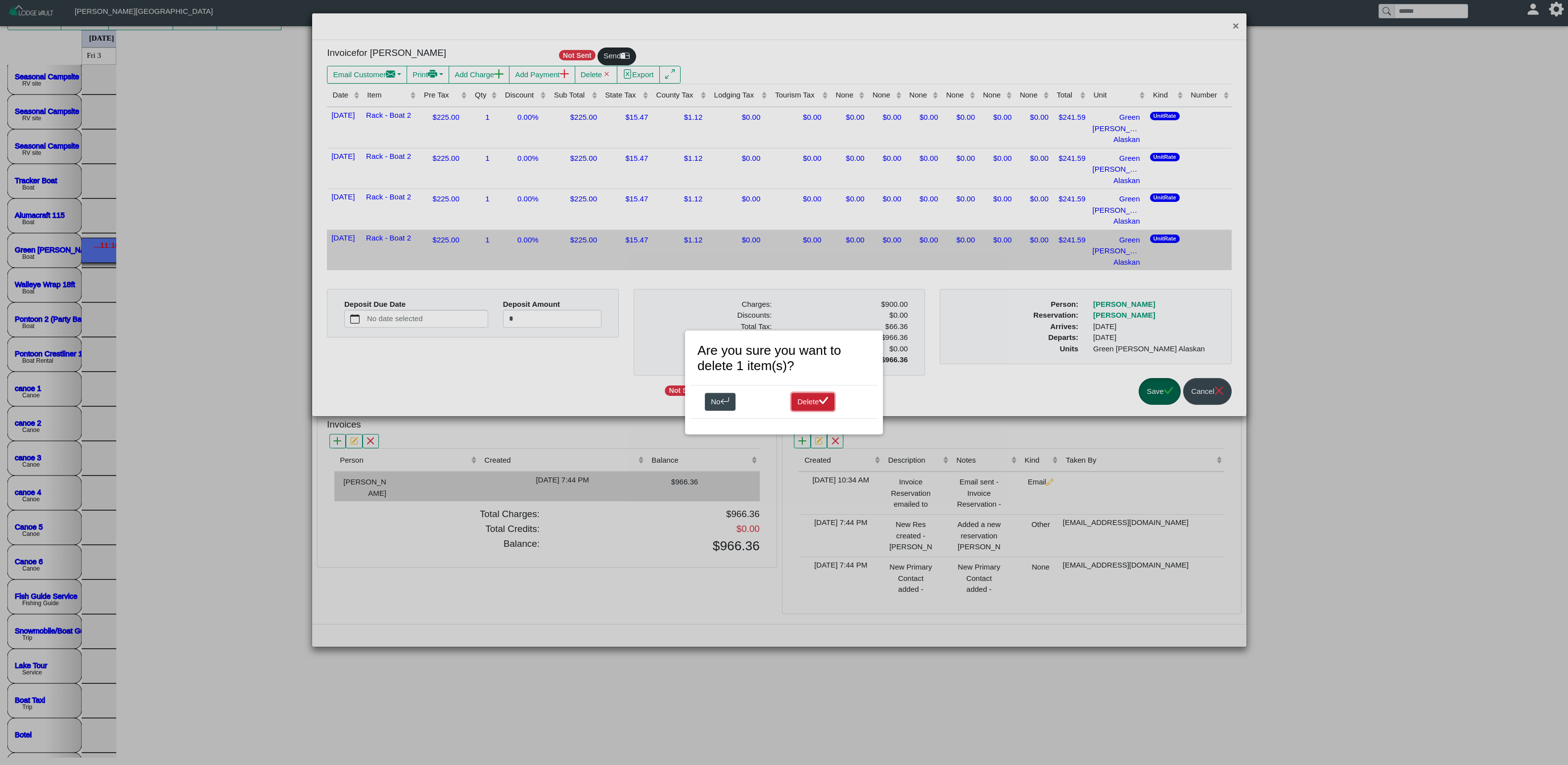
click at [806, 394] on button "Delete" at bounding box center [813, 402] width 43 height 18
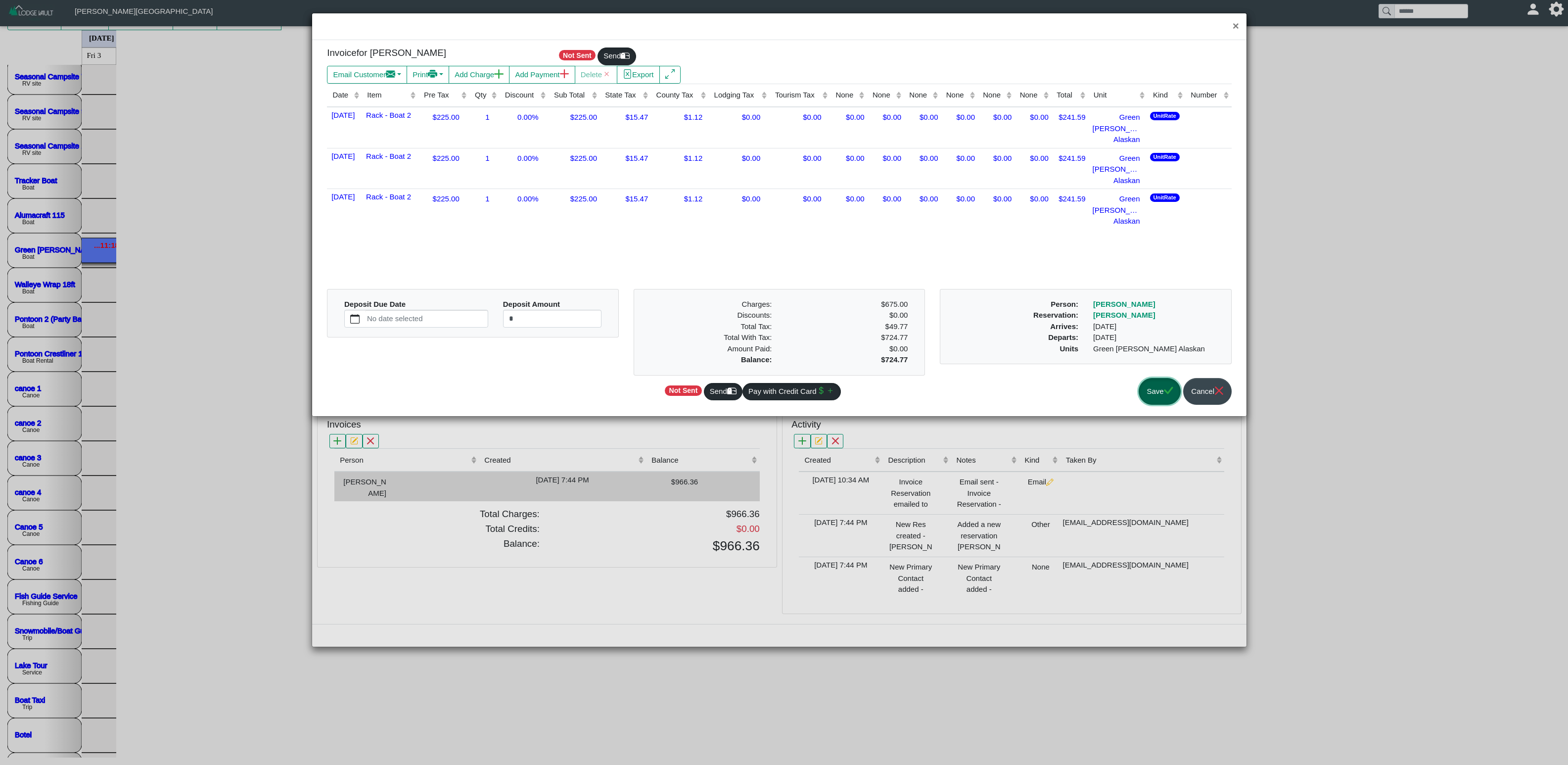
click at [979, 397] on button "Save" at bounding box center [1159, 392] width 42 height 27
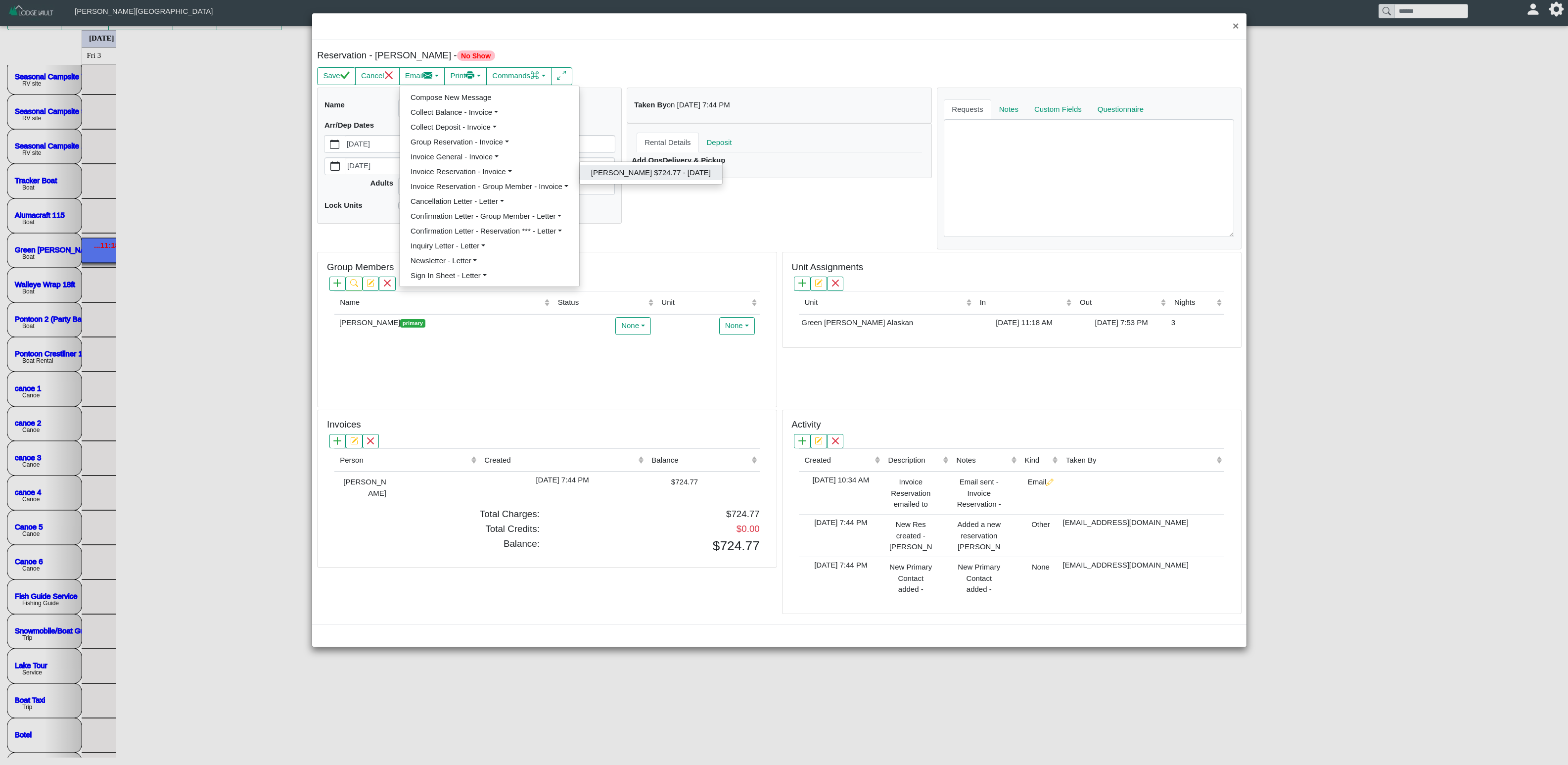
click at [630, 180] on link "[PERSON_NAME] $724.77 - [DATE]" at bounding box center [650, 172] width 142 height 15
select select "*****"
select select "****"
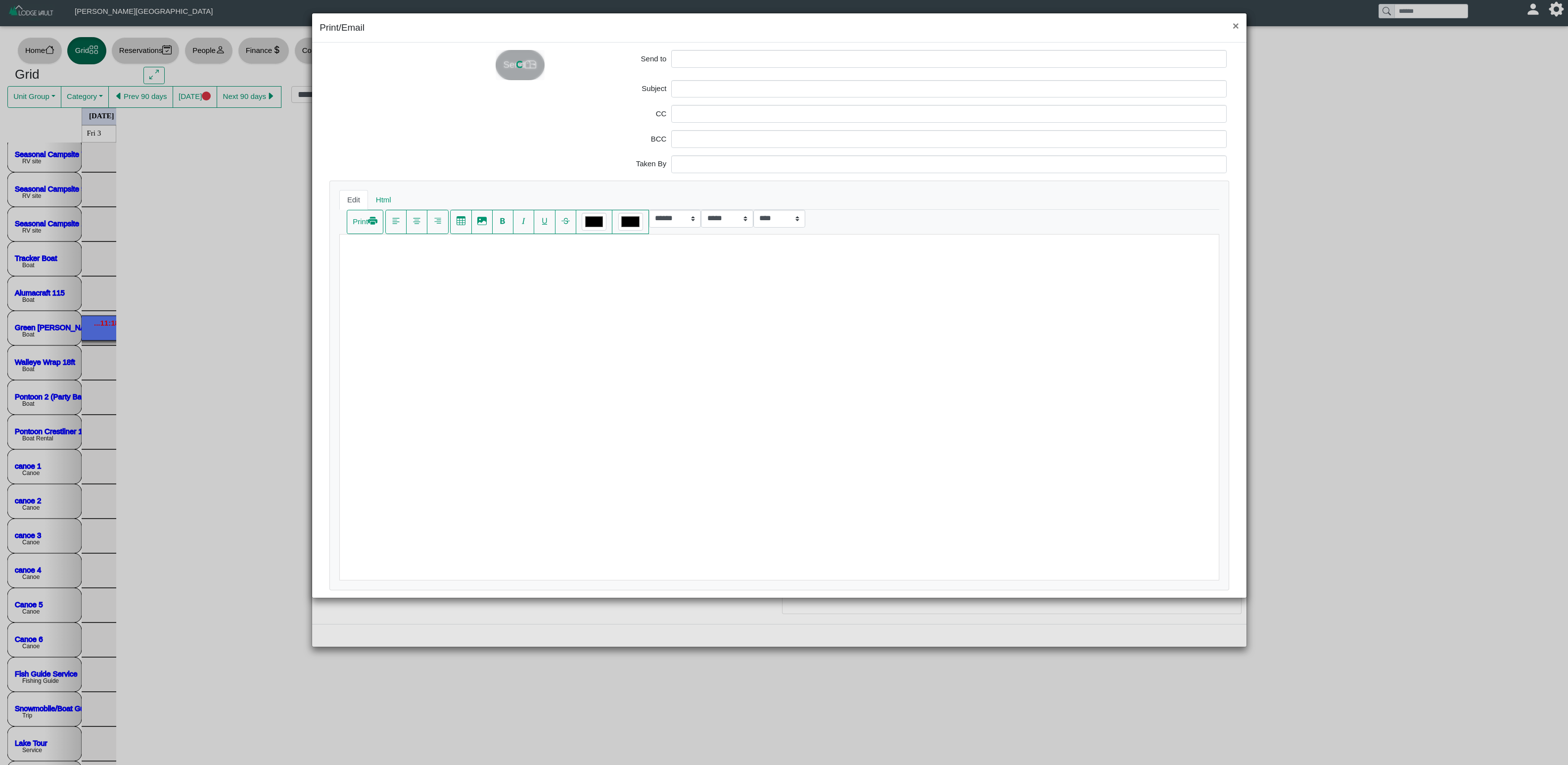
type input "**********"
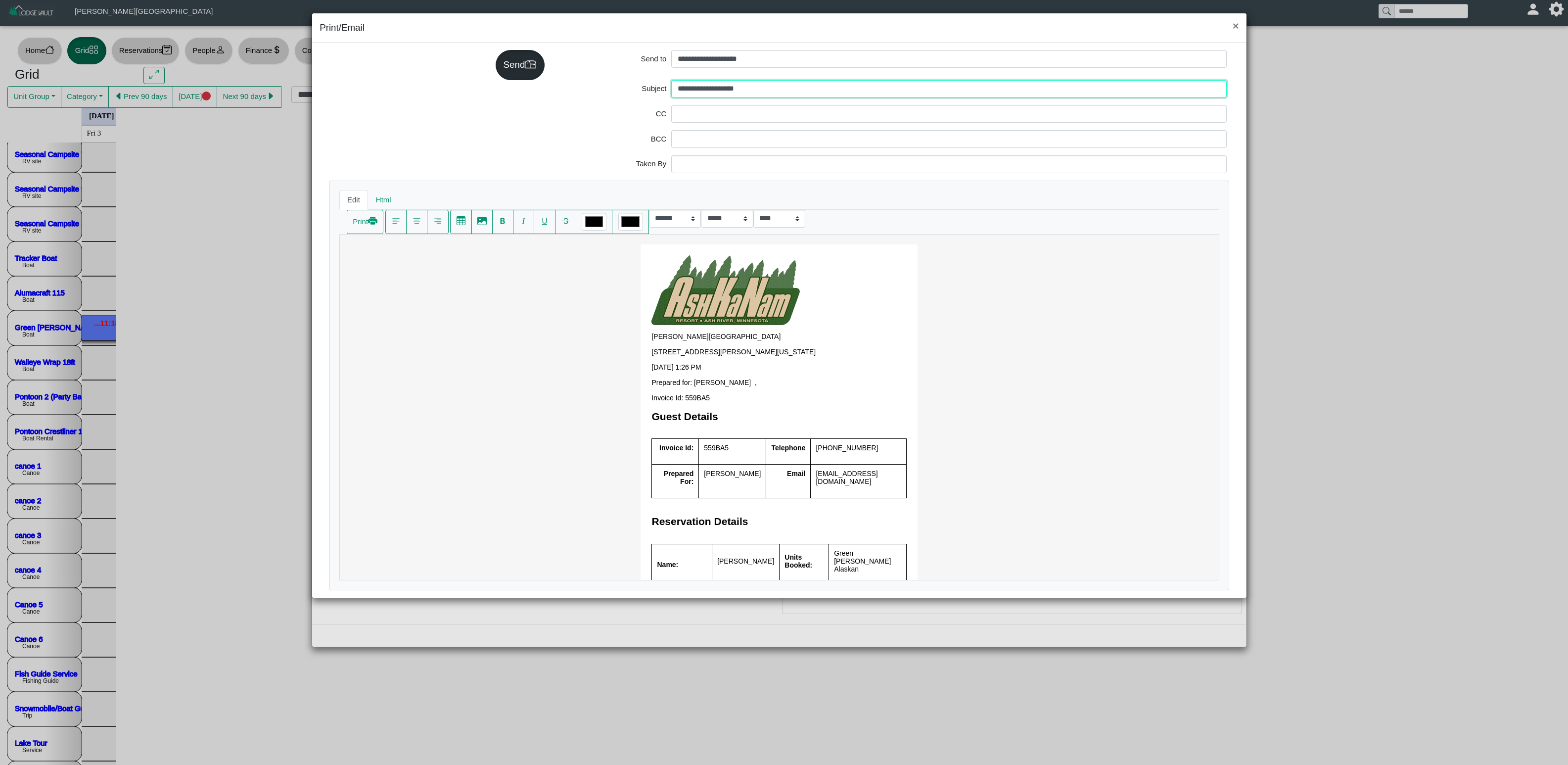
click at [679, 88] on input "**********" at bounding box center [948, 89] width 555 height 18
type input "**********"
click at [534, 65] on div "Send" at bounding box center [520, 65] width 49 height 29
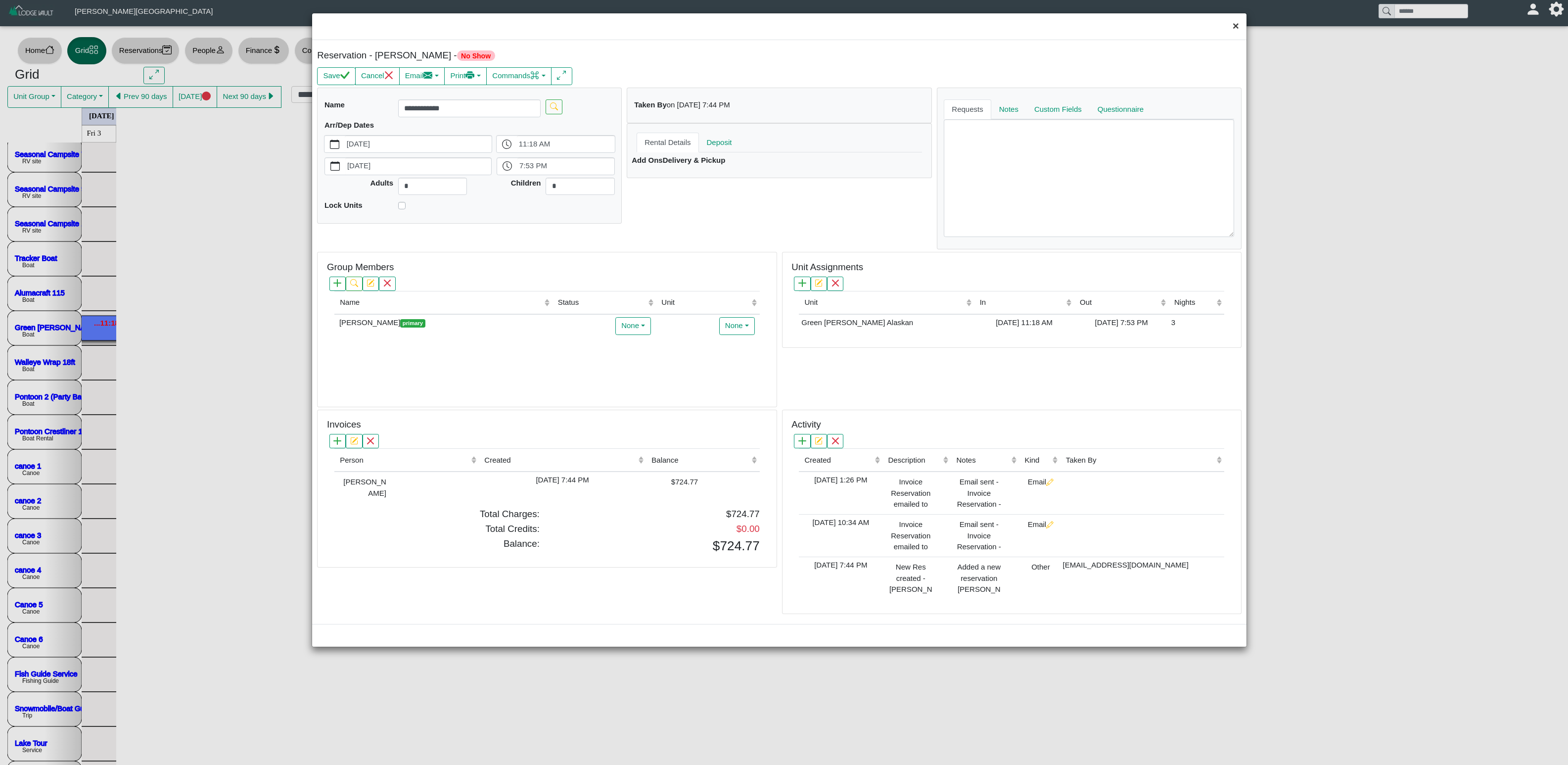
click at [979, 27] on button "×" at bounding box center [1236, 26] width 22 height 26
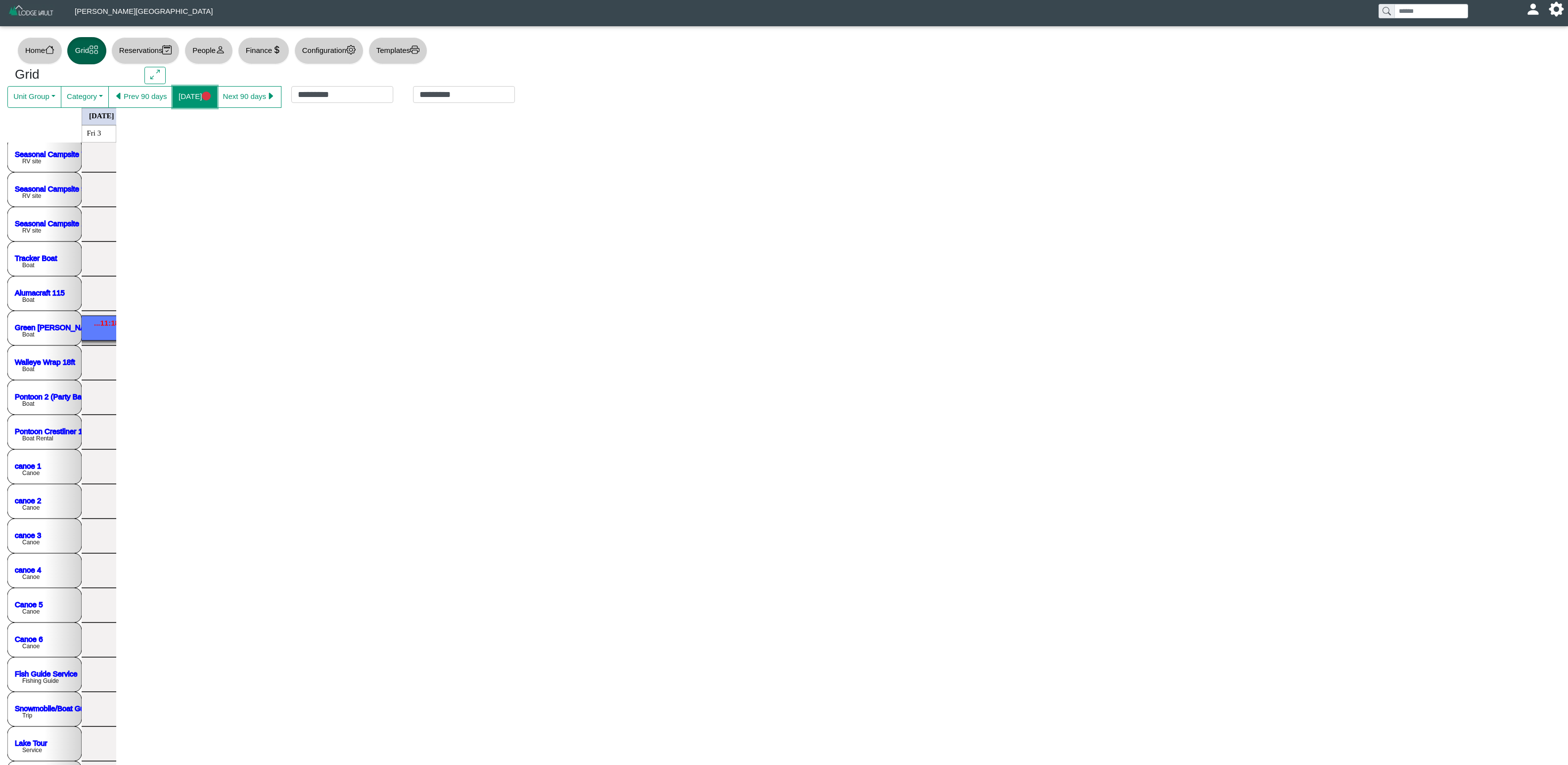
click at [197, 99] on button "[DATE]" at bounding box center [194, 97] width 44 height 22
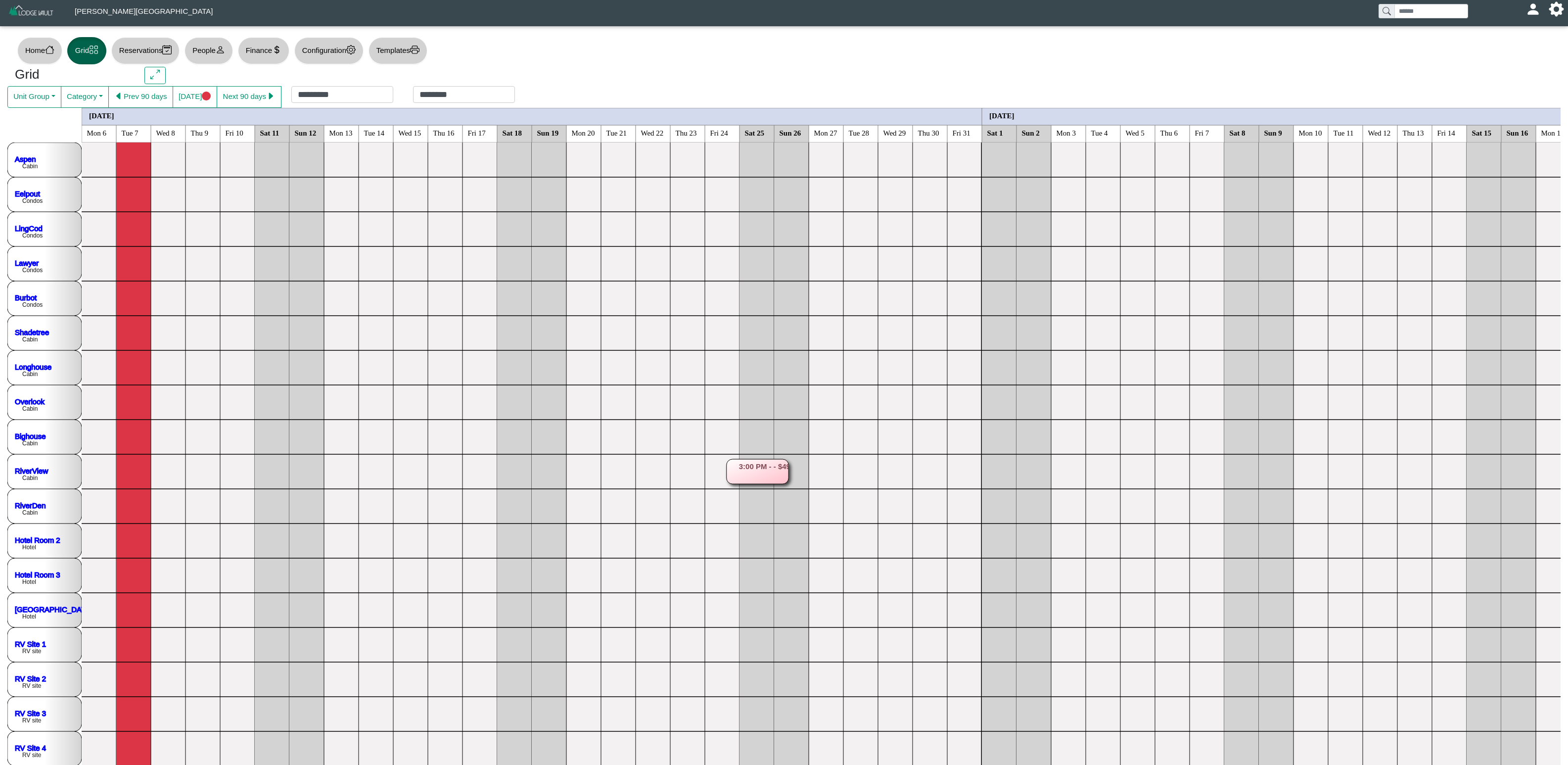
drag, startPoint x: 1165, startPoint y: 320, endPoint x: 1187, endPoint y: 323, distance: 22.2
drag, startPoint x: 1182, startPoint y: 330, endPoint x: 1318, endPoint y: 330, distance: 136.0
click at [1293, 333] on rect at bounding box center [1242, 332] width 131 height 24
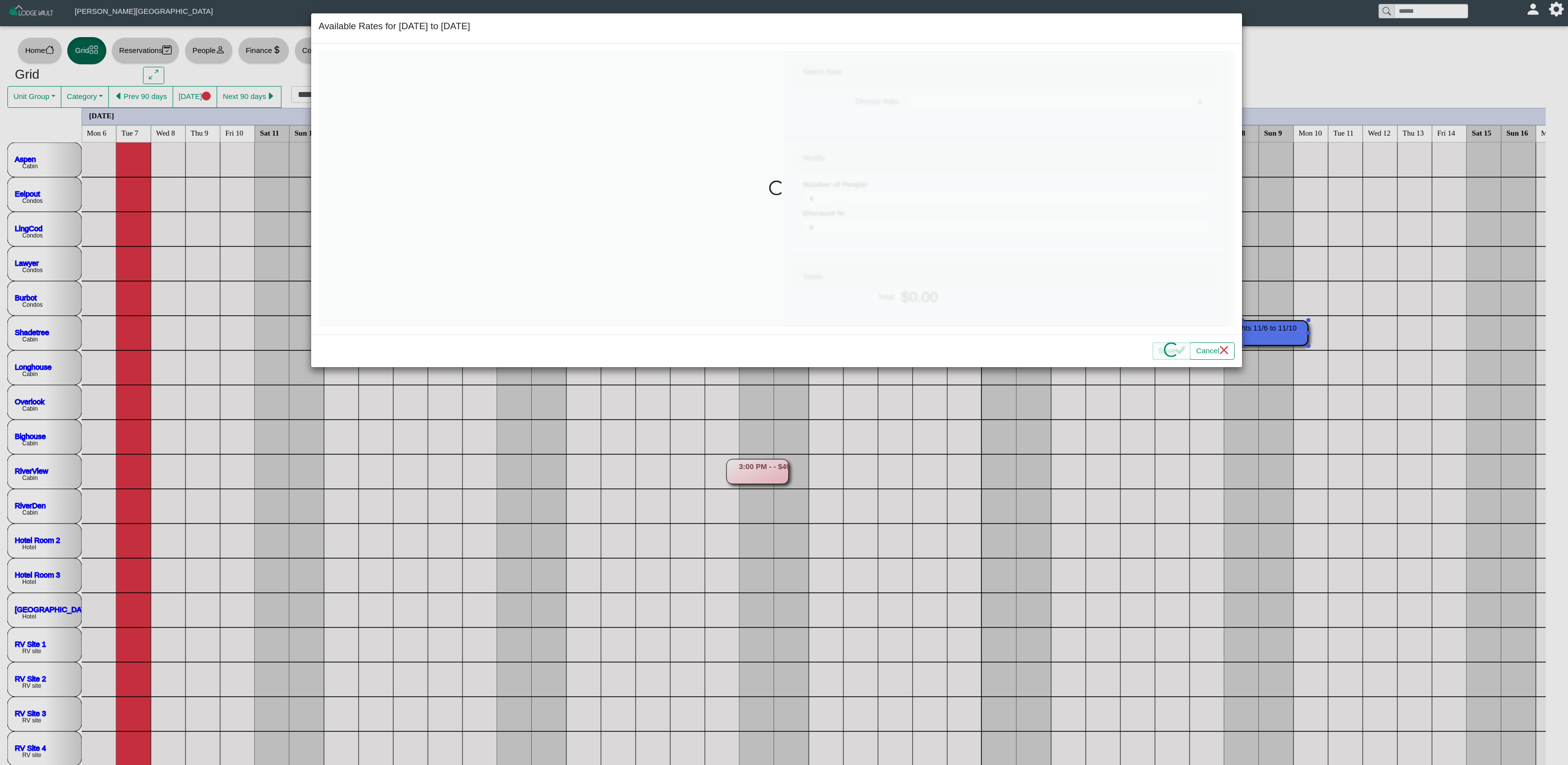
select select "**********"
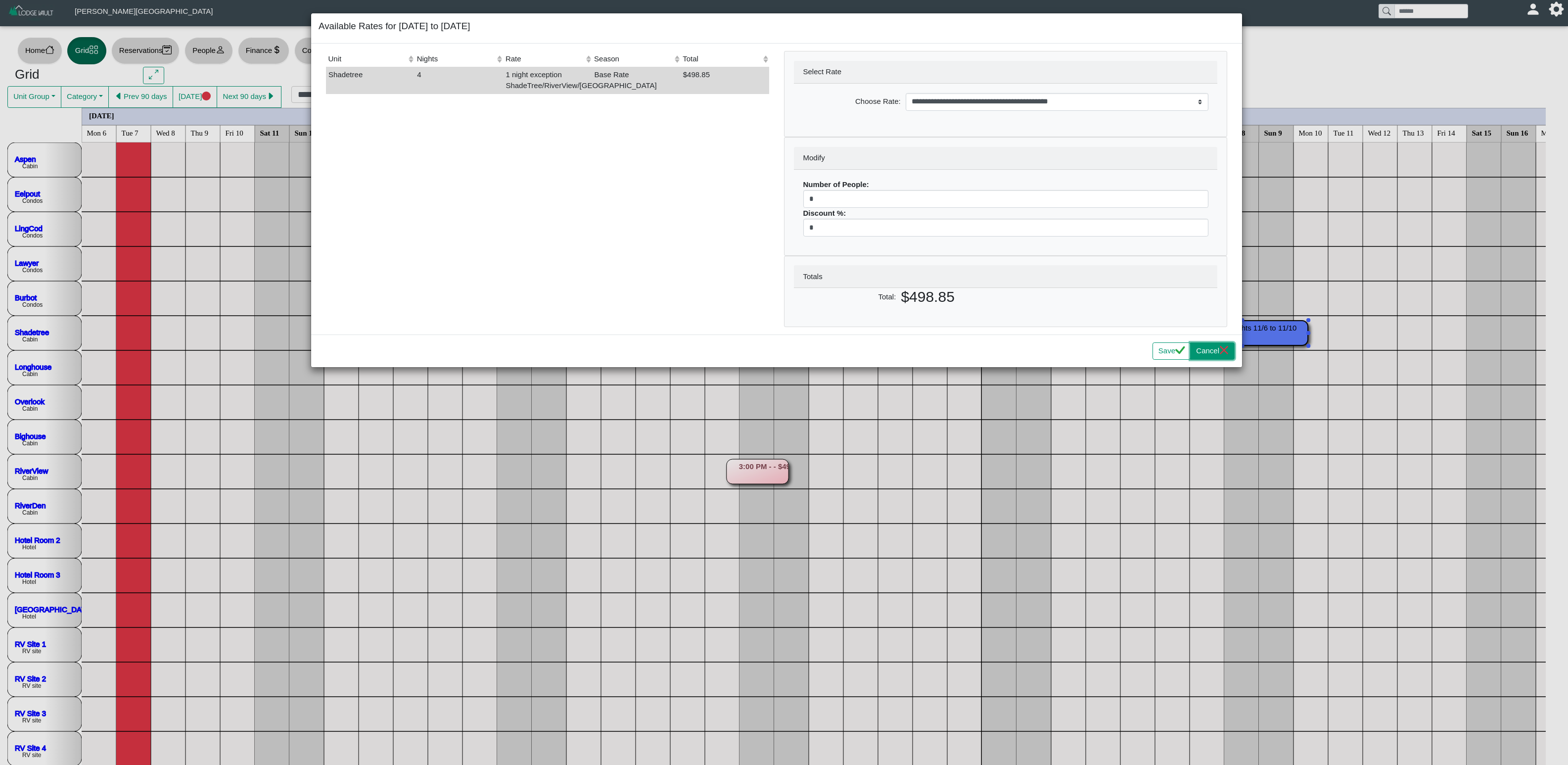
click at [1221, 355] on icon "x" at bounding box center [1224, 350] width 10 height 10
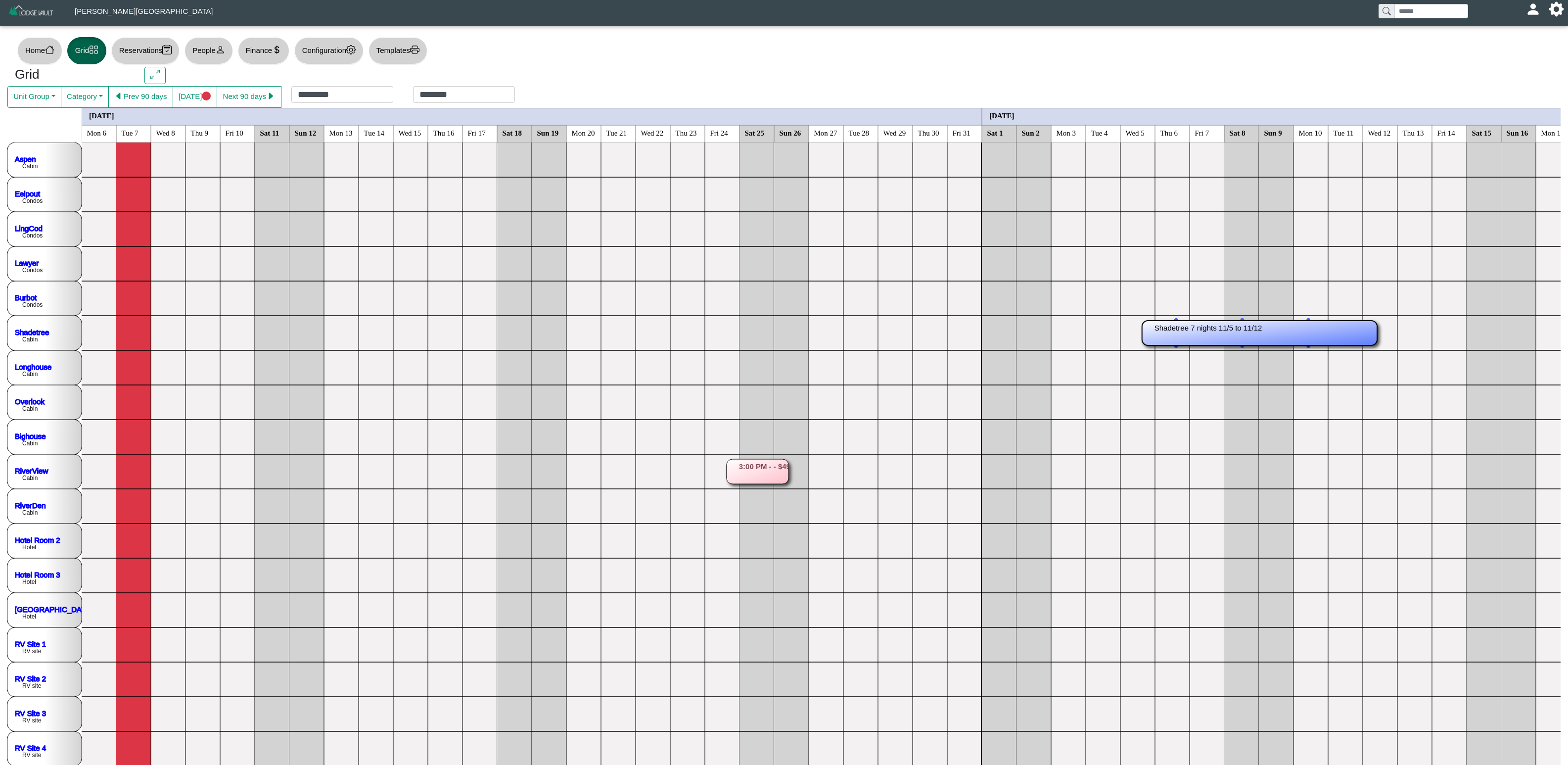
drag, startPoint x: 1141, startPoint y: 334, endPoint x: 1364, endPoint y: 330, distance: 223.0
click at [1348, 330] on rect at bounding box center [1259, 332] width 235 height 24
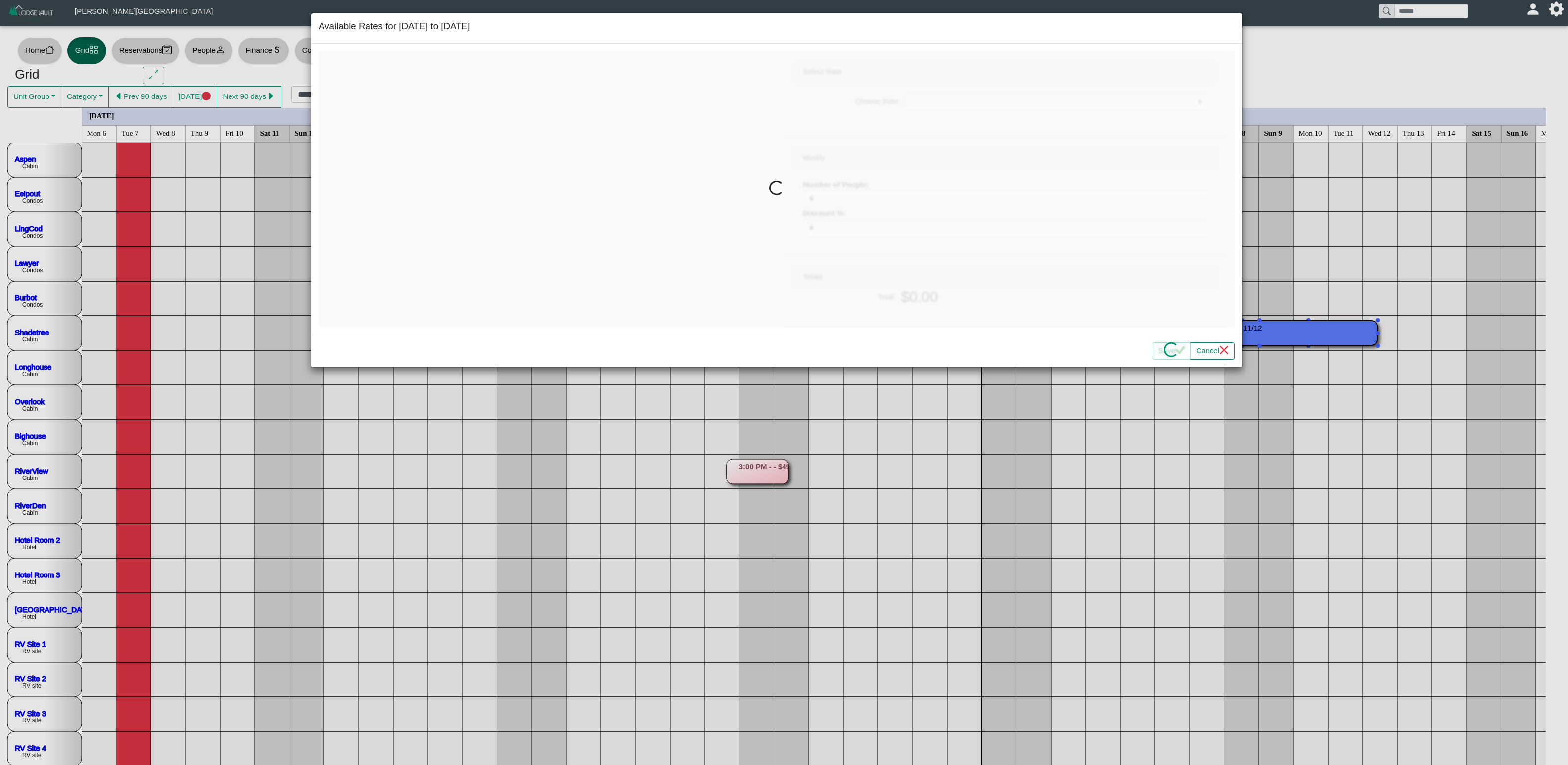
select select "**********"
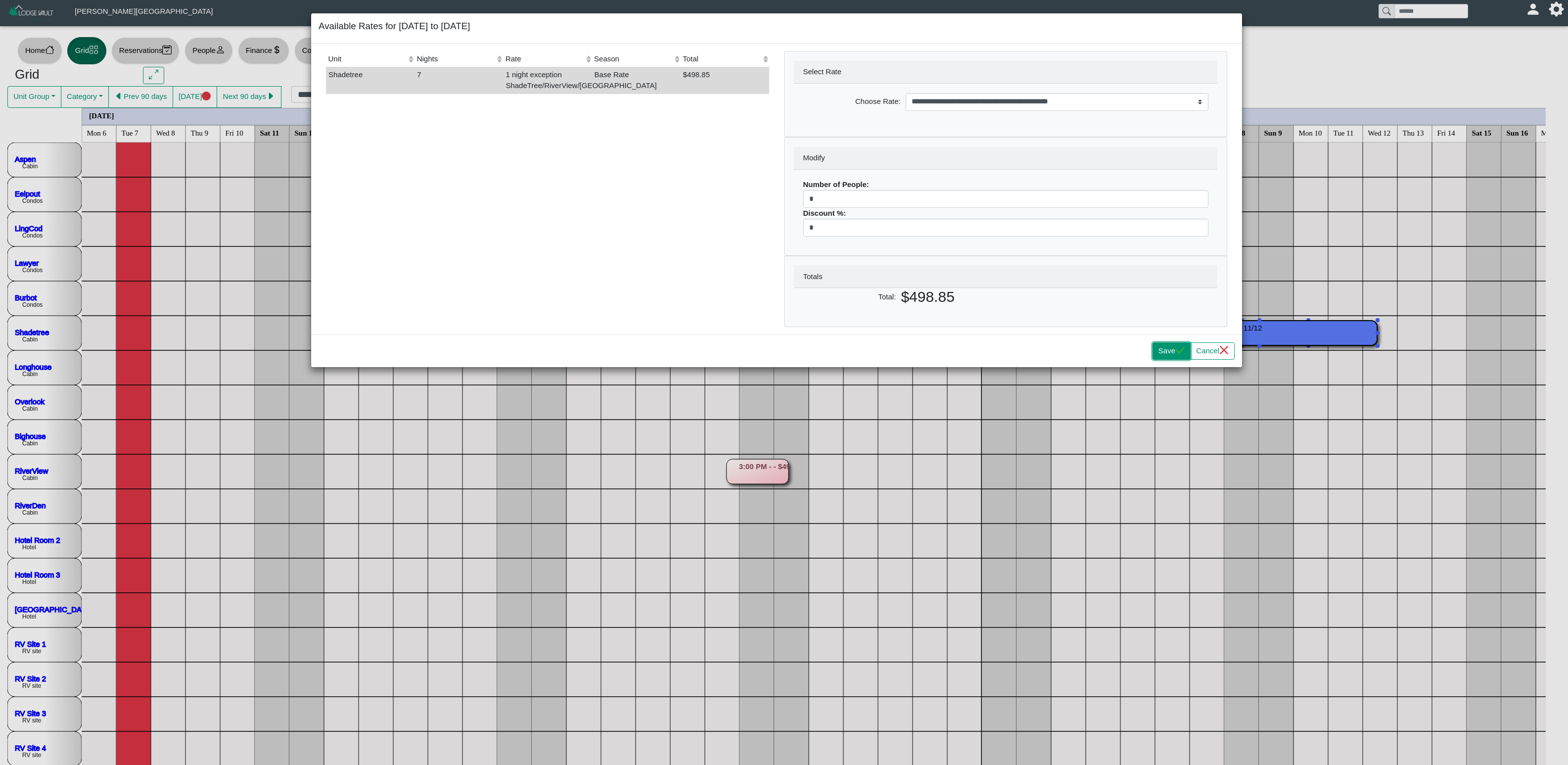
click at [1167, 358] on button "Save" at bounding box center [1171, 351] width 38 height 18
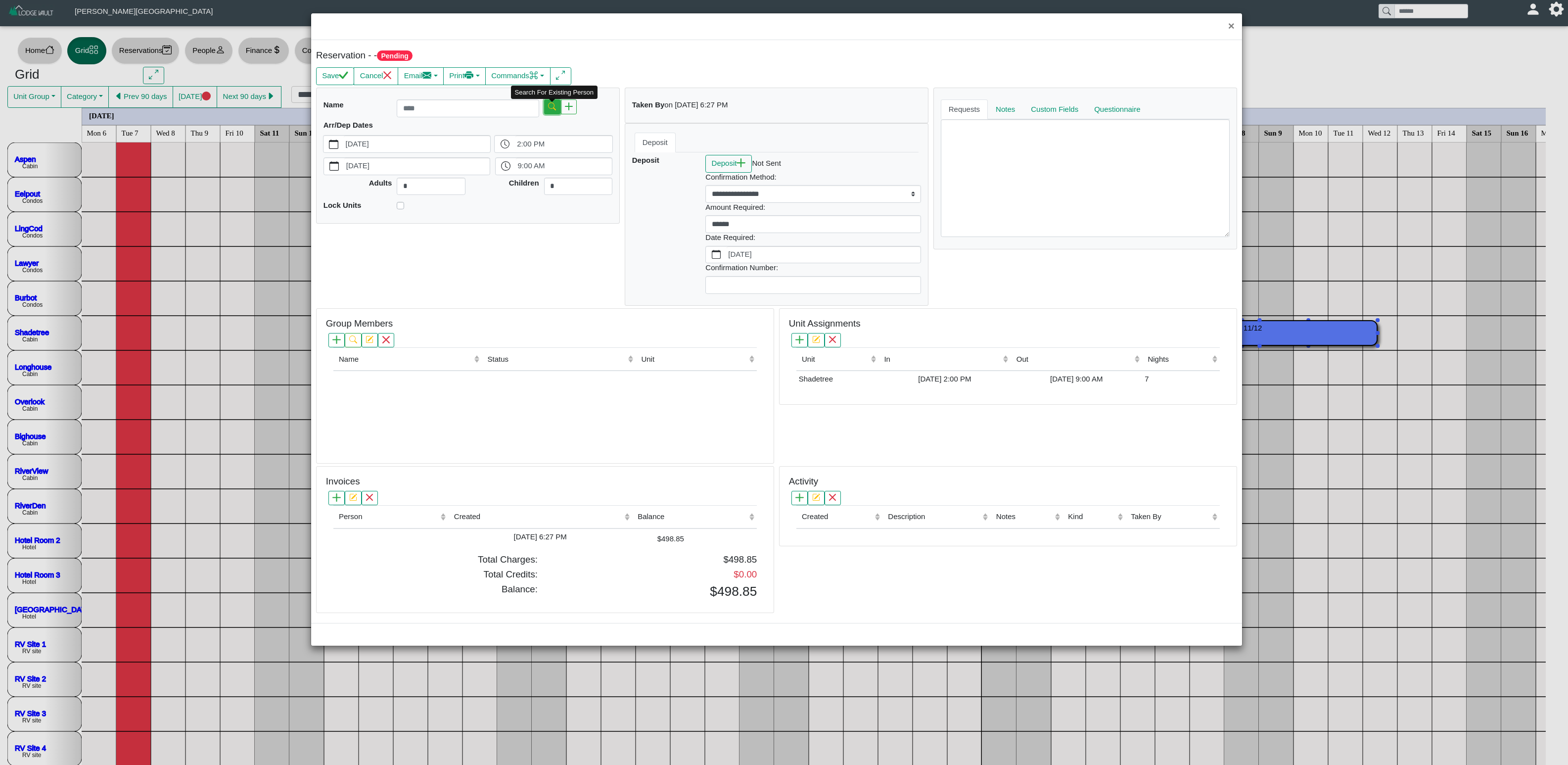
click at [557, 108] on button "button" at bounding box center [551, 106] width 17 height 15
click at [651, 121] on input "search" at bounding box center [623, 116] width 73 height 15
type input "********"
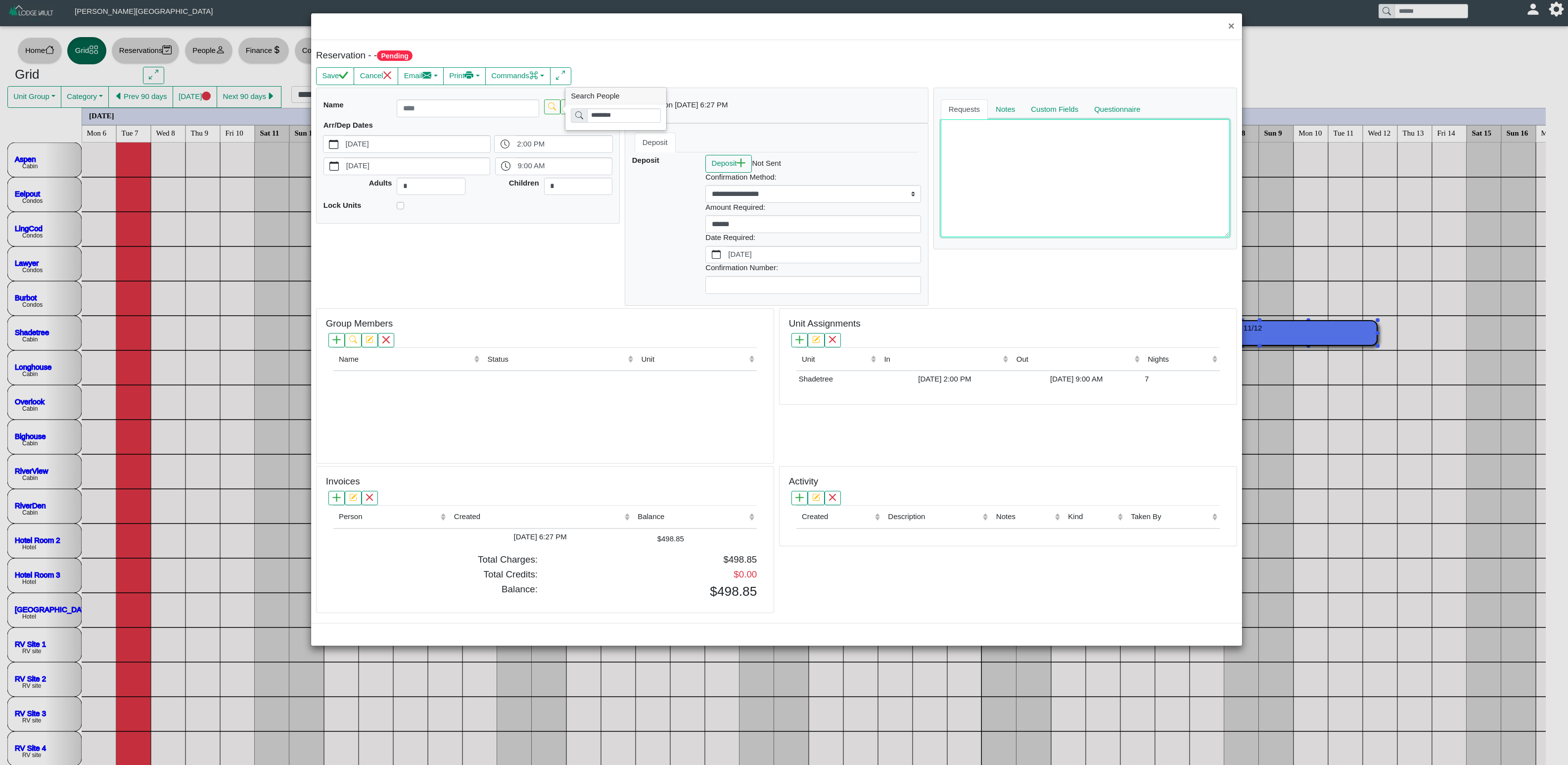
click at [1029, 144] on textarea at bounding box center [1084, 178] width 289 height 118
click at [1015, 113] on link "Notes" at bounding box center [1005, 109] width 36 height 20
click at [967, 105] on link "Requests" at bounding box center [965, 109] width 49 height 20
click at [981, 141] on textarea at bounding box center [1084, 178] width 289 height 118
type textarea "**********"
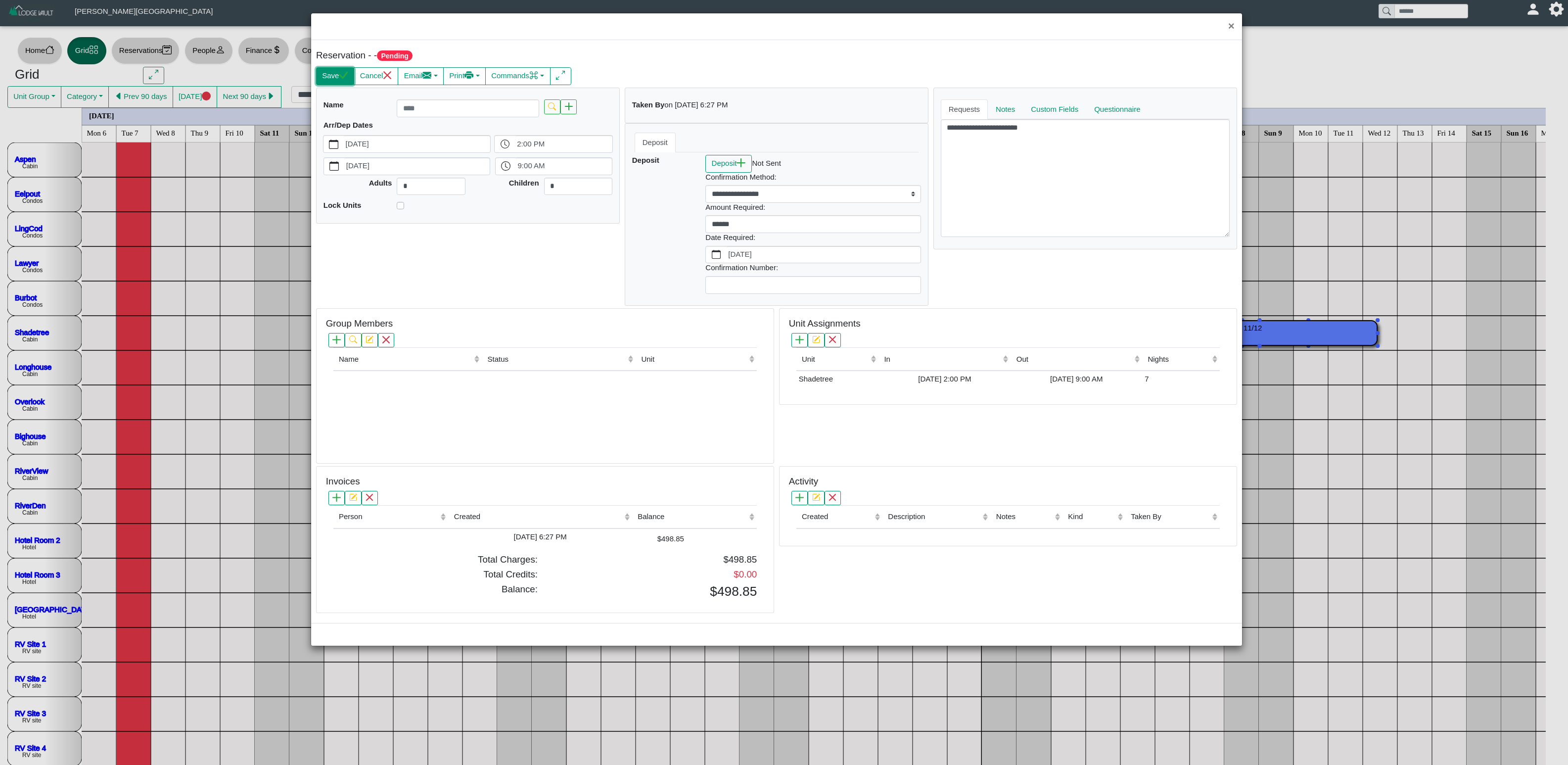
click at [344, 78] on icon "check" at bounding box center [344, 75] width 10 height 8
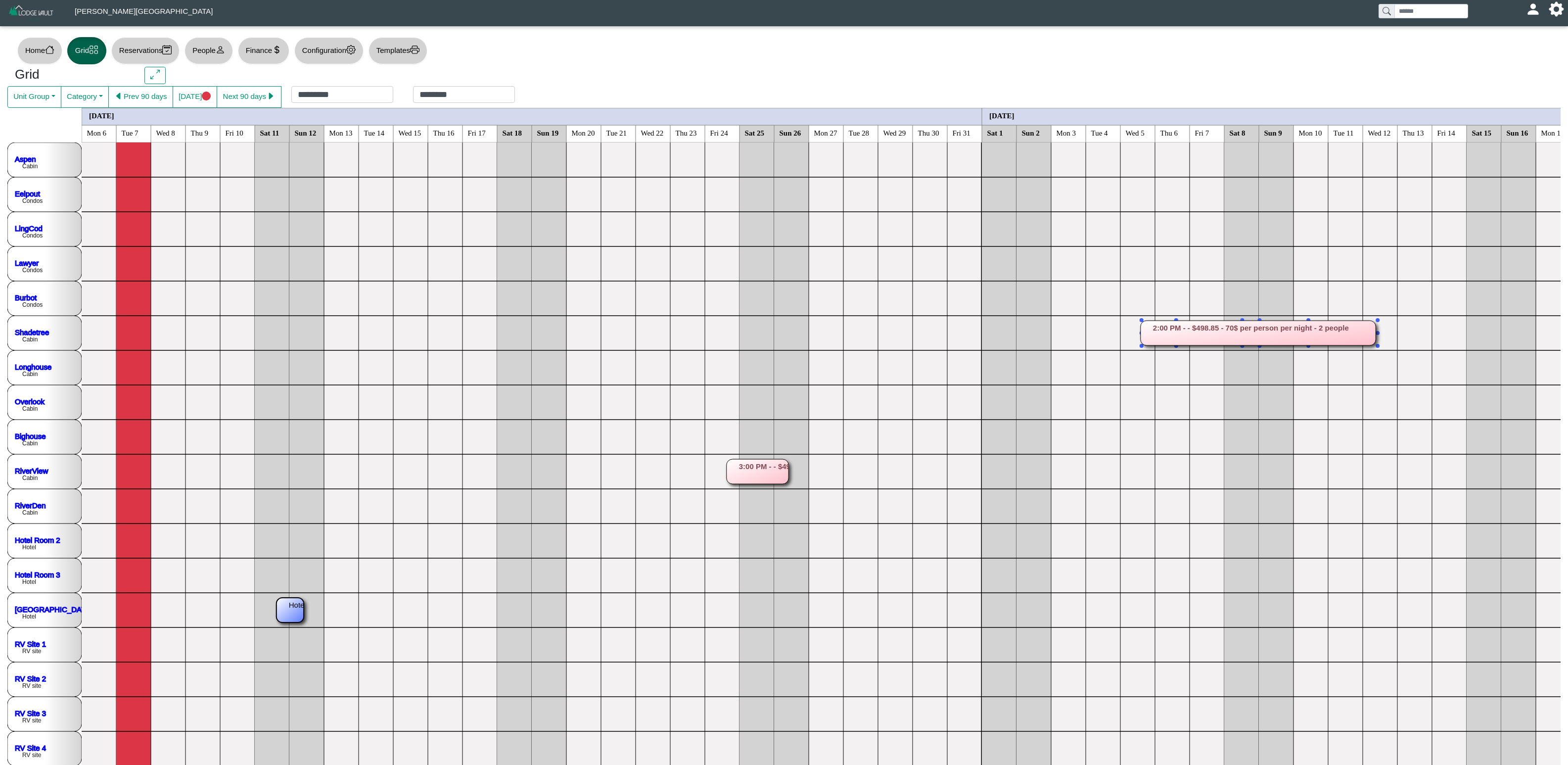
drag, startPoint x: 272, startPoint y: 613, endPoint x: 290, endPoint y: 612, distance: 18.0
click at [292, 608] on rect at bounding box center [290, 609] width 27 height 24
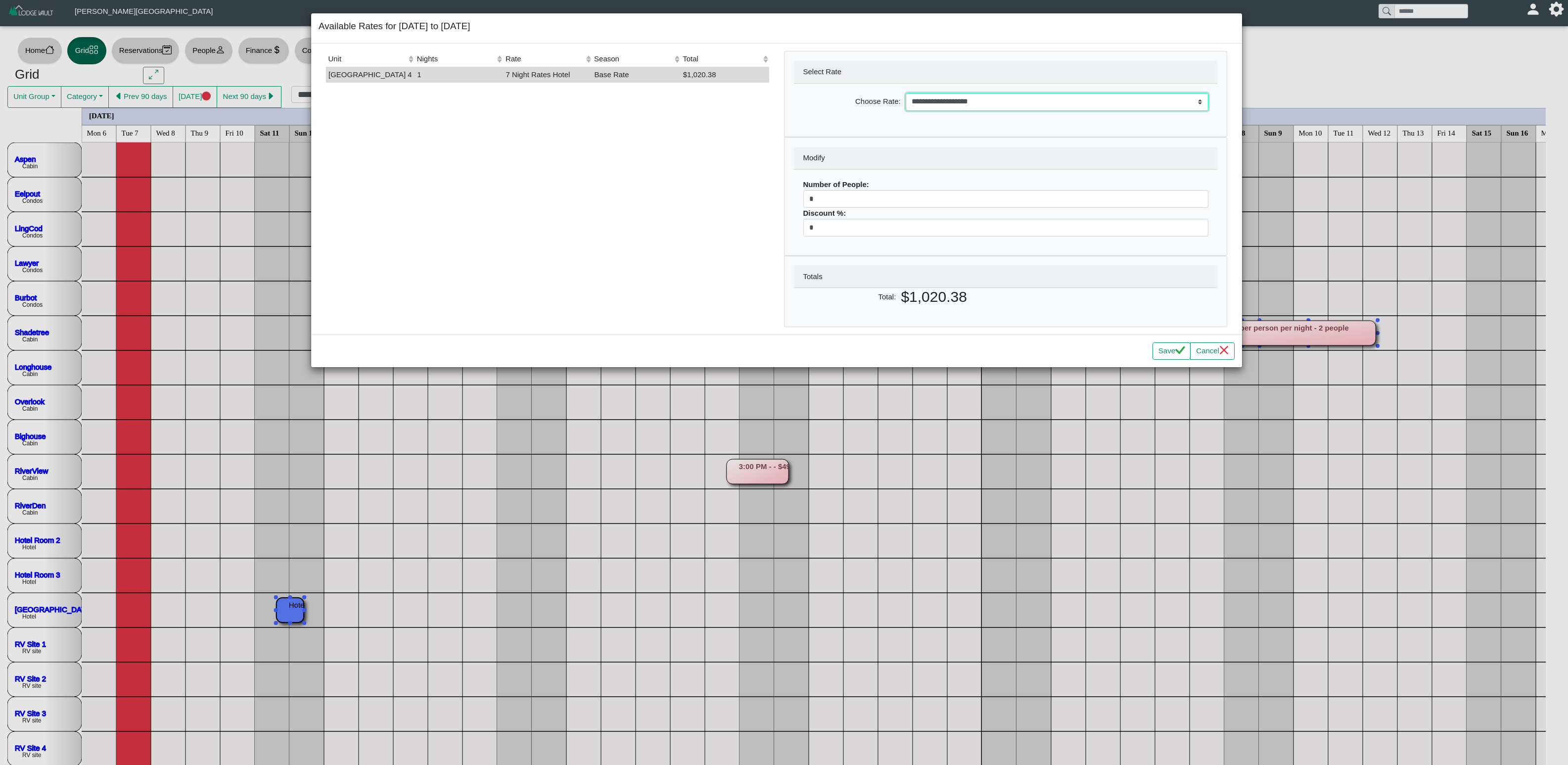
click at [958, 105] on select "**********" at bounding box center [1057, 102] width 303 height 18
select select "**********"
click at [906, 94] on select "**********" at bounding box center [1057, 102] width 303 height 18
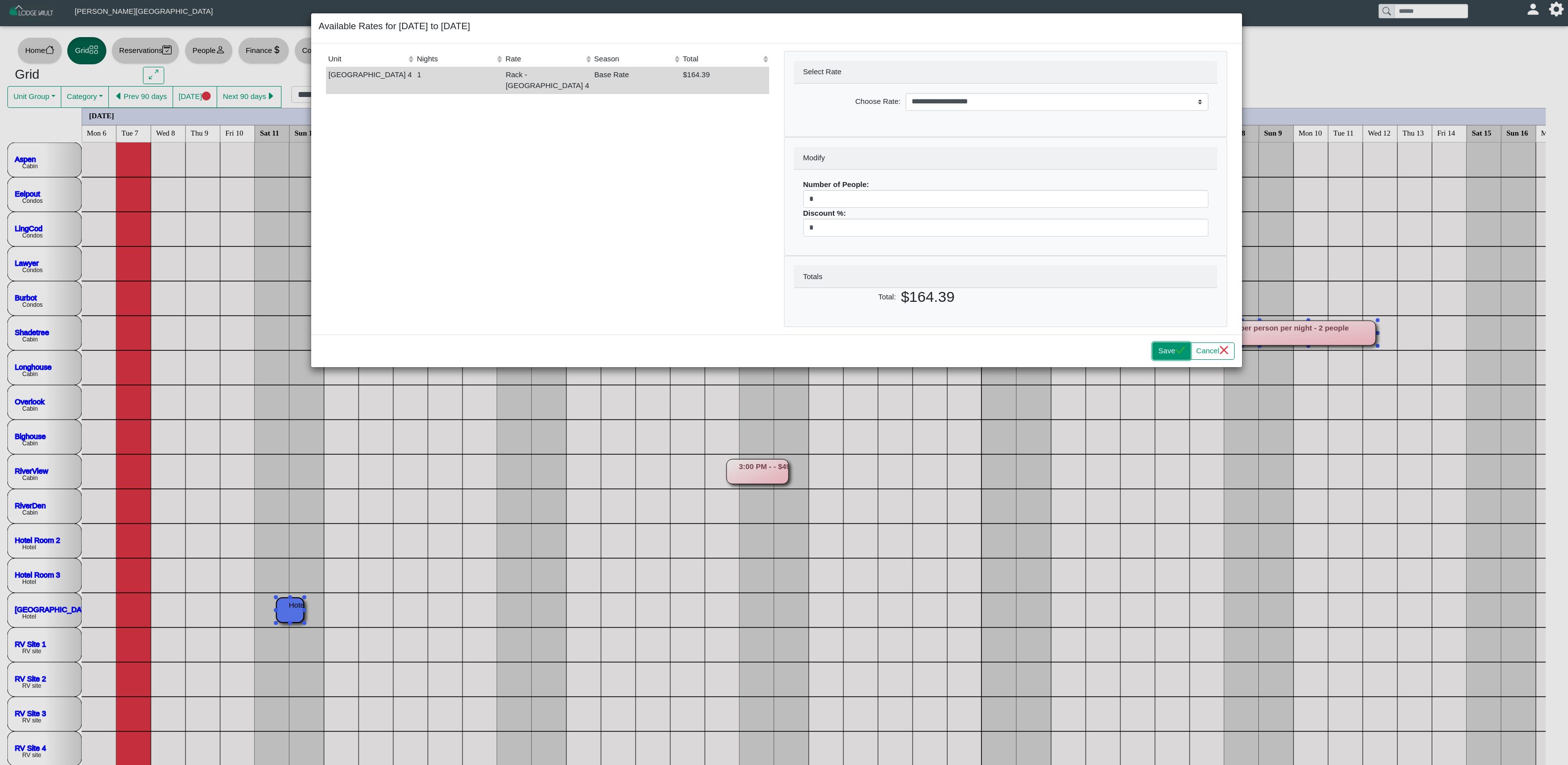
click at [1161, 356] on button "Save" at bounding box center [1171, 351] width 38 height 18
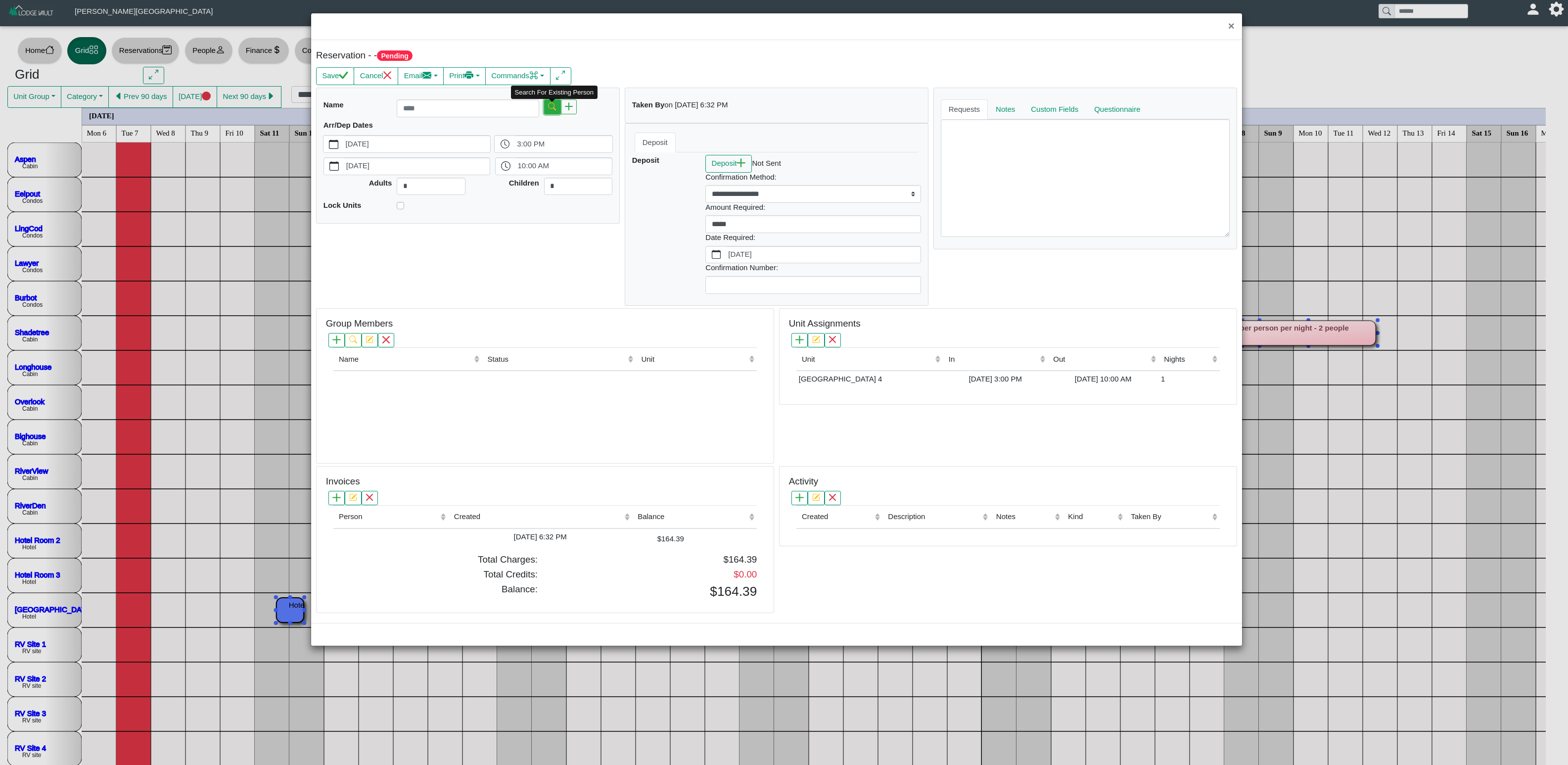
click at [554, 111] on icon "search" at bounding box center [551, 107] width 8 height 8
click at [622, 119] on input "search" at bounding box center [623, 116] width 73 height 15
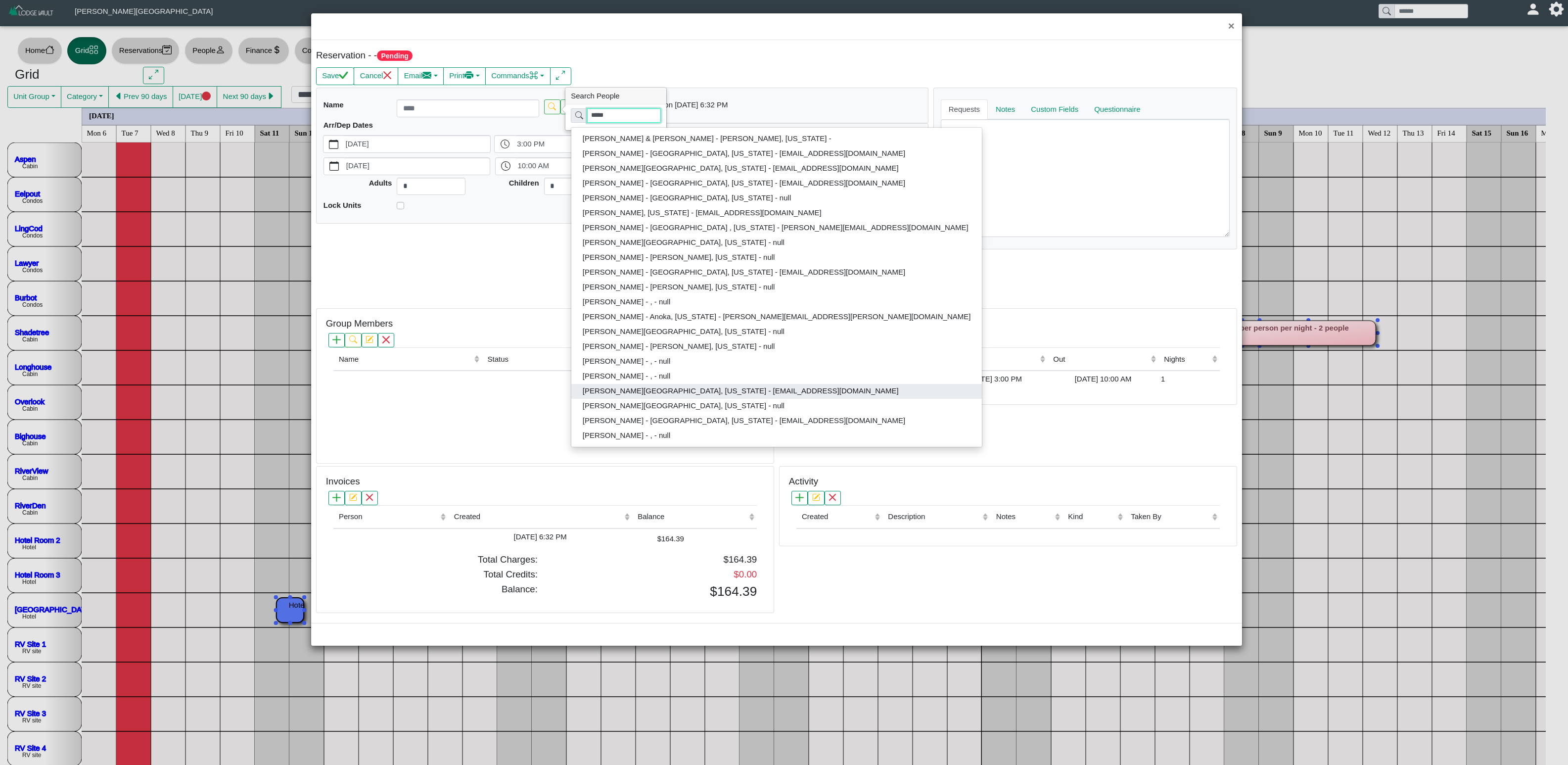
type input "*****"
click at [741, 392] on button "Craig Reinking - Dayton, Minnesota - crpalace17@gmail.com" at bounding box center [776, 391] width 410 height 15
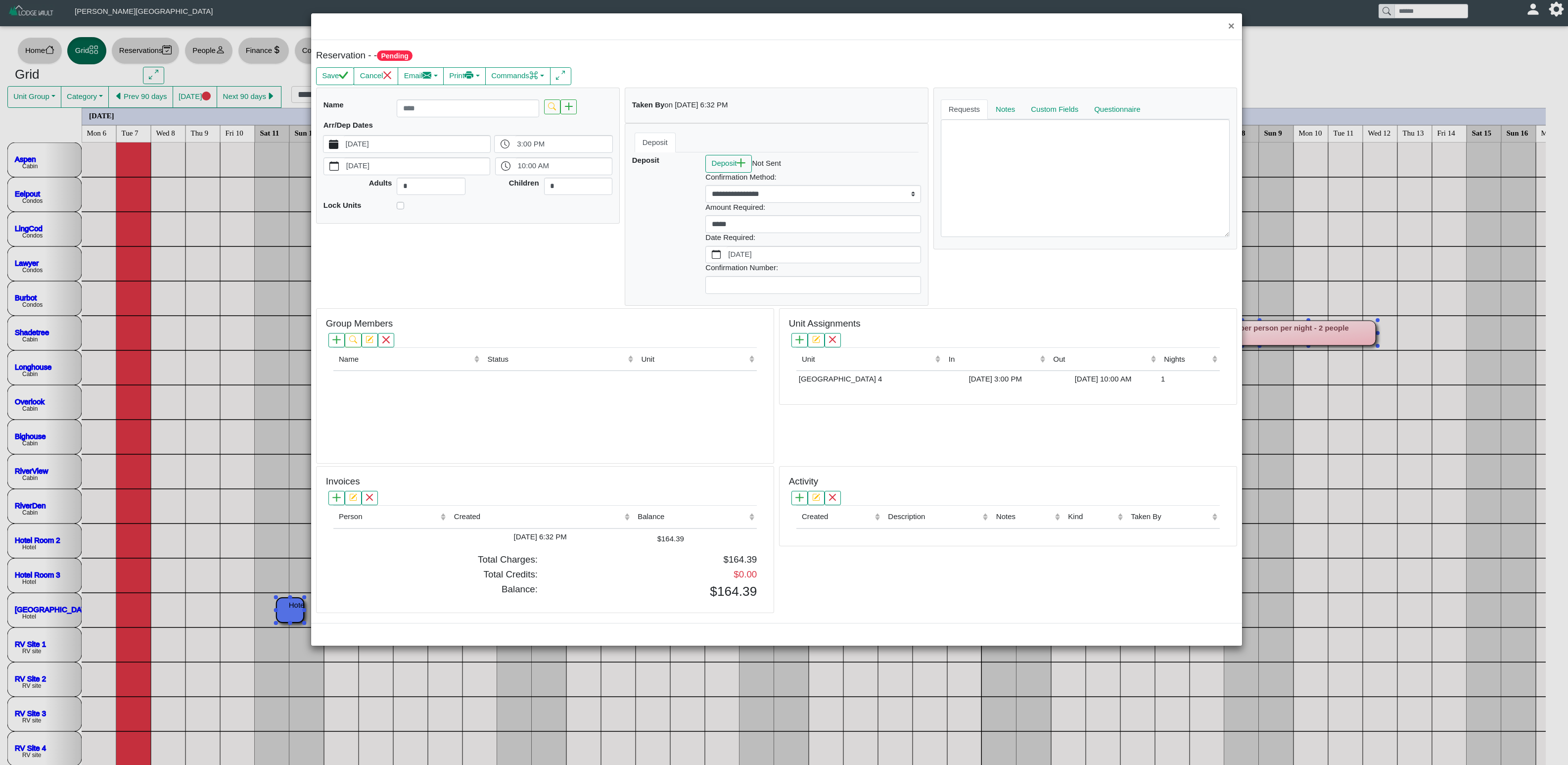
type input "**********"
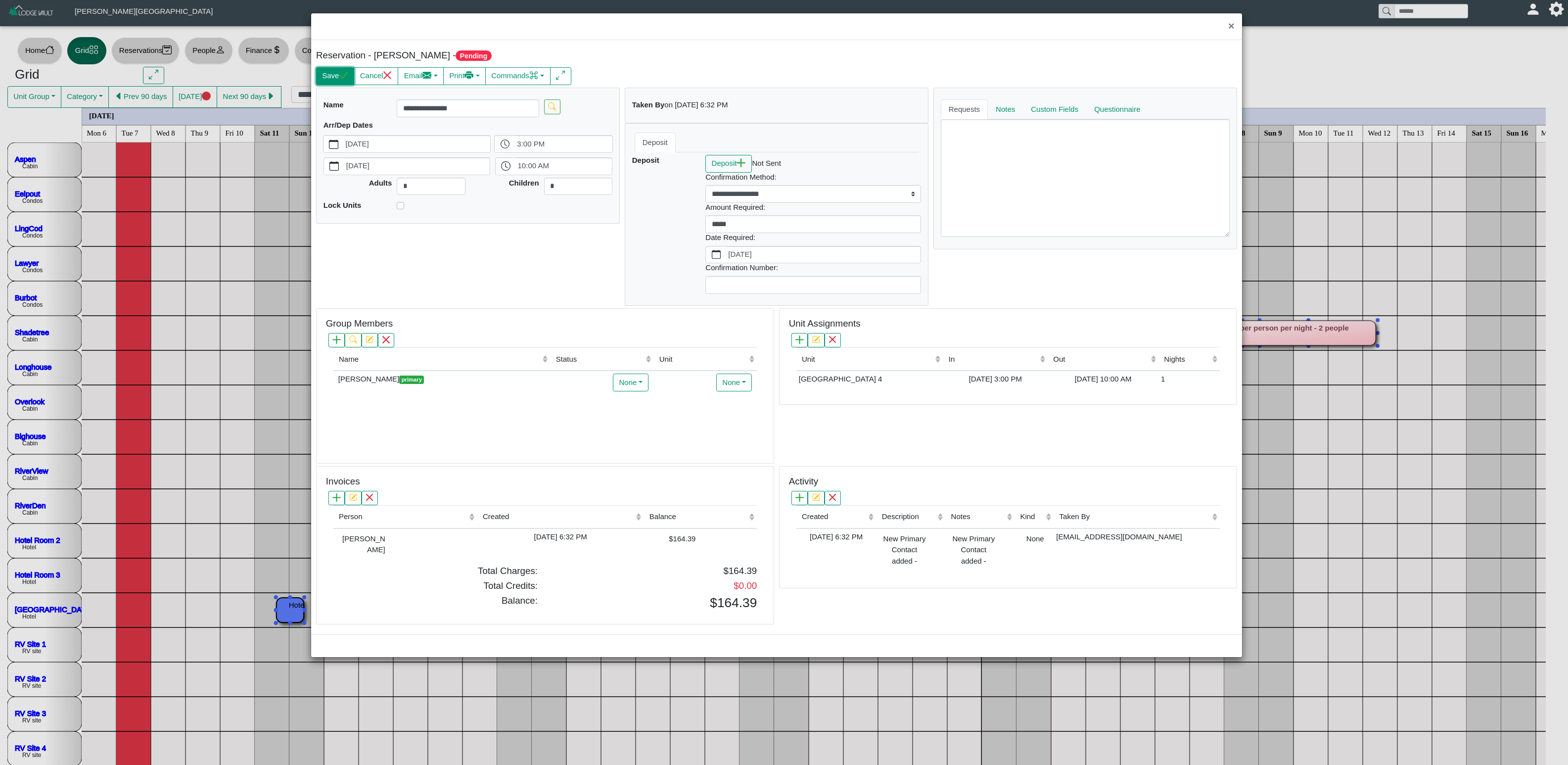
click at [334, 82] on button "Save" at bounding box center [335, 76] width 38 height 18
